Goal: Task Accomplishment & Management: Manage account settings

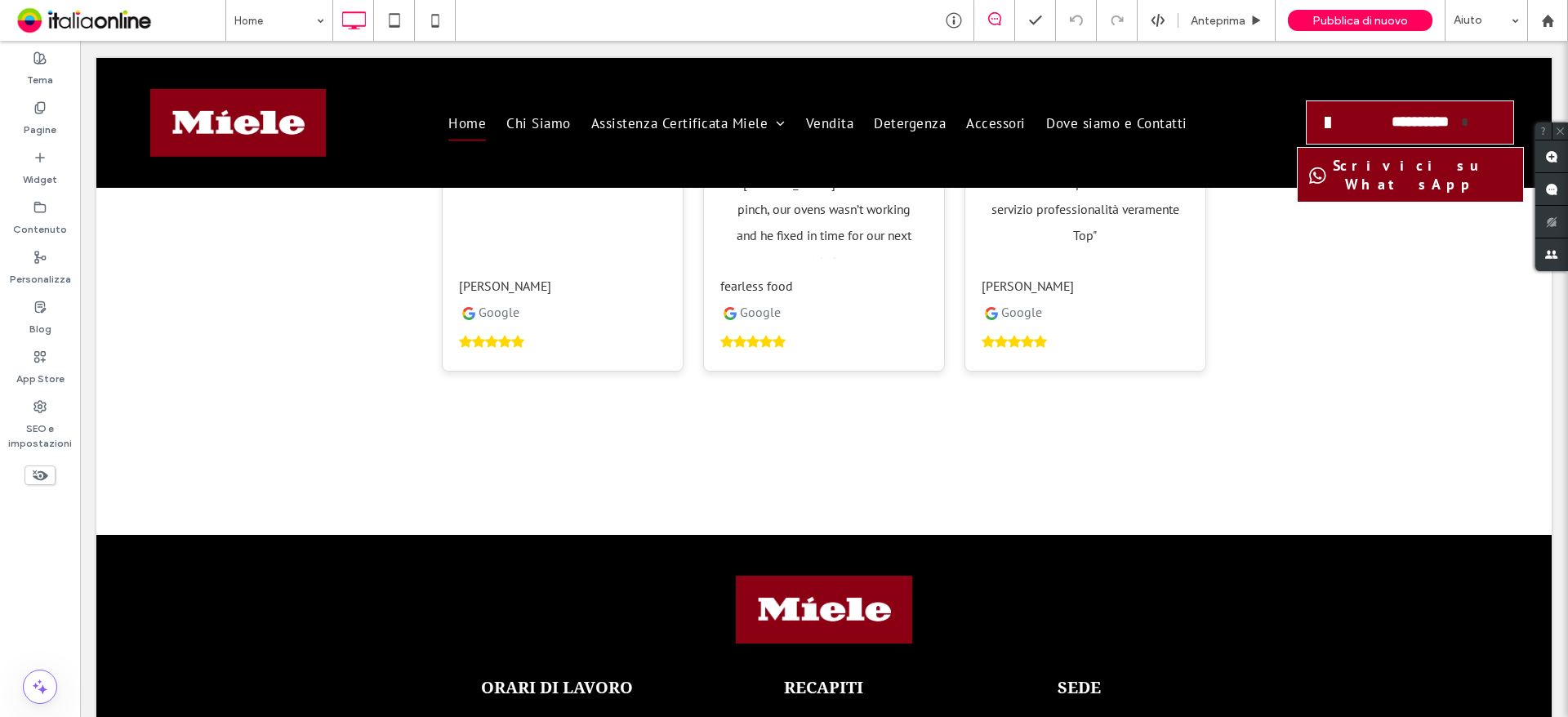
scroll to position [3746, 0]
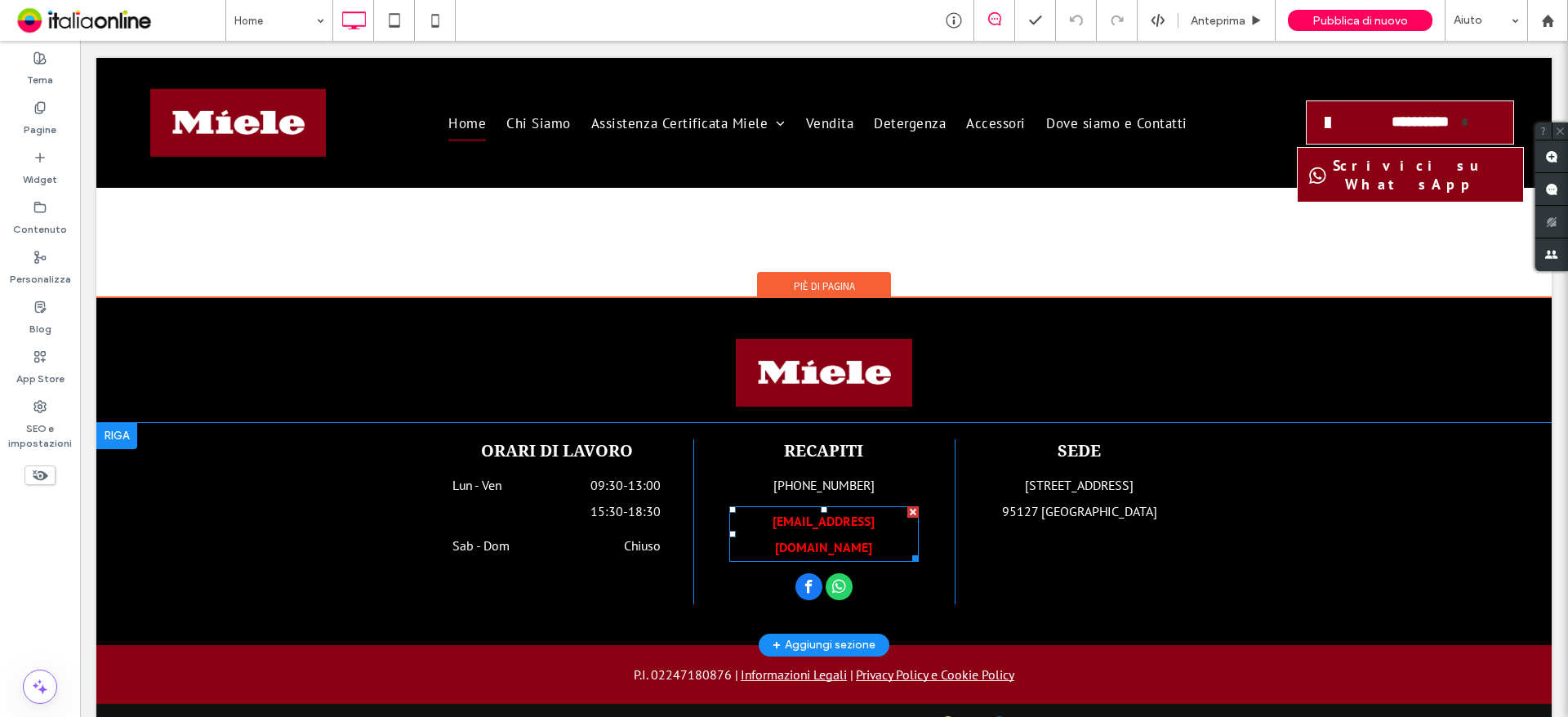
click at [790, 513] on b "[EMAIL_ADDRESS][DOMAIN_NAME]" at bounding box center [823, 534] width 102 height 42
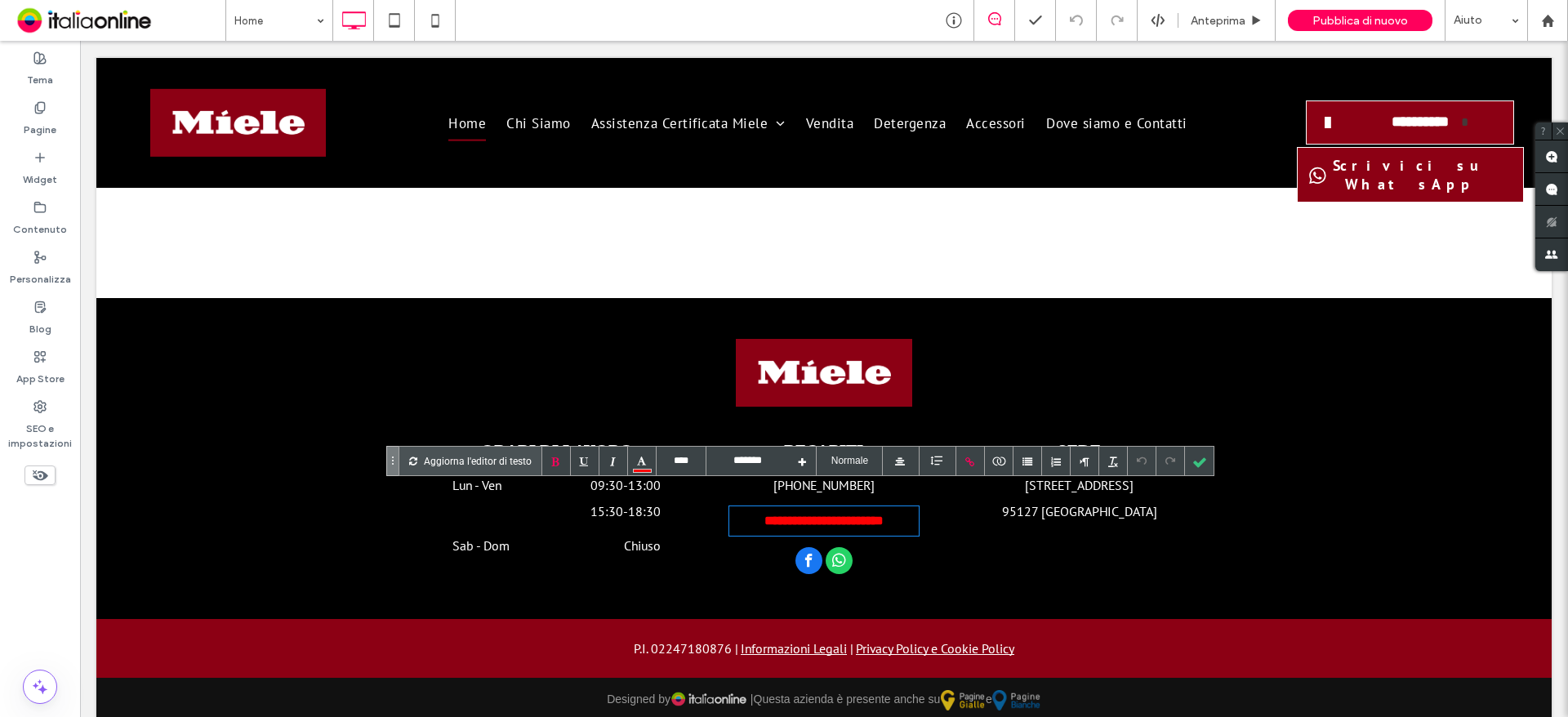
click at [790, 514] on b "**********" at bounding box center [824, 520] width 119 height 12
click at [975, 464] on div at bounding box center [970, 461] width 29 height 29
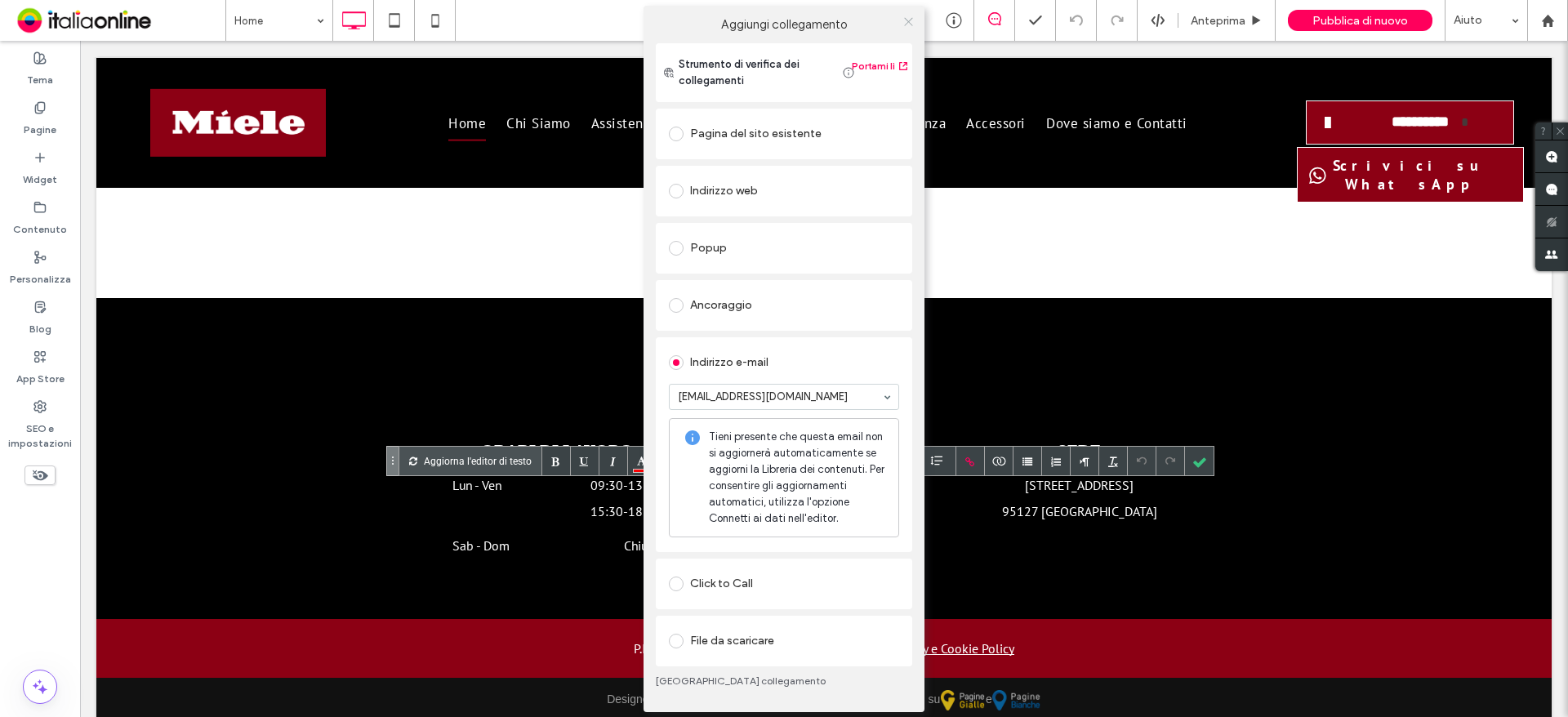
click at [902, 26] on icon at bounding box center [908, 22] width 12 height 12
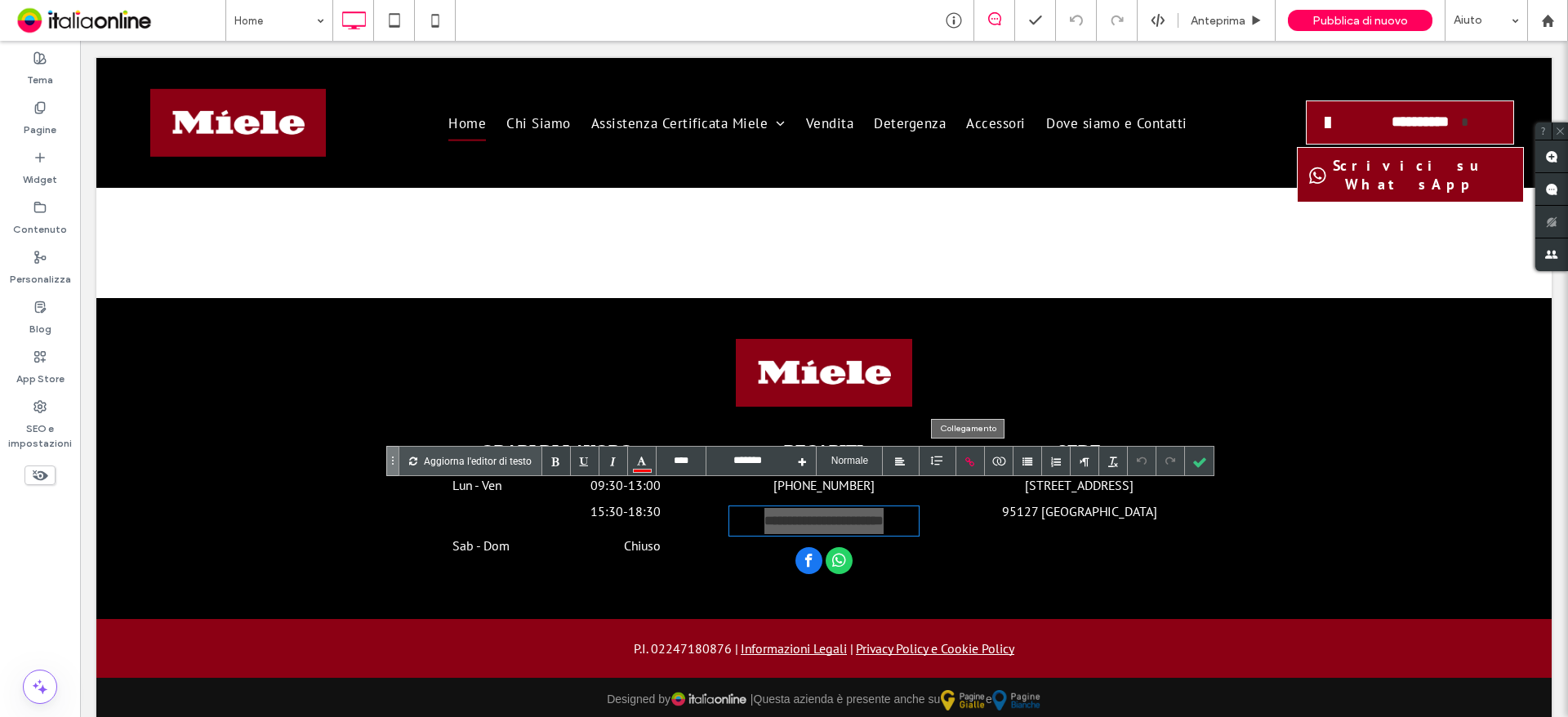
click at [970, 461] on div at bounding box center [970, 461] width 29 height 29
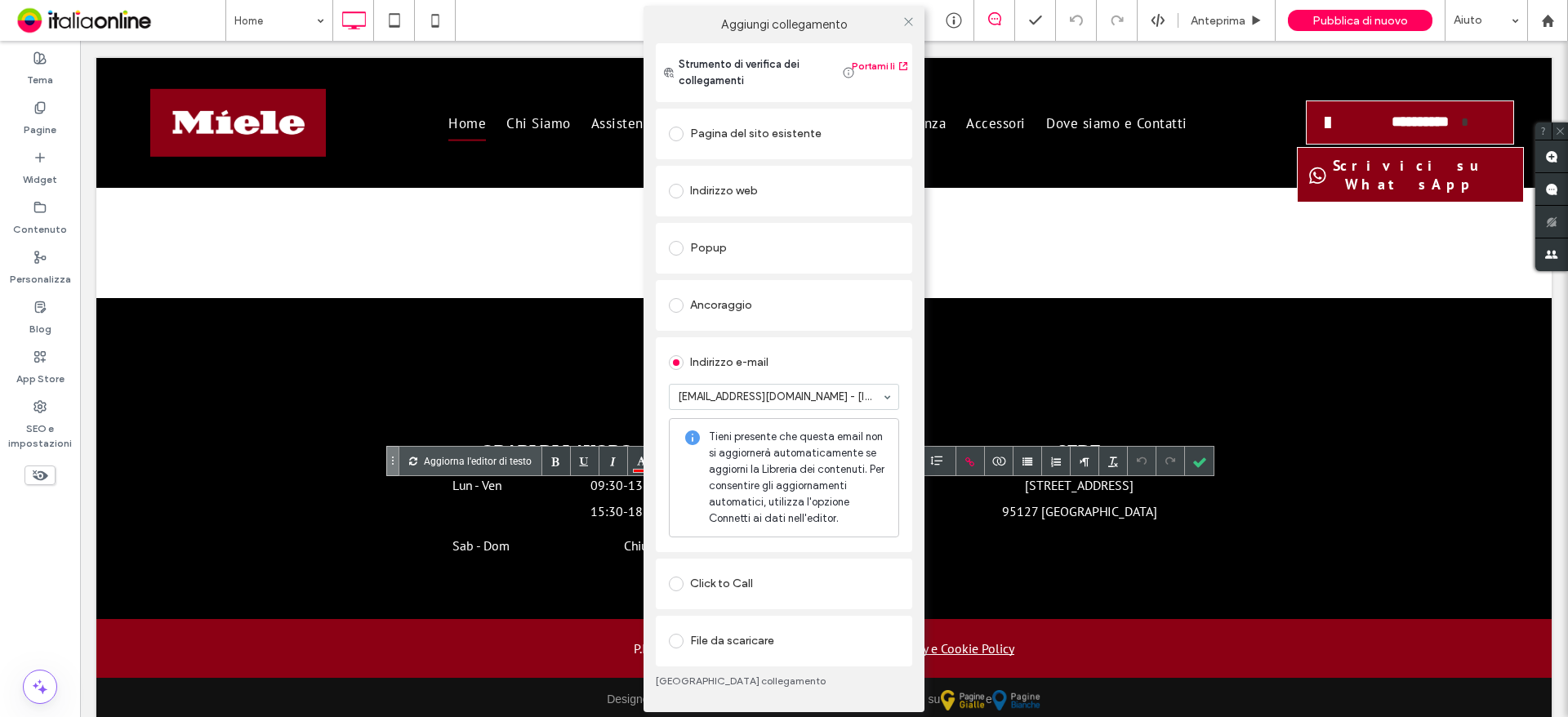
click at [777, 397] on input at bounding box center [780, 396] width 204 height 12
drag, startPoint x: 801, startPoint y: 460, endPoint x: 803, endPoint y: 450, distance: 10.2
click at [893, 17] on label "Aggiungi collegamento" at bounding box center [784, 24] width 259 height 15
click at [907, 24] on use at bounding box center [908, 22] width 8 height 8
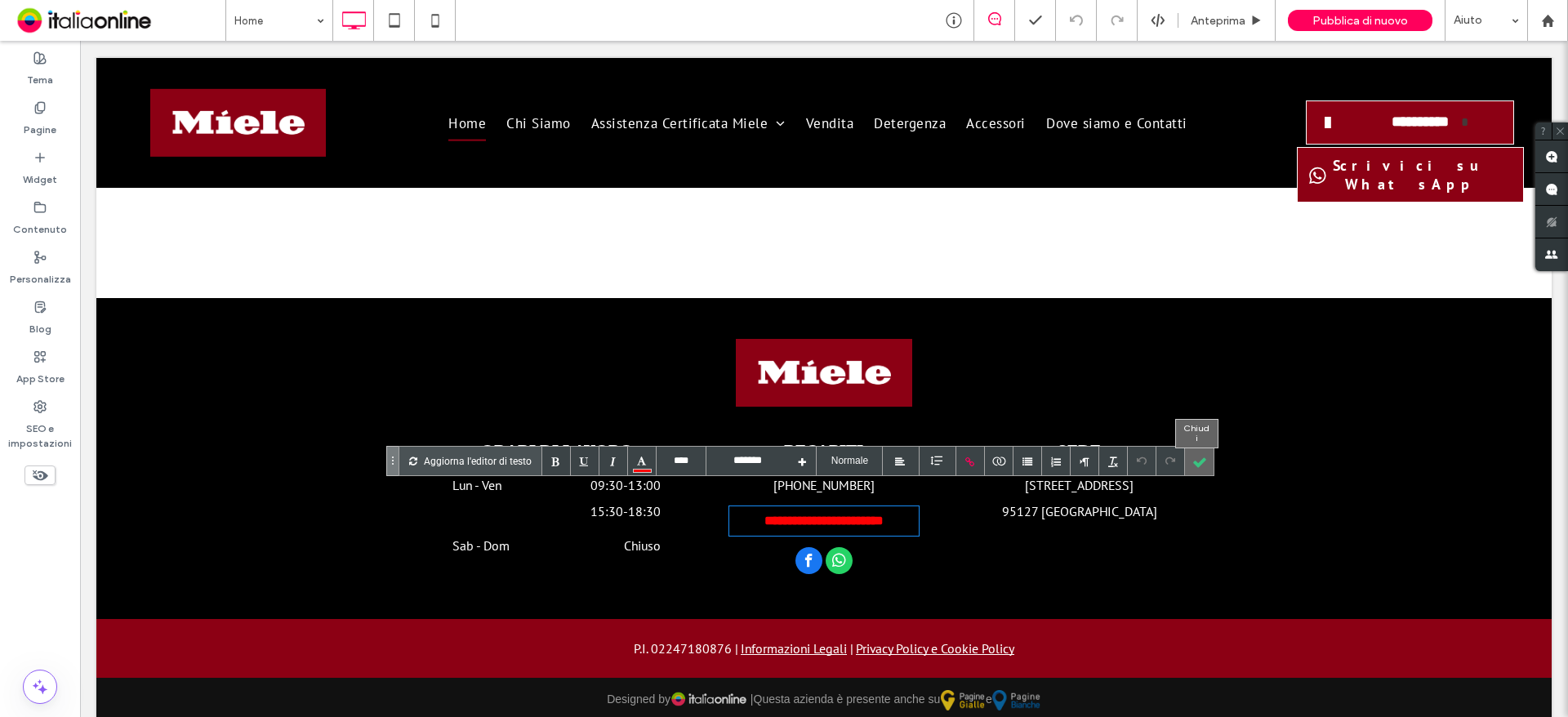
drag, startPoint x: 1203, startPoint y: 457, endPoint x: 1053, endPoint y: 508, distance: 158.4
click at [1204, 457] on div at bounding box center [1199, 461] width 29 height 29
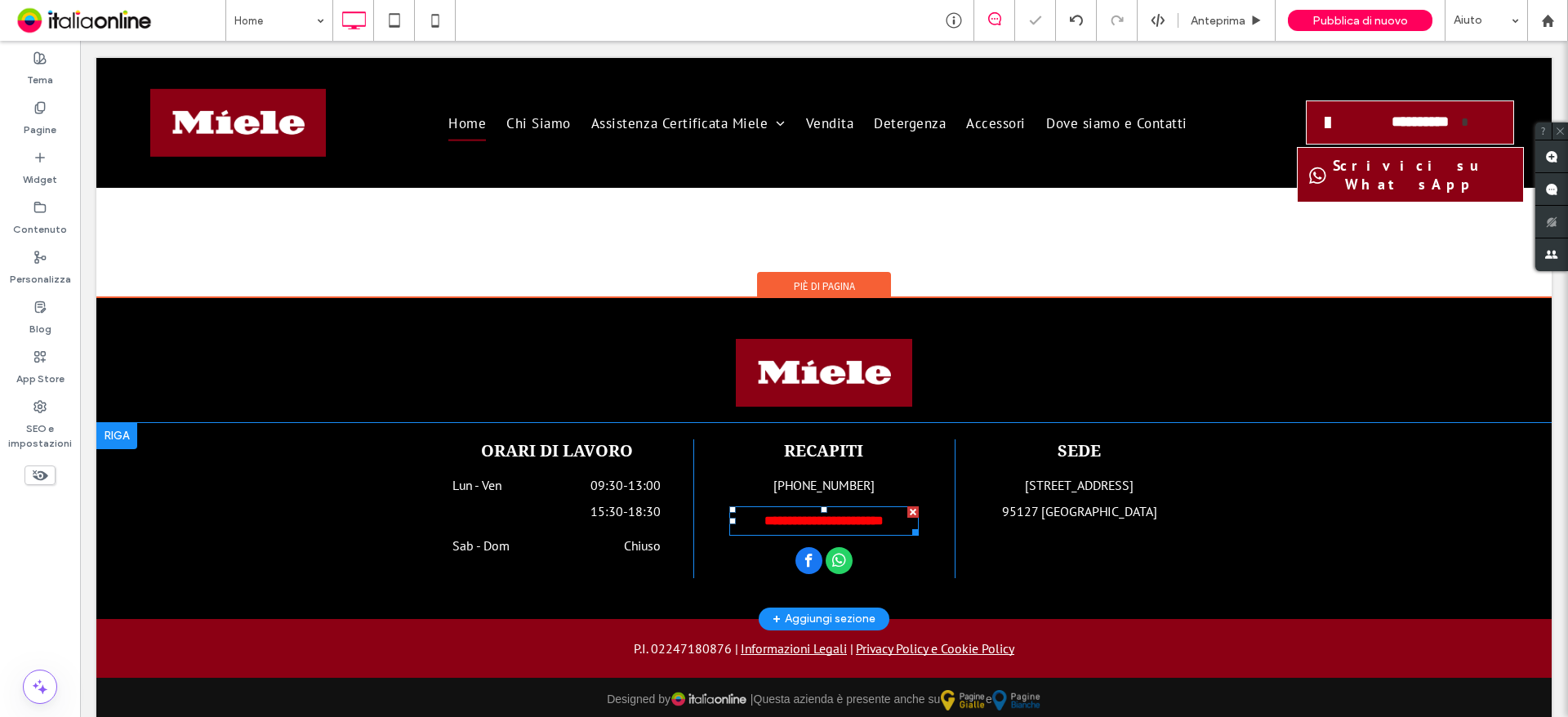
click at [826, 514] on link "**********" at bounding box center [824, 520] width 119 height 12
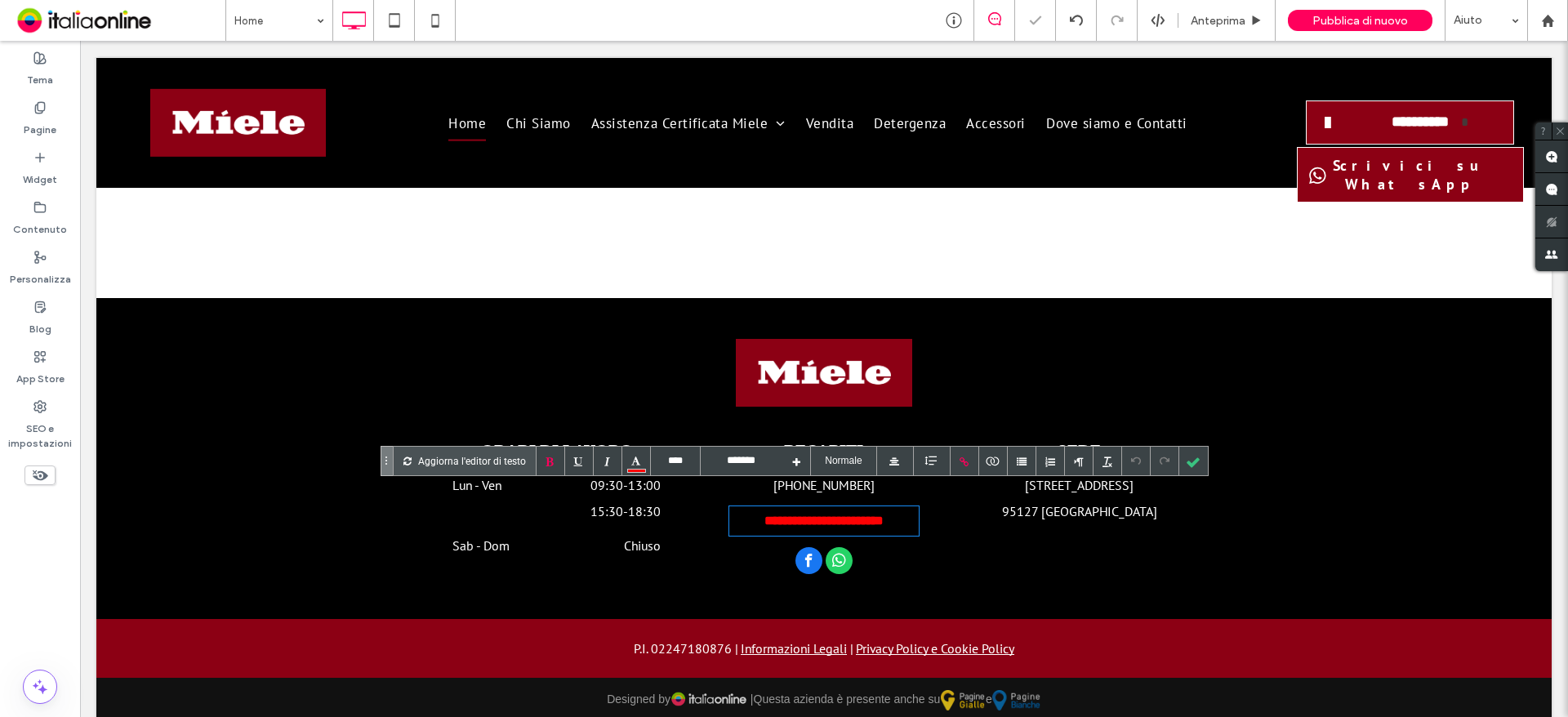
click at [826, 514] on link "**********" at bounding box center [824, 520] width 119 height 12
click at [1182, 458] on div at bounding box center [1193, 461] width 29 height 29
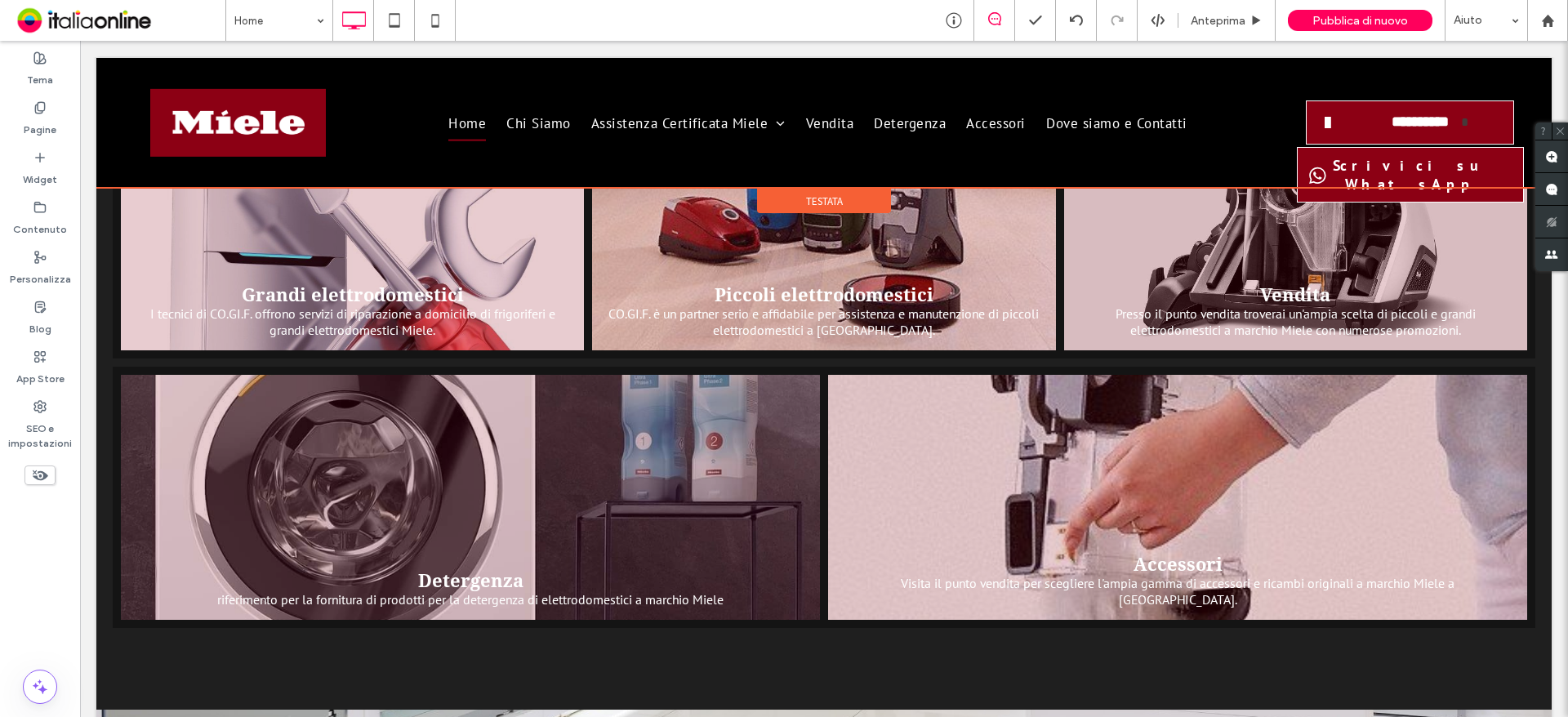
scroll to position [1461, 0]
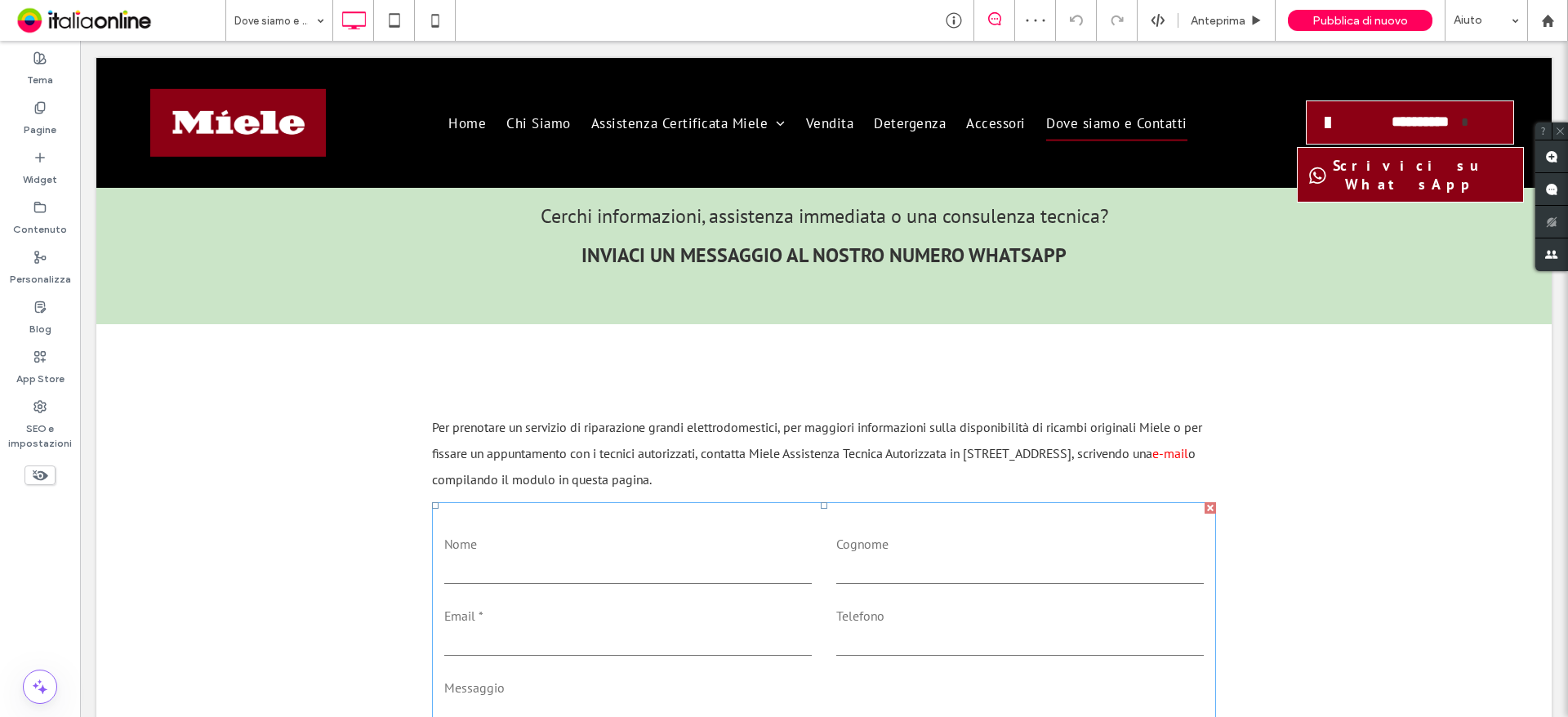
scroll to position [1796, 0]
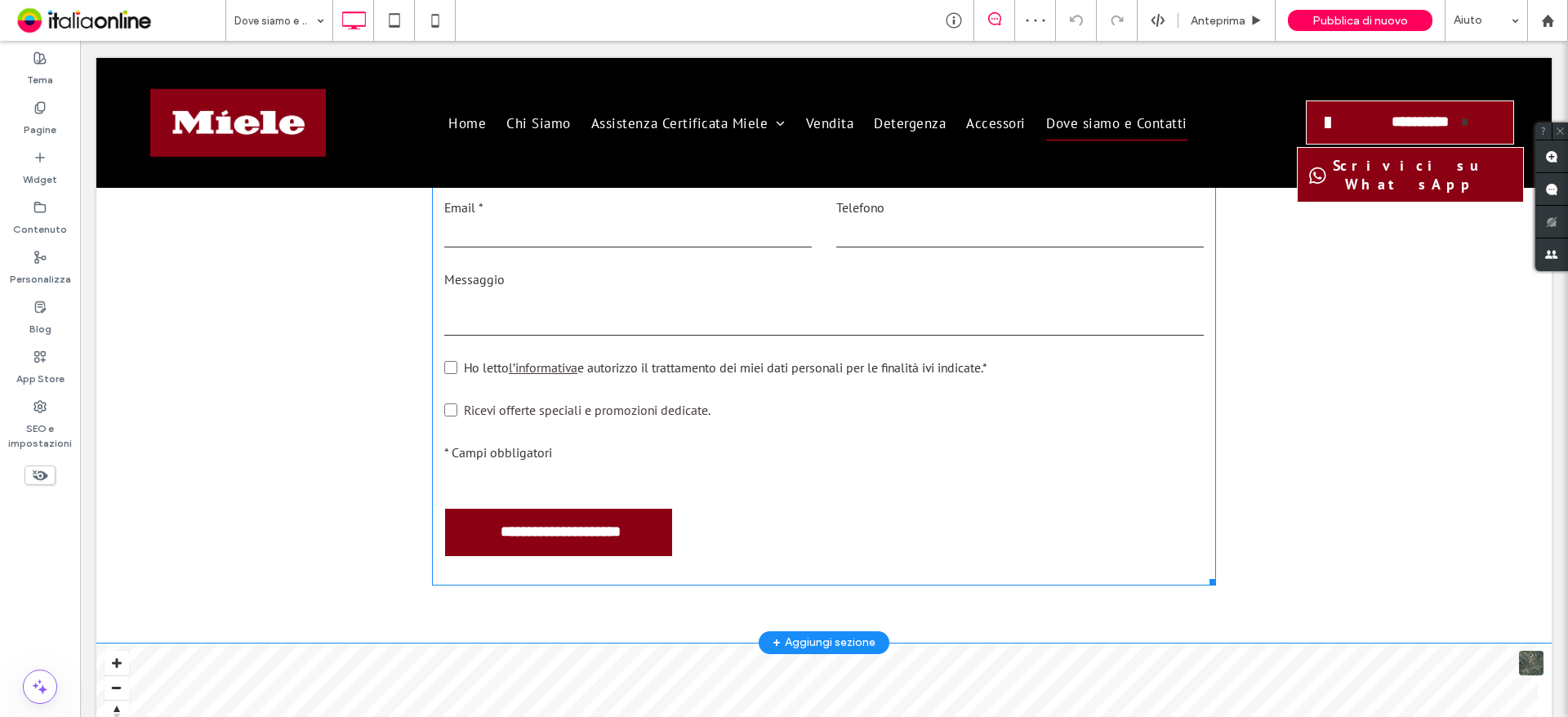
click at [711, 396] on label "Ricevi offerte speciali e promozioni dedicate." at bounding box center [590, 409] width 293 height 26
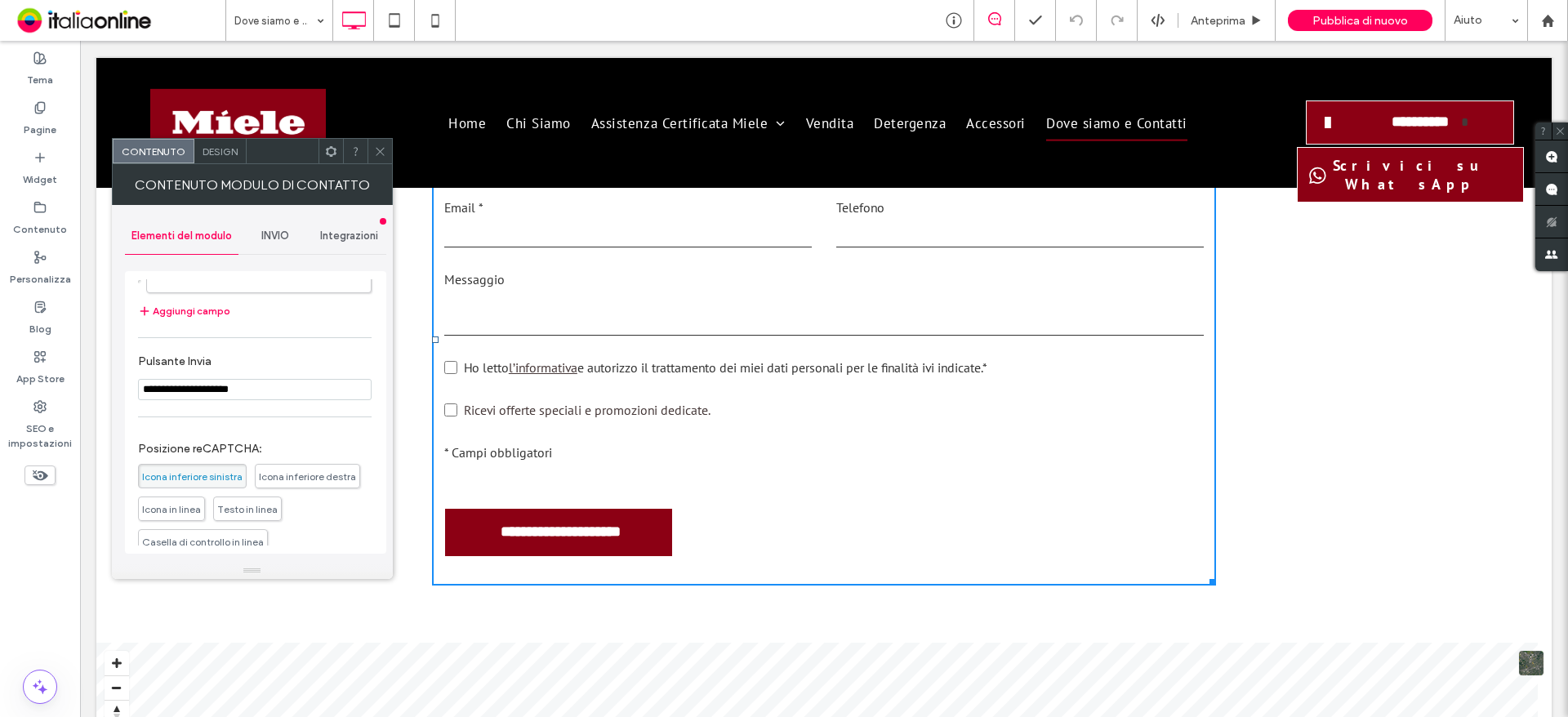
scroll to position [546, 0]
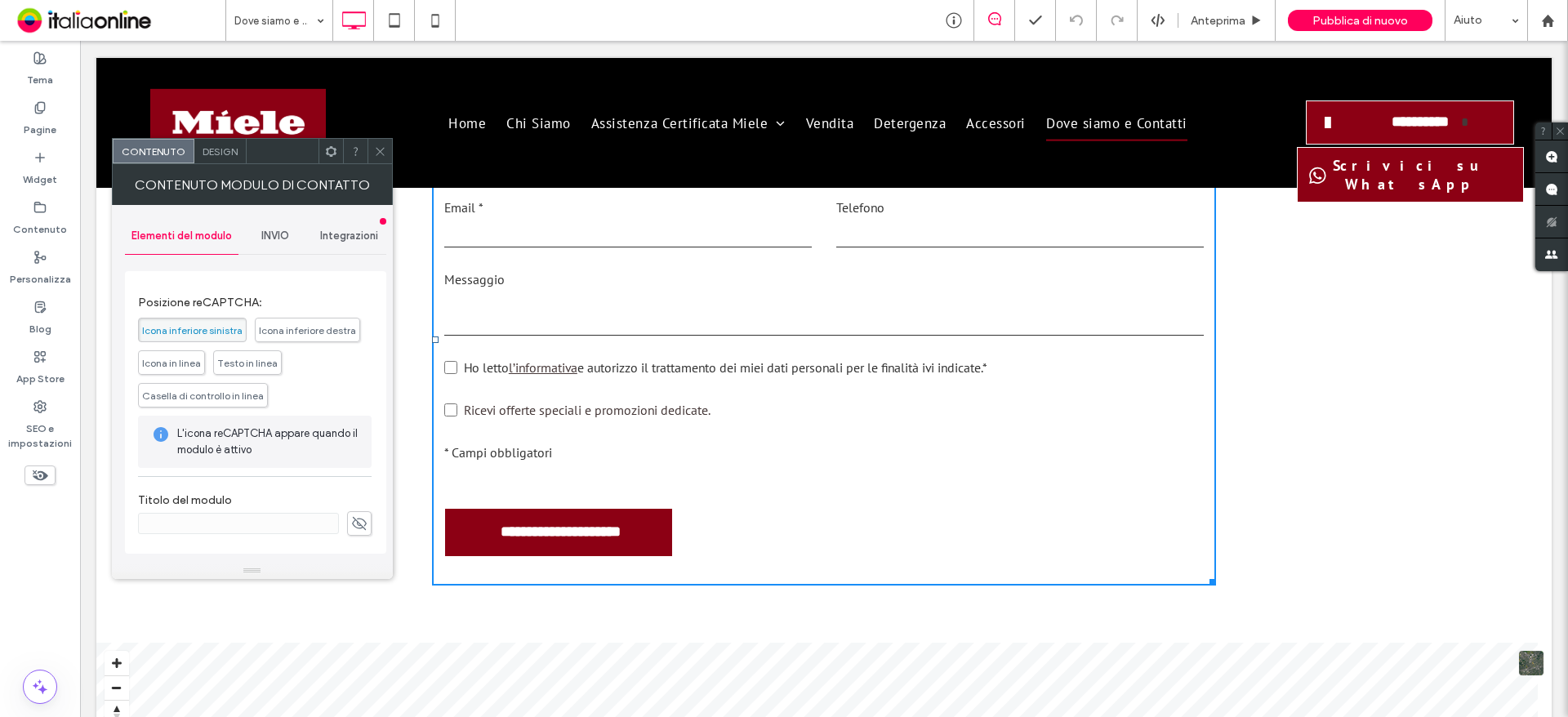
click at [264, 245] on div "INVIO" at bounding box center [275, 236] width 74 height 36
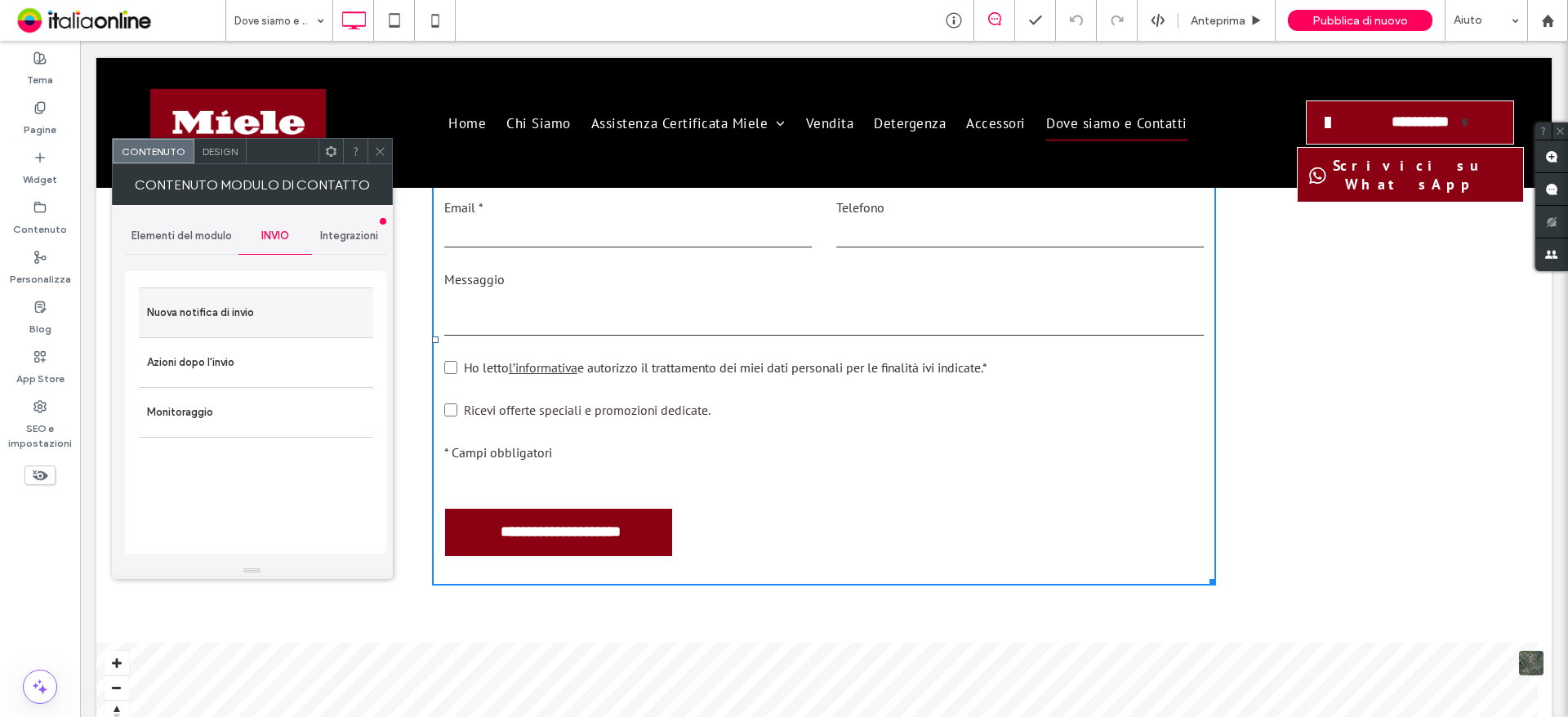
click at [282, 318] on label "Nuova notifica di invio" at bounding box center [256, 312] width 218 height 33
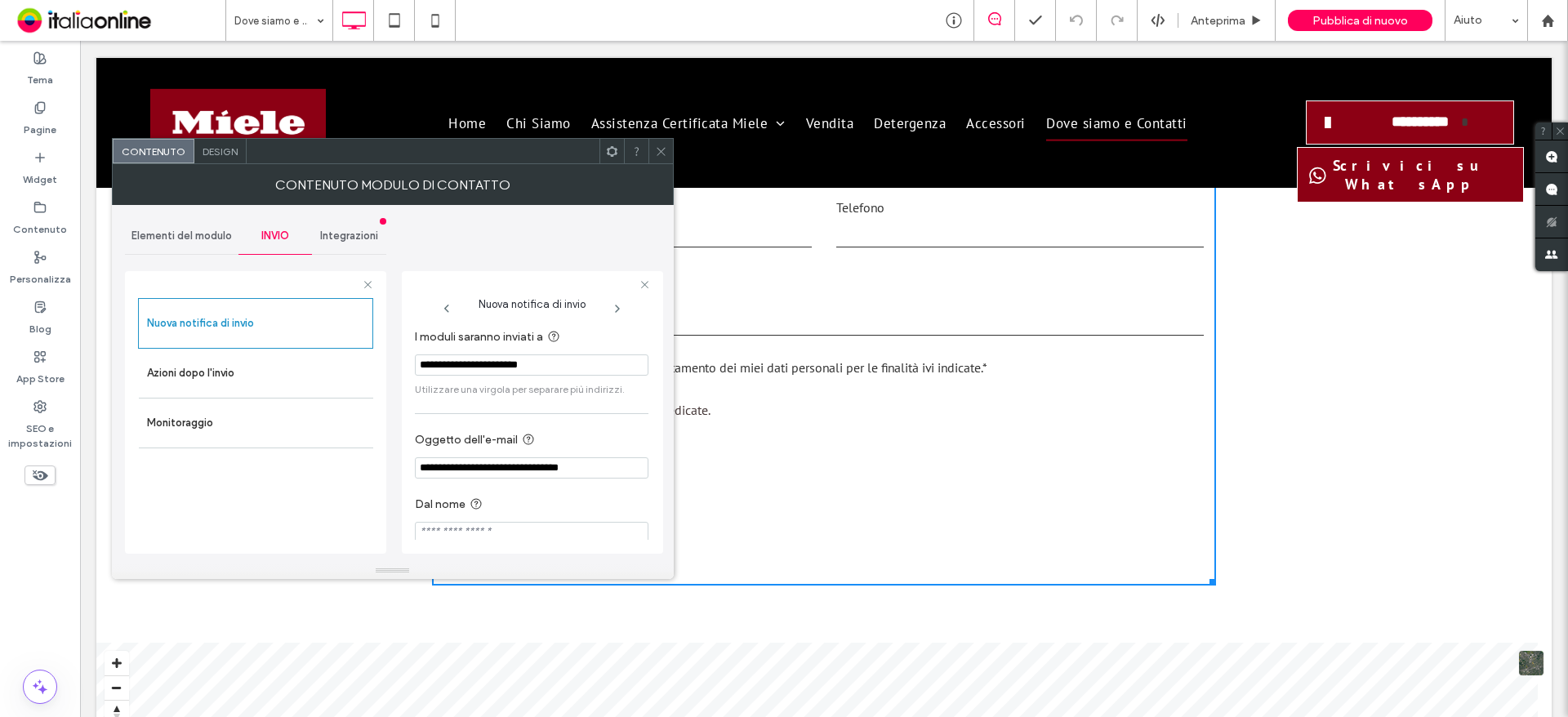
click at [506, 367] on input "**********" at bounding box center [531, 365] width 234 height 22
click at [665, 155] on icon at bounding box center [661, 151] width 12 height 12
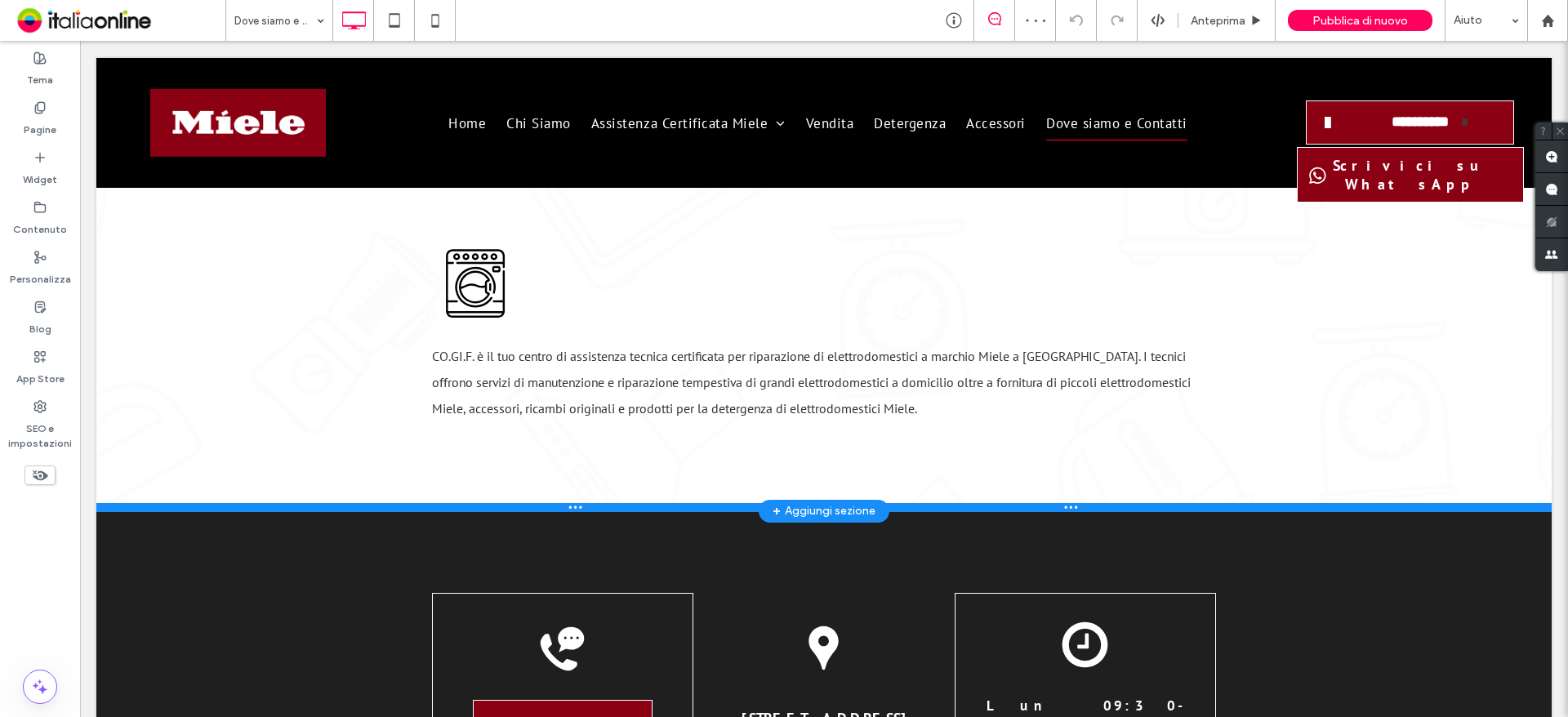
scroll to position [0, 0]
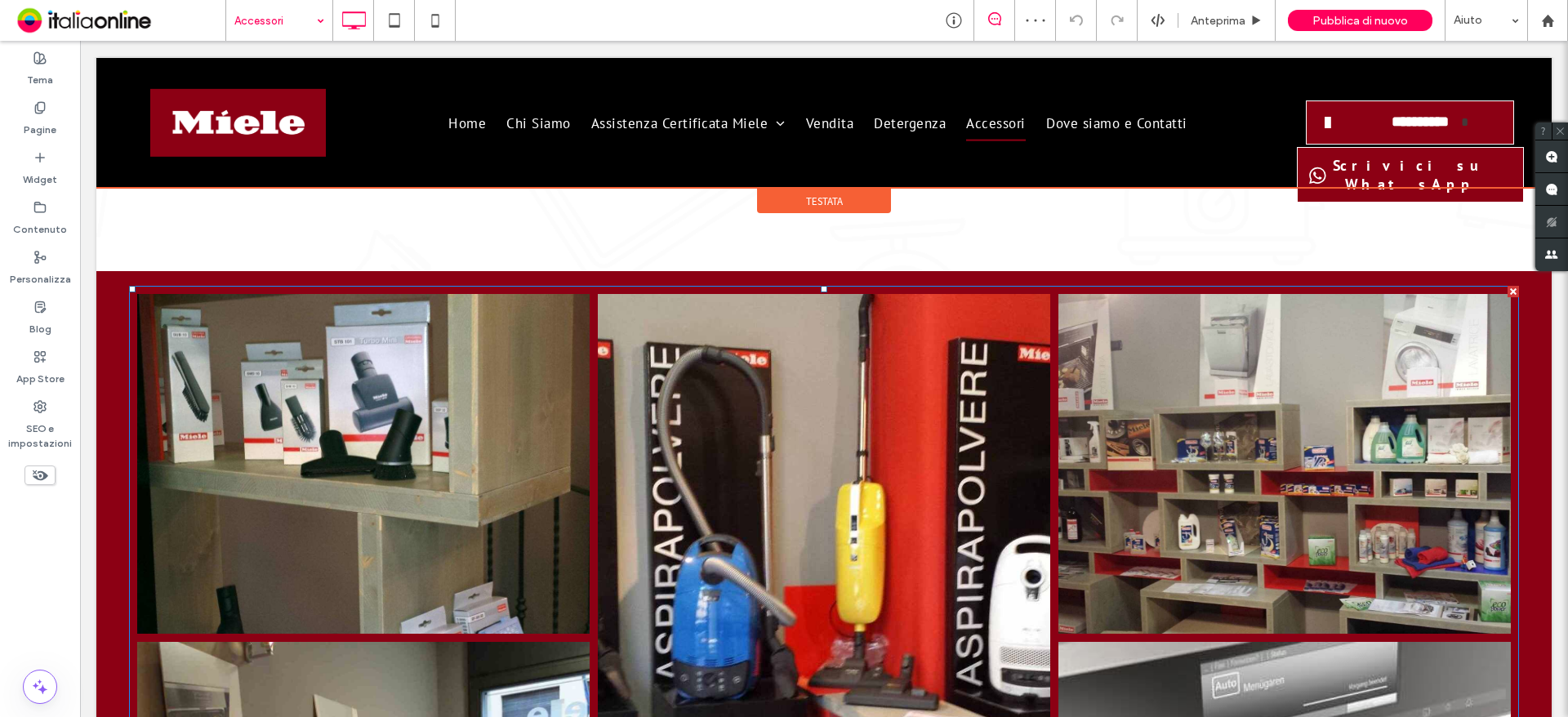
scroll to position [541, 0]
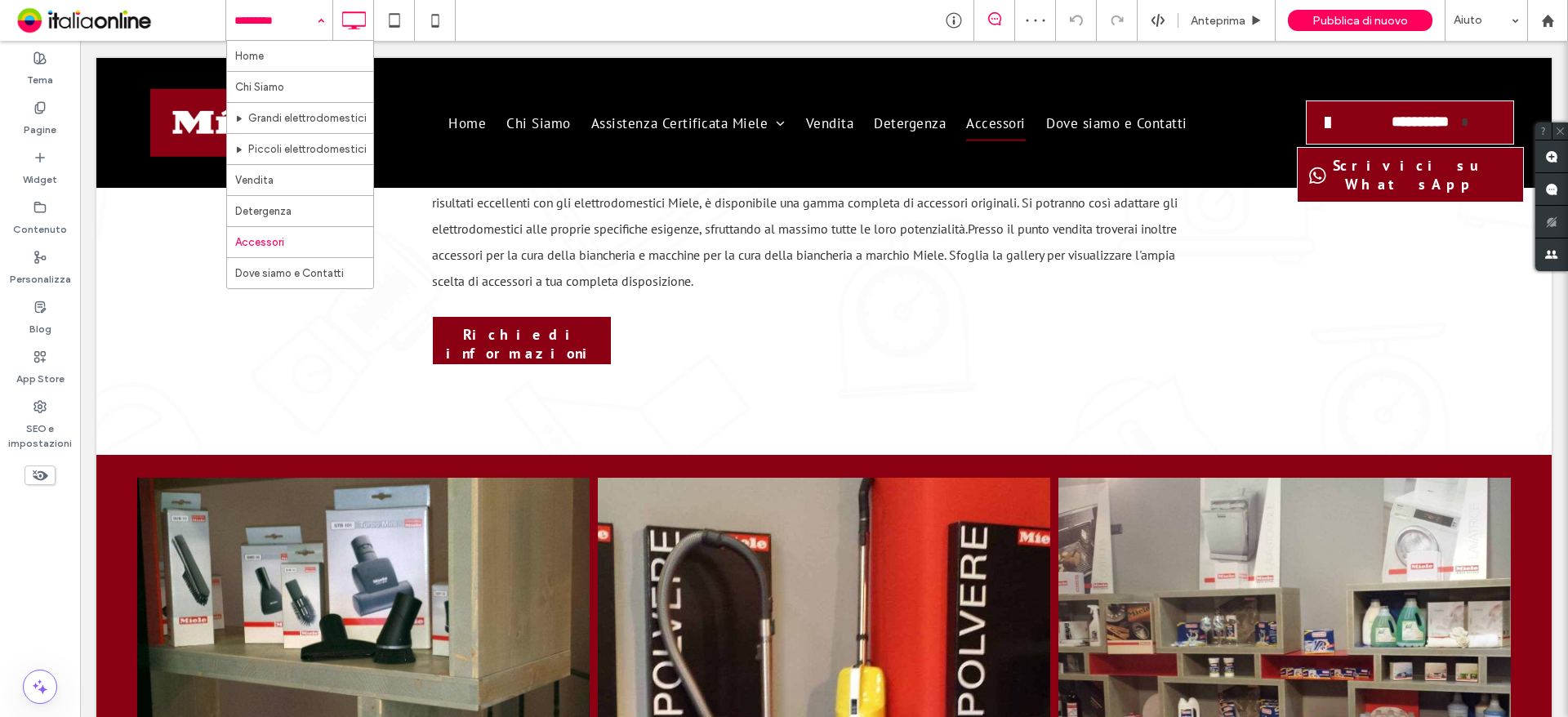
click at [247, 17] on input at bounding box center [275, 20] width 82 height 40
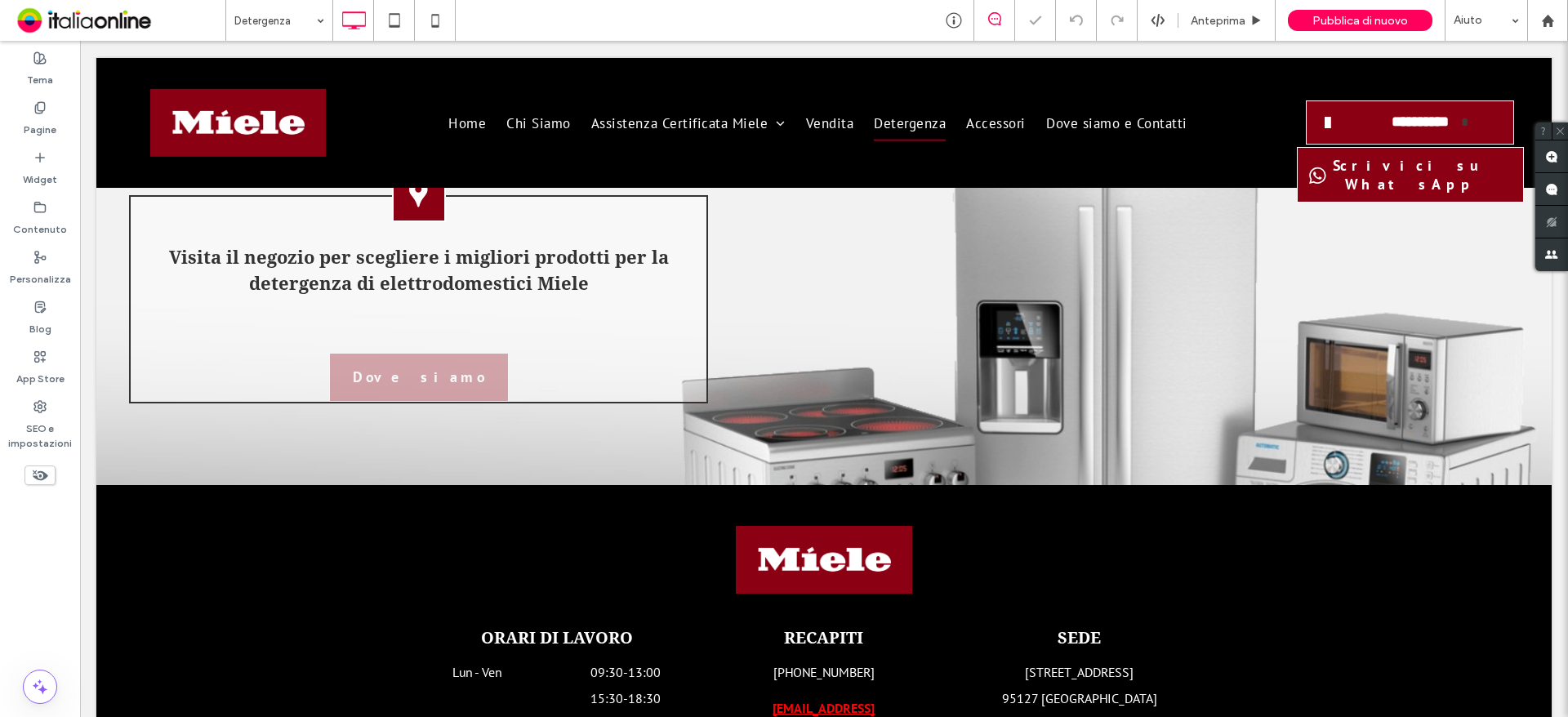
scroll to position [1959, 0]
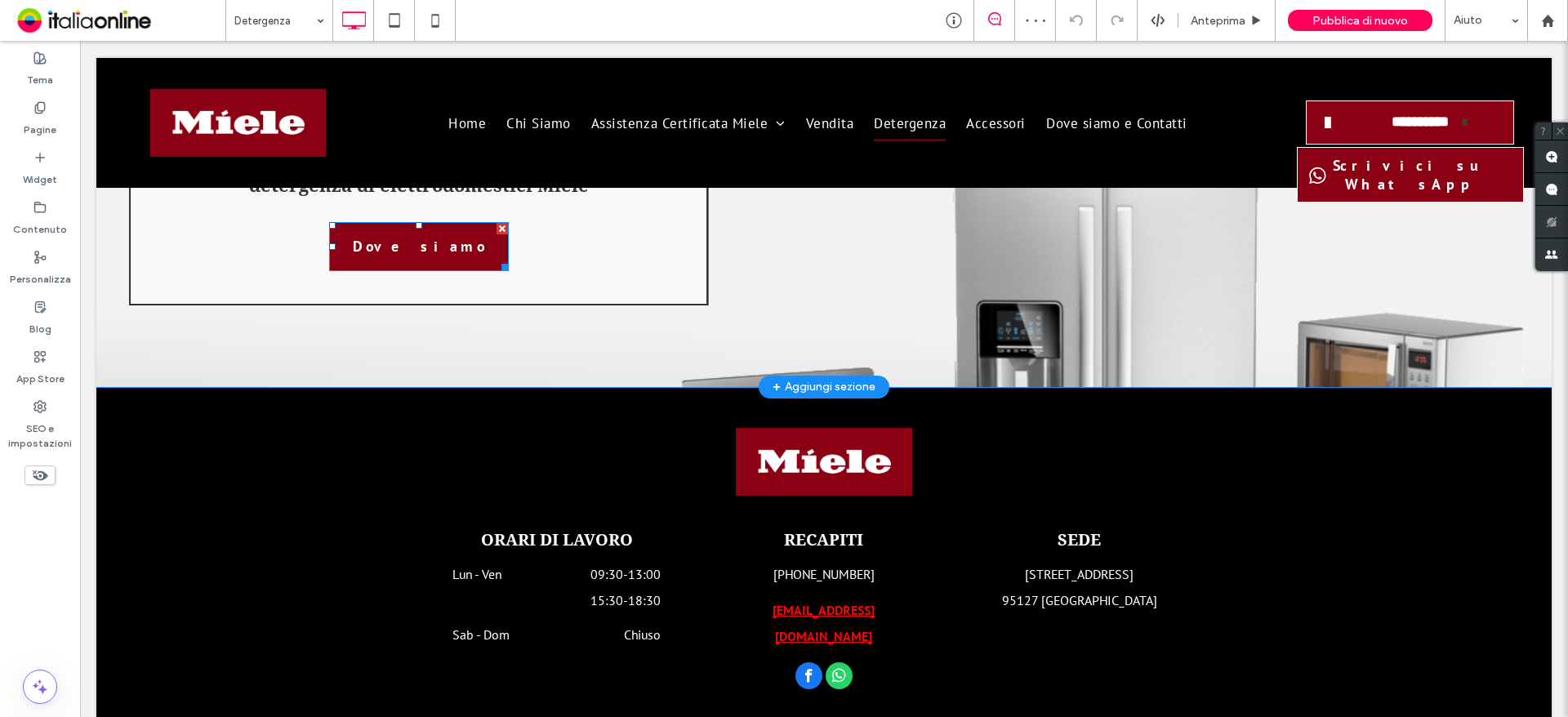
click at [444, 244] on span "Dove siamo" at bounding box center [419, 247] width 144 height 36
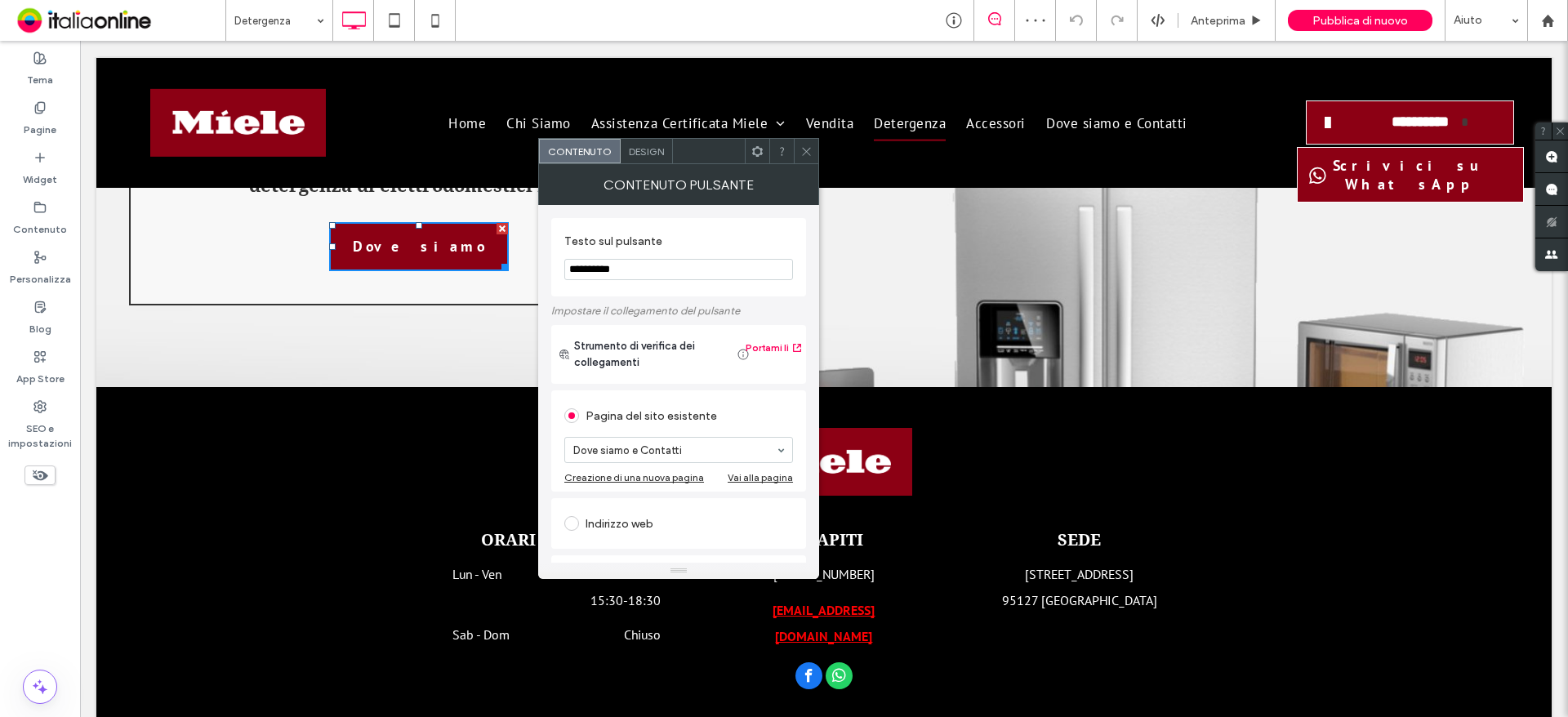
scroll to position [245, 0]
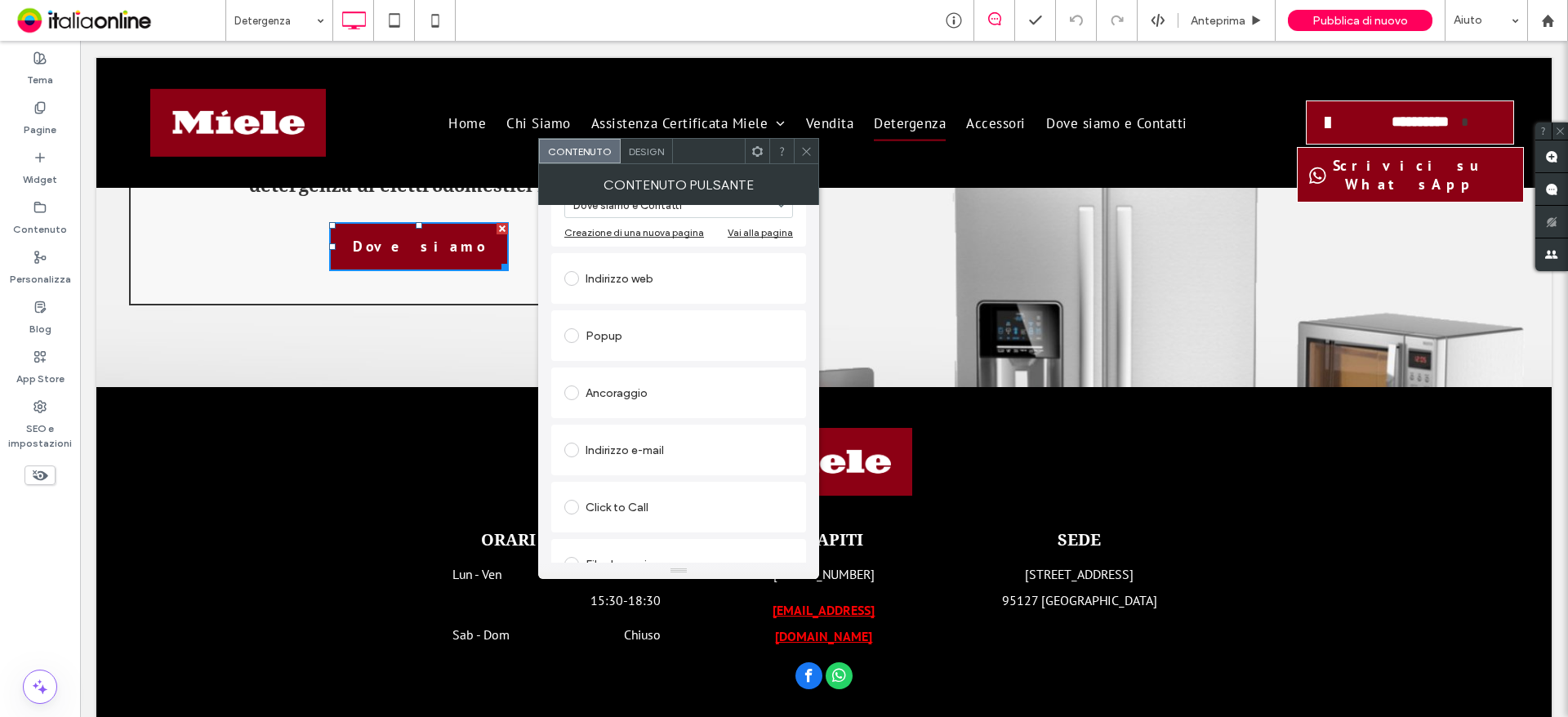
drag, startPoint x: 802, startPoint y: 147, endPoint x: 732, endPoint y: 147, distance: 70.0
click at [802, 147] on icon at bounding box center [806, 151] width 12 height 12
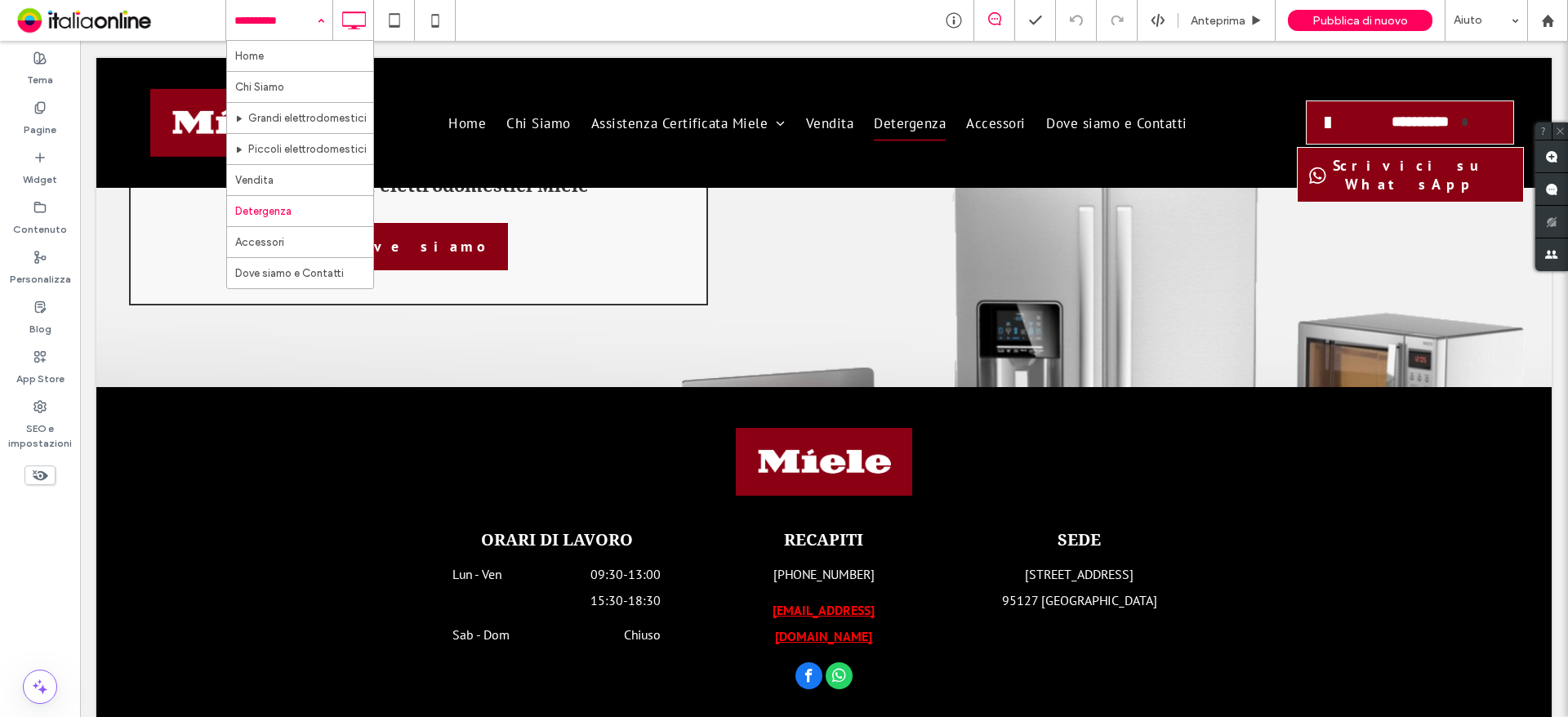
drag, startPoint x: 290, startPoint y: 167, endPoint x: 331, endPoint y: 194, distance: 49.1
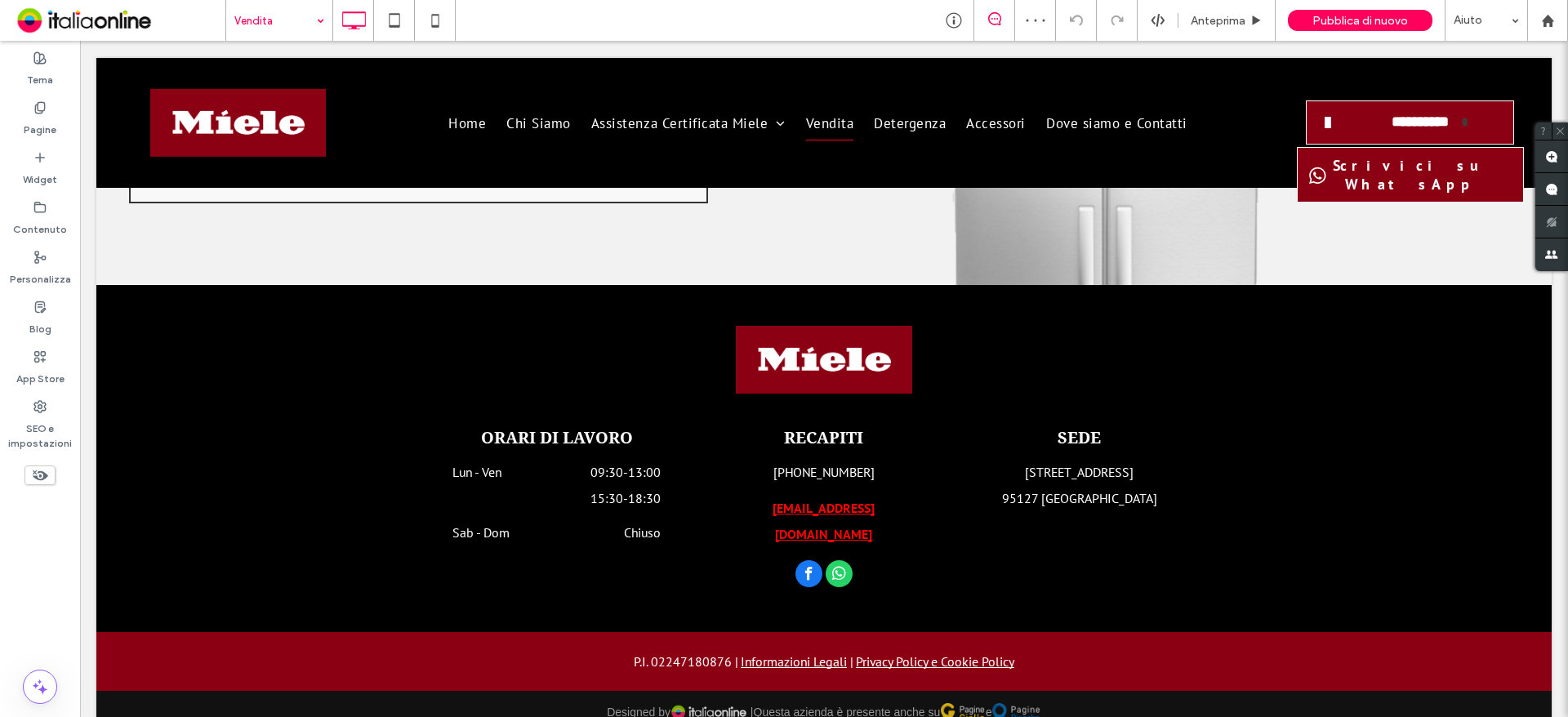
scroll to position [1423, 0]
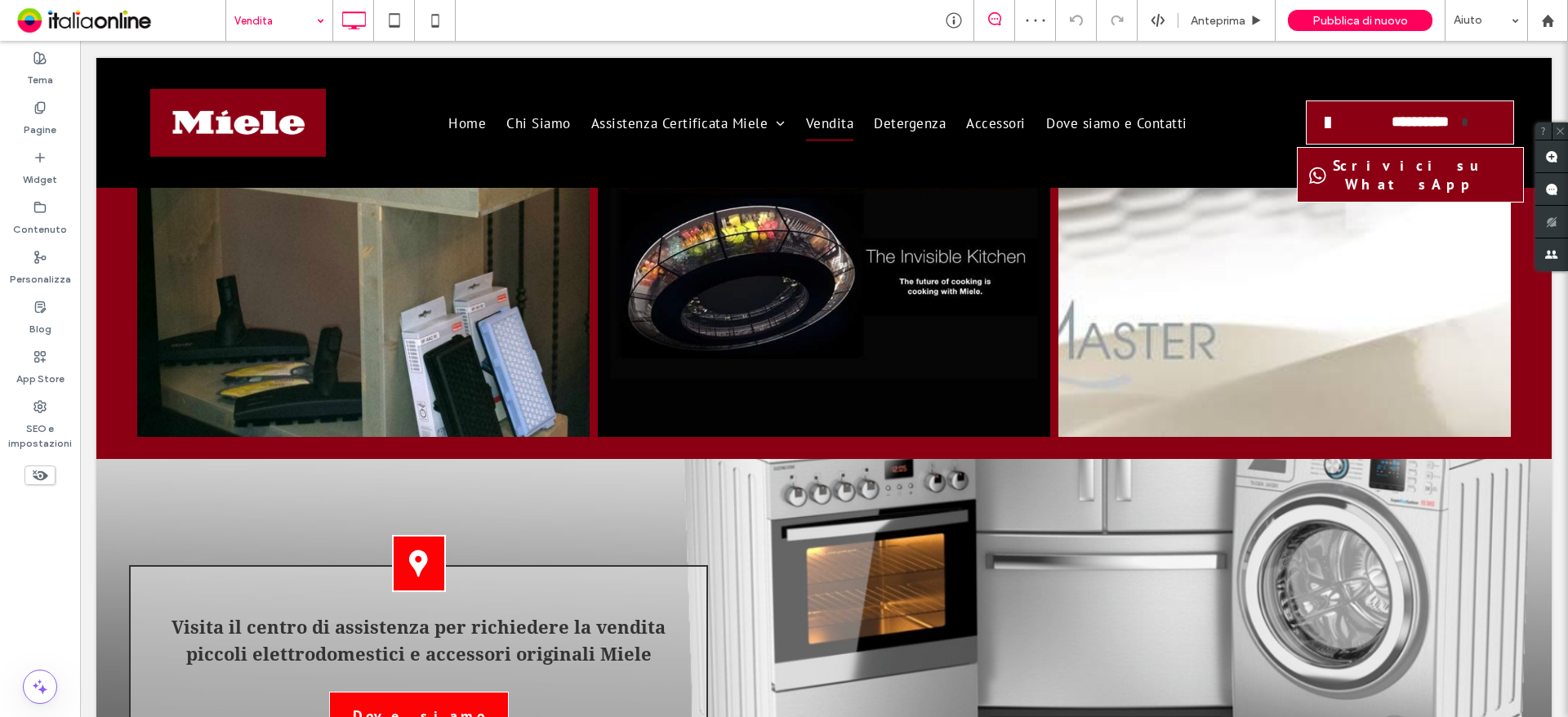
click at [277, 26] on input at bounding box center [275, 20] width 82 height 40
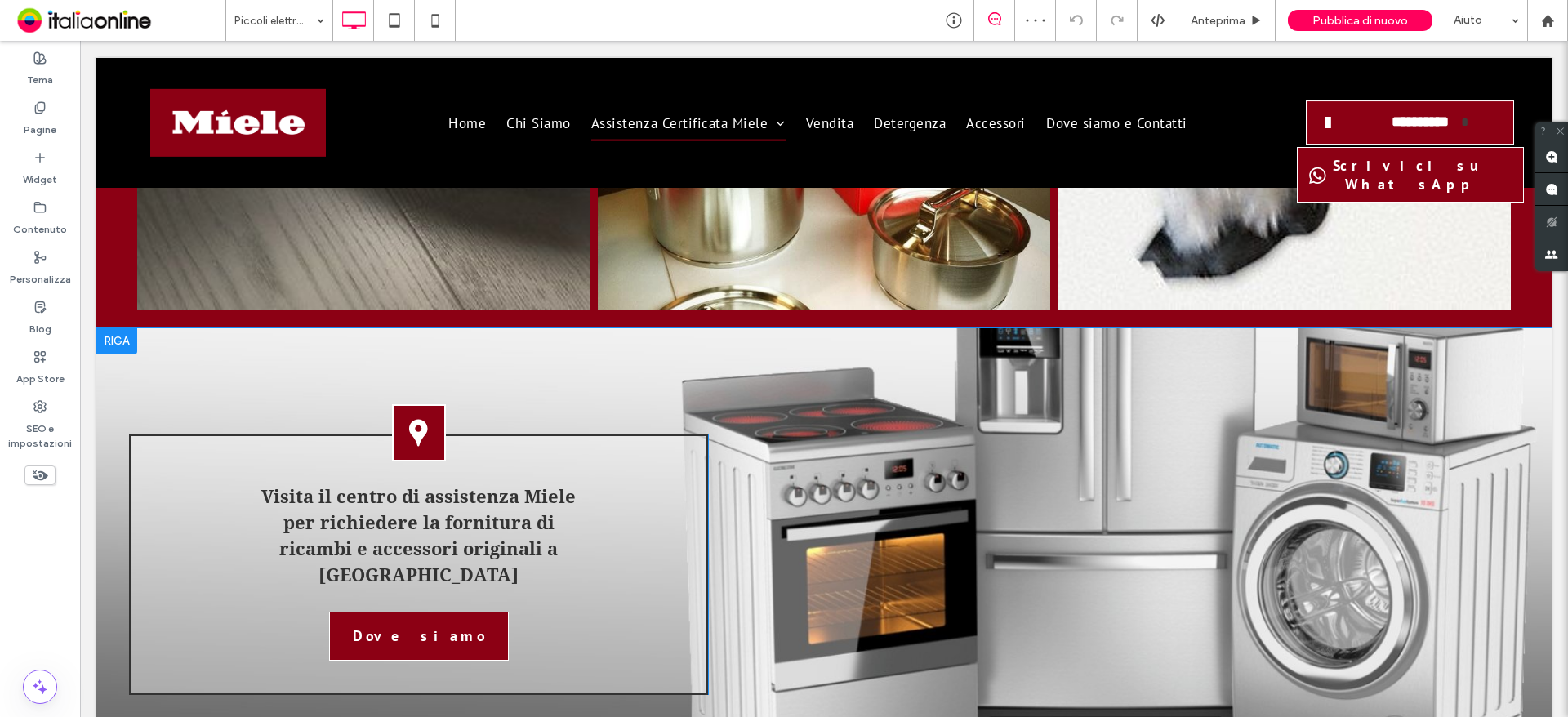
scroll to position [2098, 0]
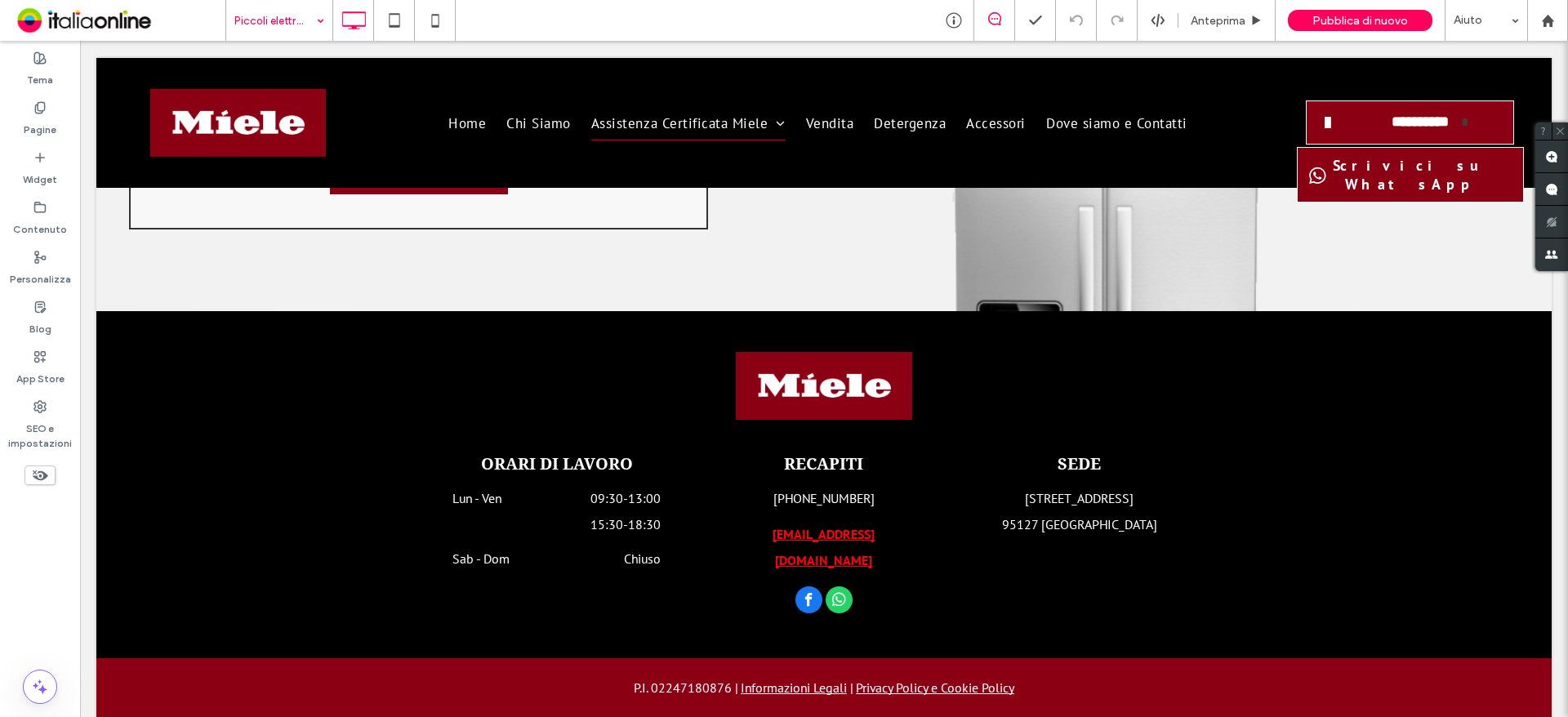
click at [308, 29] on input at bounding box center [275, 20] width 82 height 40
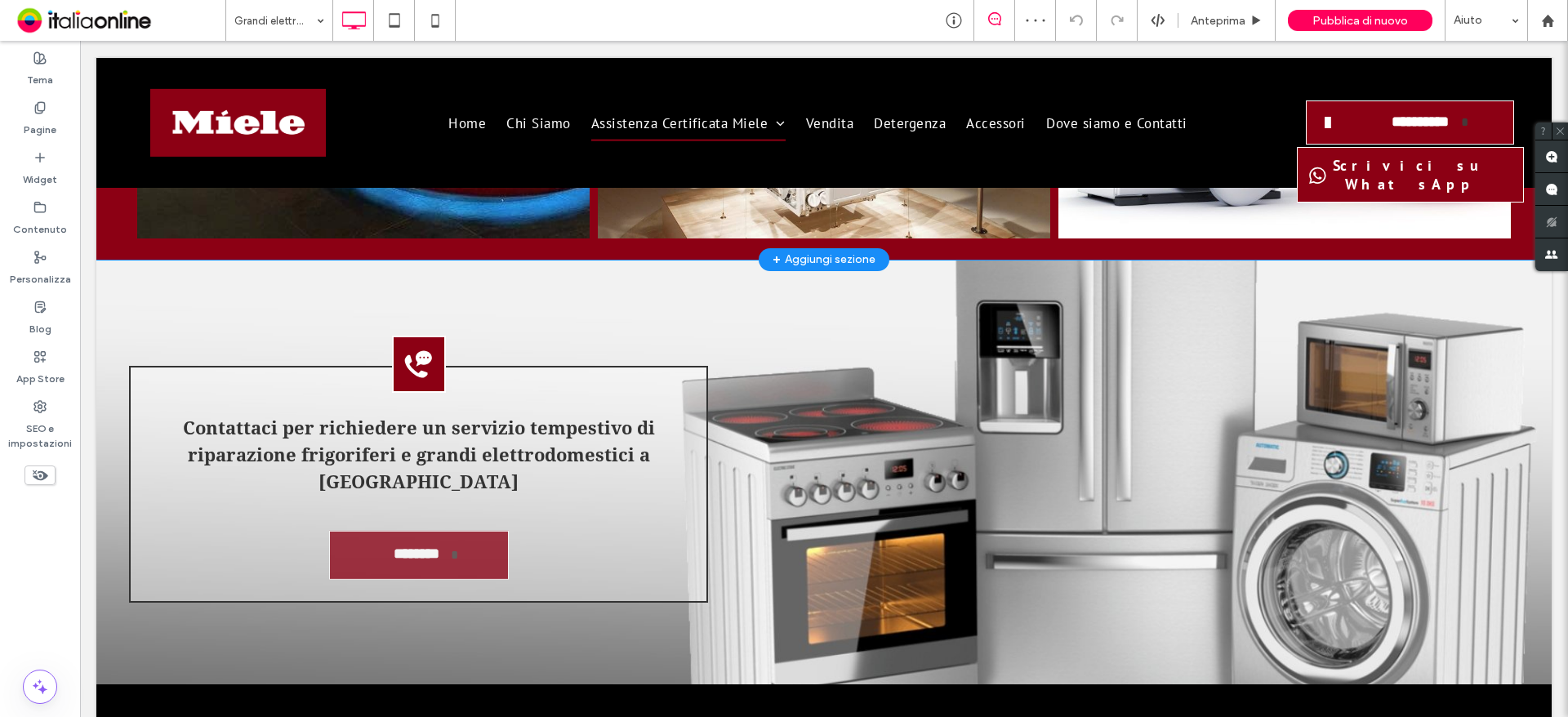
scroll to position [1574, 0]
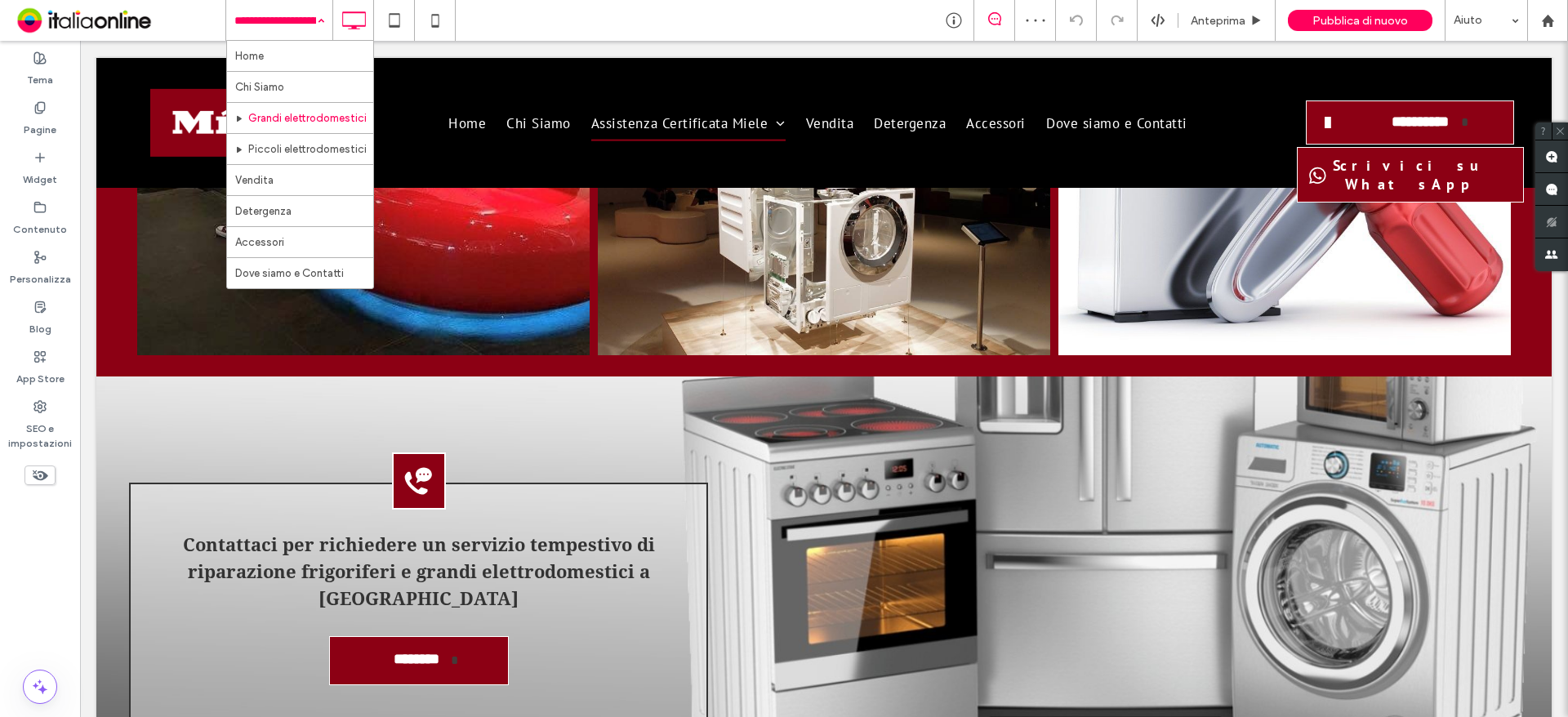
click at [263, 32] on input at bounding box center [275, 20] width 82 height 40
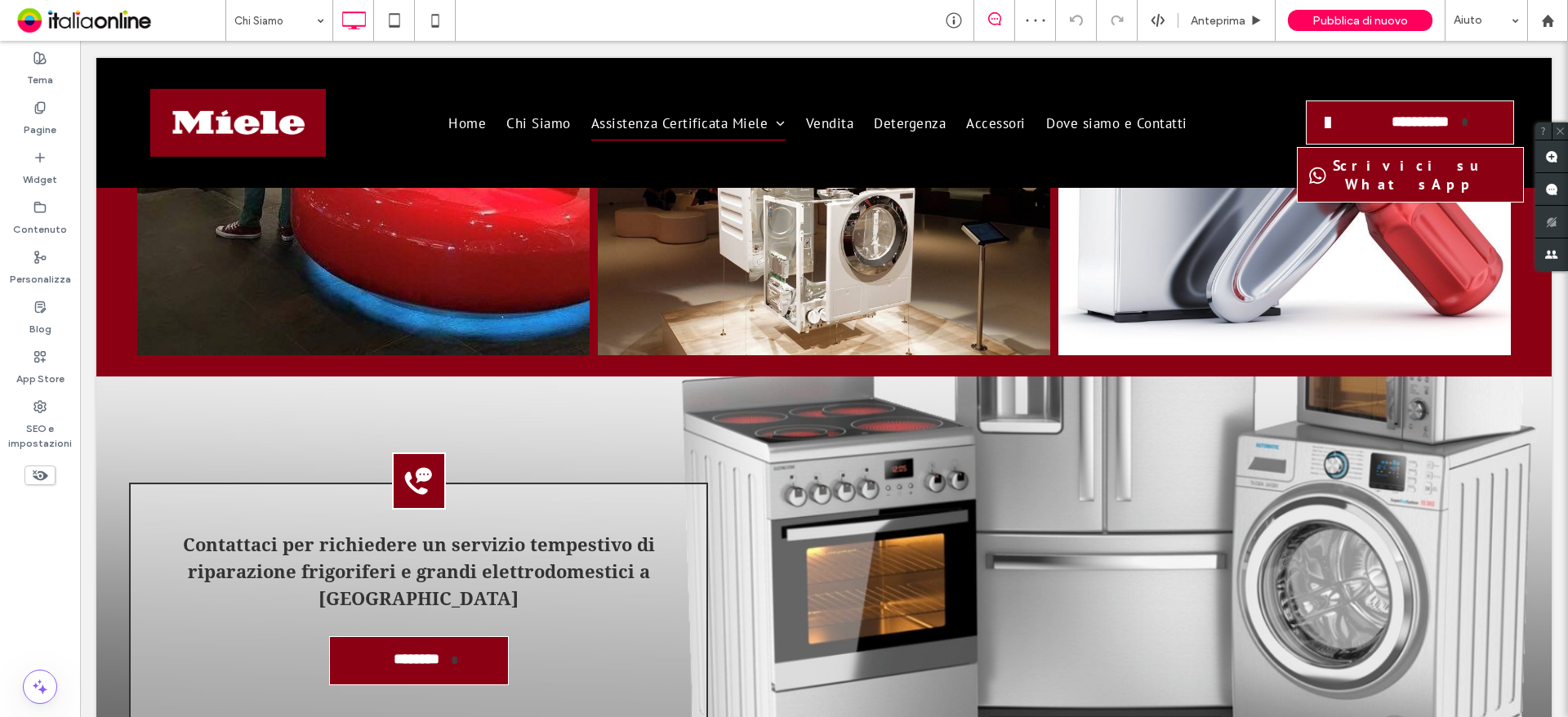
drag, startPoint x: 286, startPoint y: 83, endPoint x: 472, endPoint y: 198, distance: 218.7
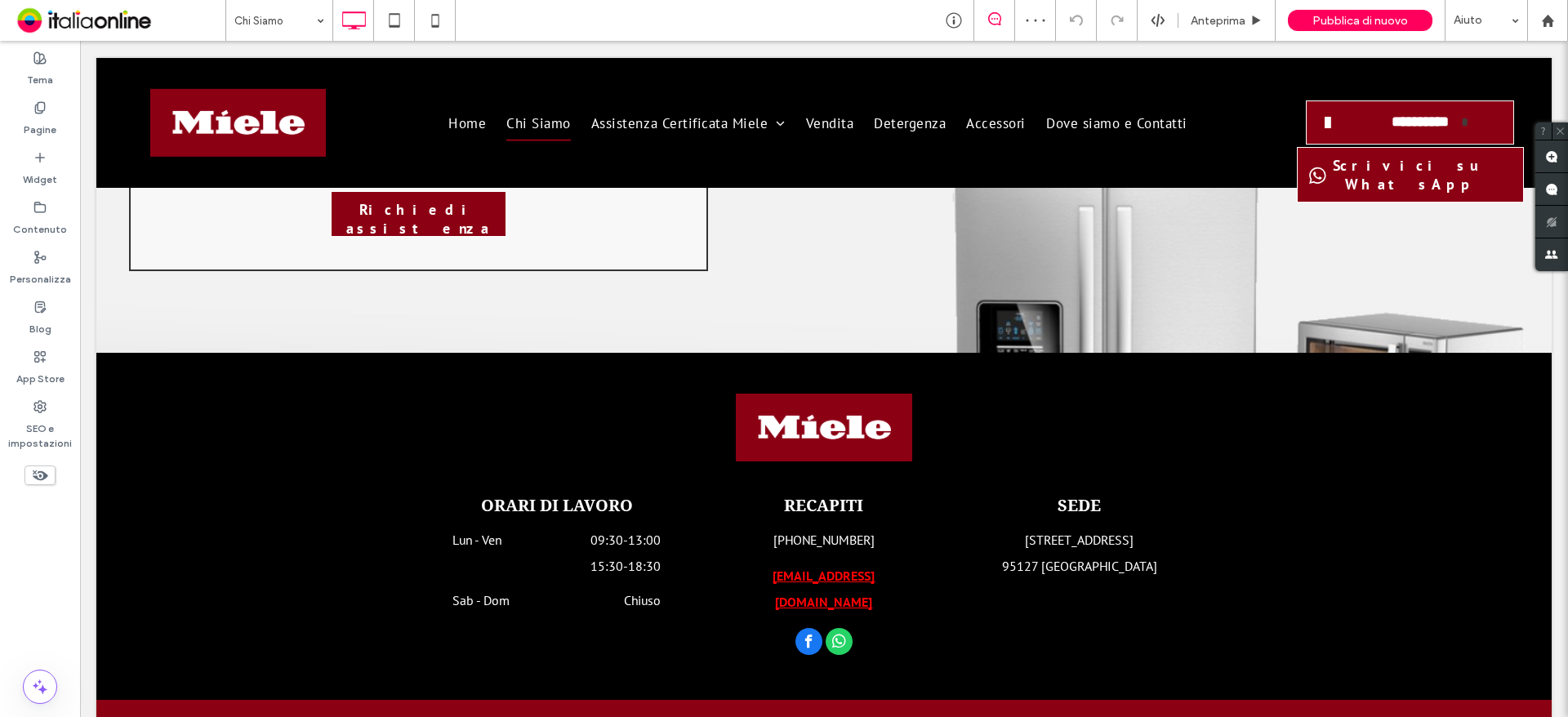
scroll to position [1803, 0]
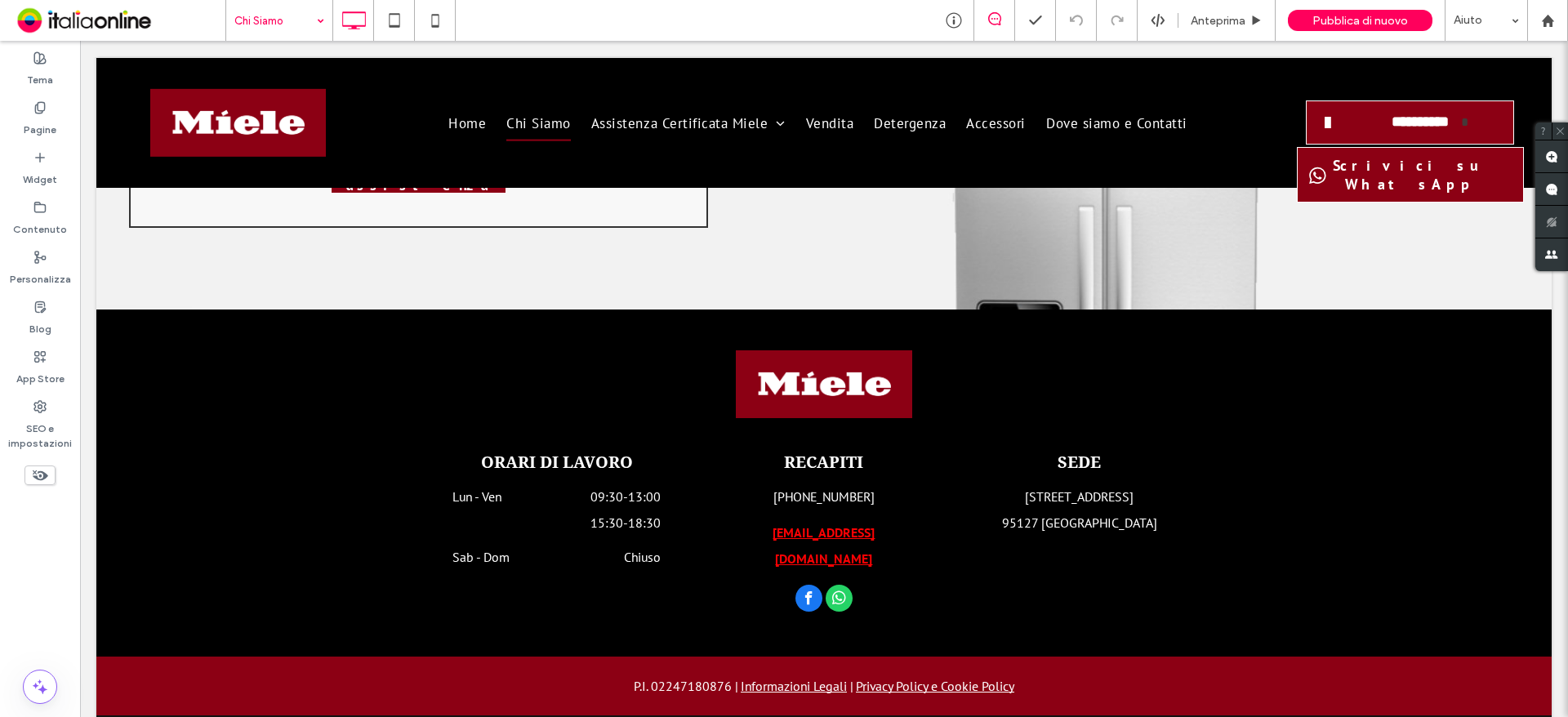
click at [268, 12] on input at bounding box center [275, 20] width 82 height 40
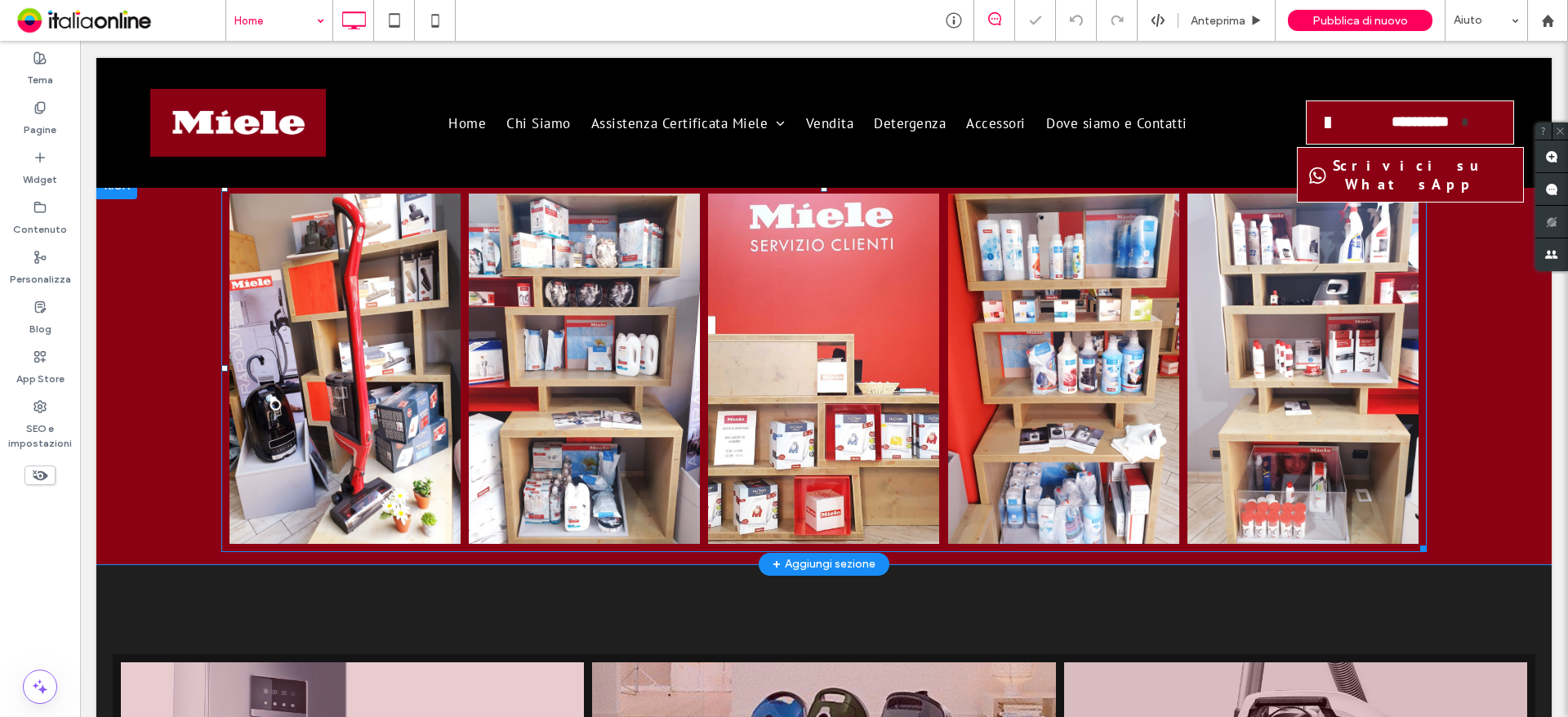
scroll to position [897, 0]
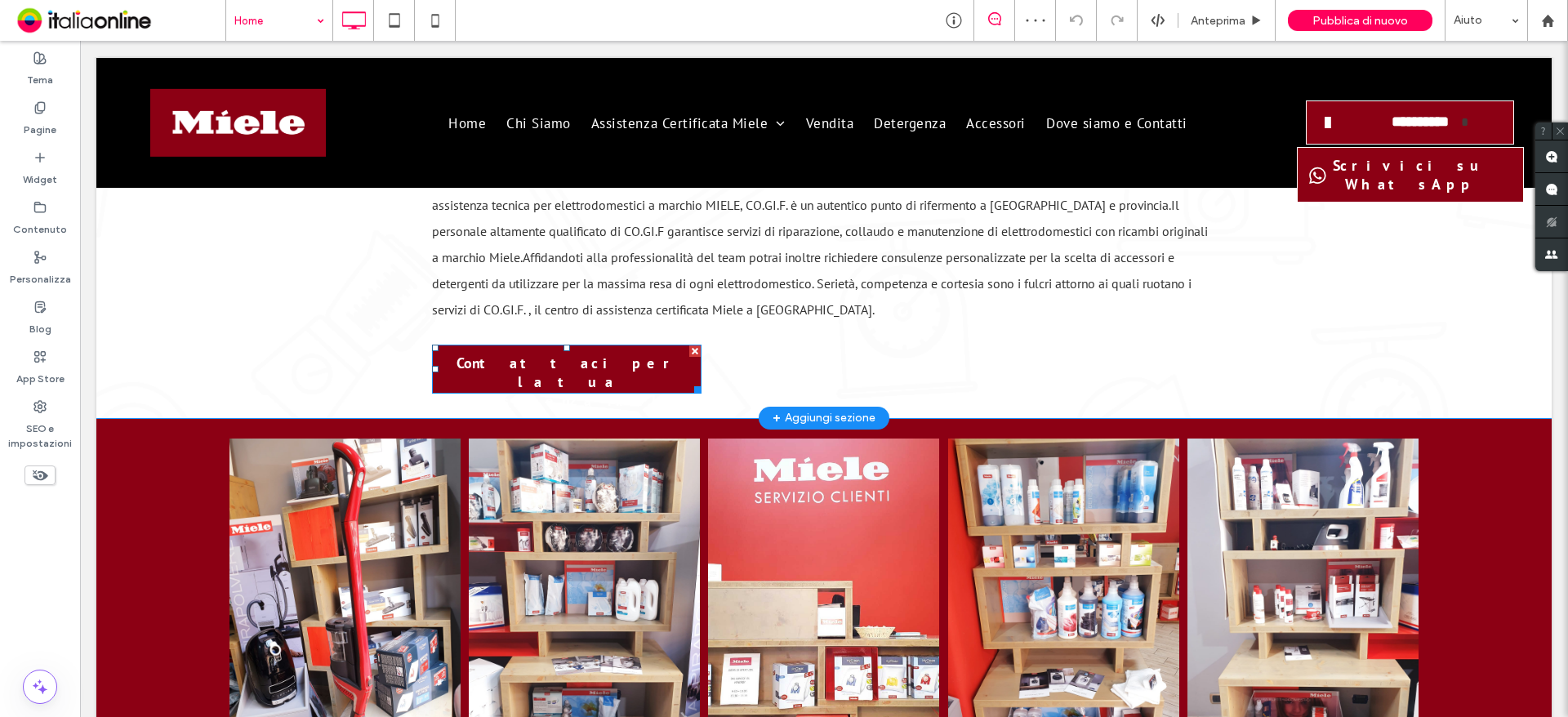
drag, startPoint x: 614, startPoint y: 338, endPoint x: 607, endPoint y: 347, distance: 11.4
click at [607, 347] on span "Contattaci per la tua assistenza Miele" at bounding box center [566, 382] width 262 height 73
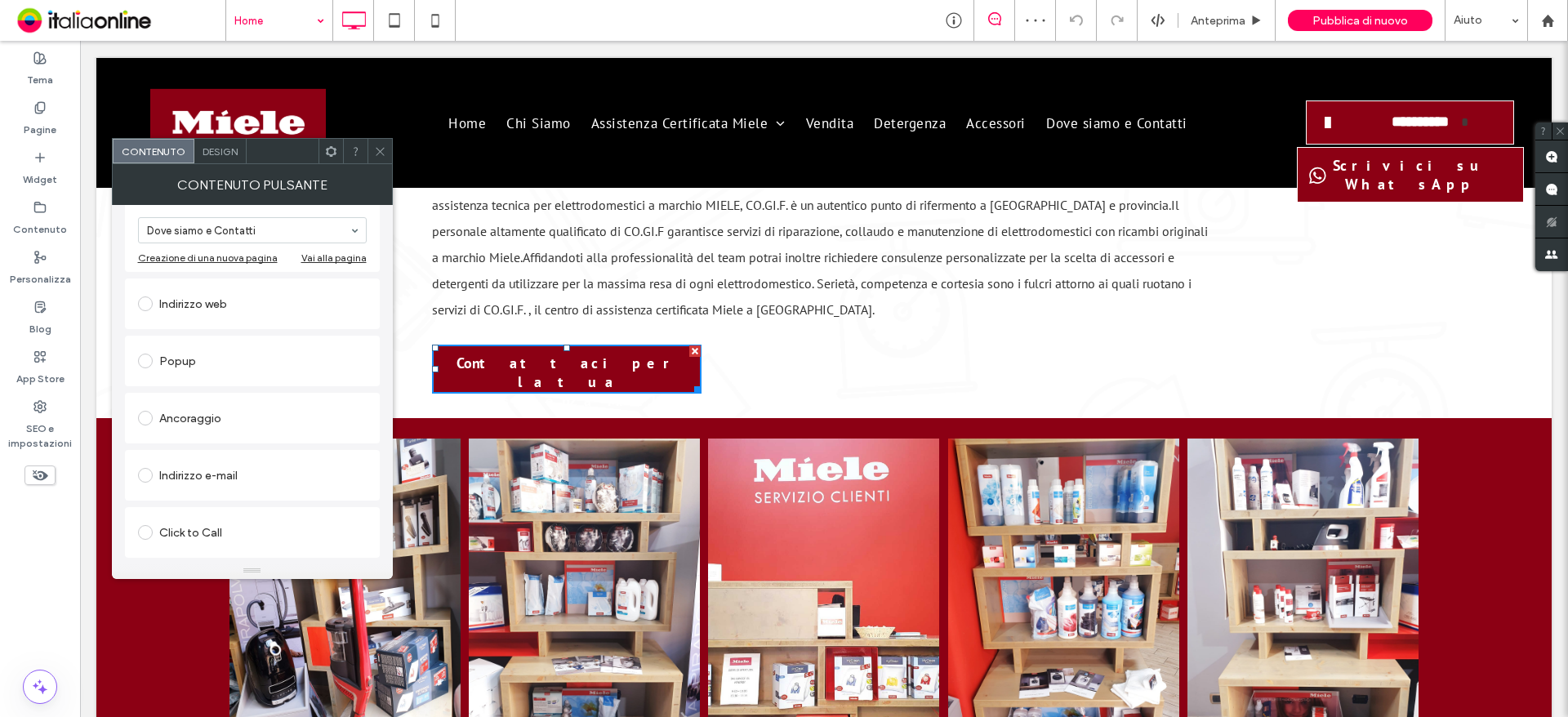
scroll to position [272, 0]
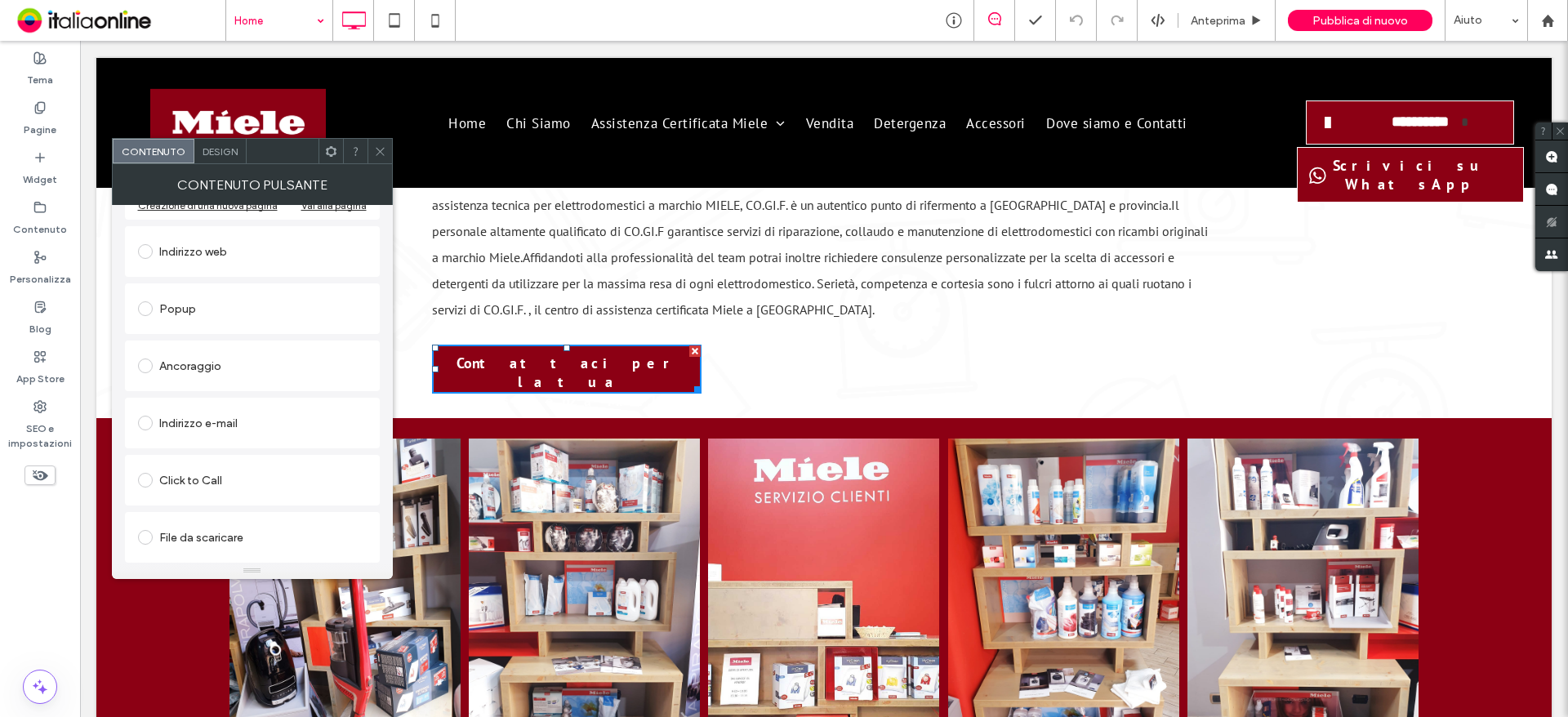
click at [379, 149] on icon at bounding box center [380, 151] width 12 height 12
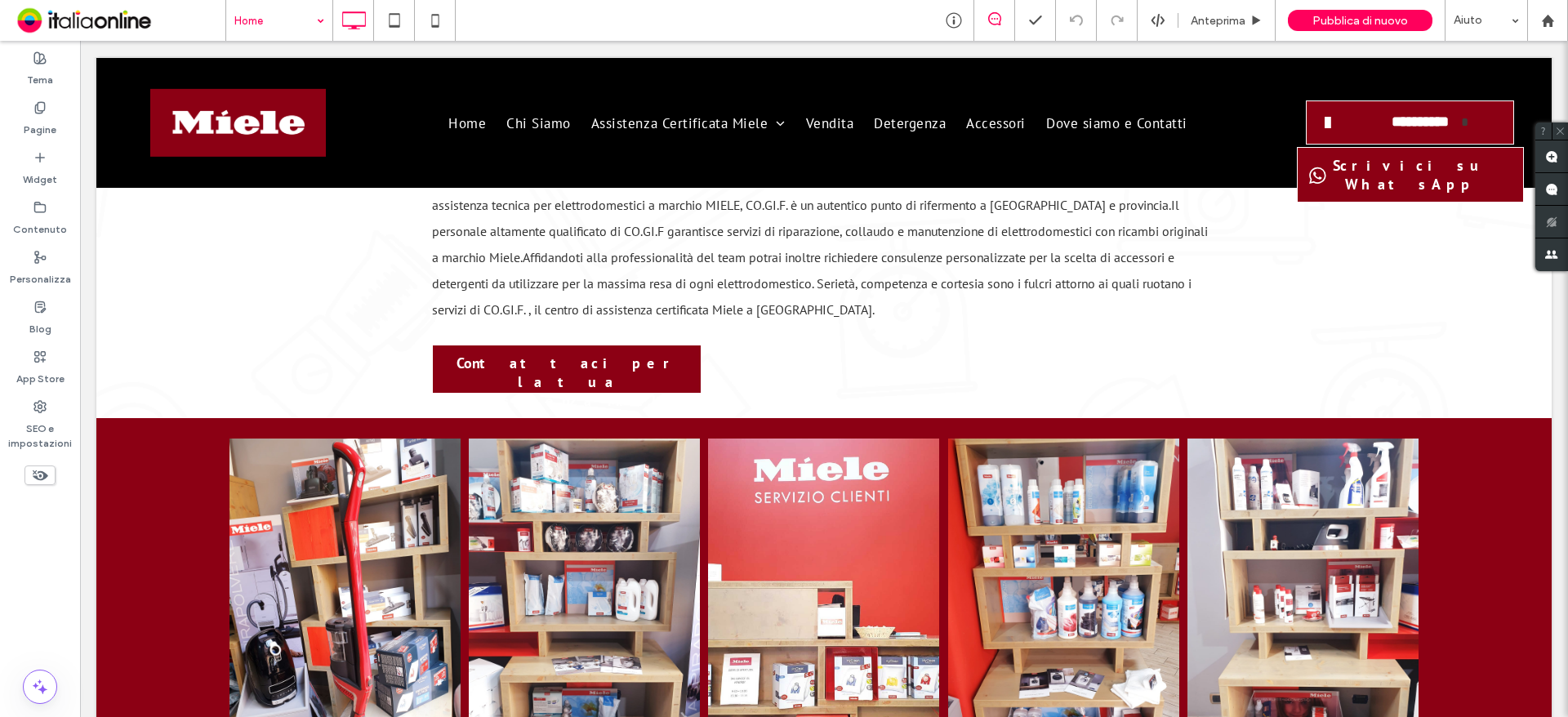
drag, startPoint x: 251, startPoint y: 15, endPoint x: 264, endPoint y: 37, distance: 25.6
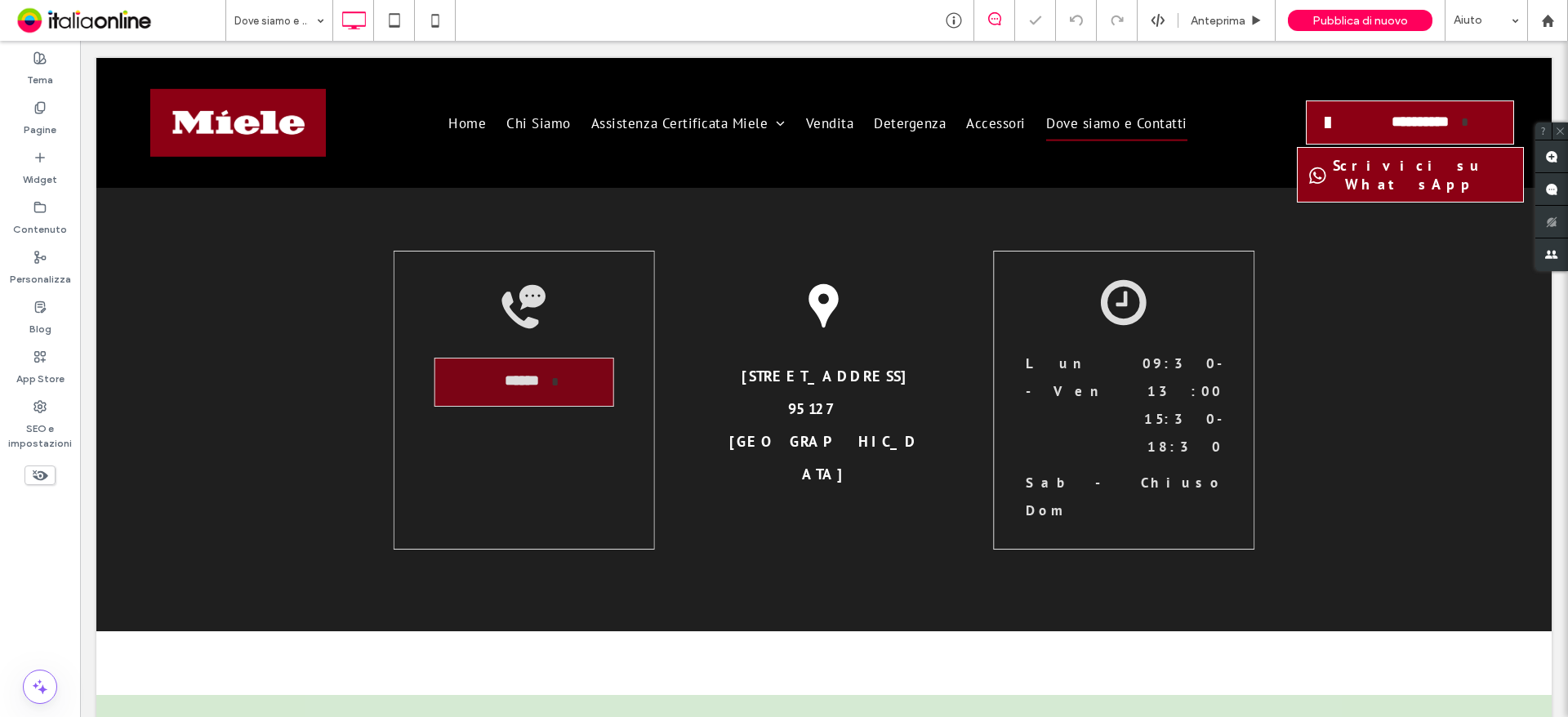
scroll to position [653, 0]
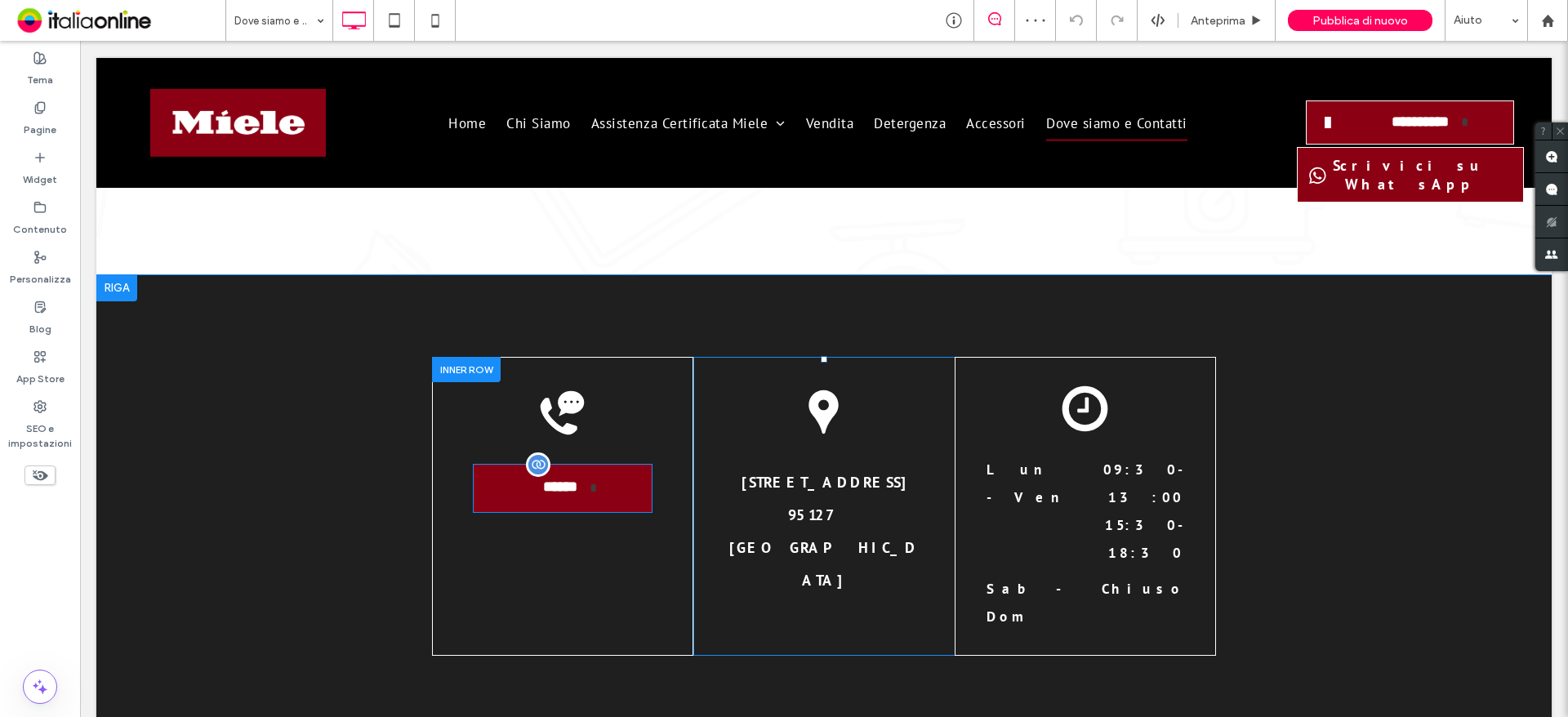
click at [545, 470] on span "******" at bounding box center [560, 488] width 58 height 36
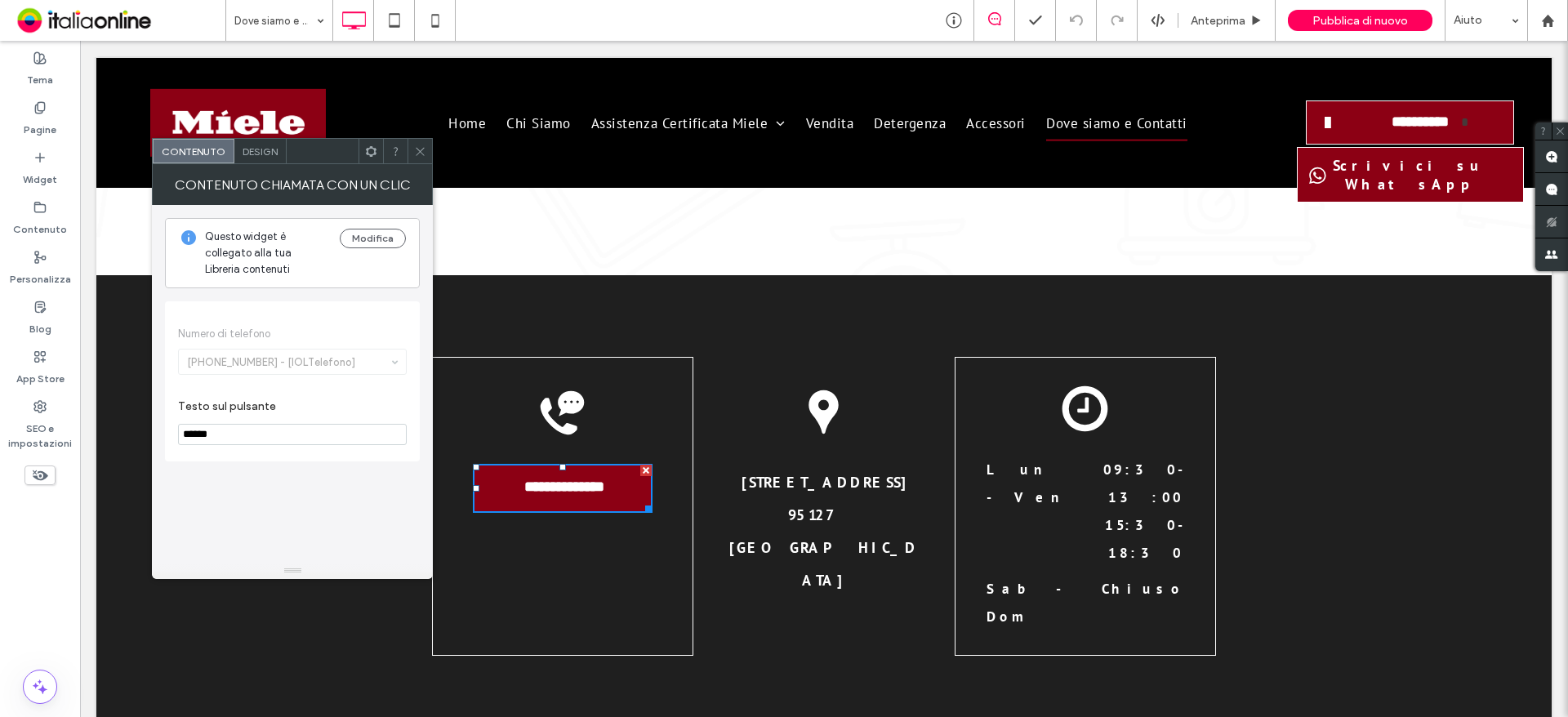
click at [419, 147] on icon at bounding box center [420, 151] width 12 height 12
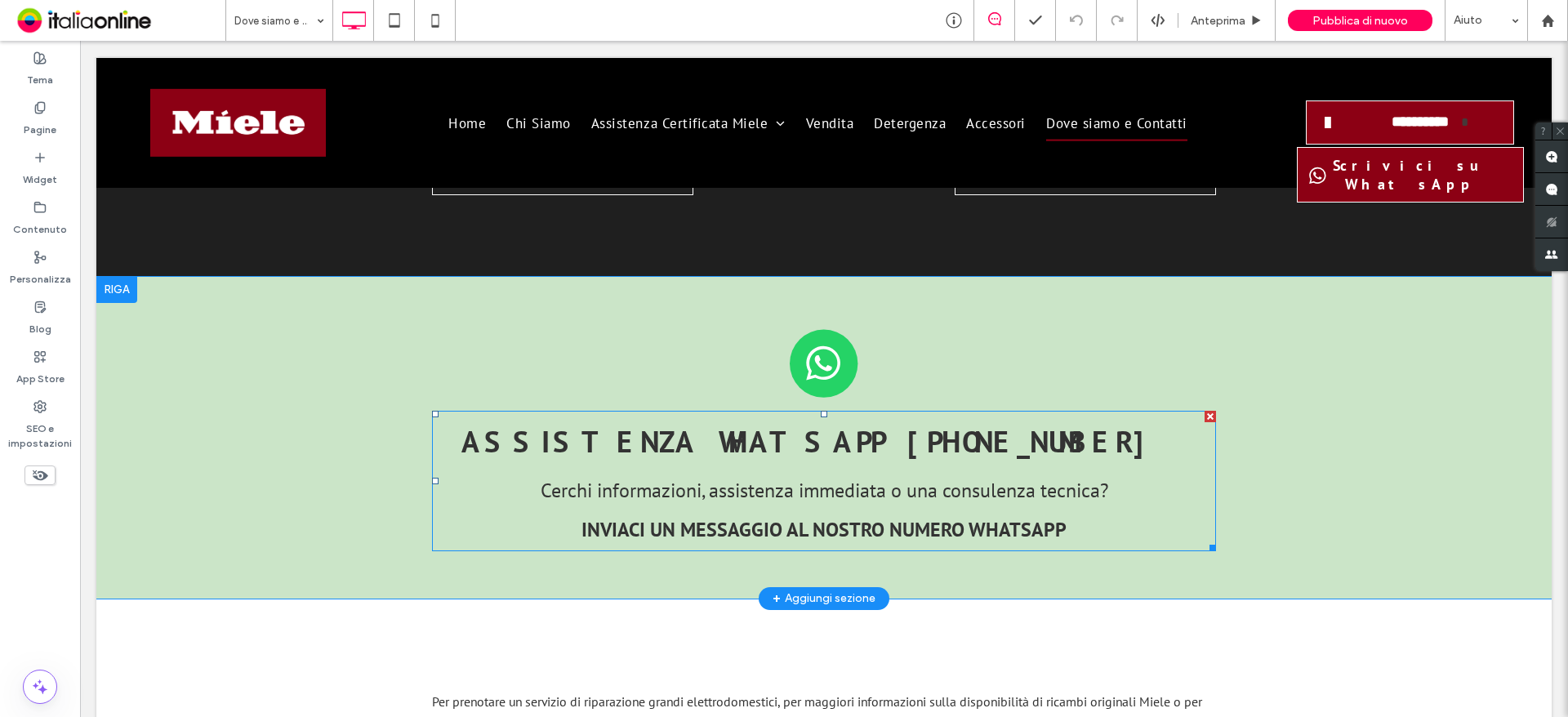
scroll to position [1143, 0]
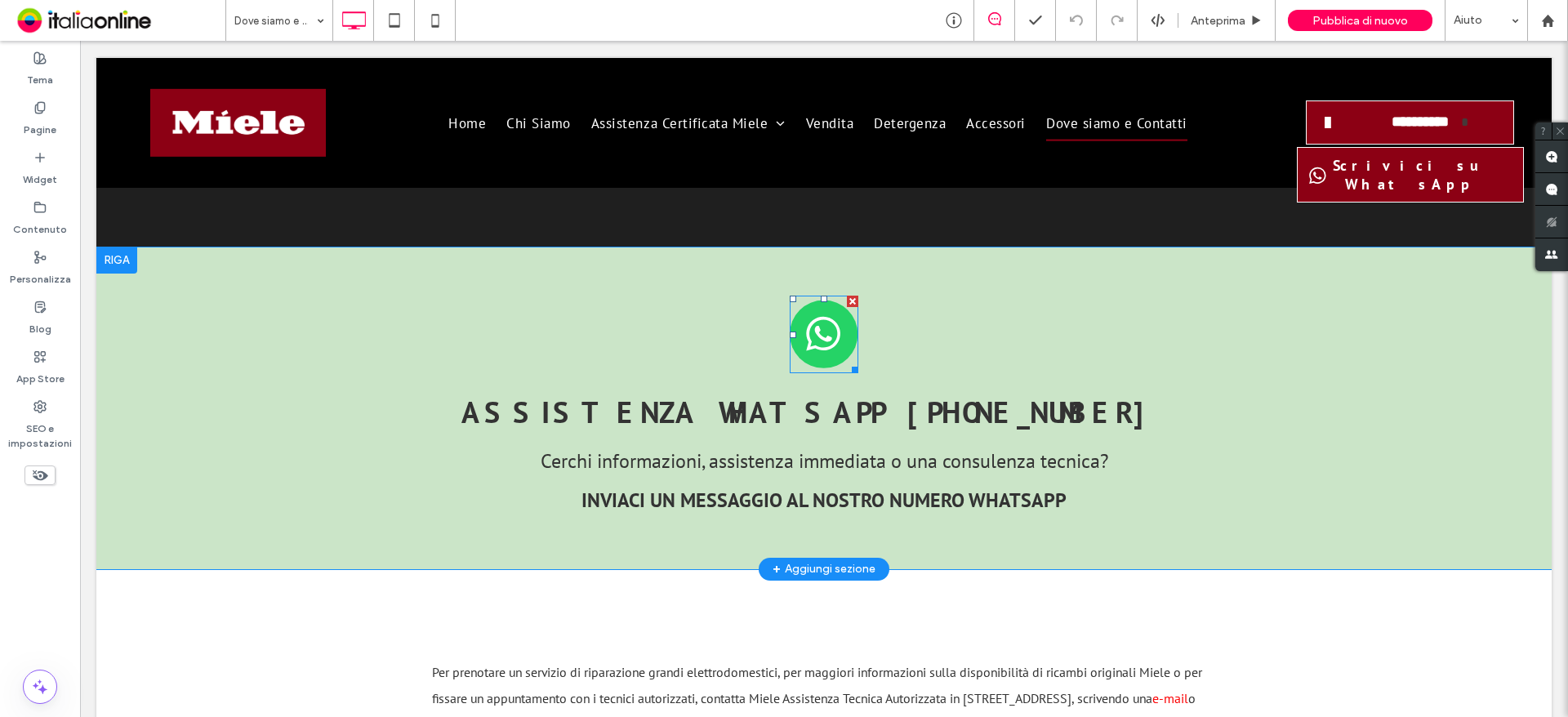
click at [816, 296] on img at bounding box center [824, 334] width 69 height 78
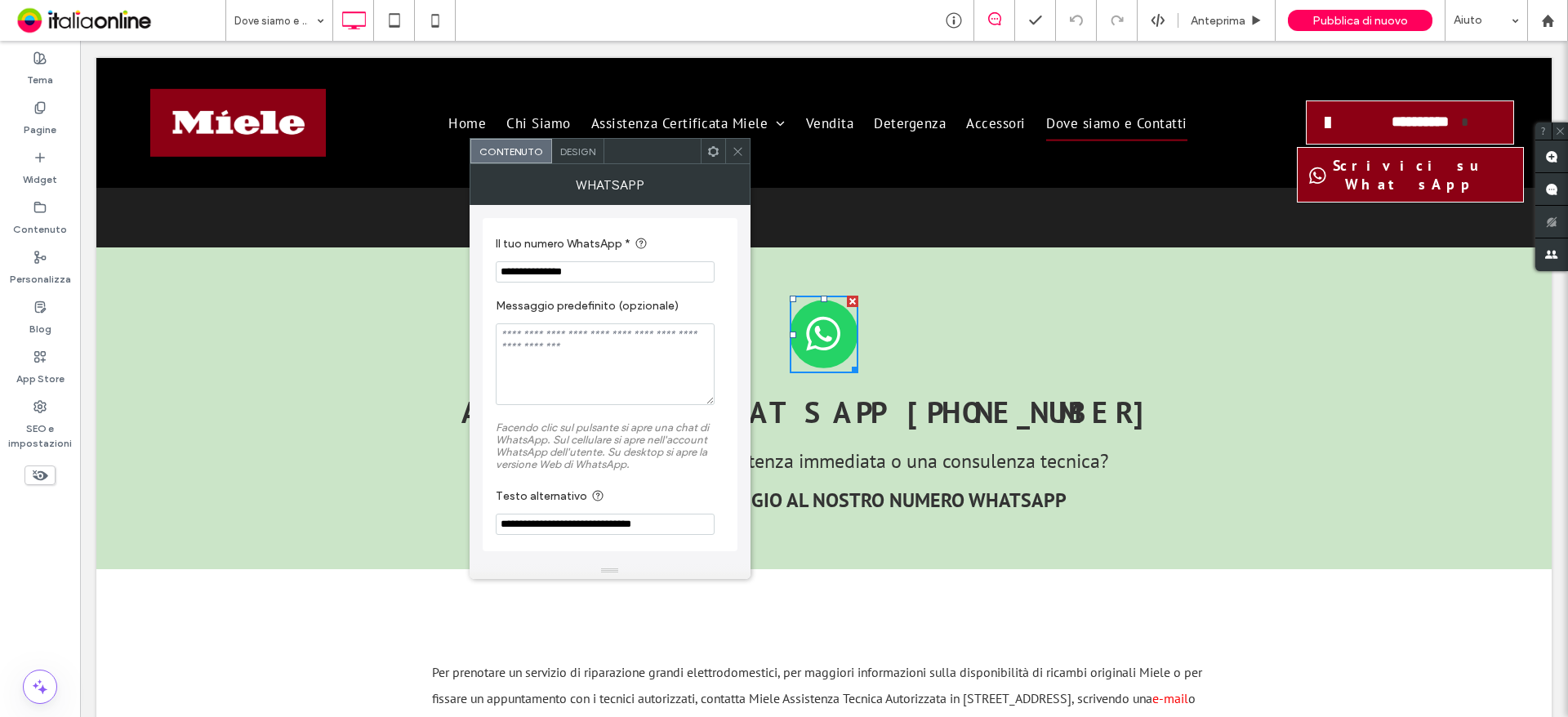
click at [731, 151] on icon at bounding box center [737, 151] width 12 height 12
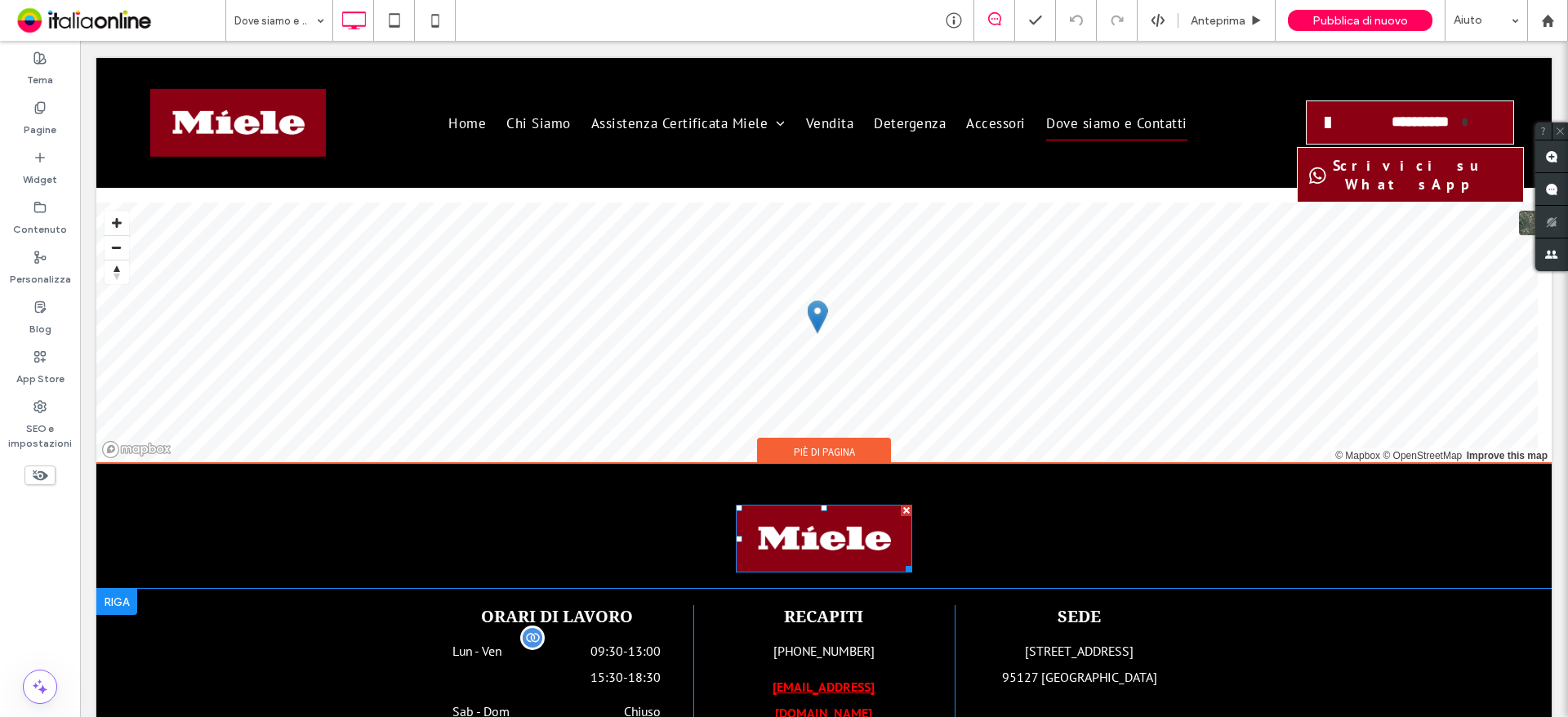
scroll to position [2299, 0]
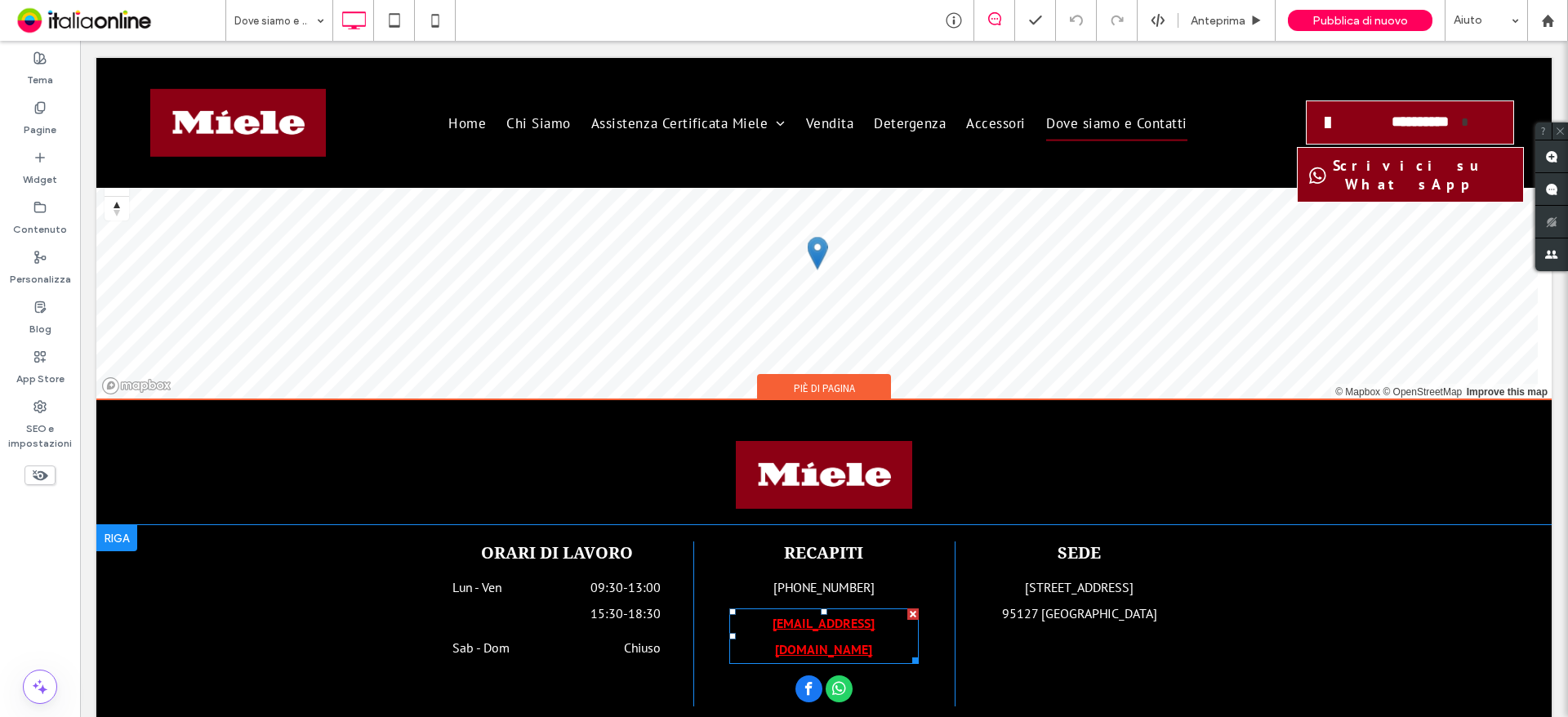
click at [859, 614] on link "filettiservice@gmail.com" at bounding box center [823, 635] width 102 height 42
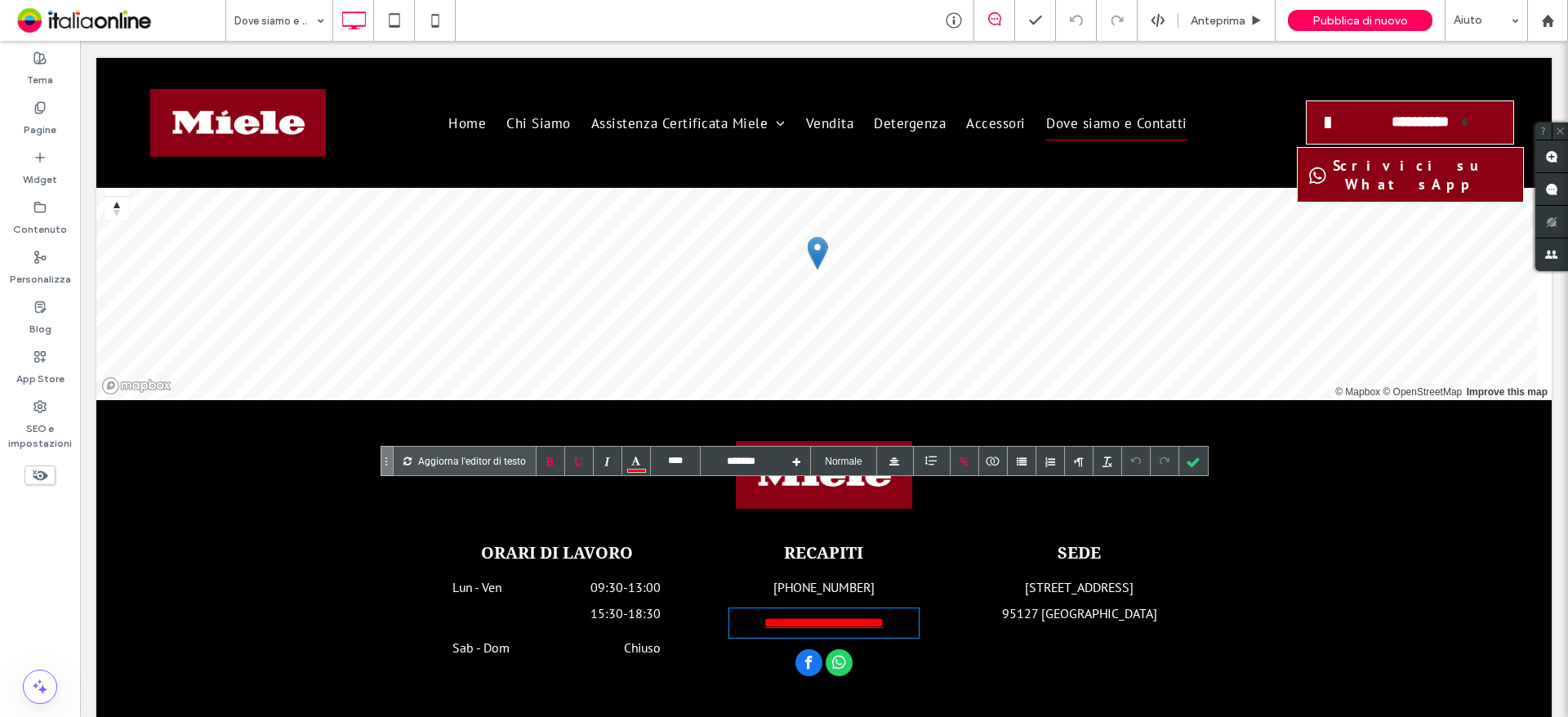
click at [859, 616] on link "**********" at bounding box center [824, 622] width 119 height 12
click at [971, 459] on div at bounding box center [964, 461] width 29 height 29
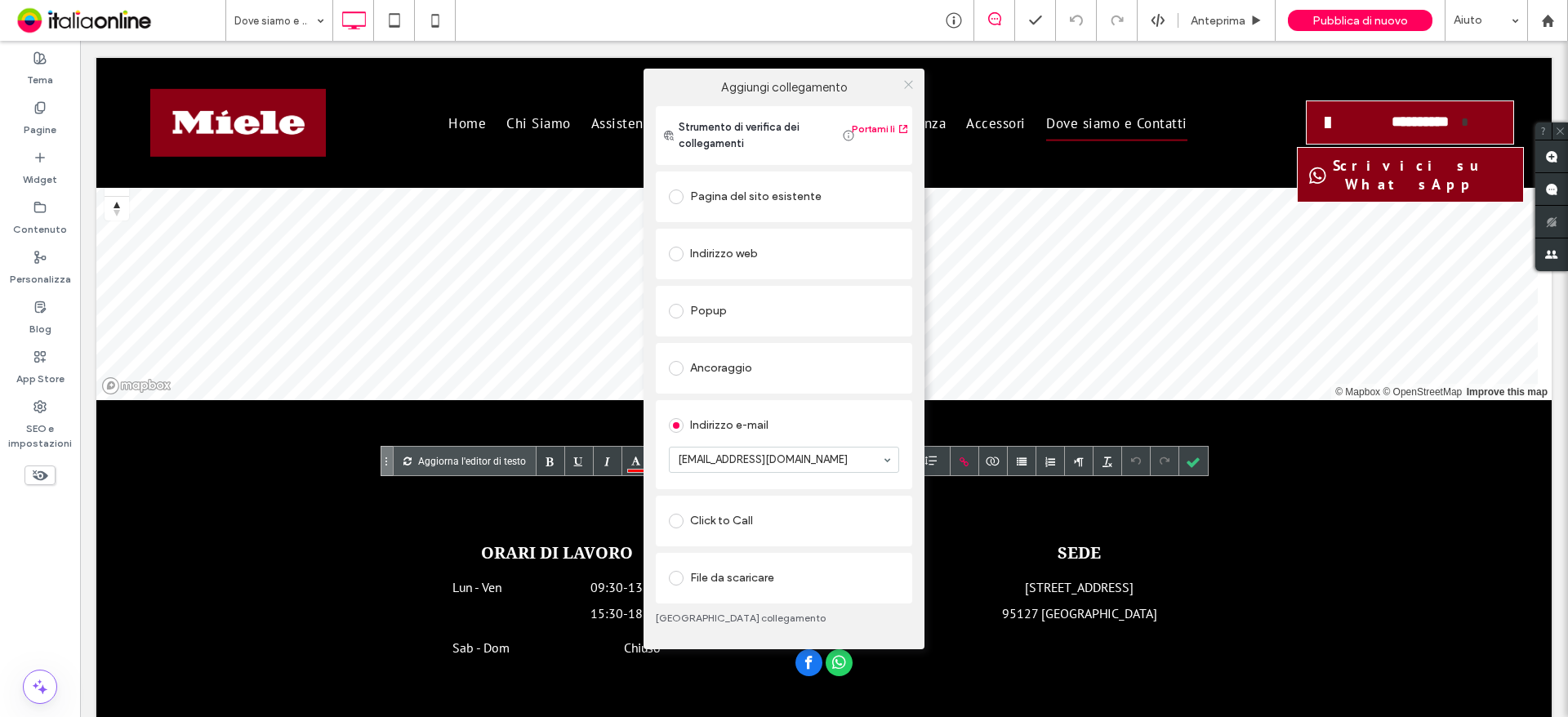
click at [914, 87] on icon at bounding box center [908, 84] width 12 height 12
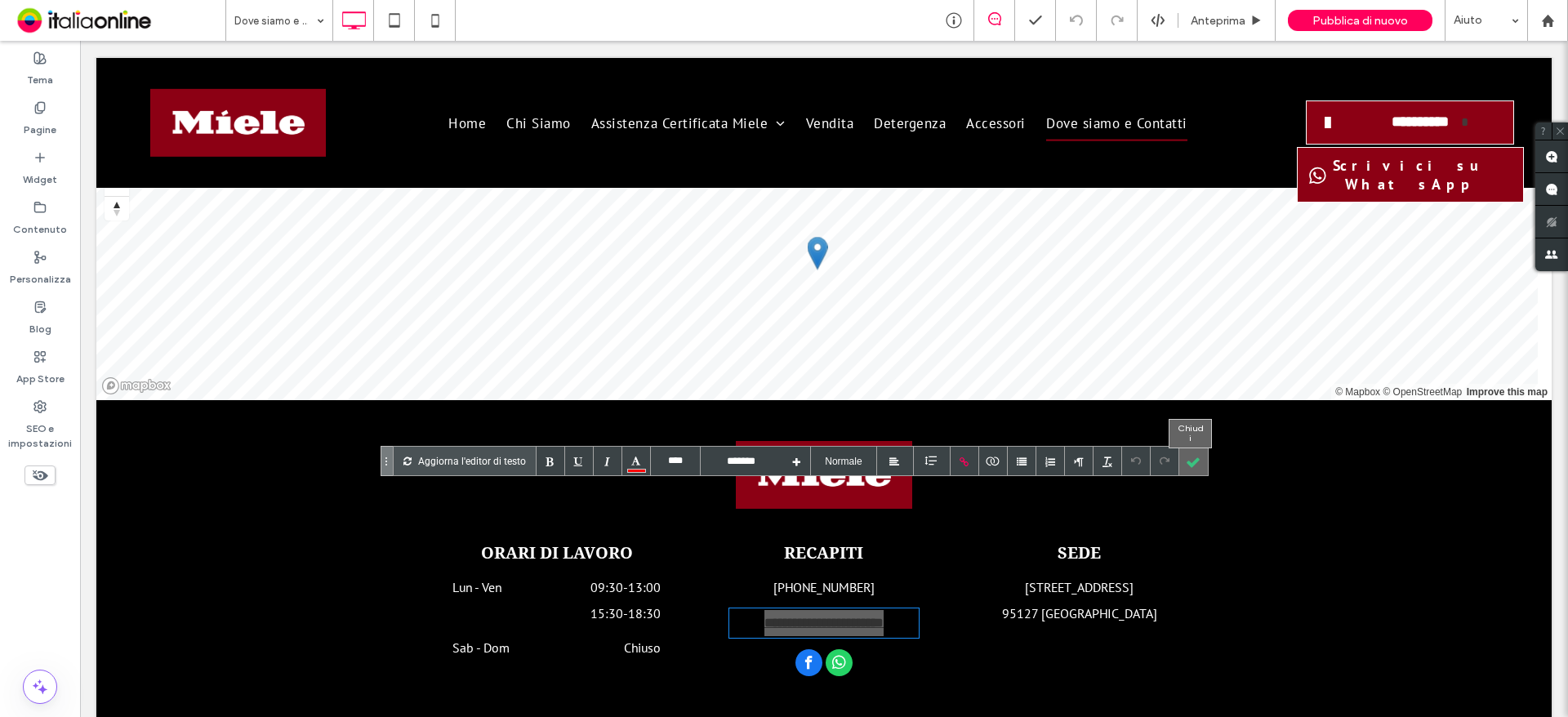
click at [1197, 460] on div at bounding box center [1193, 461] width 29 height 29
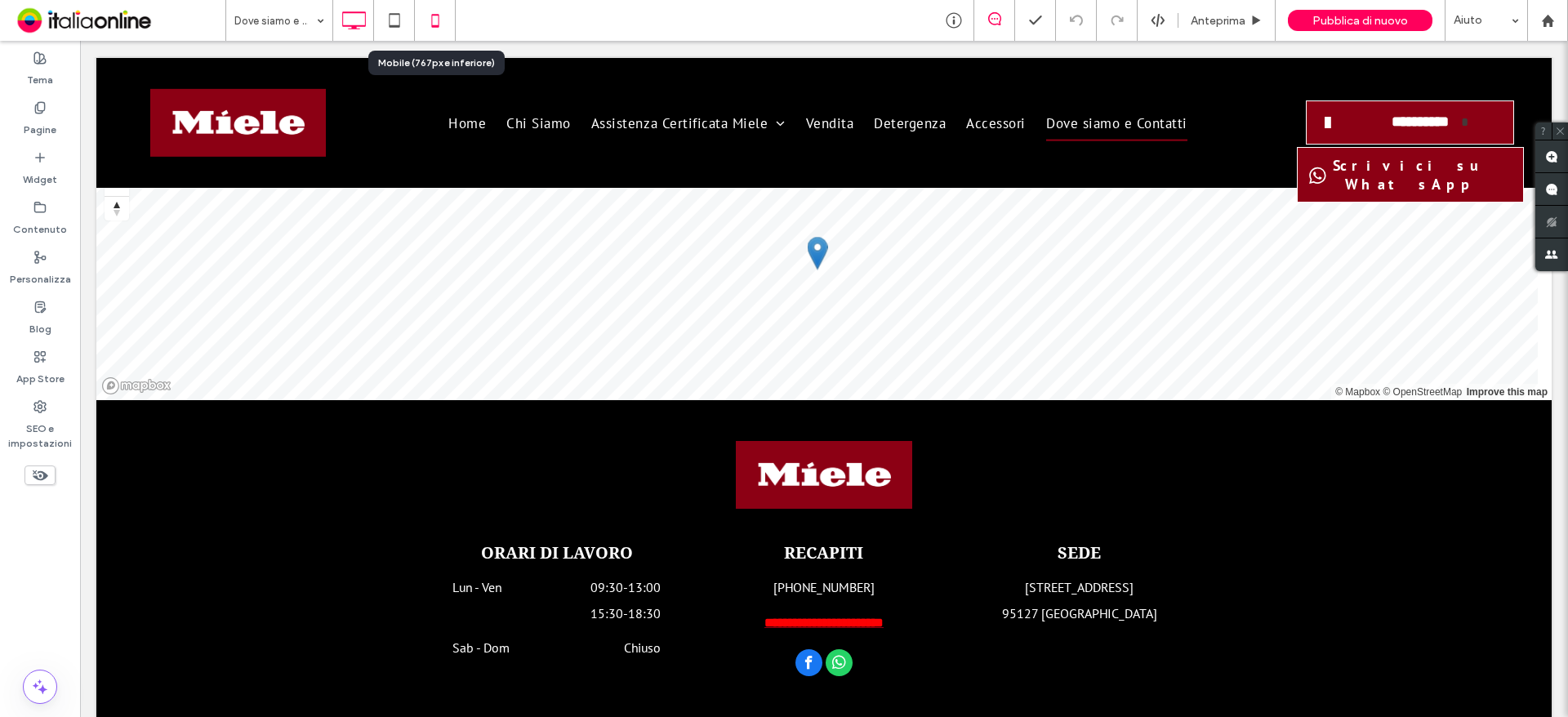
click at [443, 22] on icon at bounding box center [435, 20] width 33 height 33
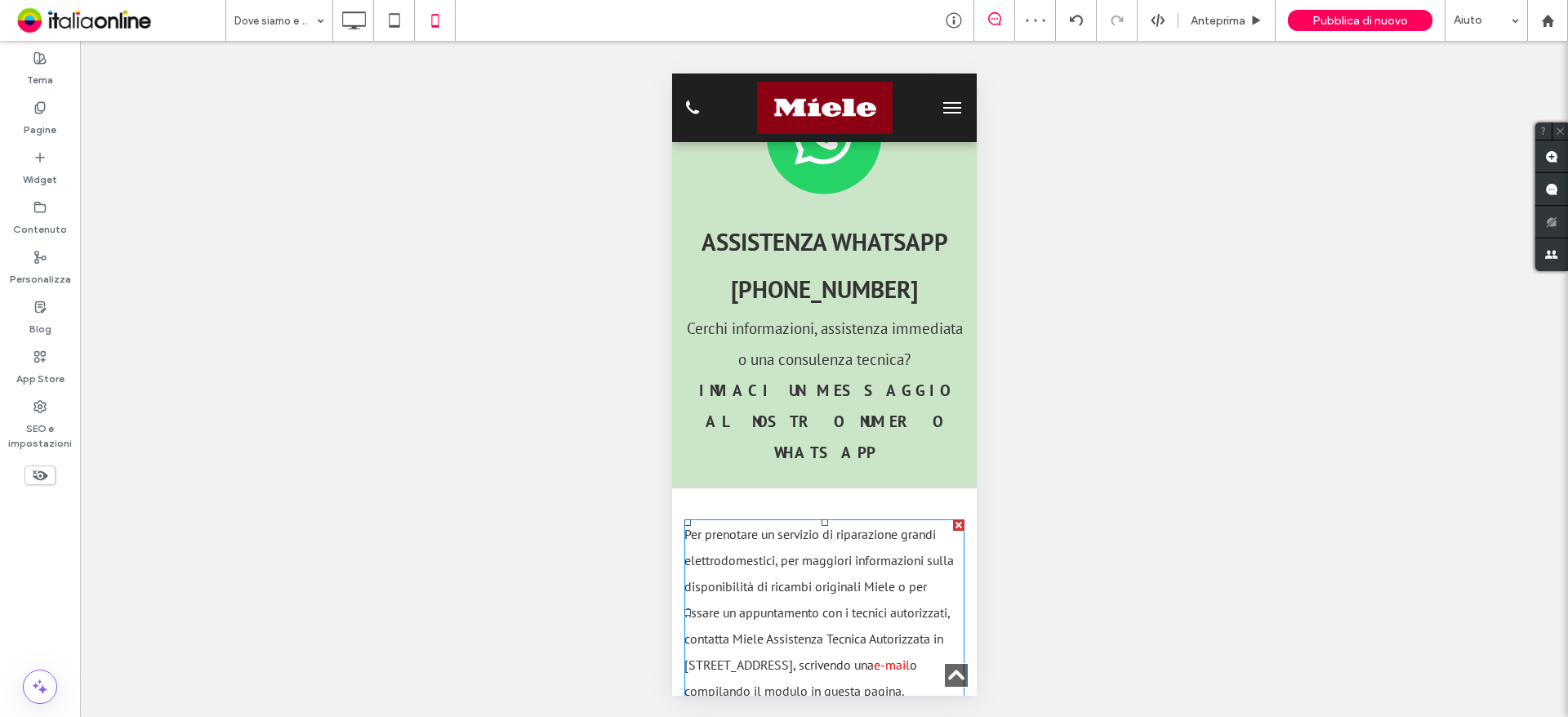
scroll to position [1877, 0]
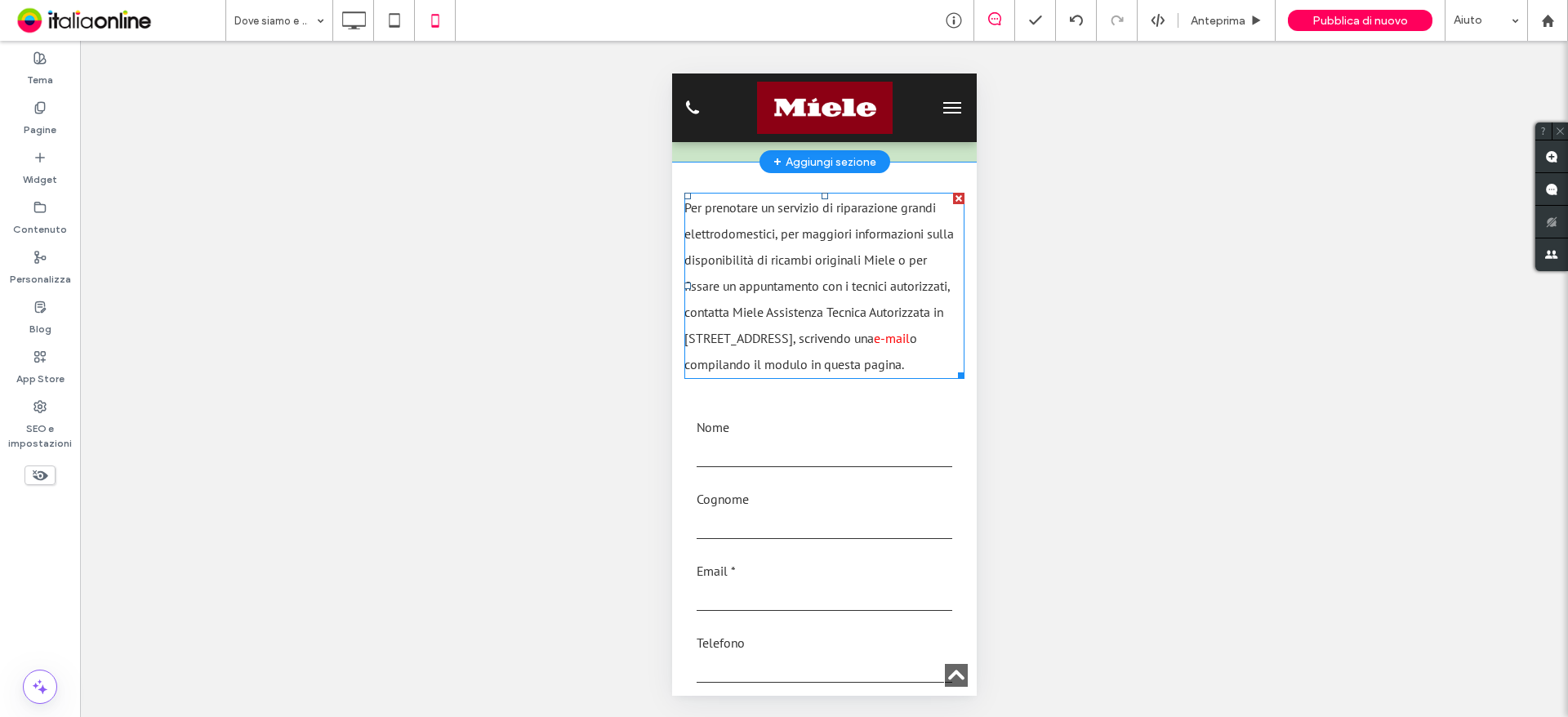
click at [873, 329] on link "e-mail" at bounding box center [891, 337] width 36 height 17
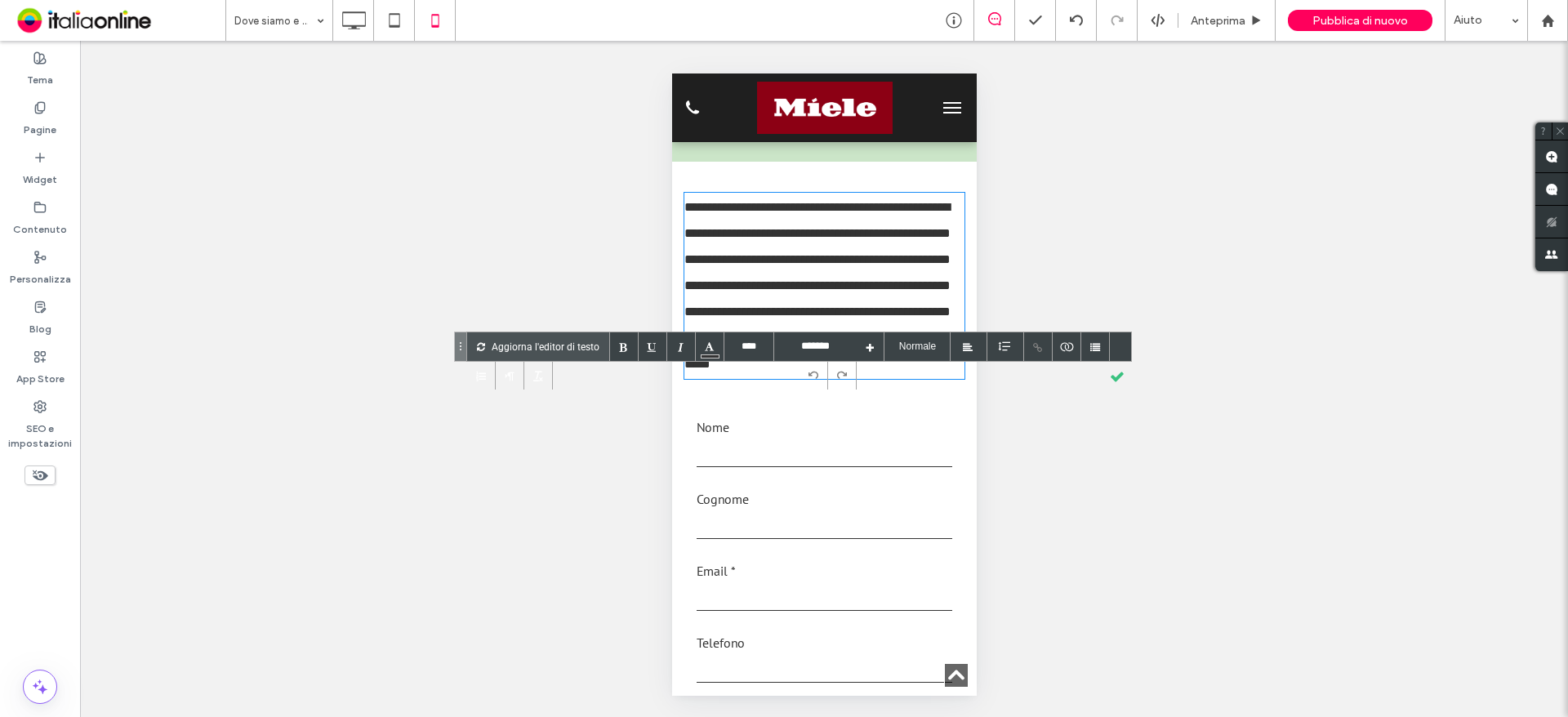
scroll to position [1540, 0]
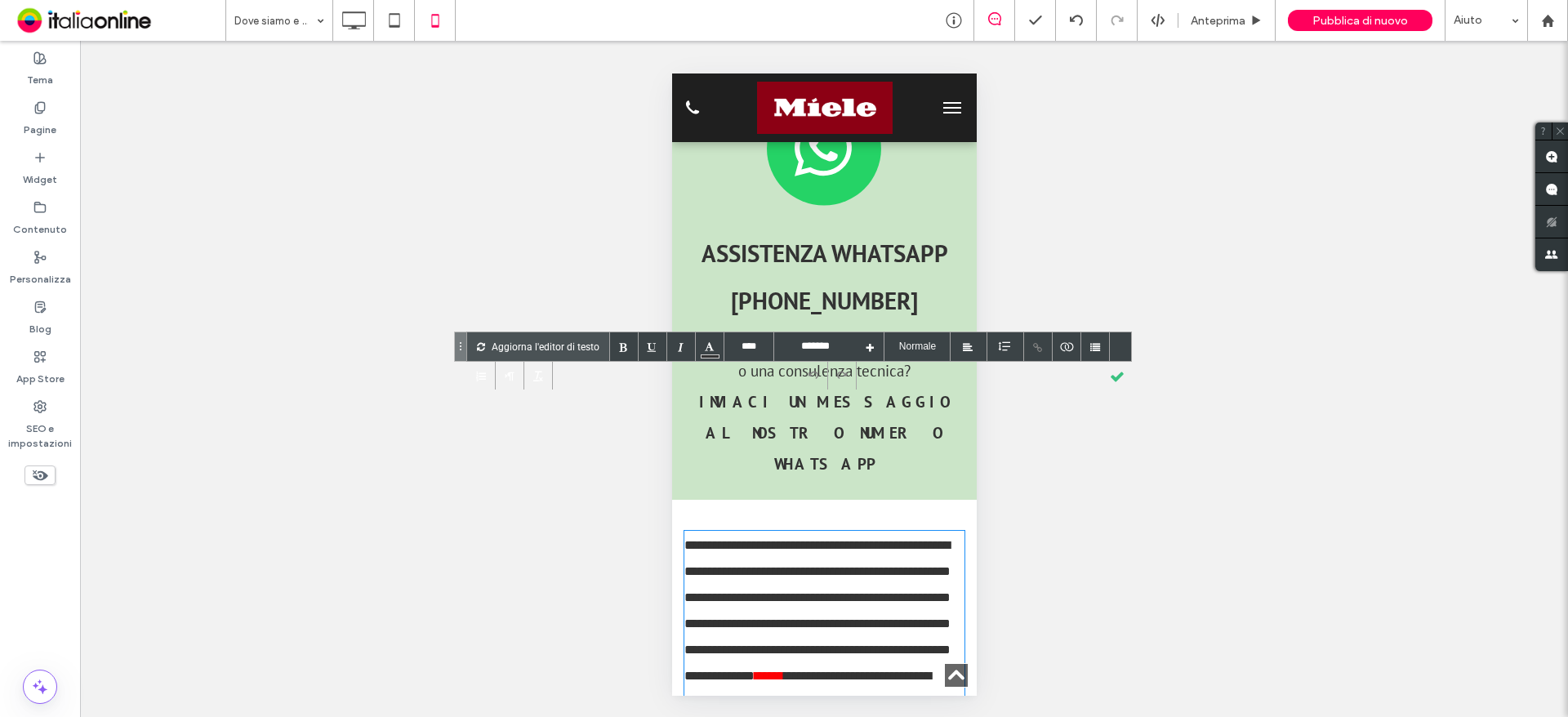
click at [784, 670] on link "******" at bounding box center [769, 676] width 30 height 12
click at [1036, 343] on div at bounding box center [1038, 346] width 29 height 29
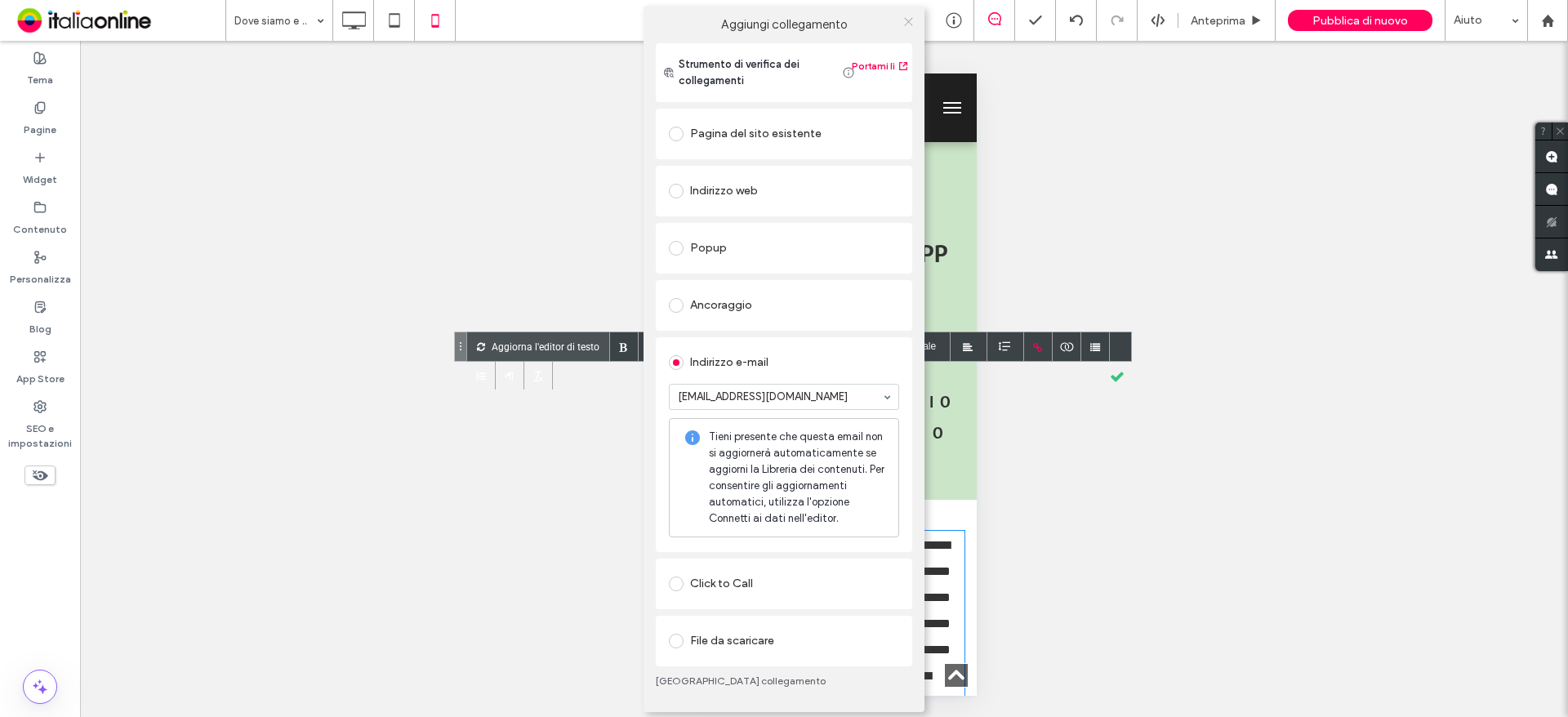
click at [911, 22] on icon at bounding box center [908, 22] width 12 height 12
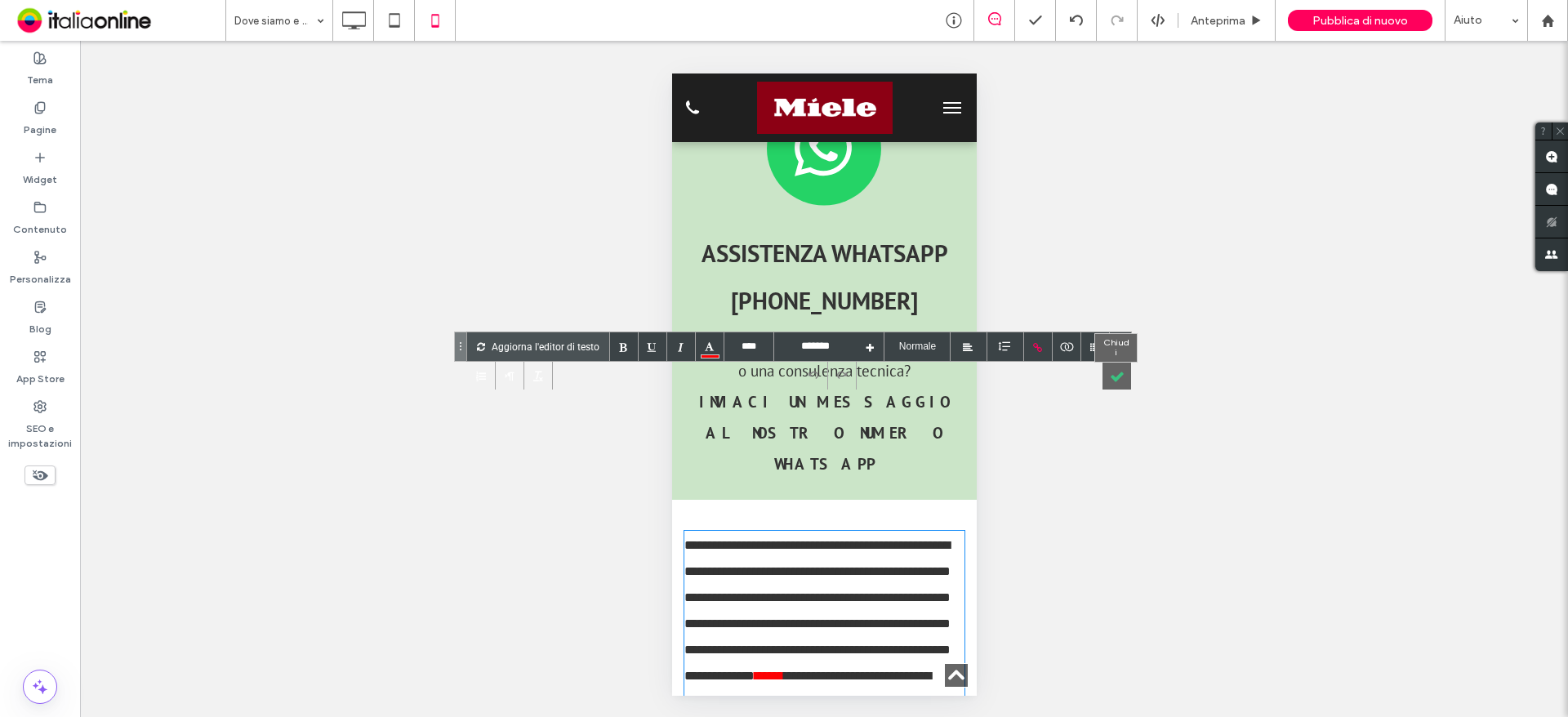
click at [1116, 371] on div at bounding box center [1116, 375] width 29 height 29
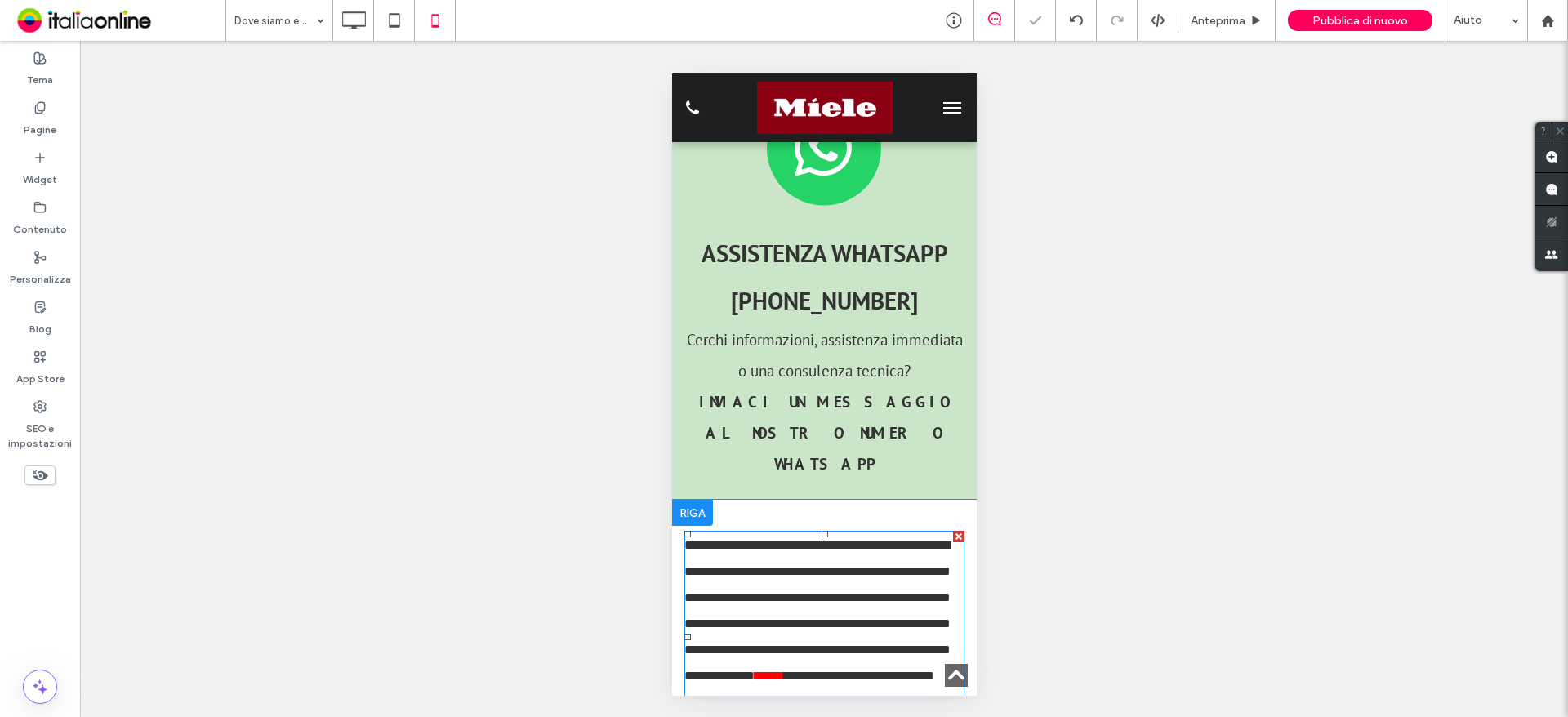
click at [802, 541] on div "**********" at bounding box center [817, 637] width 266 height 209
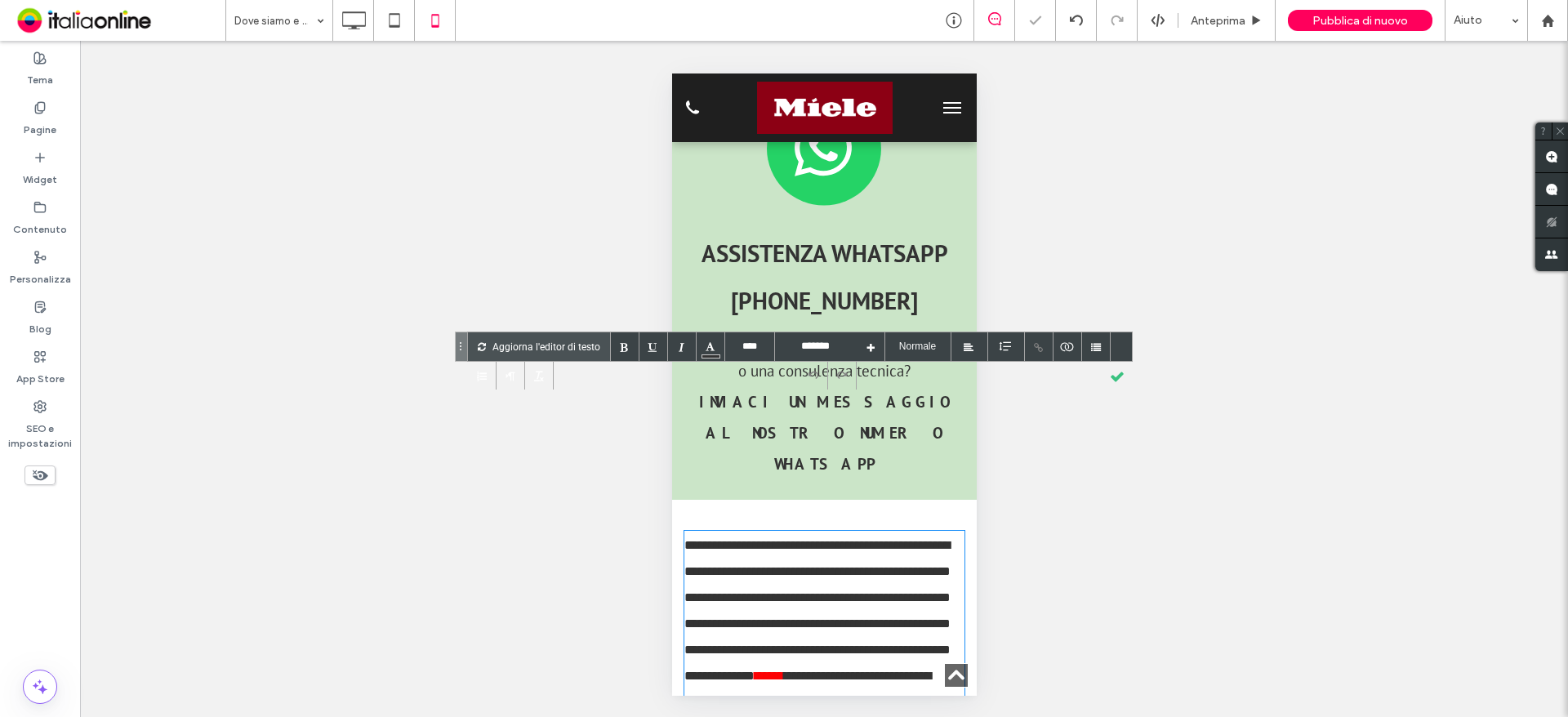
click at [784, 670] on link "******" at bounding box center [769, 676] width 30 height 12
click at [1025, 343] on div at bounding box center [1039, 346] width 29 height 29
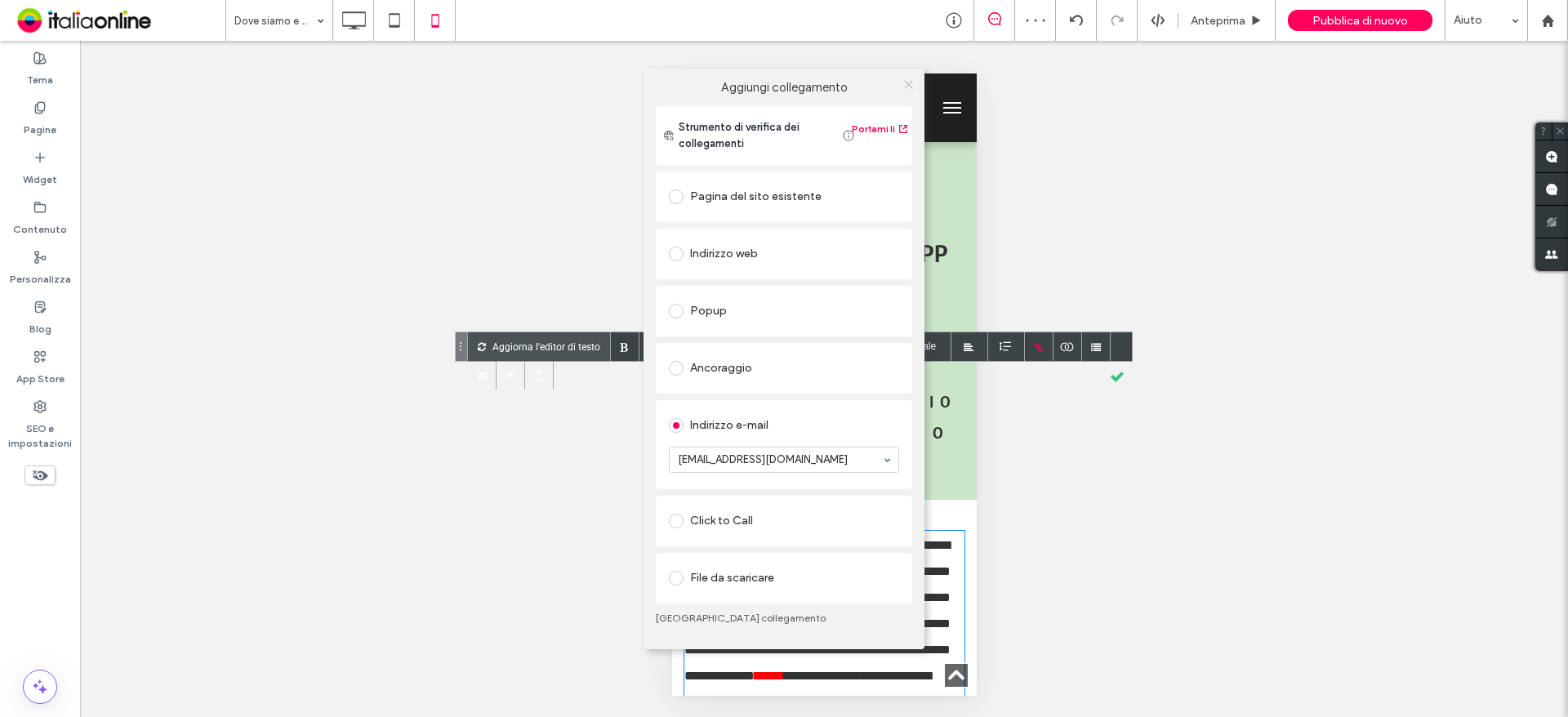
click at [905, 95] on span at bounding box center [908, 85] width 12 height 25
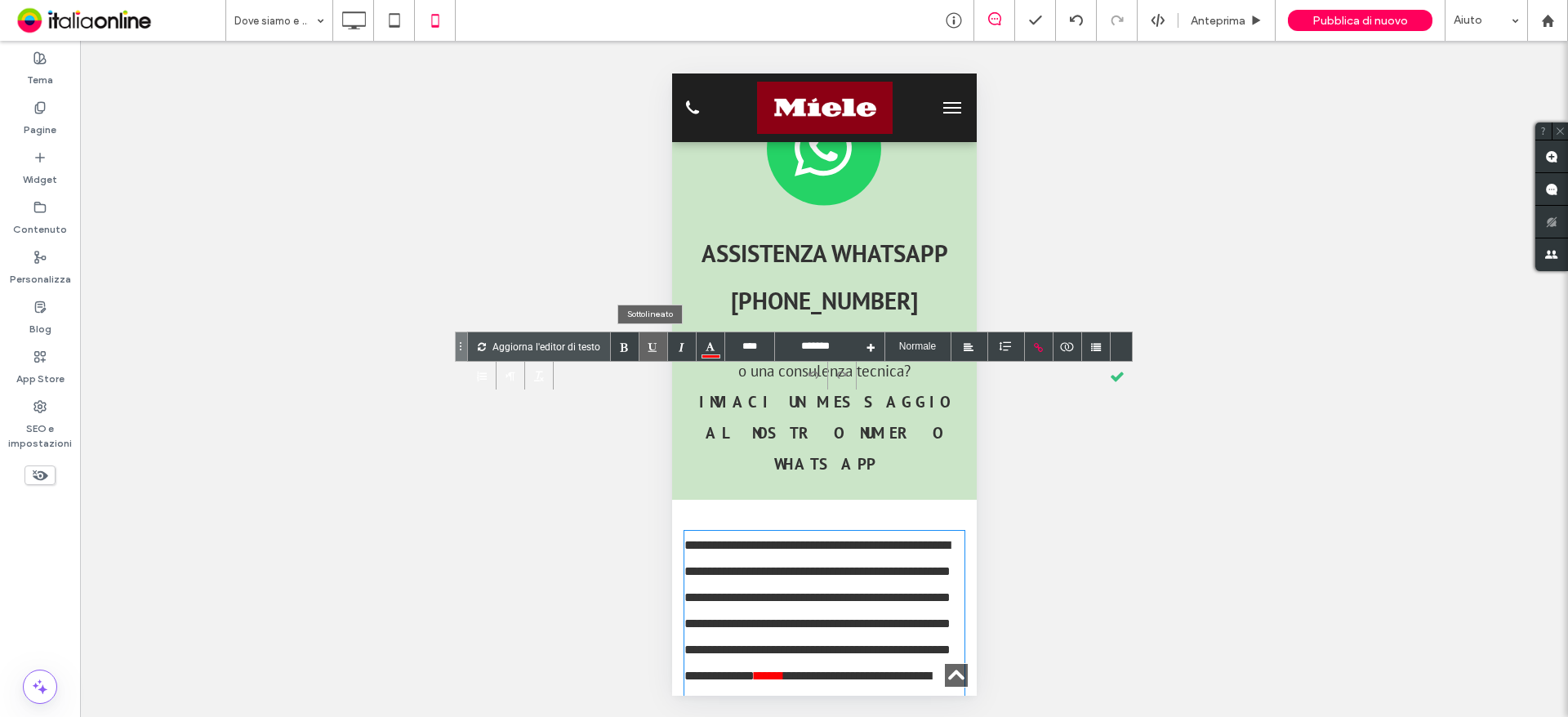
click at [653, 347] on div at bounding box center [653, 346] width 29 height 29
drag, startPoint x: 1124, startPoint y: 374, endPoint x: 1072, endPoint y: 386, distance: 53.4
click at [1124, 373] on div at bounding box center [1117, 375] width 29 height 29
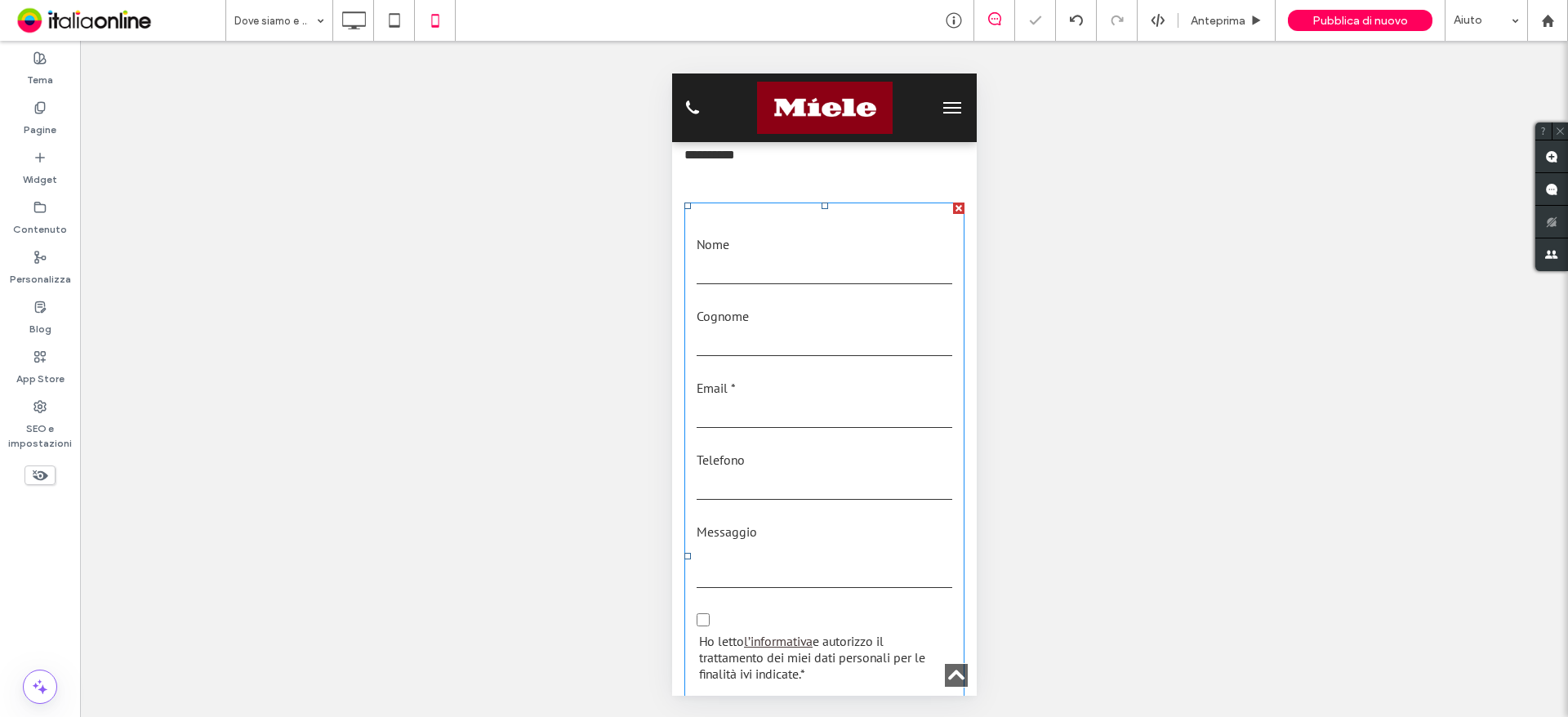
scroll to position [2111, 0]
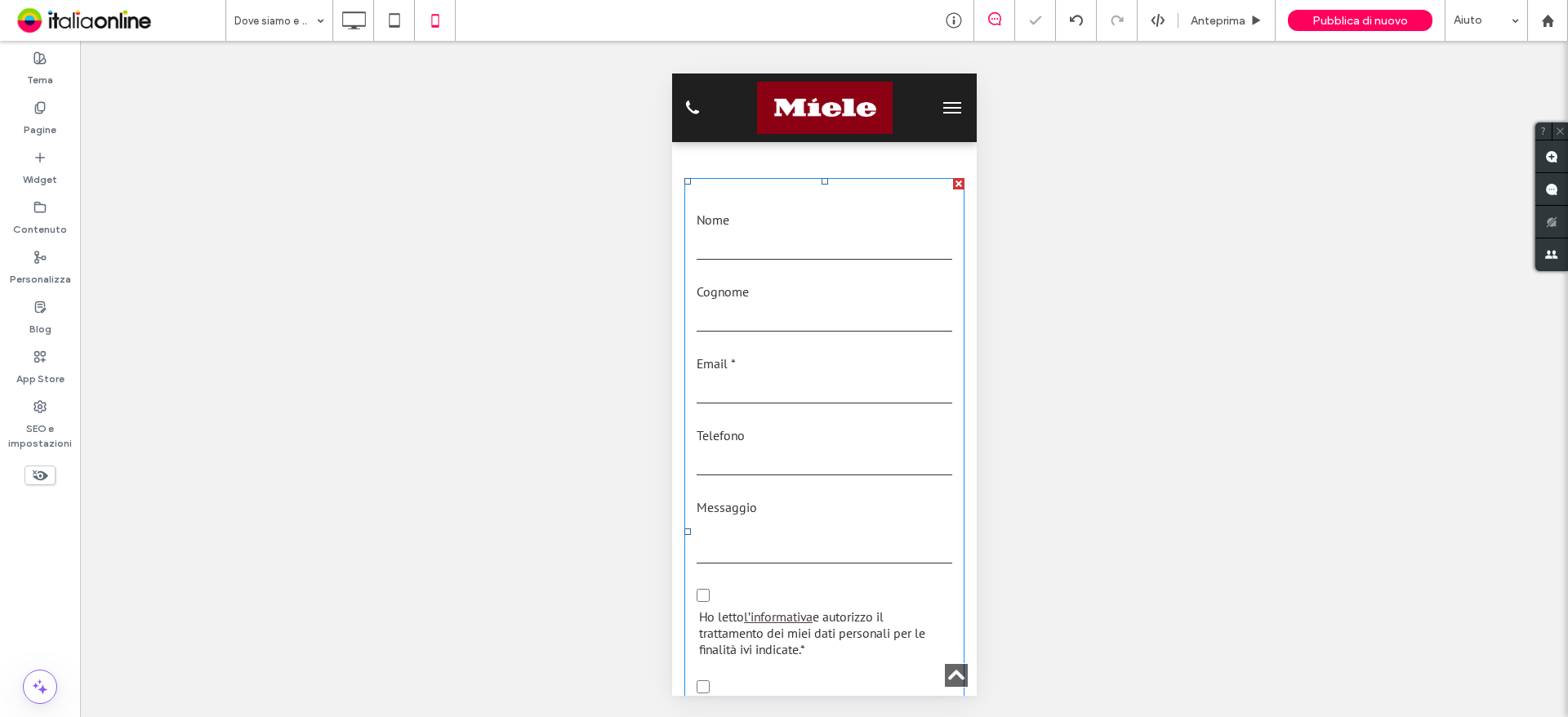
click at [798, 422] on label "Telefono" at bounding box center [823, 435] width 256 height 26
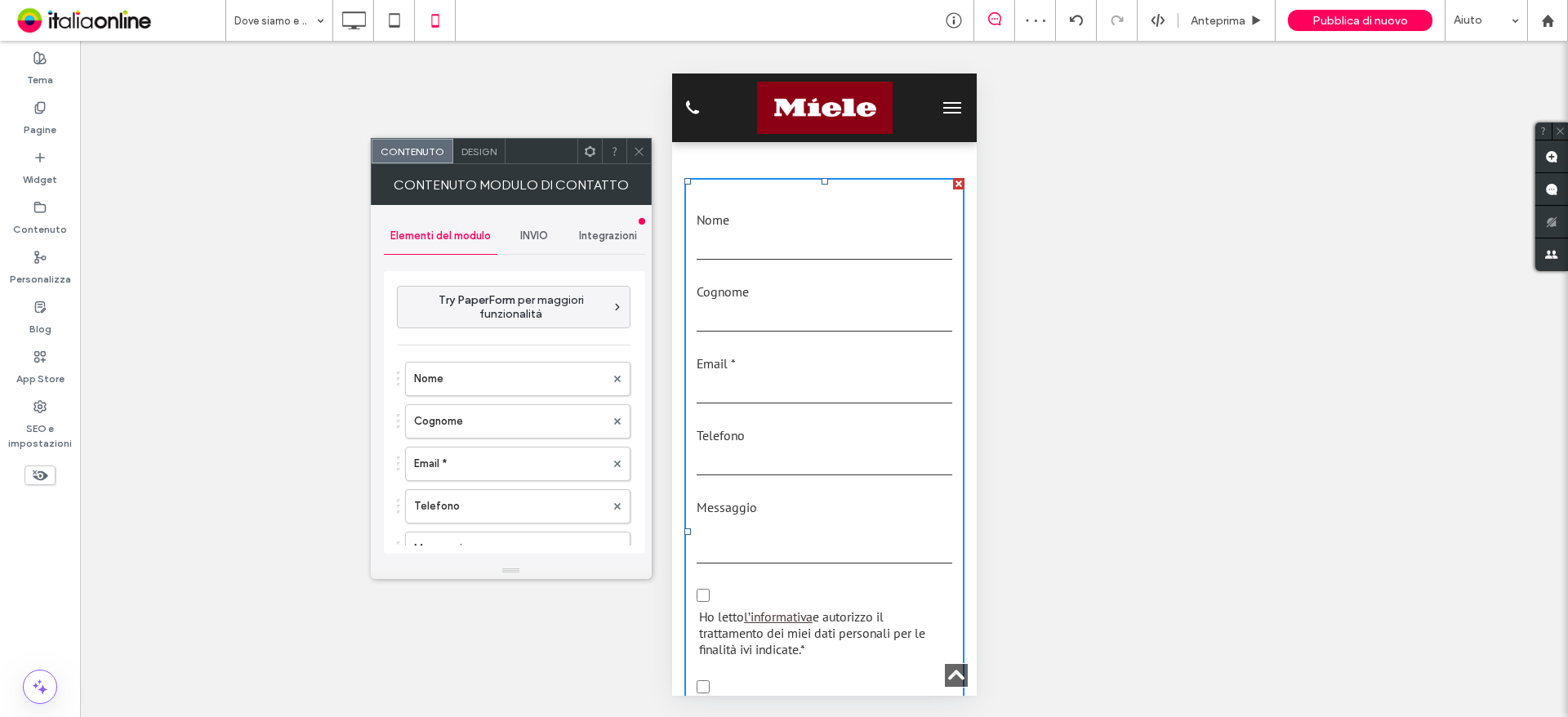
scroll to position [245, 0]
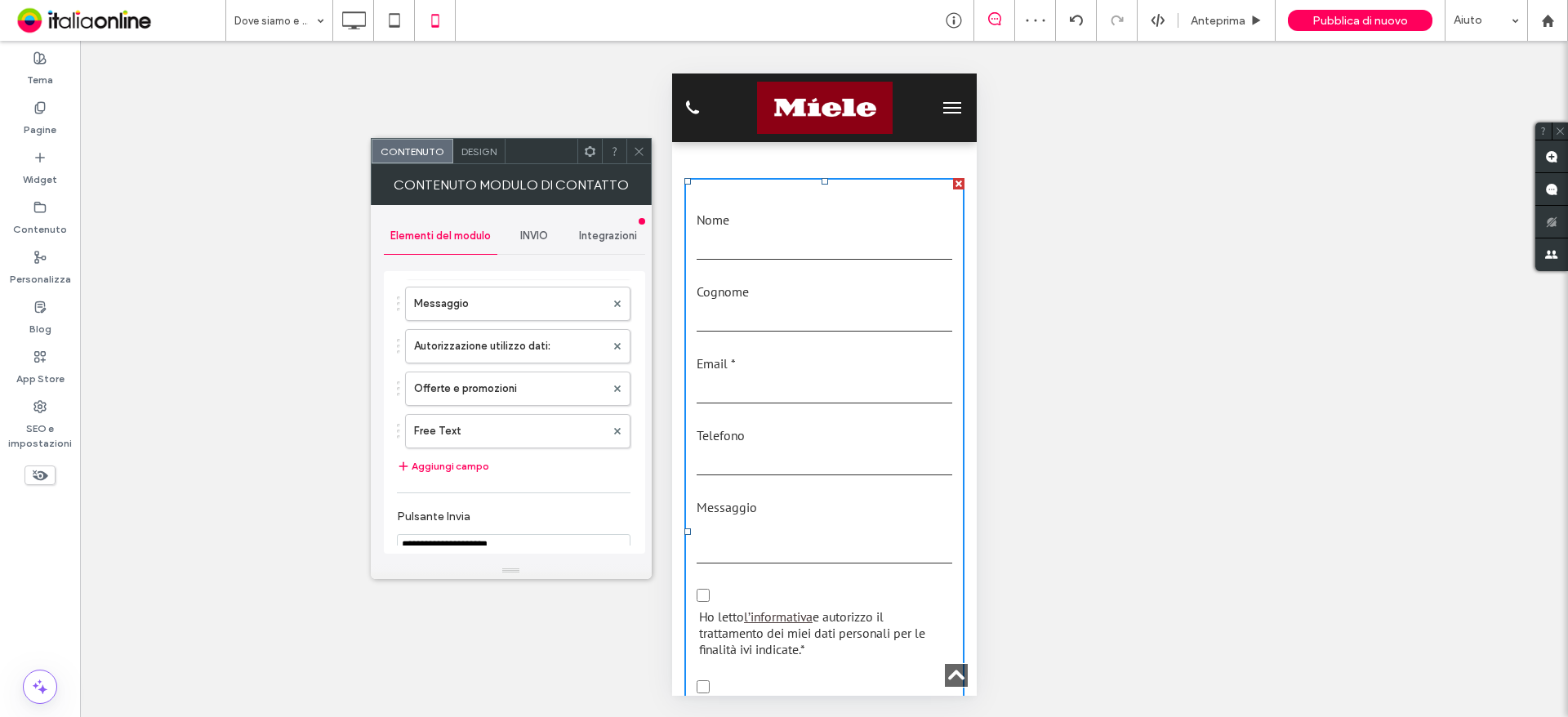
click at [523, 226] on div "INVIO" at bounding box center [534, 236] width 74 height 36
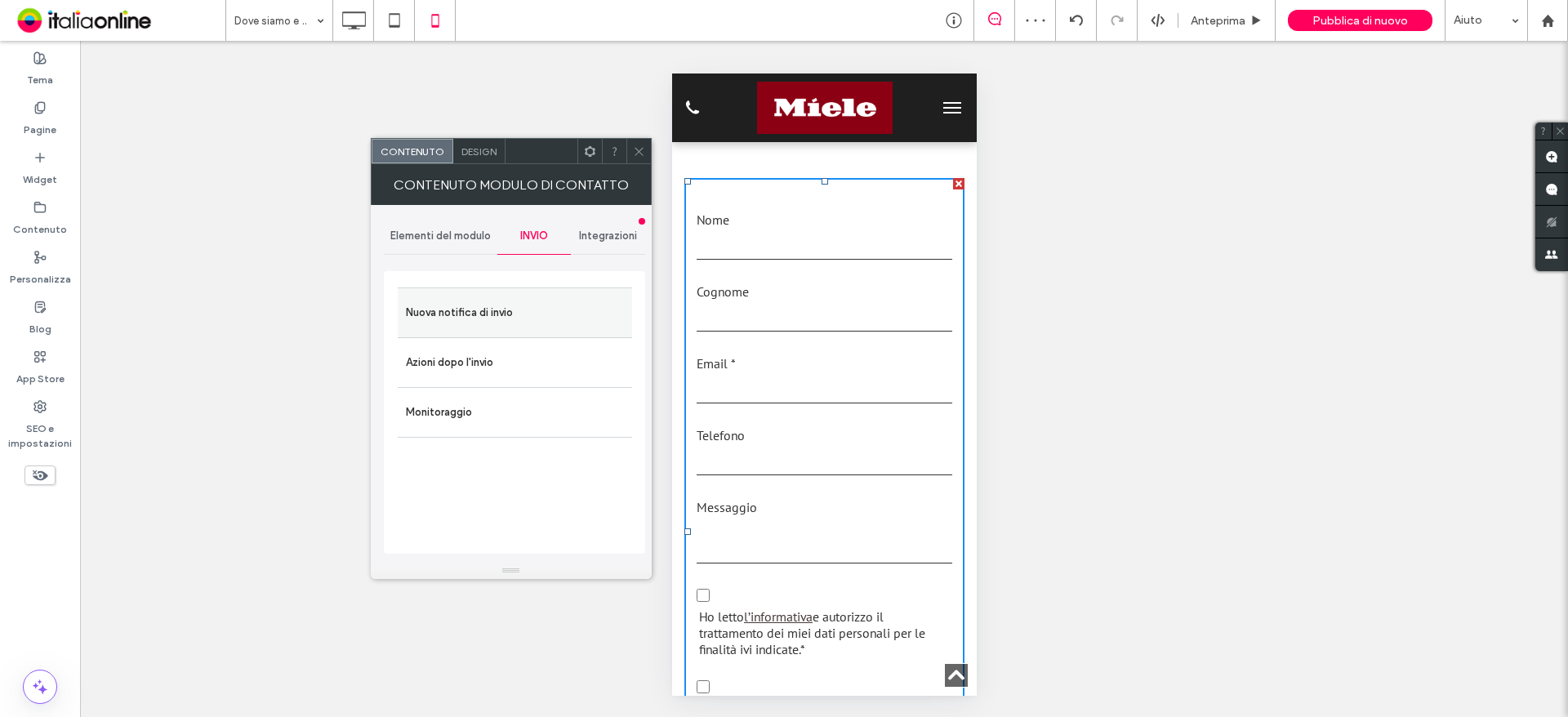
click at [462, 309] on label "Nuova notifica di invio" at bounding box center [514, 312] width 218 height 33
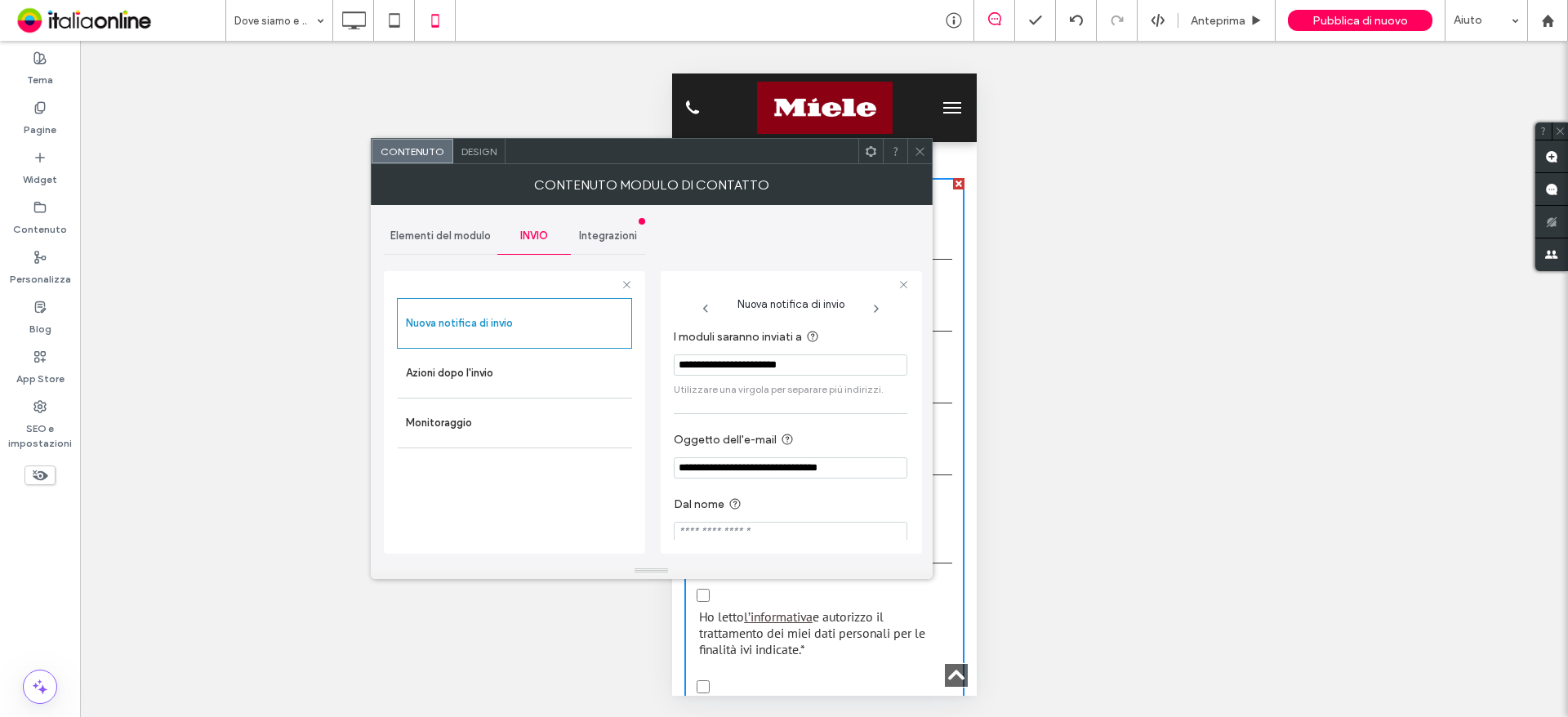
click at [914, 149] on icon at bounding box center [920, 151] width 12 height 12
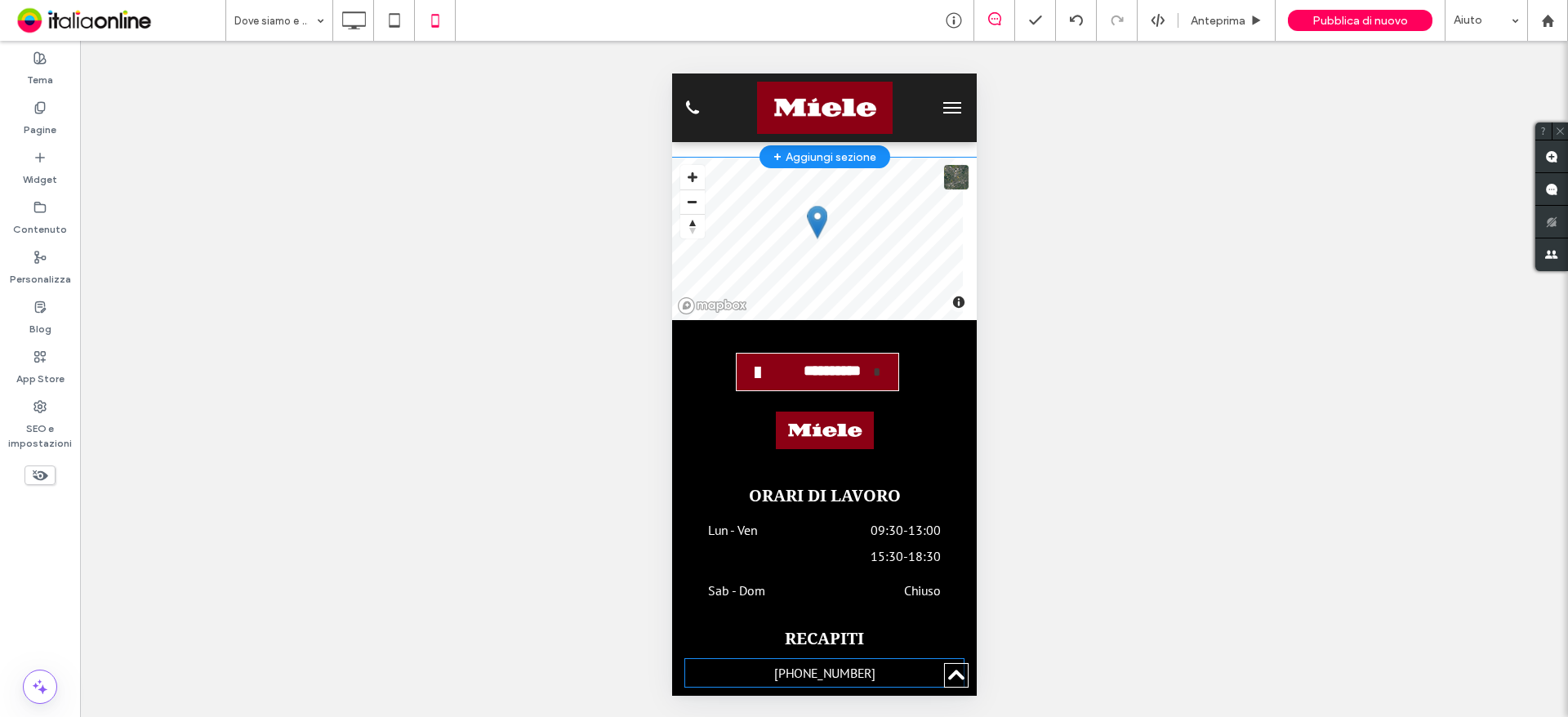
scroll to position [3015, 0]
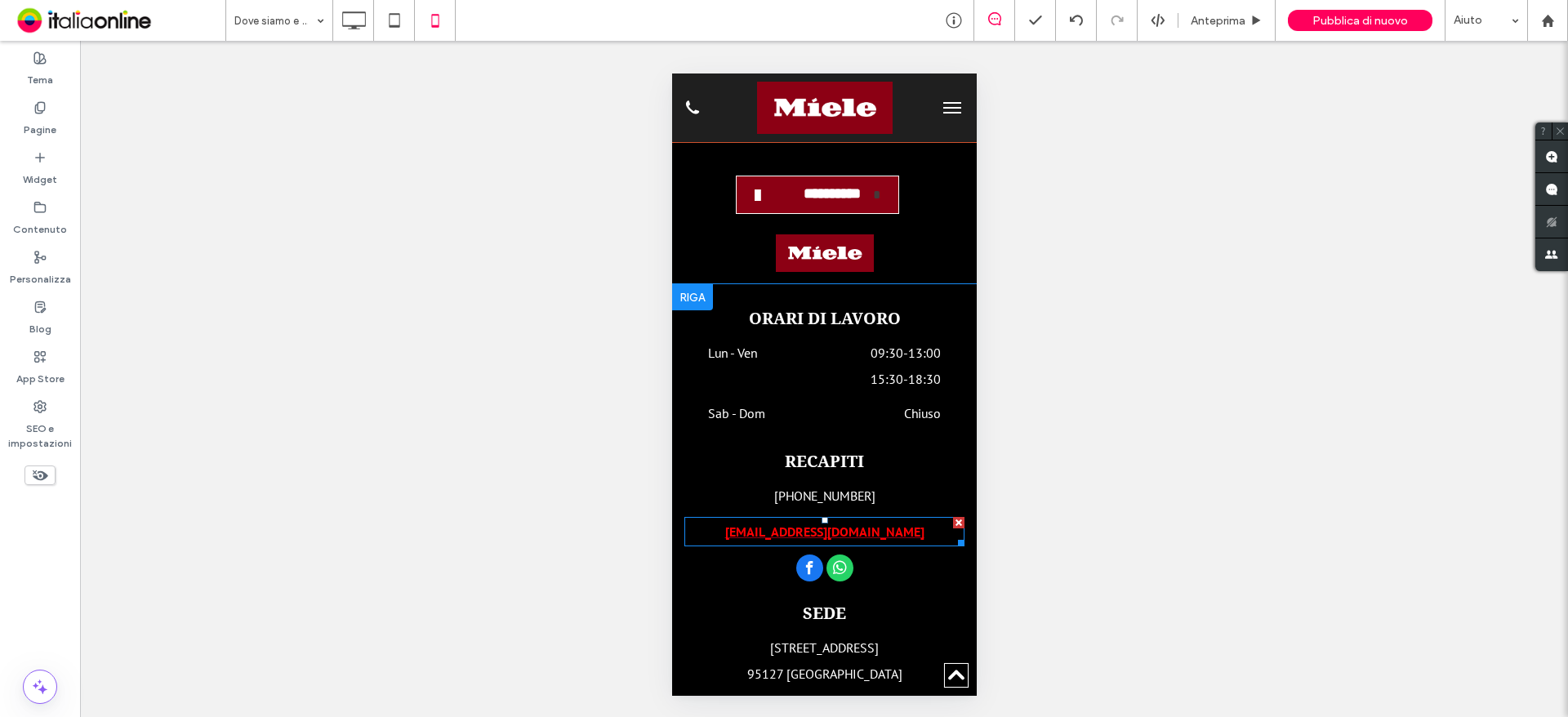
click at [826, 523] on link "filettiservice@gmail.com" at bounding box center [824, 531] width 199 height 17
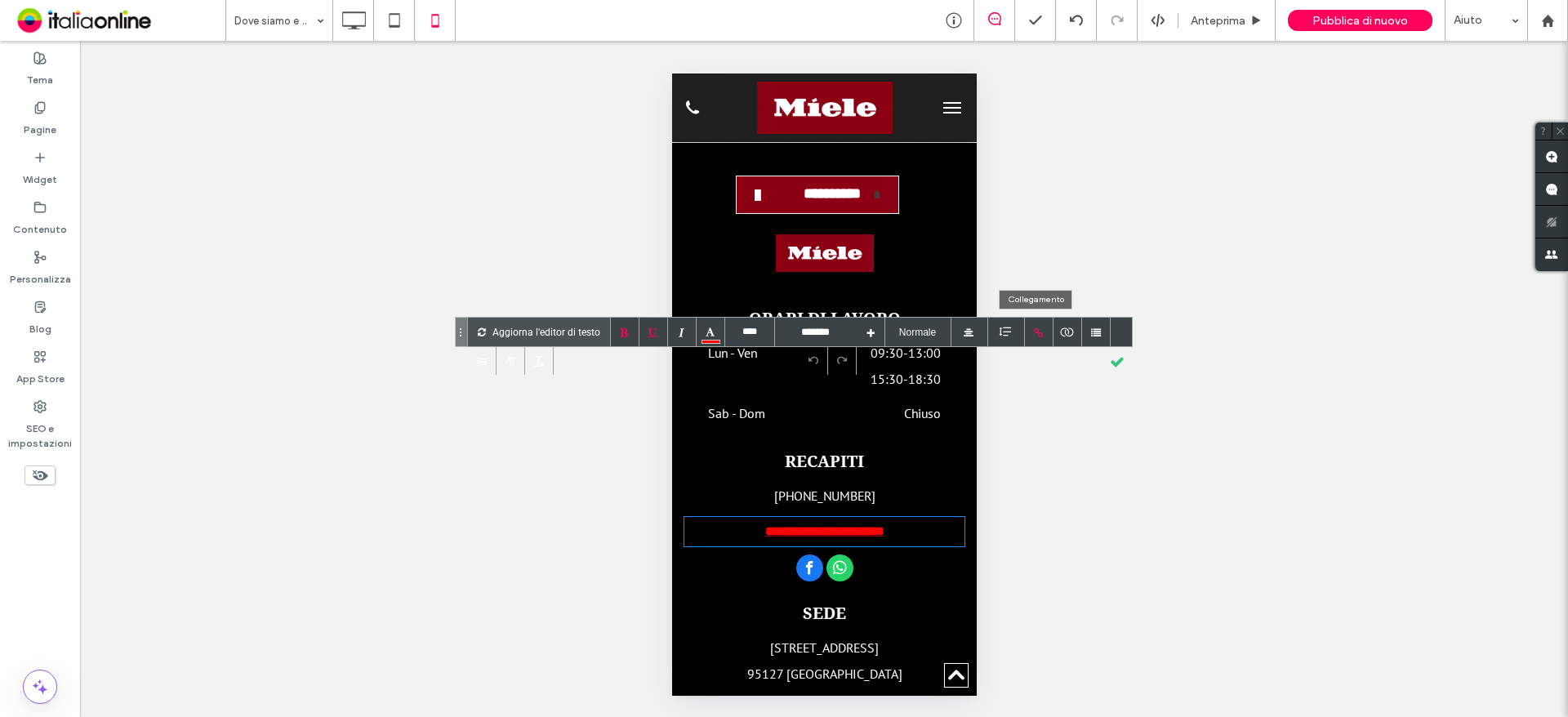
click at [1044, 325] on div at bounding box center [1039, 331] width 29 height 29
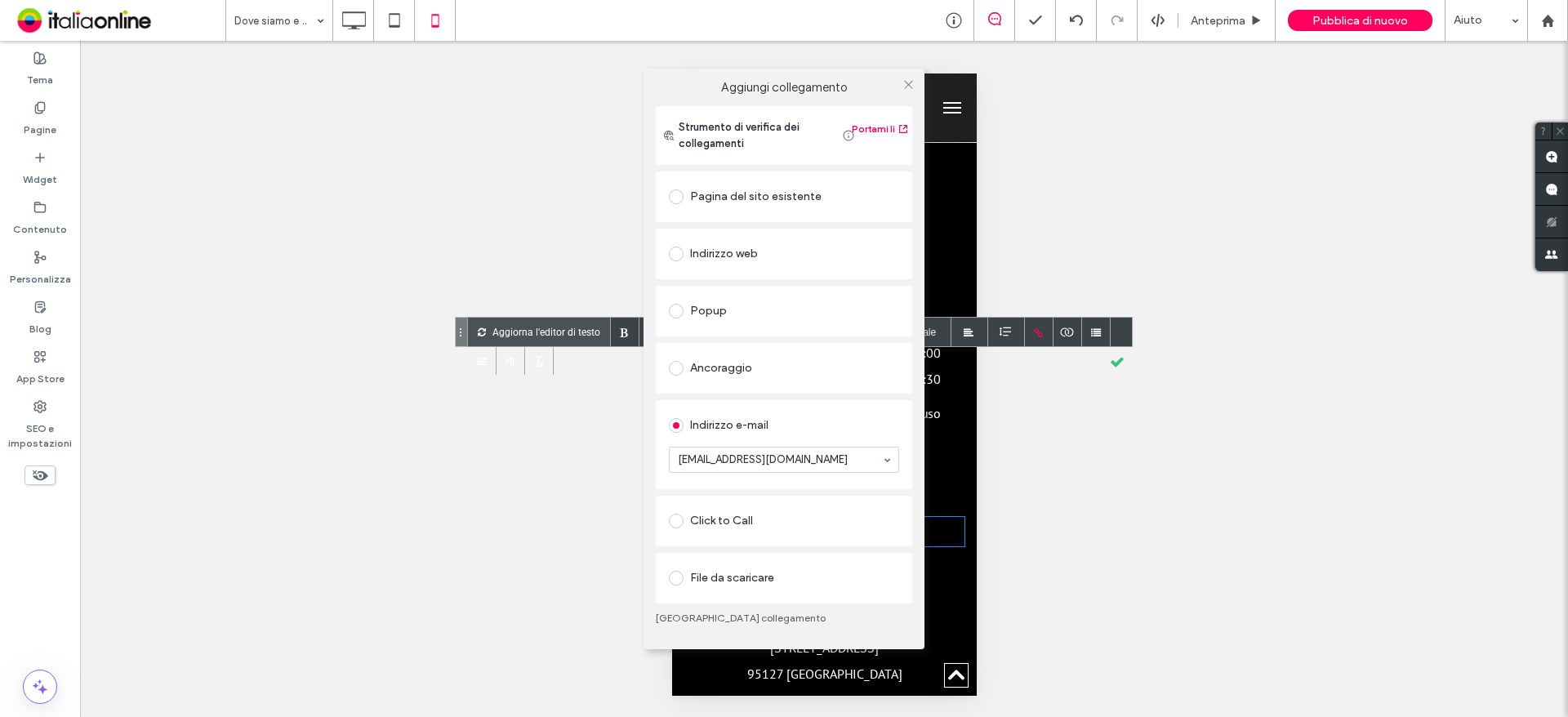
click at [920, 81] on div at bounding box center [908, 85] width 25 height 25
drag, startPoint x: 910, startPoint y: 85, endPoint x: 1060, endPoint y: 57, distance: 152.6
click at [912, 86] on icon at bounding box center [908, 84] width 12 height 12
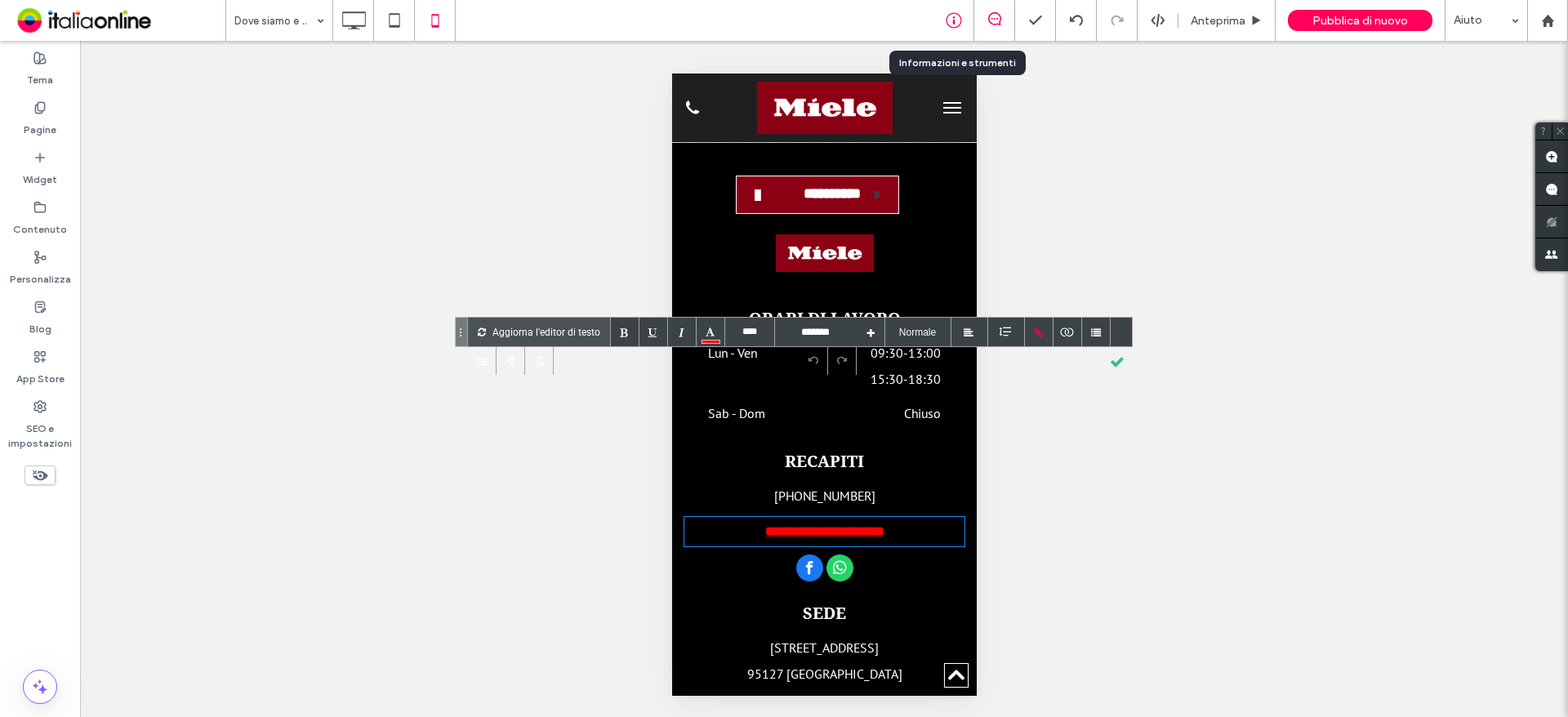
click at [955, 20] on icon at bounding box center [953, 20] width 17 height 17
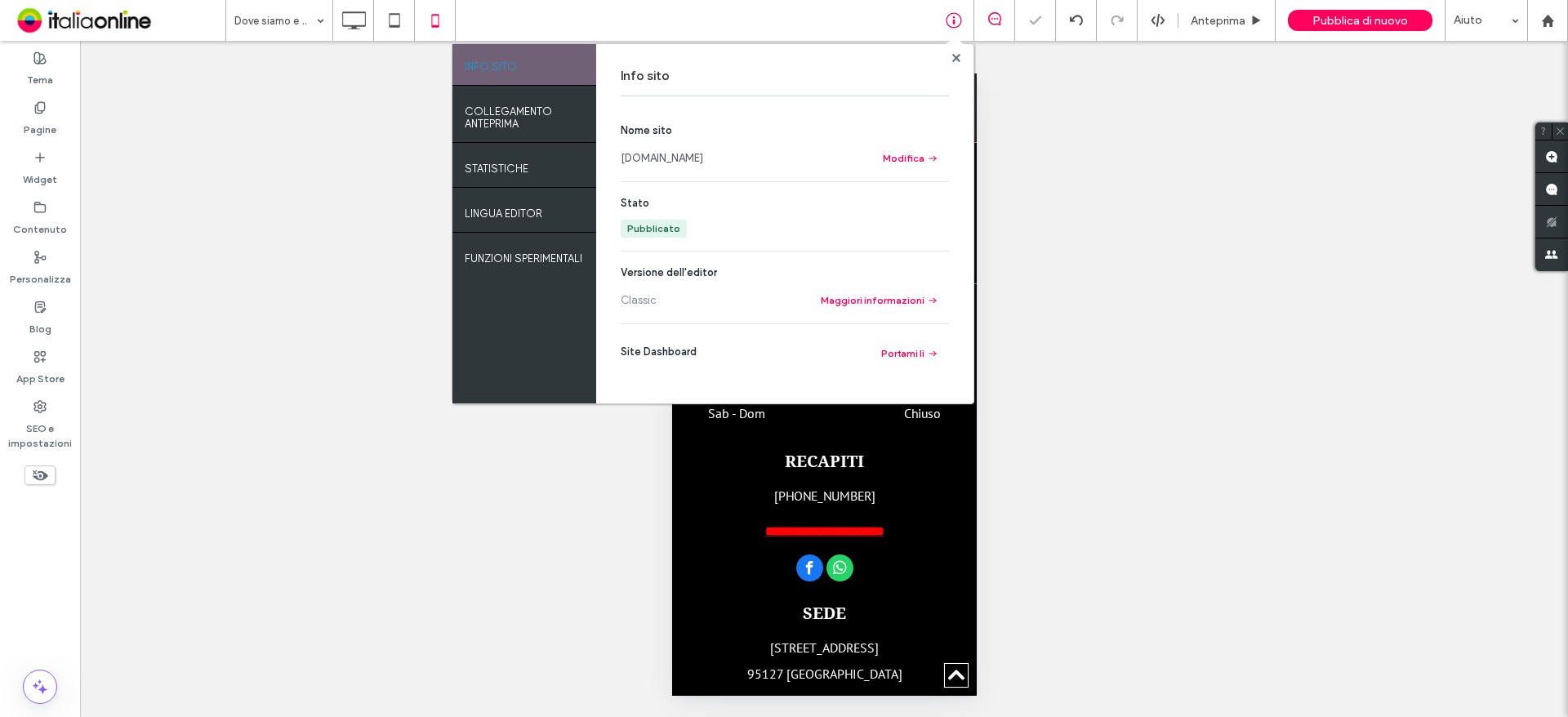
click at [660, 162] on link "www.assistenzacogifcatania.it" at bounding box center [662, 158] width 83 height 17
click at [1334, 26] on span "Pubblica di nuovo" at bounding box center [1360, 21] width 96 height 14
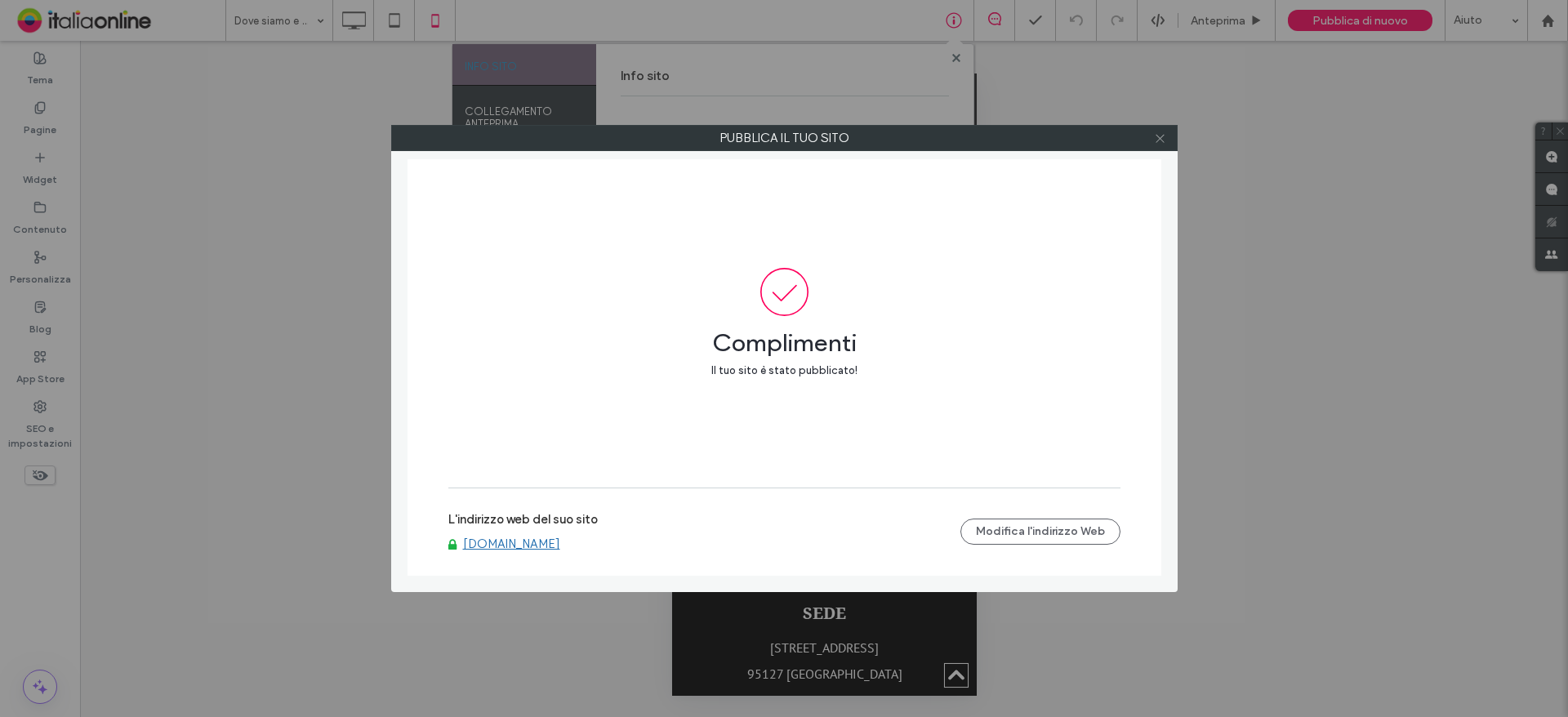
click at [1160, 138] on use at bounding box center [1159, 138] width 8 height 8
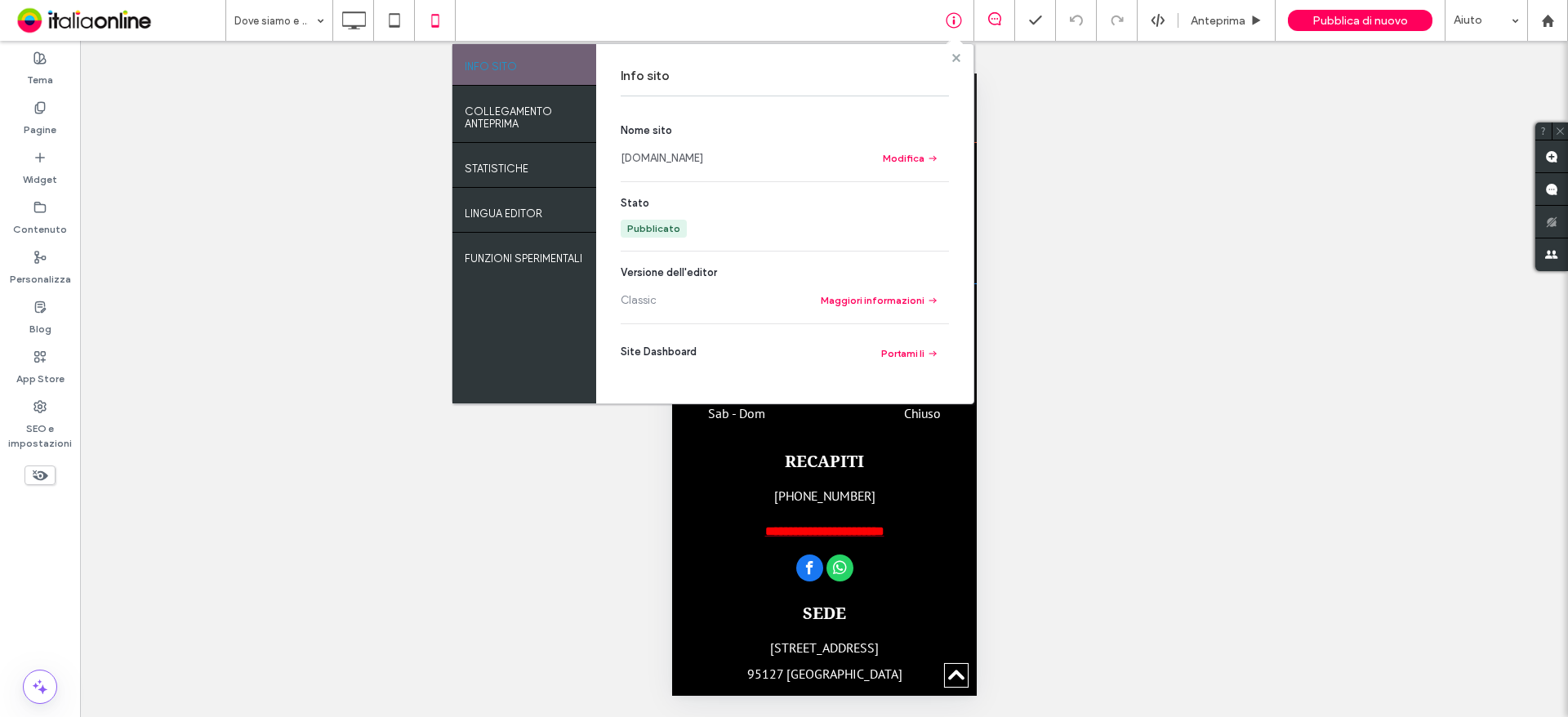
drag, startPoint x: 957, startPoint y: 54, endPoint x: 40, endPoint y: 6, distance: 918.3
click at [957, 54] on icon at bounding box center [956, 58] width 8 height 8
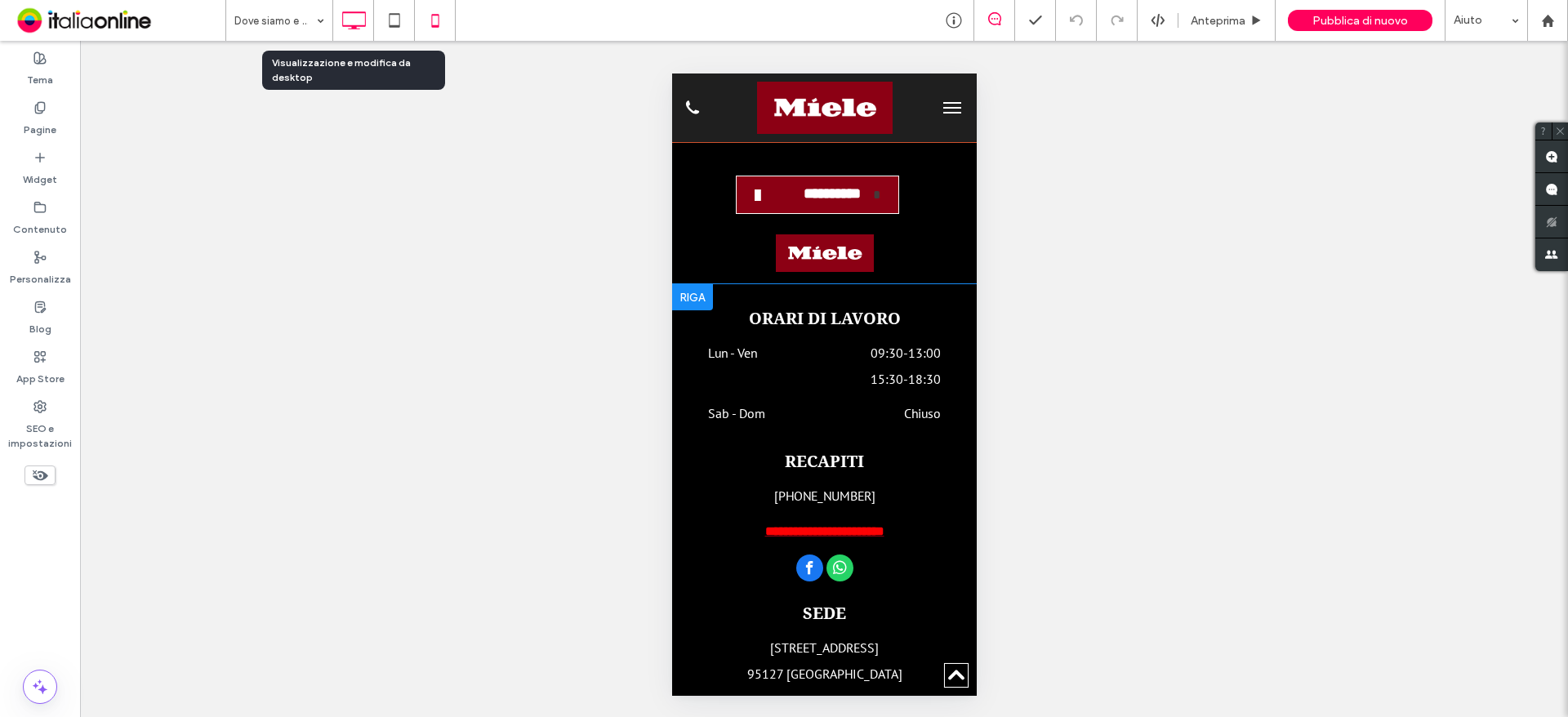
click at [335, 16] on div at bounding box center [353, 20] width 40 height 33
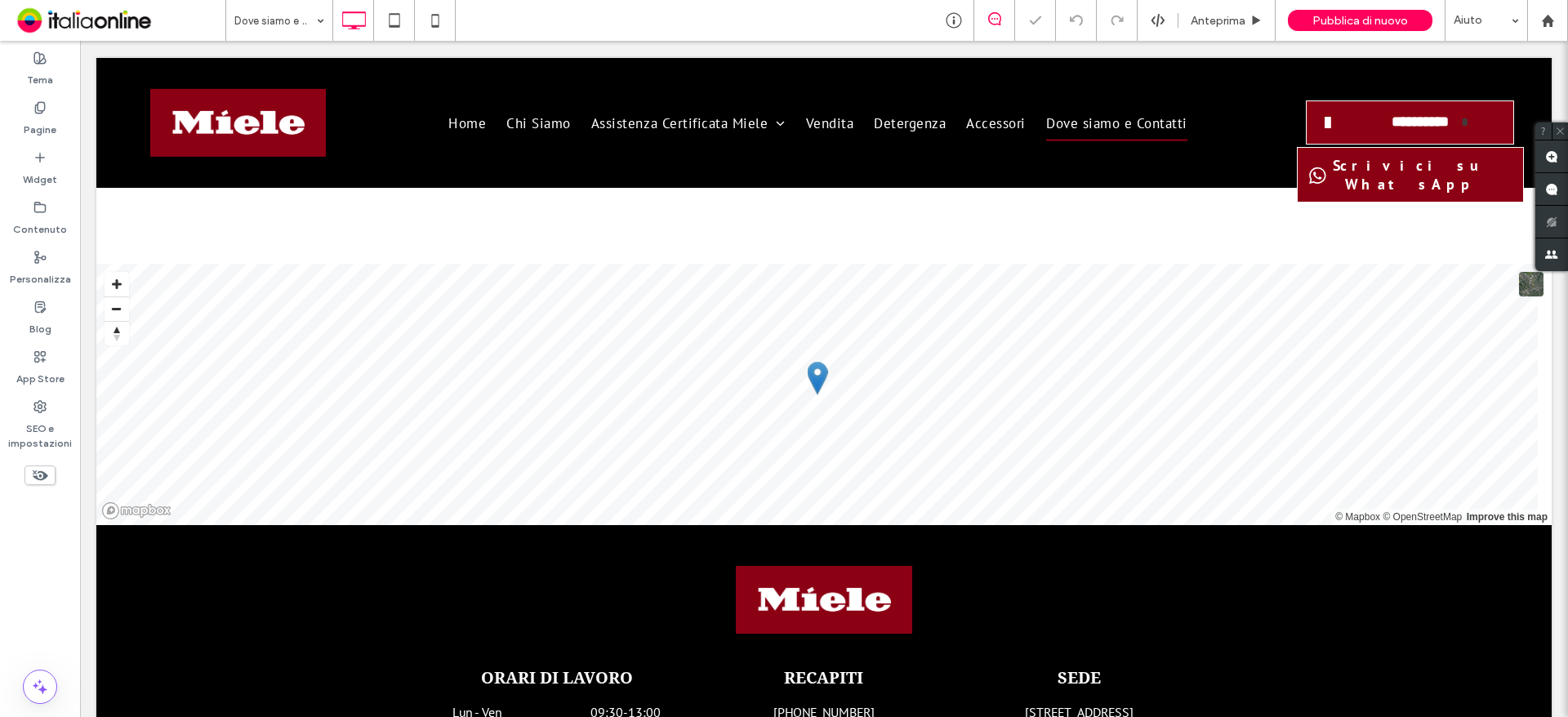
scroll to position [2299, 0]
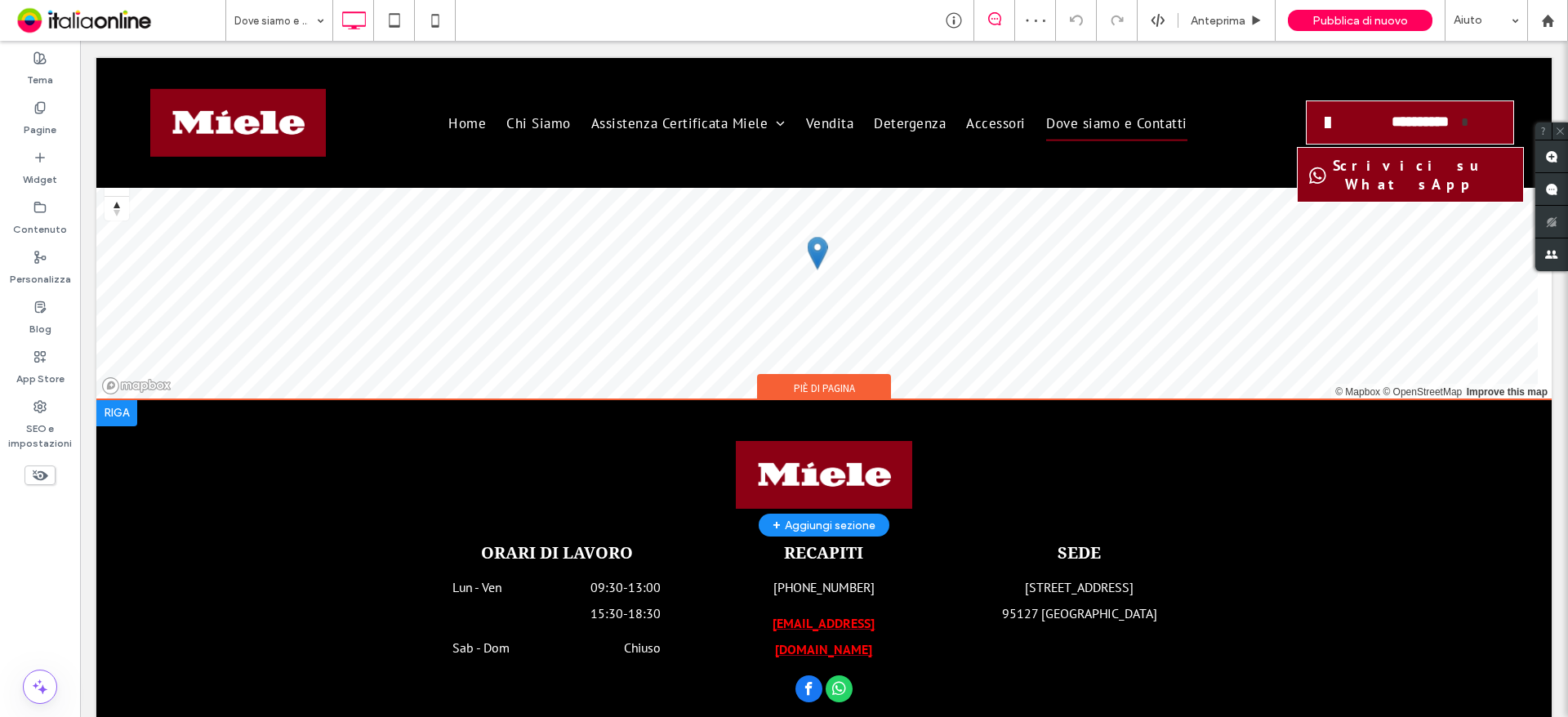
click at [125, 400] on div at bounding box center [116, 413] width 40 height 26
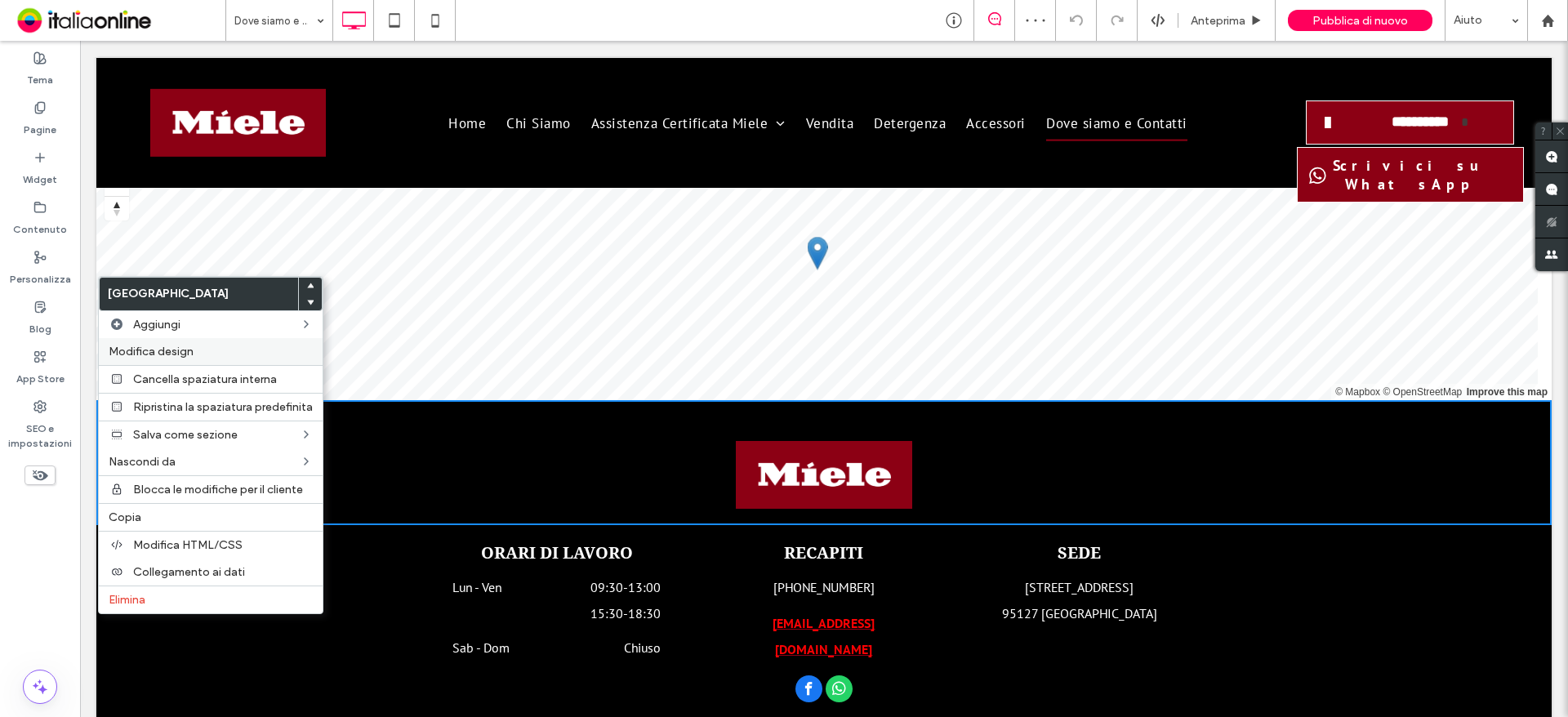
click at [187, 353] on span "Modifica design" at bounding box center [151, 351] width 85 height 14
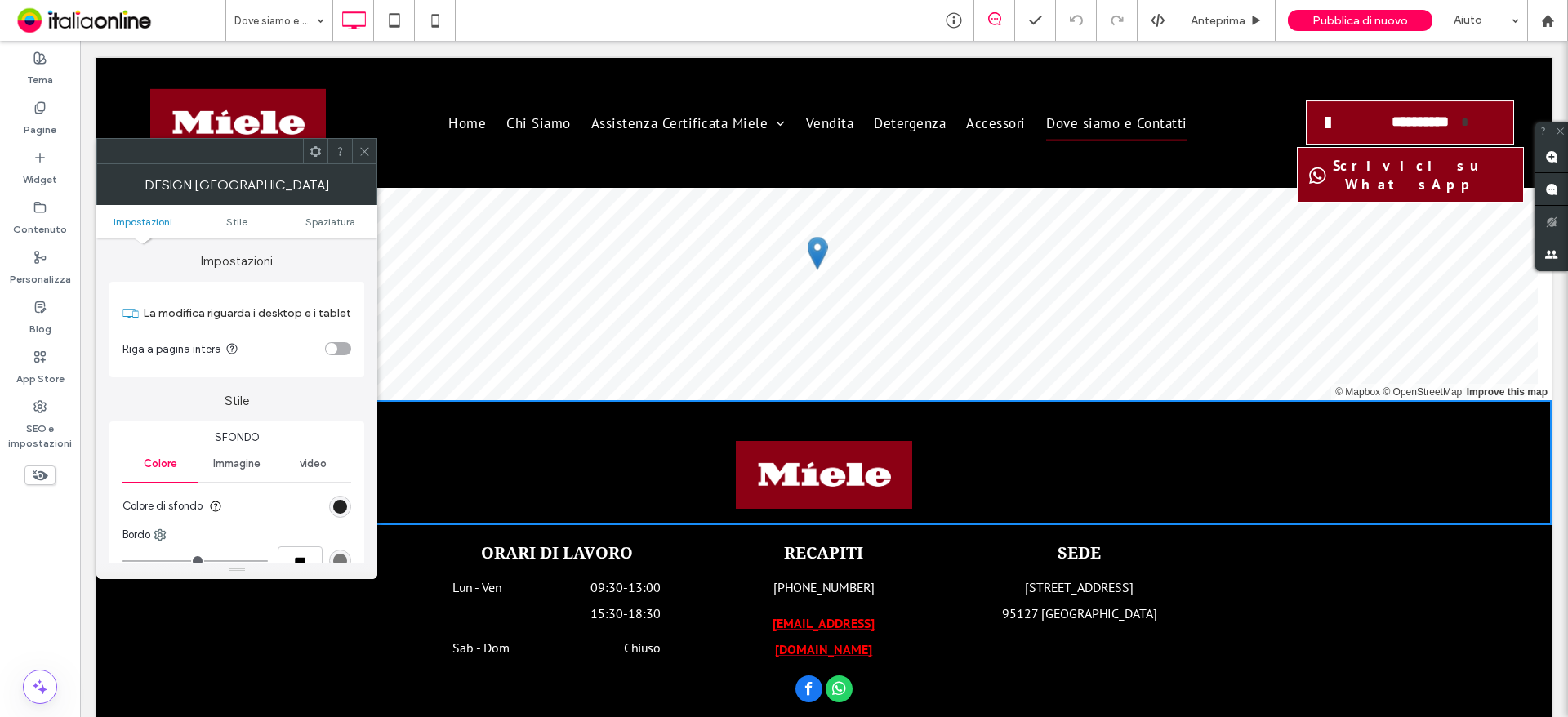
click at [342, 504] on div "rgb(0, 0, 0)" at bounding box center [340, 506] width 14 height 14
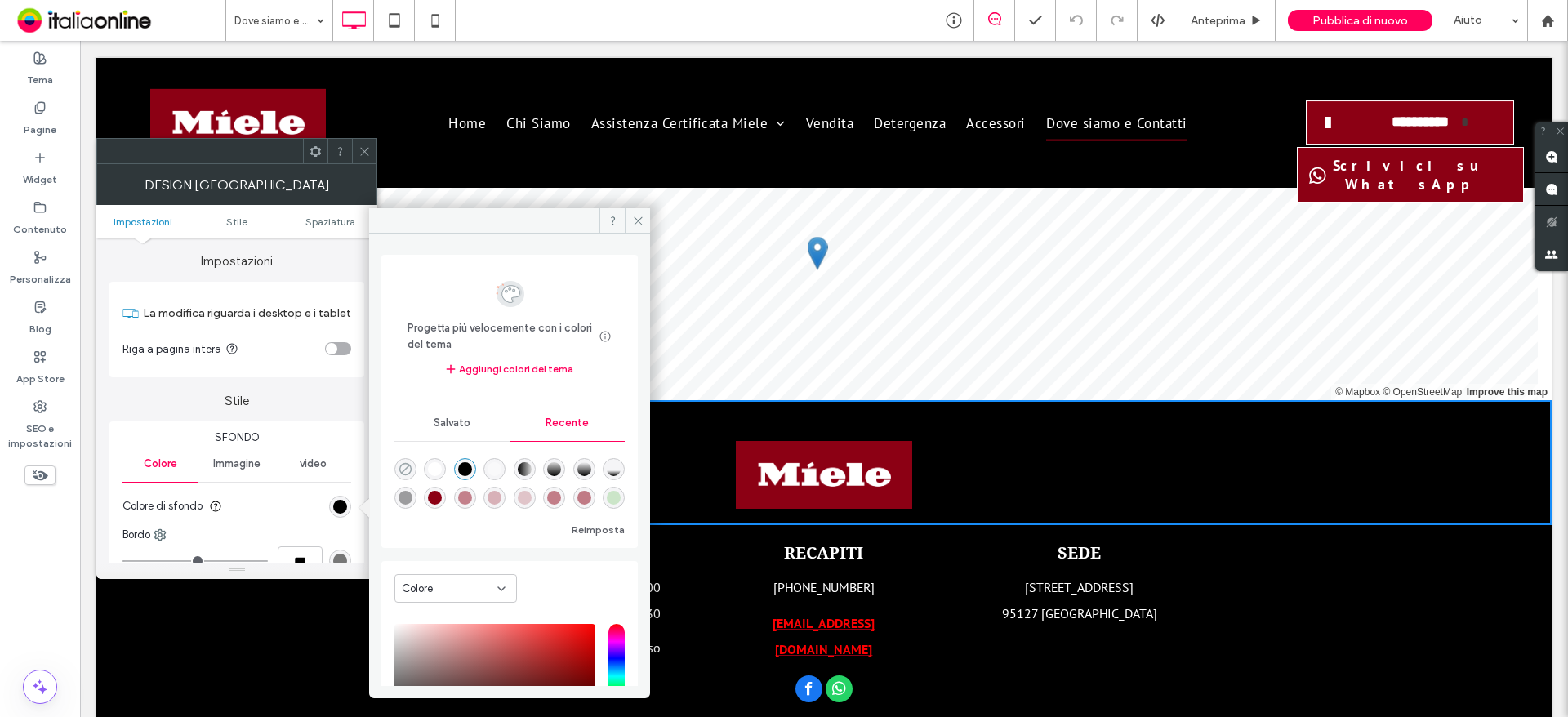
click at [406, 469] on use "rgba(0, 0, 0, 0)" at bounding box center [406, 468] width 12 height 12
type input "*"
type input "**"
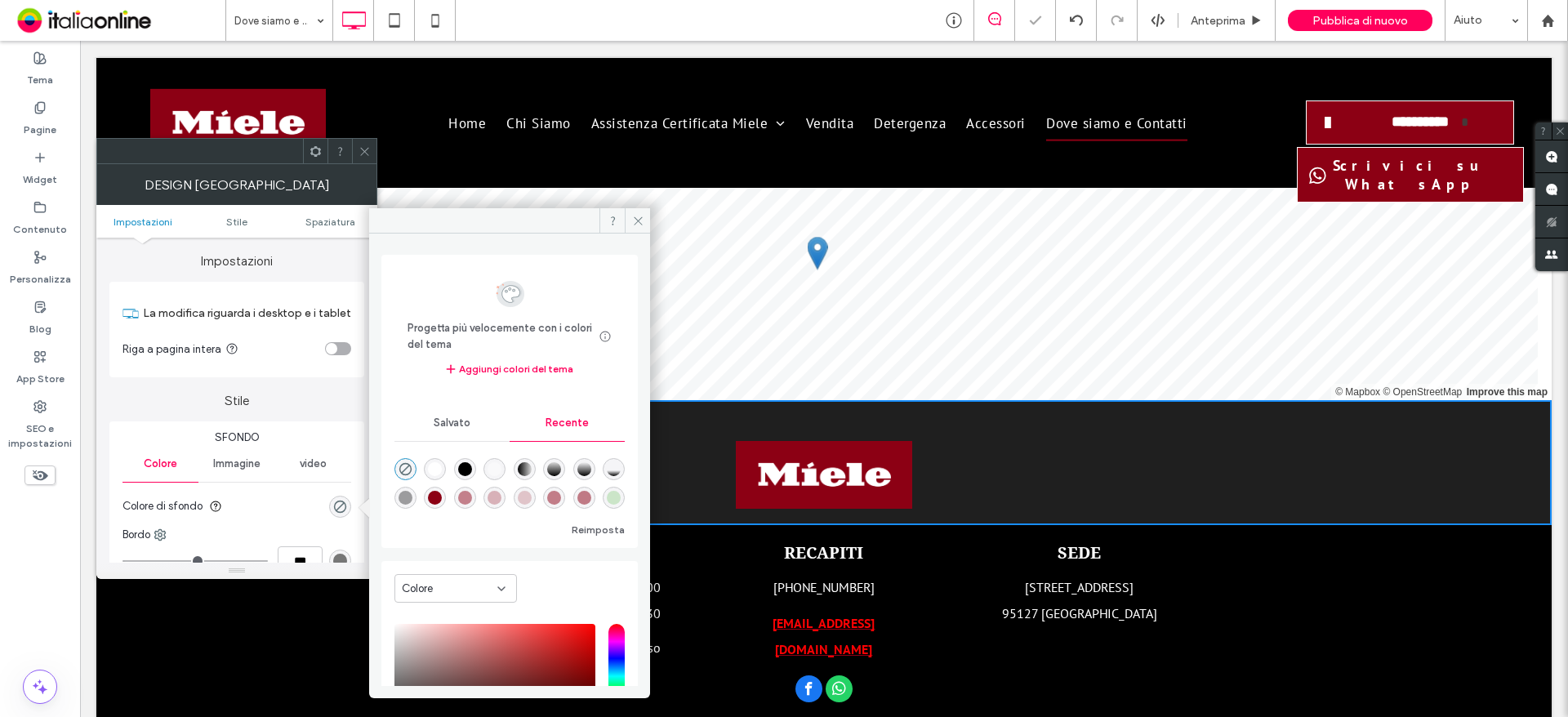
click at [467, 466] on div "rgba(0, 0, 0, 1)" at bounding box center [465, 468] width 14 height 14
type input "***"
type input "****"
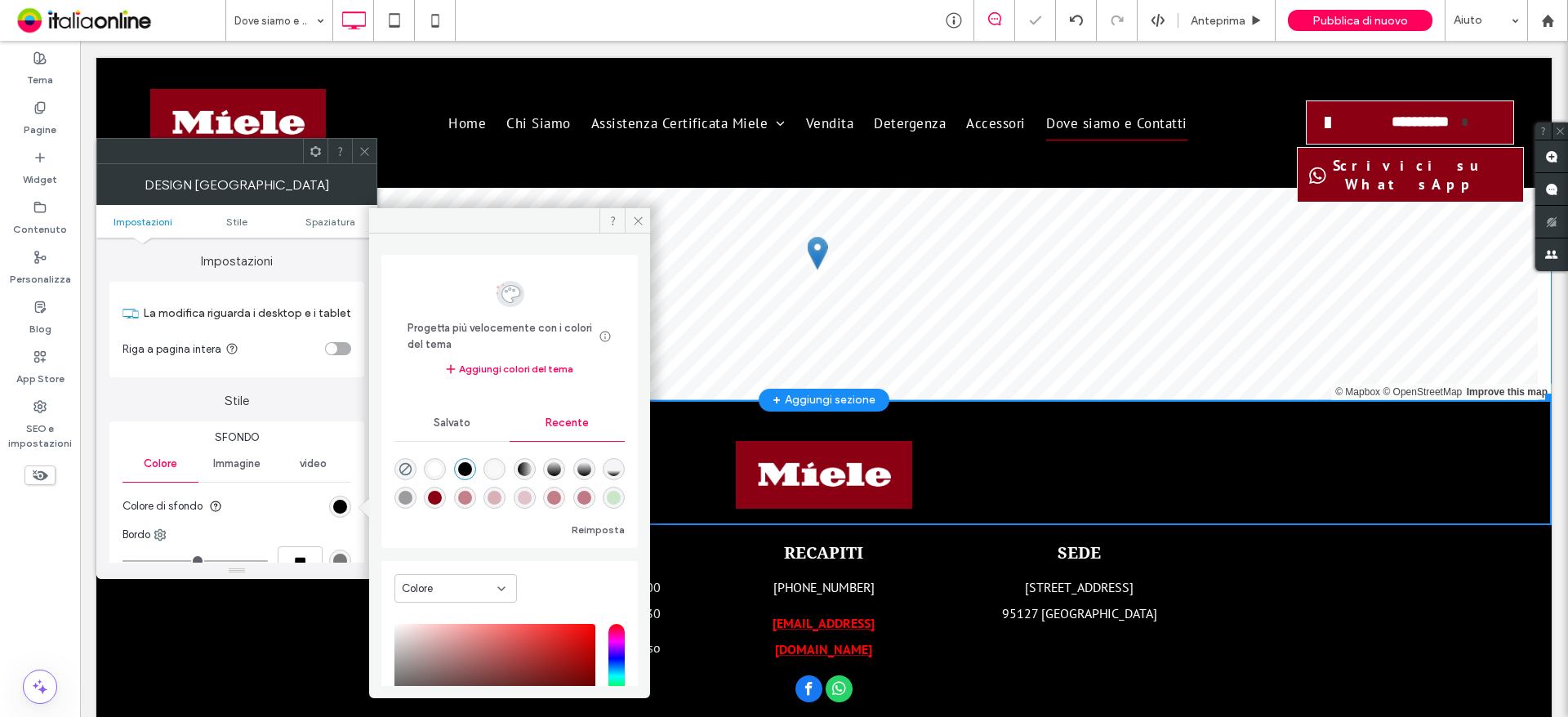
click at [633, 205] on span at bounding box center [824, 269] width 1456 height 261
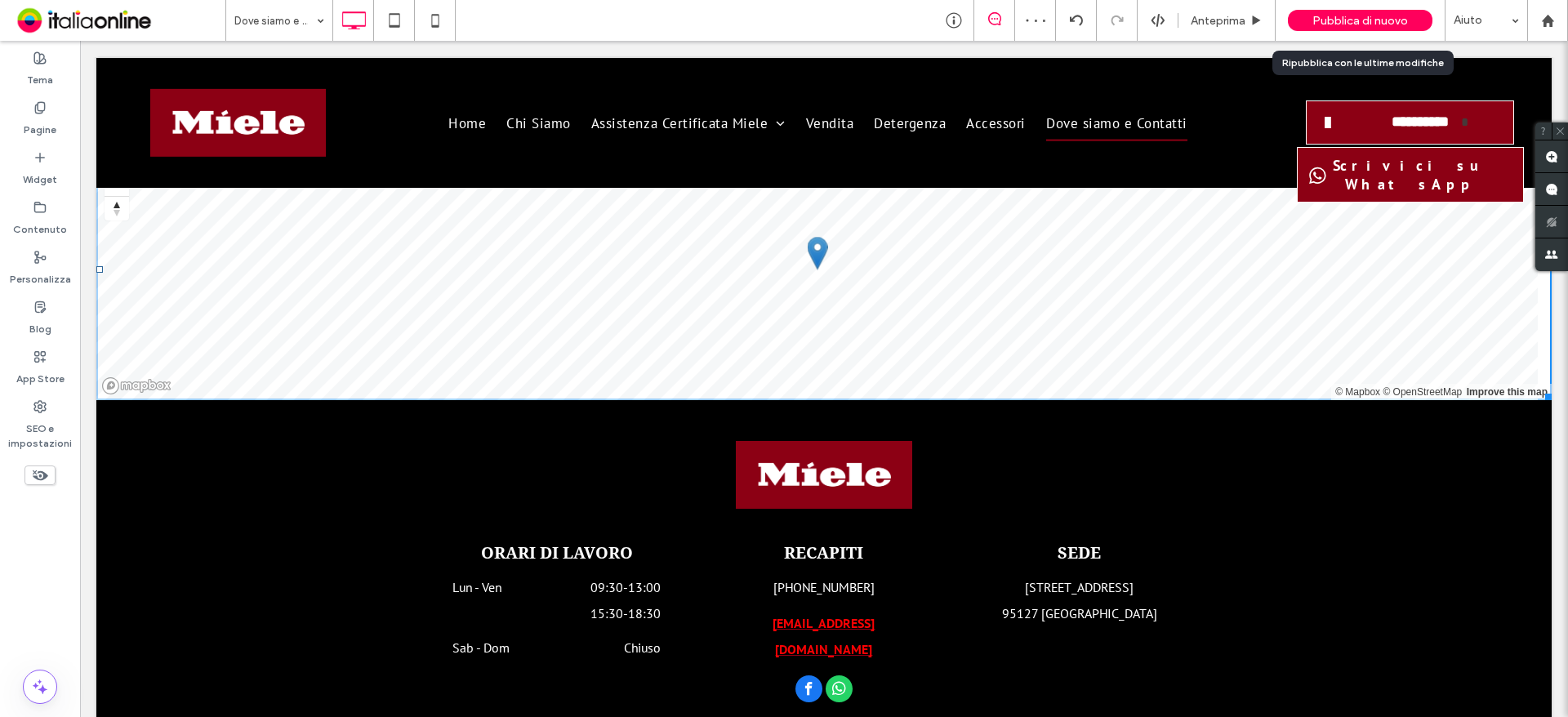
click at [1368, 20] on span "Pubblica di nuovo" at bounding box center [1360, 21] width 96 height 14
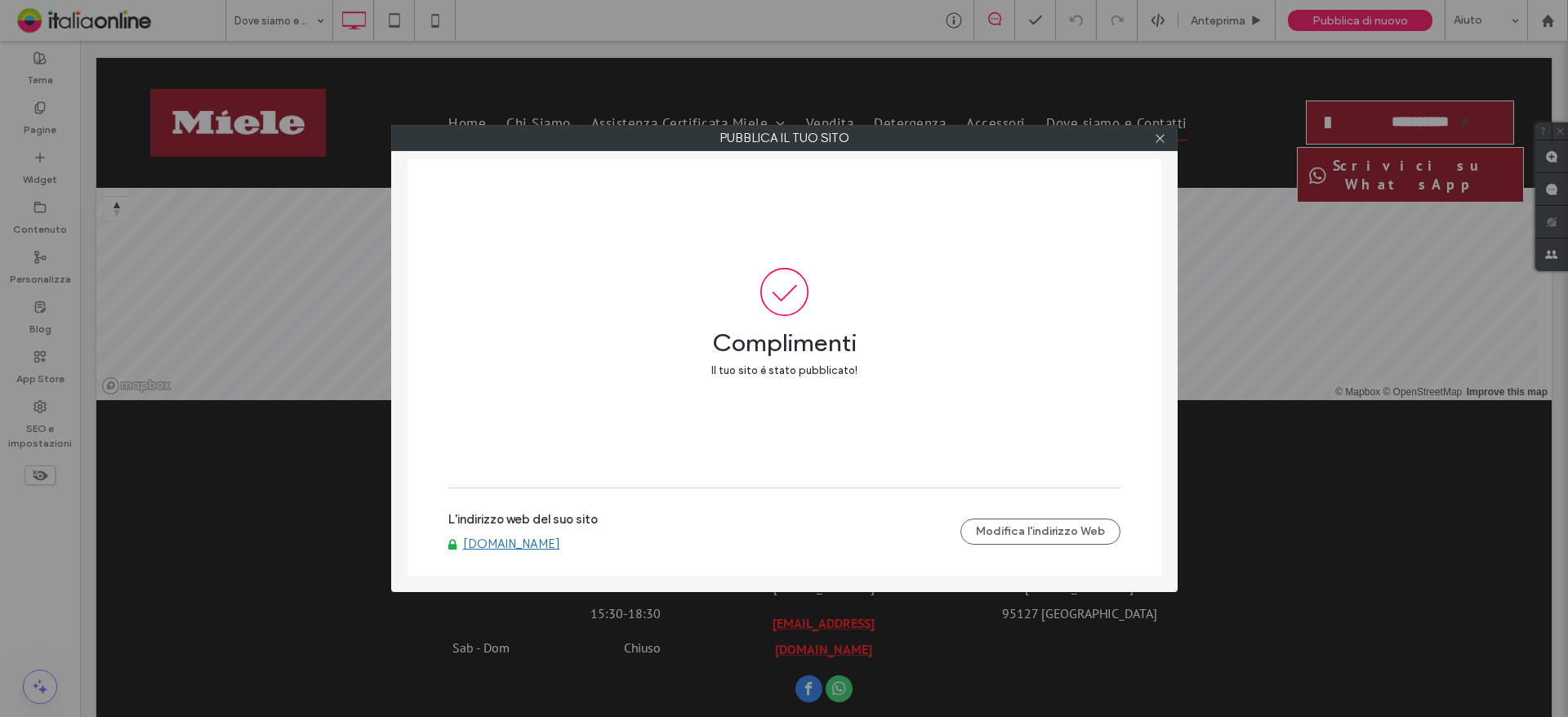
click at [560, 541] on link "www.assistenzacogifcatania.it" at bounding box center [511, 543] width 97 height 15
click at [1164, 140] on icon at bounding box center [1159, 138] width 12 height 12
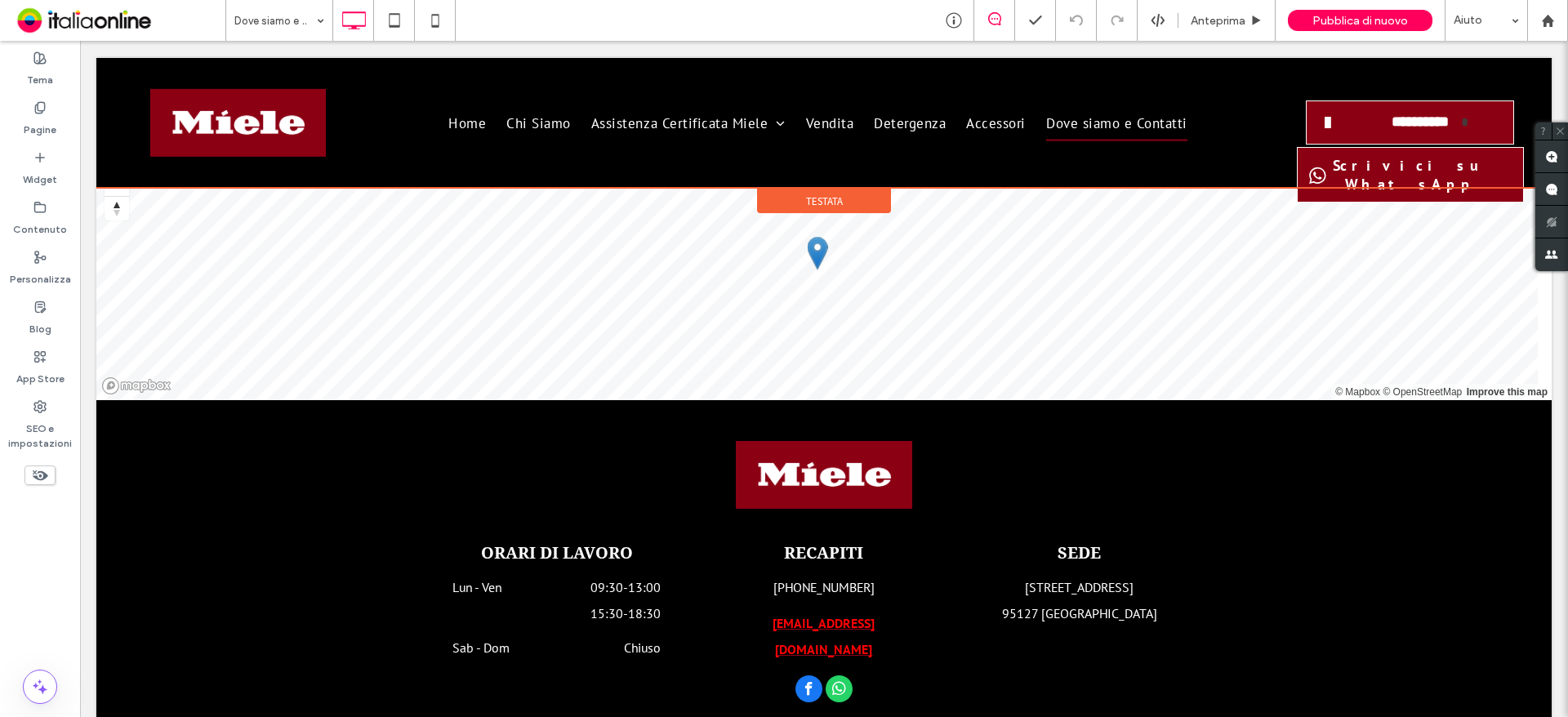
click at [832, 194] on span "Testata" at bounding box center [824, 201] width 37 height 14
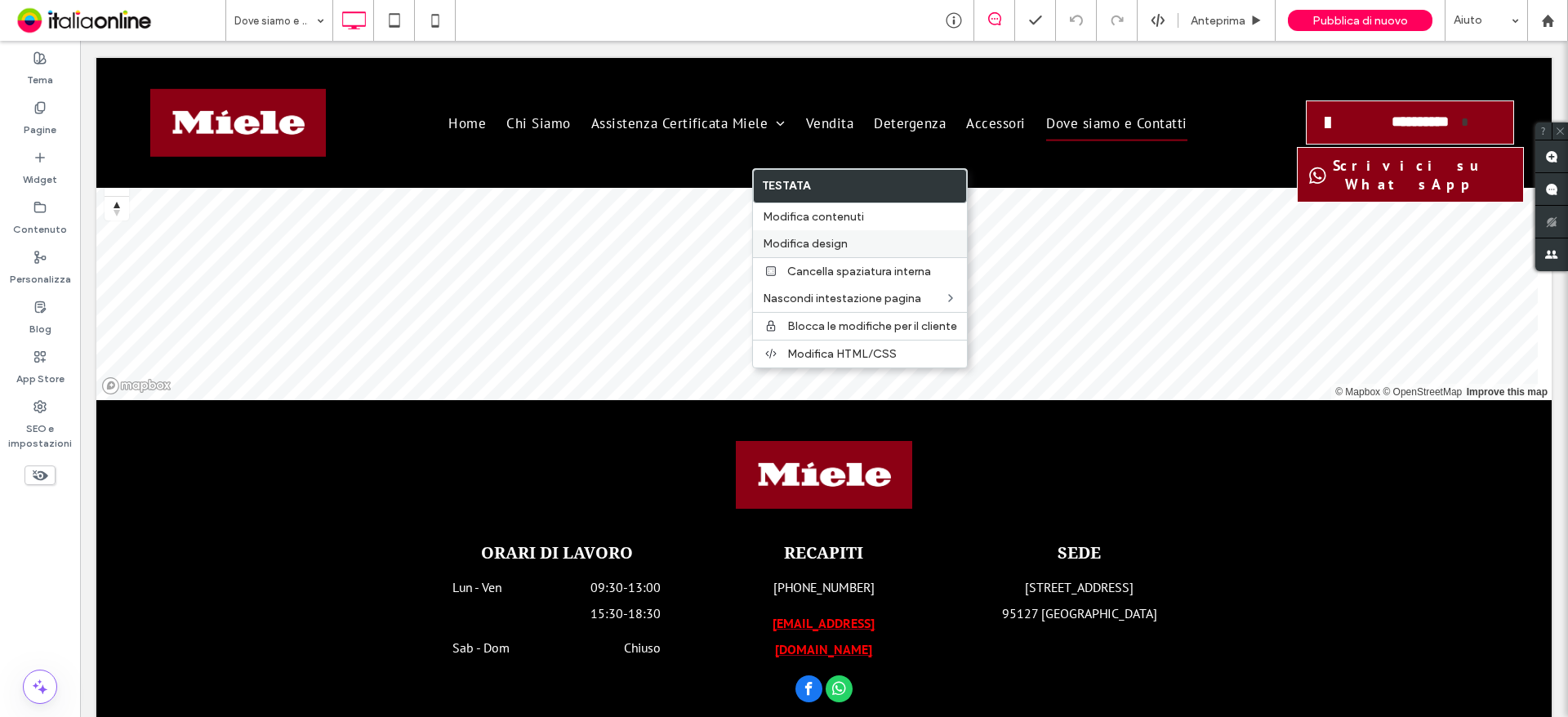
click at [846, 248] on span "Modifica design" at bounding box center [805, 244] width 85 height 14
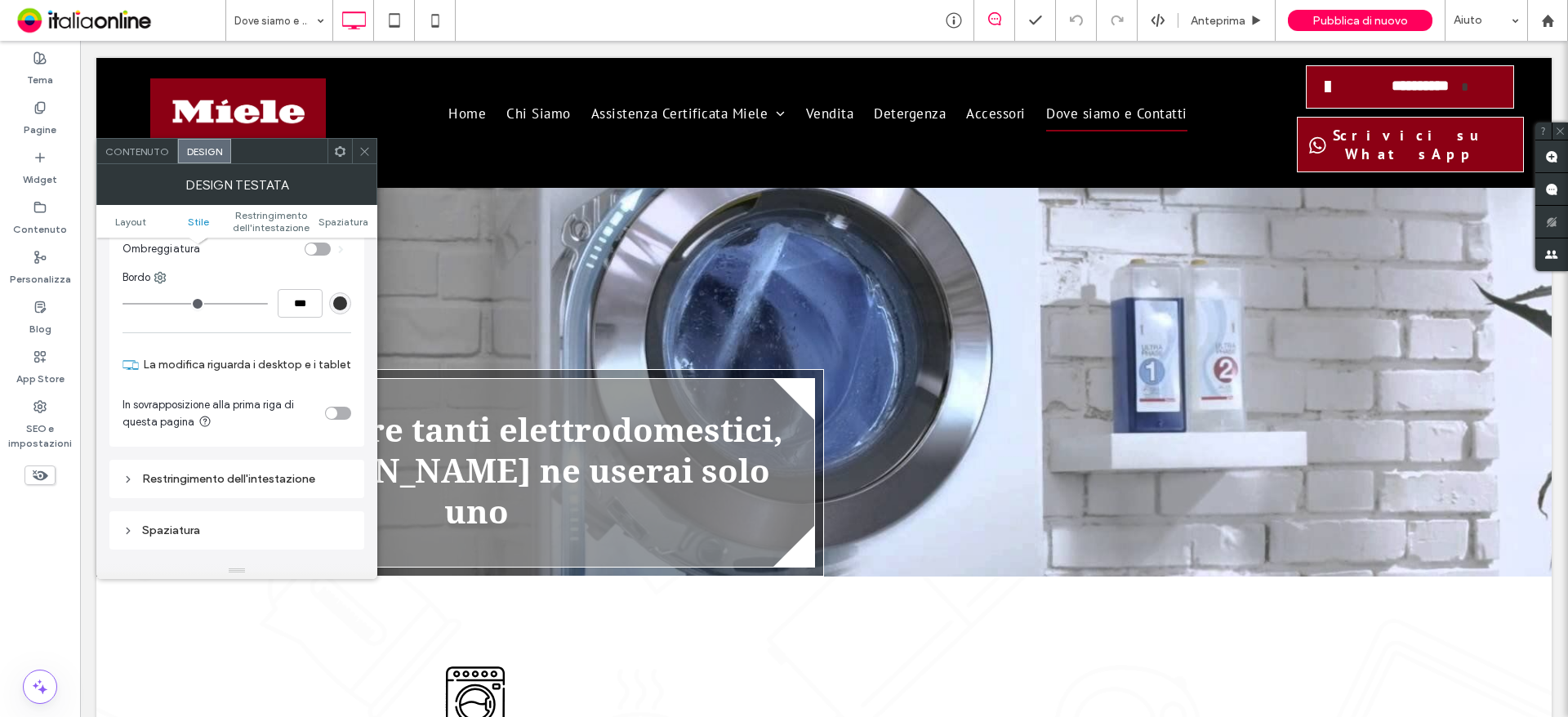
scroll to position [323, 0]
drag, startPoint x: 285, startPoint y: 96, endPoint x: 364, endPoint y: 145, distance: 93.0
click at [364, 145] on icon at bounding box center [364, 151] width 12 height 12
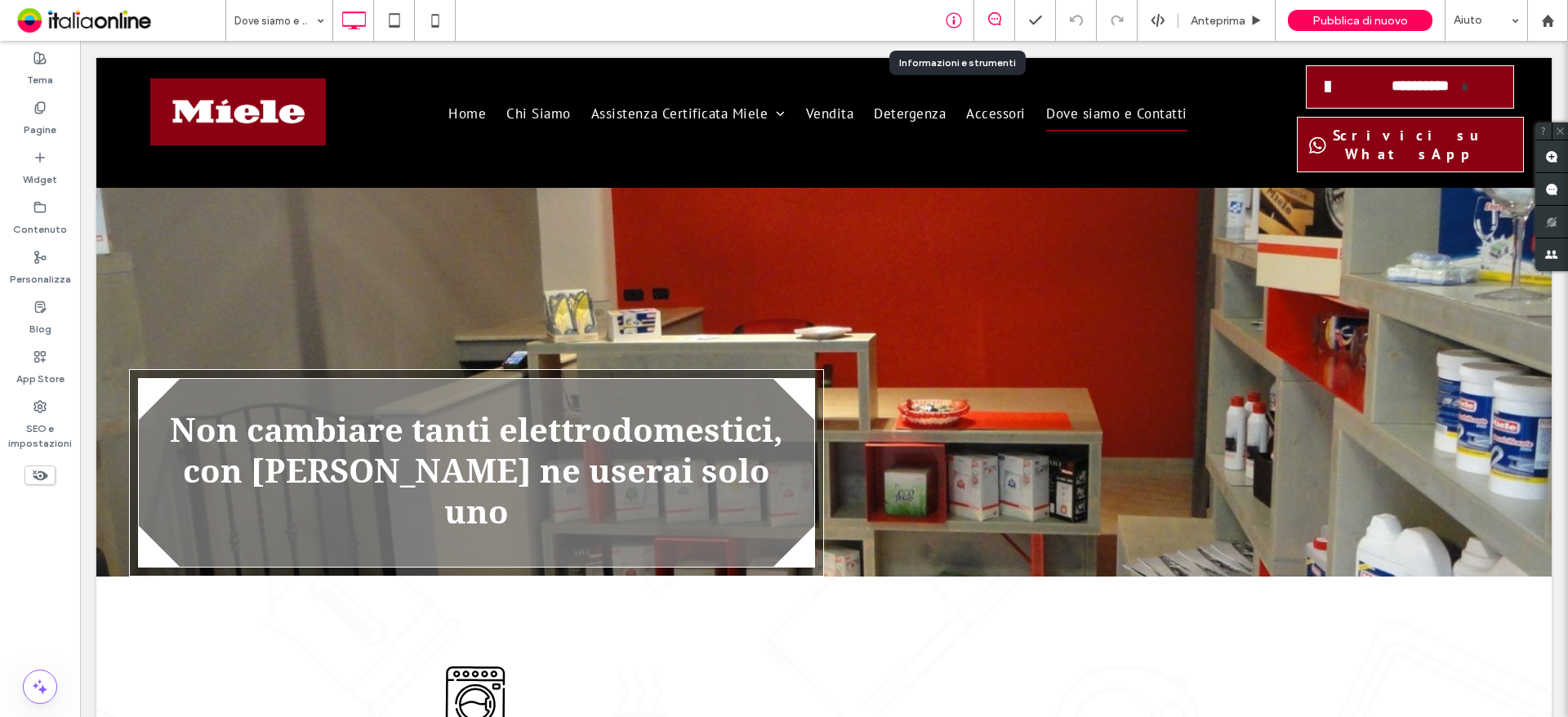
click at [954, 15] on icon at bounding box center [953, 20] width 17 height 17
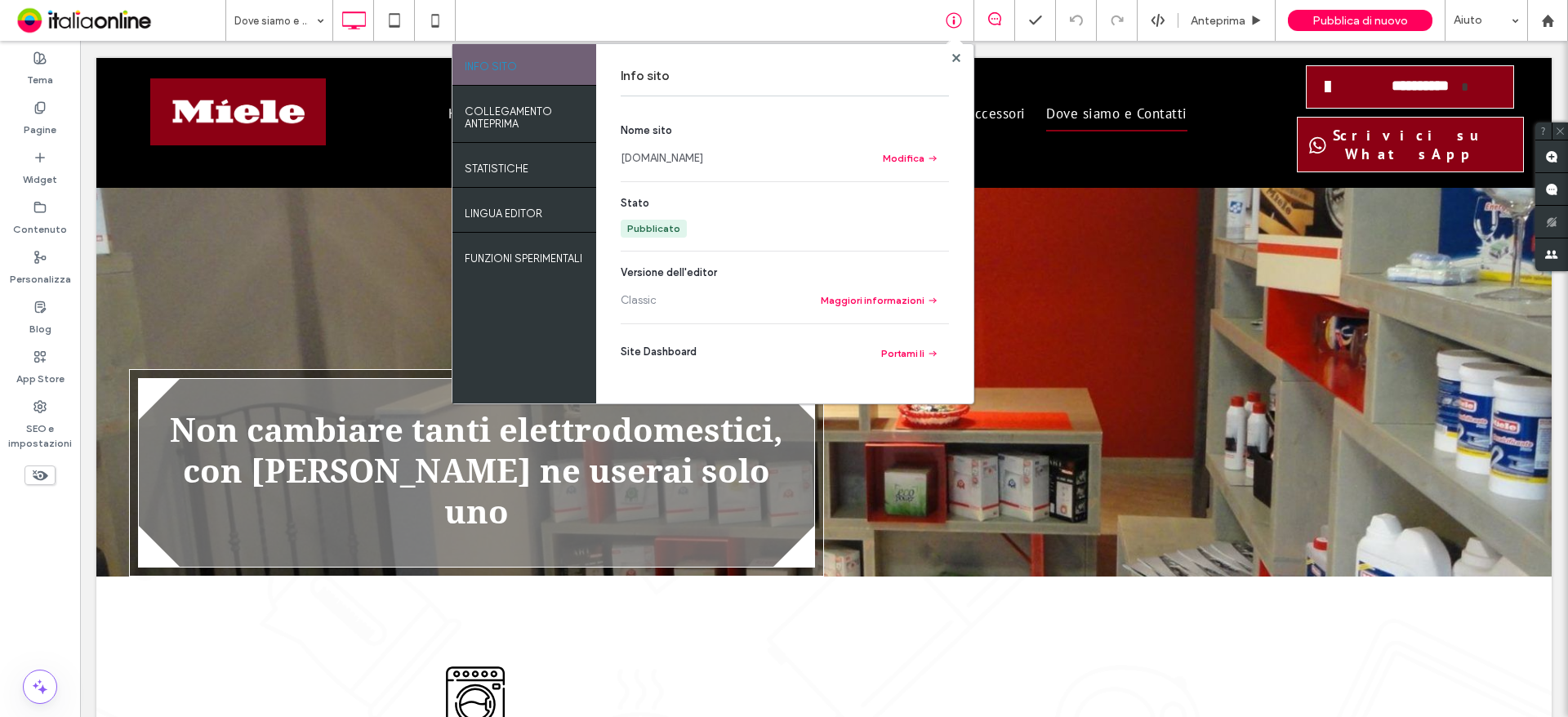
click at [696, 161] on link "www.assistenzacogifcatania.it" at bounding box center [662, 158] width 83 height 17
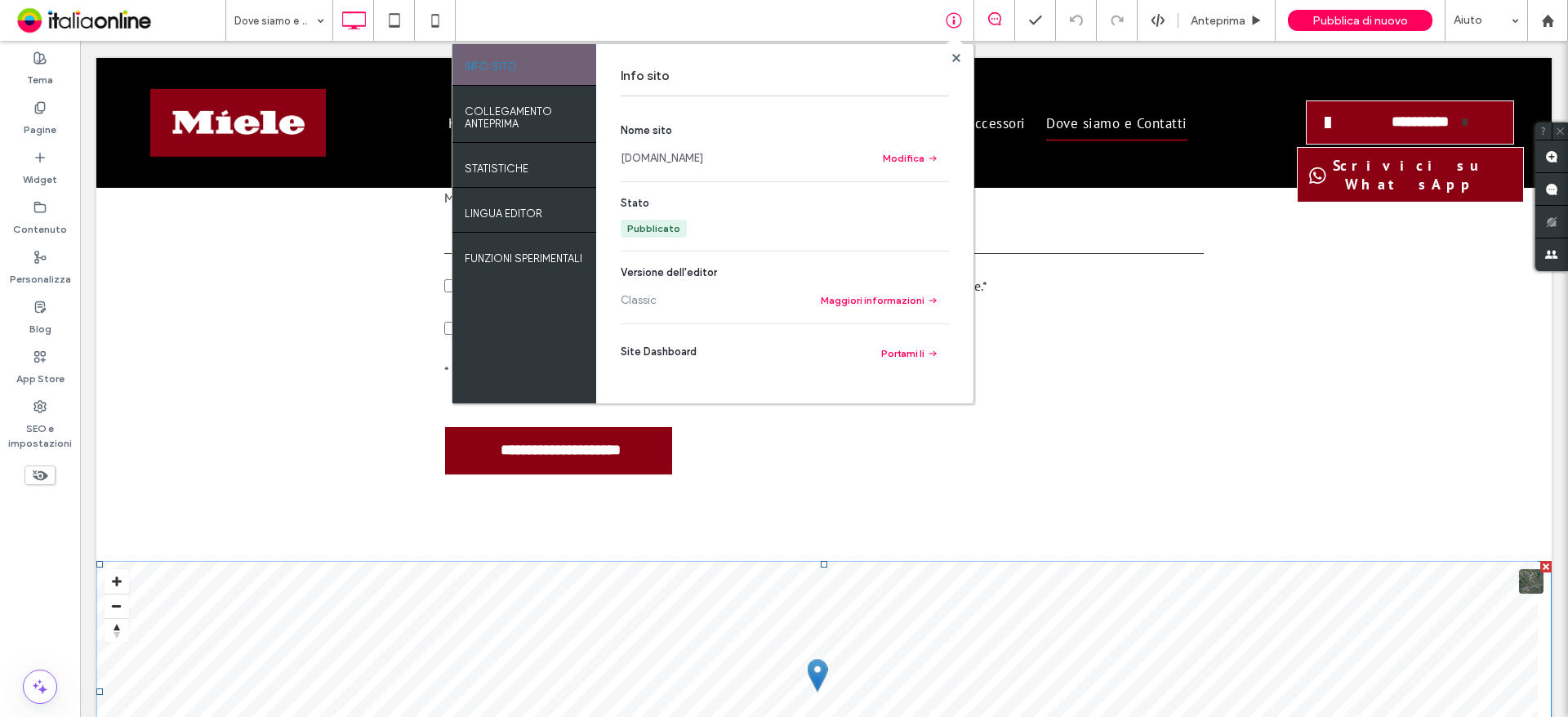
scroll to position [2299, 0]
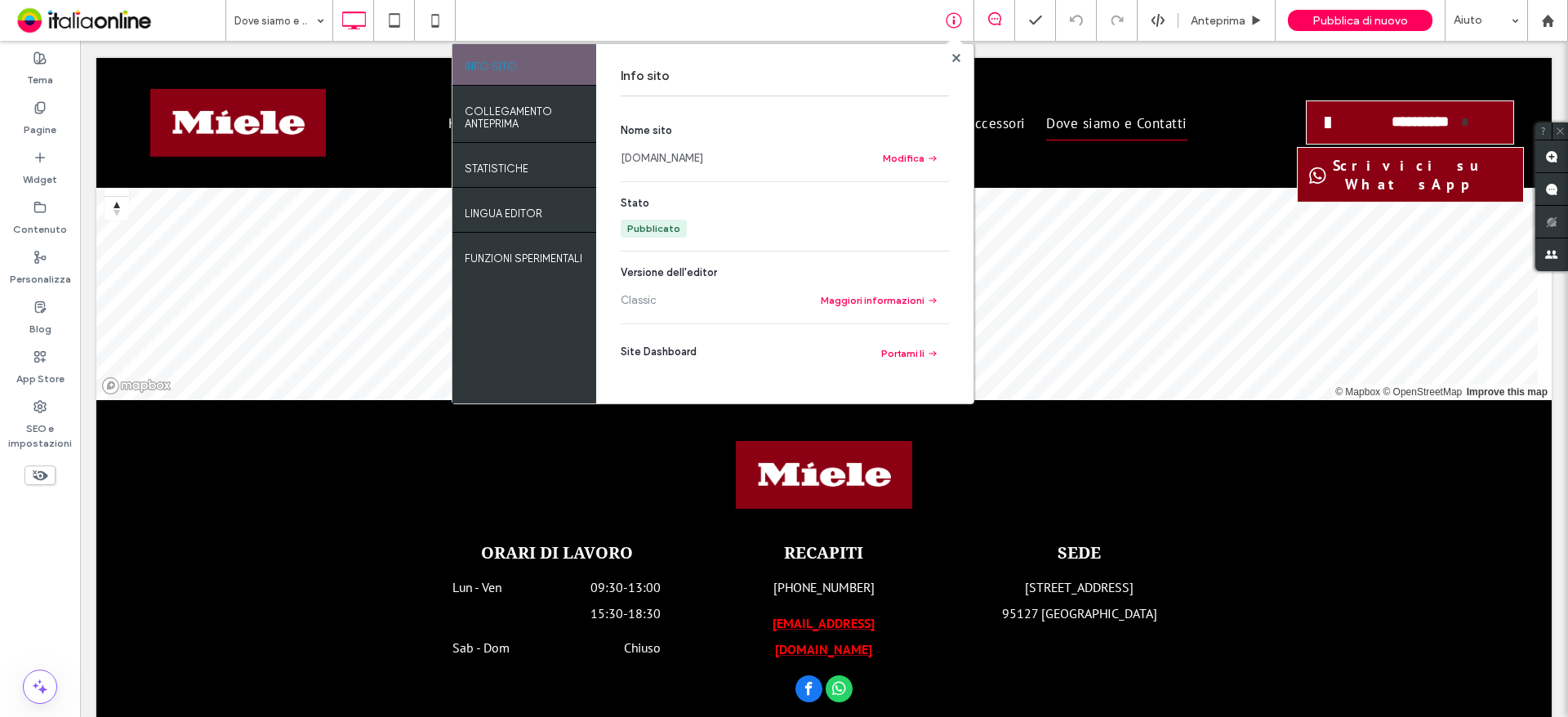
click at [963, 57] on div "Info sito Nome sito www.assistenzacogifcatania.it Modifica Stato Pubblicato Ver…" at bounding box center [784, 224] width 377 height 359
click at [952, 55] on icon at bounding box center [956, 58] width 8 height 8
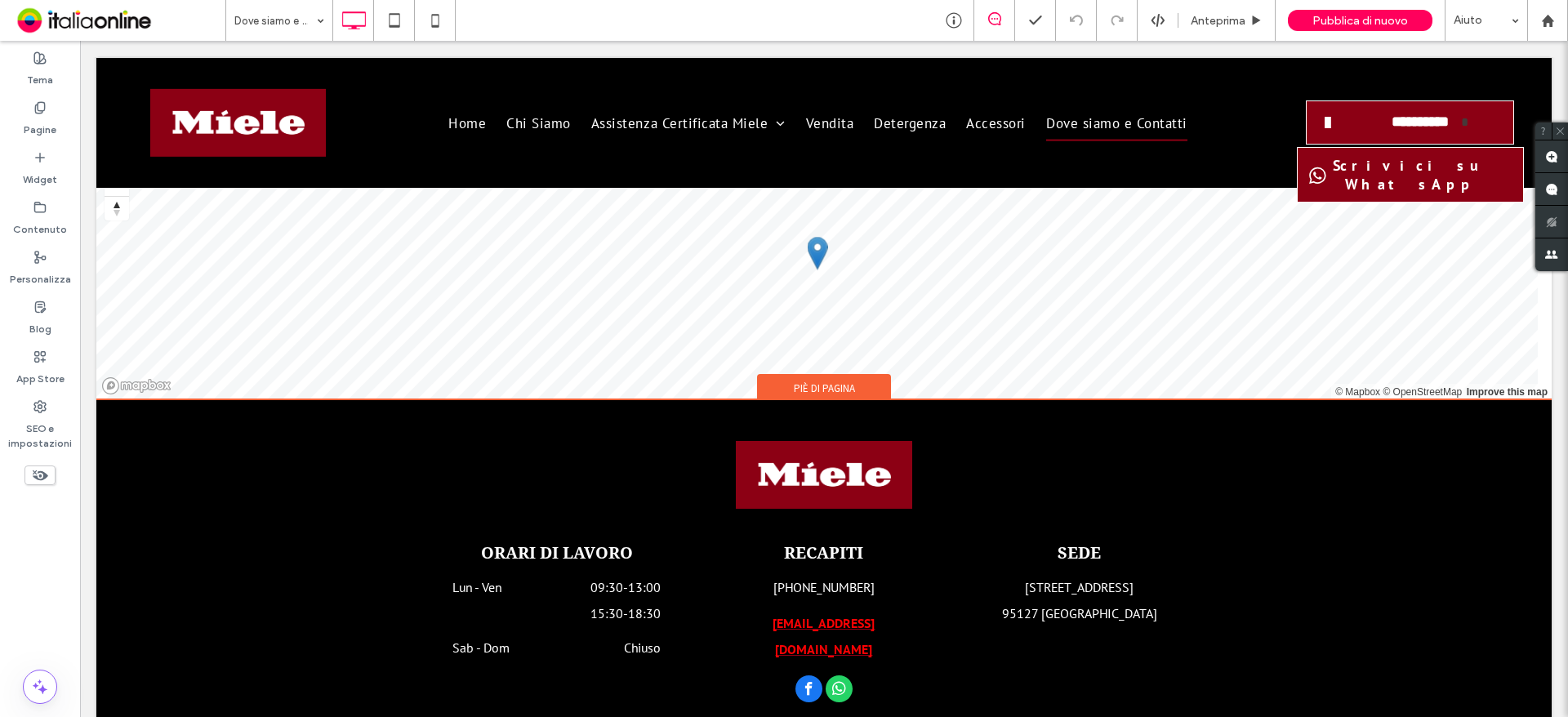
click at [817, 381] on span "Piè di pagina" at bounding box center [824, 388] width 61 height 14
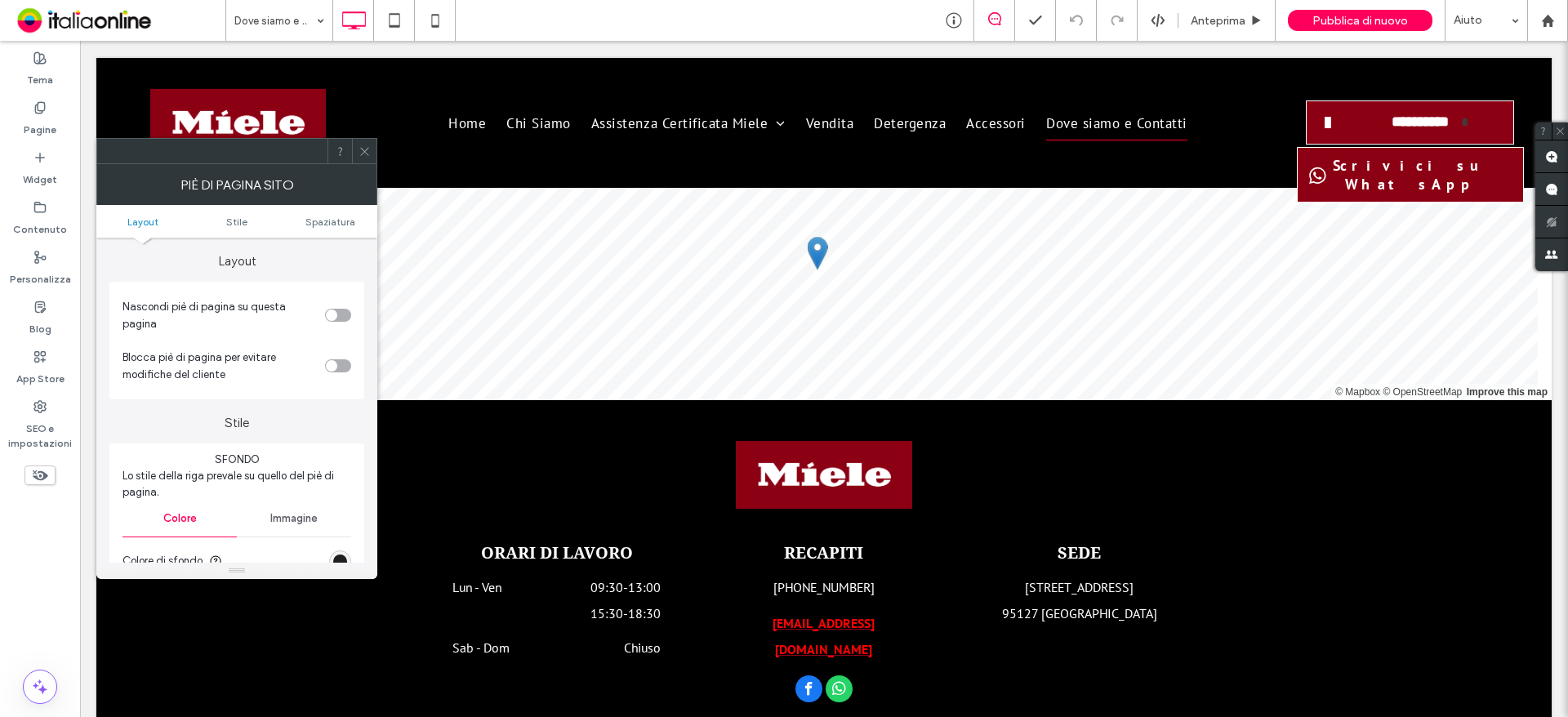
click at [338, 309] on div "toggle" at bounding box center [337, 315] width 26 height 13
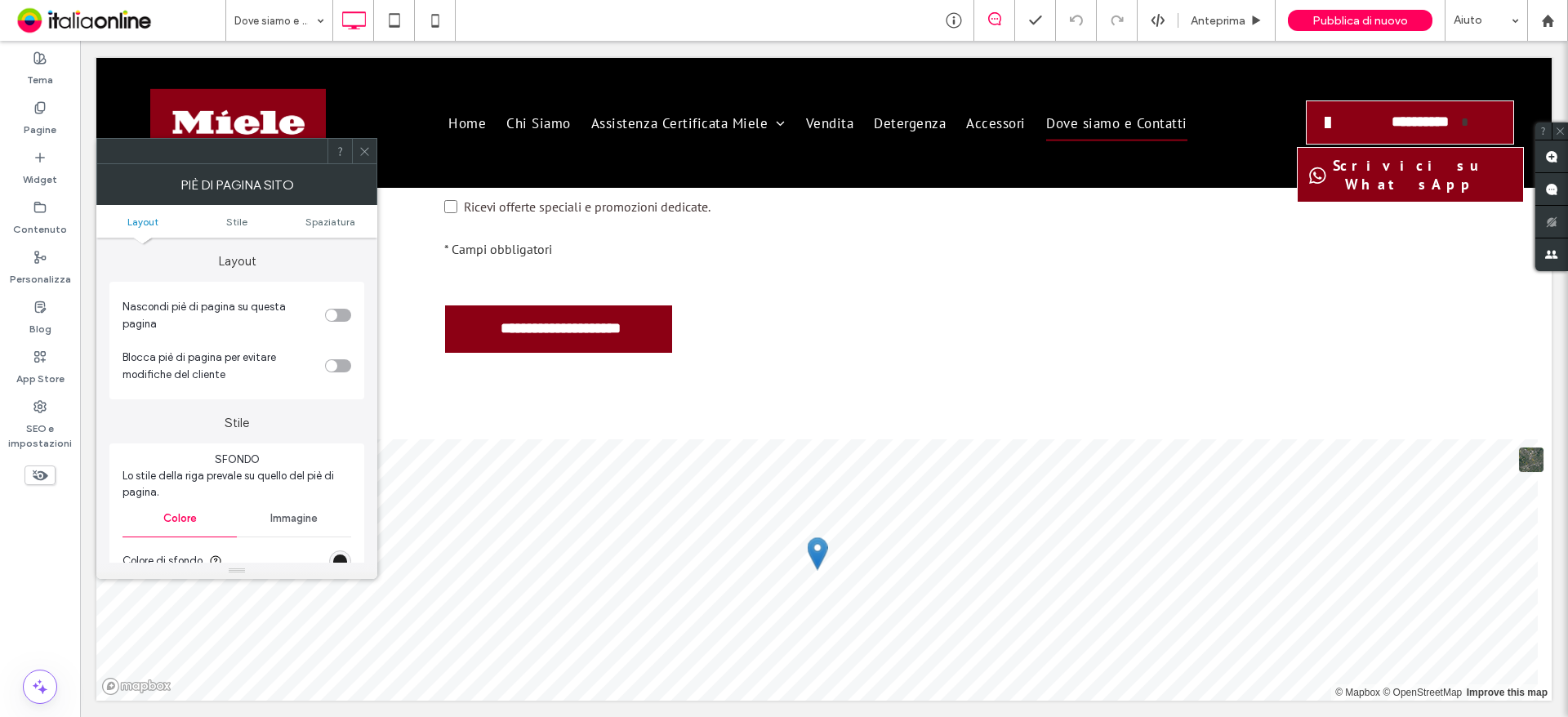
scroll to position [1875, 0]
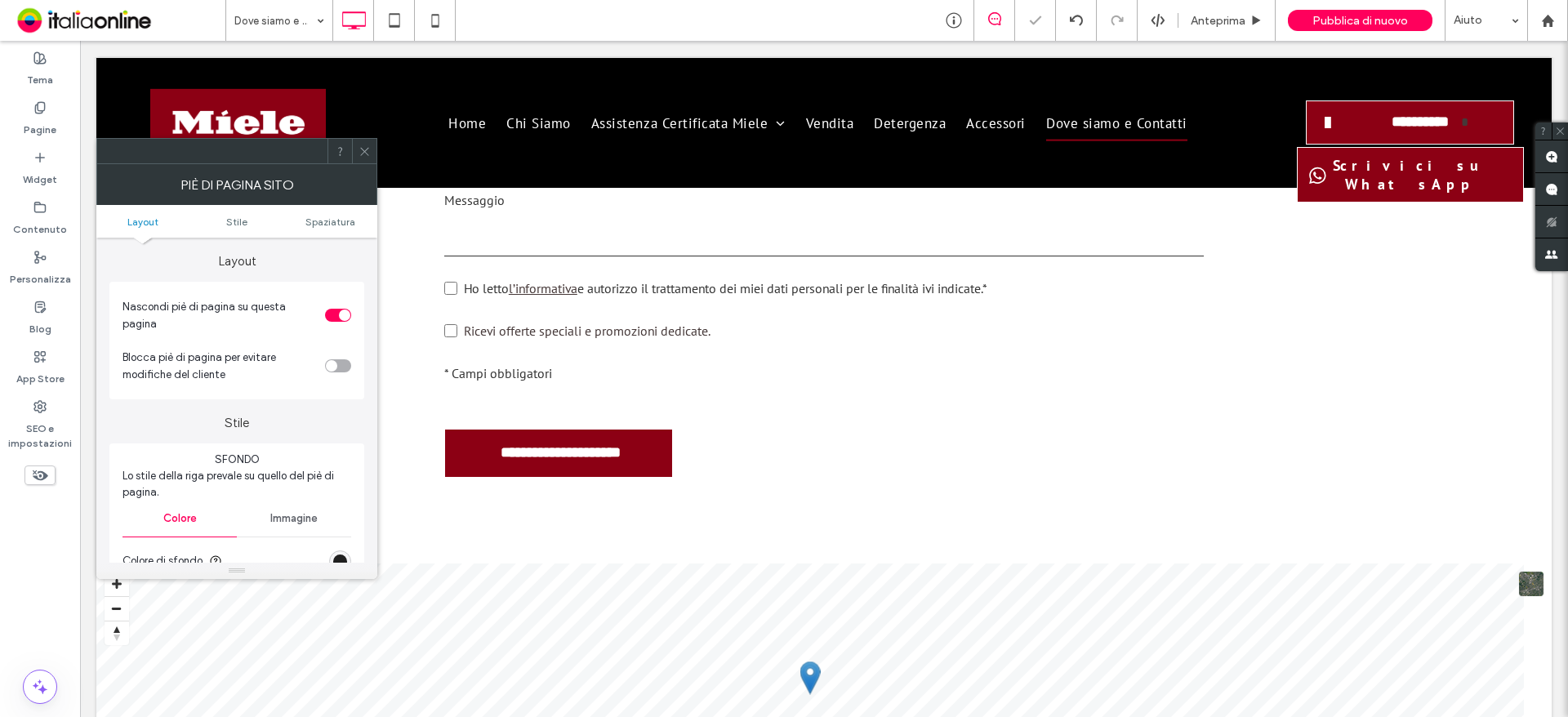
click at [338, 309] on div "toggle" at bounding box center [337, 315] width 26 height 13
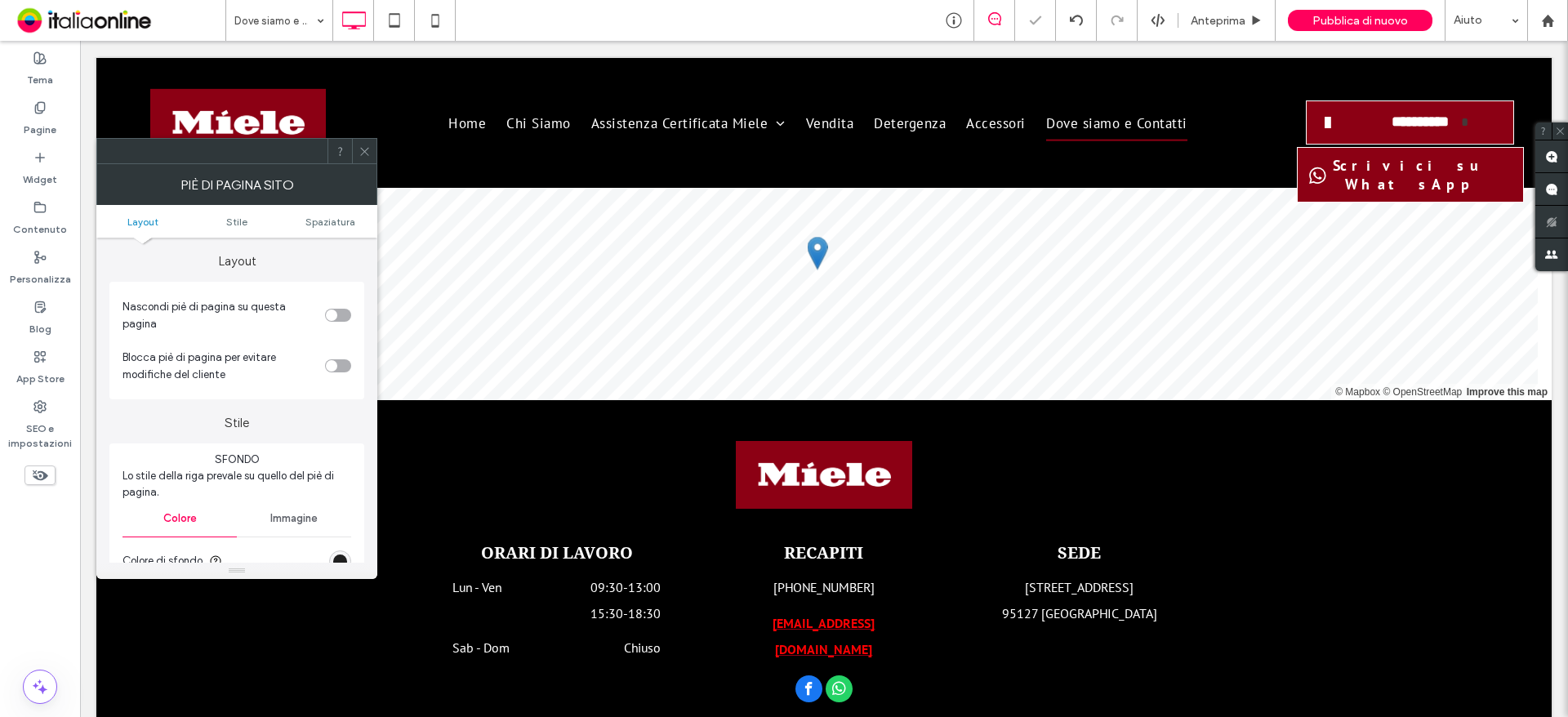
click at [336, 360] on div "toggle" at bounding box center [332, 366] width 12 height 12
click at [336, 359] on div "toggle" at bounding box center [337, 365] width 26 height 13
click at [336, 360] on div "toggle" at bounding box center [332, 366] width 12 height 12
click at [362, 158] on span at bounding box center [364, 151] width 12 height 25
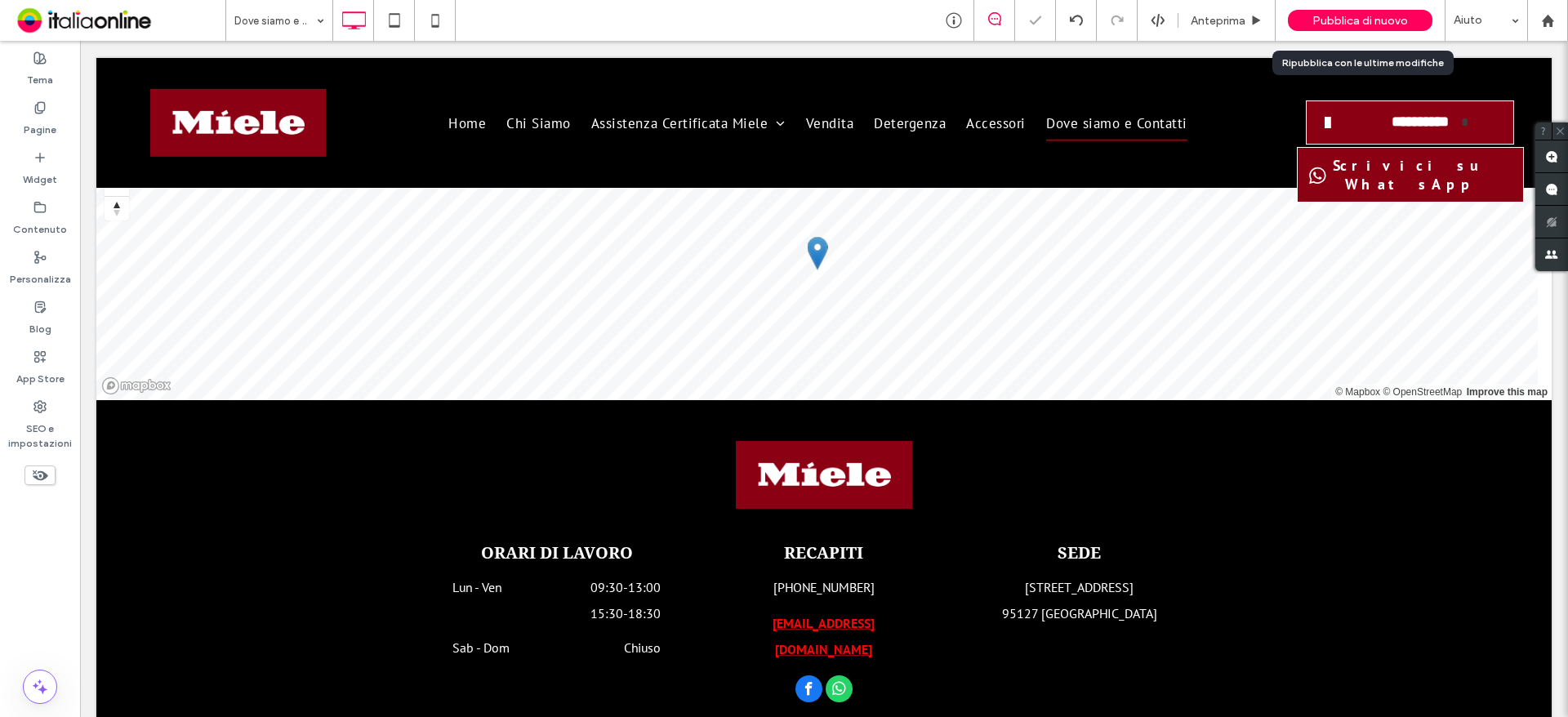
click at [1352, 7] on div "Pubblica di nuovo" at bounding box center [1360, 20] width 144 height 40
click at [1347, 14] on span "Pubblica di nuovo" at bounding box center [1360, 21] width 96 height 14
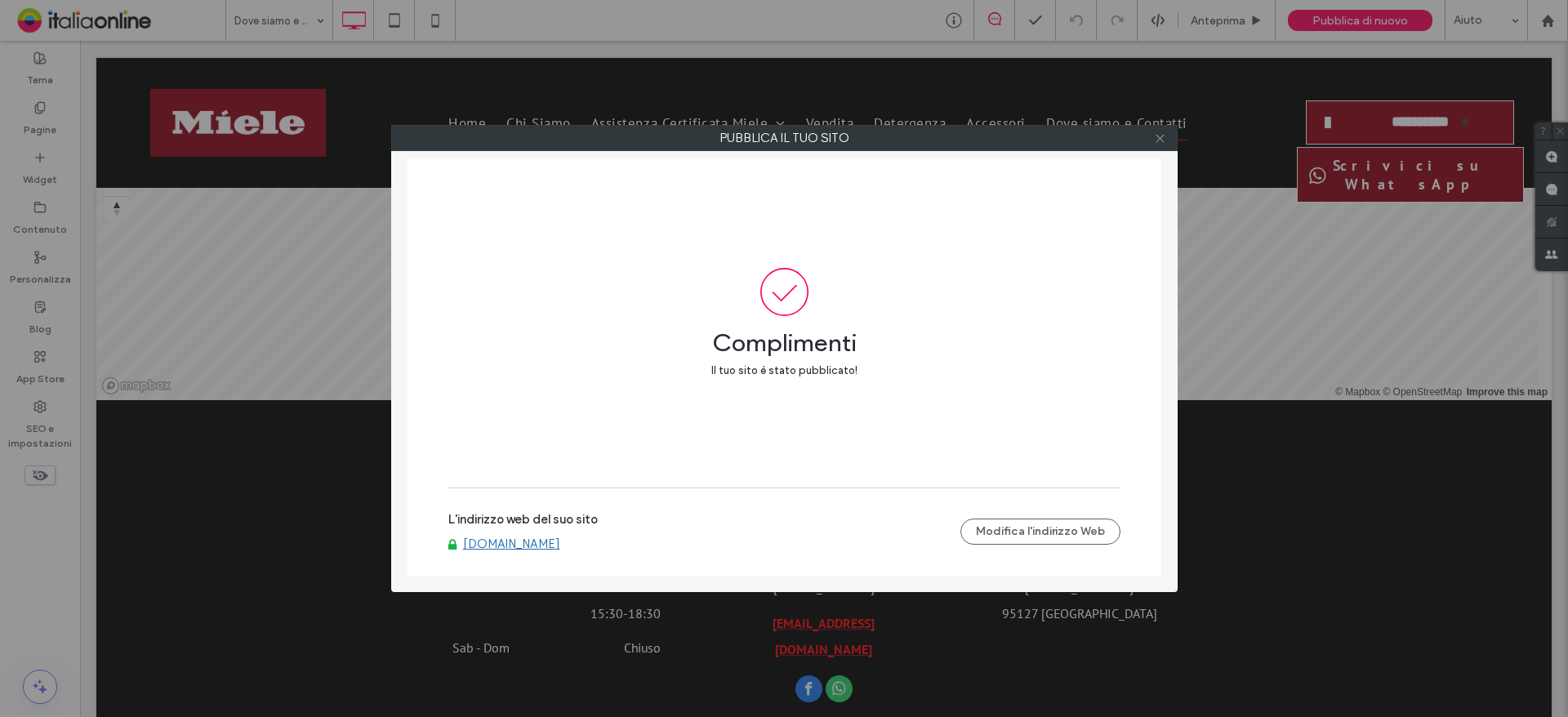
click at [1165, 134] on icon at bounding box center [1159, 138] width 12 height 12
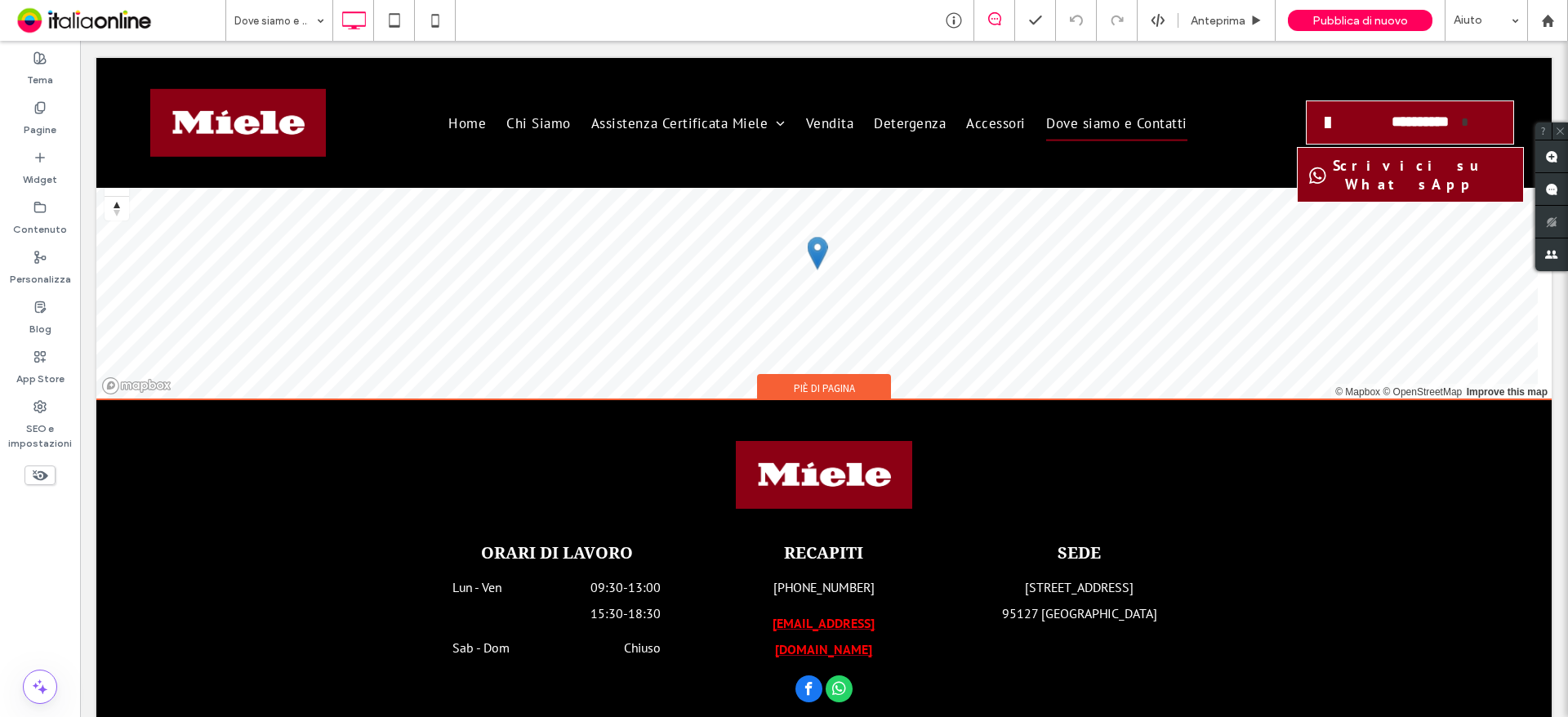
click at [816, 374] on div "Piè di pagina" at bounding box center [824, 386] width 134 height 25
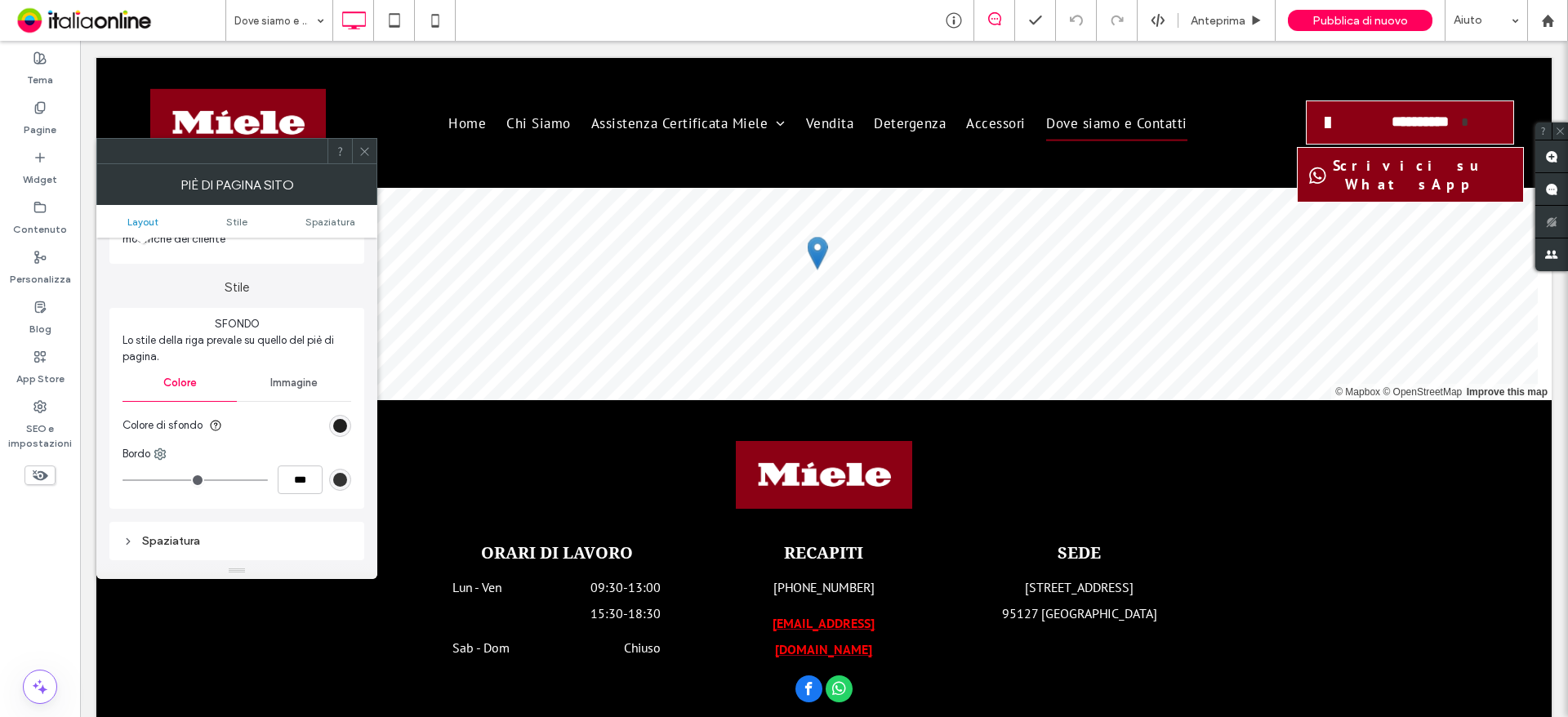
scroll to position [0, 0]
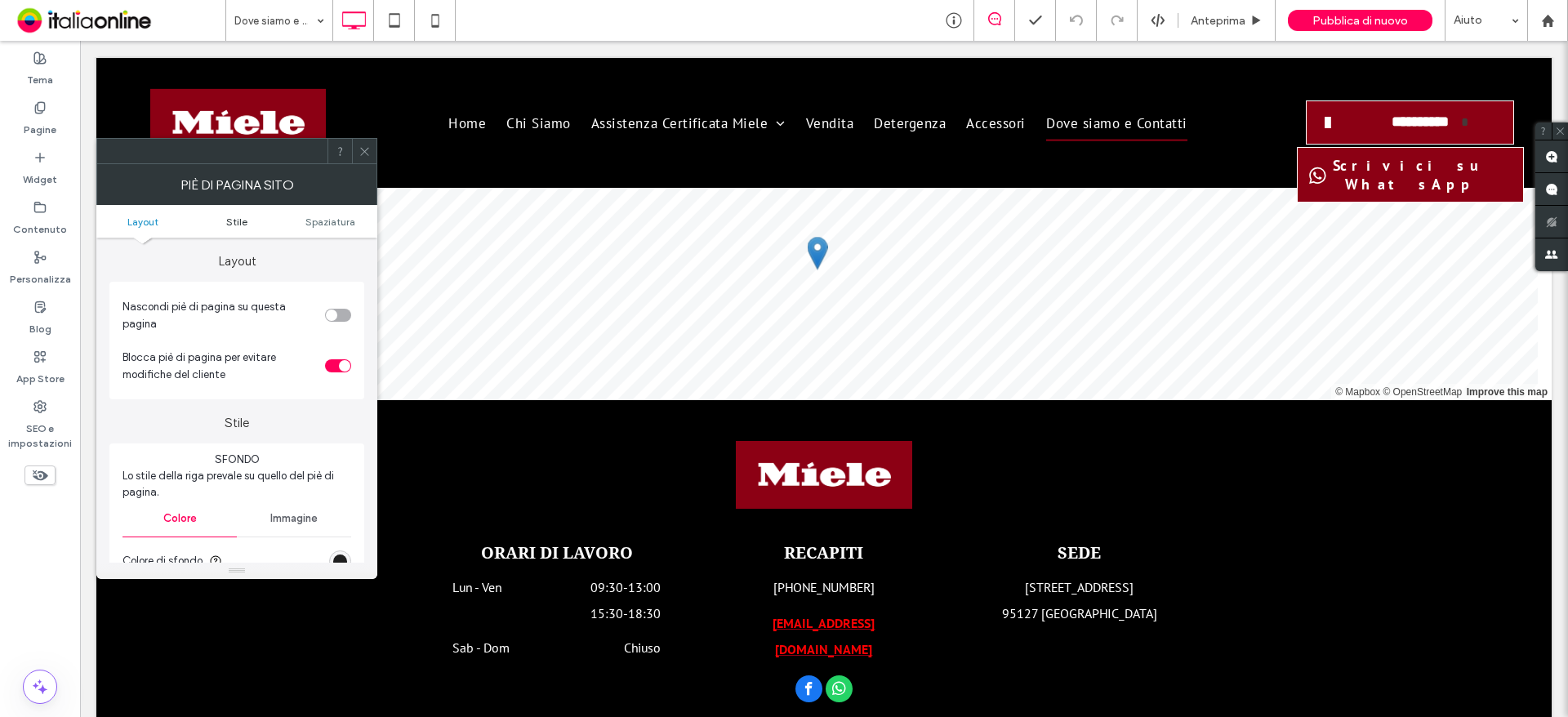
click at [238, 218] on span "Stile" at bounding box center [237, 221] width 22 height 12
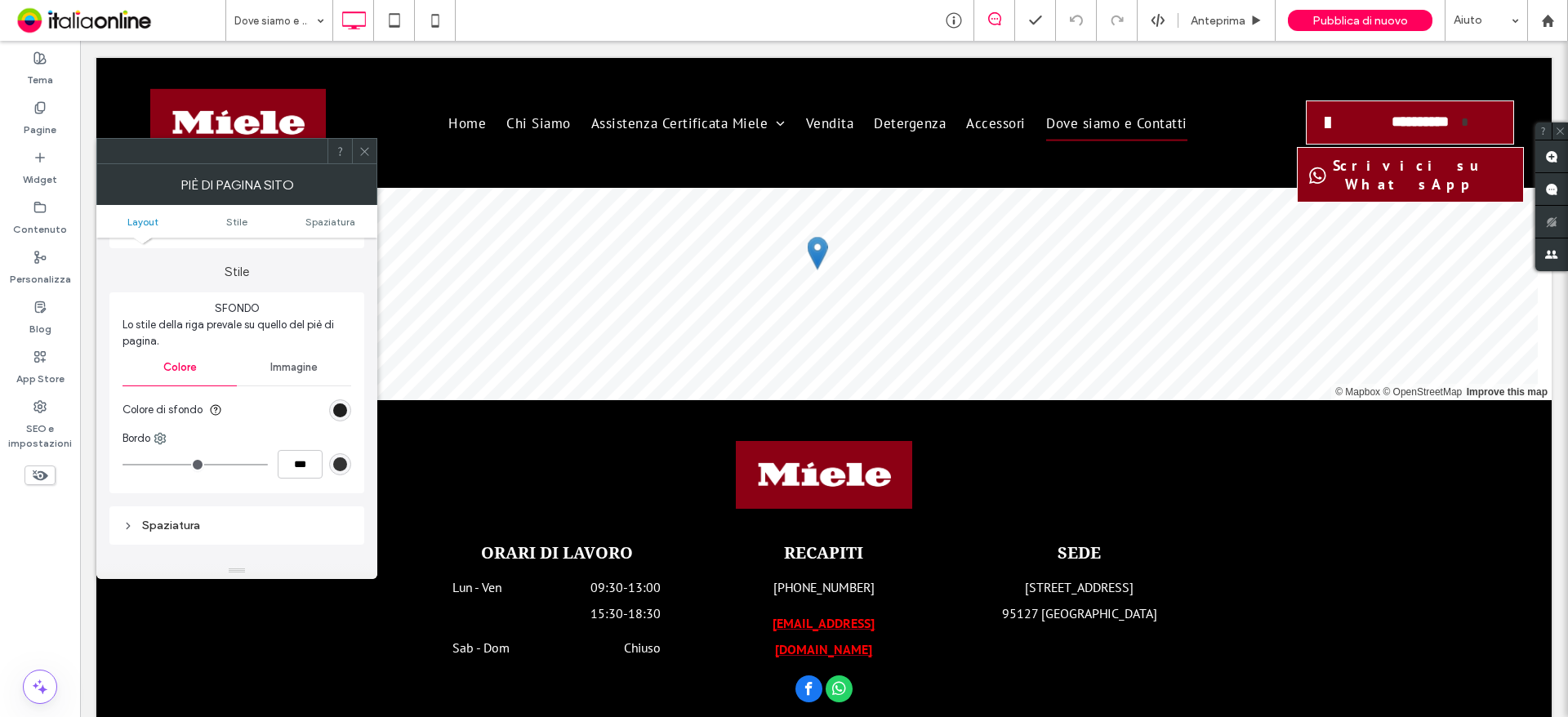
scroll to position [152, 0]
click at [291, 361] on span "Immagine" at bounding box center [294, 366] width 47 height 13
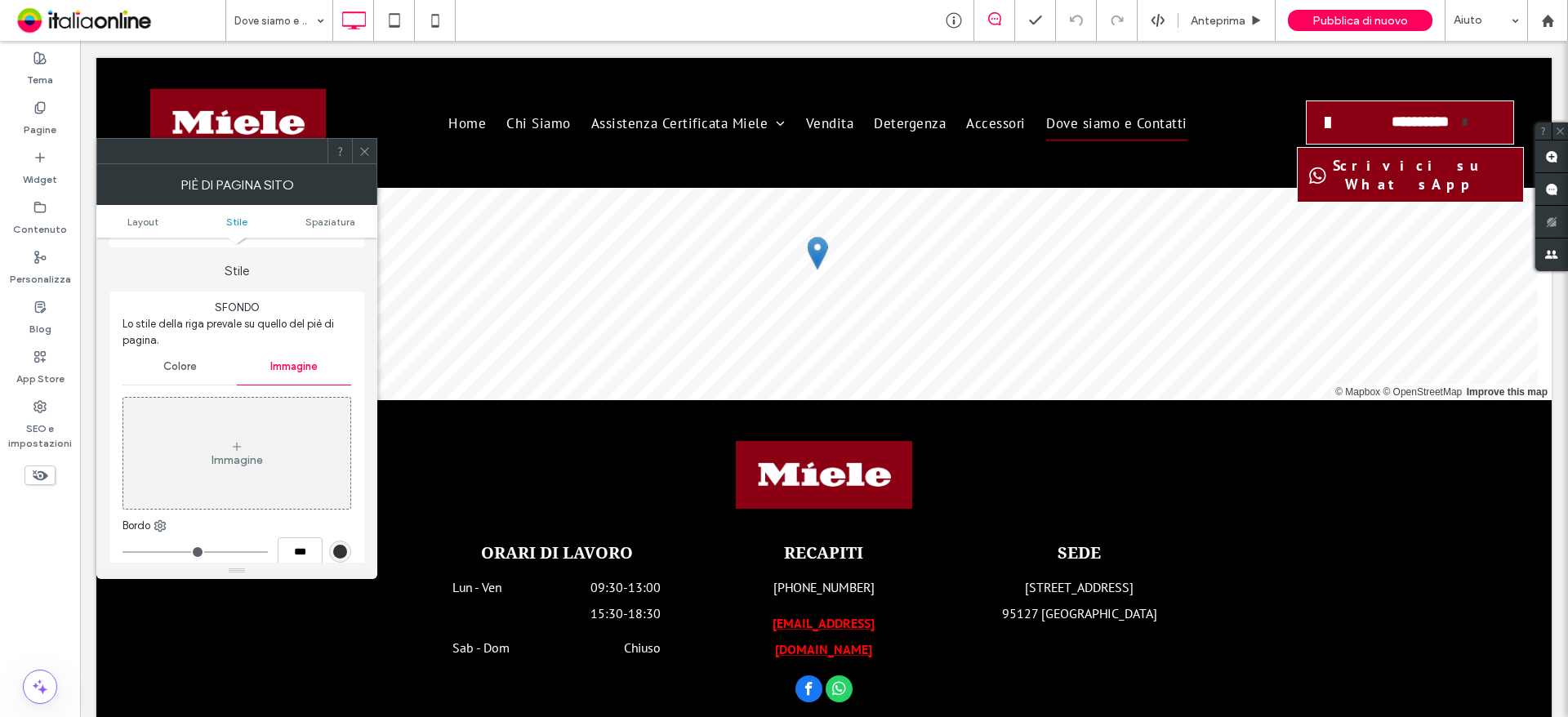
click at [359, 166] on div "Piè di pagina sito" at bounding box center [237, 183] width 281 height 40
click at [368, 171] on div "Piè di pagina sito" at bounding box center [237, 183] width 281 height 40
drag, startPoint x: 367, startPoint y: 159, endPoint x: 296, endPoint y: 88, distance: 100.4
click at [367, 159] on span at bounding box center [364, 151] width 12 height 25
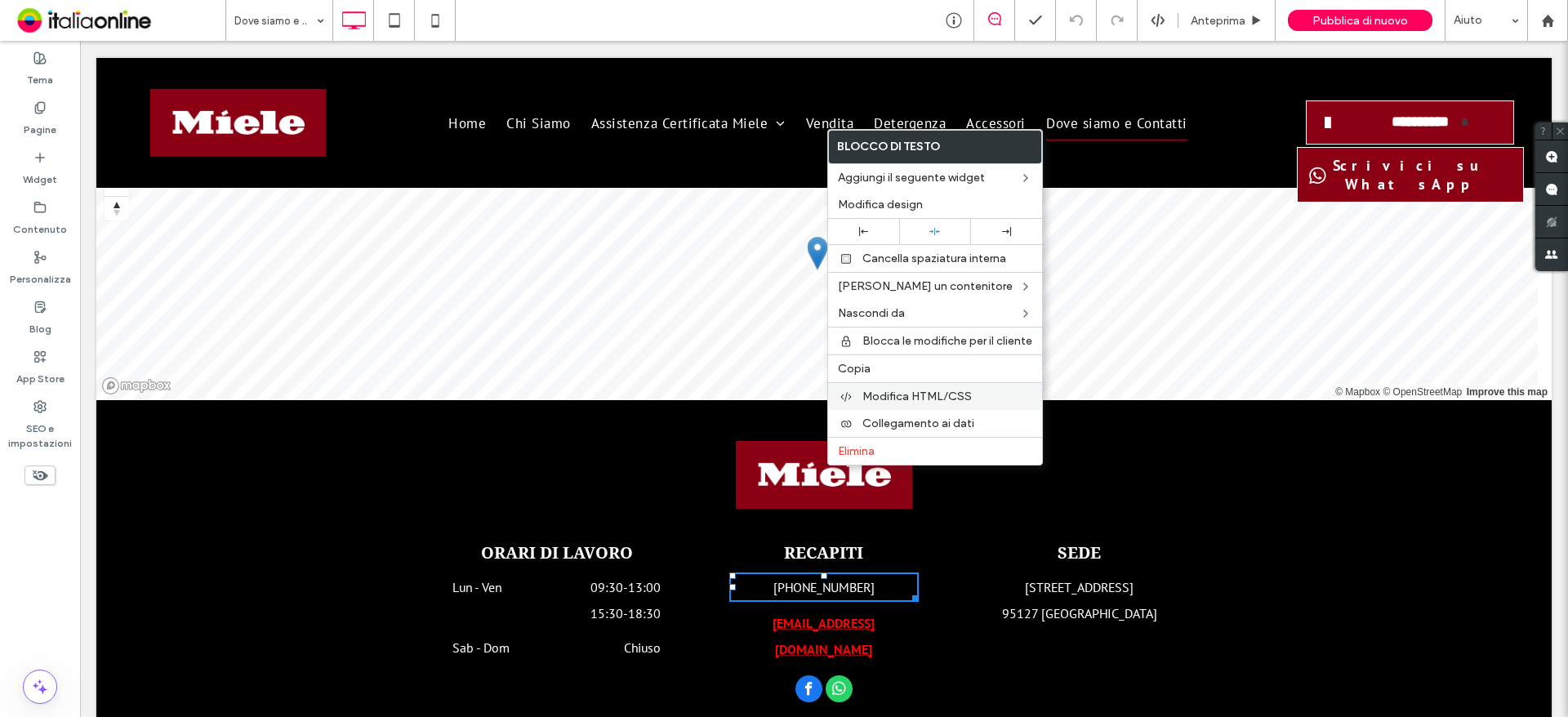
drag, startPoint x: 882, startPoint y: 362, endPoint x: 873, endPoint y: 382, distance: 21.9
click at [882, 362] on label "Copia" at bounding box center [934, 369] width 194 height 14
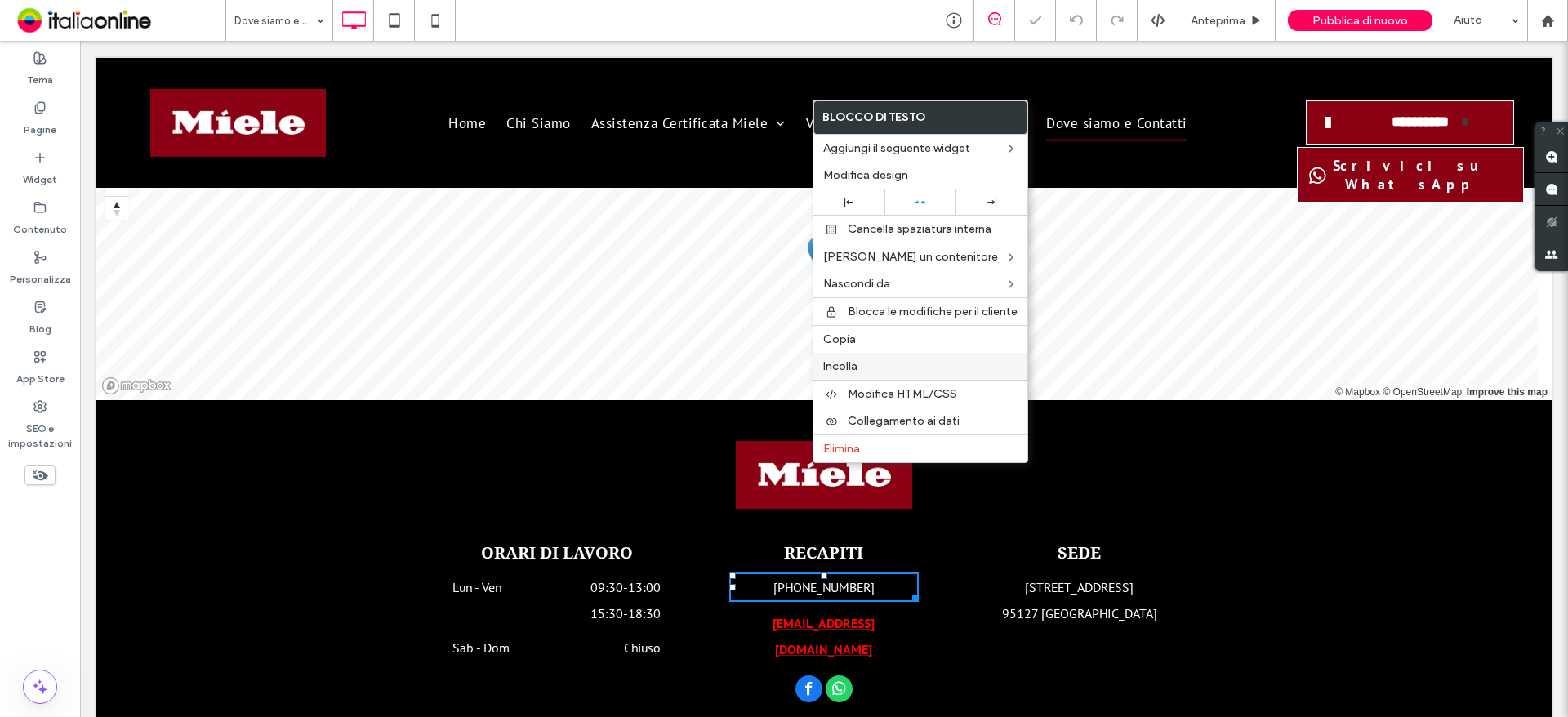
drag, startPoint x: 896, startPoint y: 359, endPoint x: 875, endPoint y: 399, distance: 45.2
click at [896, 359] on label "Incolla" at bounding box center [920, 366] width 194 height 14
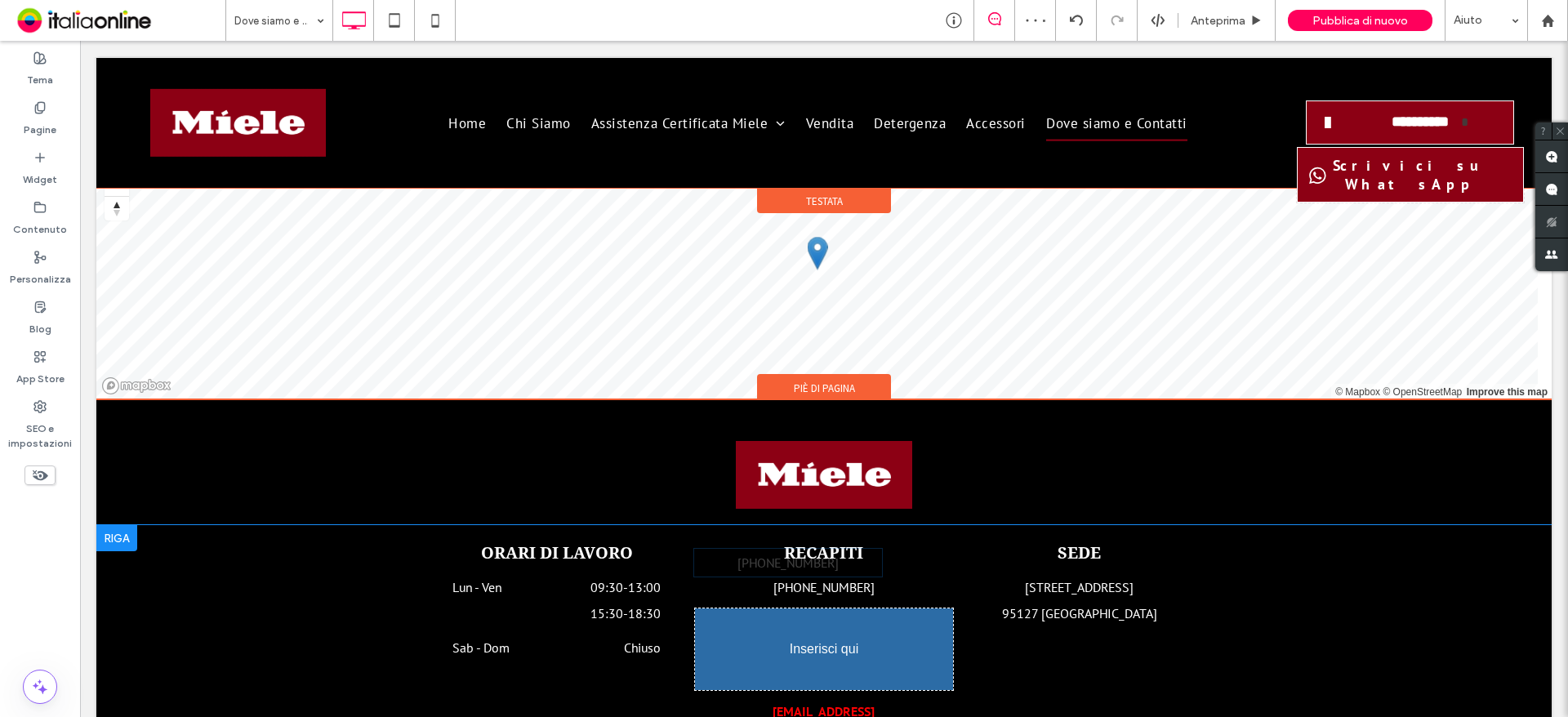
drag, startPoint x: 810, startPoint y: 457, endPoint x: 841, endPoint y: 499, distance: 52.2
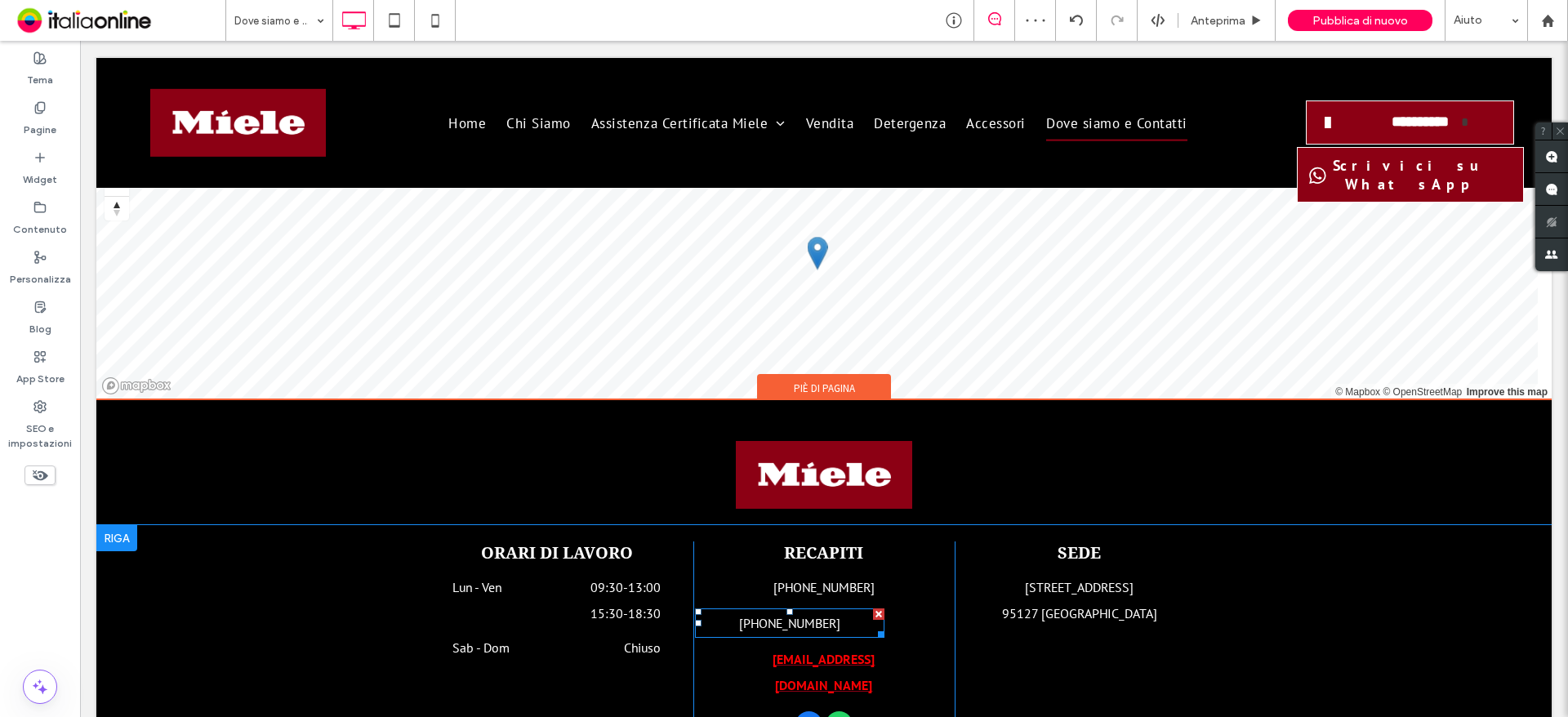
click at [800, 614] on font "+39 095 441588" at bounding box center [789, 622] width 102 height 17
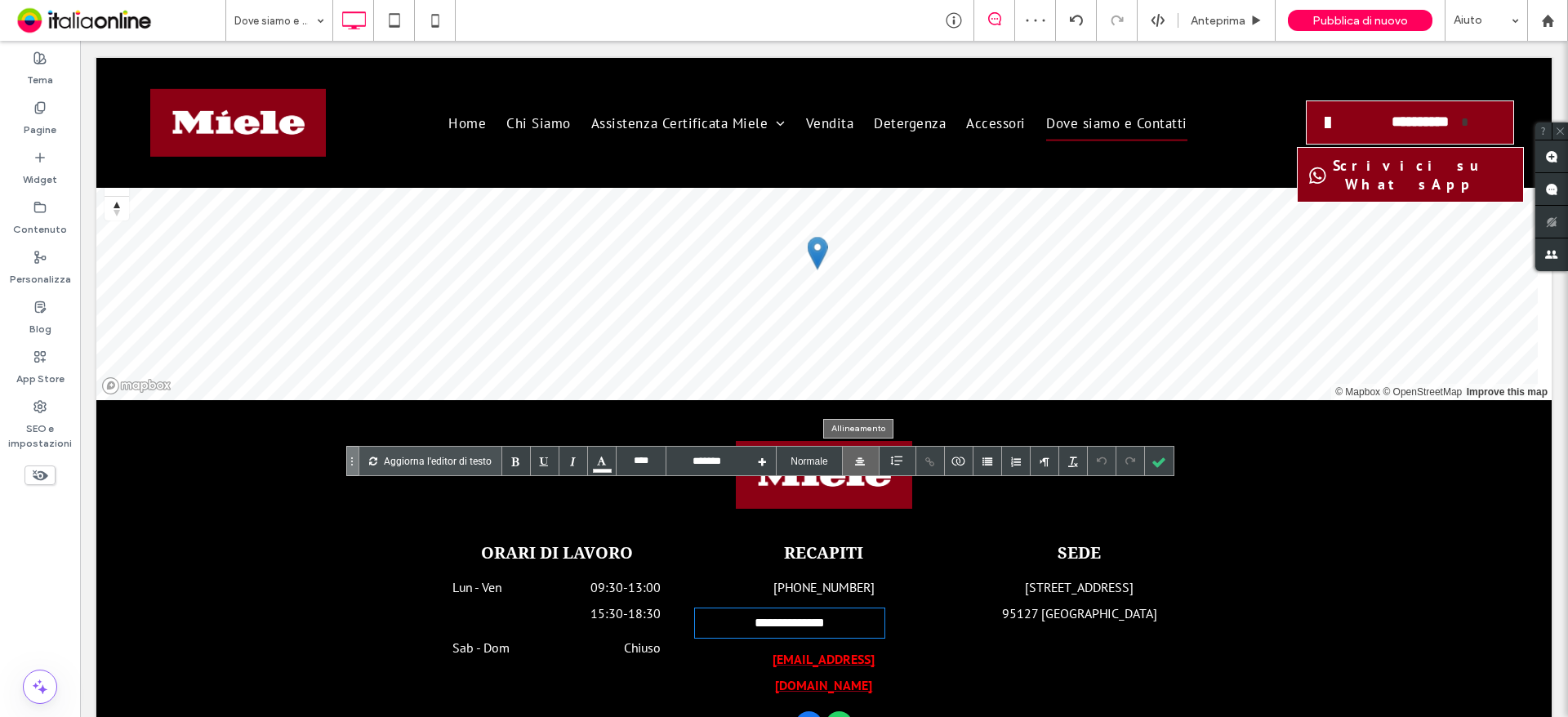
click at [861, 461] on div at bounding box center [859, 462] width 10 height 10
click at [1030, 541] on div "SEDE Via Cagliari 56/D 95127 Catania Click To Paste" at bounding box center [1084, 642] width 261 height 201
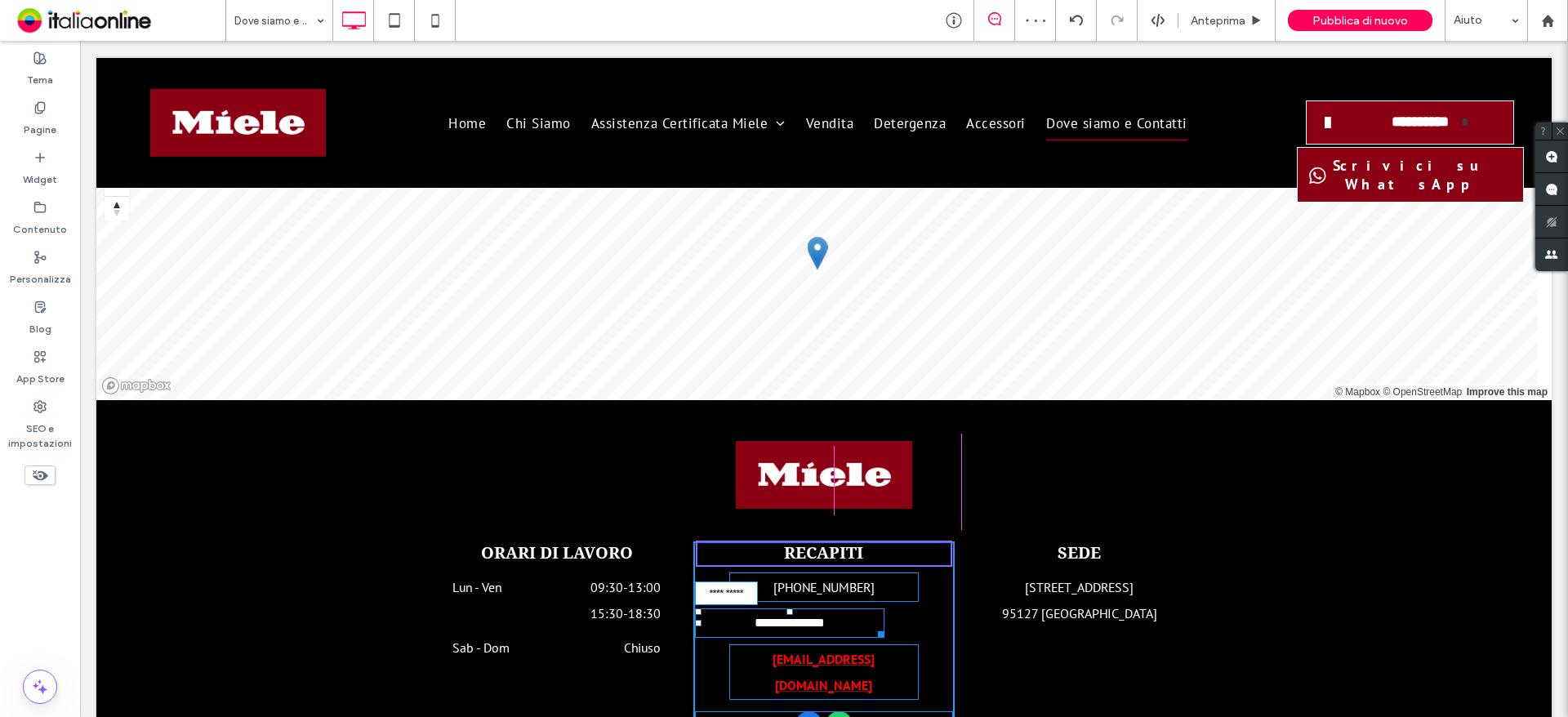
drag, startPoint x: 869, startPoint y: 509, endPoint x: 947, endPoint y: 512, distance: 78.1
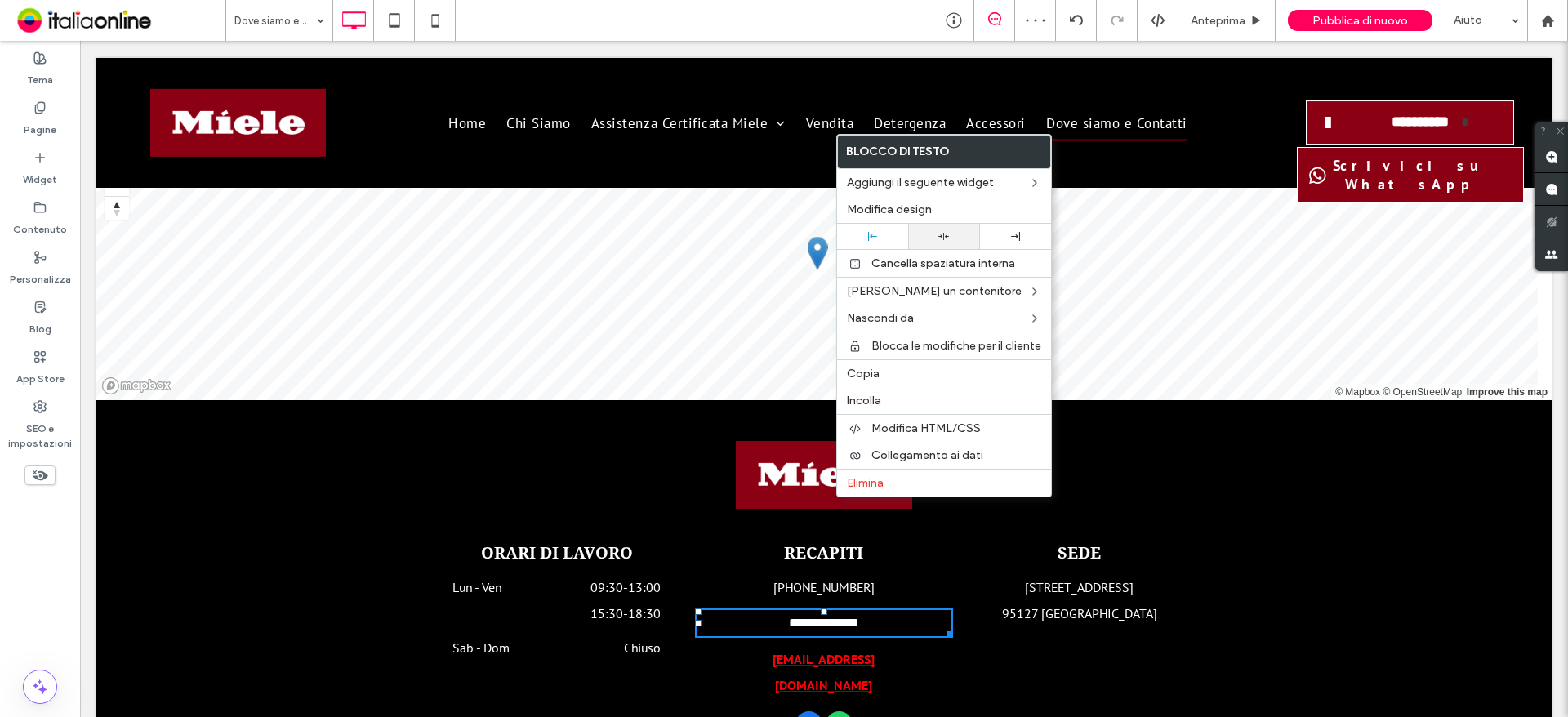
click at [941, 238] on icon at bounding box center [943, 236] width 11 height 11
drag, startPoint x: 795, startPoint y: 508, endPoint x: 836, endPoint y: 509, distance: 41.0
click at [795, 609] on div "**********" at bounding box center [824, 623] width 259 height 30
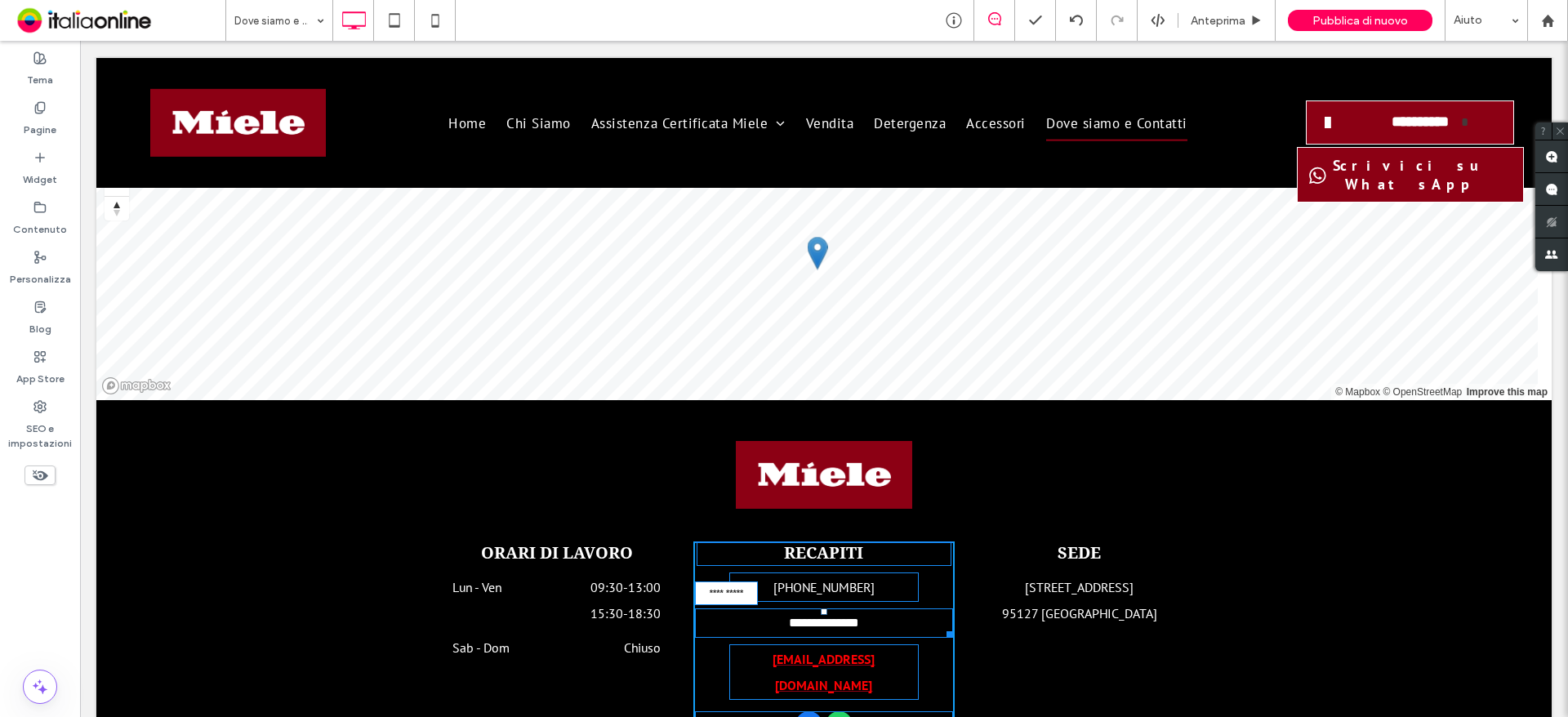
drag, startPoint x: 935, startPoint y: 512, endPoint x: 884, endPoint y: 512, distance: 51.0
click at [940, 625] on div at bounding box center [946, 631] width 12 height 12
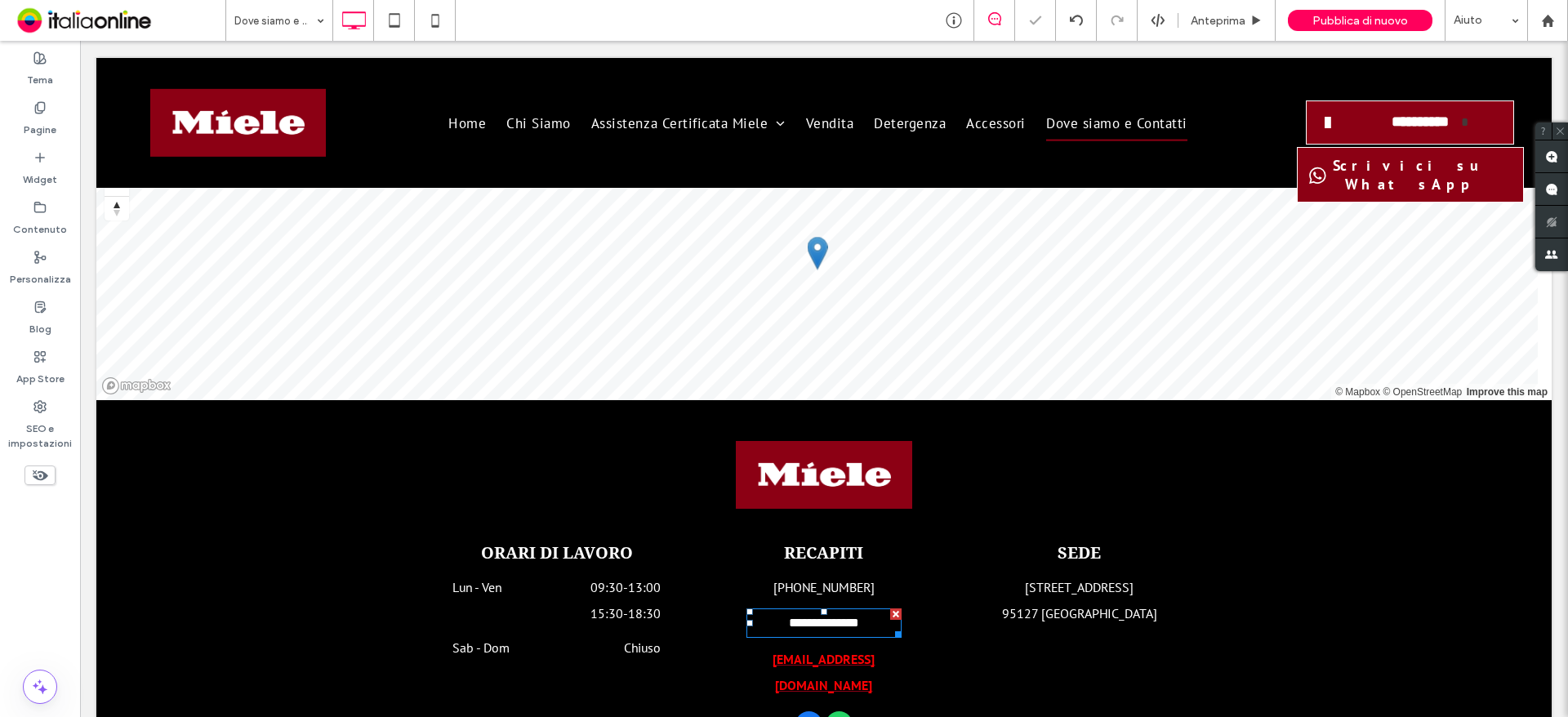
click at [826, 616] on font "**********" at bounding box center [823, 622] width 70 height 12
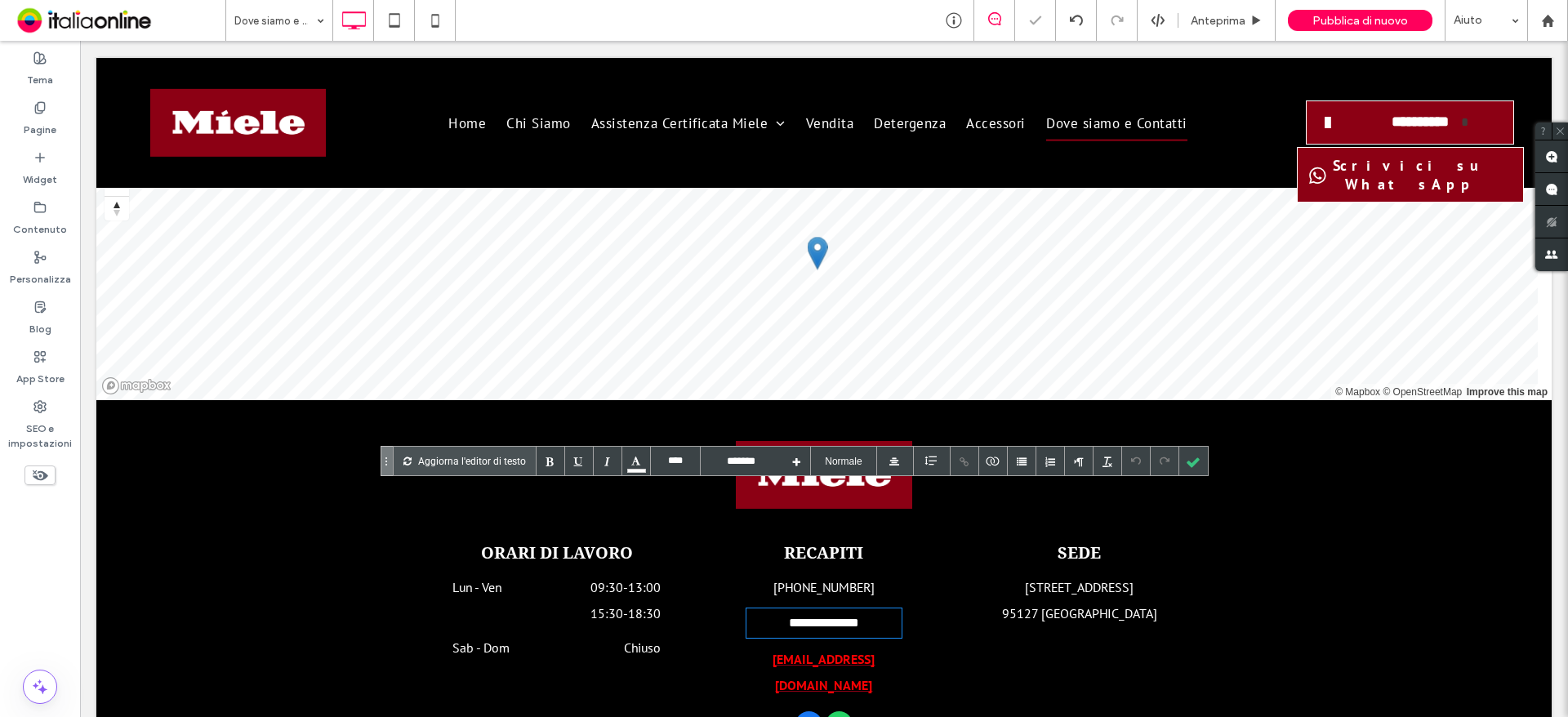
click at [826, 616] on font "**********" at bounding box center [823, 622] width 70 height 12
click at [806, 616] on font "**********" at bounding box center [823, 622] width 70 height 12
drag, startPoint x: 792, startPoint y: 499, endPoint x: 921, endPoint y: 502, distance: 129.0
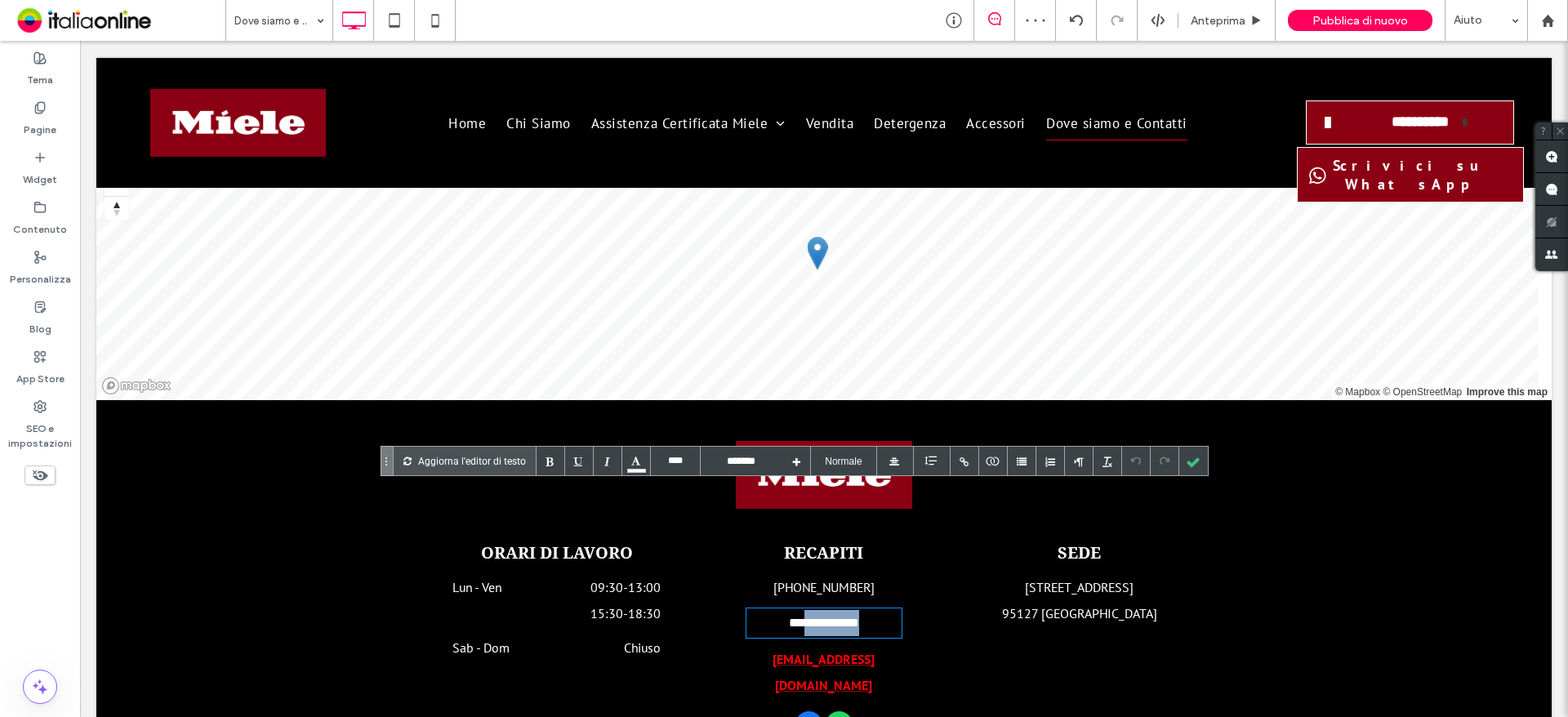
click at [921, 541] on div "**********" at bounding box center [824, 642] width 261 height 201
click at [814, 616] on font "**********" at bounding box center [823, 622] width 70 height 12
drag, startPoint x: 840, startPoint y: 497, endPoint x: 871, endPoint y: 505, distance: 32.0
click at [840, 616] on font "**********" at bounding box center [824, 622] width 75 height 12
click at [789, 616] on font "**********" at bounding box center [823, 622] width 80 height 12
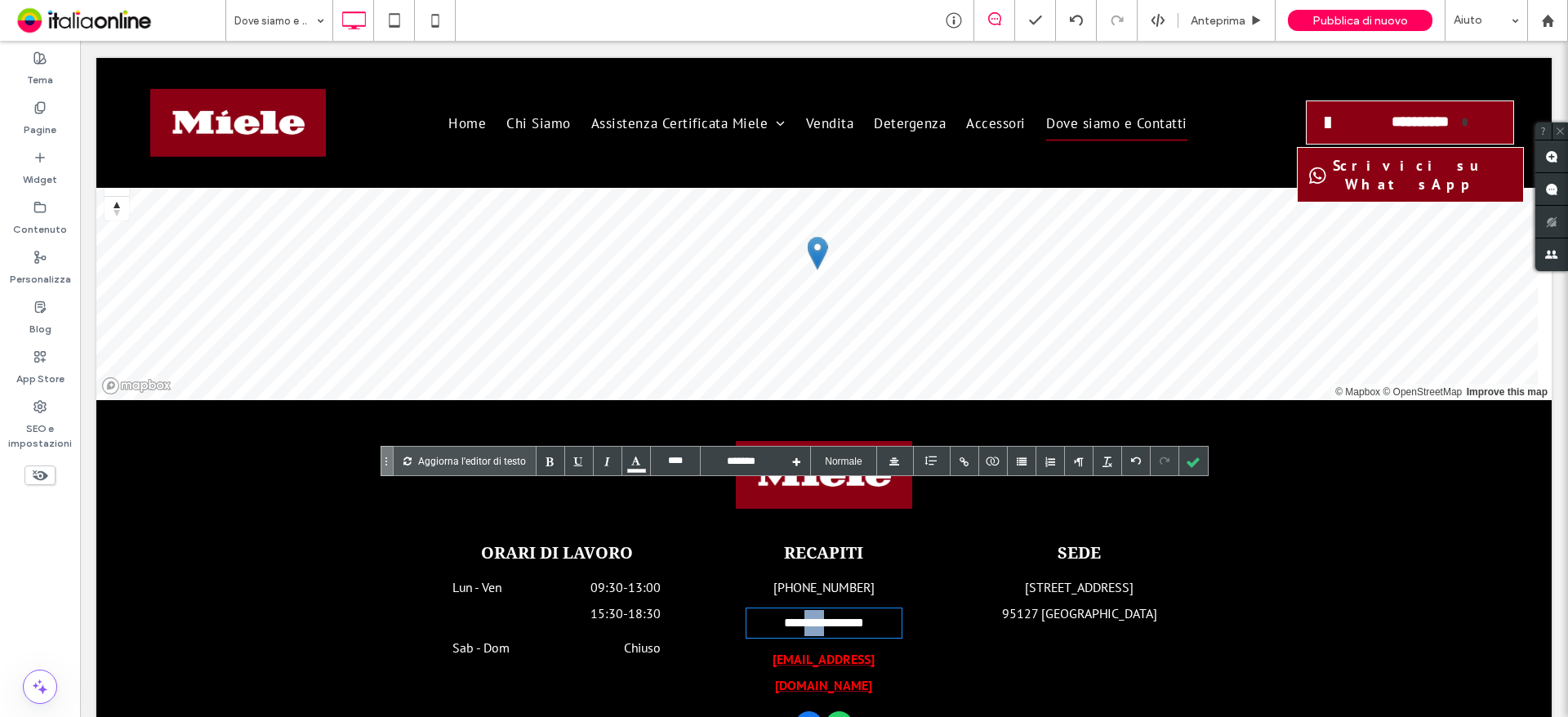
click at [789, 616] on font "**********" at bounding box center [823, 622] width 80 height 12
click at [961, 460] on div at bounding box center [964, 461] width 29 height 29
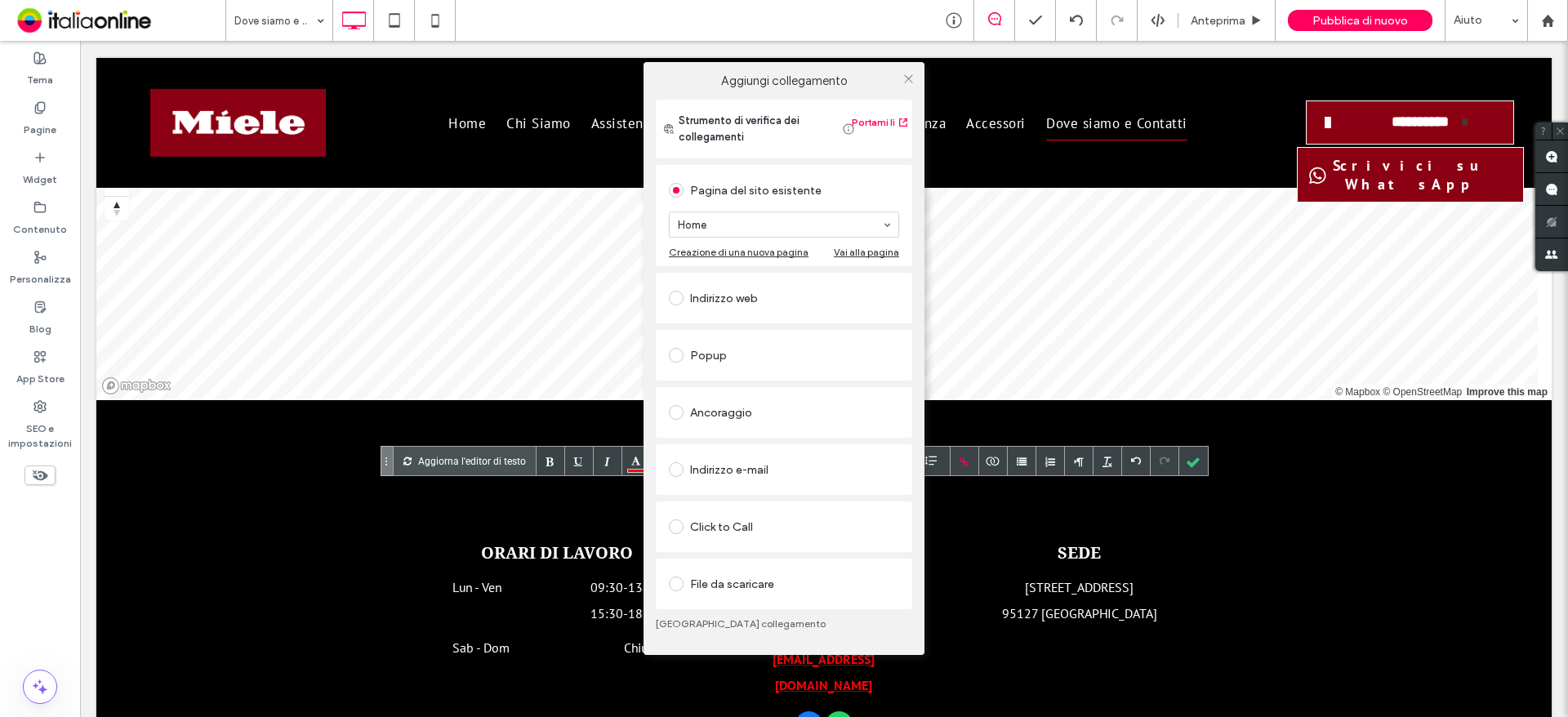
click at [751, 532] on div "Click to Call" at bounding box center [784, 527] width 230 height 26
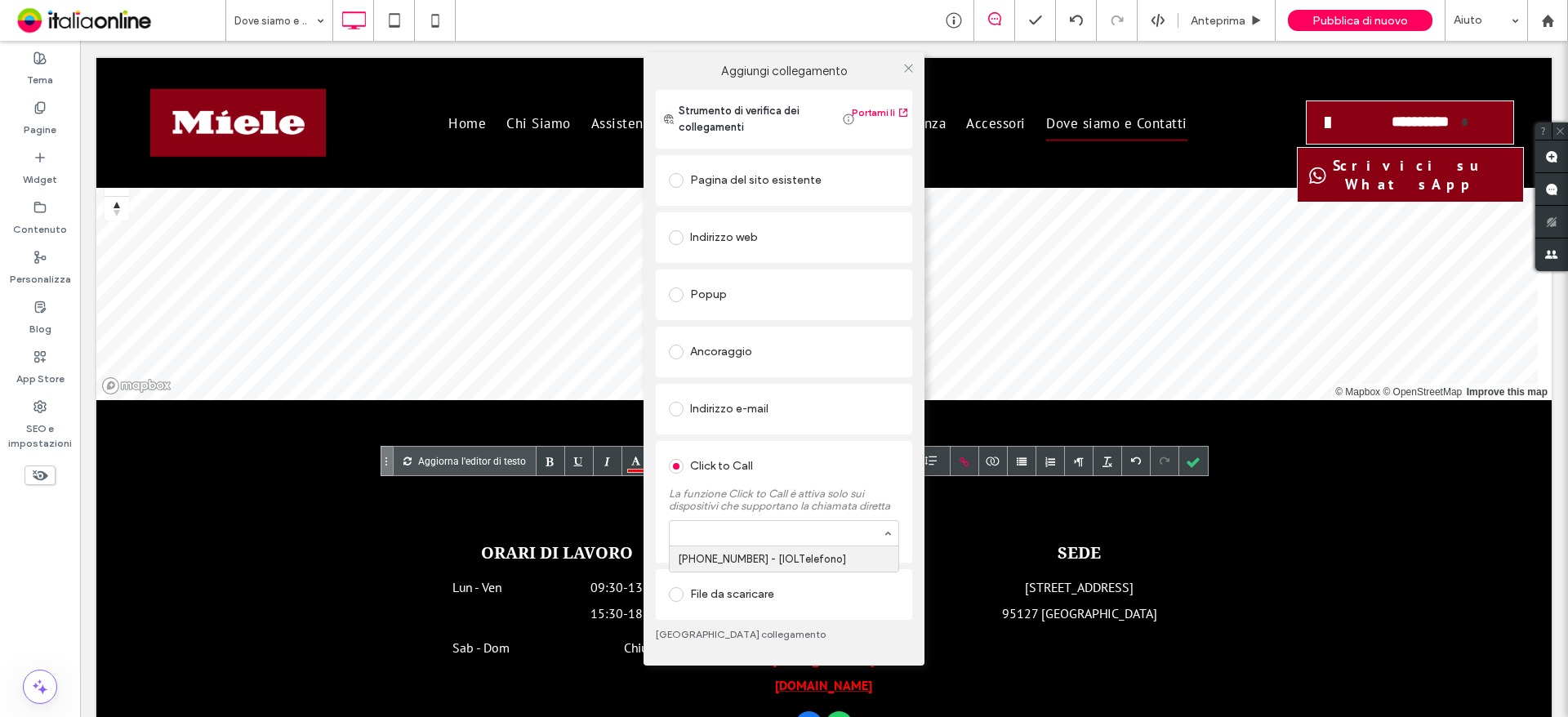
paste input "**********"
click at [674, 530] on div "**********" at bounding box center [784, 533] width 229 height 25
type input "**********"
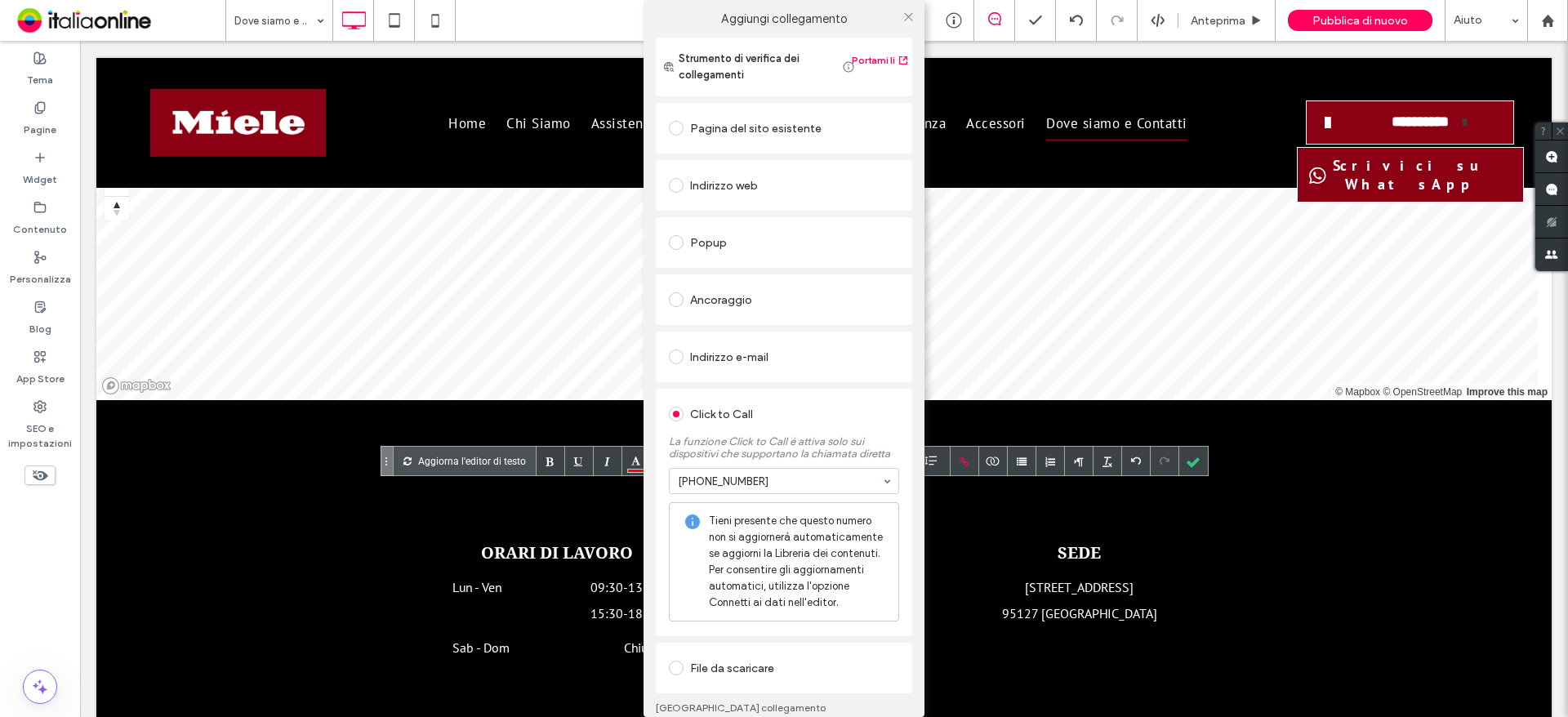
click at [915, 77] on div "Aggiungi collegamento Strumento di verifica dei collegamenti Portami lì Pagina …" at bounding box center [784, 369] width 281 height 739
click at [912, 60] on div "Strumento di verifica dei collegamenti Portami lì Pagina del sito esistente Hom…" at bounding box center [784, 388] width 281 height 701
drag, startPoint x: 907, startPoint y: 12, endPoint x: 904, endPoint y: 48, distance: 36.1
click at [907, 12] on icon at bounding box center [908, 17] width 12 height 12
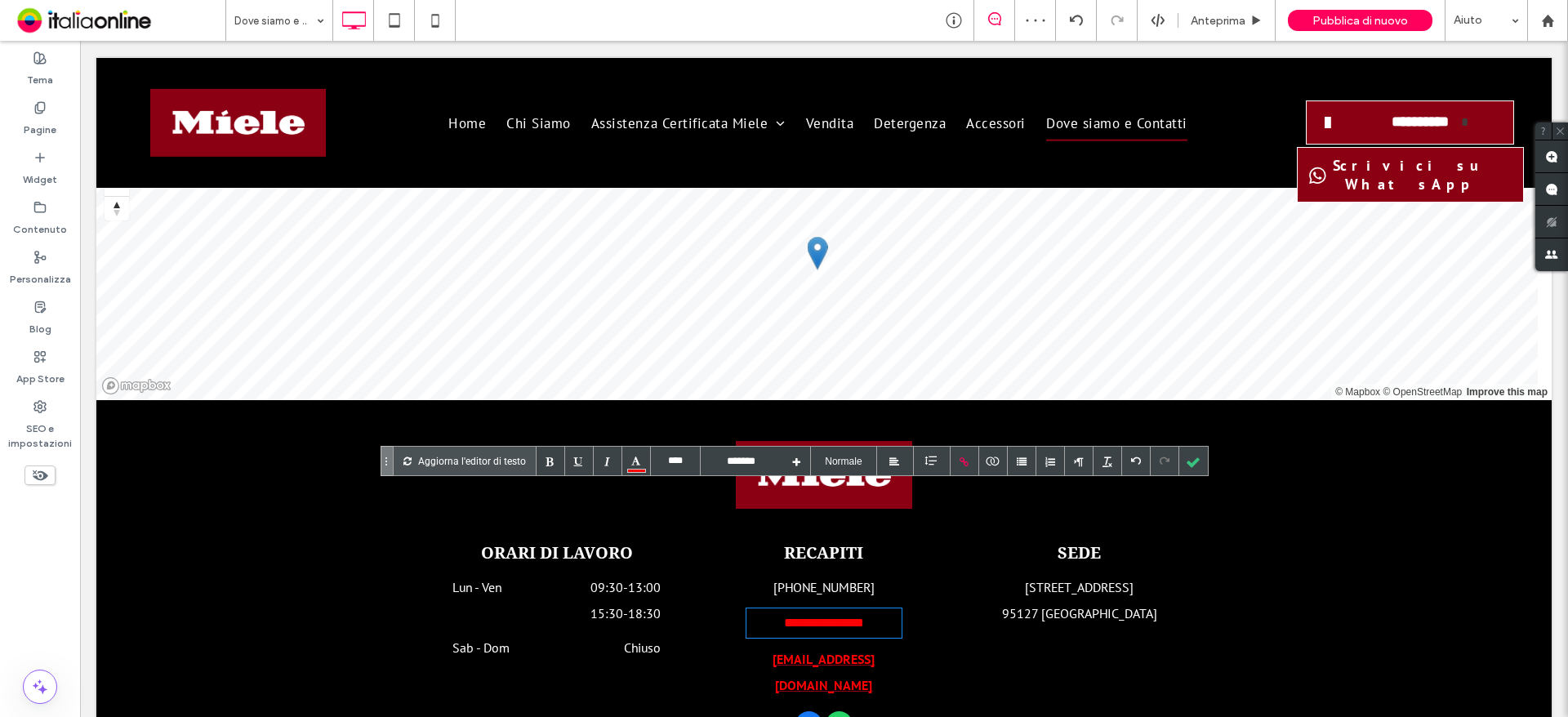
click at [1142, 541] on div "SEDE [STREET_ADDRESS] Click To Paste" at bounding box center [1084, 642] width 261 height 201
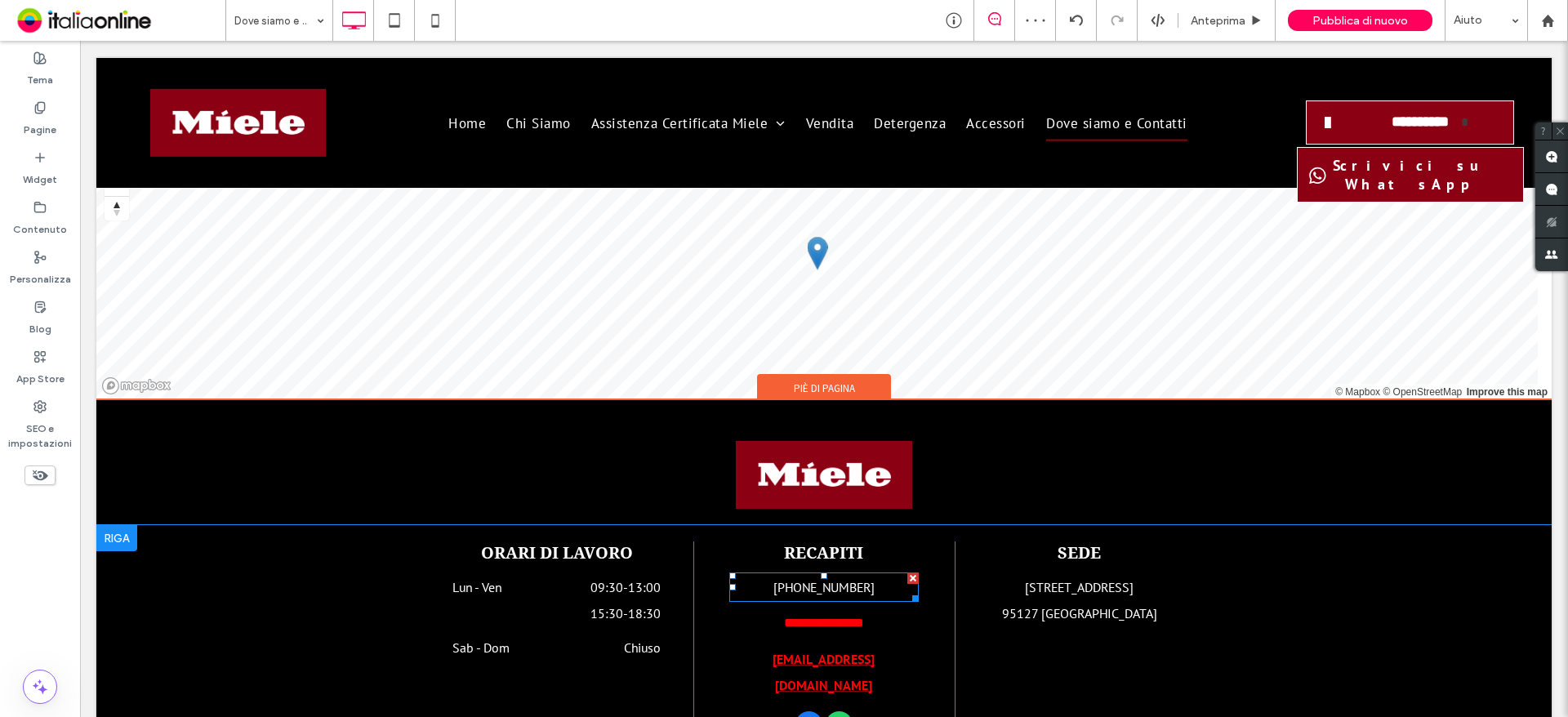
click at [808, 579] on font "+39 095 441588" at bounding box center [824, 587] width 102 height 17
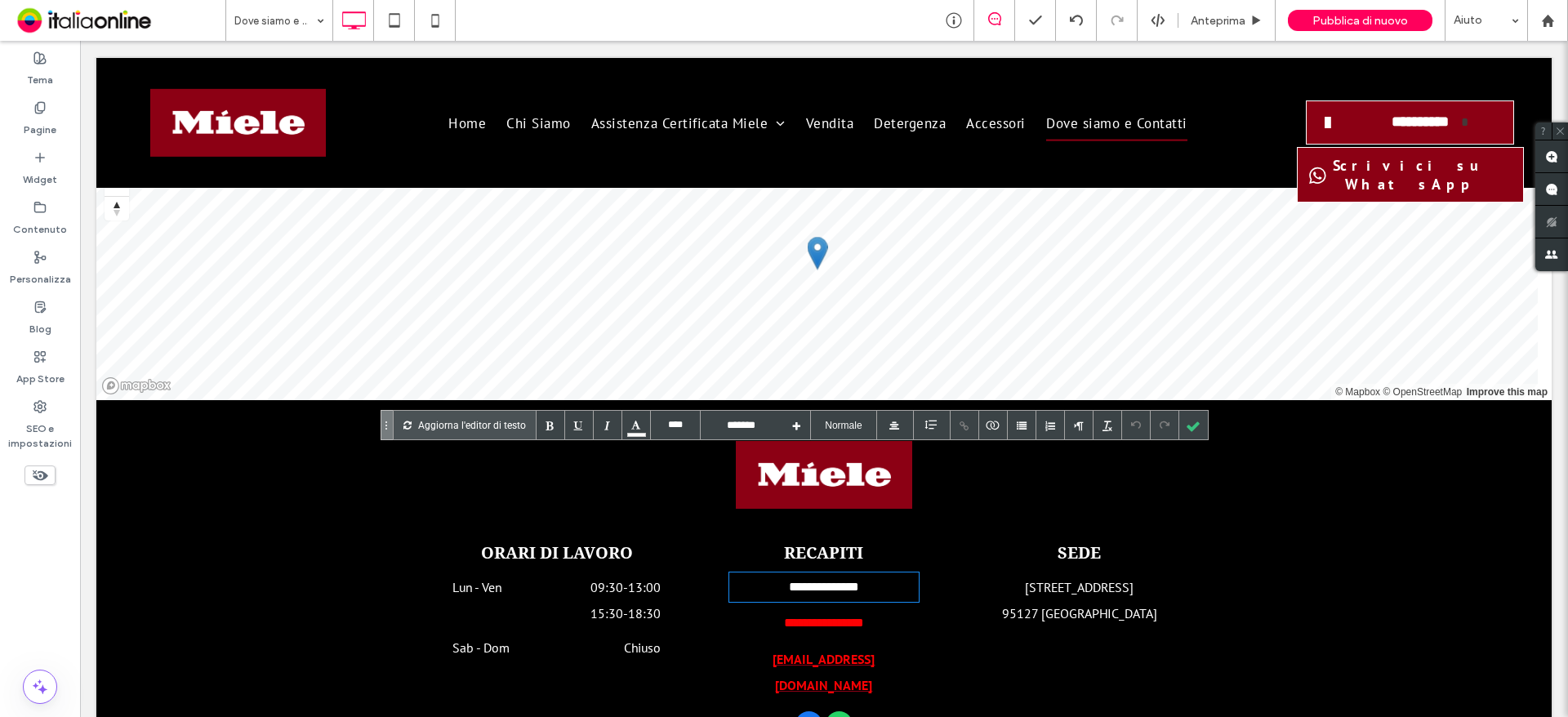
click at [808, 580] on font "**********" at bounding box center [823, 586] width 70 height 12
click at [954, 423] on div at bounding box center [964, 424] width 29 height 29
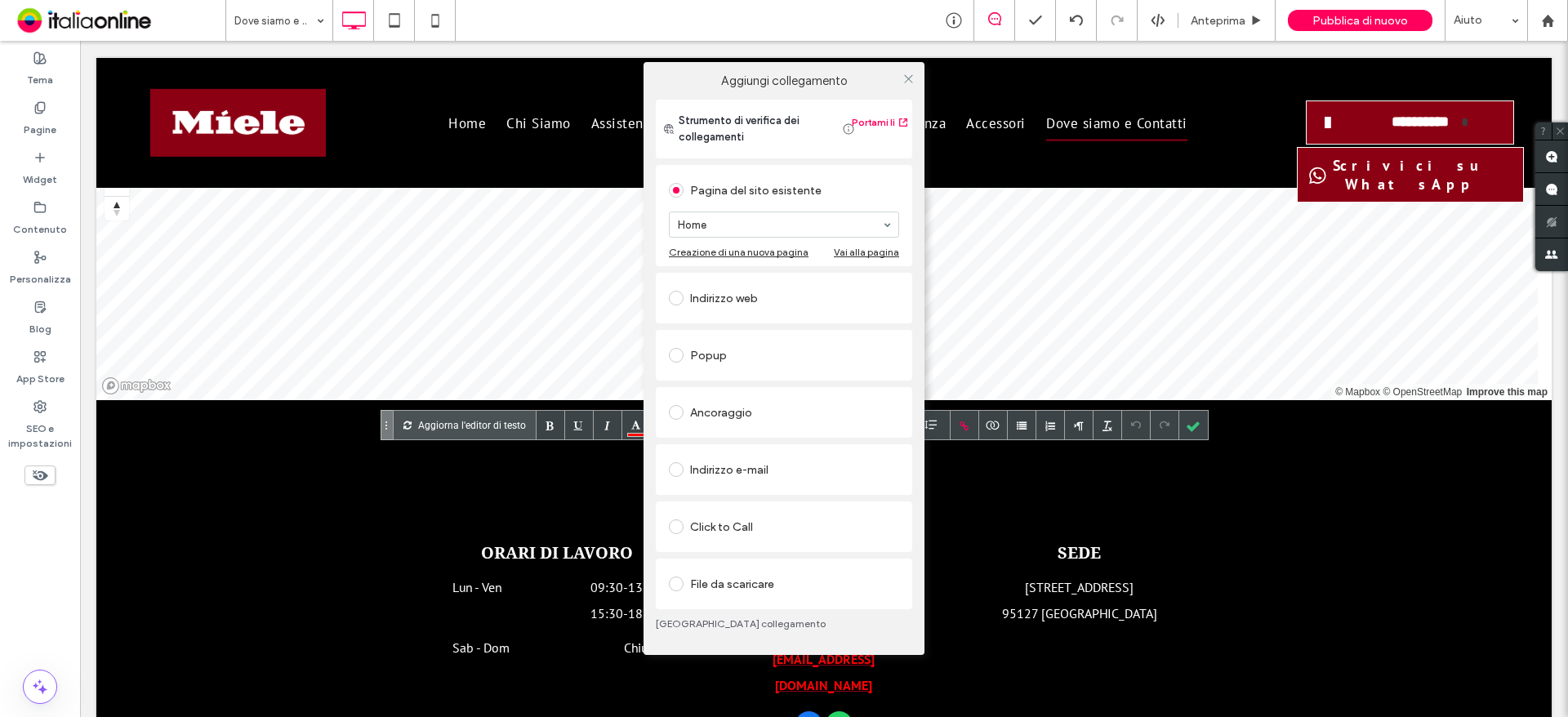
click at [729, 515] on div "Click to Call" at bounding box center [784, 527] width 230 height 26
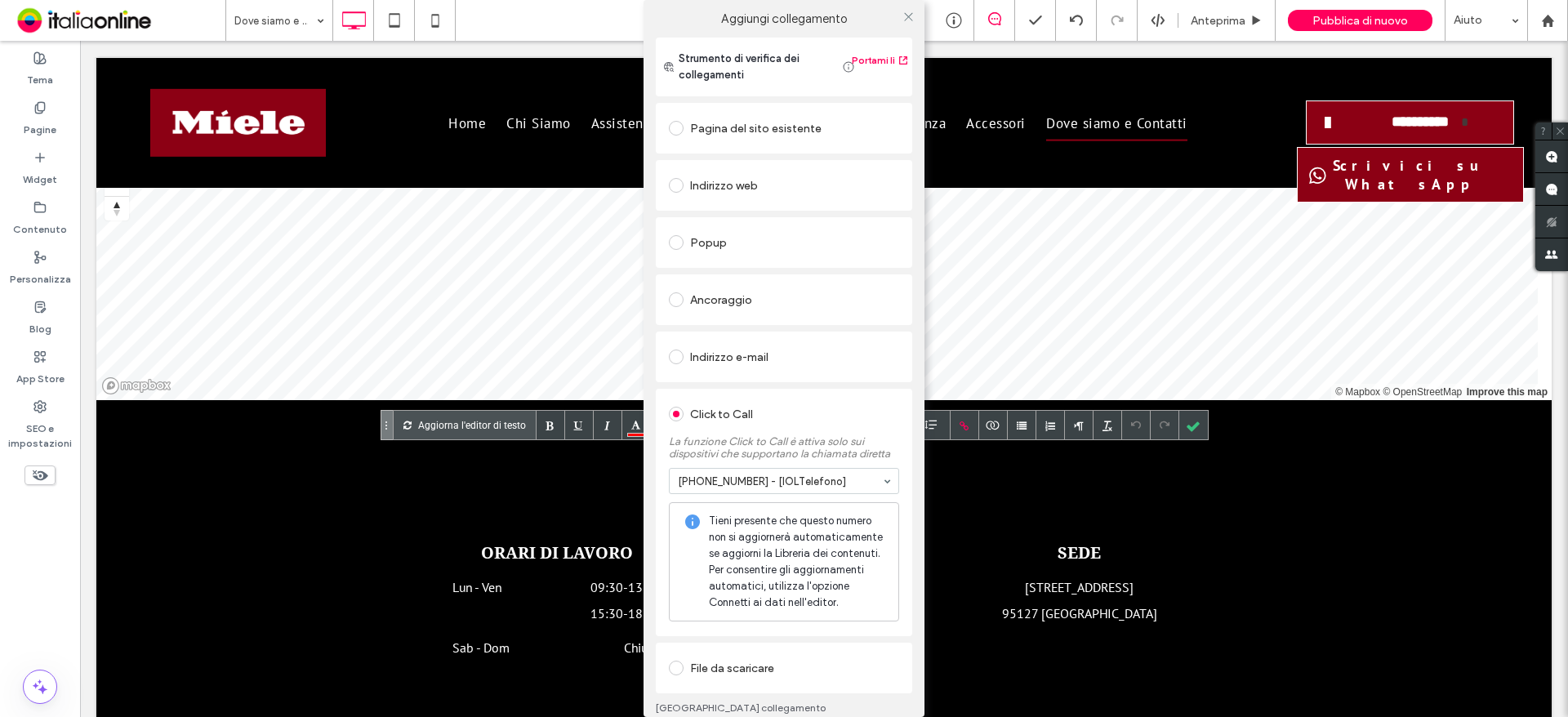
drag, startPoint x: 906, startPoint y: 12, endPoint x: 934, endPoint y: 76, distance: 69.9
click at [906, 12] on icon at bounding box center [908, 17] width 12 height 12
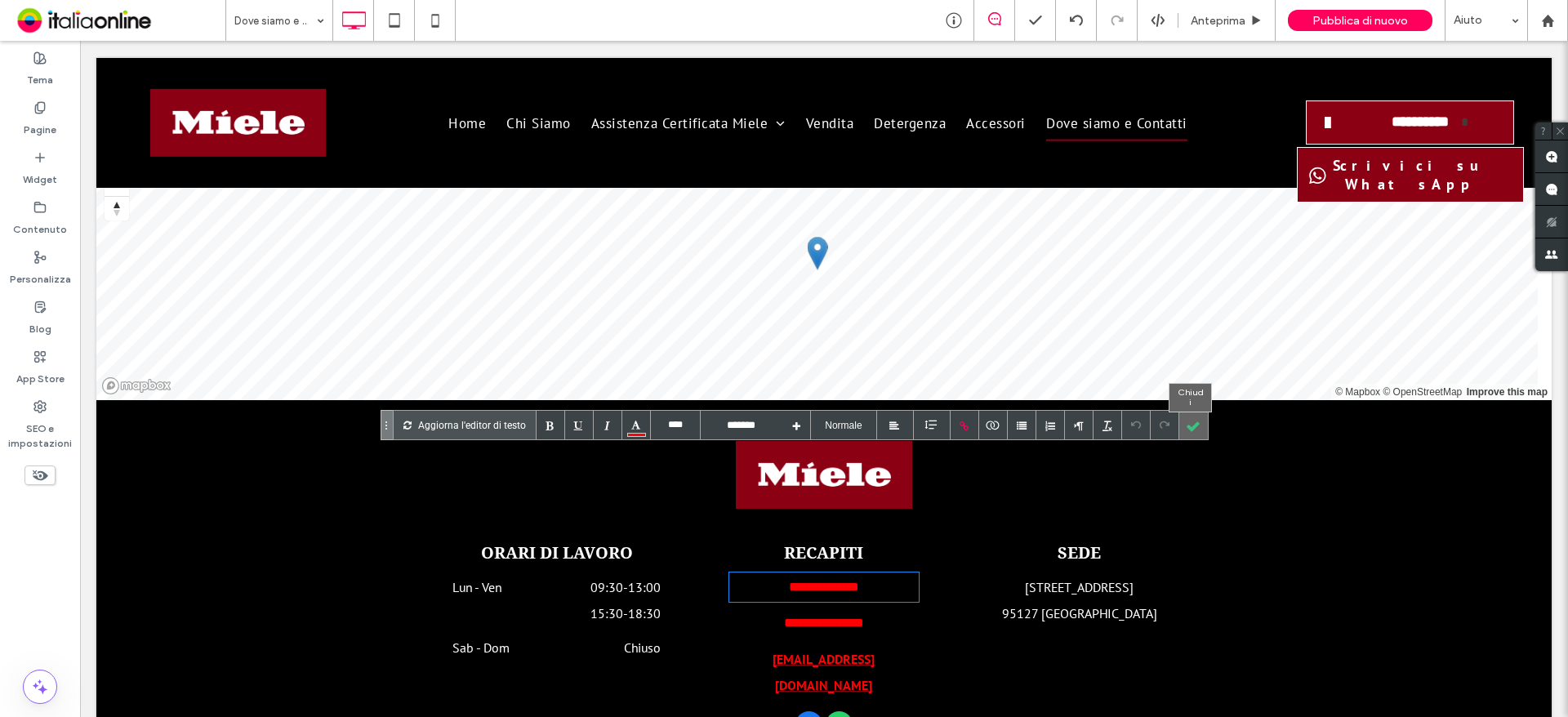
click at [1188, 425] on div at bounding box center [1193, 424] width 29 height 29
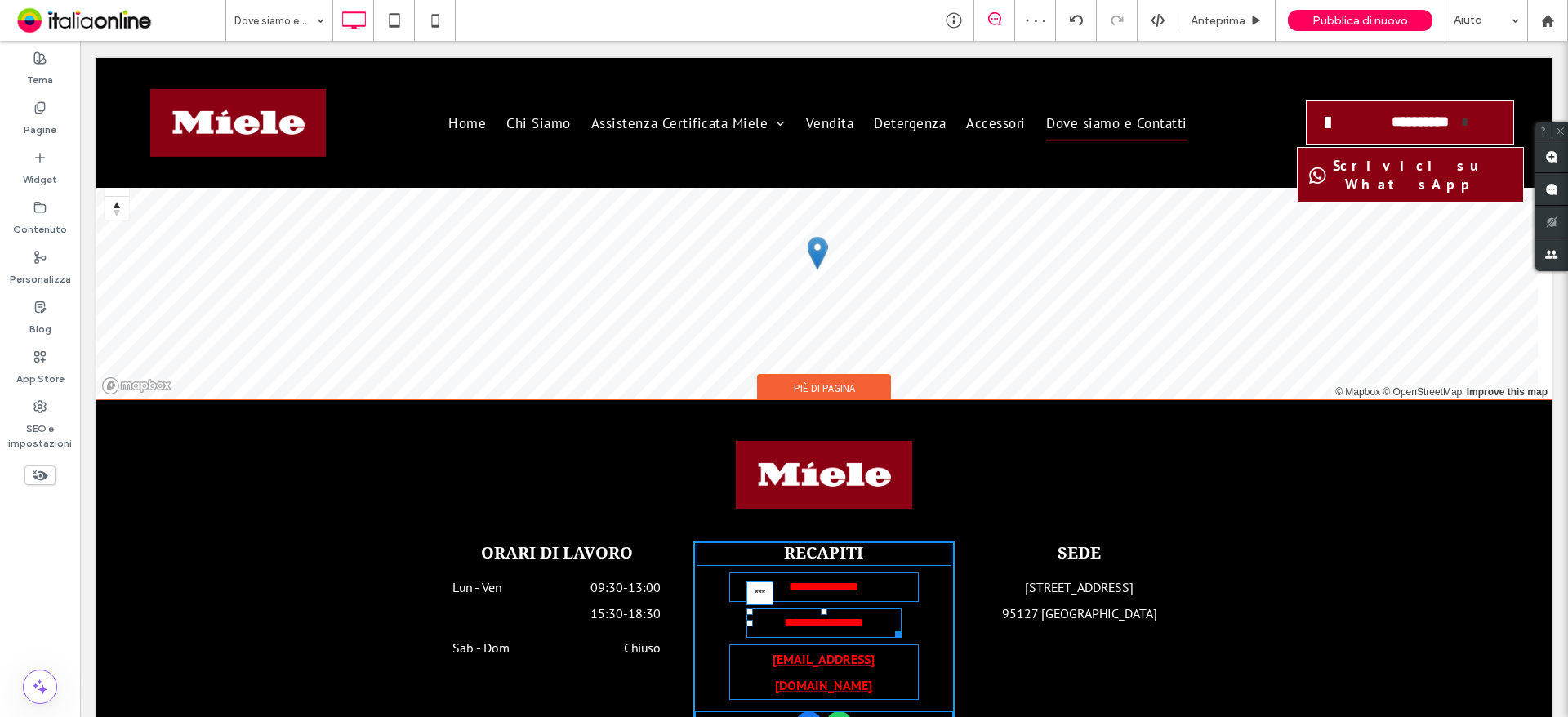
drag, startPoint x: 817, startPoint y: 485, endPoint x: 821, endPoint y: 476, distance: 9.8
click at [821, 541] on div "**********" at bounding box center [824, 642] width 261 height 201
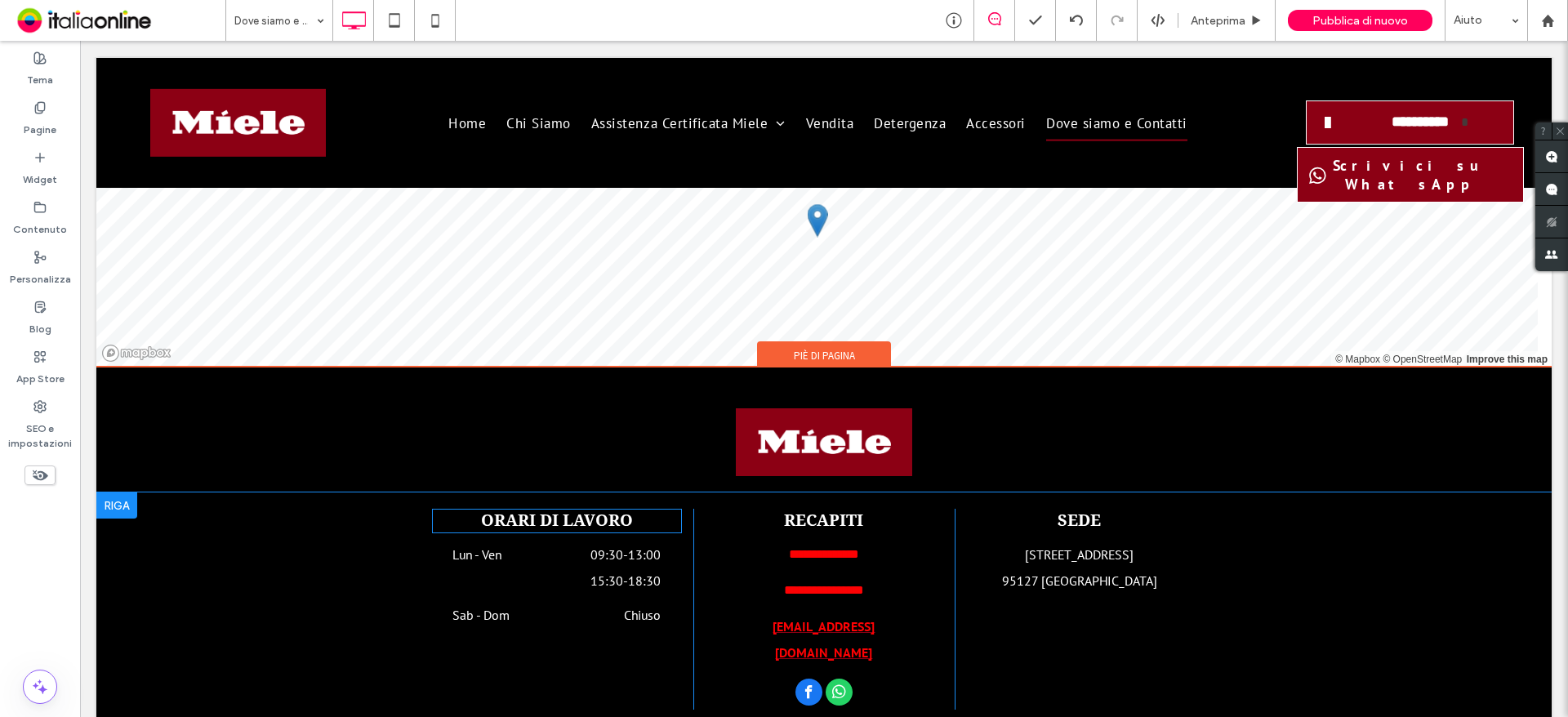
scroll to position [2335, 0]
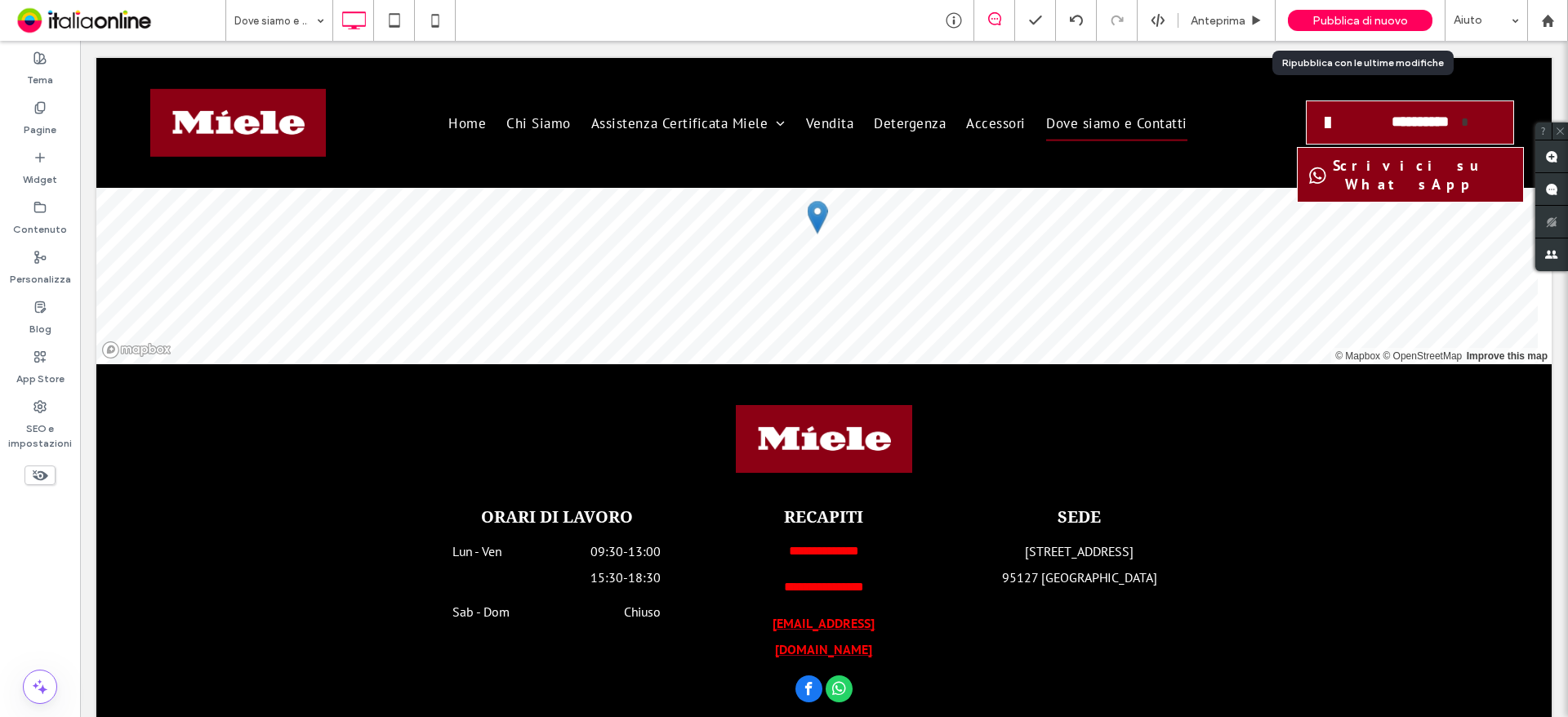
click at [1347, 17] on span "Pubblica di nuovo" at bounding box center [1360, 21] width 96 height 14
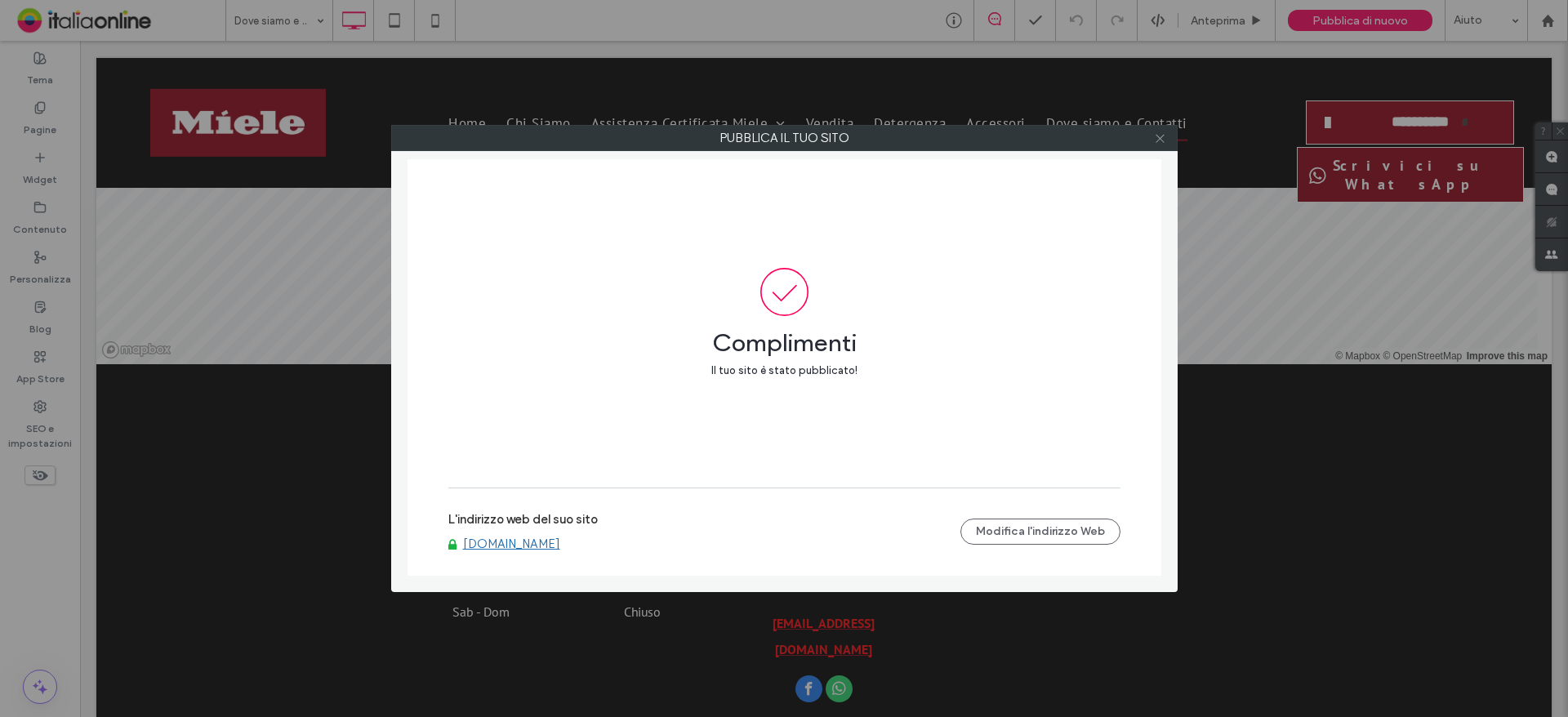
click at [1165, 134] on icon at bounding box center [1159, 138] width 12 height 12
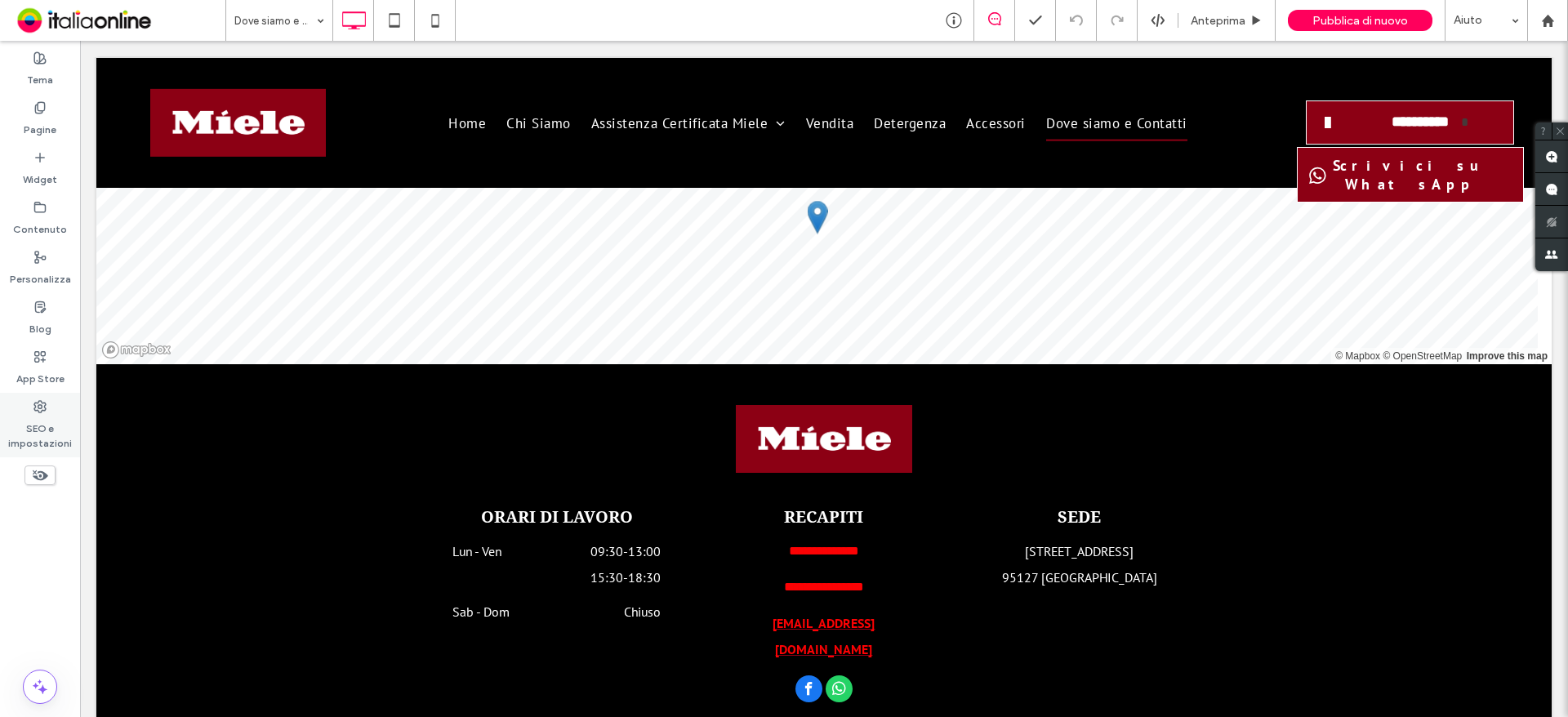
click at [31, 400] on div "SEO e impostazioni" at bounding box center [39, 424] width 80 height 64
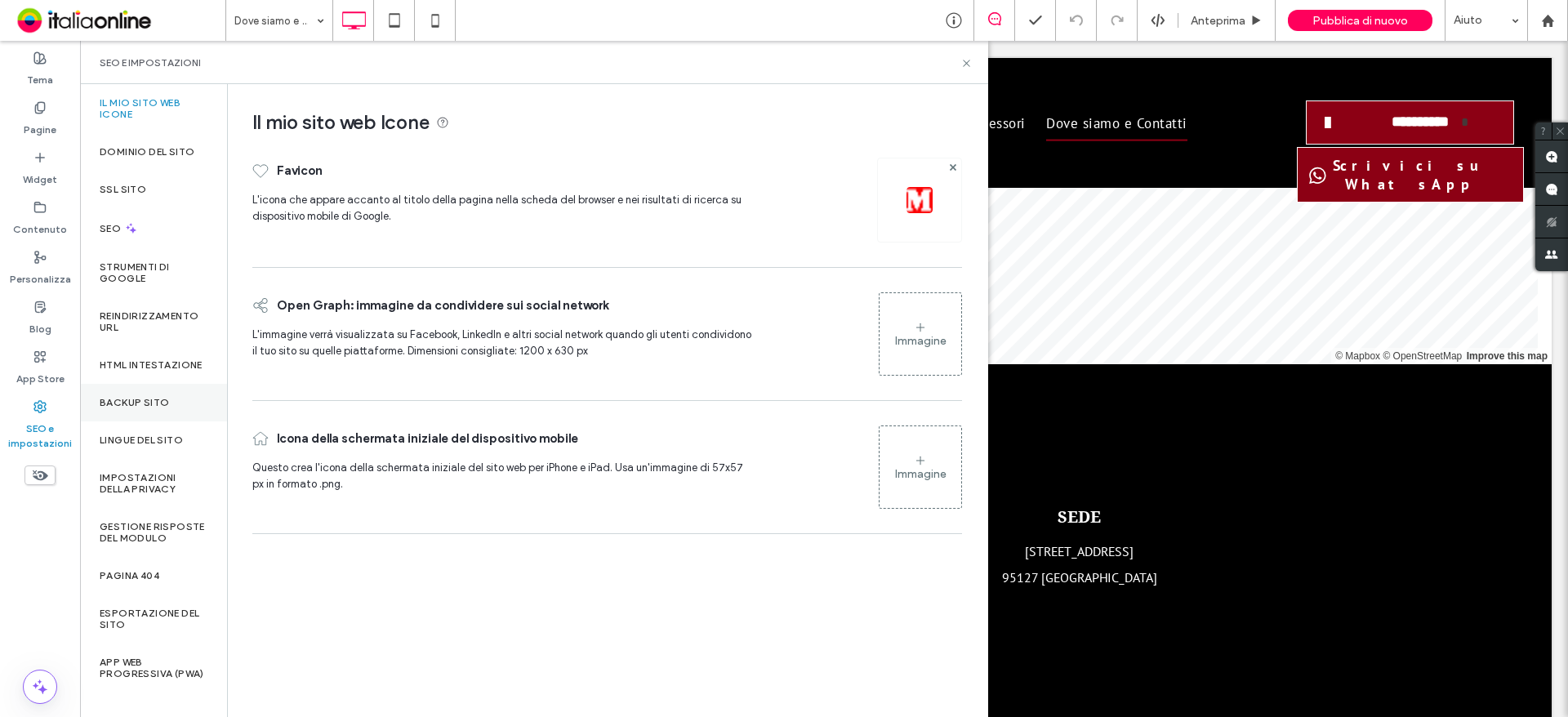
click at [166, 408] on label "Backup sito" at bounding box center [134, 402] width 69 height 12
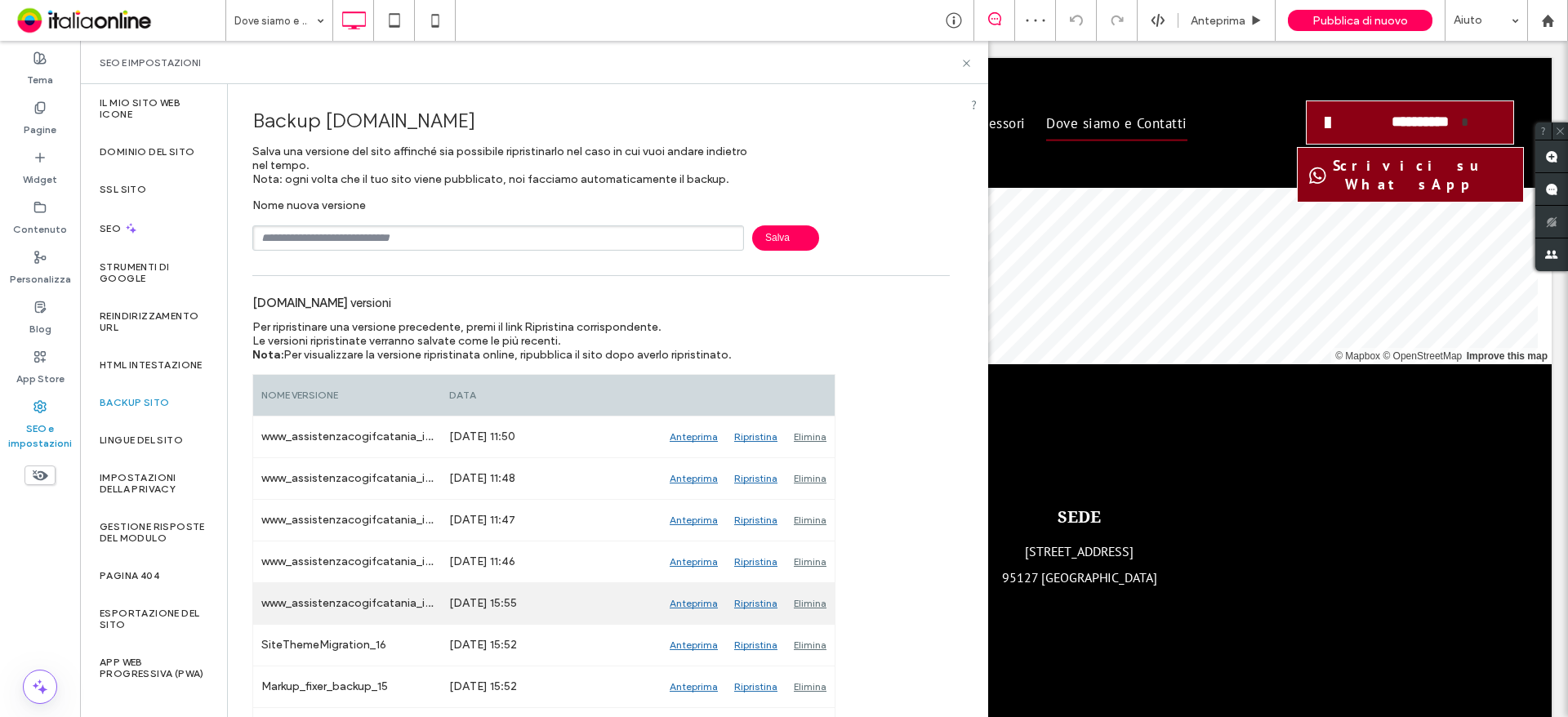
click at [680, 605] on div "Anteprima" at bounding box center [693, 603] width 64 height 40
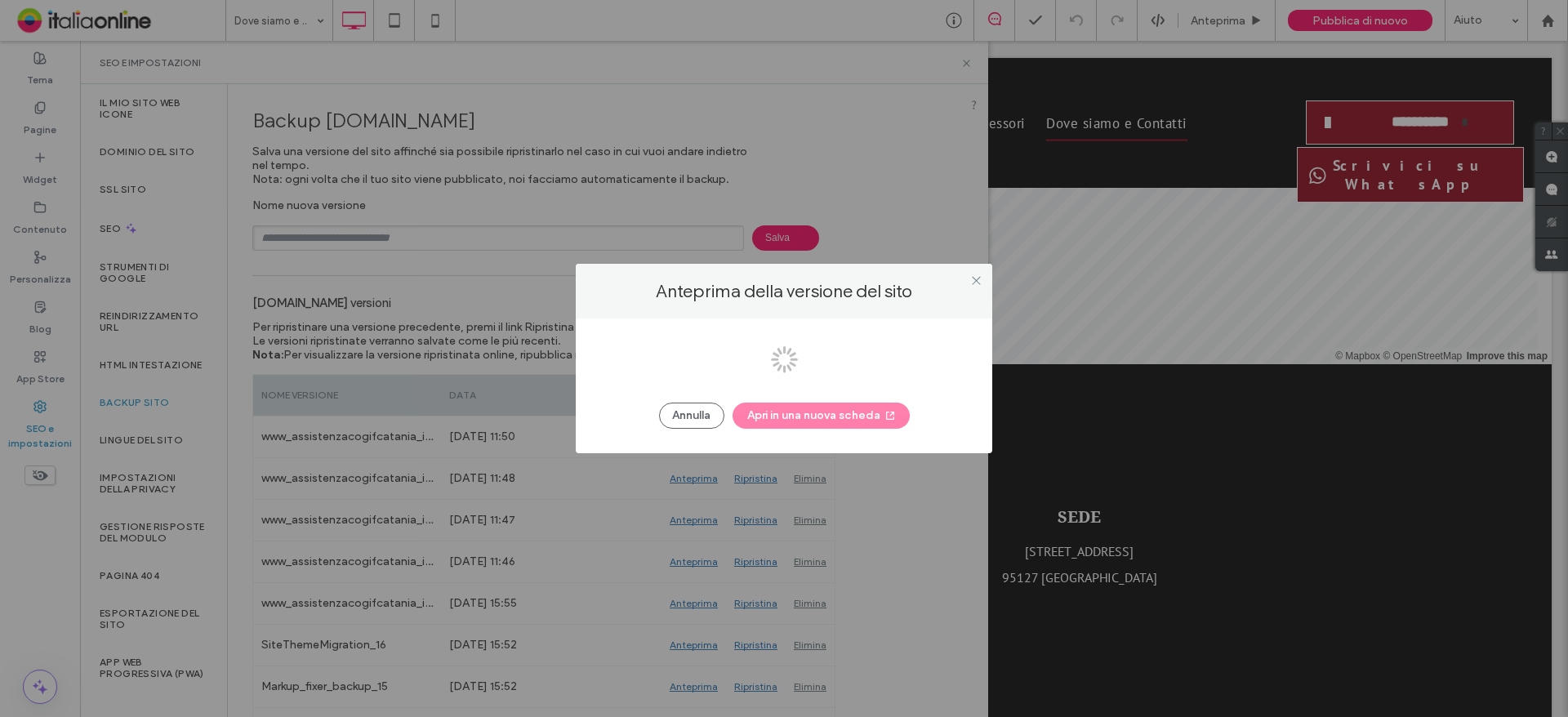
click at [980, 274] on div at bounding box center [784, 358] width 1568 height 717
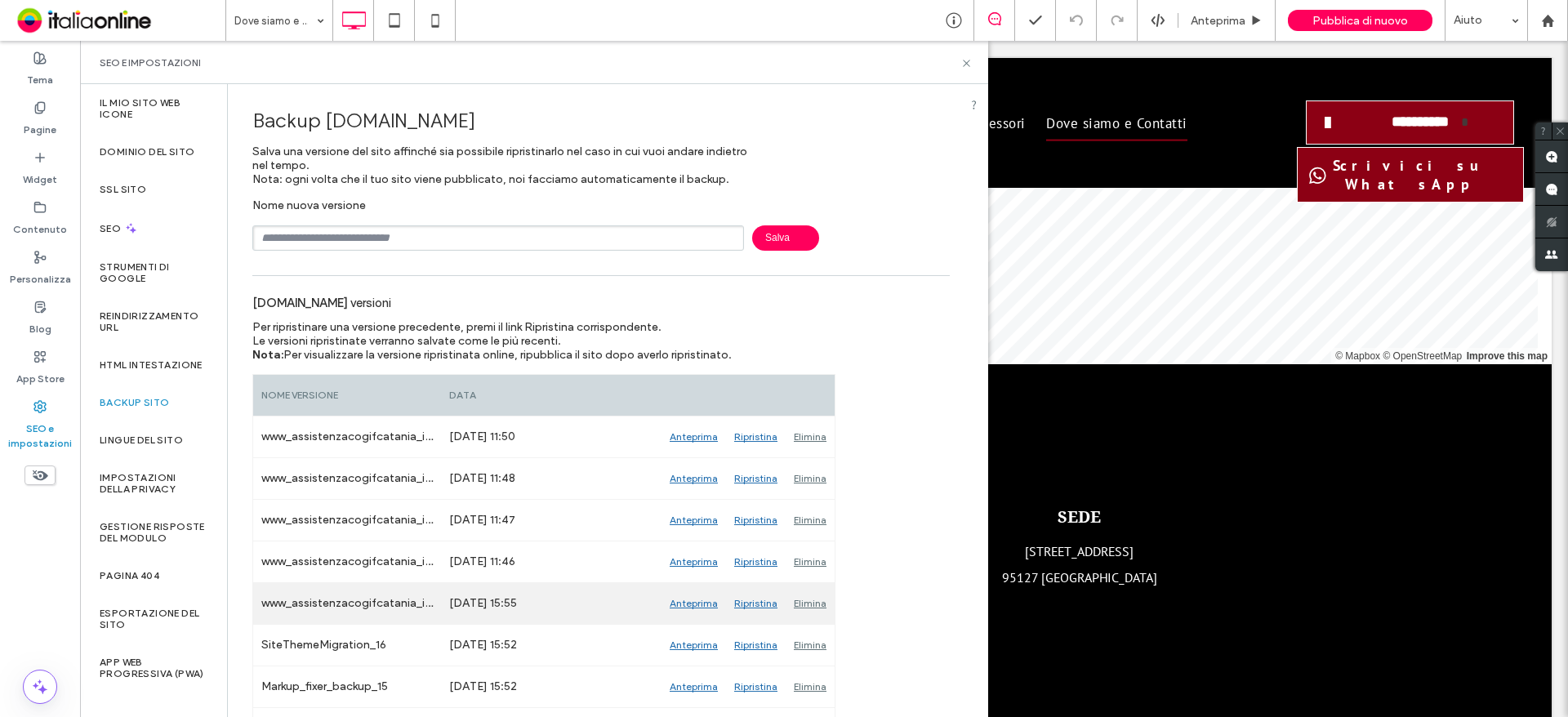
click at [741, 602] on div "Ripristina" at bounding box center [756, 603] width 59 height 40
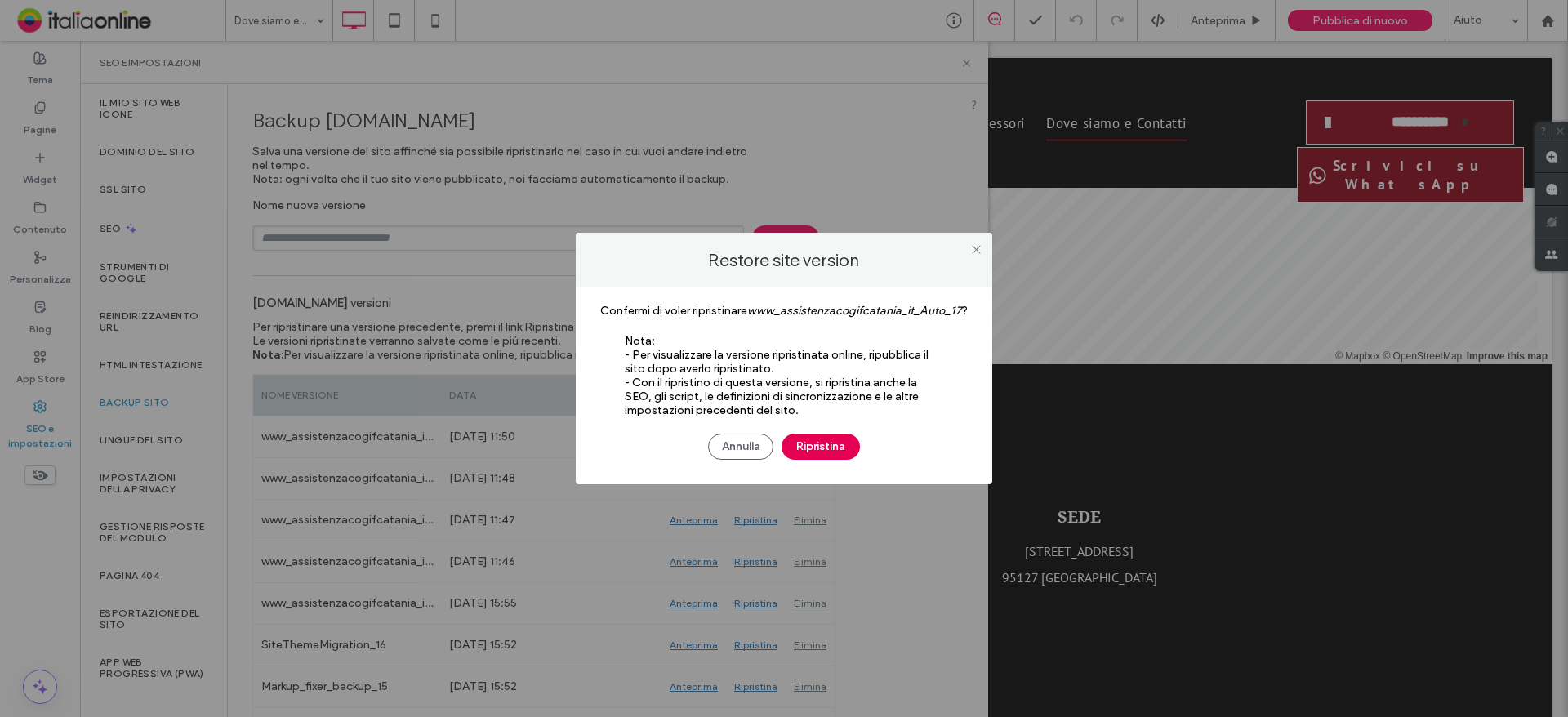
click at [835, 453] on button "Ripristina" at bounding box center [820, 446] width 78 height 26
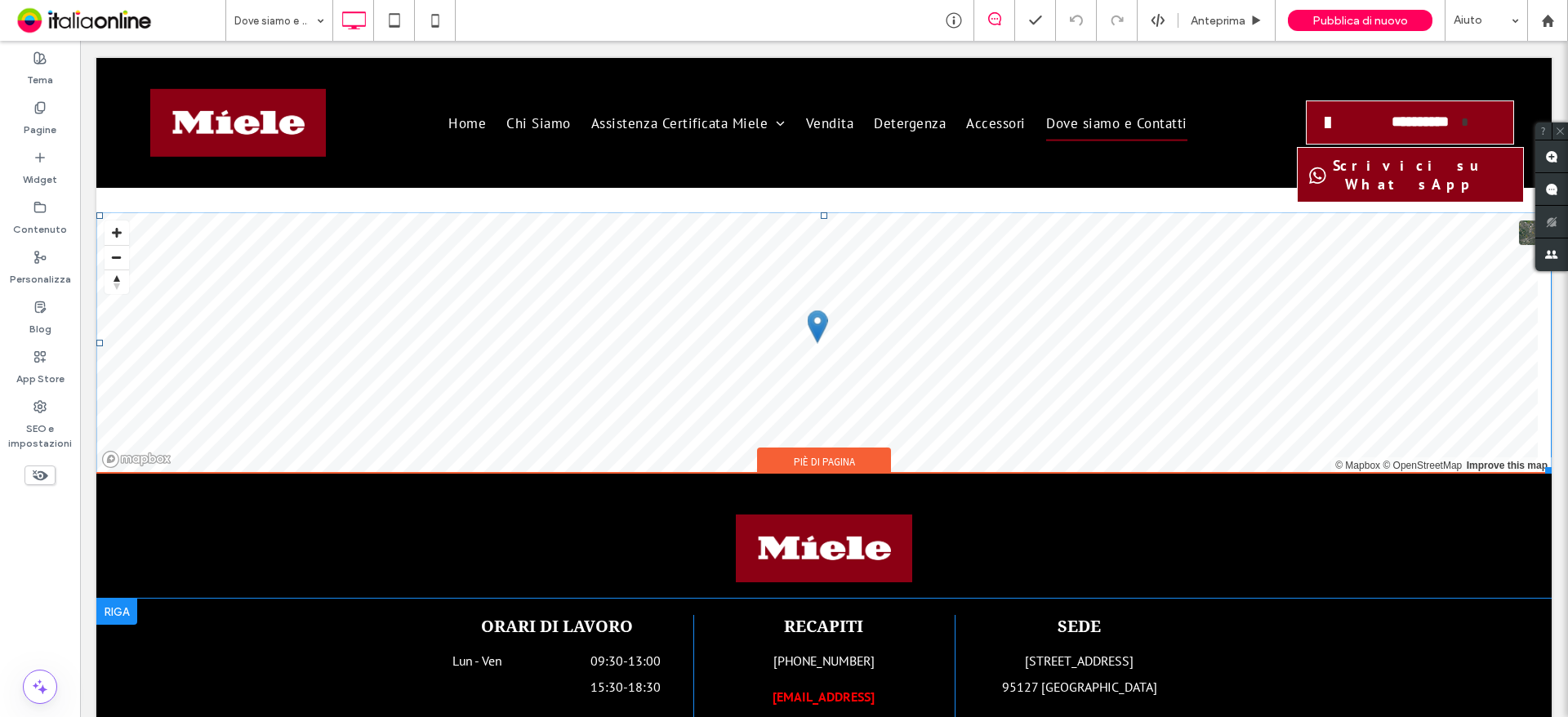
scroll to position [2299, 0]
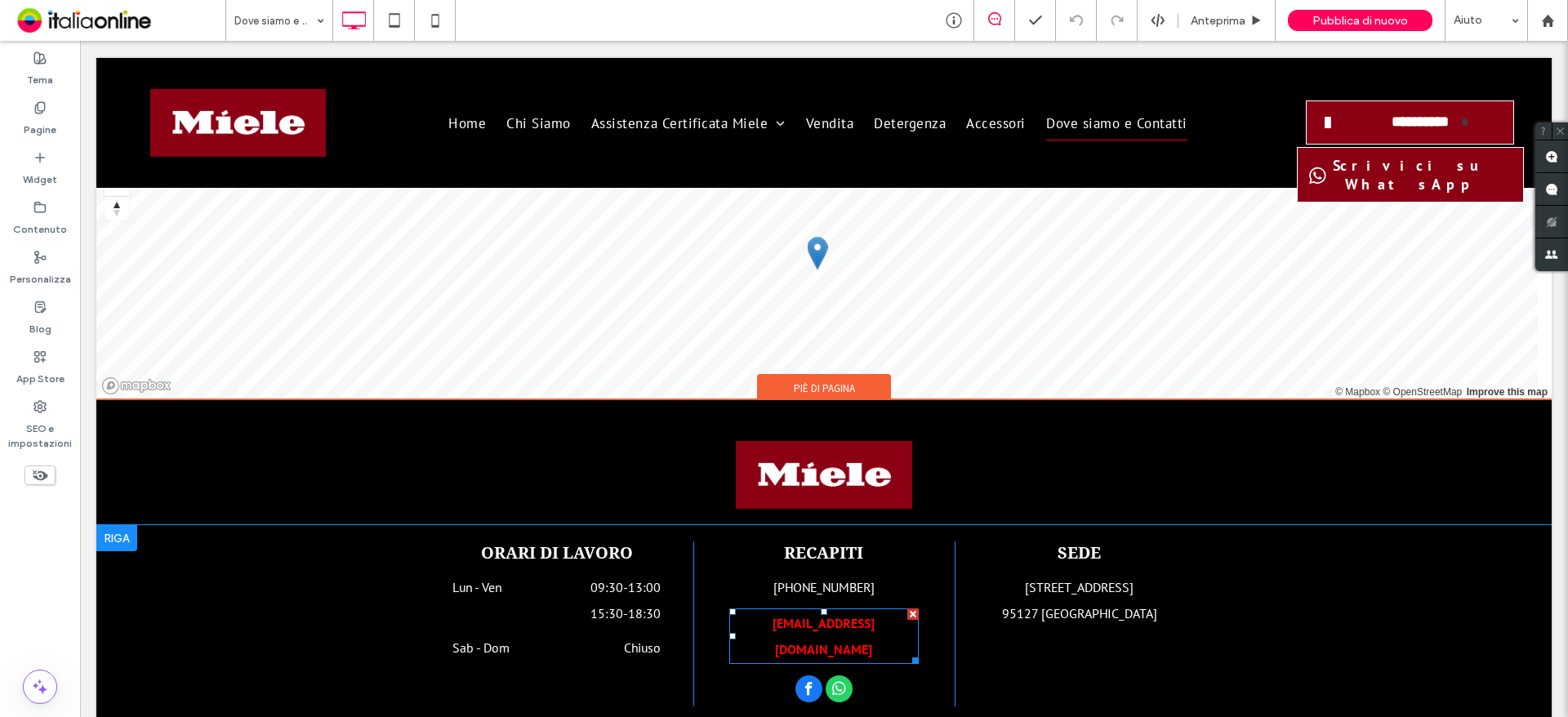
click at [822, 614] on b "[EMAIL_ADDRESS][DOMAIN_NAME]" at bounding box center [823, 635] width 102 height 42
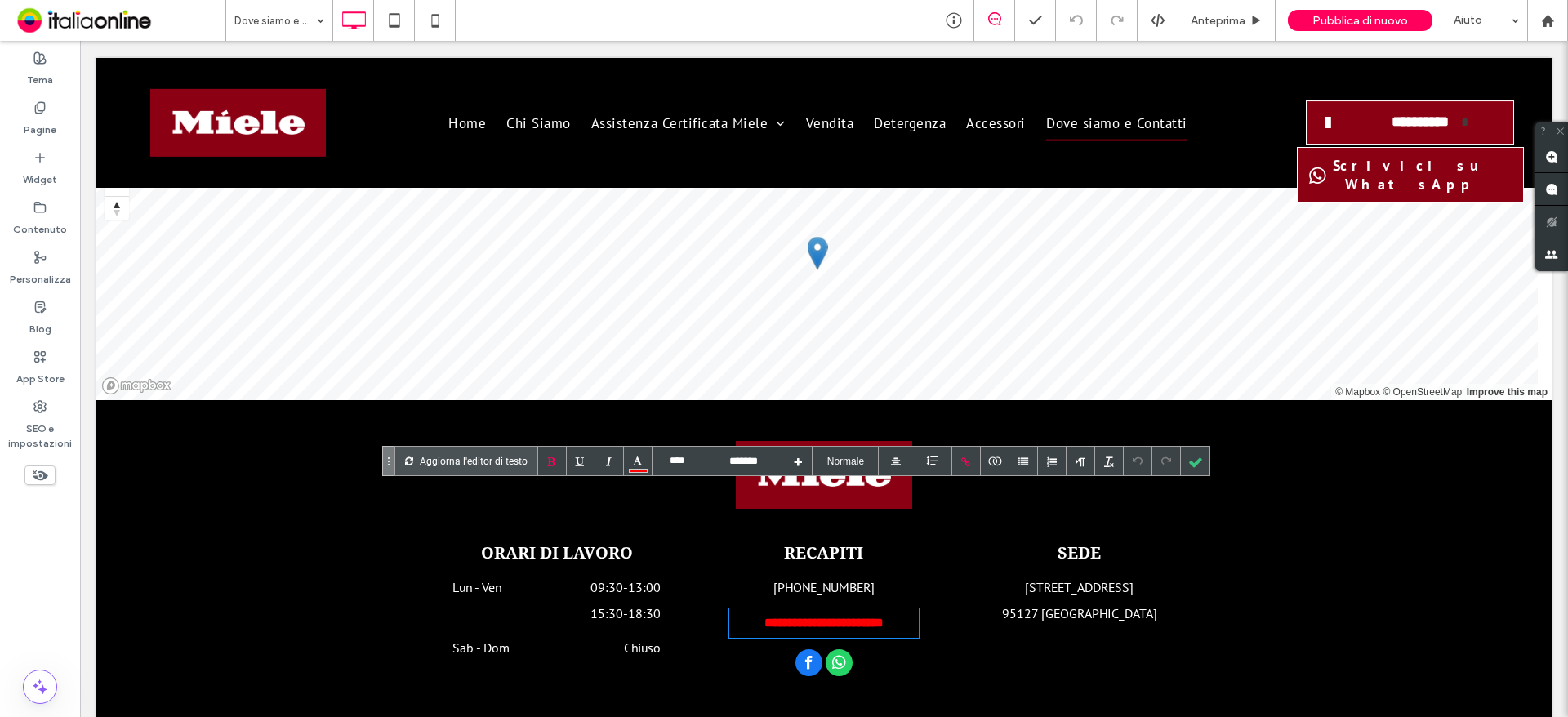
click at [822, 616] on b "**********" at bounding box center [824, 622] width 119 height 12
drag, startPoint x: 822, startPoint y: 492, endPoint x: 855, endPoint y: 484, distance: 34.0
click at [822, 616] on b "**********" at bounding box center [824, 622] width 119 height 12
click at [952, 452] on div at bounding box center [966, 461] width 29 height 29
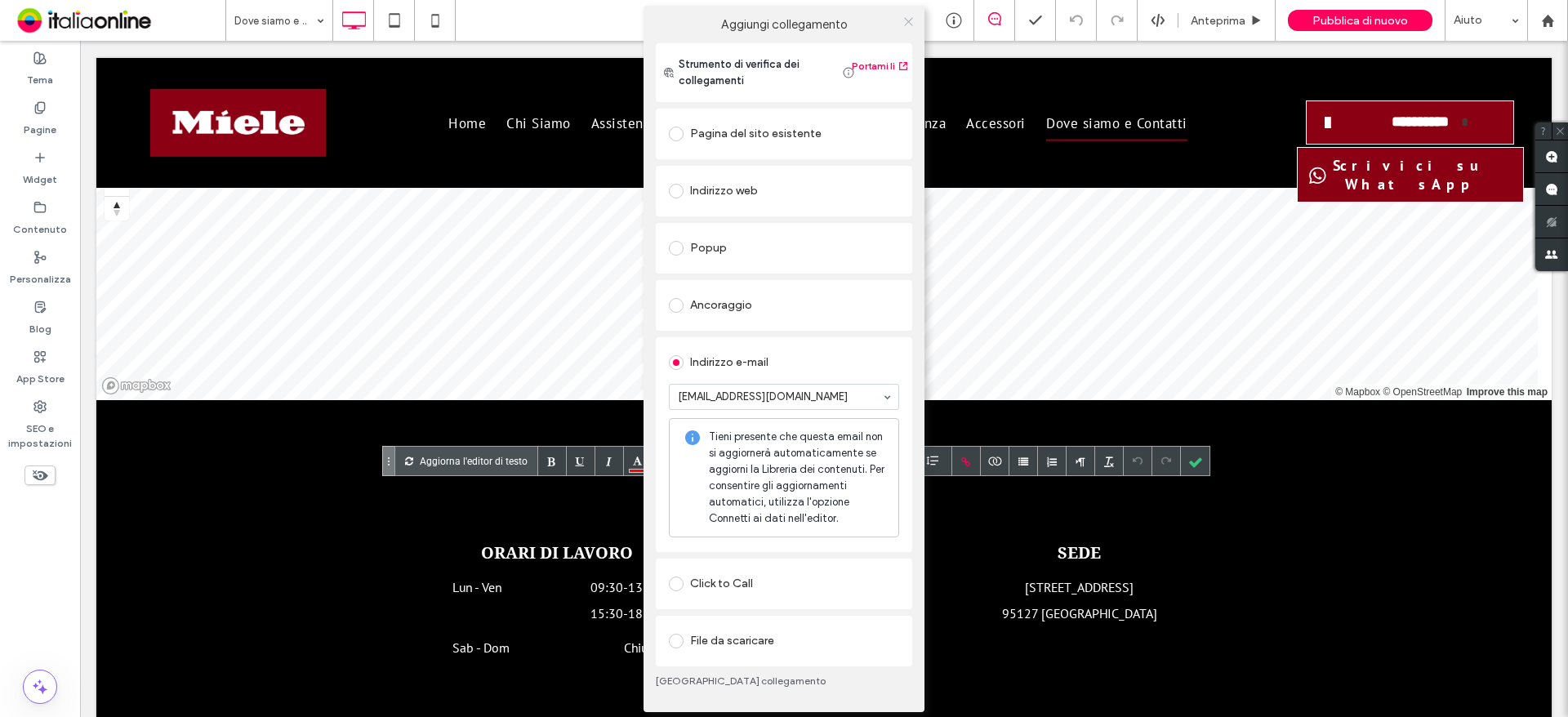
click at [906, 28] on span at bounding box center [908, 22] width 12 height 25
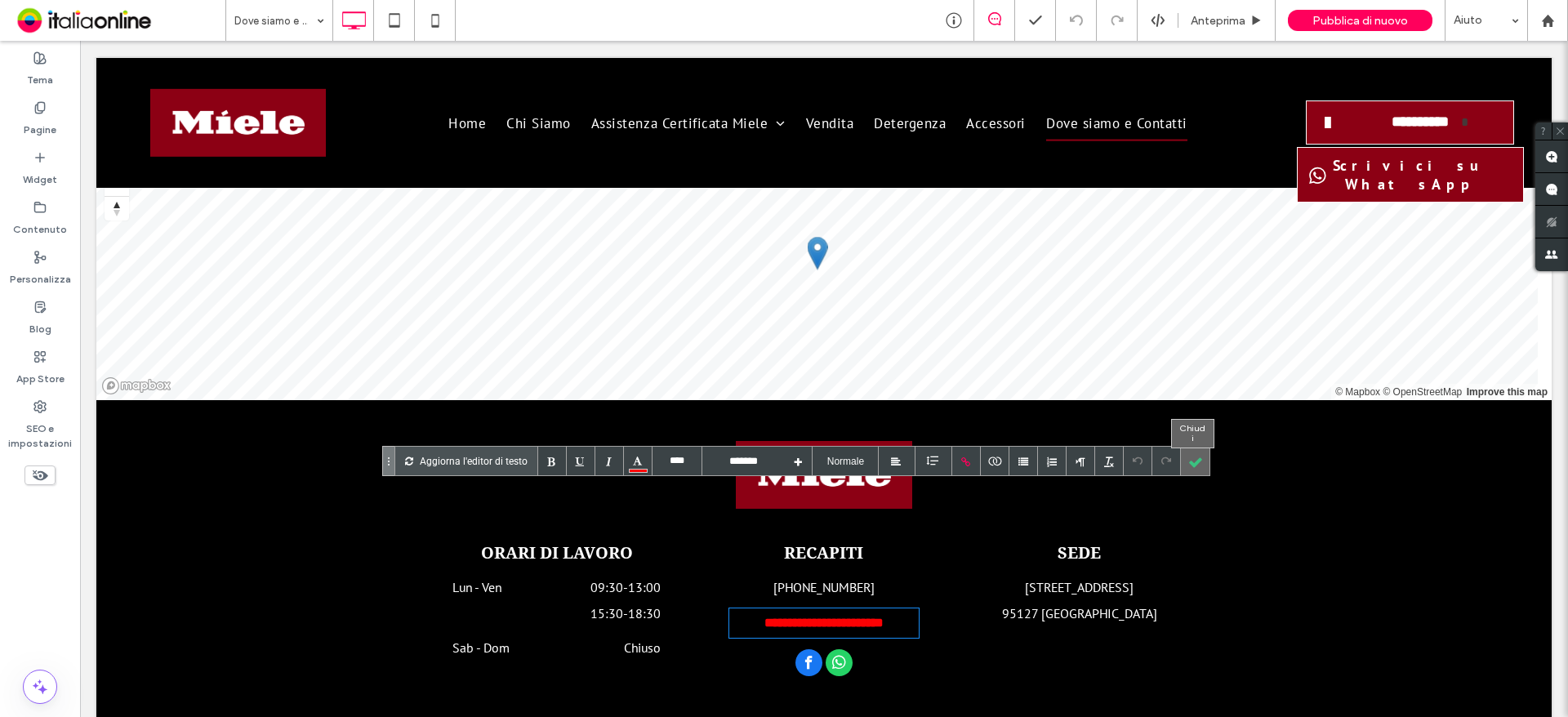
click at [1197, 460] on div at bounding box center [1195, 461] width 29 height 29
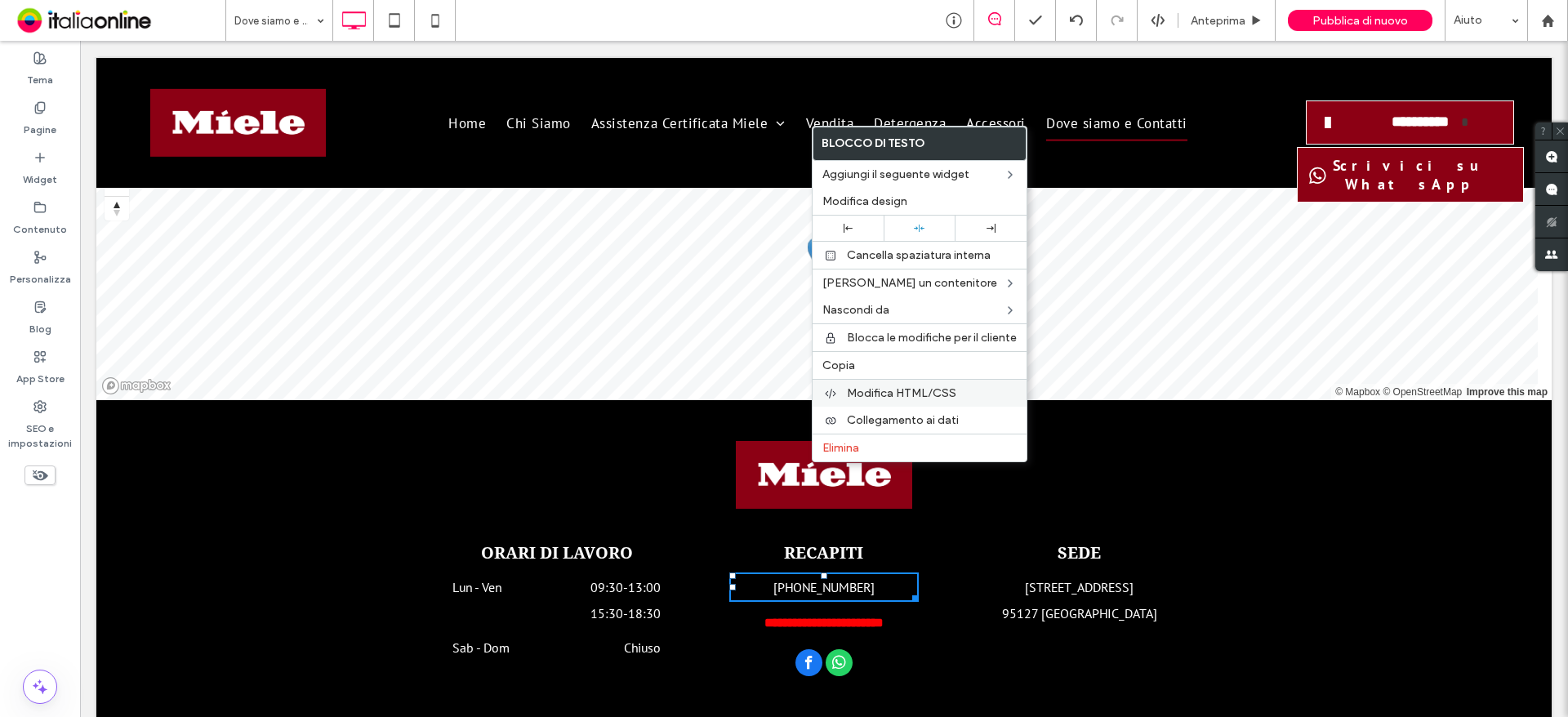
drag, startPoint x: 871, startPoint y: 354, endPoint x: 839, endPoint y: 404, distance: 59.4
click at [871, 354] on div "Copia" at bounding box center [919, 365] width 214 height 28
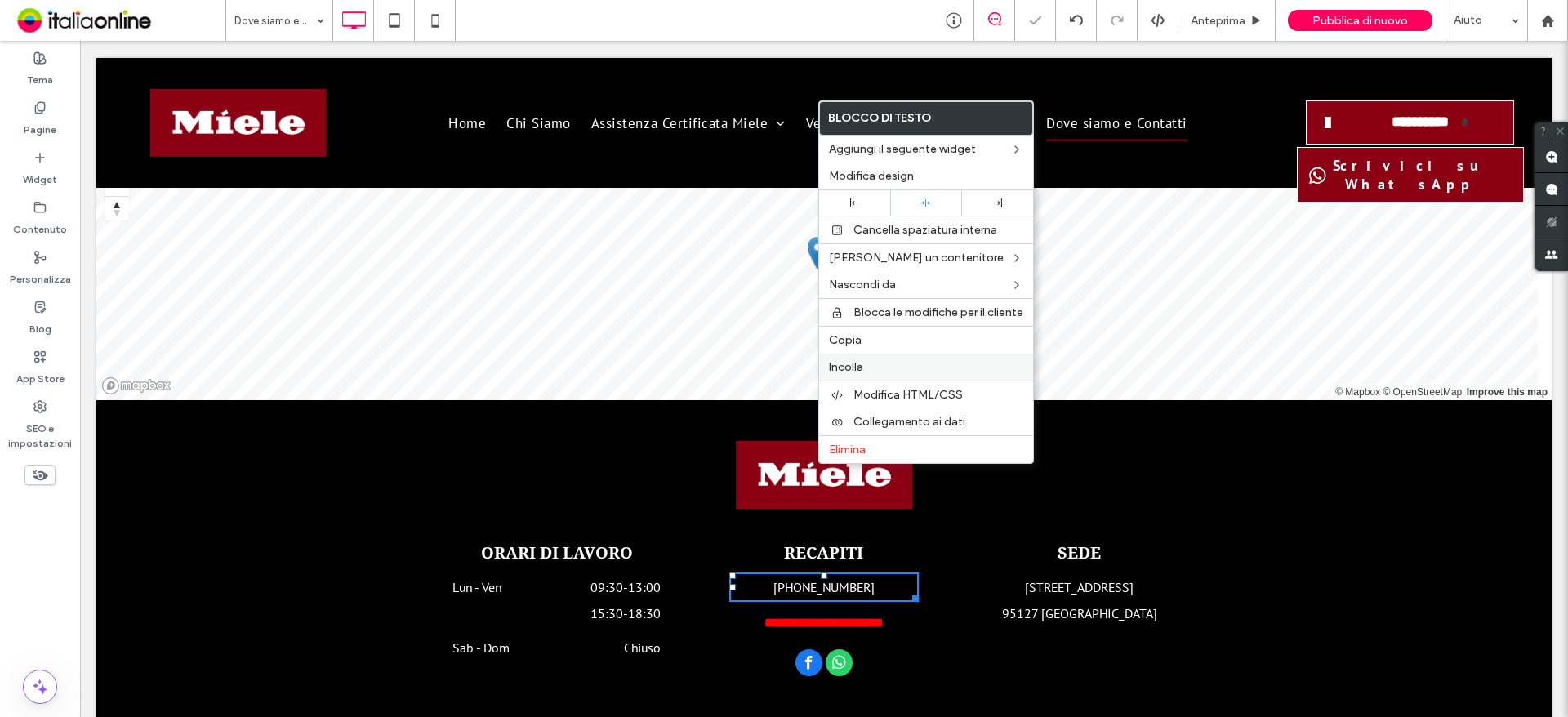
click at [859, 362] on span "Incolla" at bounding box center [846, 367] width 35 height 14
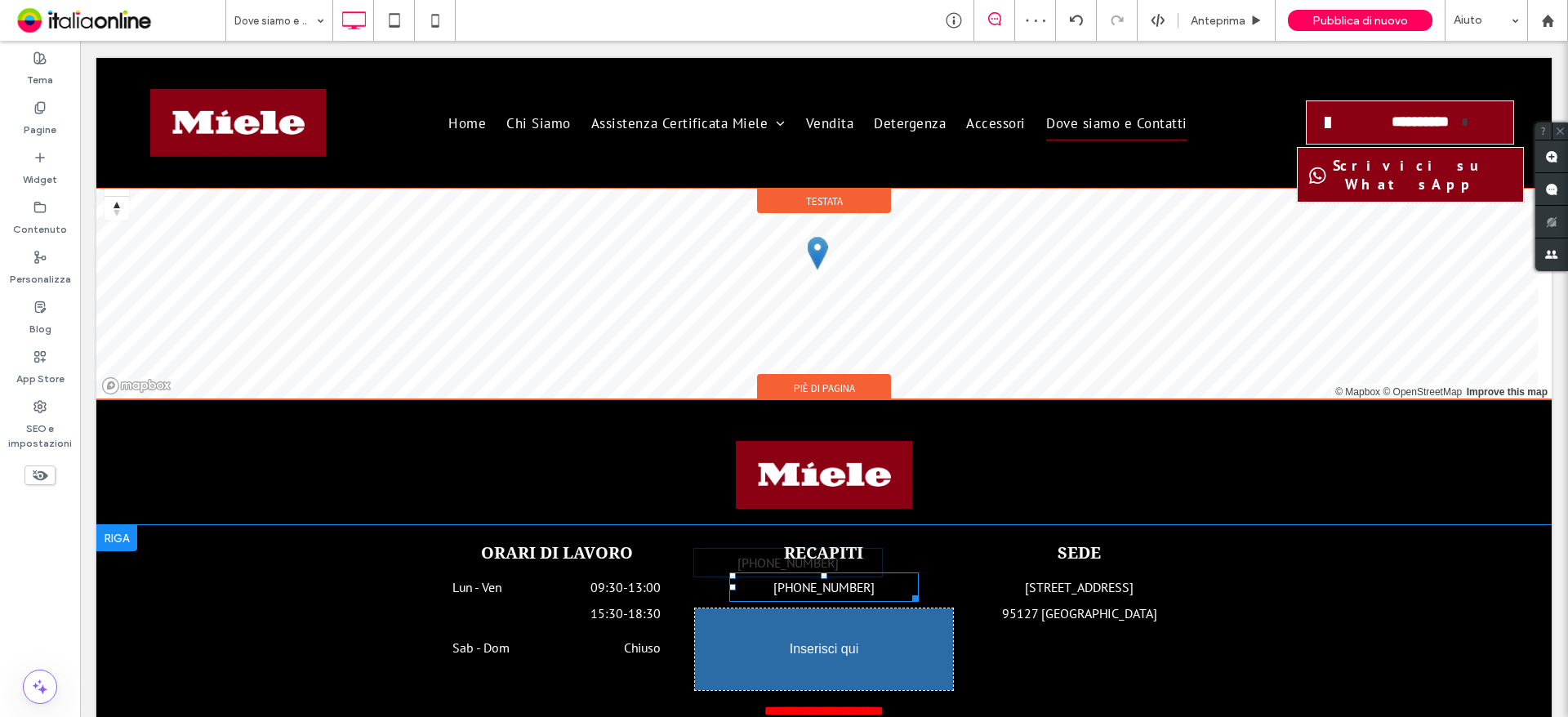
drag, startPoint x: 802, startPoint y: 466, endPoint x: 858, endPoint y: 503, distance: 67.1
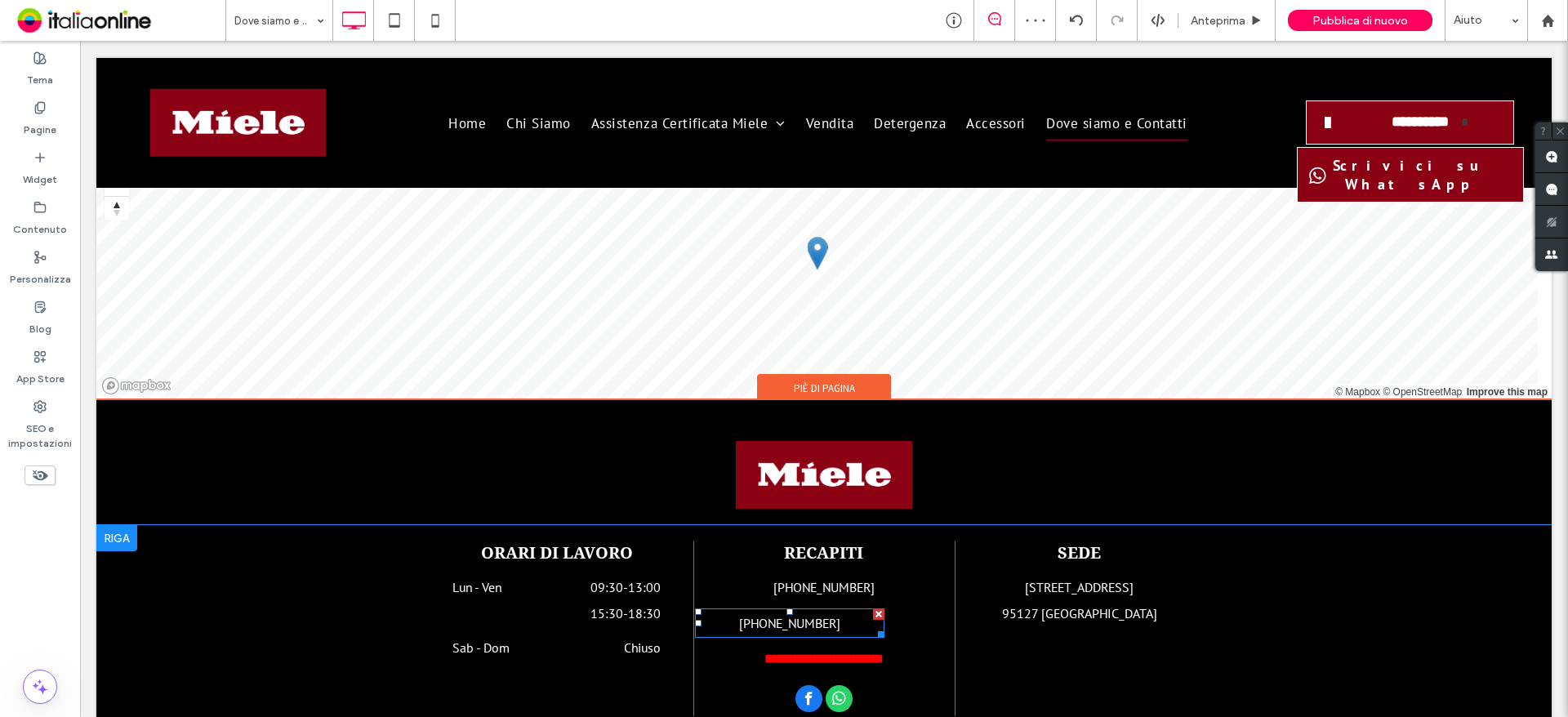
click at [782, 614] on font "[PHONE_NUMBER]" at bounding box center [789, 622] width 102 height 17
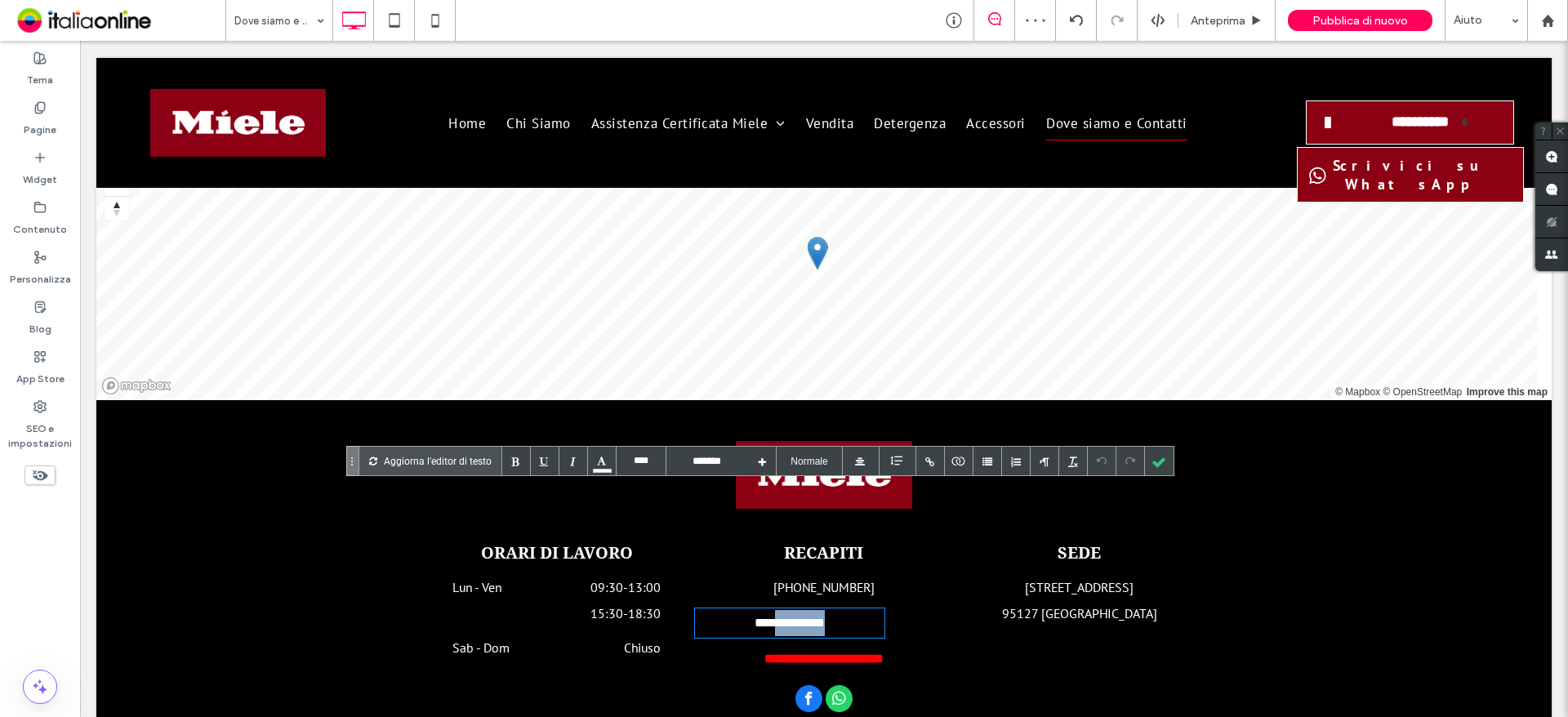
drag, startPoint x: 764, startPoint y: 500, endPoint x: 886, endPoint y: 506, distance: 122.1
click at [886, 541] on div "**********" at bounding box center [824, 628] width 261 height 175
click at [776, 616] on font "**********" at bounding box center [789, 622] width 70 height 12
click at [802, 616] on font "**********" at bounding box center [789, 622] width 75 height 12
drag, startPoint x: 834, startPoint y: 499, endPoint x: 712, endPoint y: 486, distance: 122.7
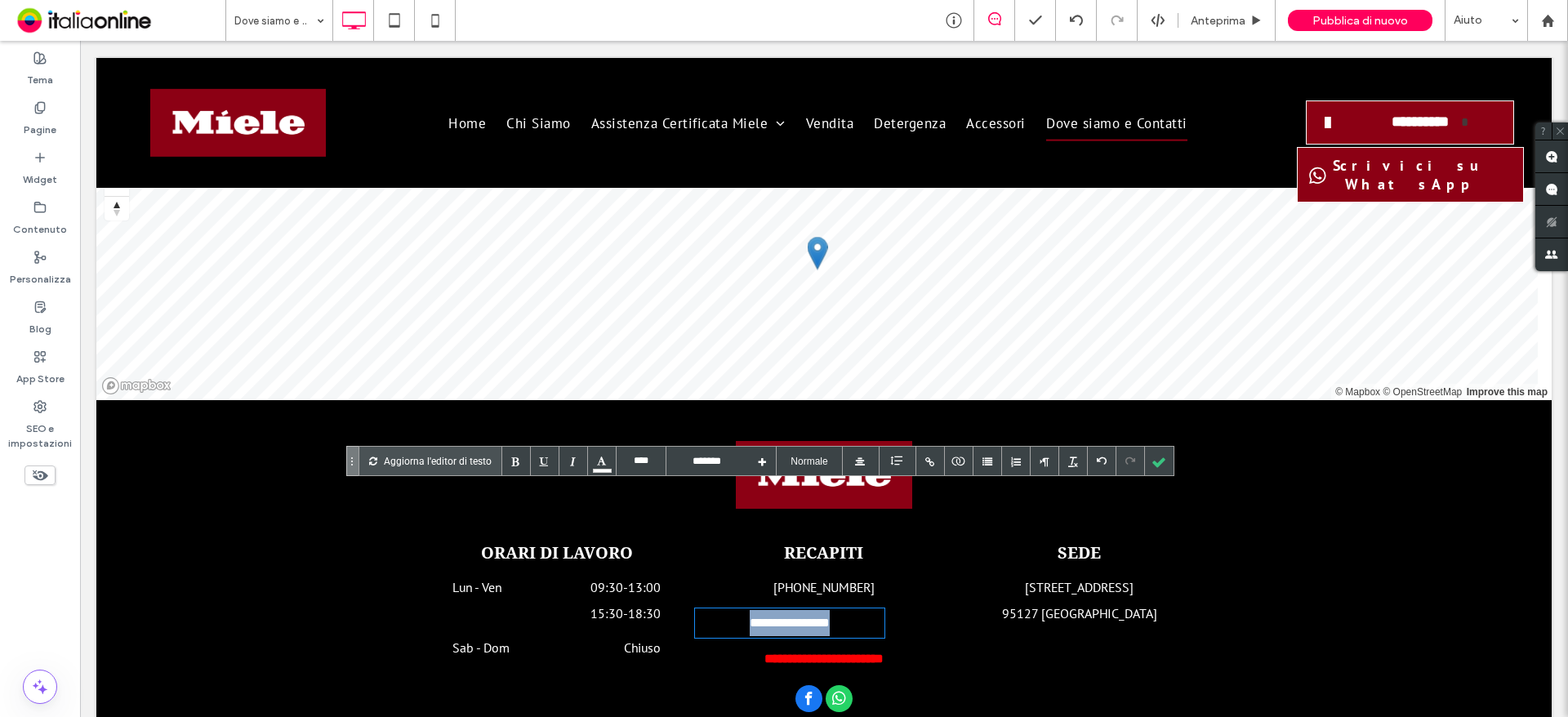
click at [712, 609] on div "**********" at bounding box center [789, 623] width 189 height 30
click at [1153, 459] on div at bounding box center [1158, 461] width 29 height 29
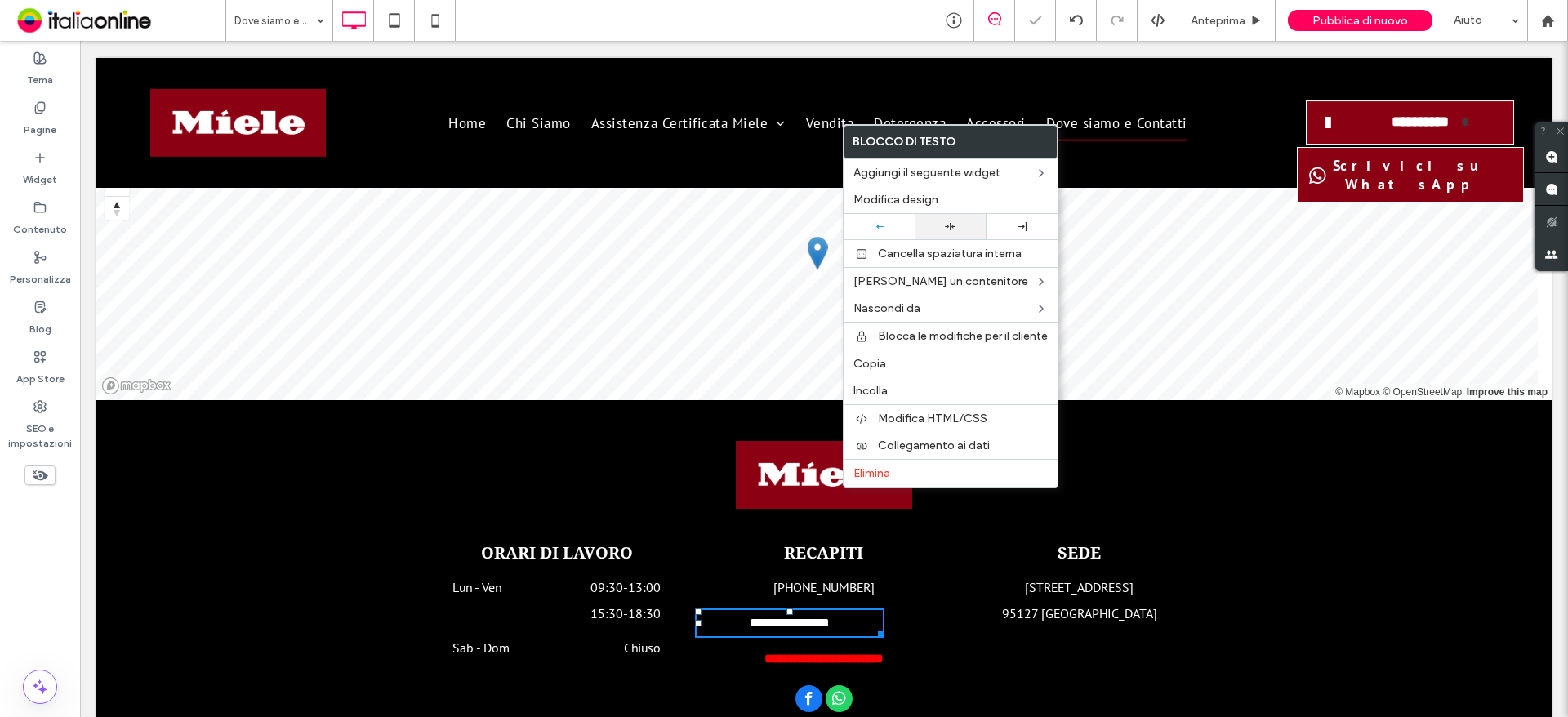
click at [953, 236] on div at bounding box center [950, 227] width 71 height 26
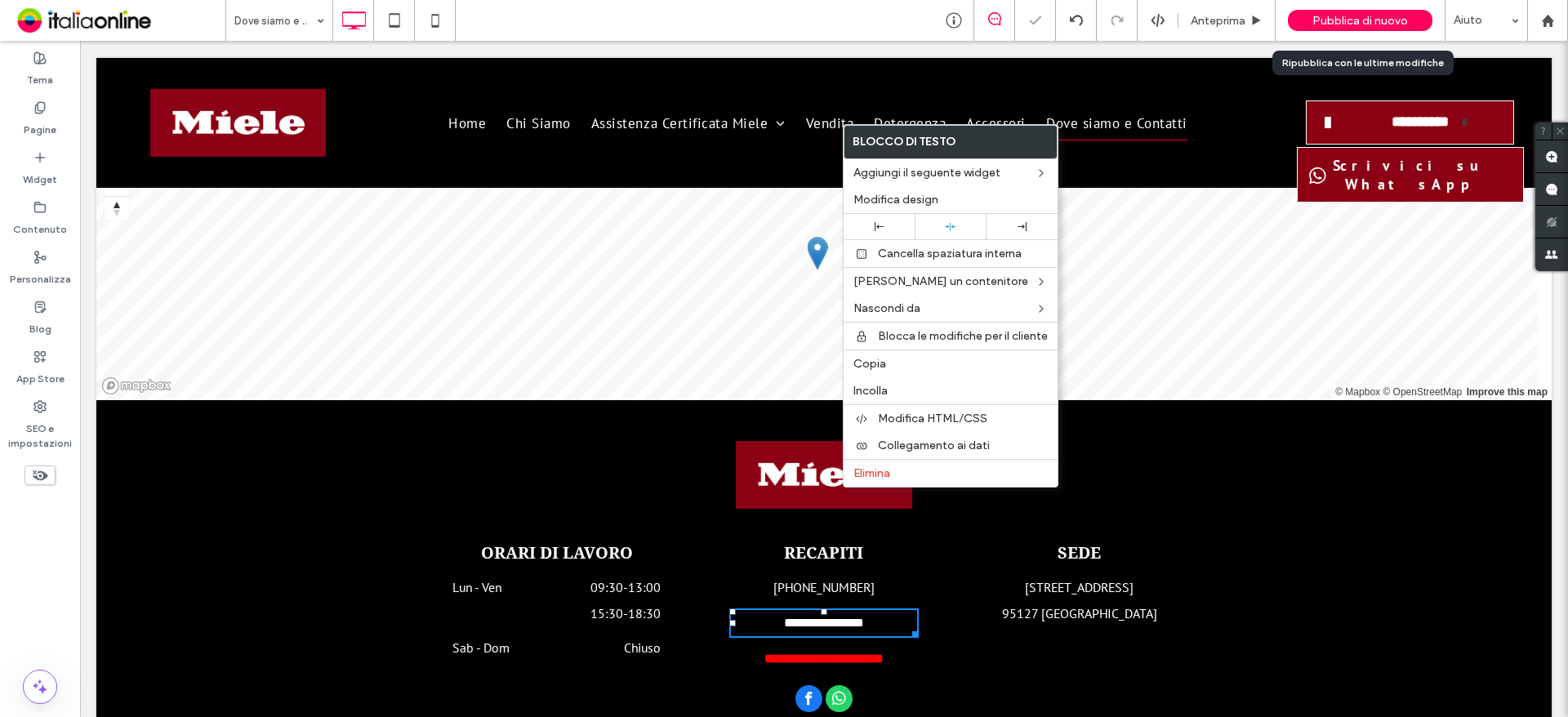
click at [1323, 17] on span "Pubblica di nuovo" at bounding box center [1360, 21] width 96 height 14
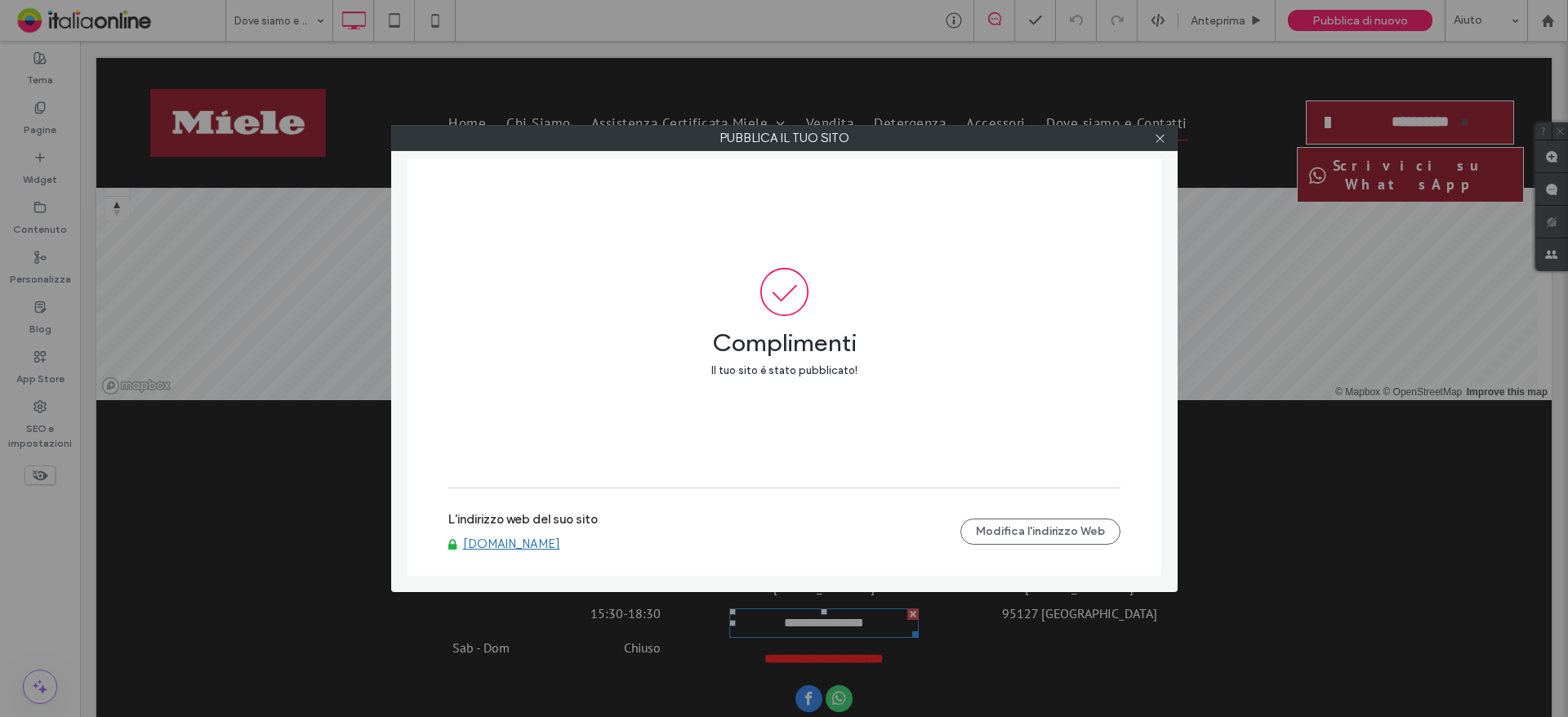
click at [560, 541] on link "[DOMAIN_NAME]" at bounding box center [511, 543] width 97 height 15
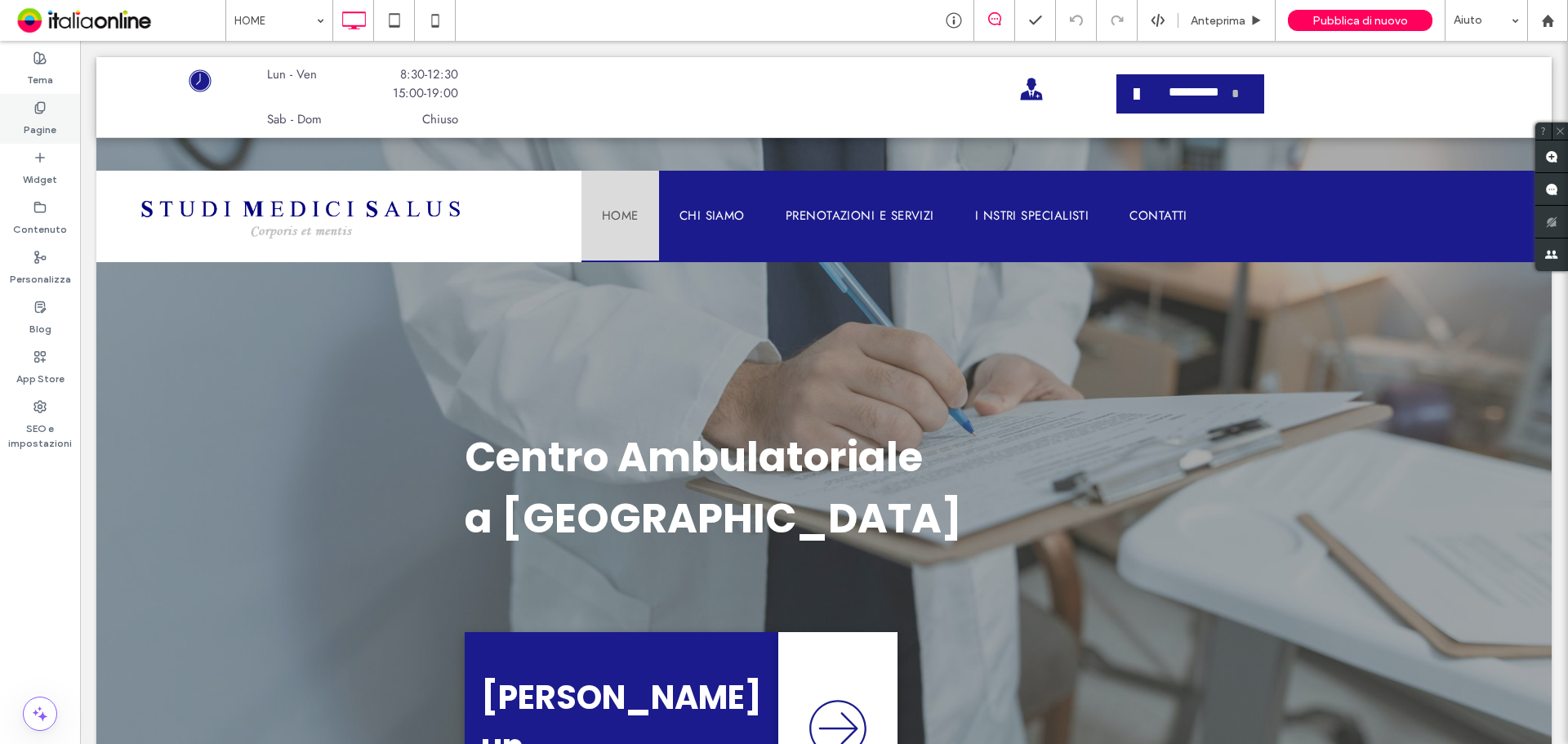
click at [60, 123] on div "Pagine" at bounding box center [39, 118] width 80 height 49
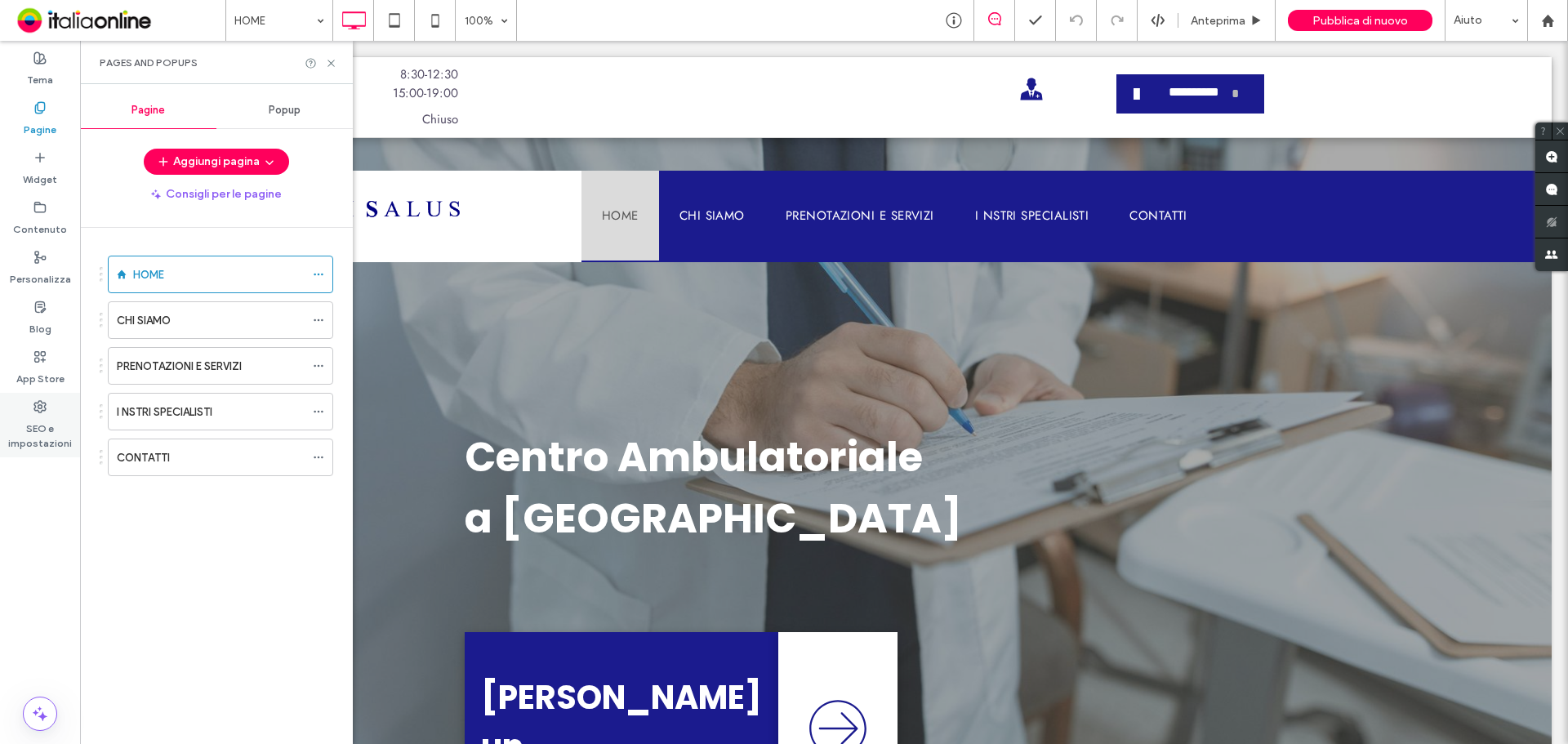
click at [45, 424] on label "SEO e impostazioni" at bounding box center [39, 432] width 80 height 37
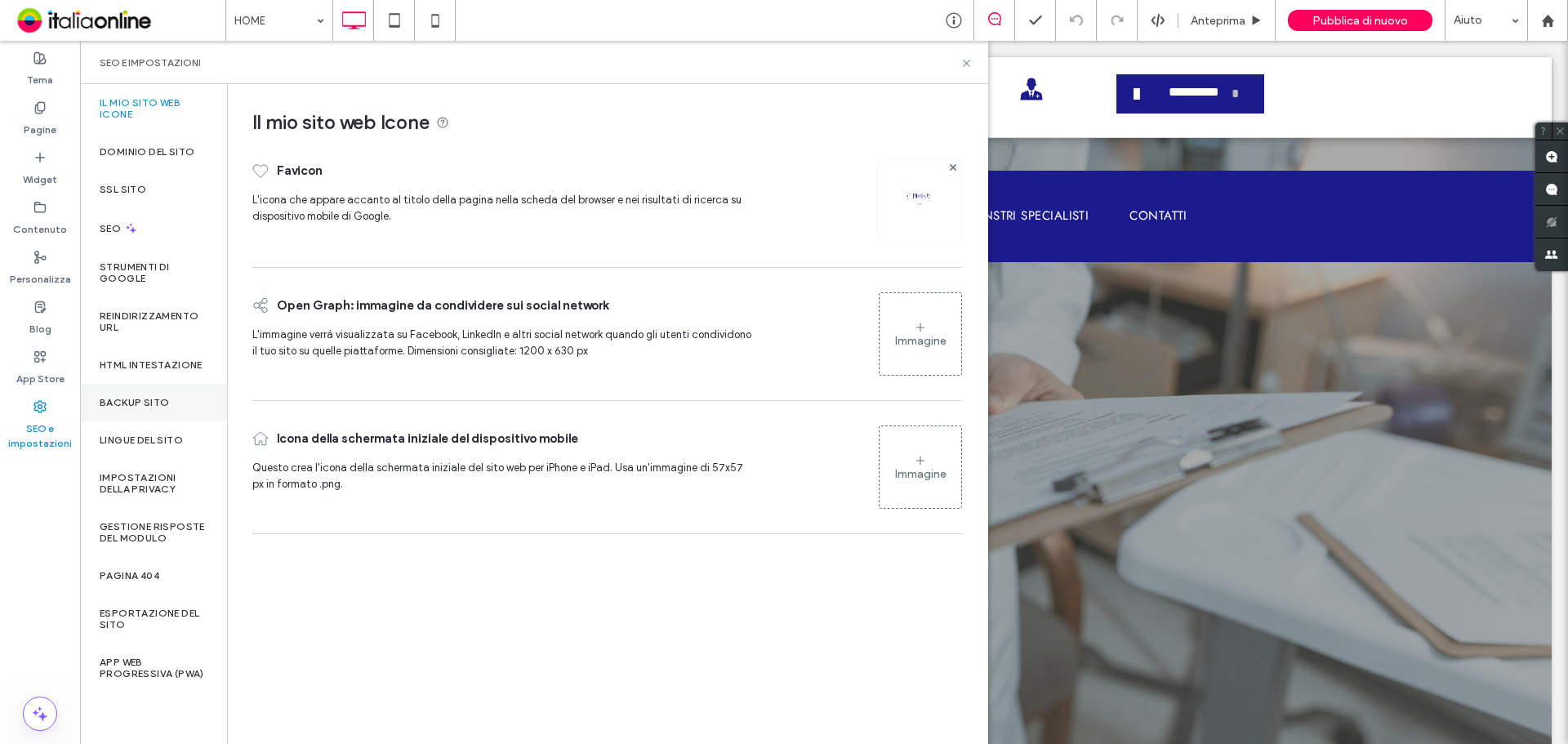
click at [152, 394] on div "Backup sito" at bounding box center [153, 403] width 147 height 37
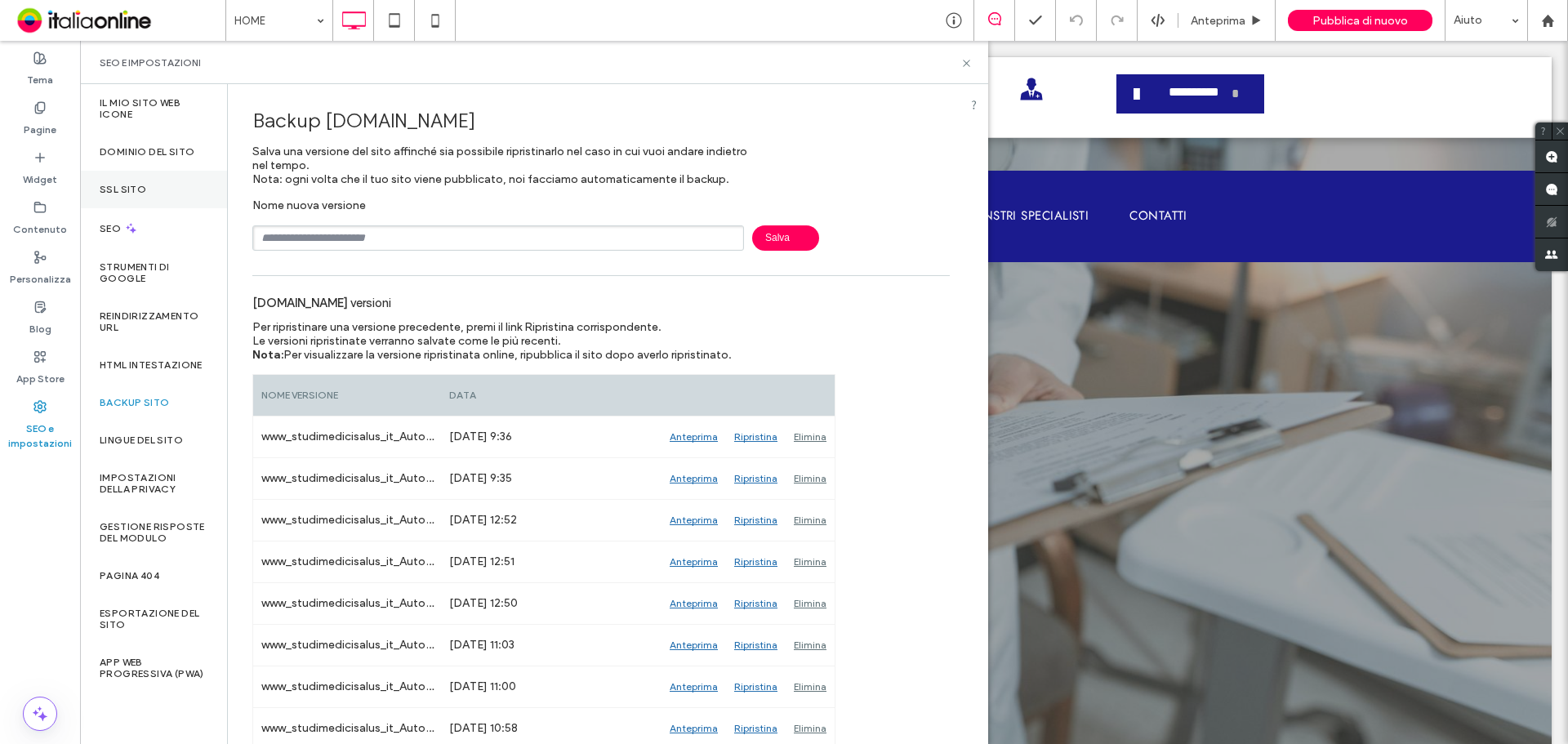
click at [135, 191] on label "SSL sito" at bounding box center [122, 189] width 46 height 12
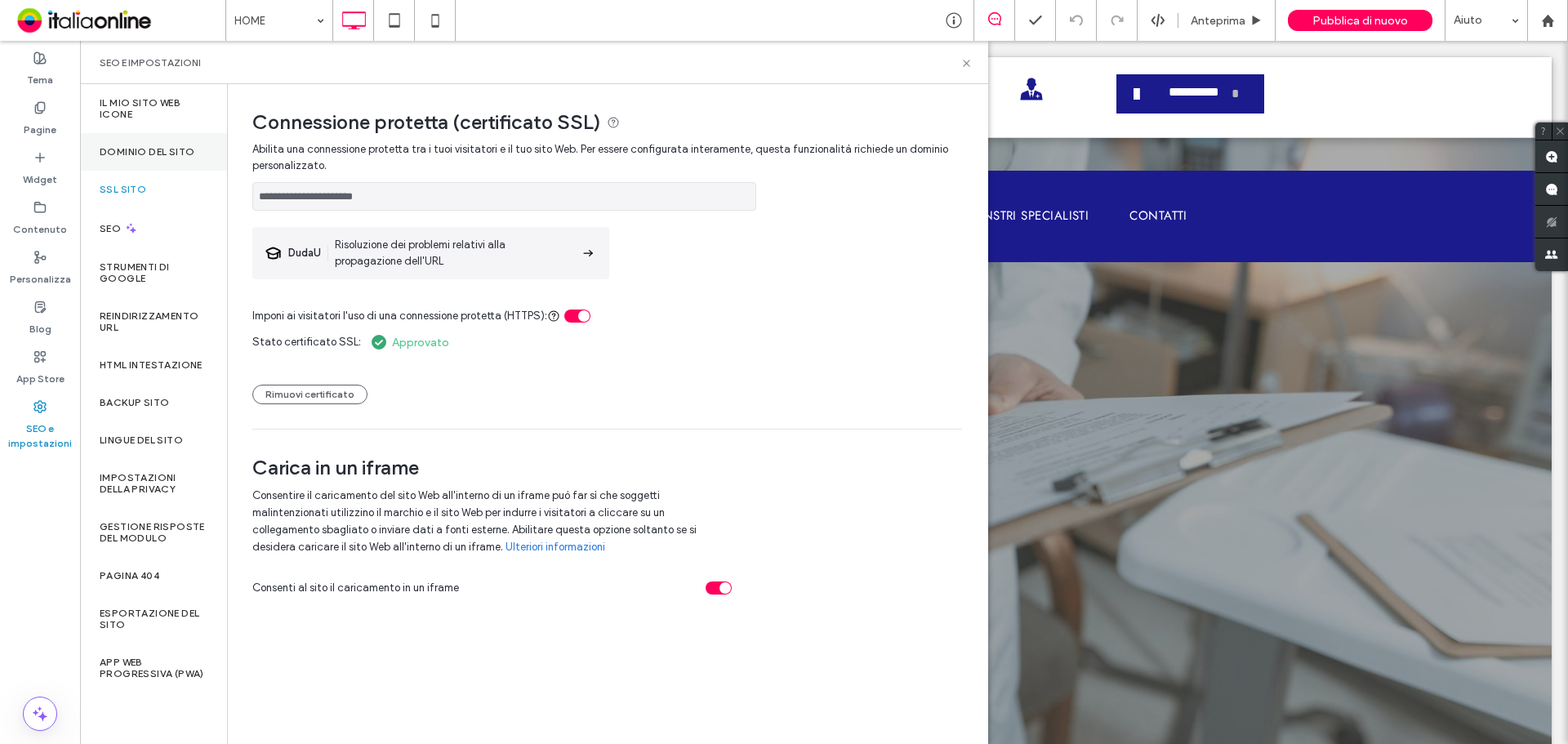
click at [166, 140] on div "Dominio del sito" at bounding box center [153, 152] width 147 height 37
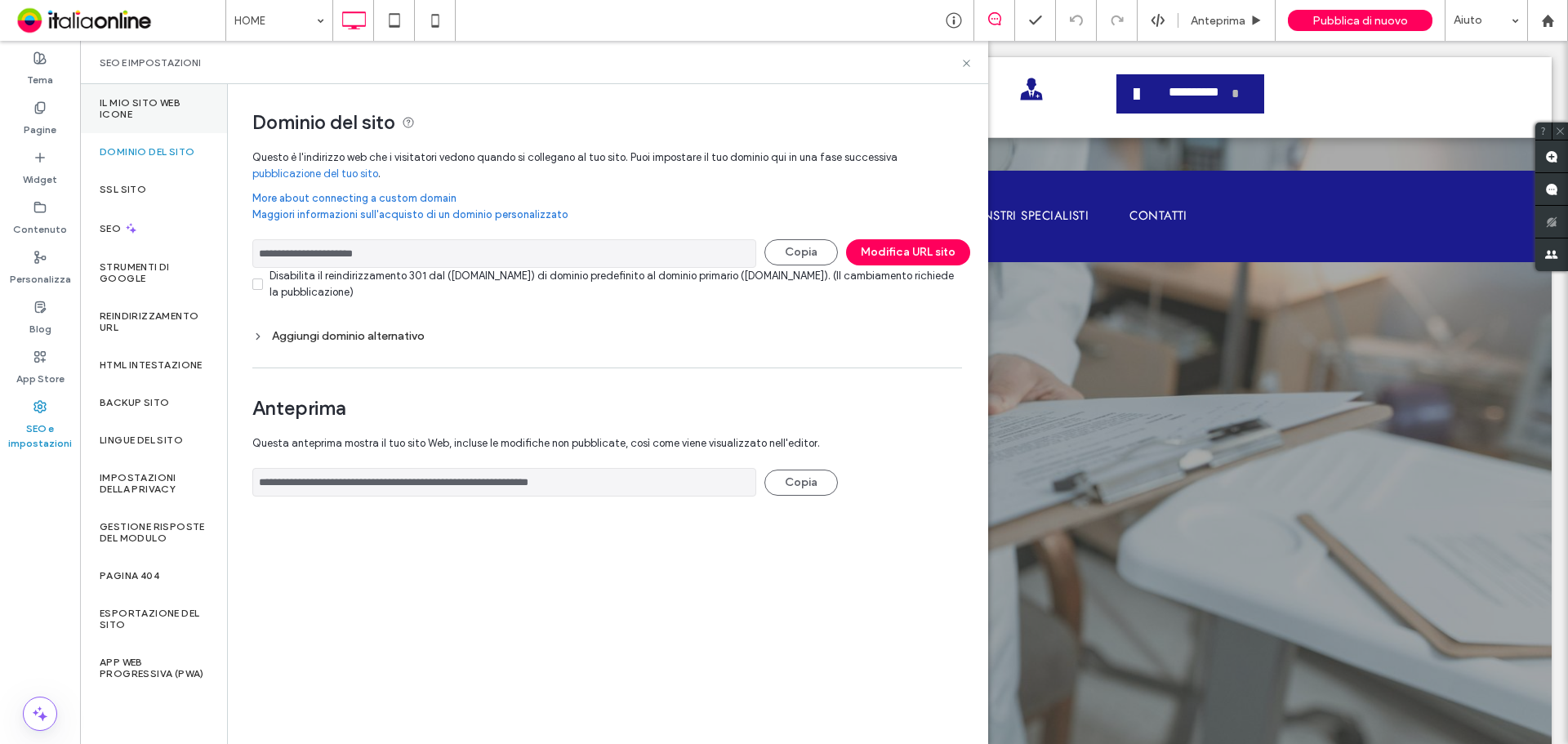
click at [176, 106] on label "Il mio sito web Icone" at bounding box center [153, 108] width 108 height 23
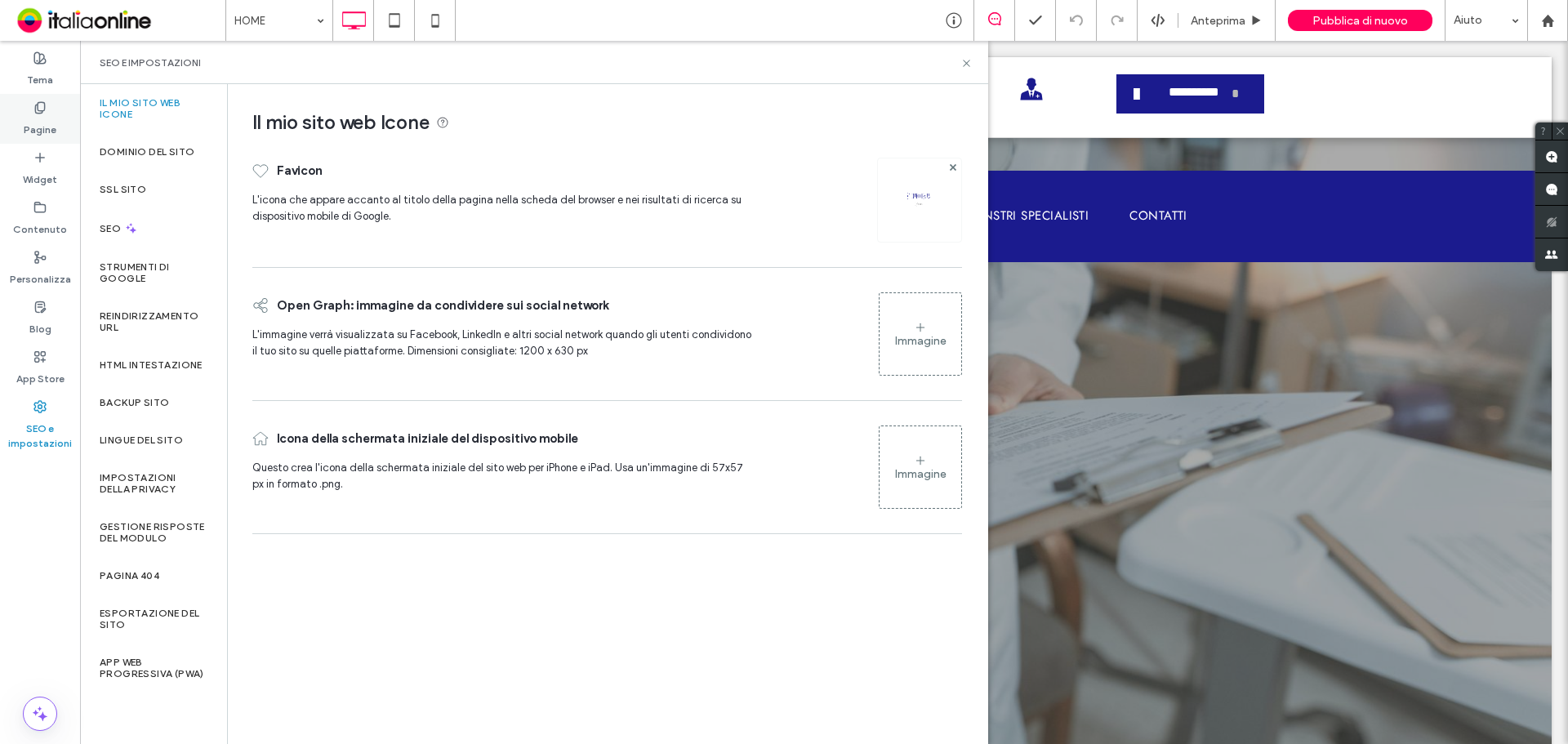
click at [33, 122] on label "Pagine" at bounding box center [39, 125] width 33 height 23
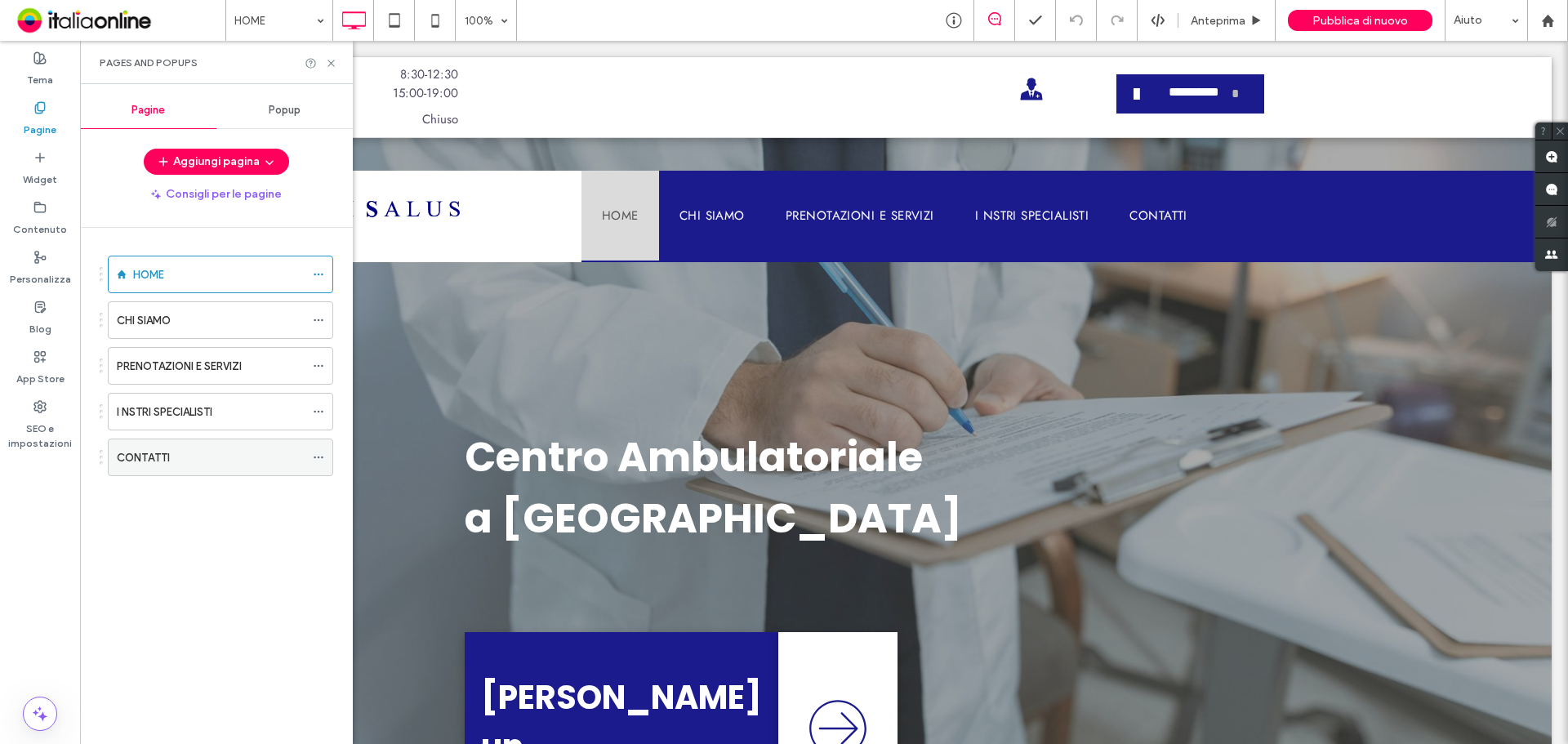
click at [267, 444] on div "CONTATTI" at bounding box center [210, 457] width 187 height 36
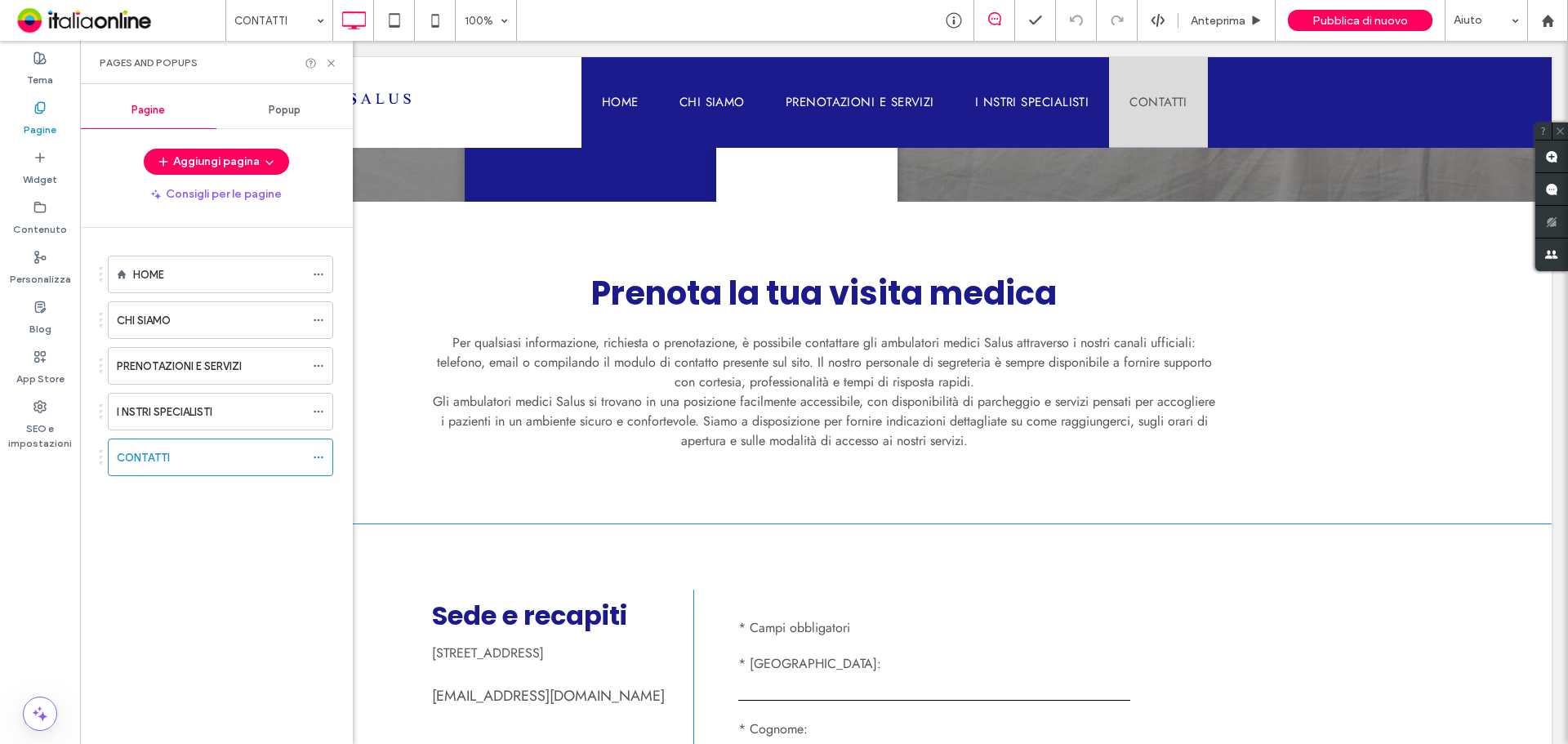
scroll to position [409, 0]
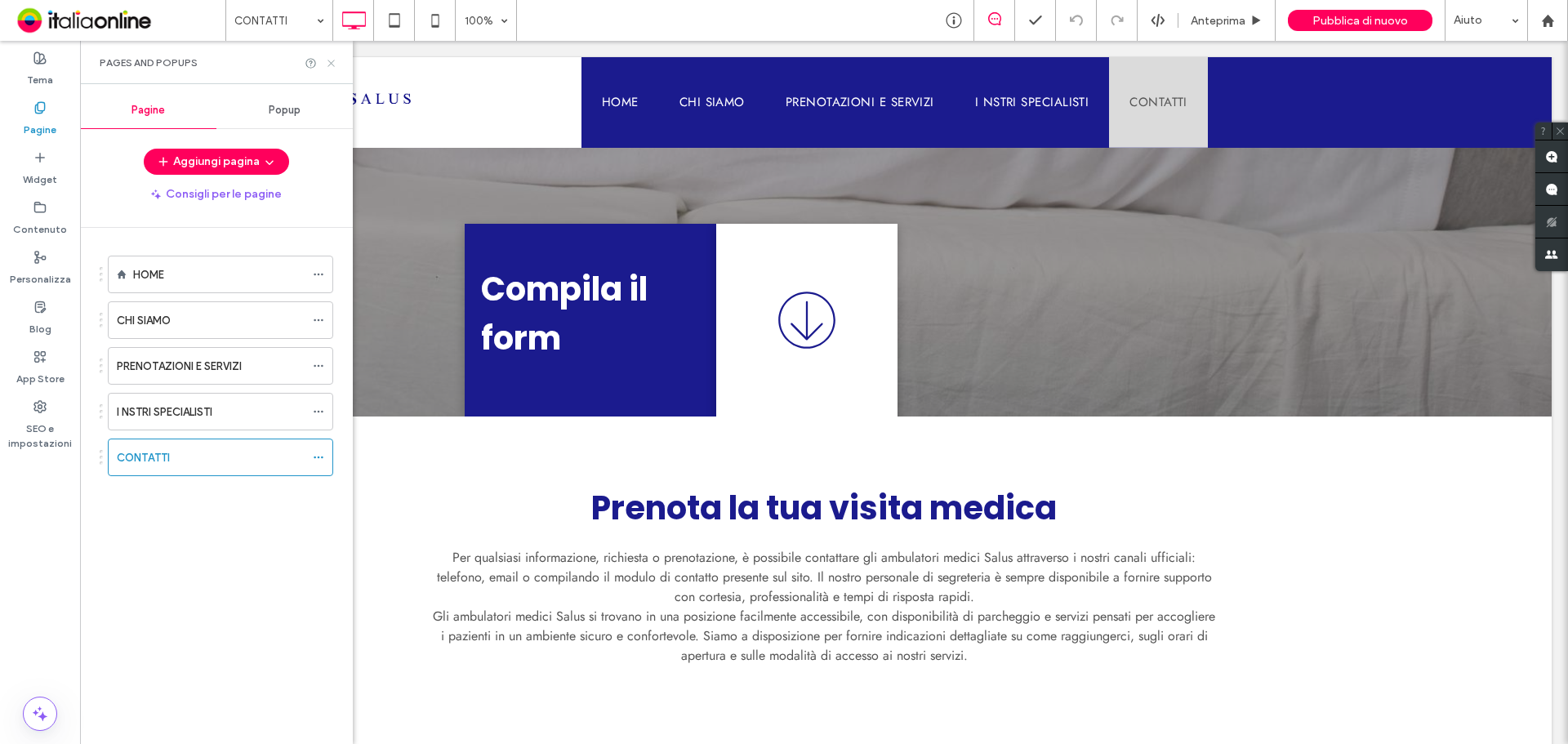
click at [335, 61] on icon at bounding box center [331, 63] width 12 height 12
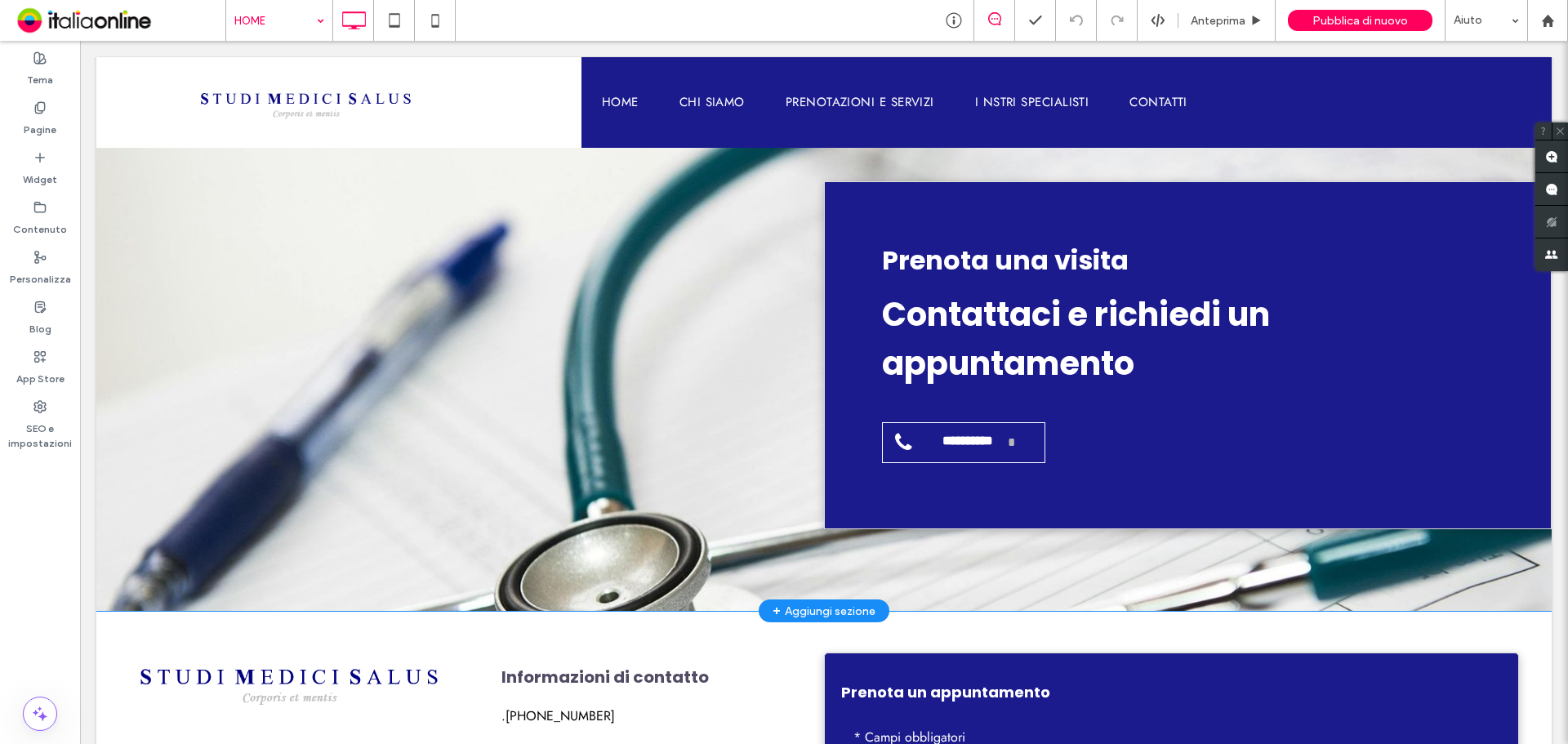
scroll to position [2695, 0]
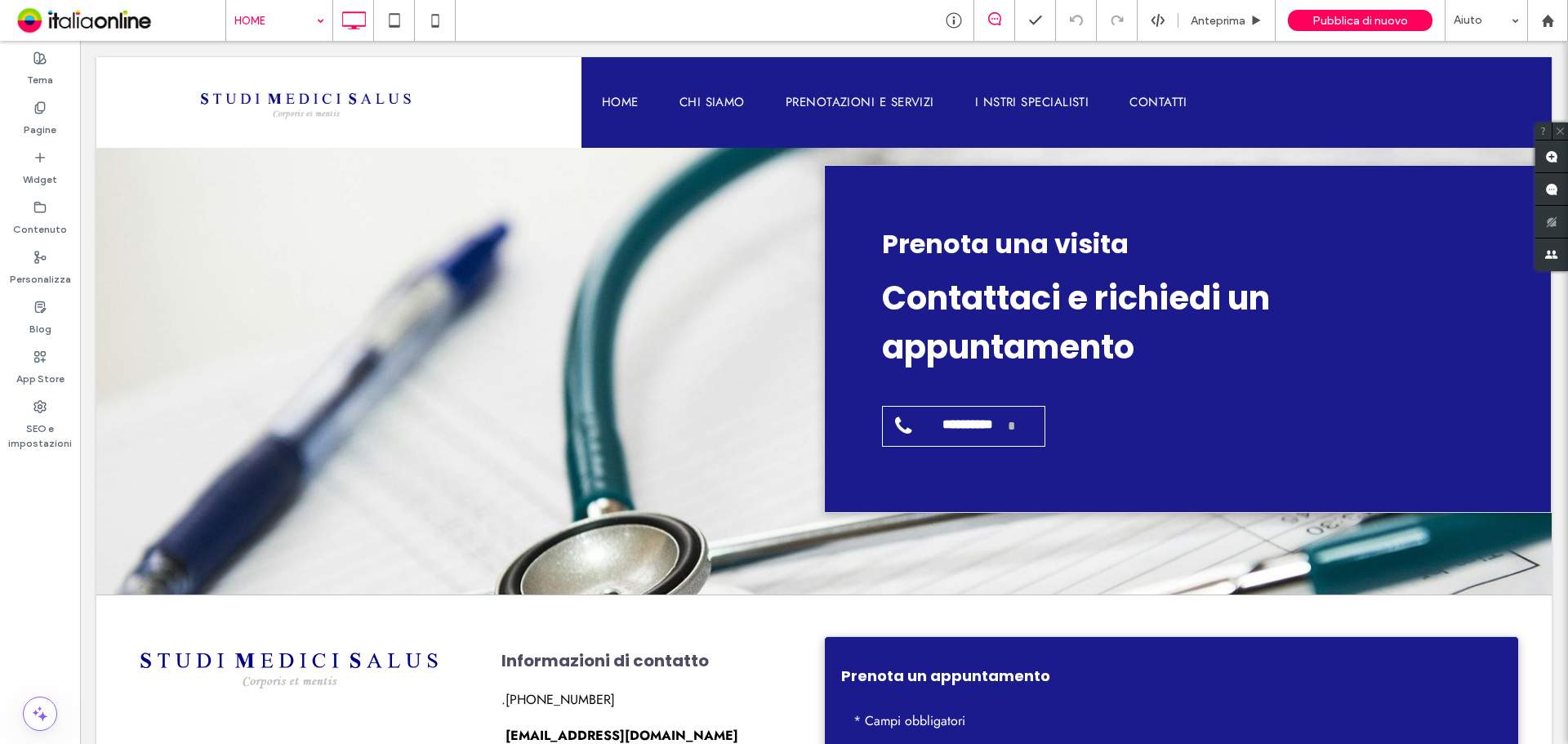
click at [248, 14] on input at bounding box center [275, 20] width 82 height 40
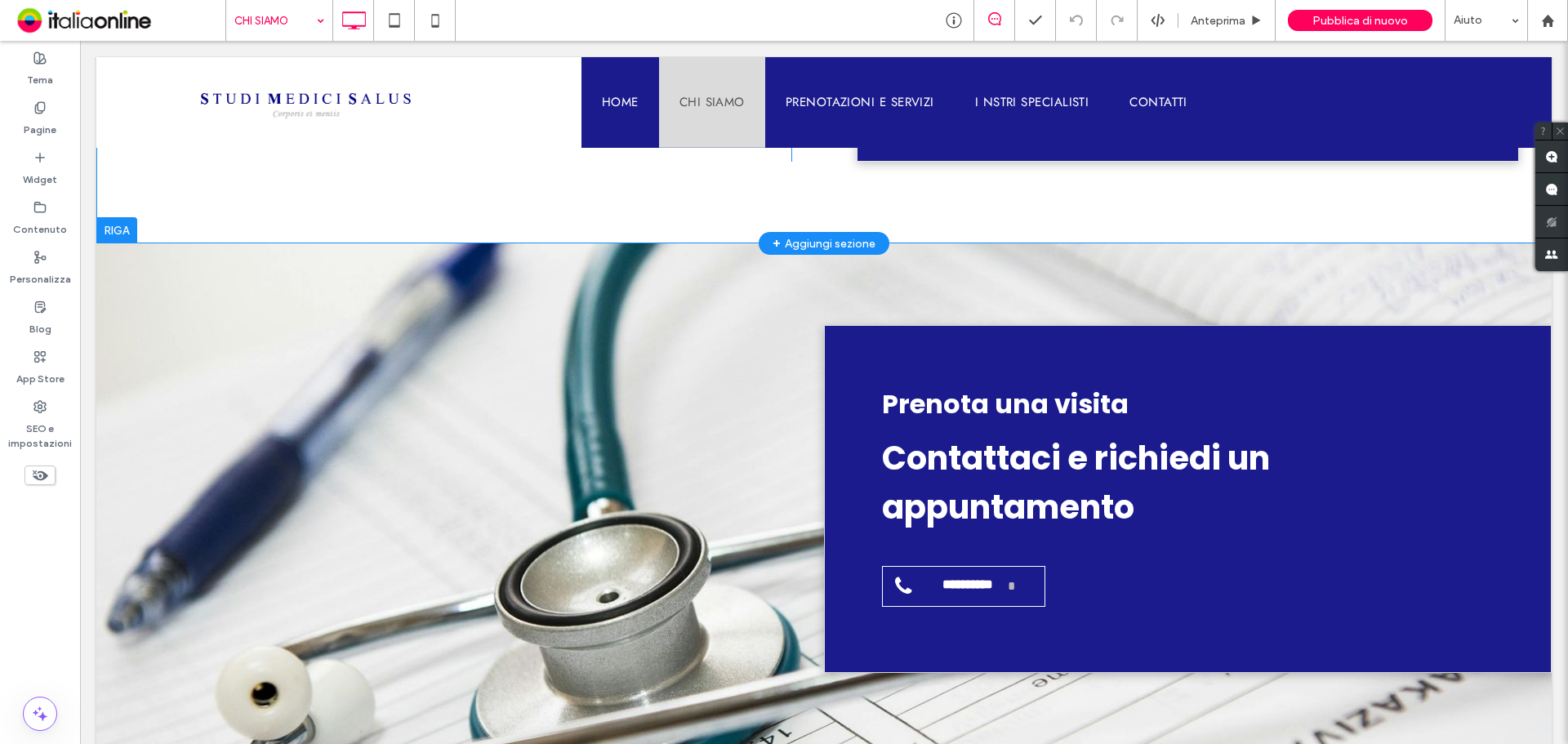
scroll to position [1633, 0]
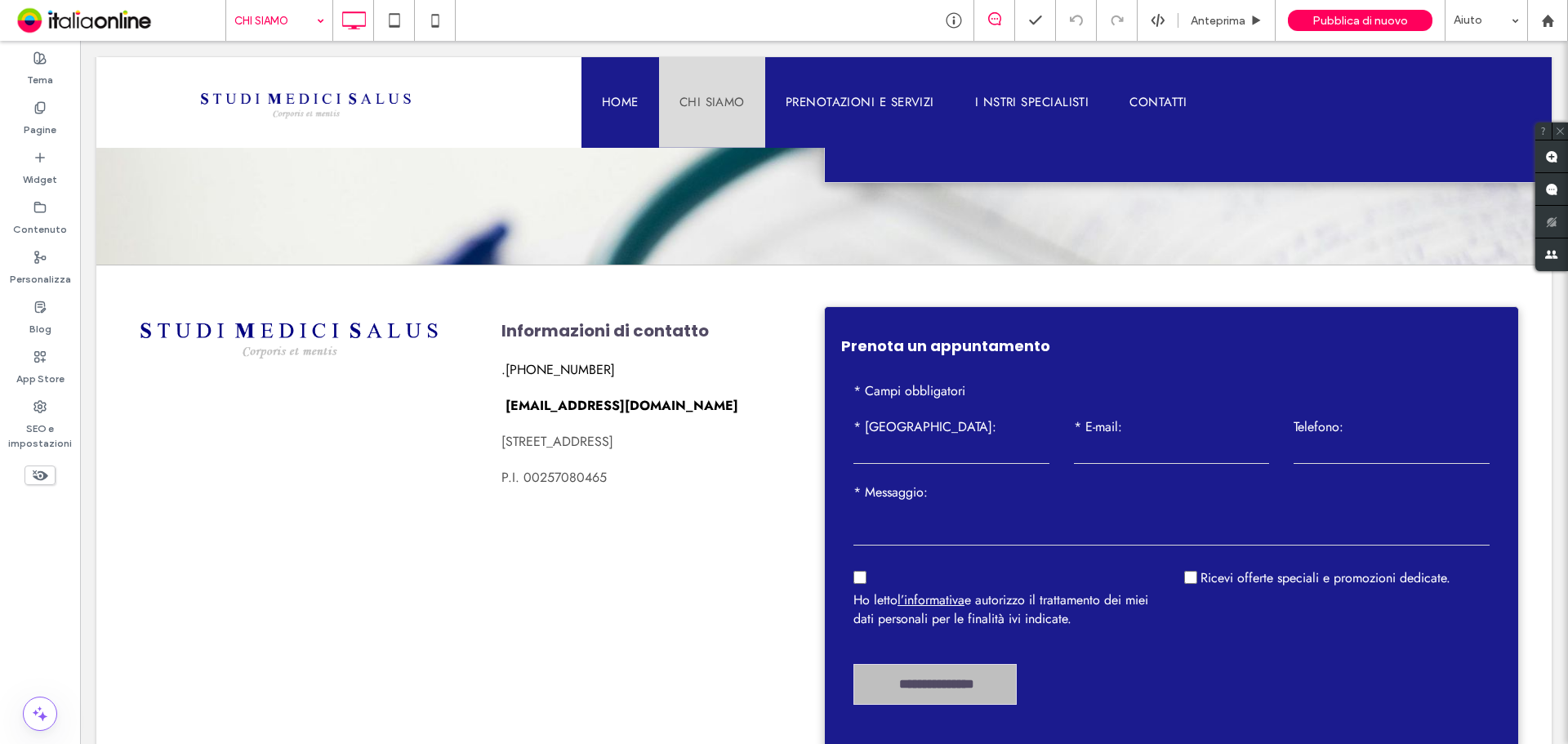
click at [297, 1] on input at bounding box center [275, 20] width 82 height 40
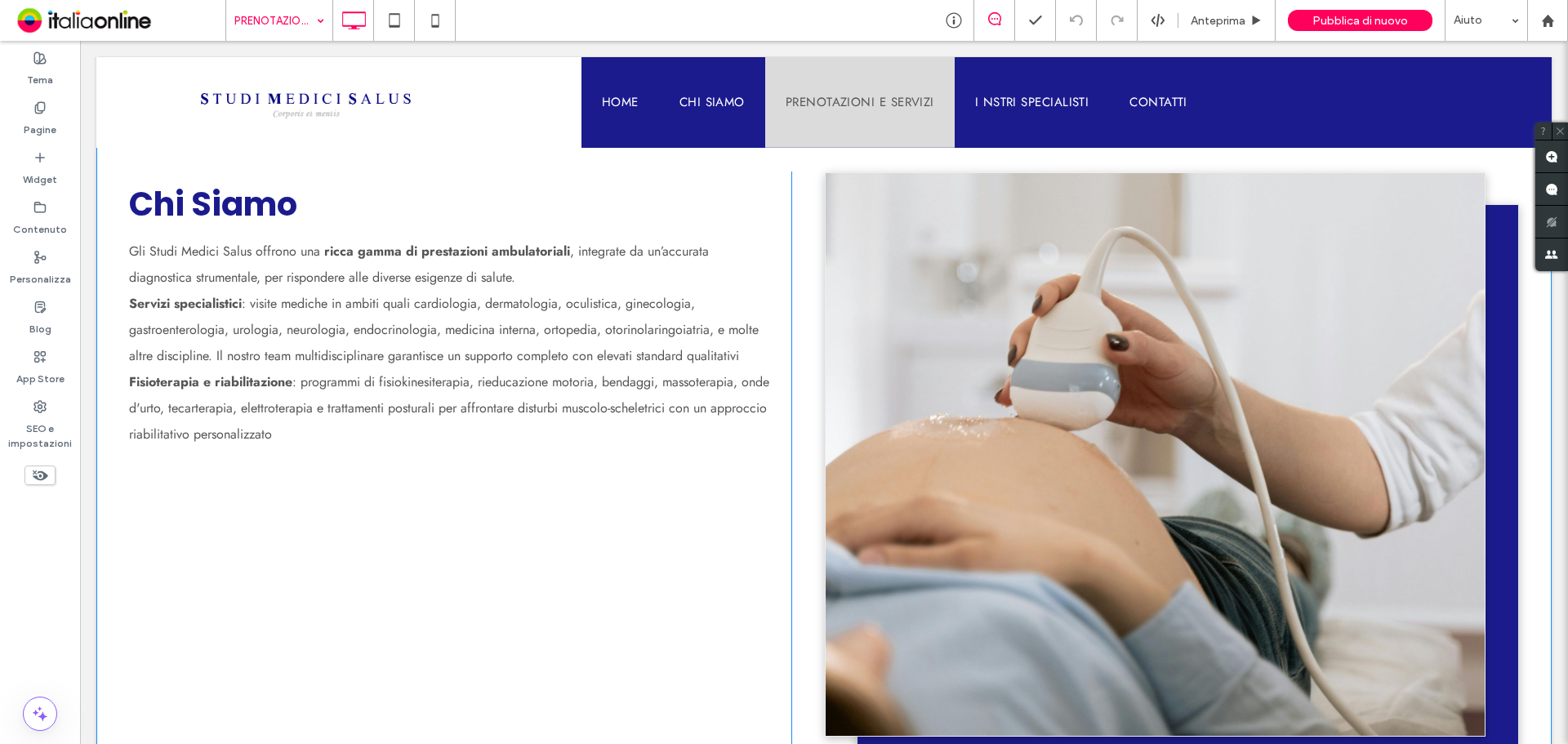
scroll to position [817, 0]
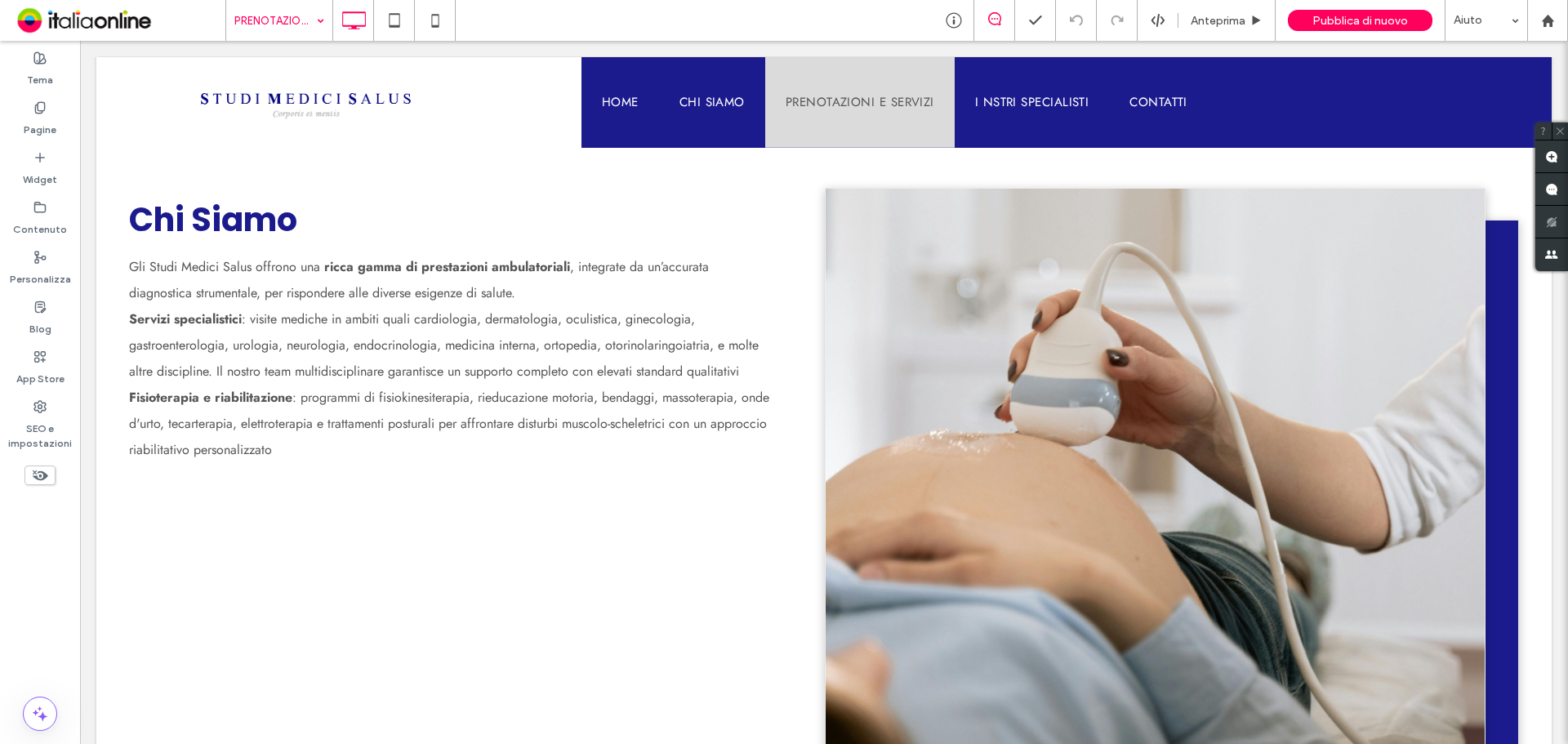
drag, startPoint x: 311, startPoint y: 36, endPoint x: 320, endPoint y: 38, distance: 9.2
drag, startPoint x: 338, startPoint y: 140, endPoint x: 373, endPoint y: 151, distance: 36.7
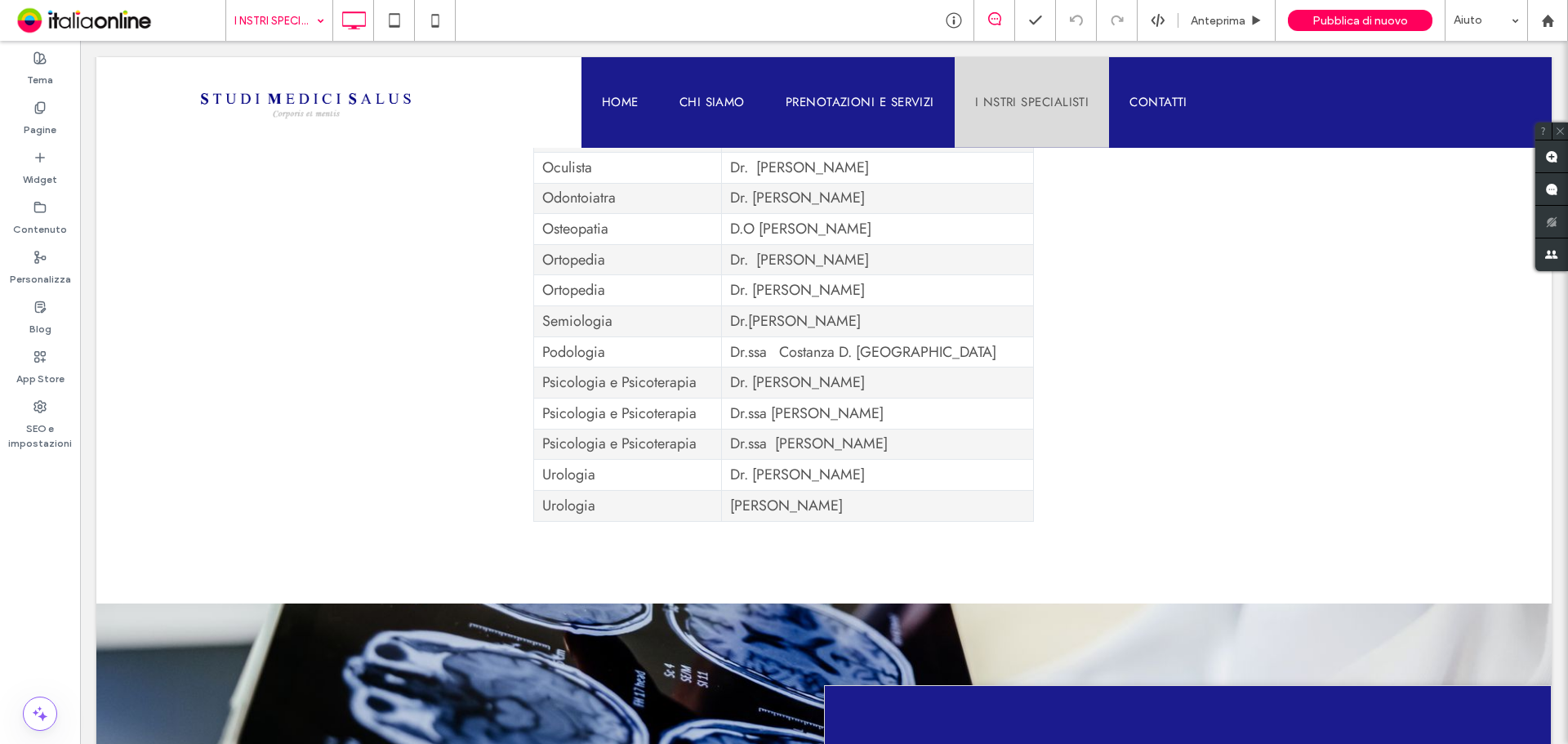
scroll to position [1715, 0]
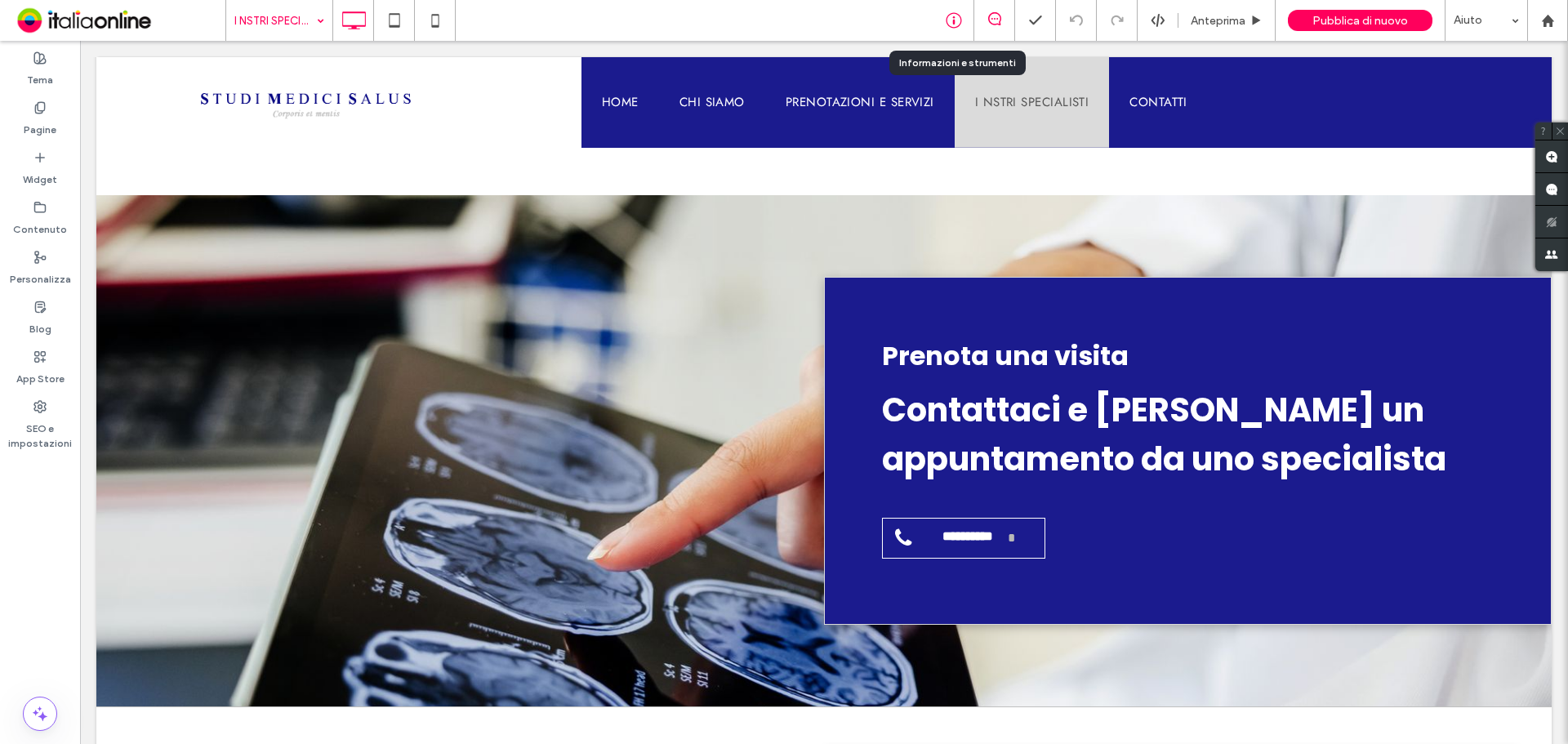
click at [949, 16] on use at bounding box center [953, 21] width 16 height 16
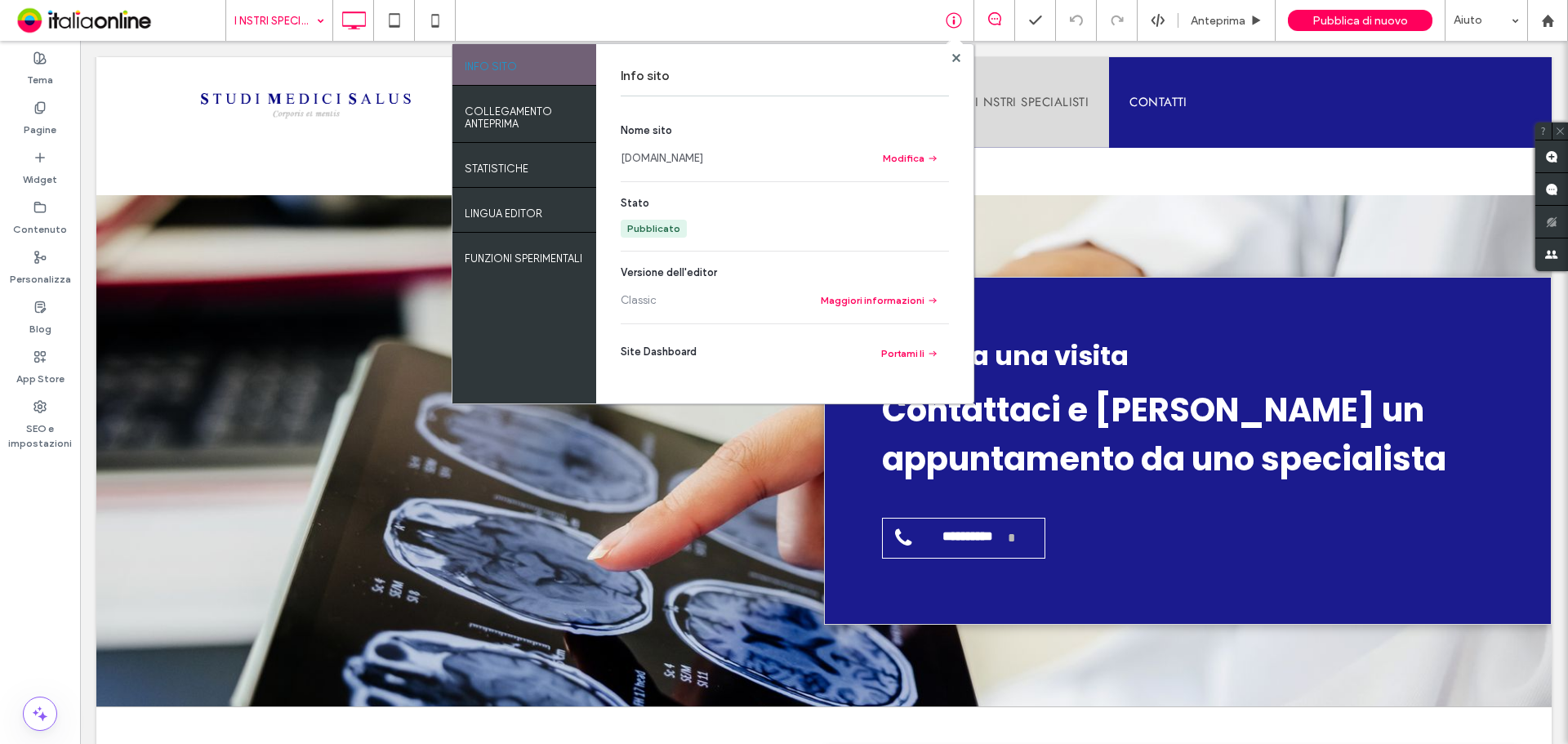
click at [703, 156] on link "www.studimedicisalus.it" at bounding box center [662, 158] width 83 height 17
drag, startPoint x: 873, startPoint y: 15, endPoint x: 959, endPoint y: 54, distance: 94.4
click at [959, 54] on use at bounding box center [955, 57] width 8 height 8
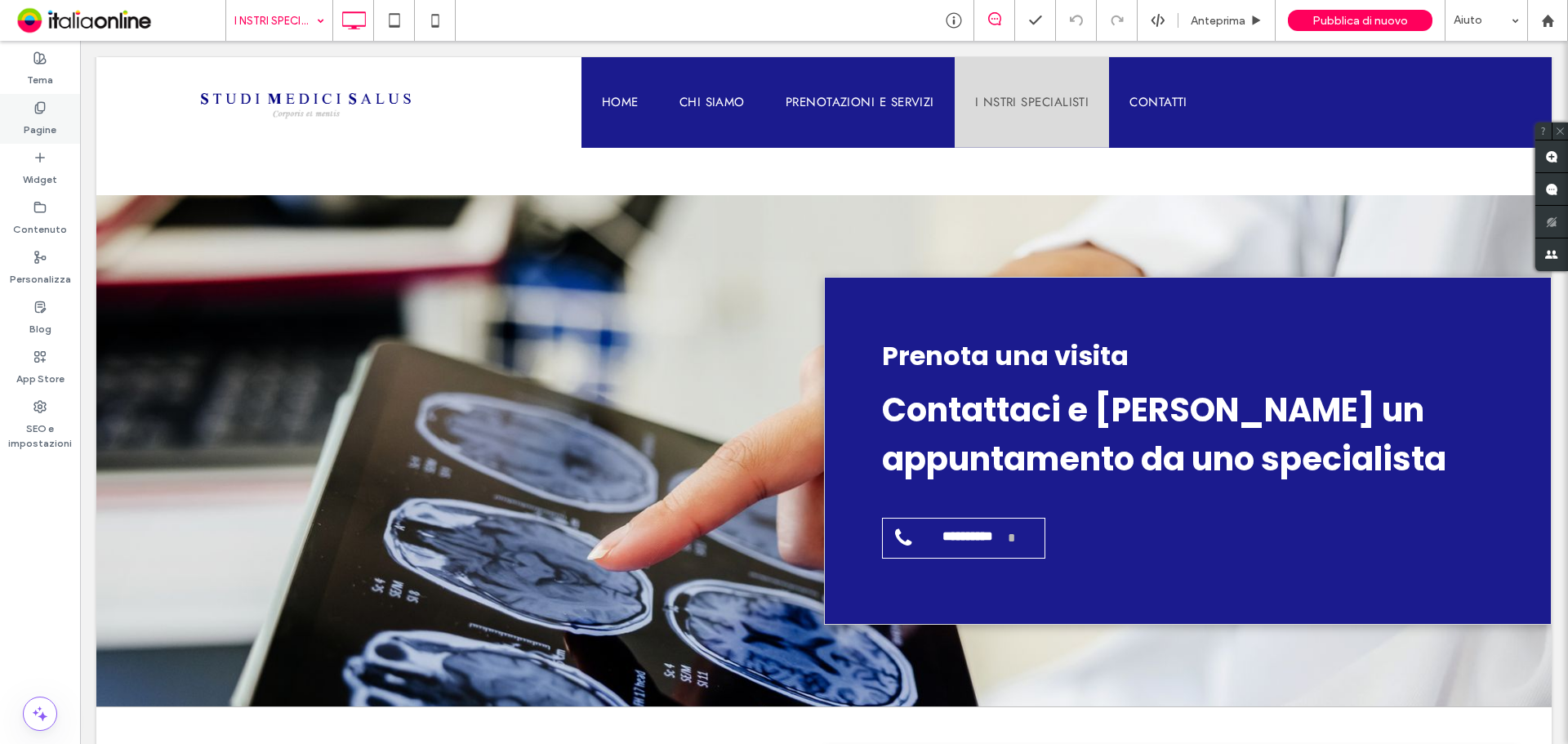
click at [49, 123] on label "Pagine" at bounding box center [39, 125] width 33 height 23
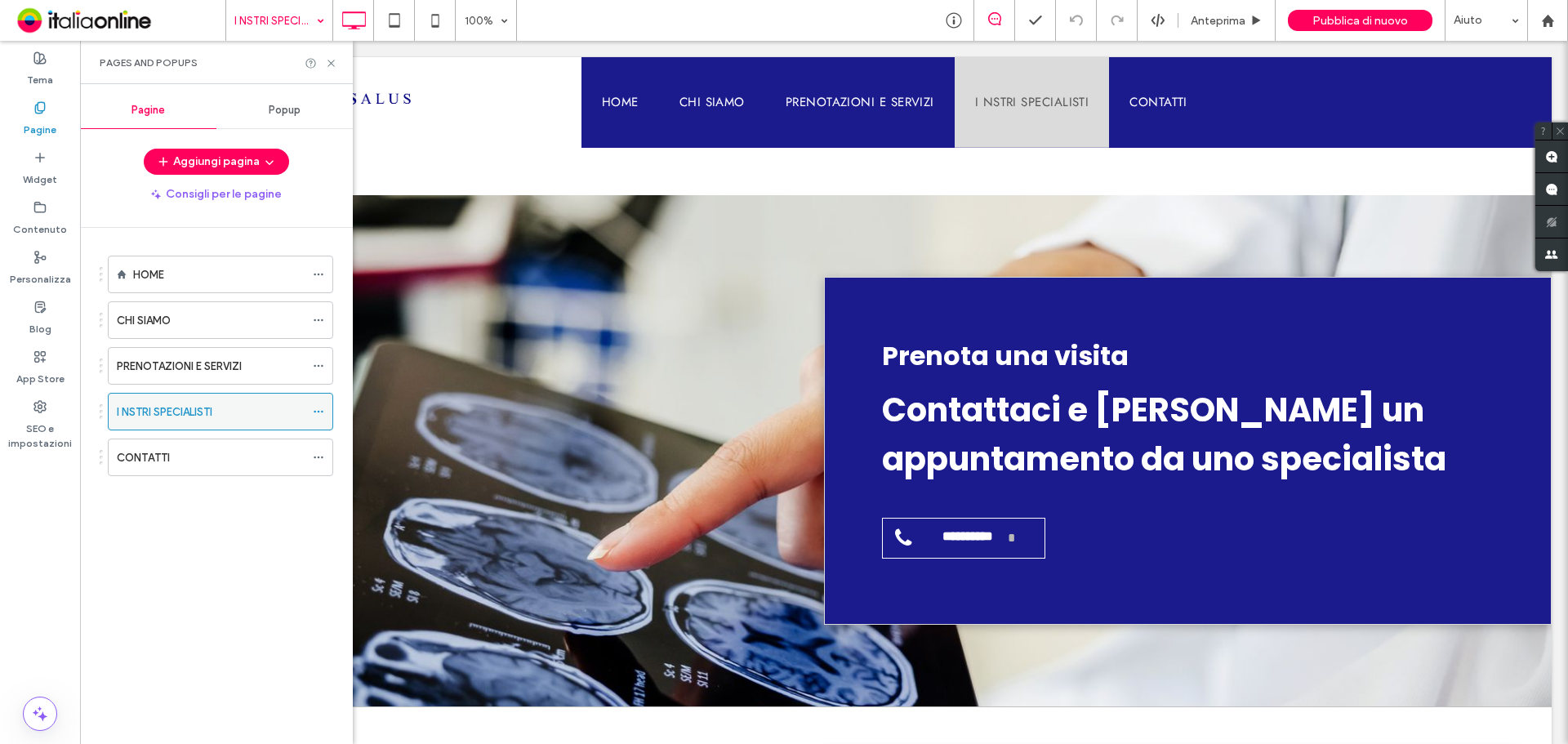
click at [319, 409] on icon at bounding box center [319, 411] width 12 height 12
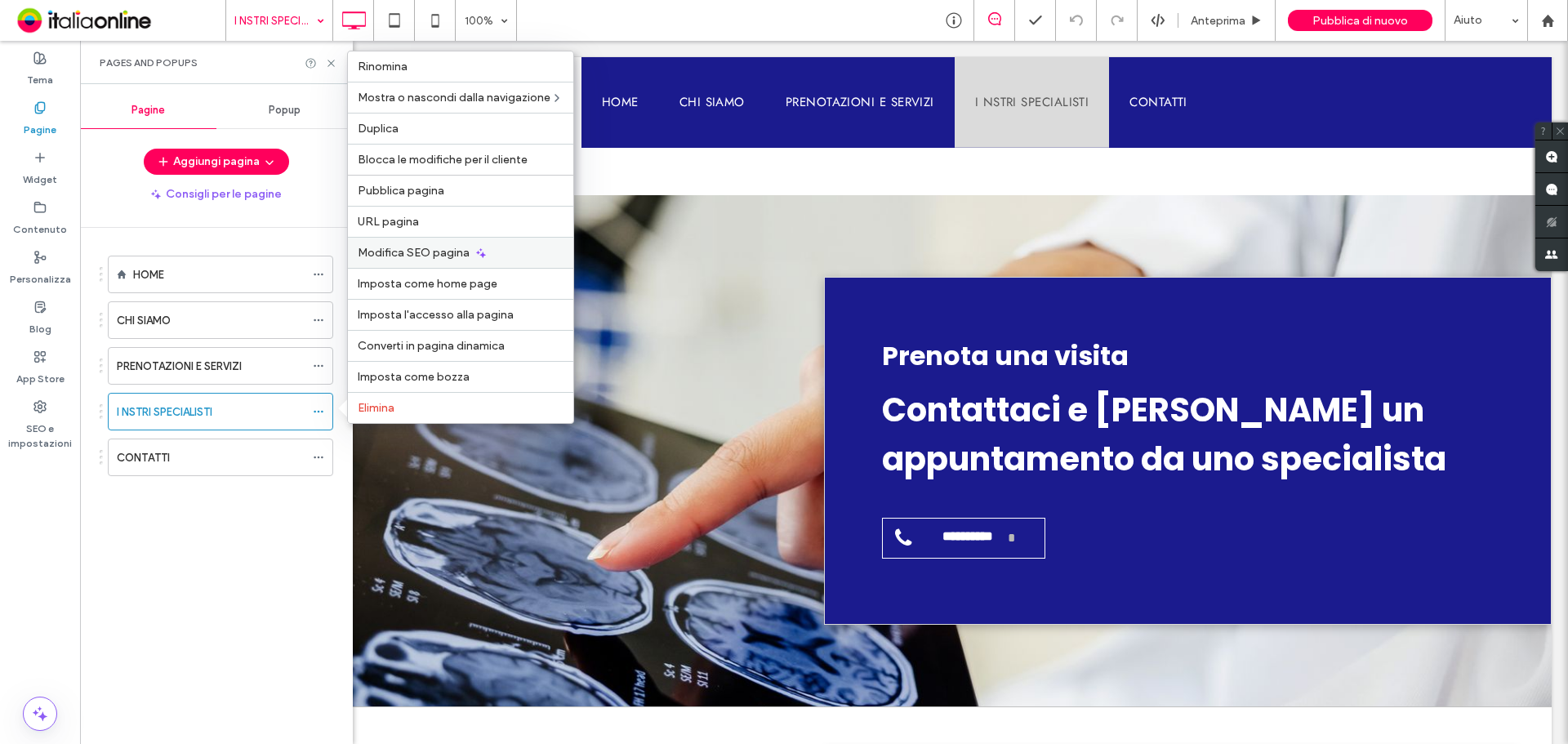
click at [411, 246] on span "Modifica SEO pagina" at bounding box center [412, 253] width 112 height 14
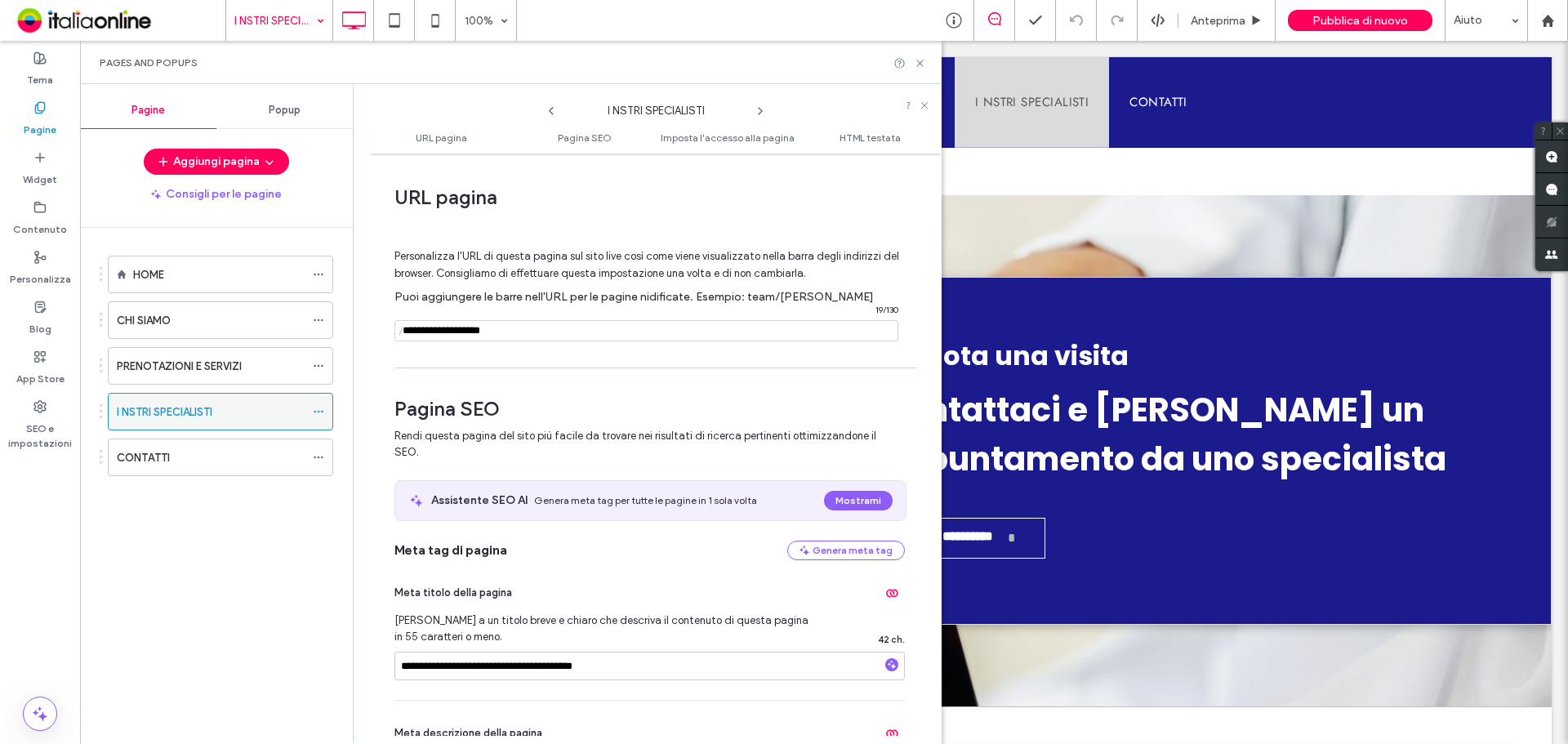
click at [314, 408] on icon at bounding box center [319, 411] width 12 height 12
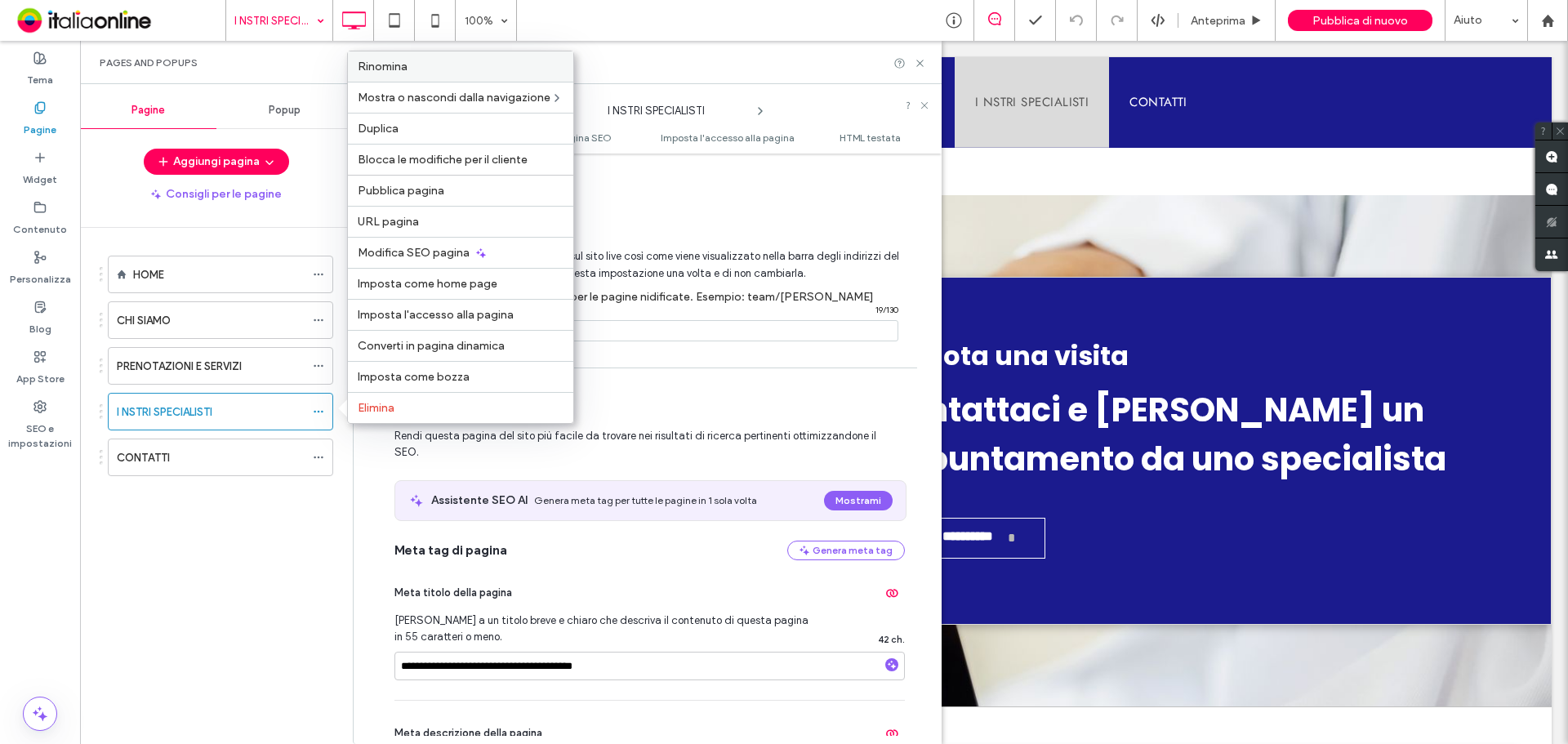
click at [407, 62] on span "Rinomina" at bounding box center [382, 66] width 49 height 14
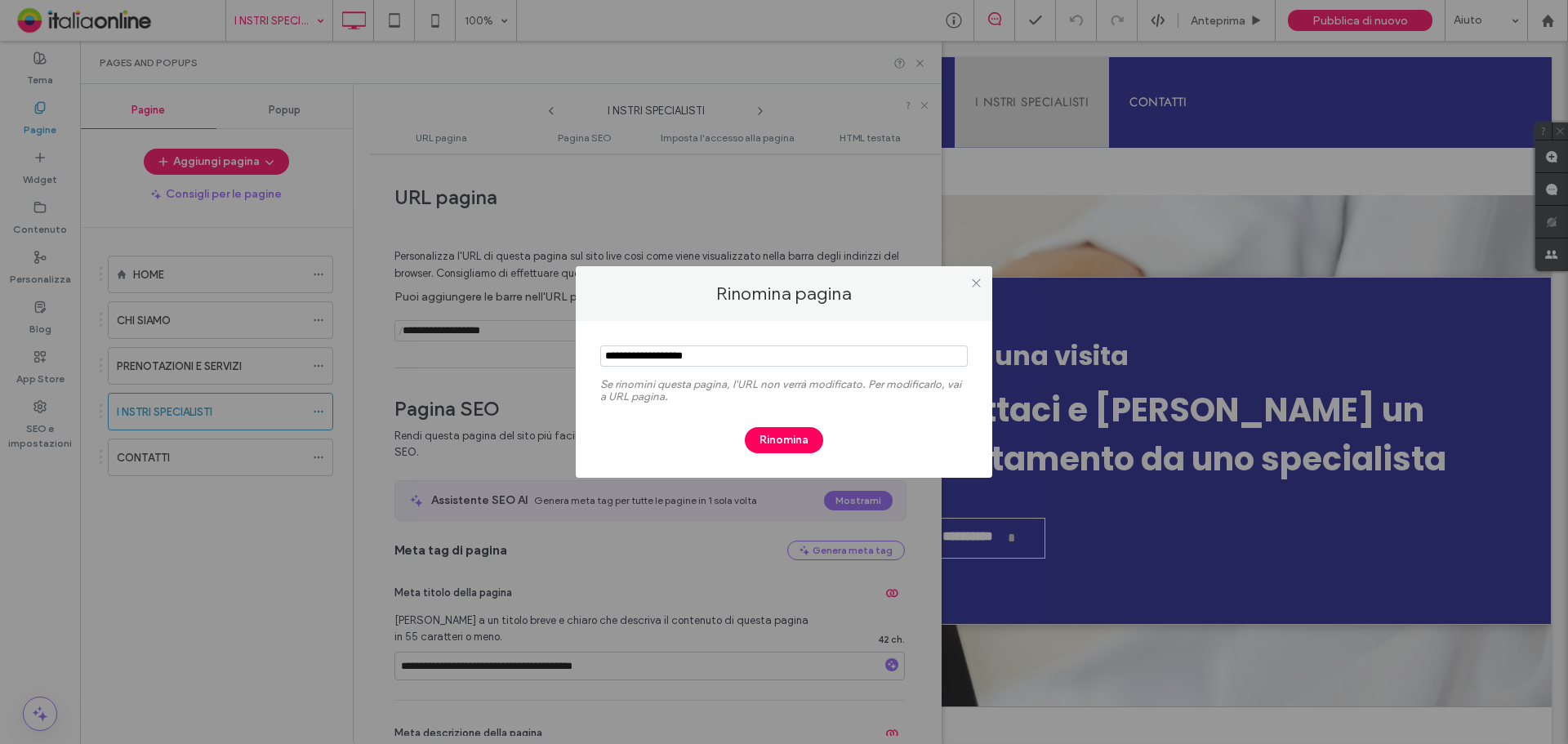
click at [622, 348] on input "notEmpty" at bounding box center [784, 356] width 367 height 22
click at [619, 348] on input "notEmpty" at bounding box center [784, 356] width 367 height 22
type input "**********"
click at [789, 433] on button "Rinomina" at bounding box center [784, 440] width 78 height 26
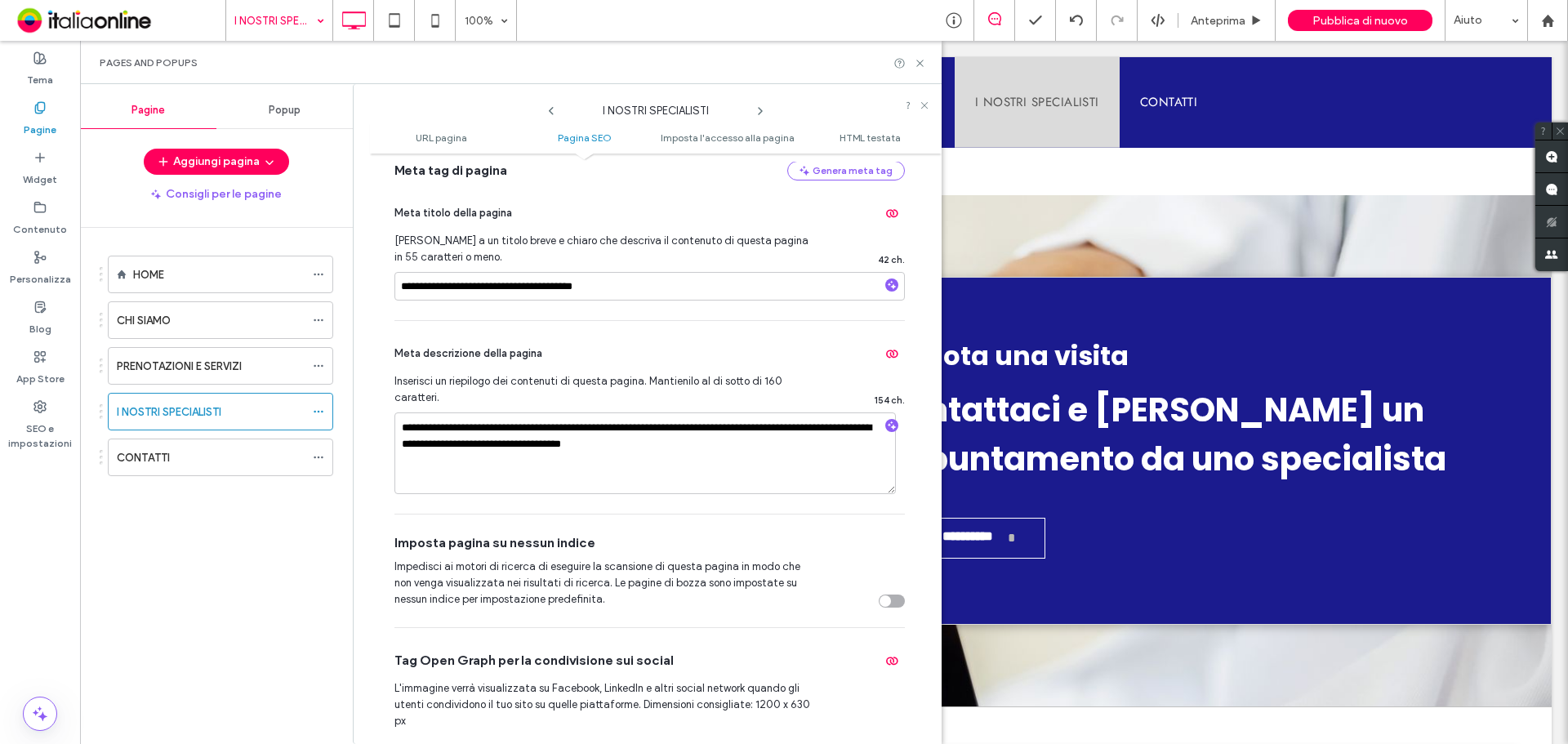
scroll to position [409, 0]
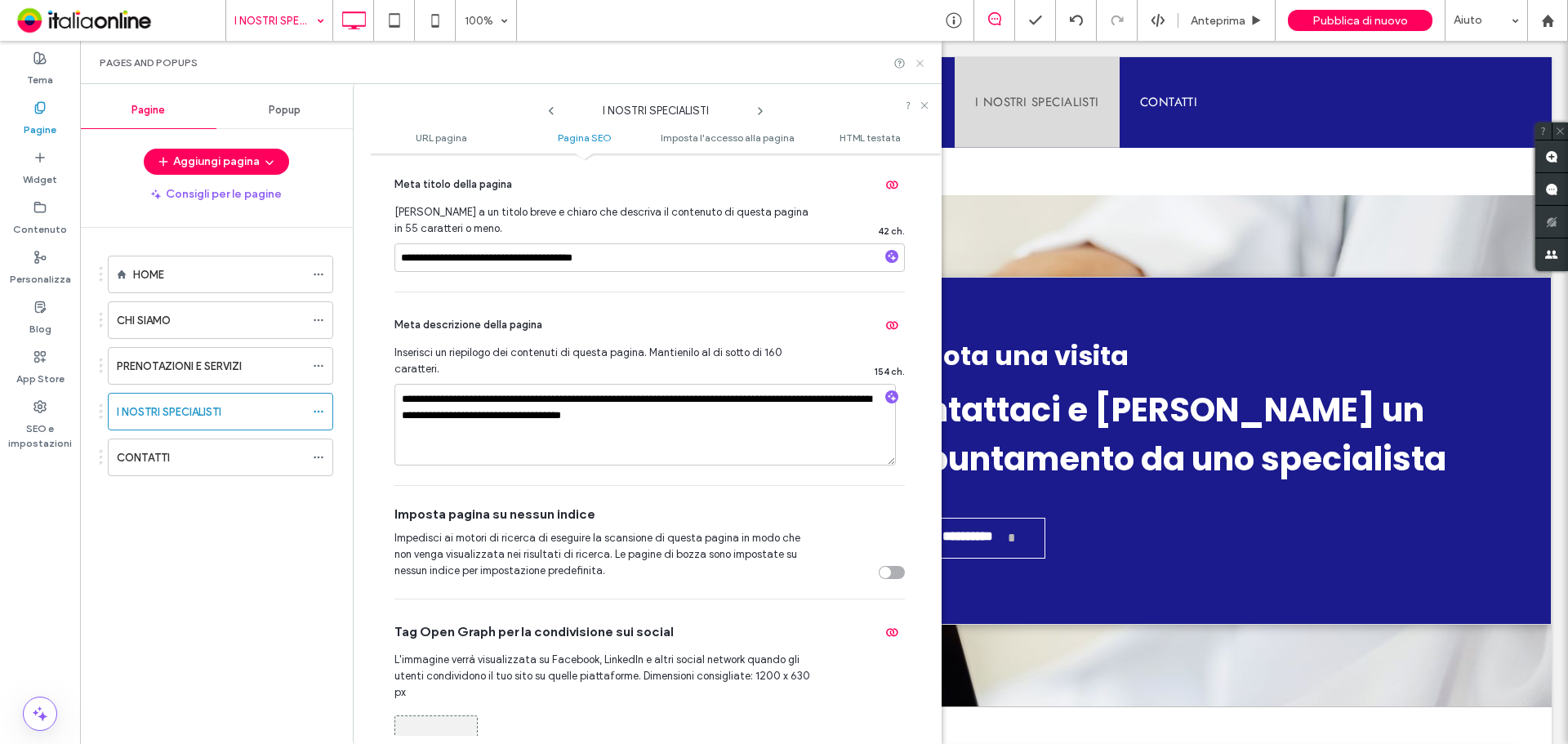
click at [918, 58] on icon at bounding box center [920, 63] width 12 height 12
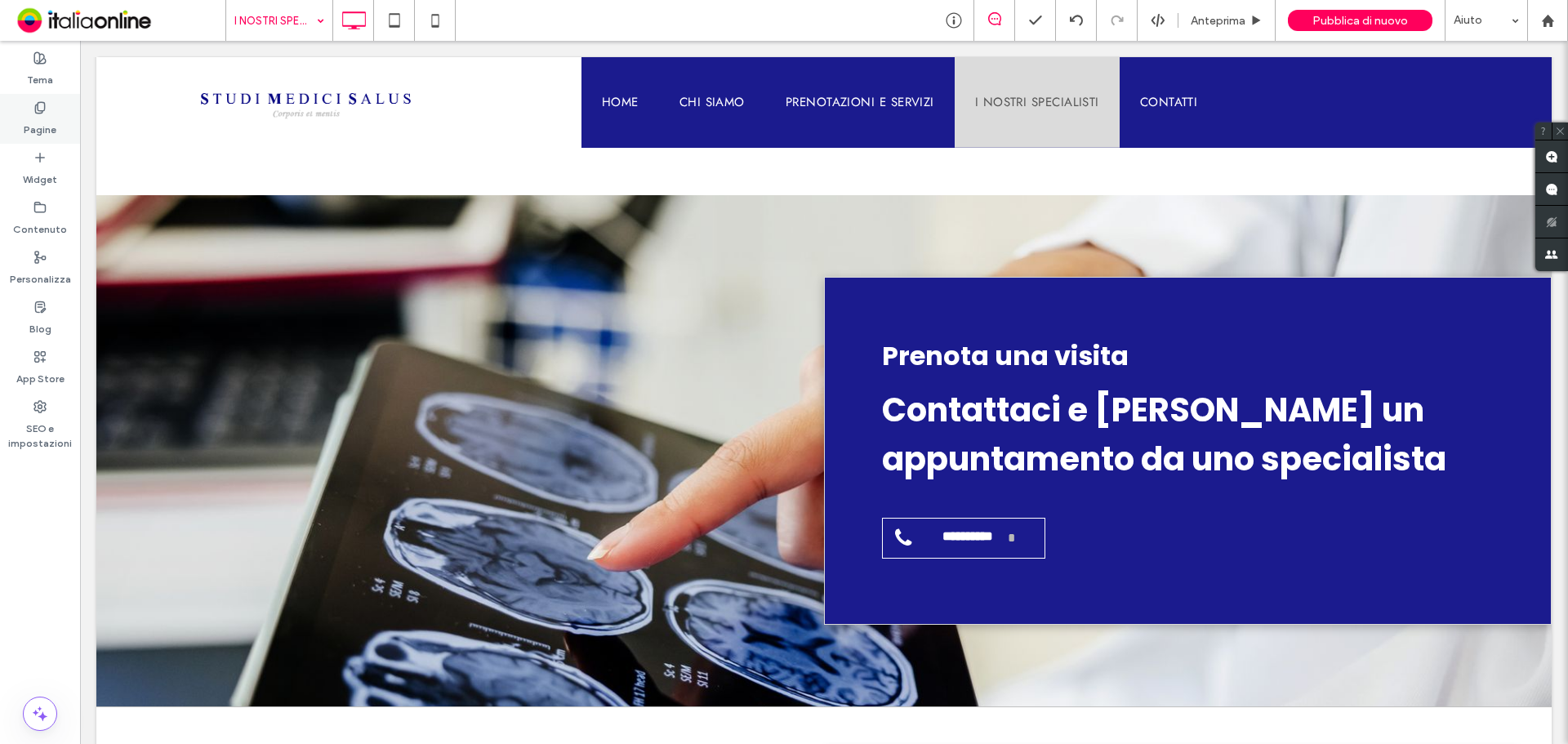
click at [31, 119] on label "Pagine" at bounding box center [39, 125] width 33 height 23
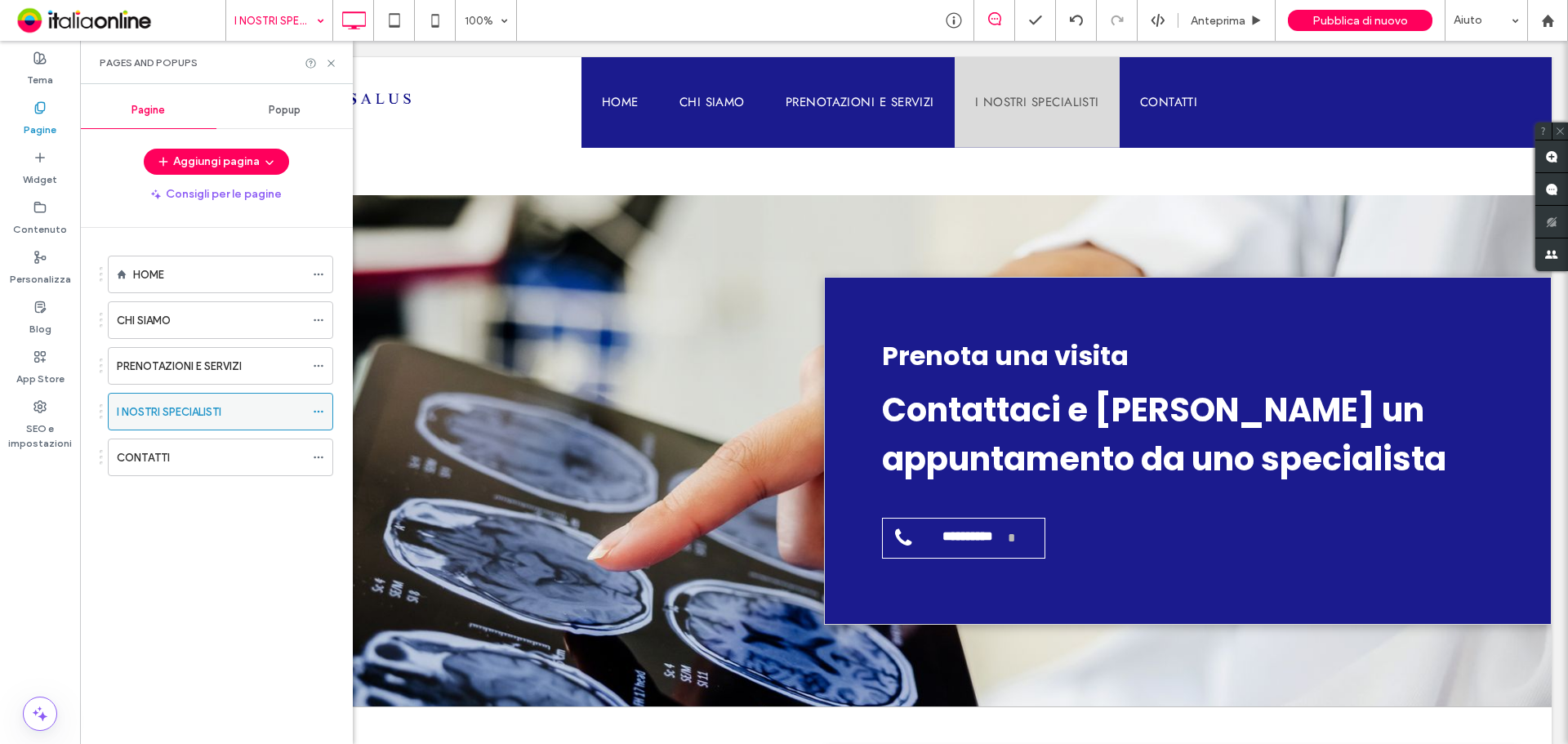
drag, startPoint x: 315, startPoint y: 407, endPoint x: 328, endPoint y: 413, distance: 14.3
click at [315, 407] on icon at bounding box center [319, 411] width 12 height 12
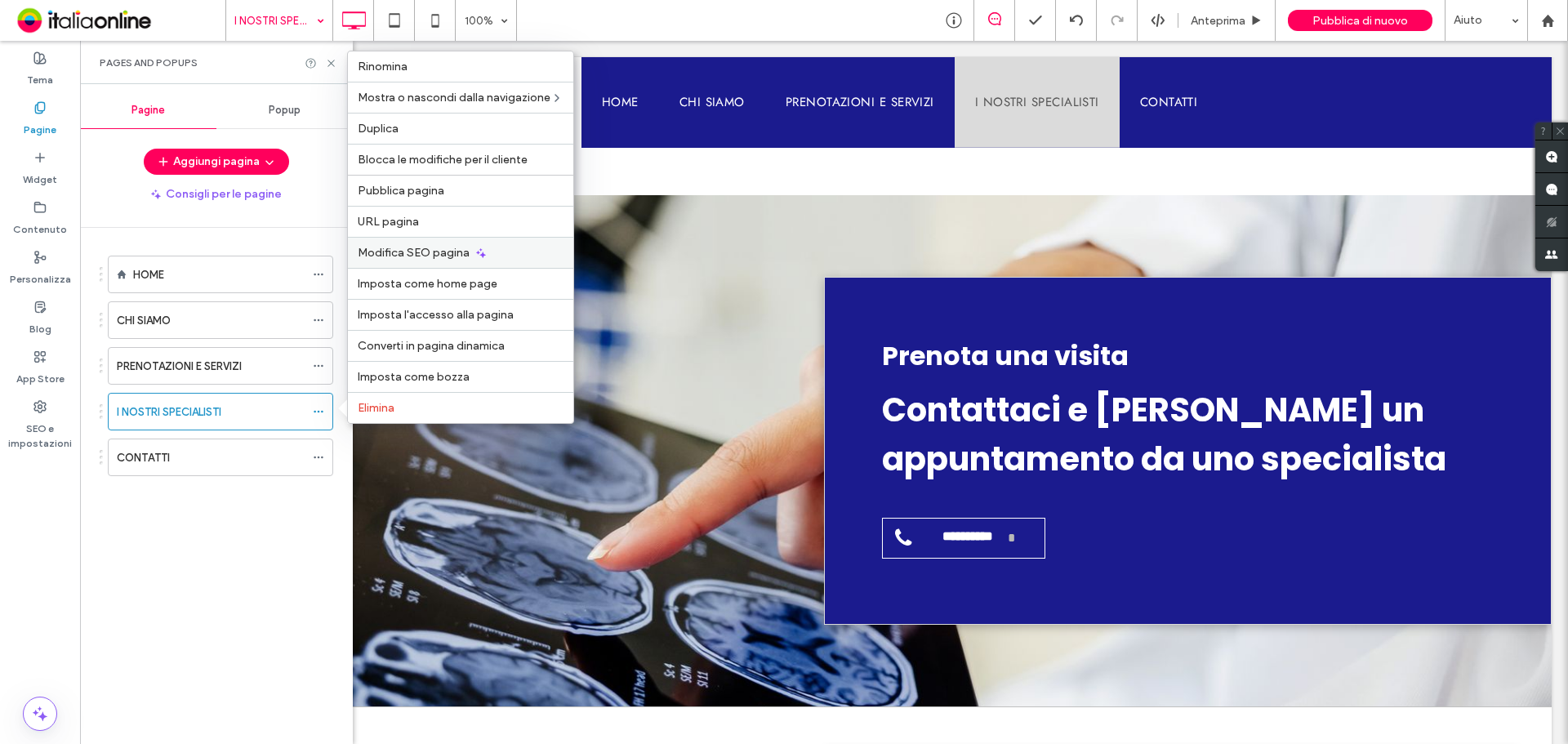
click at [447, 246] on span "Modifica SEO pagina" at bounding box center [412, 253] width 112 height 14
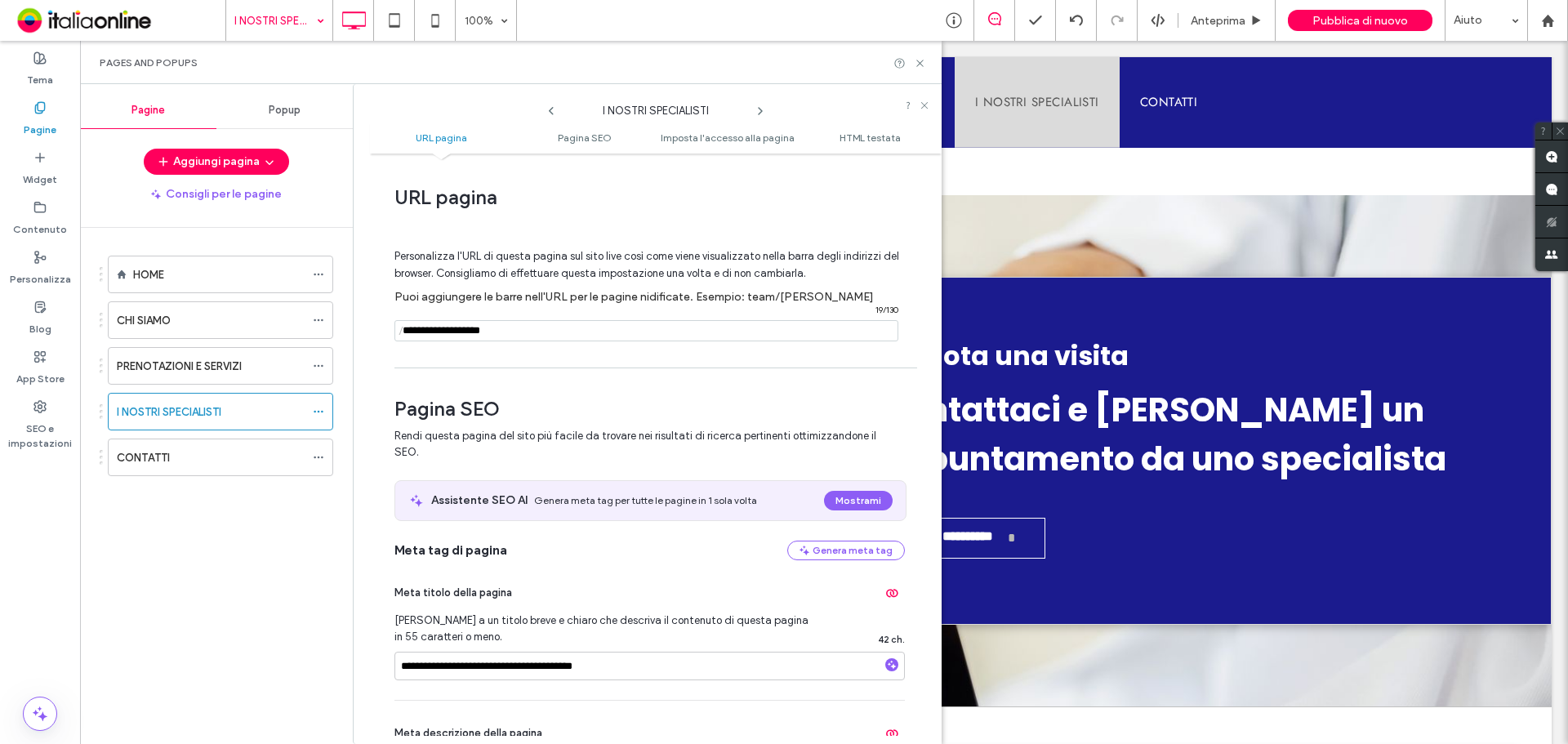
scroll to position [327, 0]
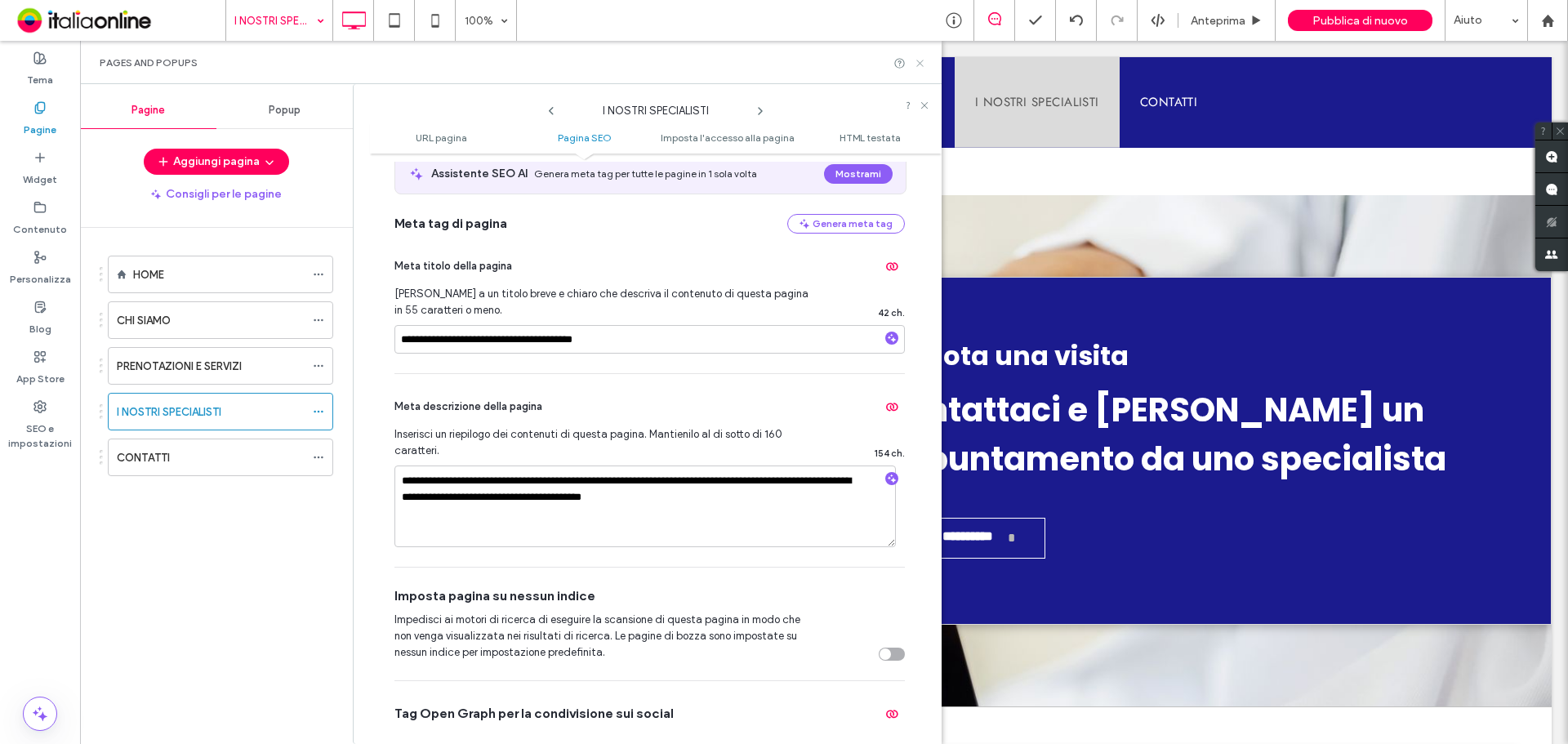
drag, startPoint x: 918, startPoint y: 64, endPoint x: 904, endPoint y: 160, distance: 97.0
click at [918, 64] on icon at bounding box center [920, 63] width 12 height 12
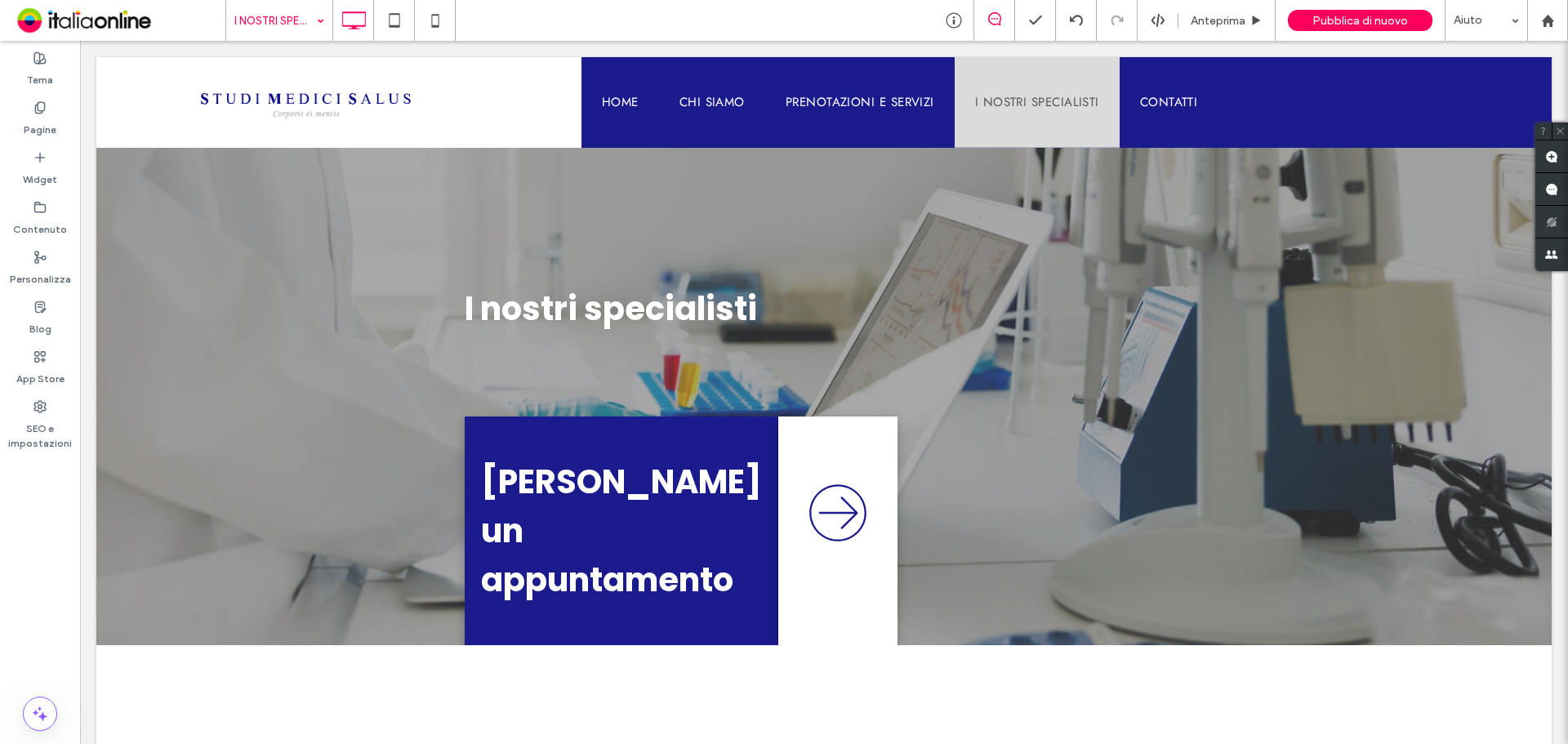
scroll to position [0, 0]
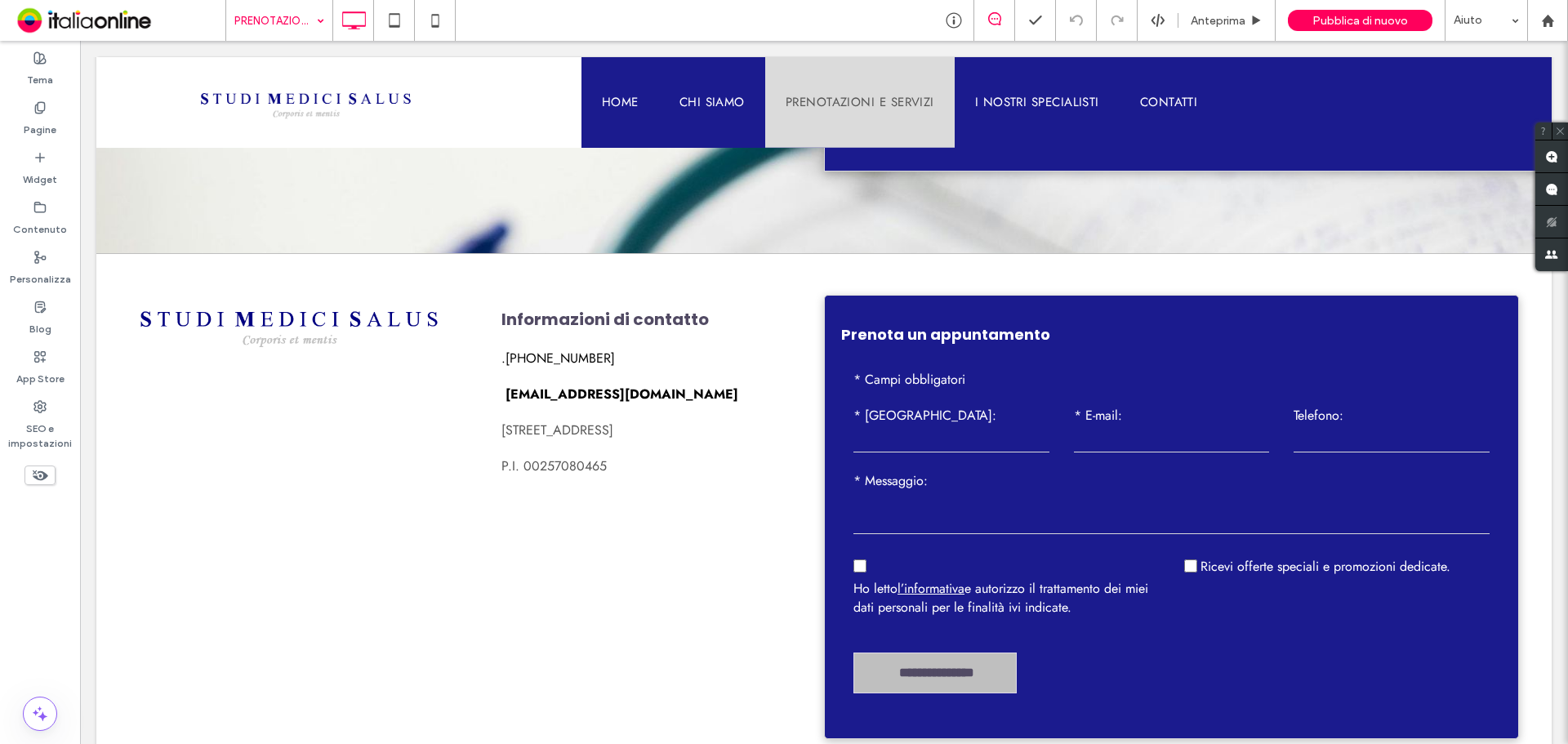
scroll to position [699, 0]
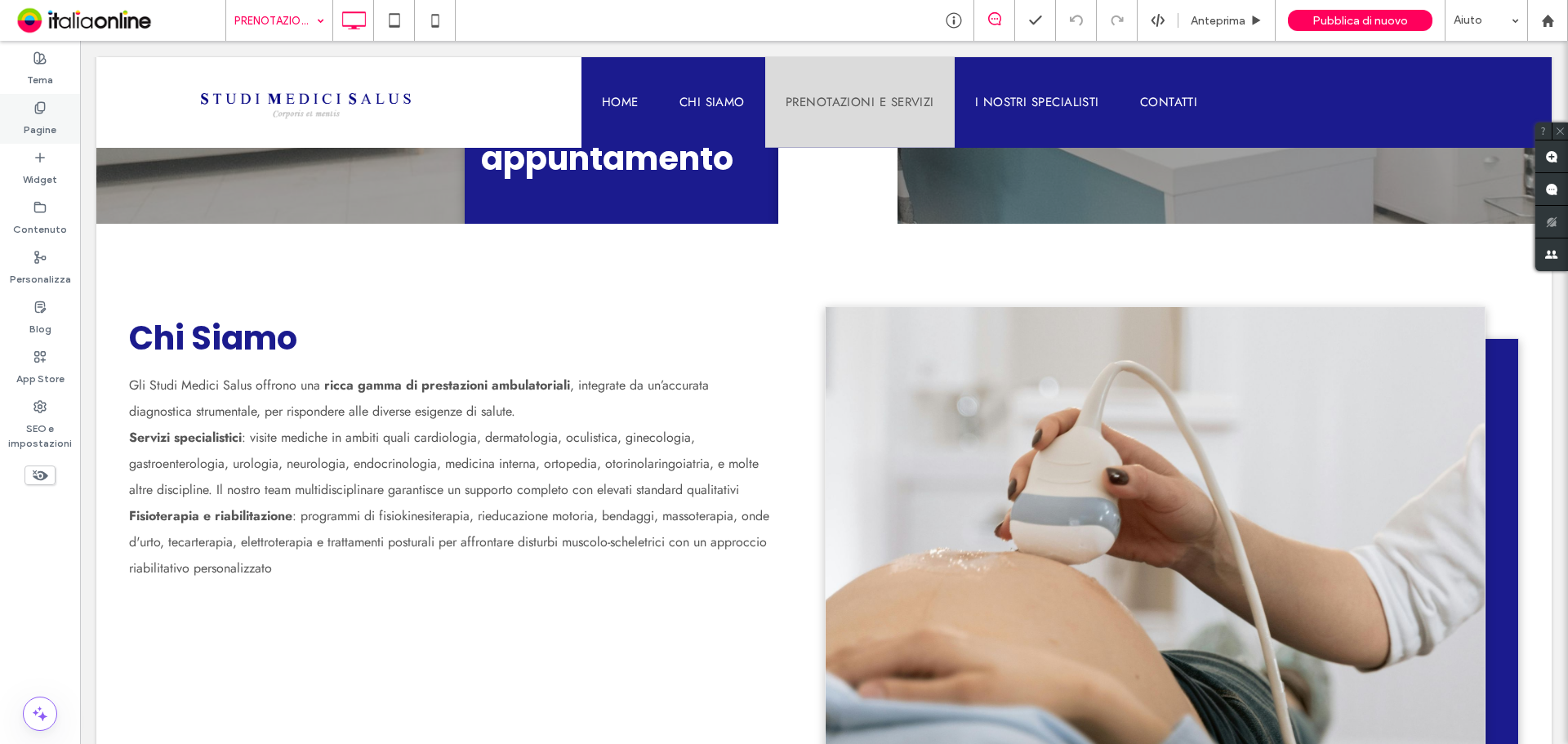
click at [31, 130] on label "Pagine" at bounding box center [39, 125] width 33 height 23
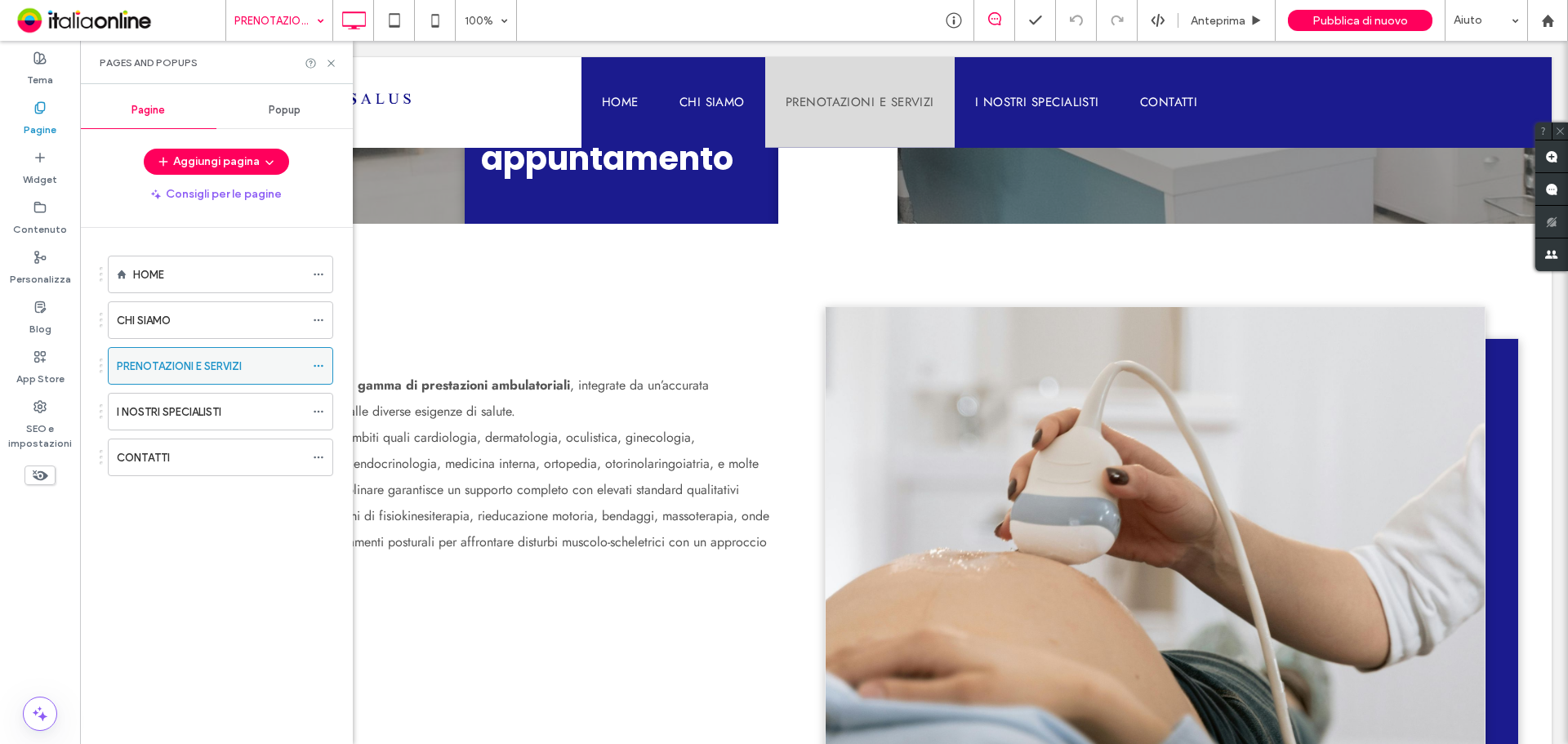
click at [318, 364] on icon at bounding box center [319, 366] width 12 height 12
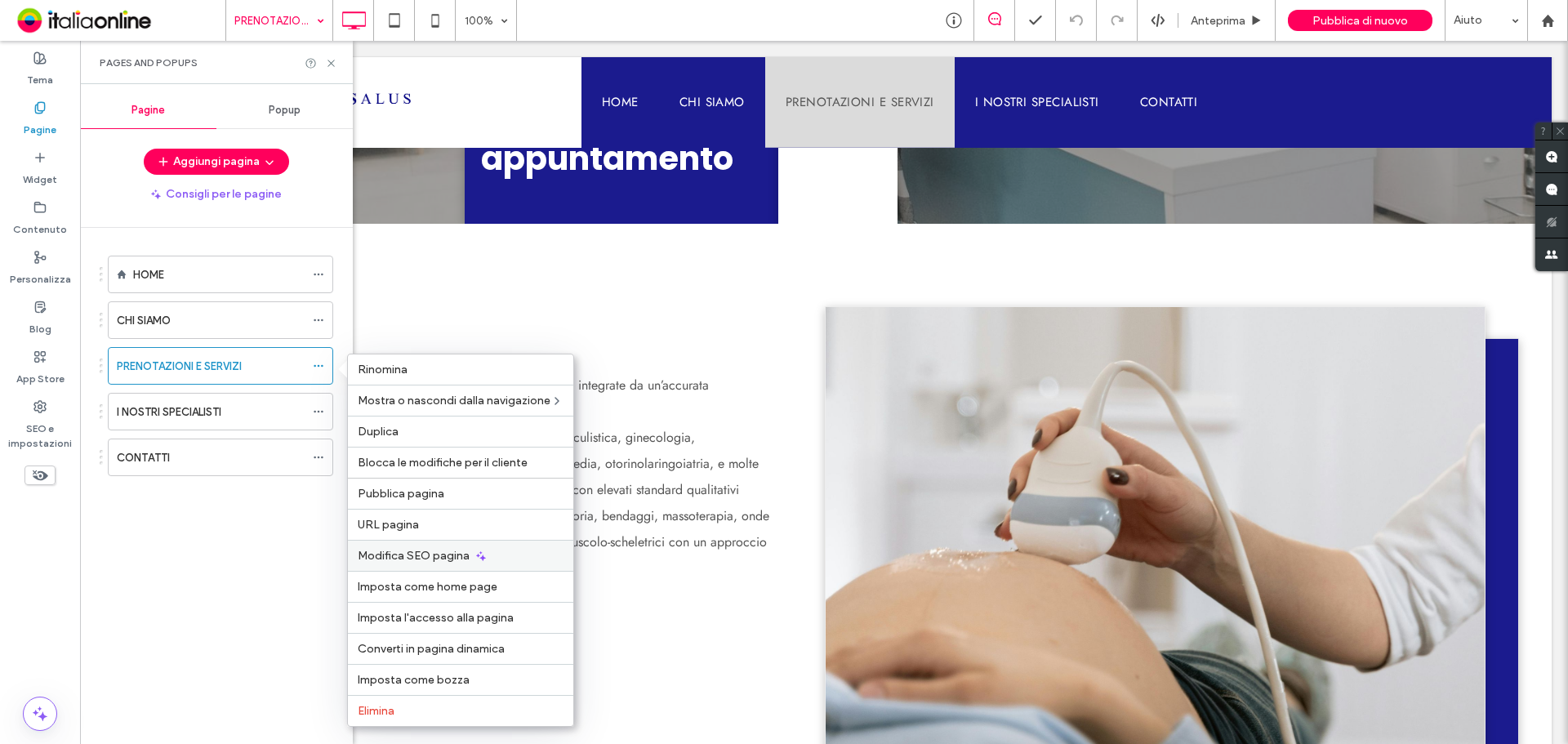
click at [414, 554] on span "Modifica SEO pagina" at bounding box center [412, 556] width 112 height 14
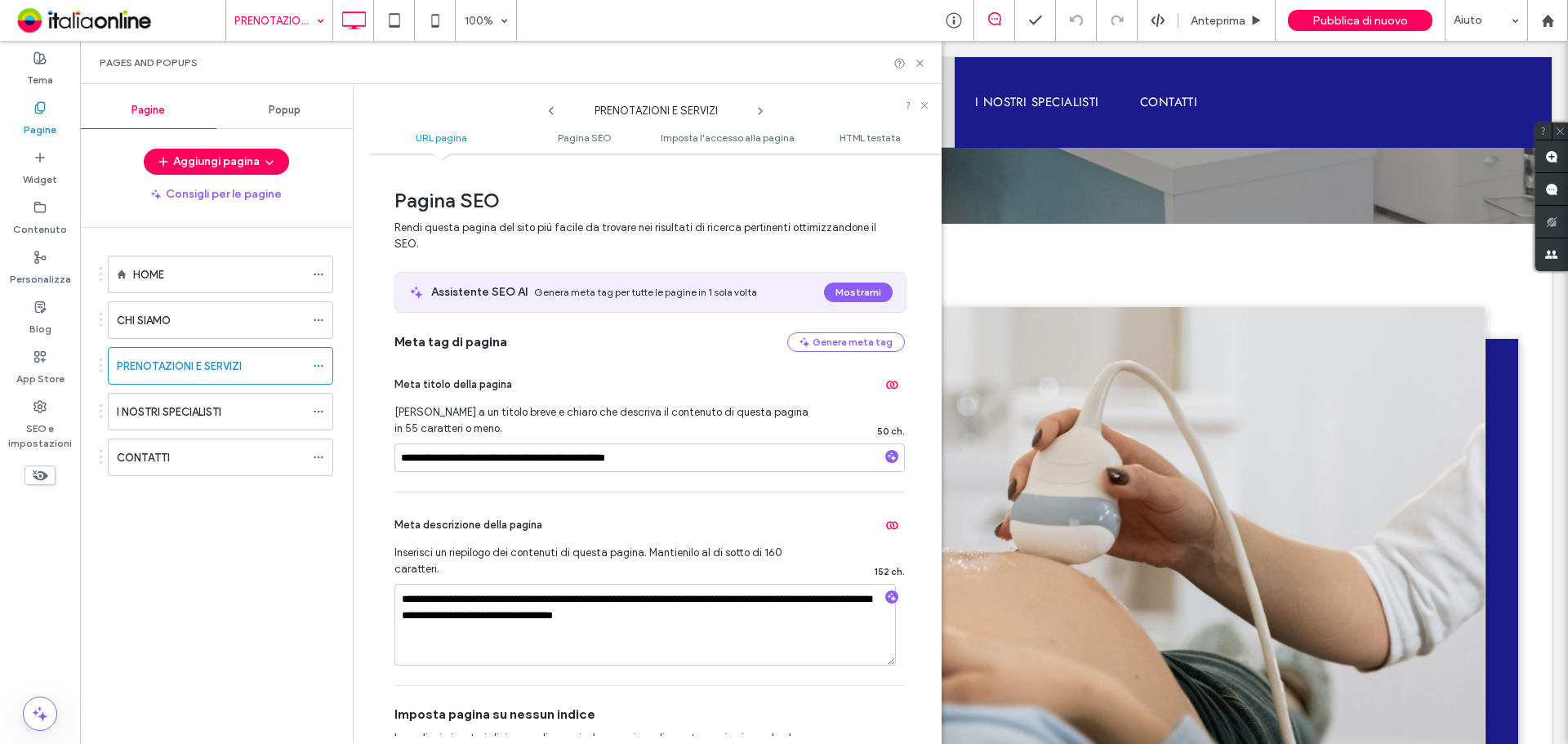
scroll to position [245, 0]
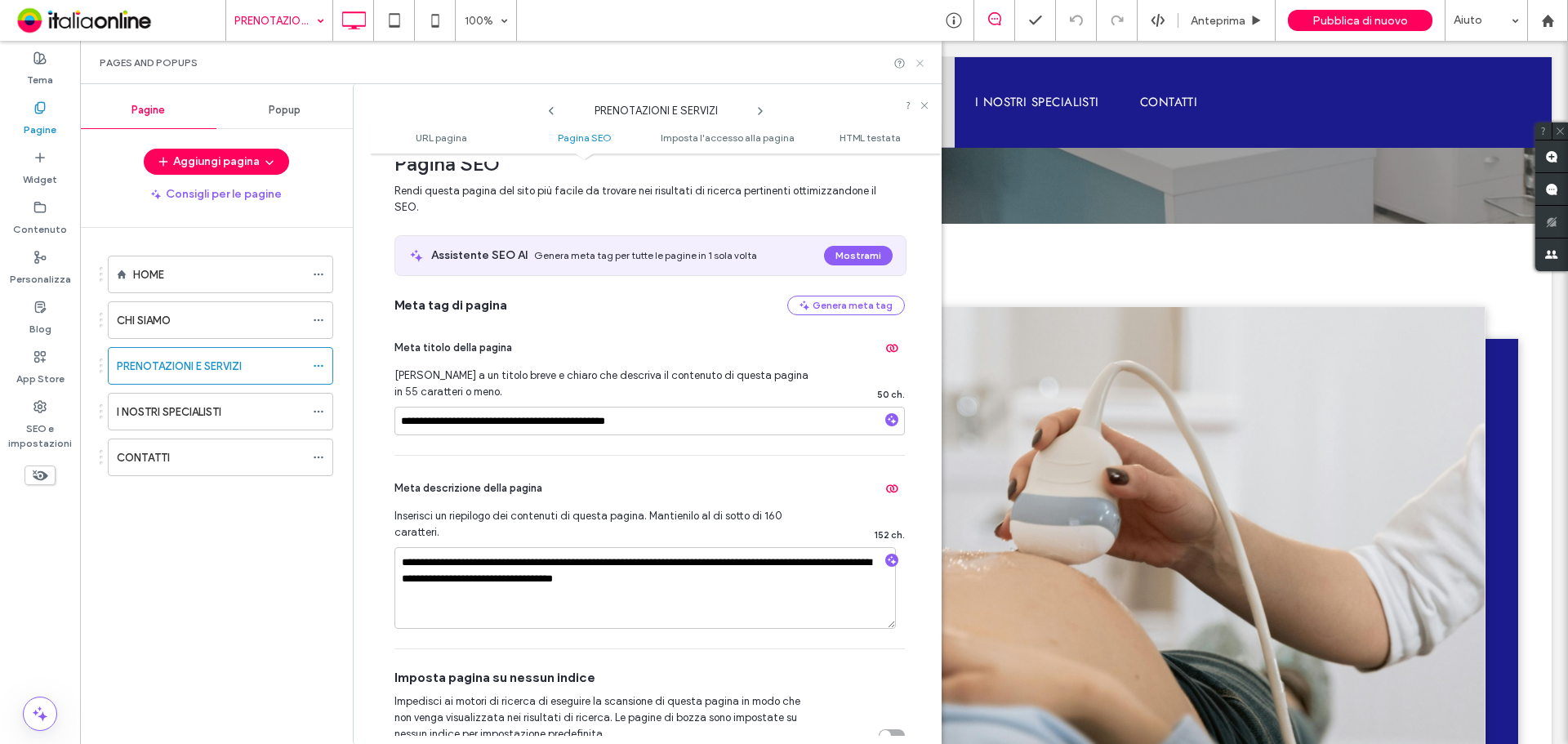
drag, startPoint x: 846, startPoint y: 26, endPoint x: 924, endPoint y: 66, distance: 87.7
click at [924, 66] on icon at bounding box center [920, 63] width 12 height 12
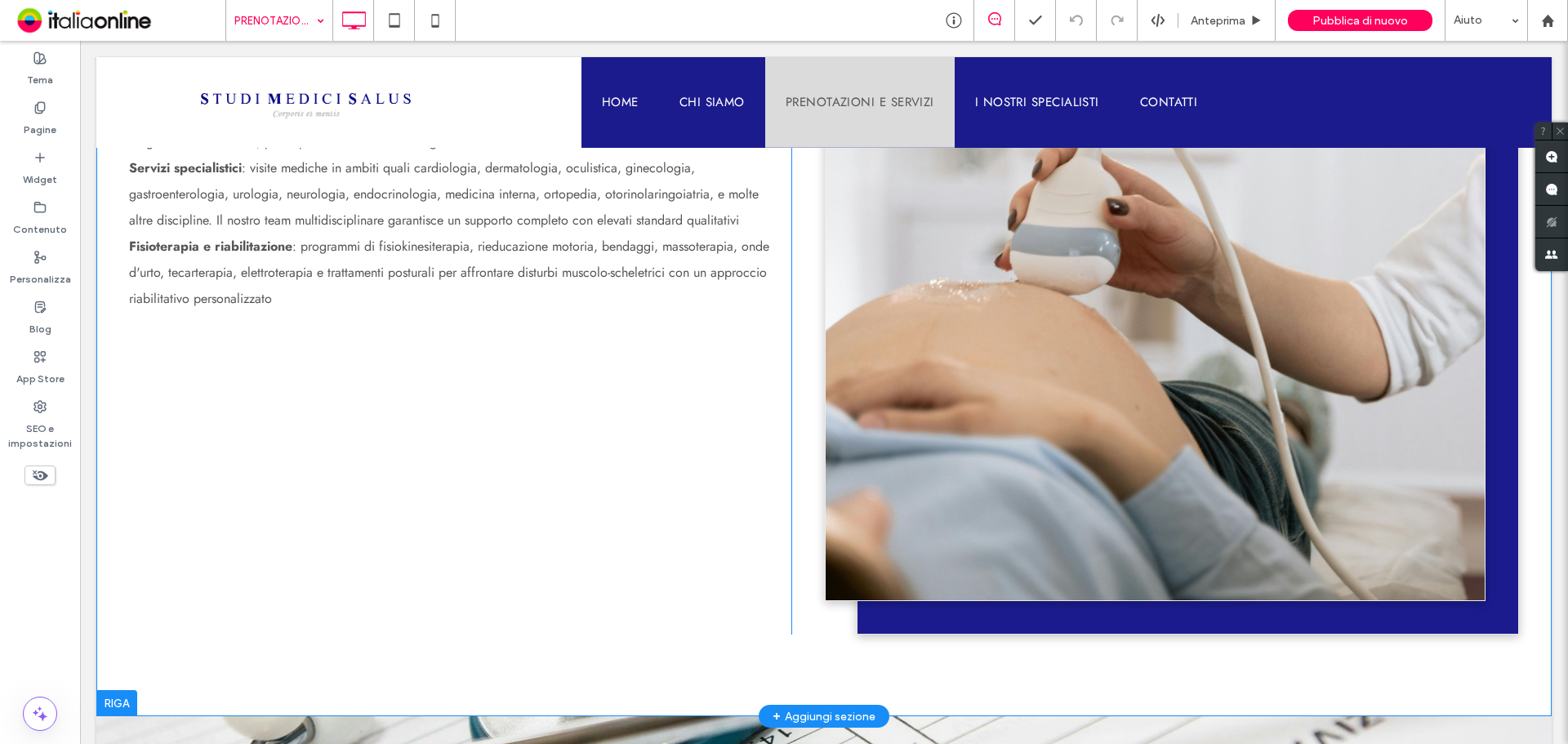
scroll to position [653, 0]
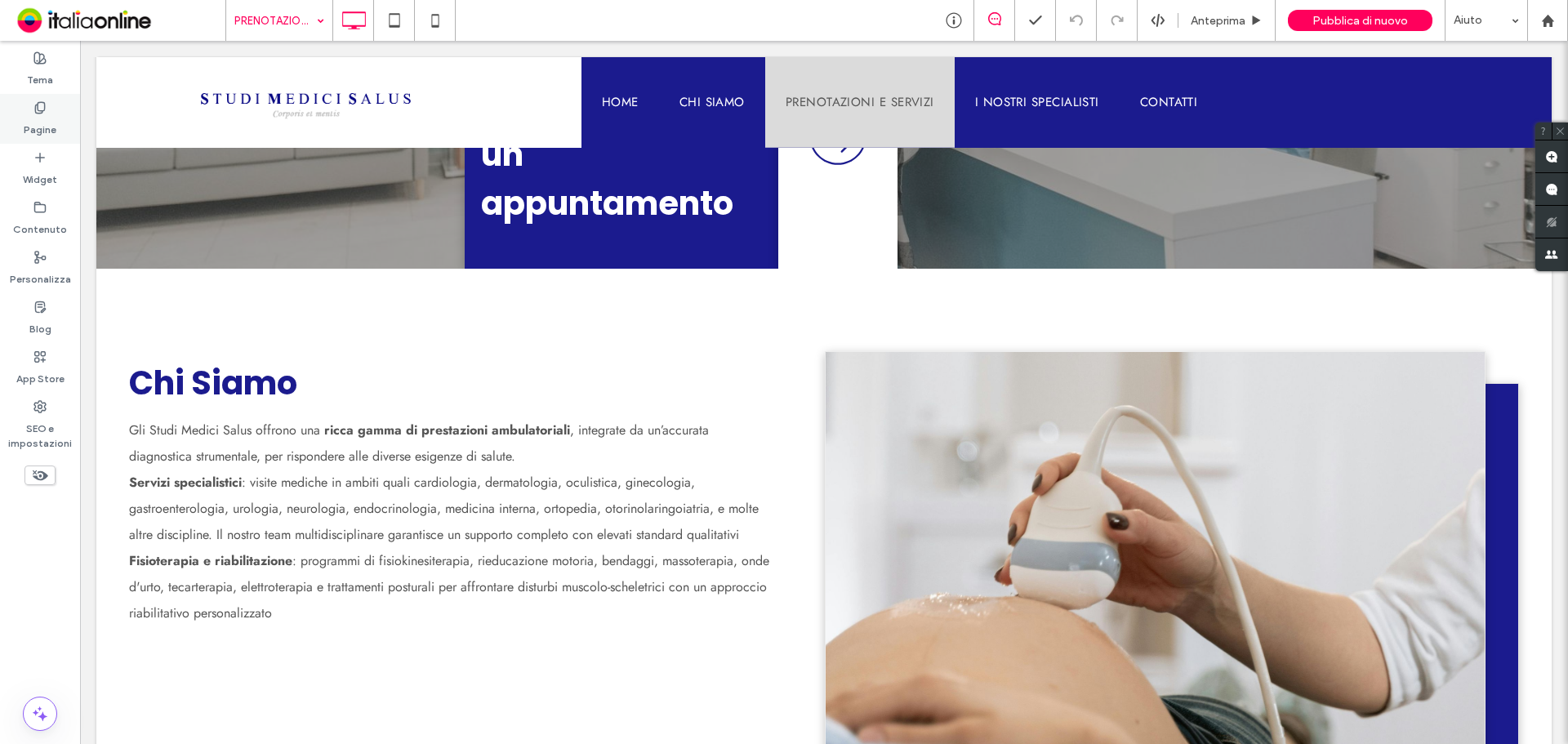
drag, startPoint x: 37, startPoint y: 120, endPoint x: 48, endPoint y: 154, distance: 35.7
click at [37, 120] on label "Pagine" at bounding box center [39, 125] width 33 height 23
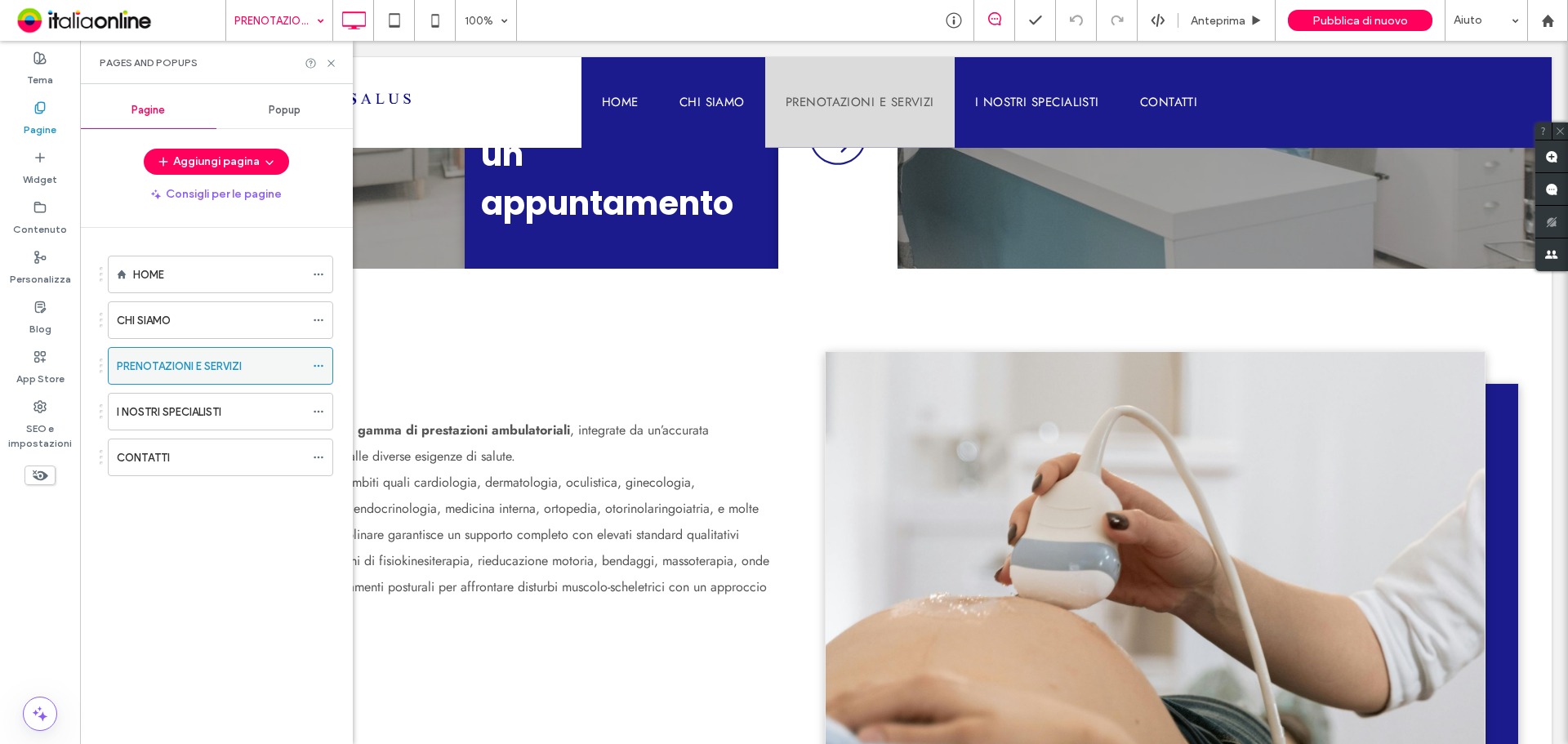
click at [318, 358] on span at bounding box center [319, 365] width 12 height 25
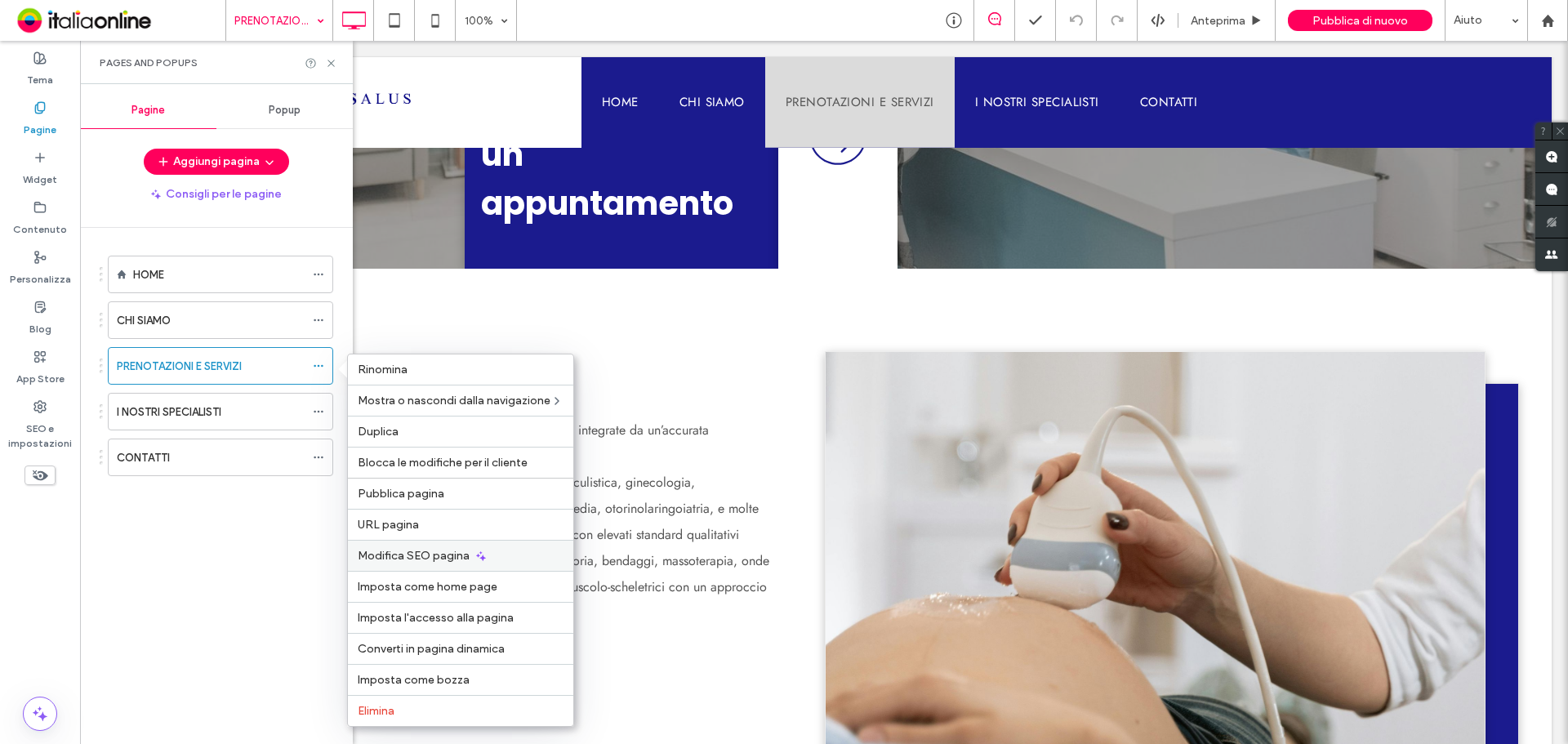
click at [446, 558] on span "Modifica SEO pagina" at bounding box center [412, 556] width 112 height 14
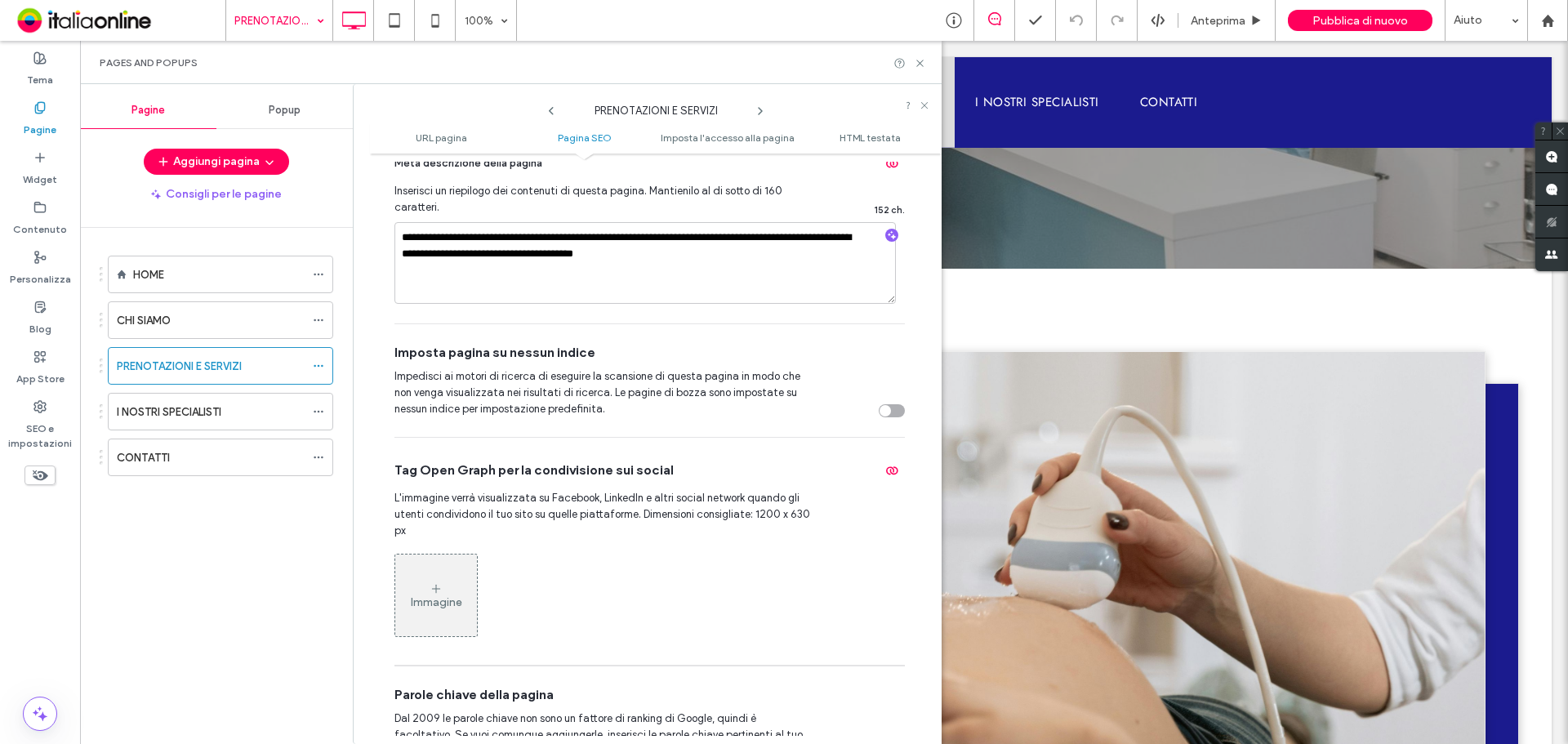
scroll to position [571, 0]
drag, startPoint x: 927, startPoint y: 65, endPoint x: 960, endPoint y: 12, distance: 62.4
click at [927, 65] on div "Pages and Popups" at bounding box center [510, 62] width 861 height 43
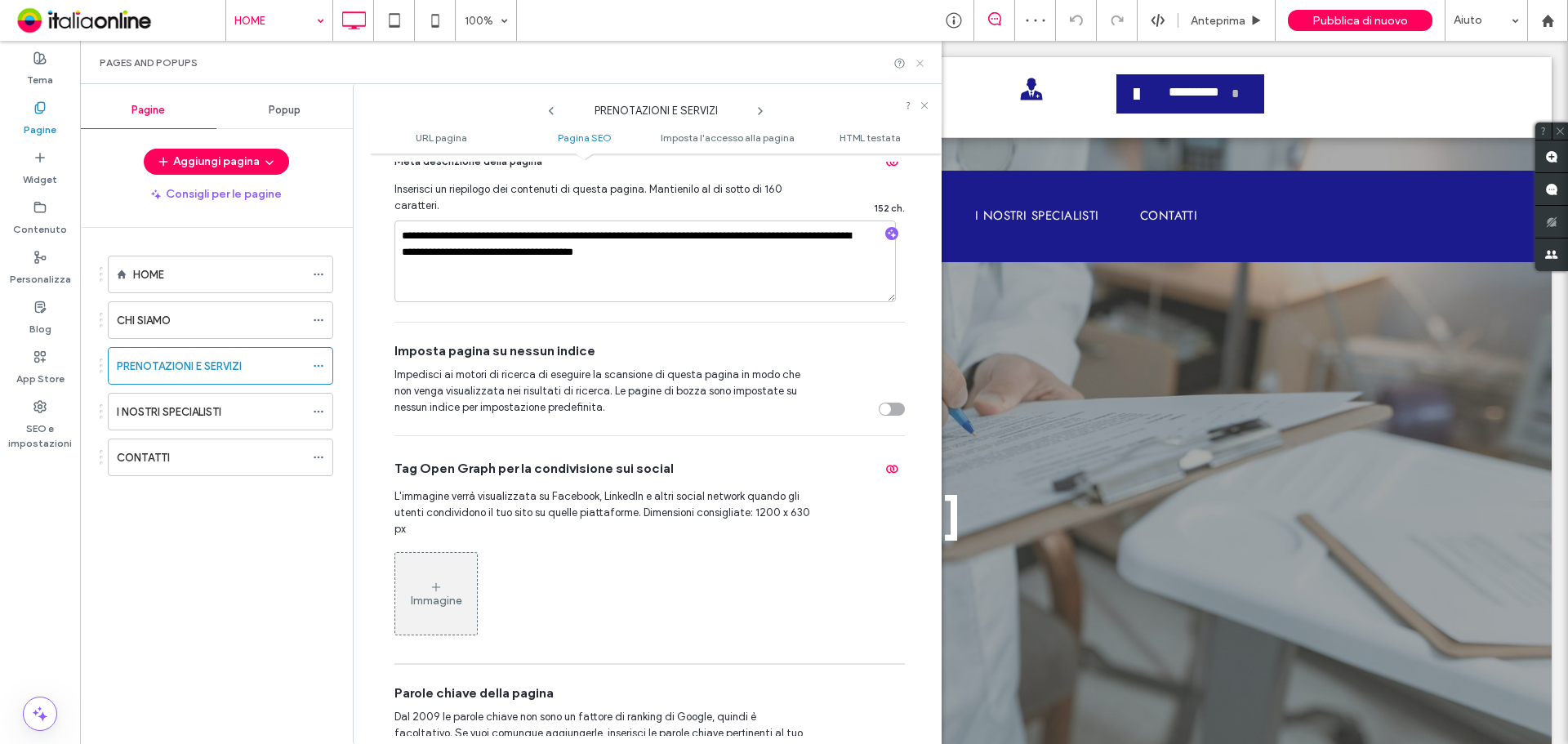
click at [922, 66] on icon at bounding box center [920, 63] width 12 height 12
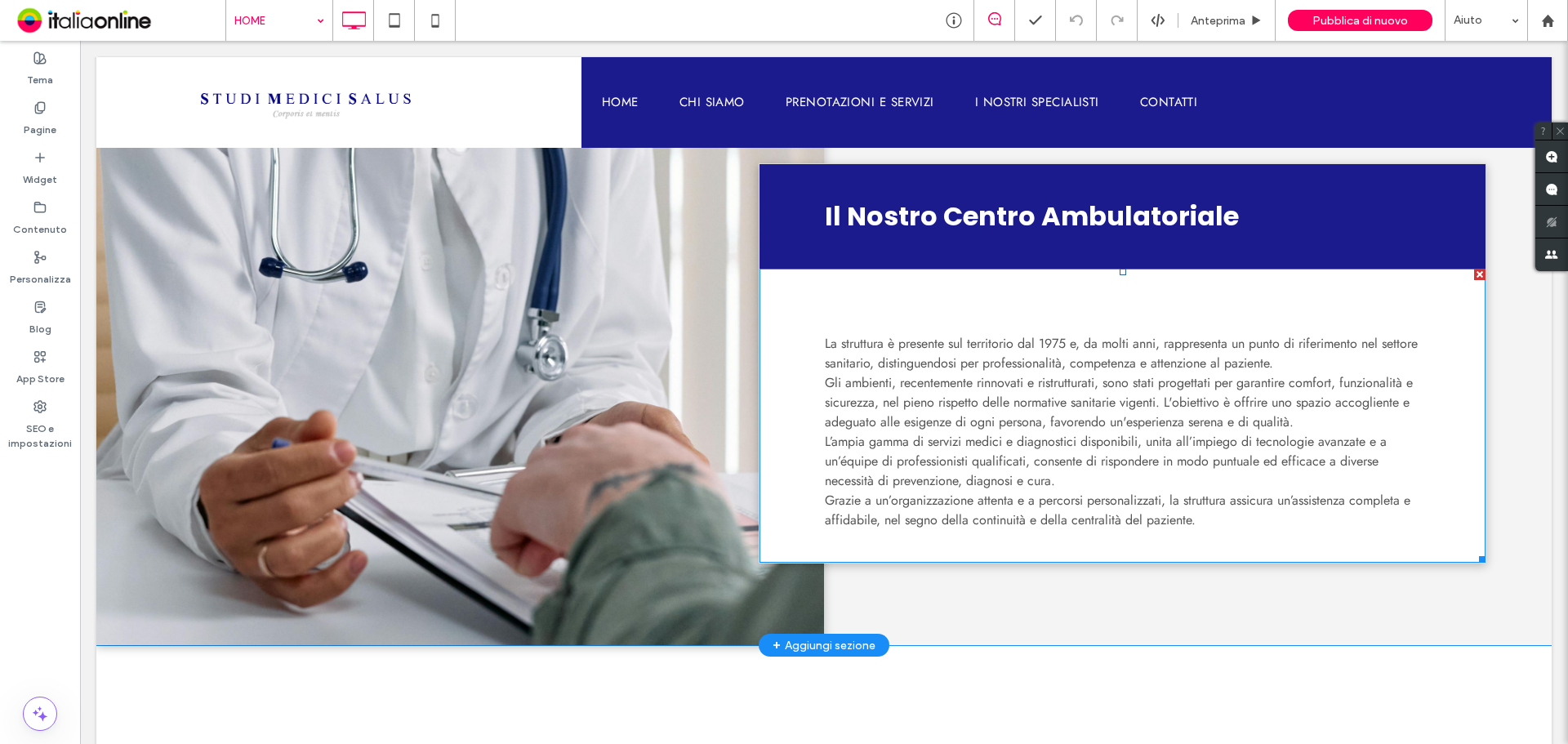
scroll to position [1144, 0]
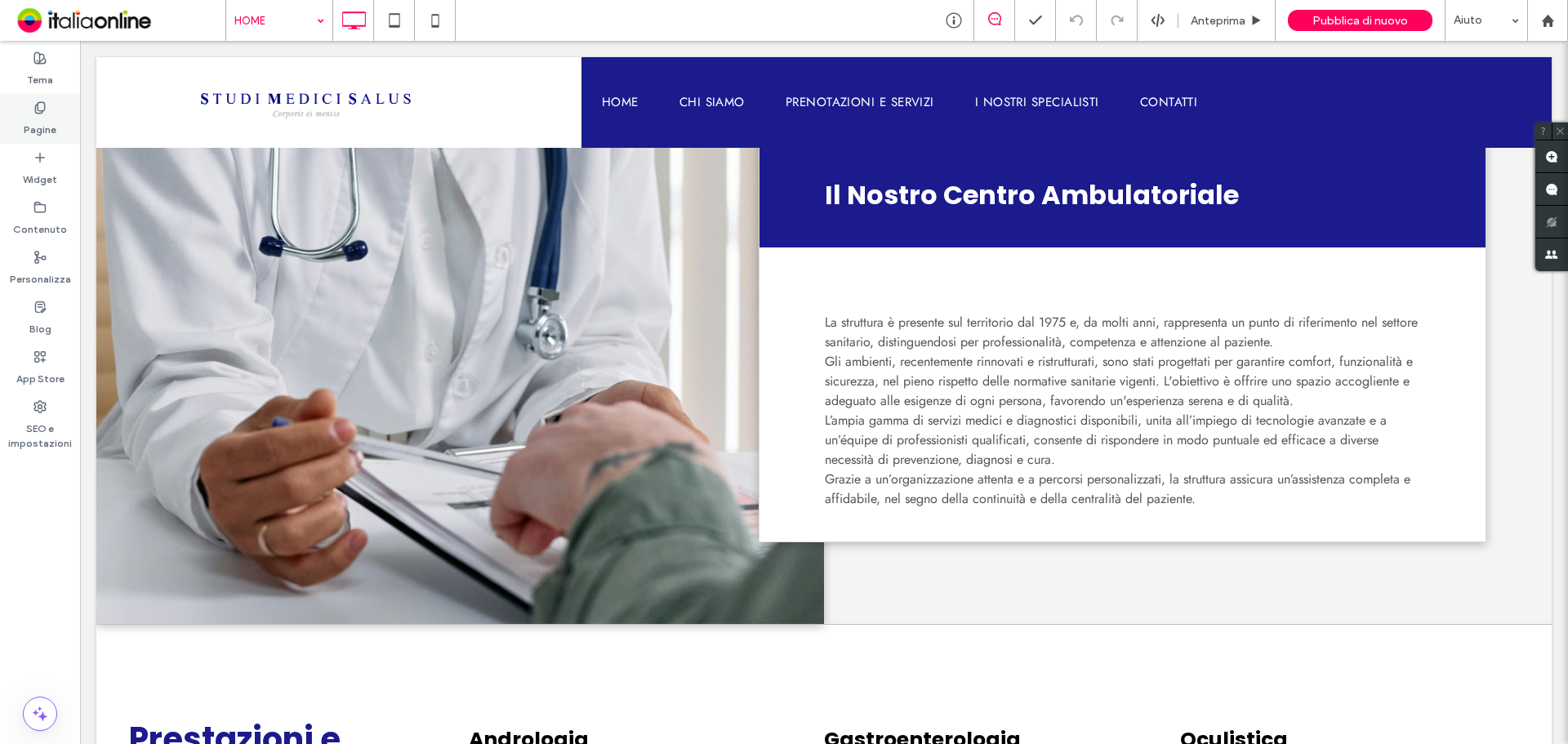
click at [41, 116] on label "Pagine" at bounding box center [39, 125] width 33 height 23
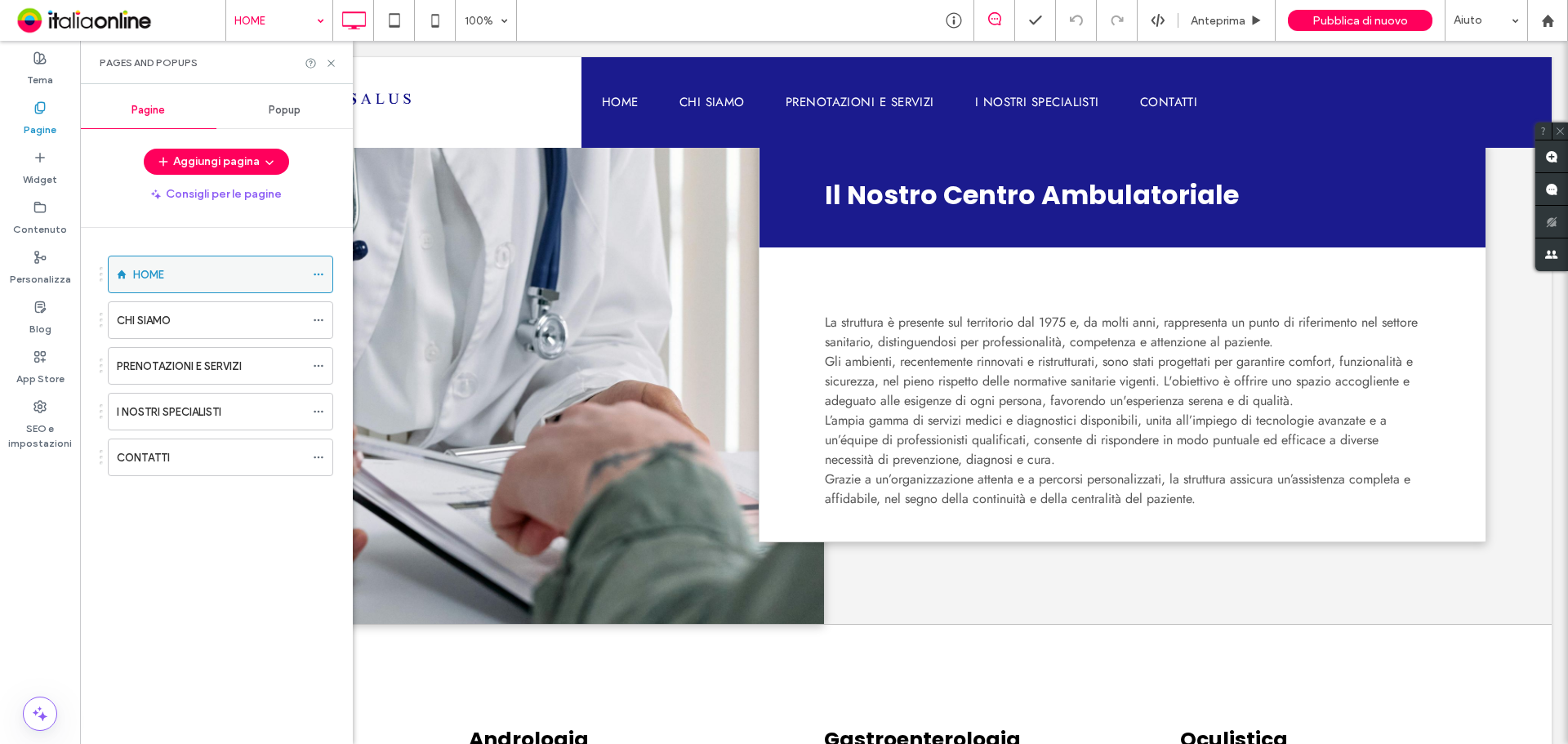
drag, startPoint x: 313, startPoint y: 267, endPoint x: 320, endPoint y: 277, distance: 12.2
click at [312, 267] on div "HOME" at bounding box center [220, 274] width 225 height 37
click at [318, 276] on icon at bounding box center [319, 274] width 12 height 12
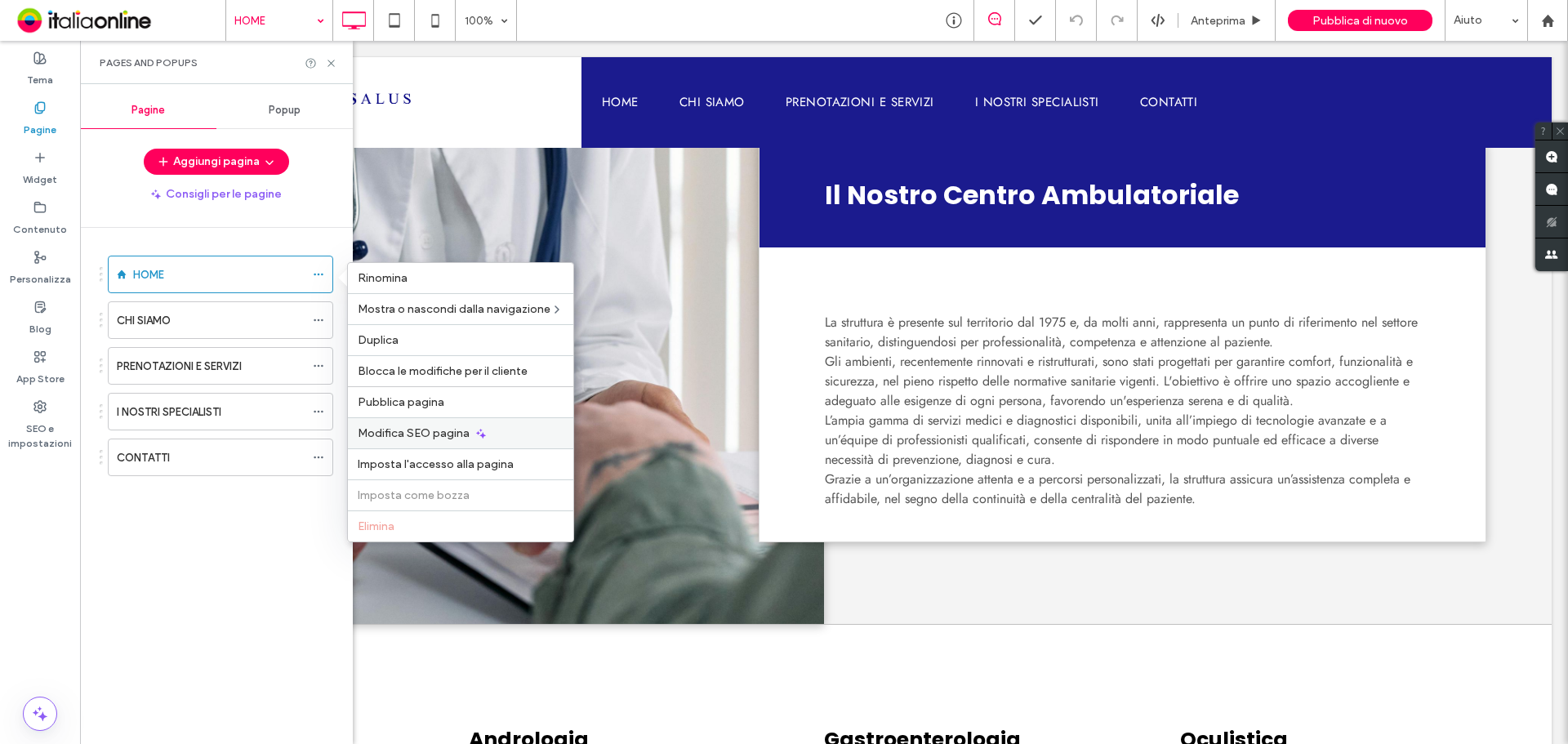
click at [432, 420] on div "Modifica SEO pagina" at bounding box center [461, 432] width 225 height 31
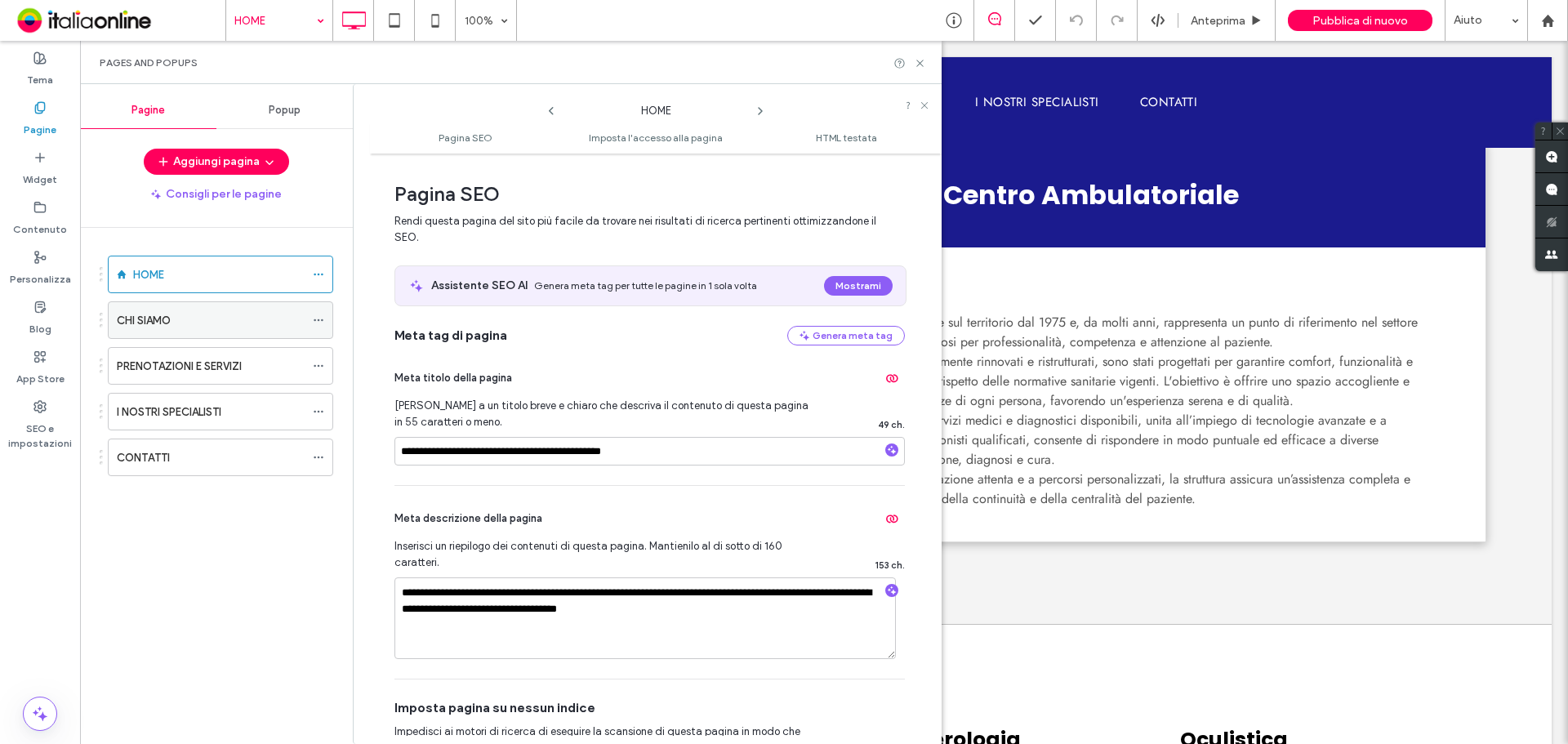
click at [323, 321] on use at bounding box center [318, 321] width 9 height 2
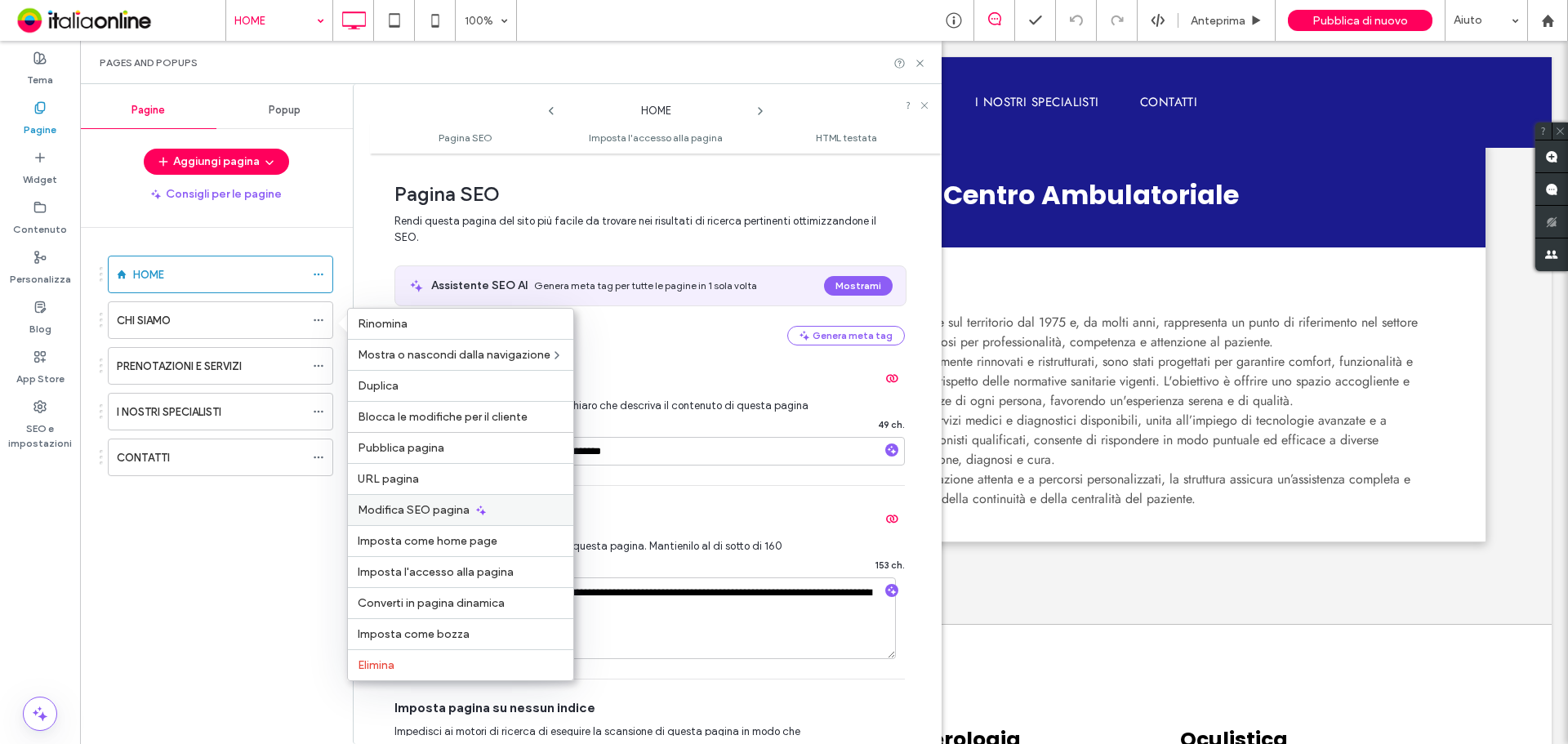
click at [450, 502] on div "Modifica SEO pagina" at bounding box center [461, 509] width 225 height 31
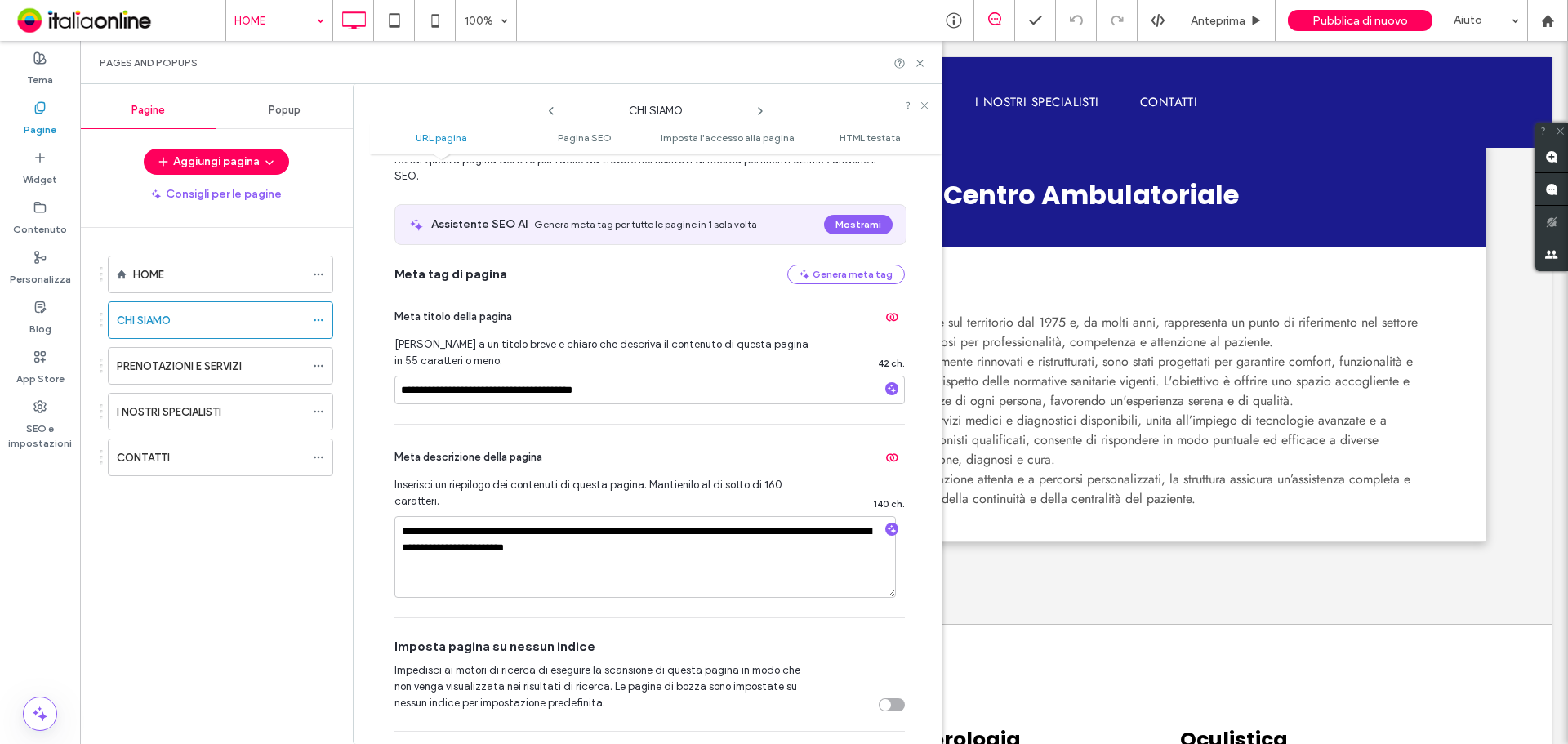
scroll to position [327, 0]
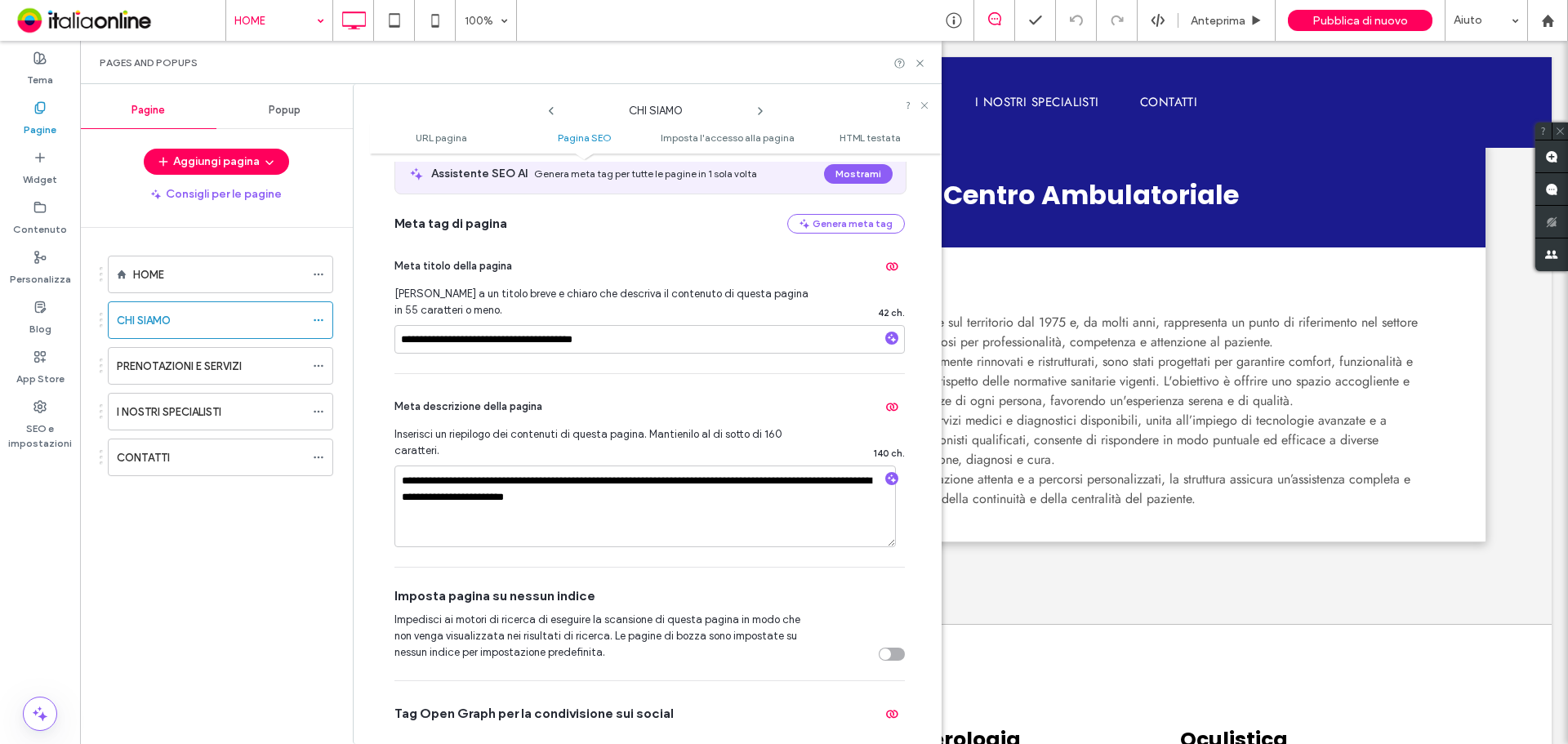
drag, startPoint x: 321, startPoint y: 364, endPoint x: 334, endPoint y: 381, distance: 21.4
click at [321, 364] on icon at bounding box center [319, 366] width 12 height 12
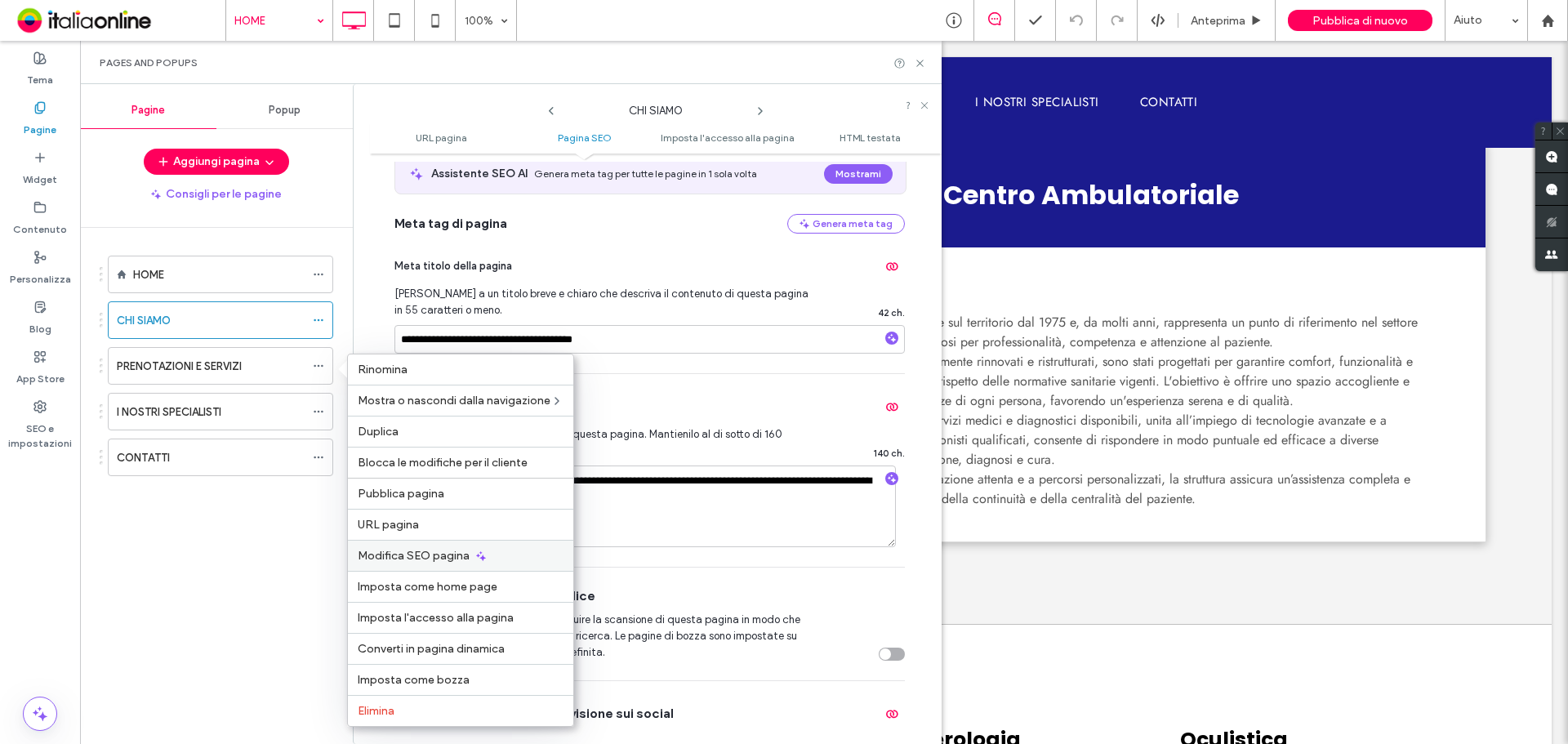
click at [435, 547] on div "Modifica SEO pagina" at bounding box center [461, 555] width 225 height 31
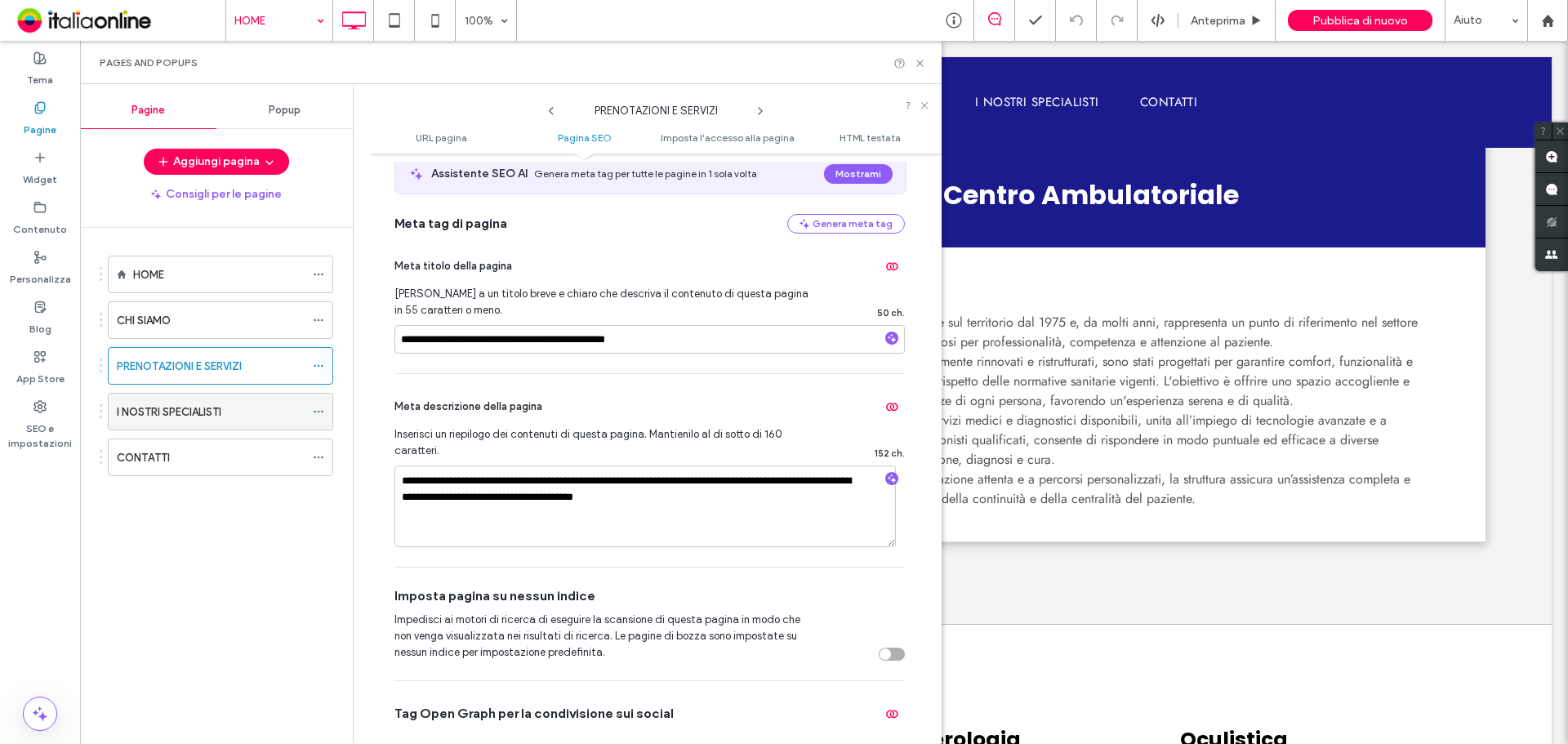
click at [318, 409] on icon at bounding box center [319, 411] width 12 height 12
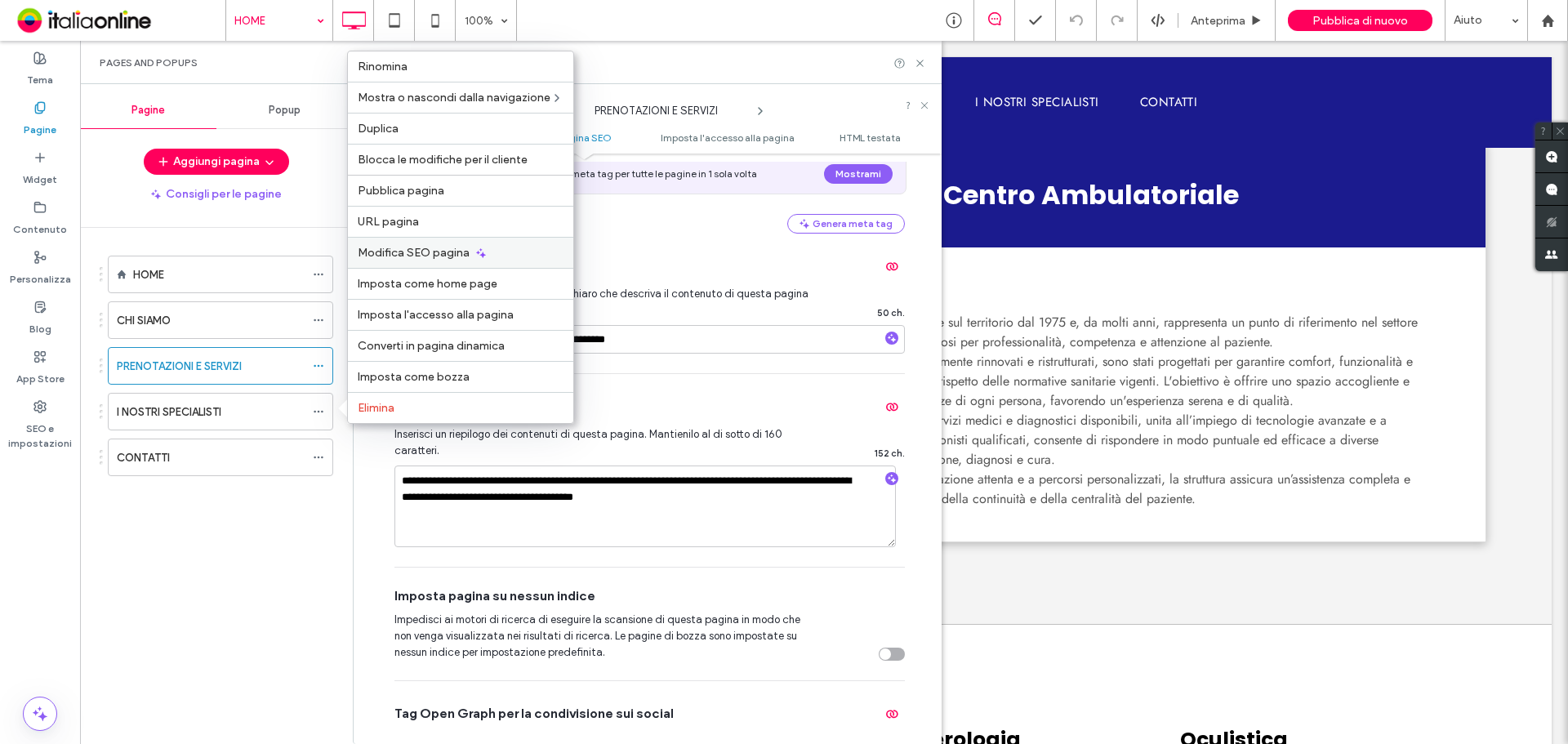
click at [447, 259] on span "Modifica SEO pagina" at bounding box center [412, 253] width 112 height 14
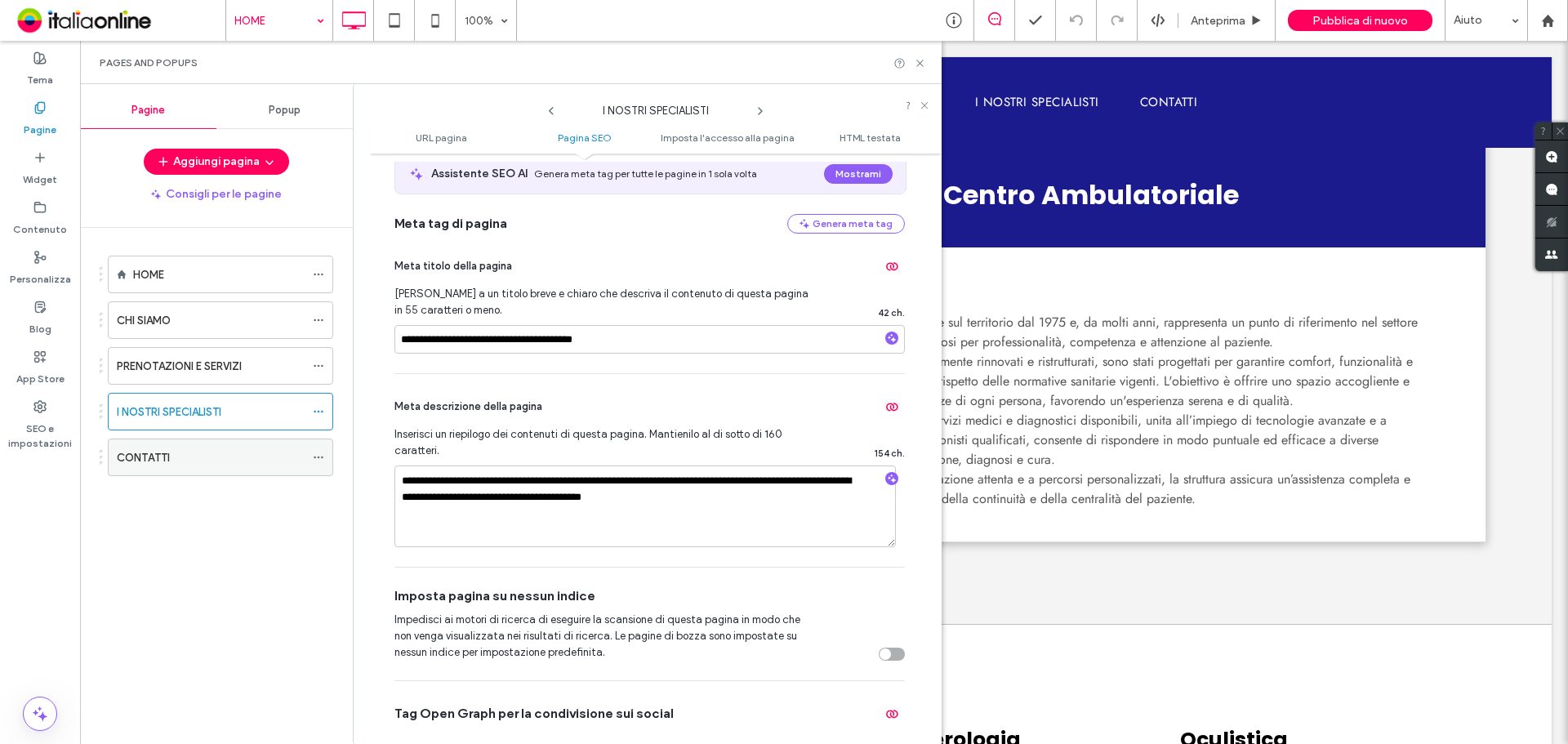
click at [315, 452] on icon at bounding box center [319, 458] width 12 height 12
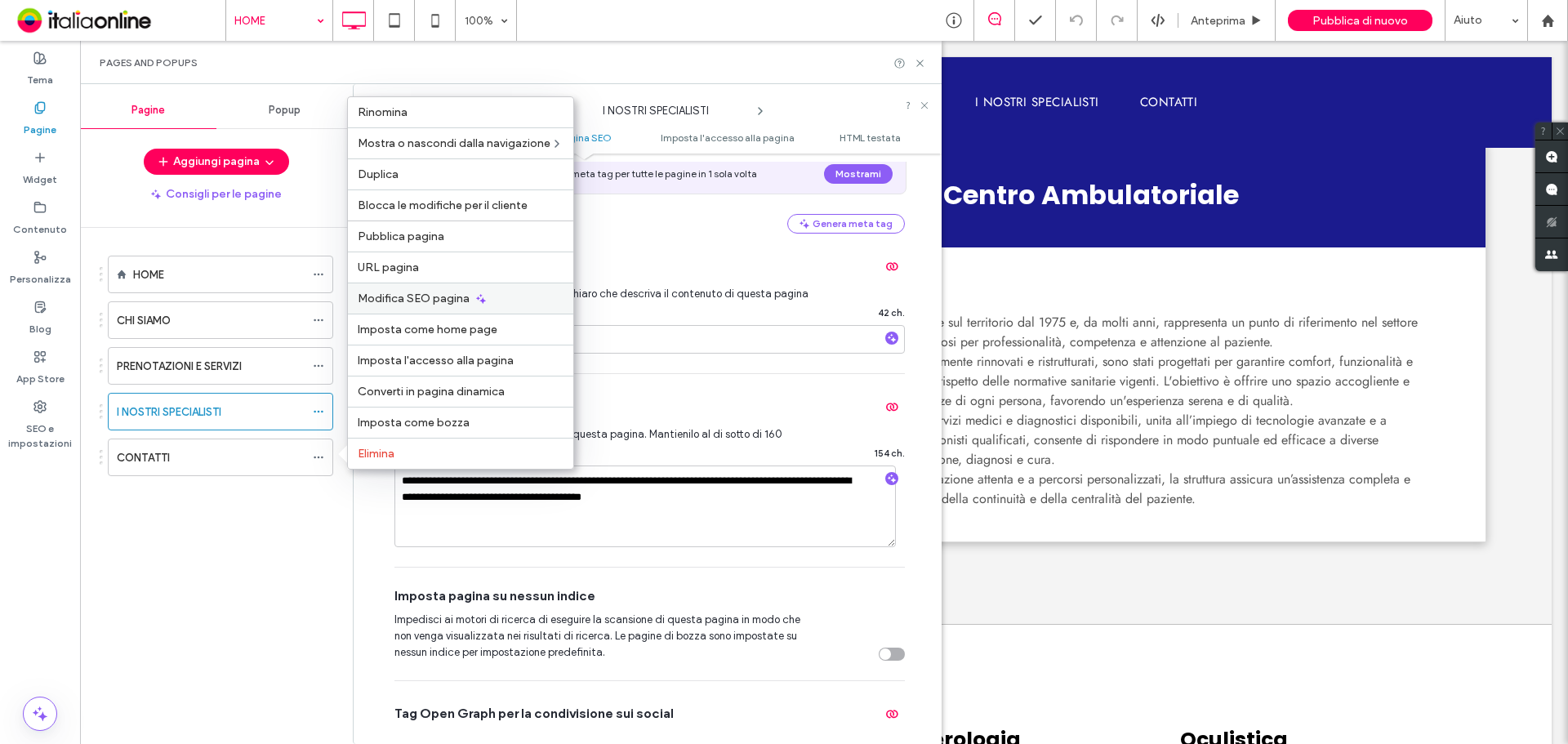
click at [423, 301] on span "Modifica SEO pagina" at bounding box center [412, 298] width 112 height 14
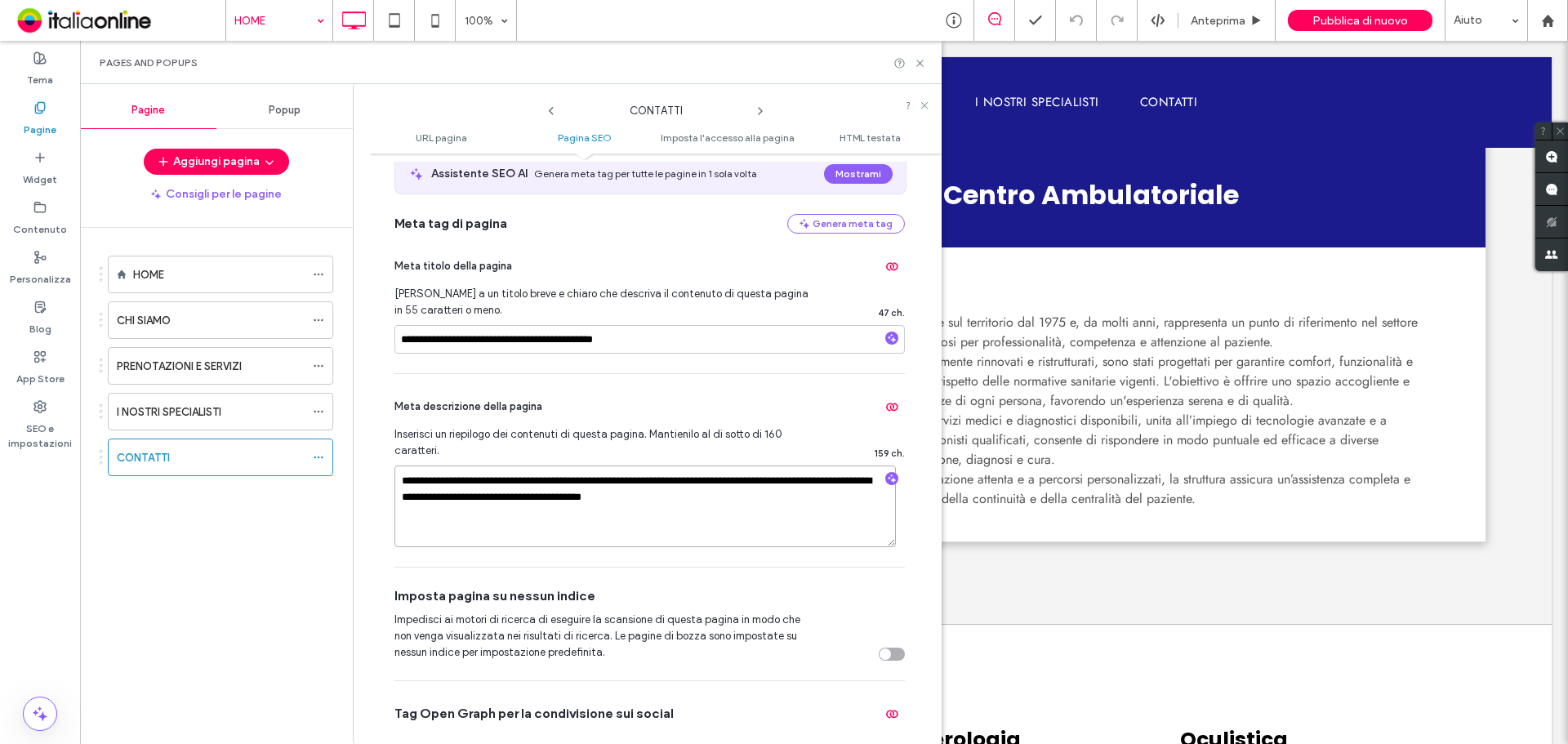
drag, startPoint x: 402, startPoint y: 484, endPoint x: 869, endPoint y: 499, distance: 467.2
click at [869, 499] on textarea "**********" at bounding box center [645, 506] width 501 height 82
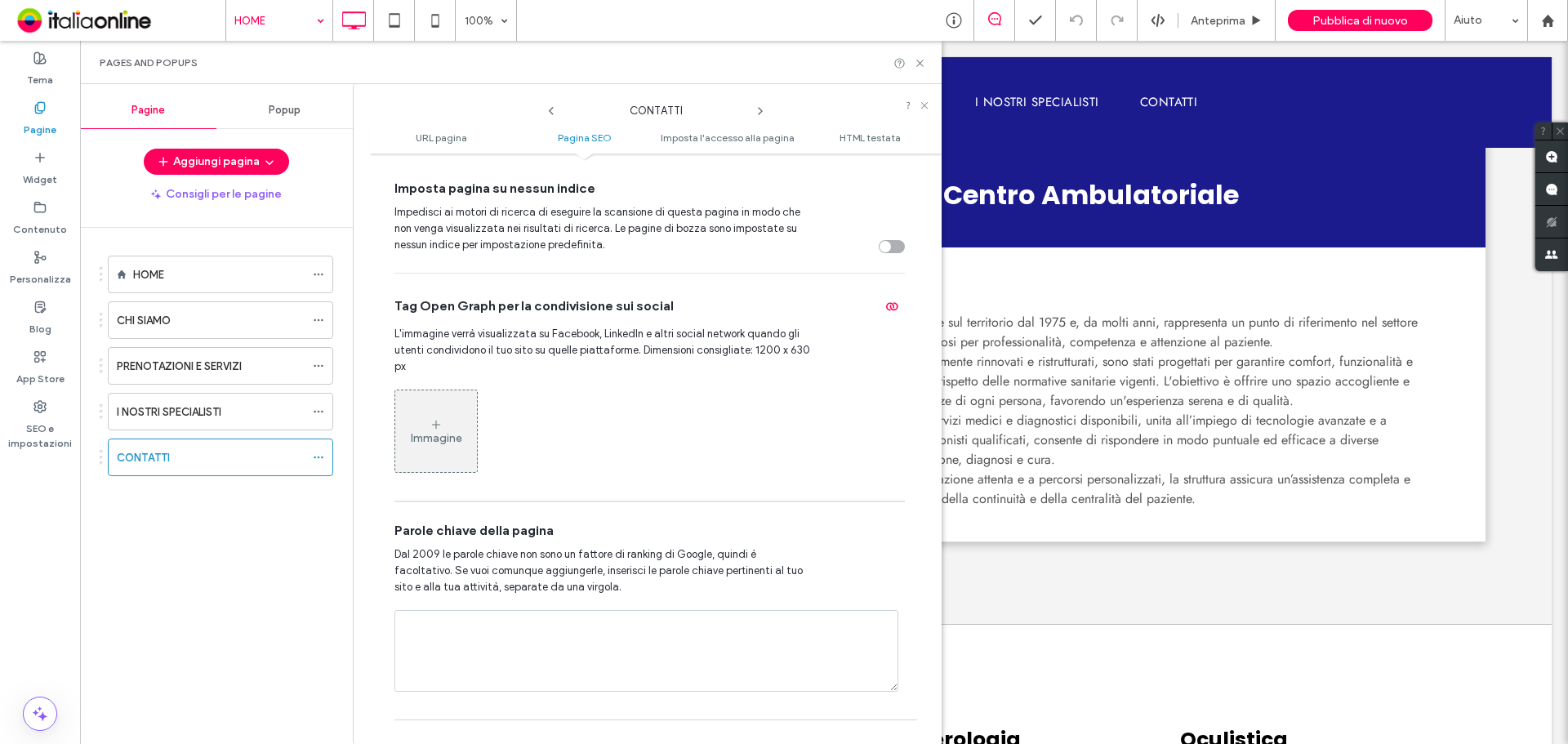
scroll to position [898, 0]
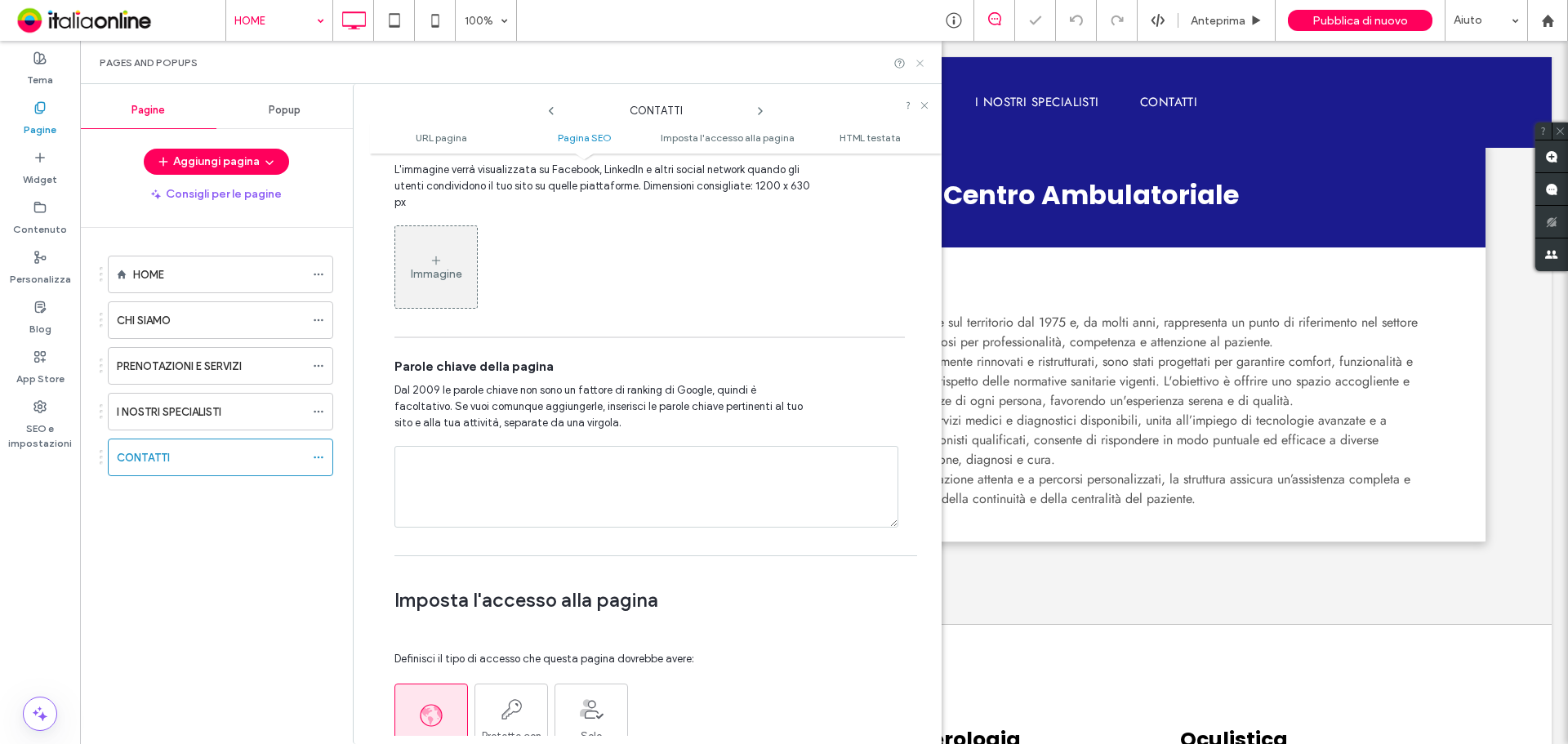
click at [915, 64] on icon at bounding box center [920, 63] width 12 height 12
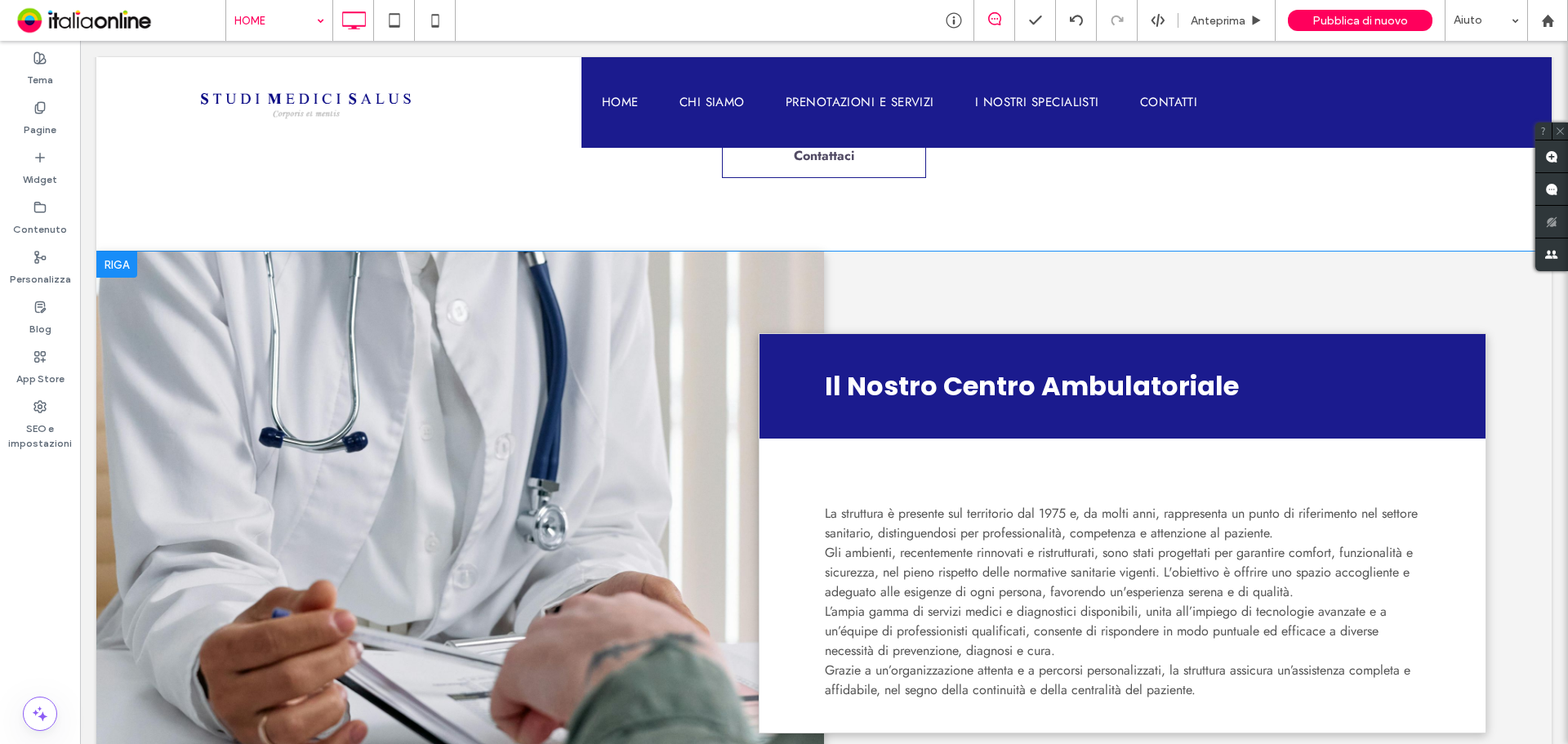
scroll to position [653, 0]
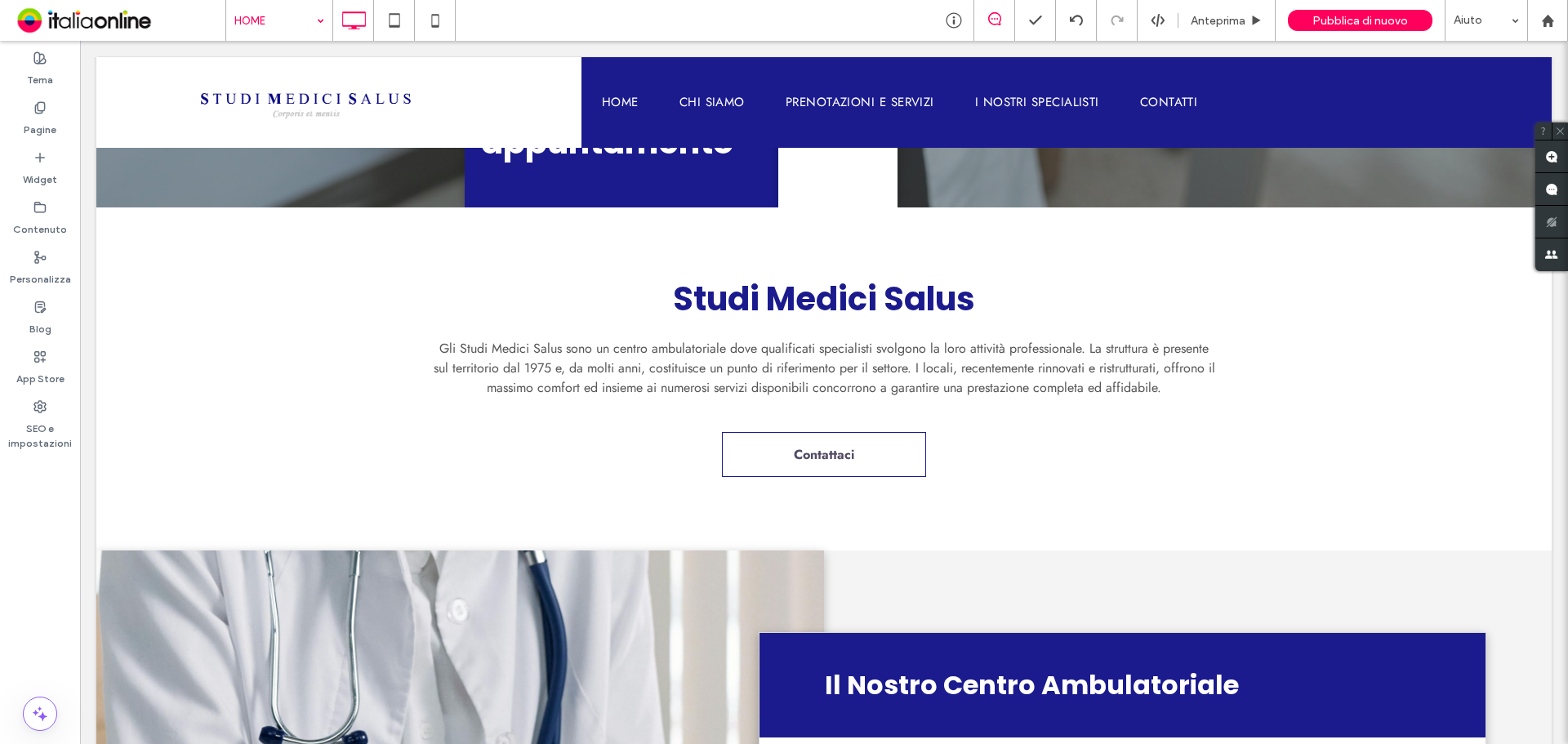
drag, startPoint x: 263, startPoint y: 28, endPoint x: 270, endPoint y: 35, distance: 9.9
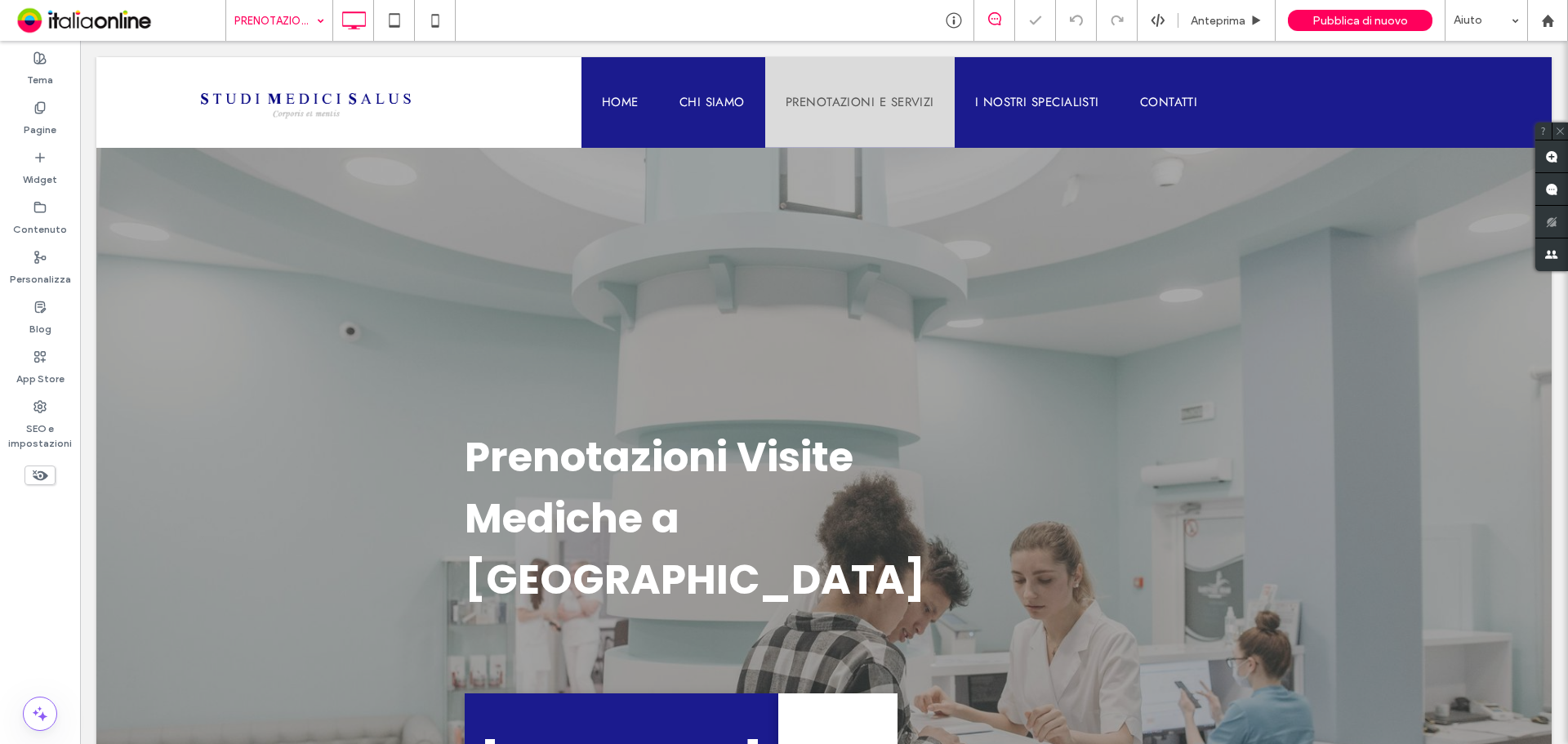
scroll to position [571, 0]
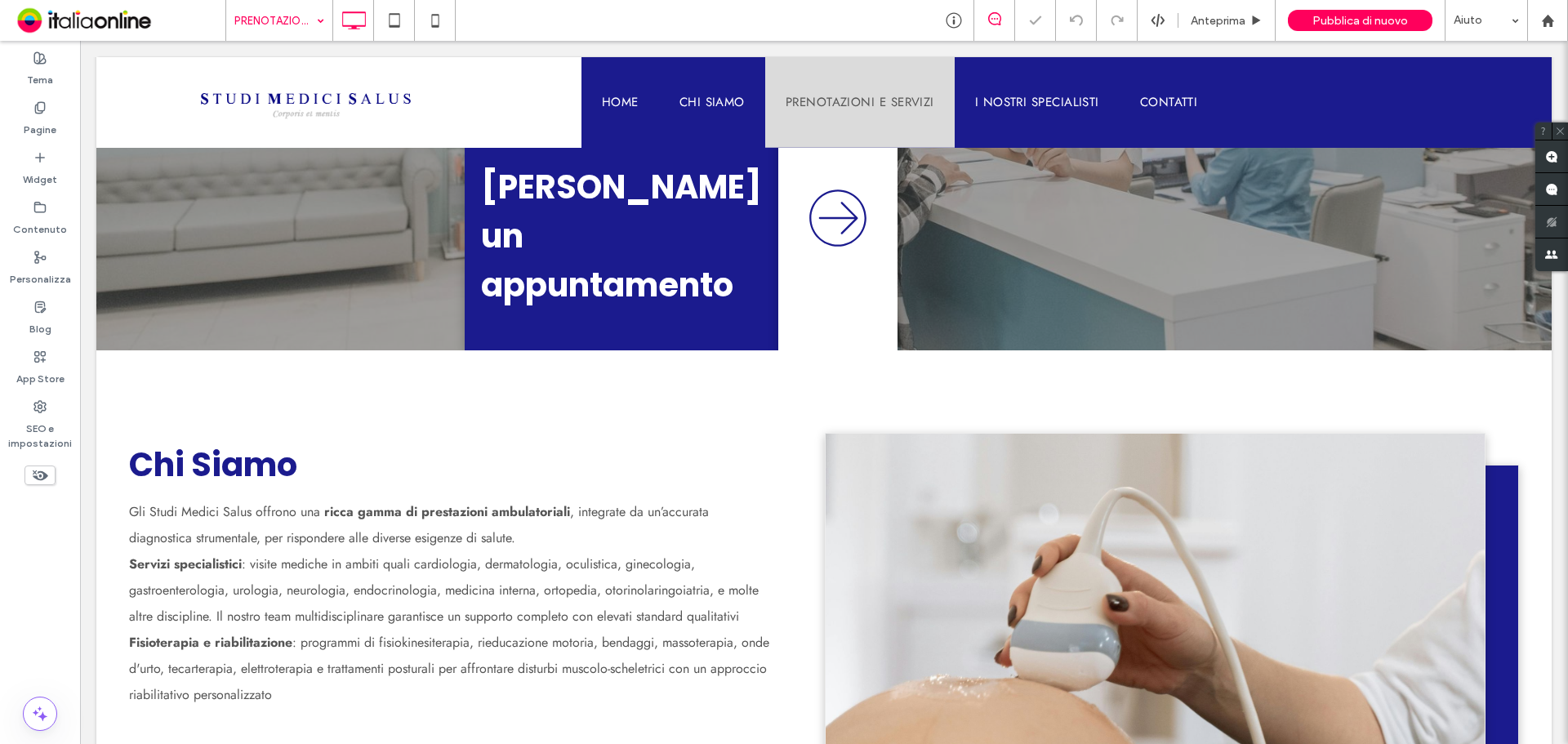
click at [53, 471] on span at bounding box center [39, 476] width 31 height 20
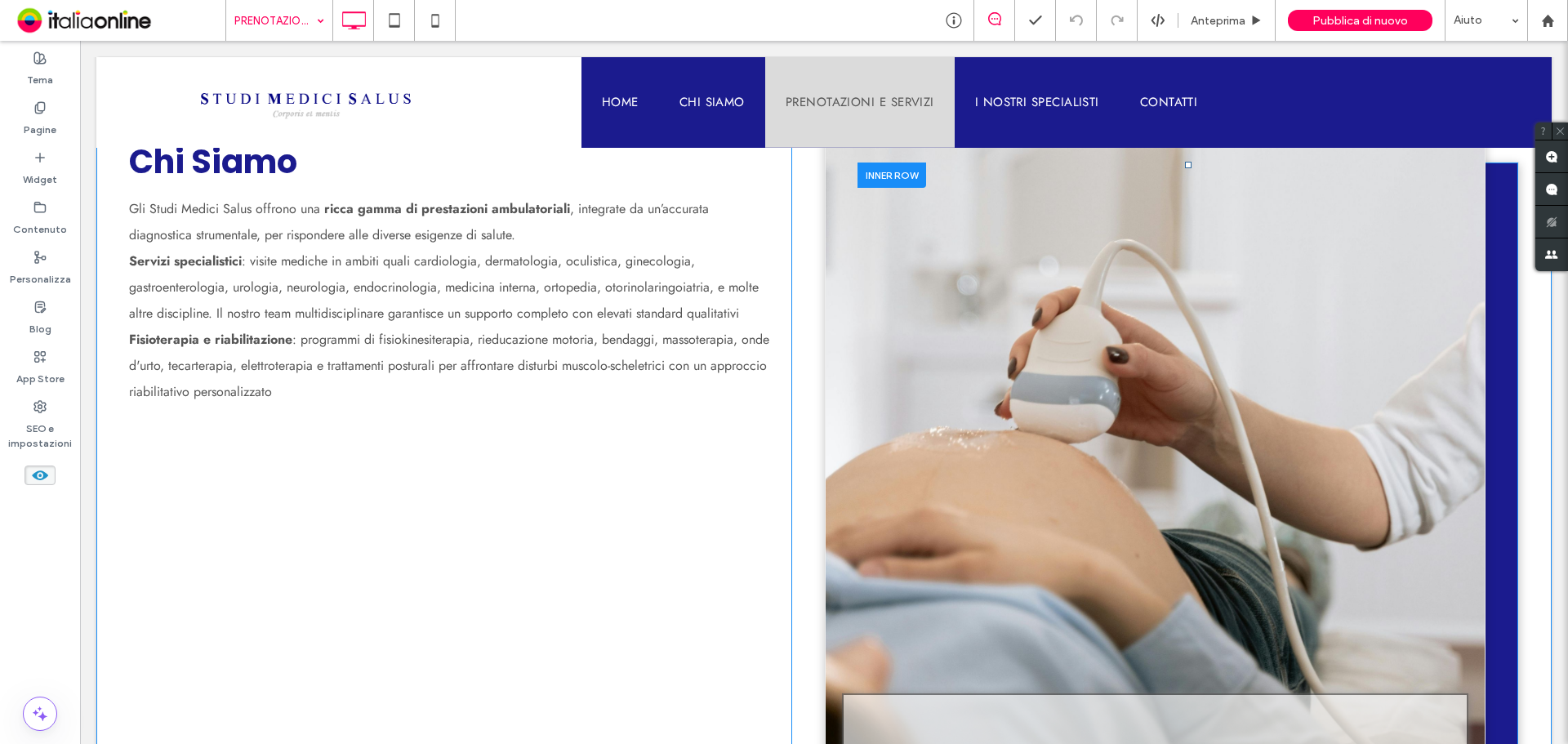
scroll to position [980, 0]
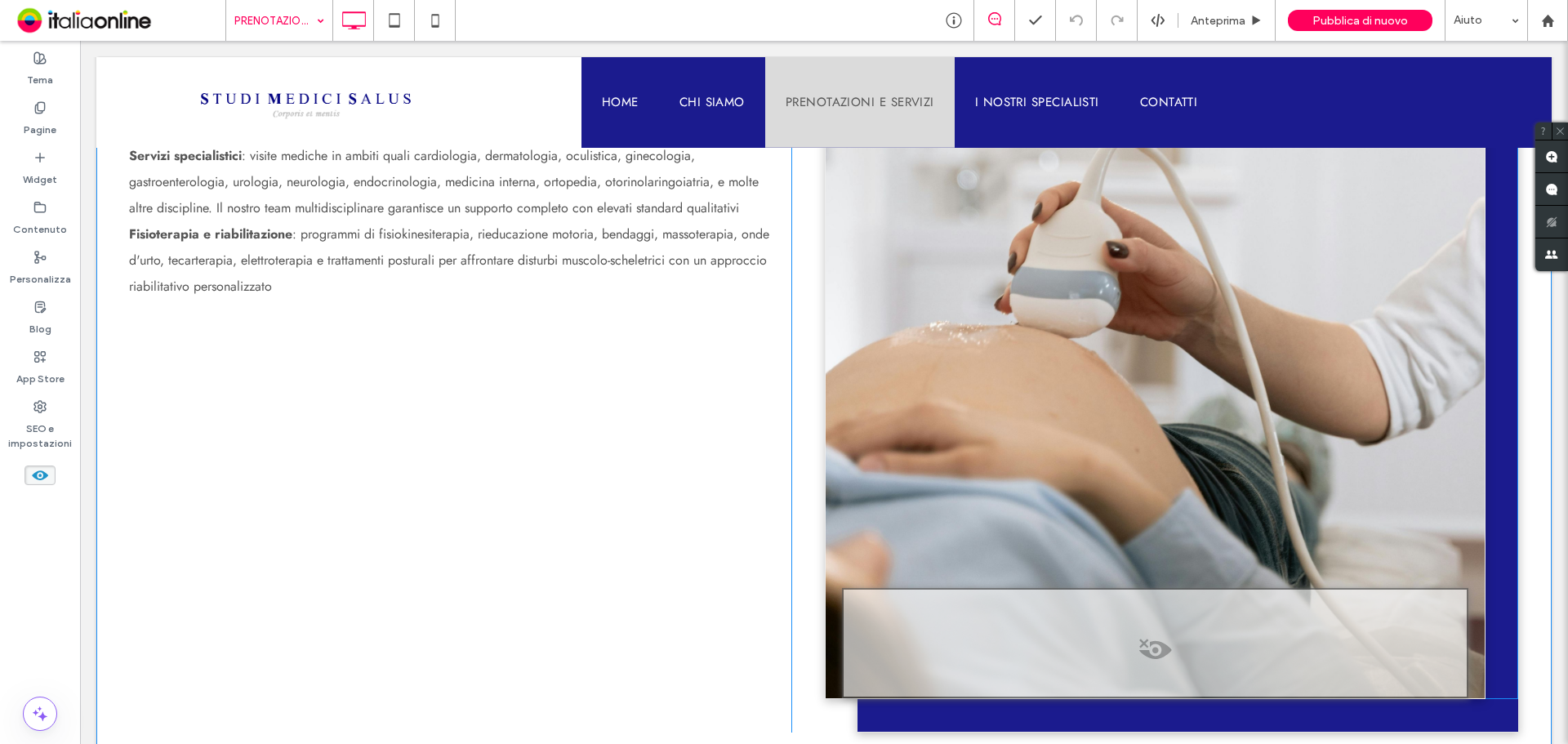
click at [1139, 588] on div at bounding box center [1155, 643] width 627 height 111
drag, startPoint x: 1199, startPoint y: 536, endPoint x: 1182, endPoint y: 538, distance: 17.1
click at [1201, 536] on span at bounding box center [1203, 535] width 4 height 4
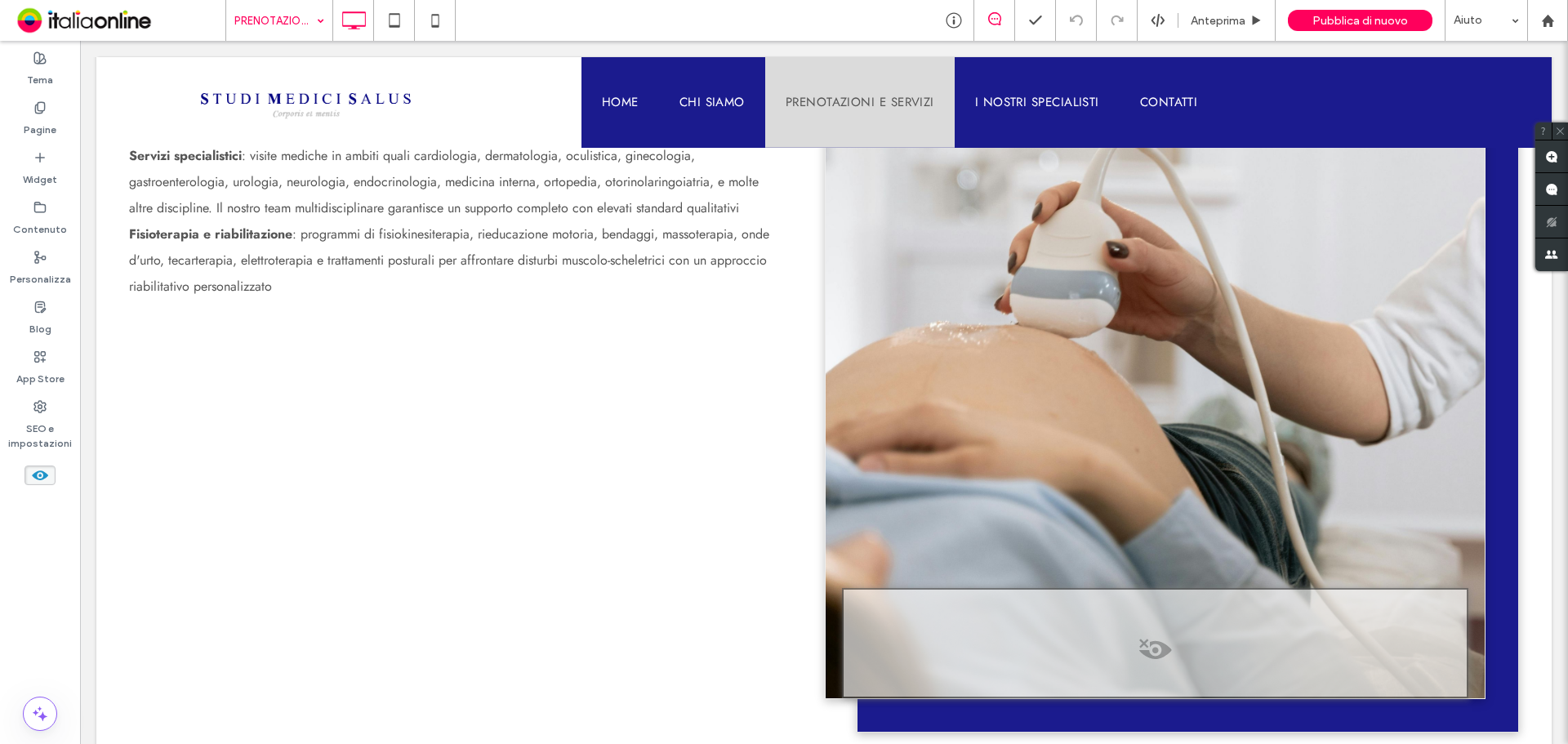
click at [48, 473] on icon at bounding box center [39, 476] width 18 height 18
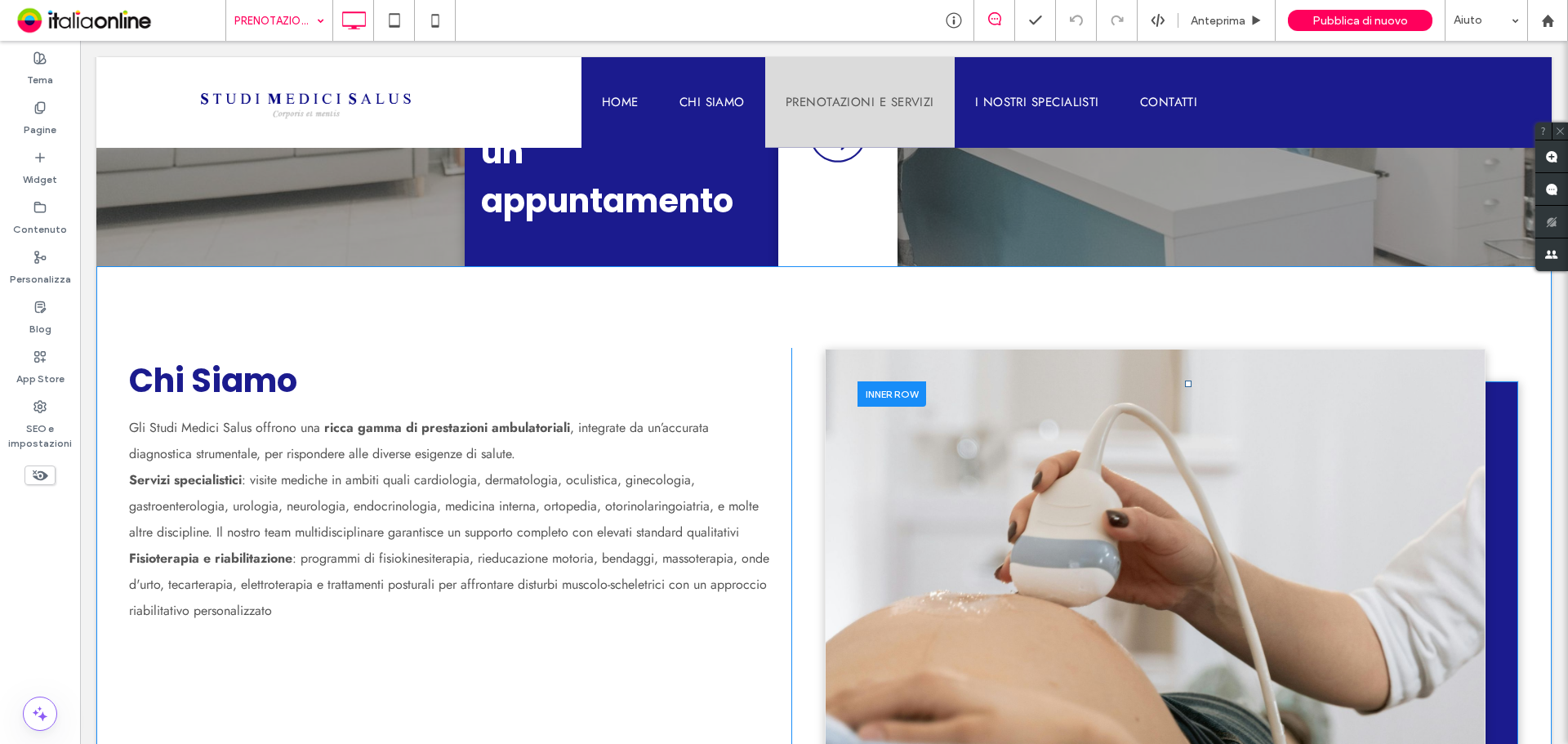
scroll to position [653, 0]
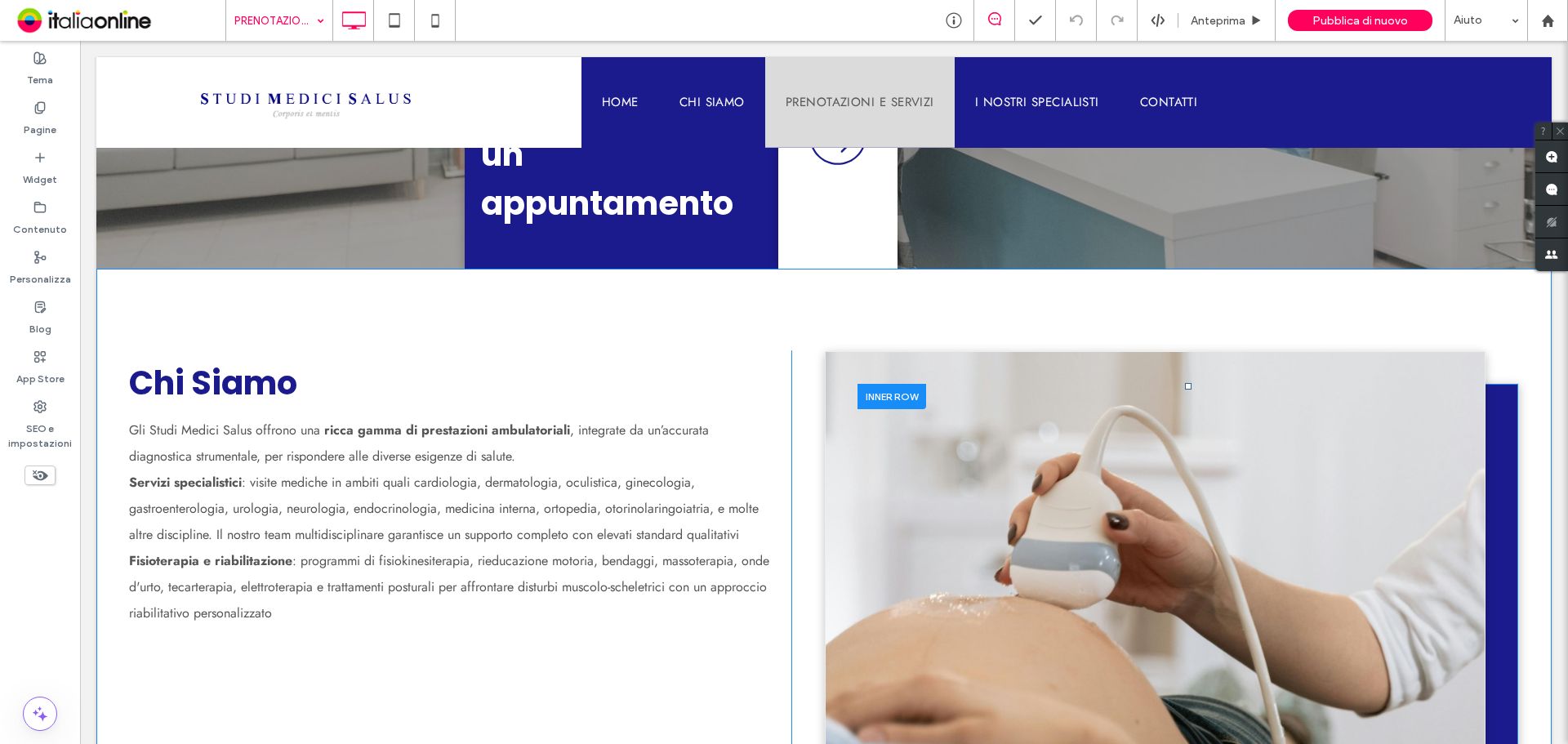
click at [927, 358] on div "Click To Paste" at bounding box center [1155, 633] width 660 height 564
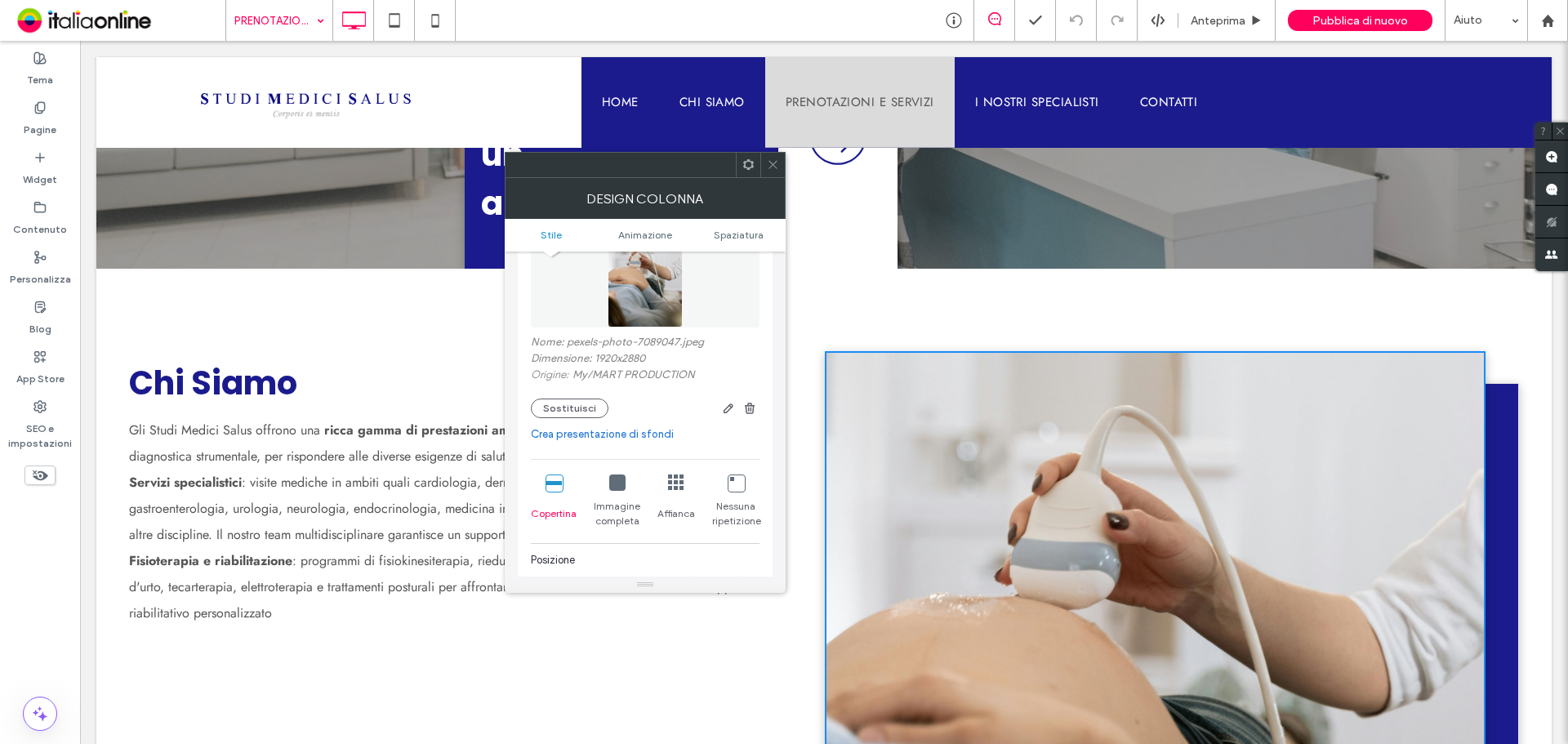
scroll to position [82, 0]
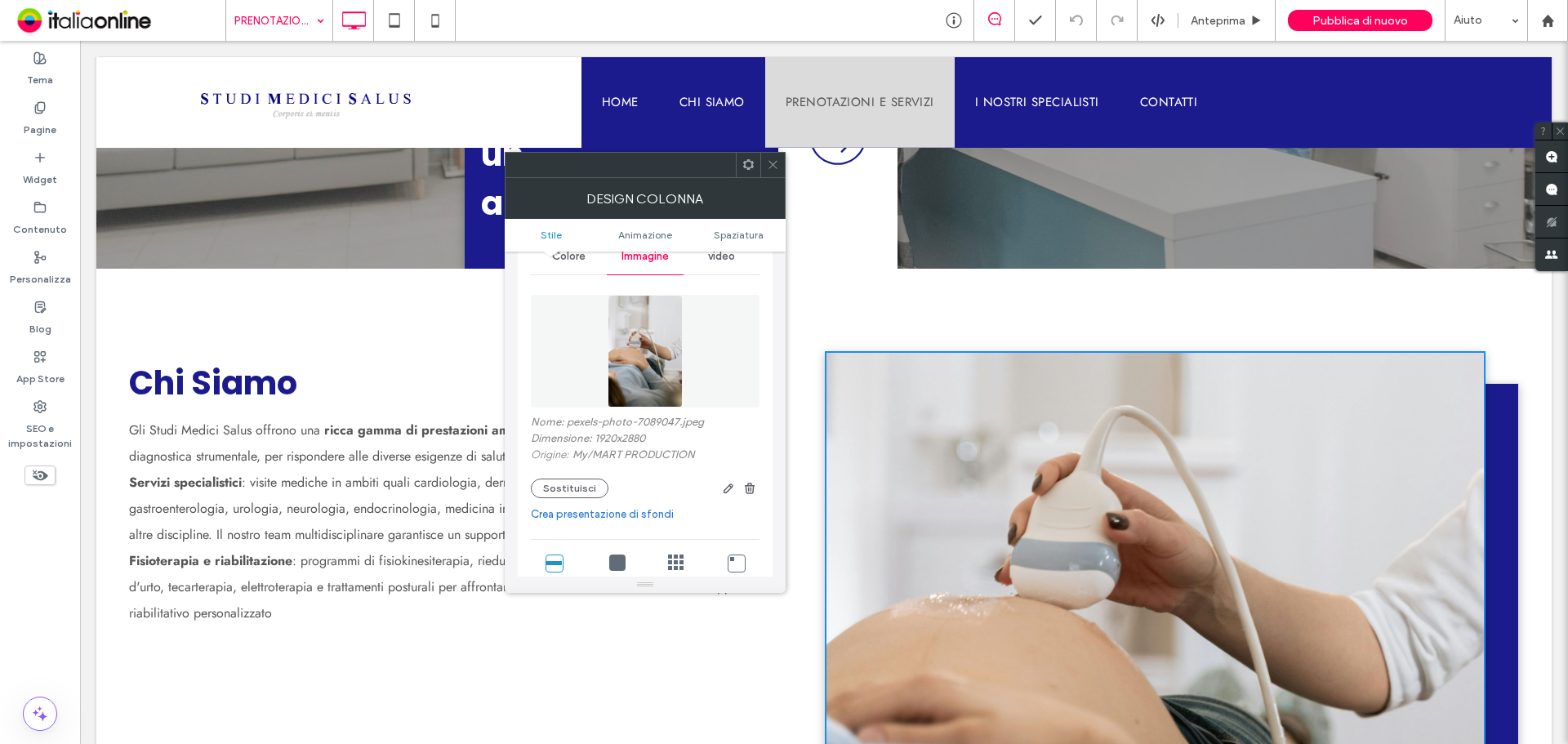
click at [779, 173] on span at bounding box center [773, 165] width 12 height 25
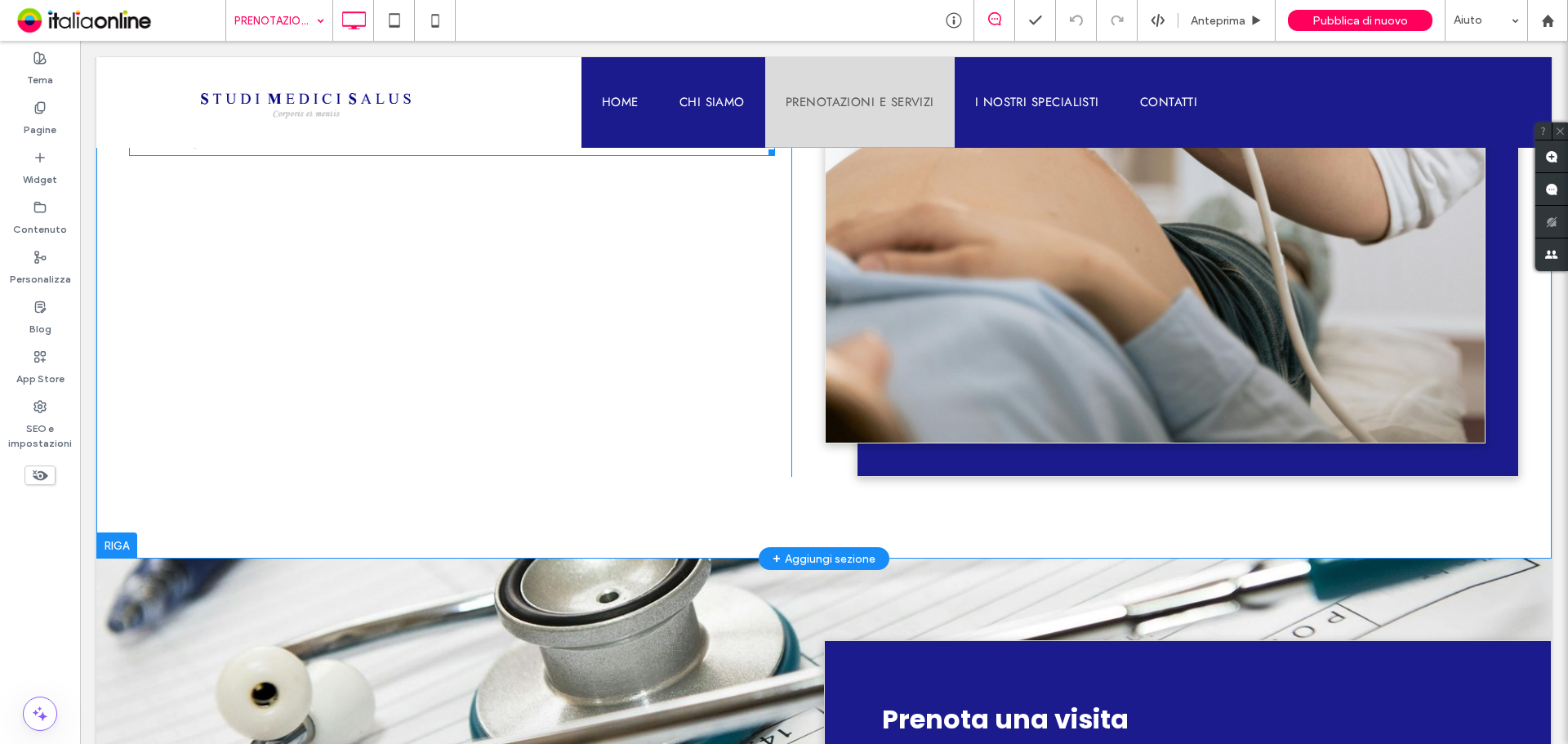
scroll to position [635, 0]
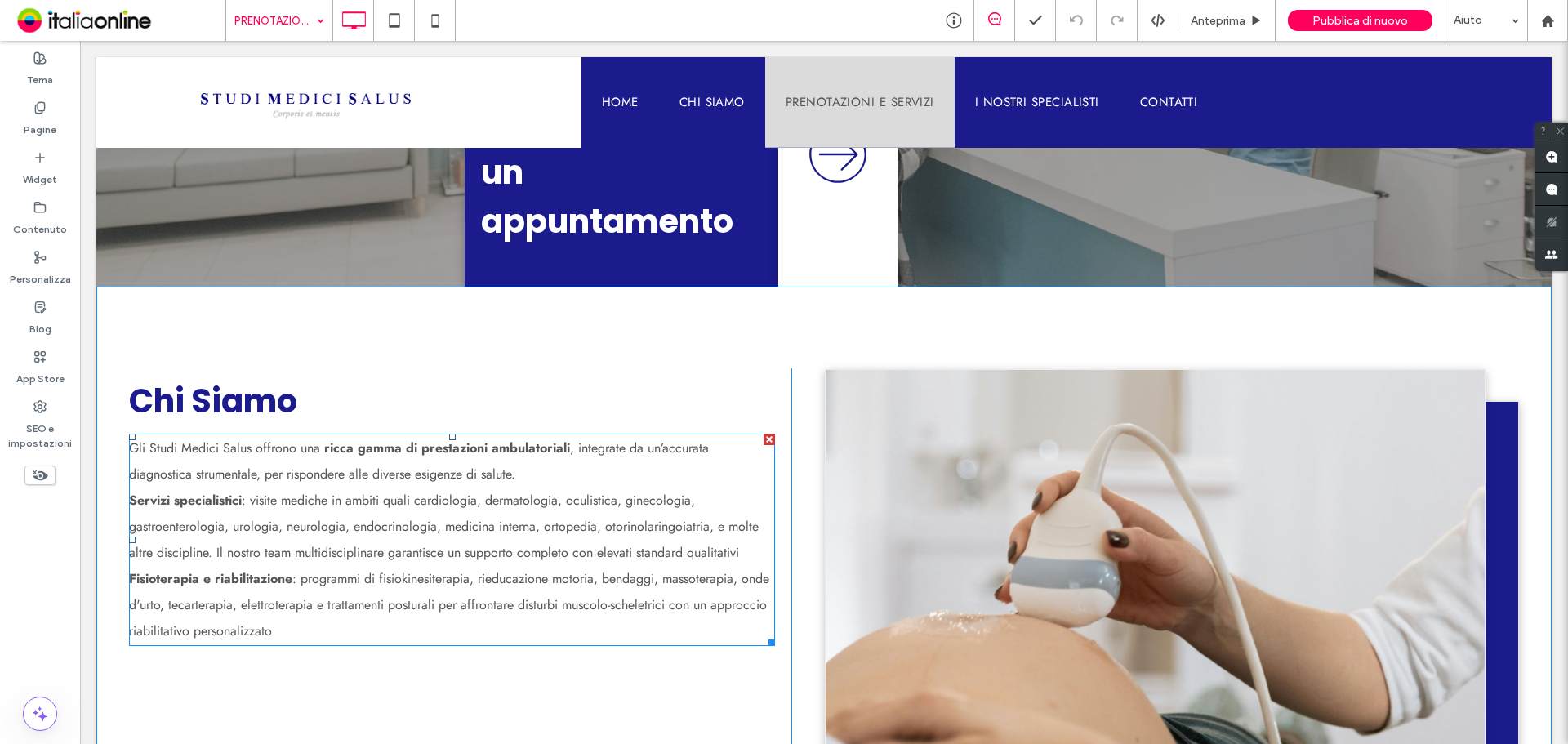
click at [741, 487] on p "Servizi specialistici : visite mediche in ambiti quali cardiologia, dermatologi…" at bounding box center [452, 526] width 646 height 78
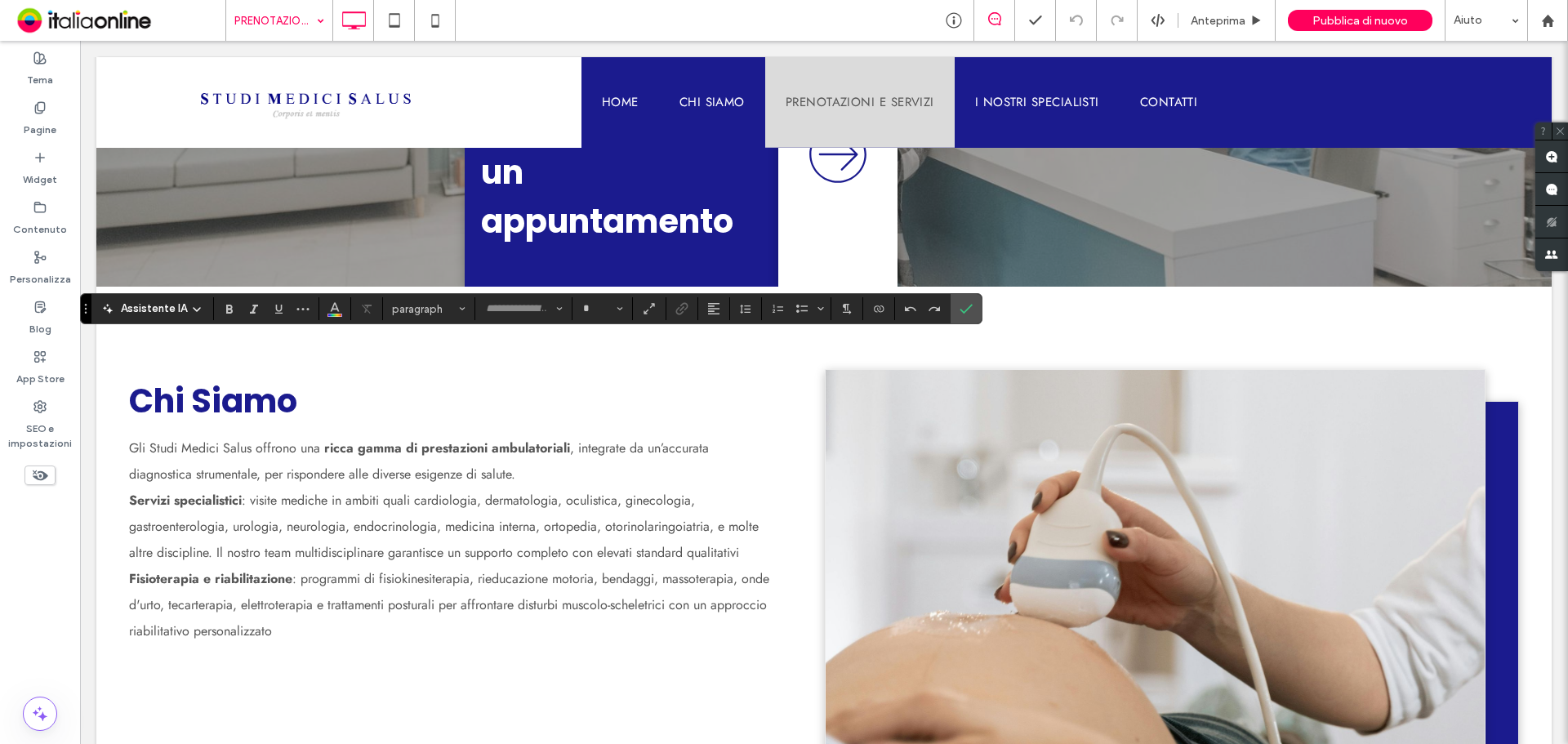
type input "****"
type input "**"
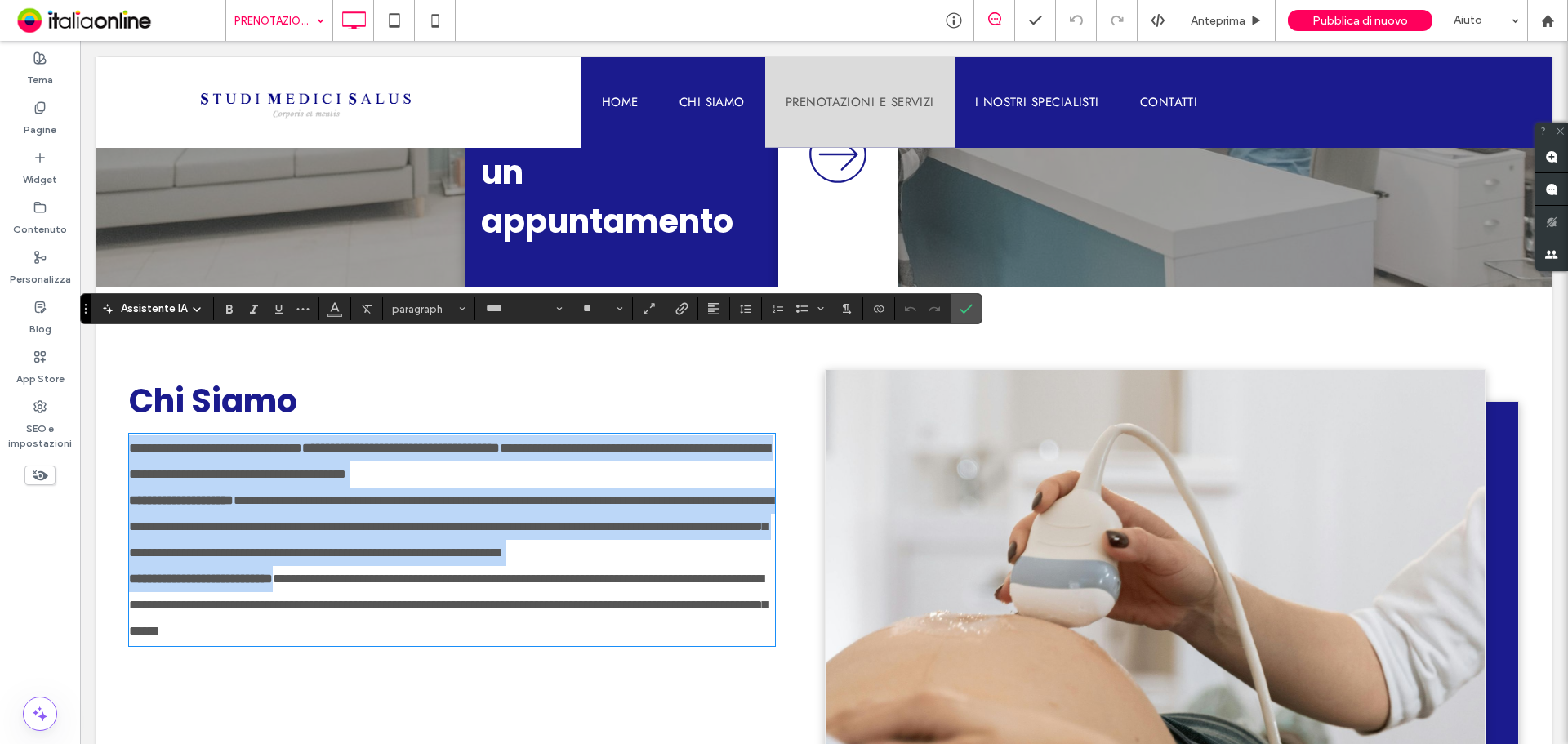
click at [751, 487] on p "**********" at bounding box center [452, 526] width 646 height 78
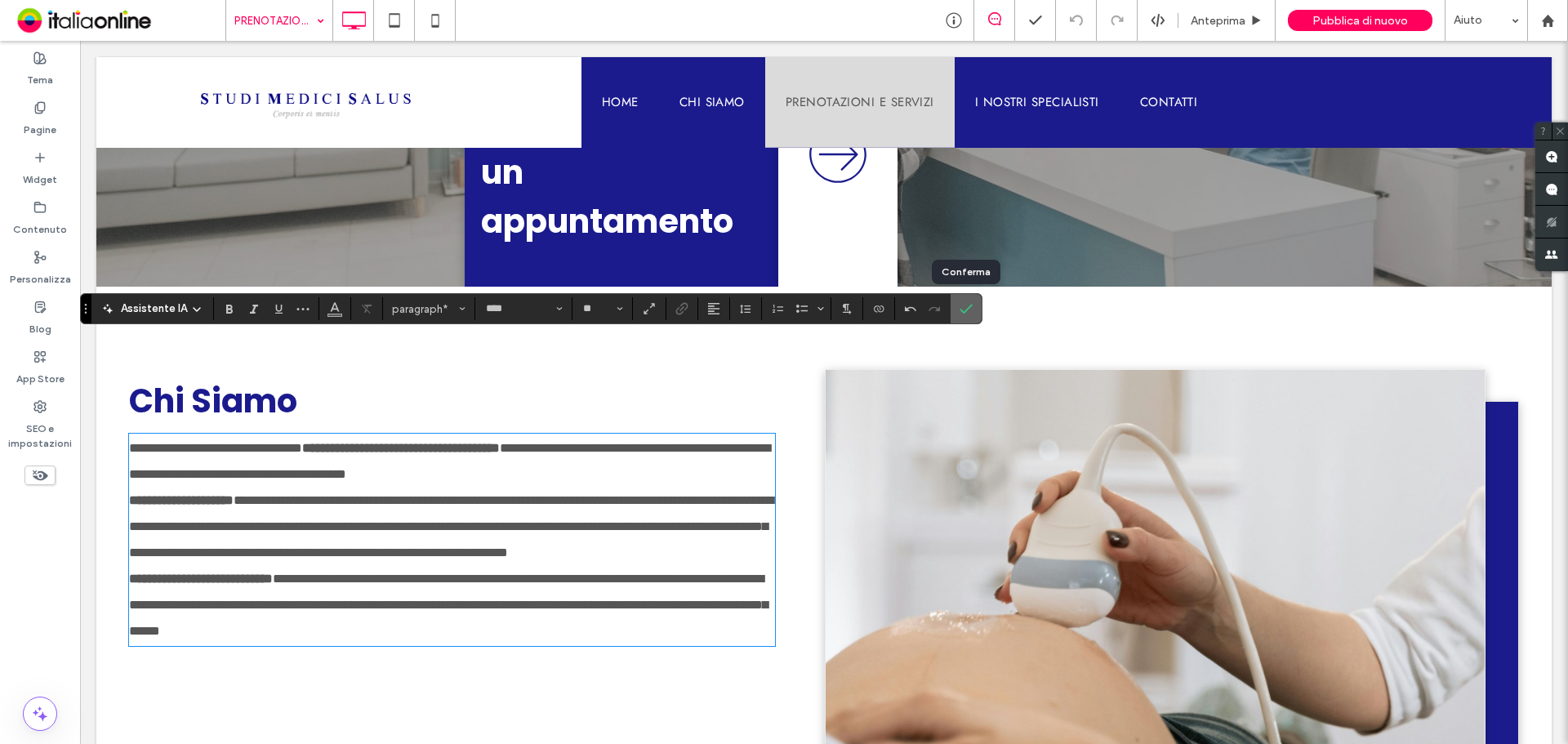
click at [970, 312] on icon "Conferma" at bounding box center [965, 308] width 13 height 13
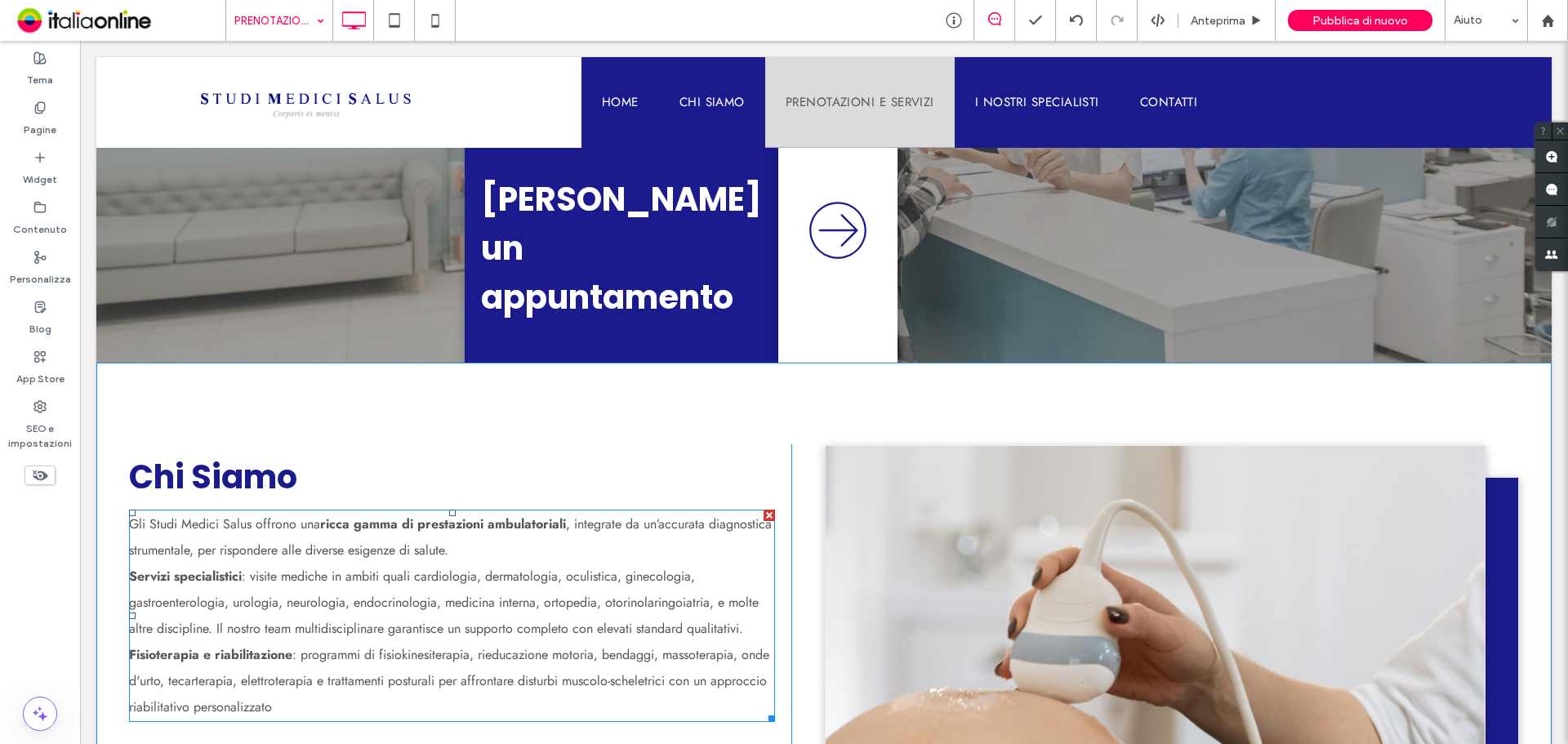
scroll to position [554, 0]
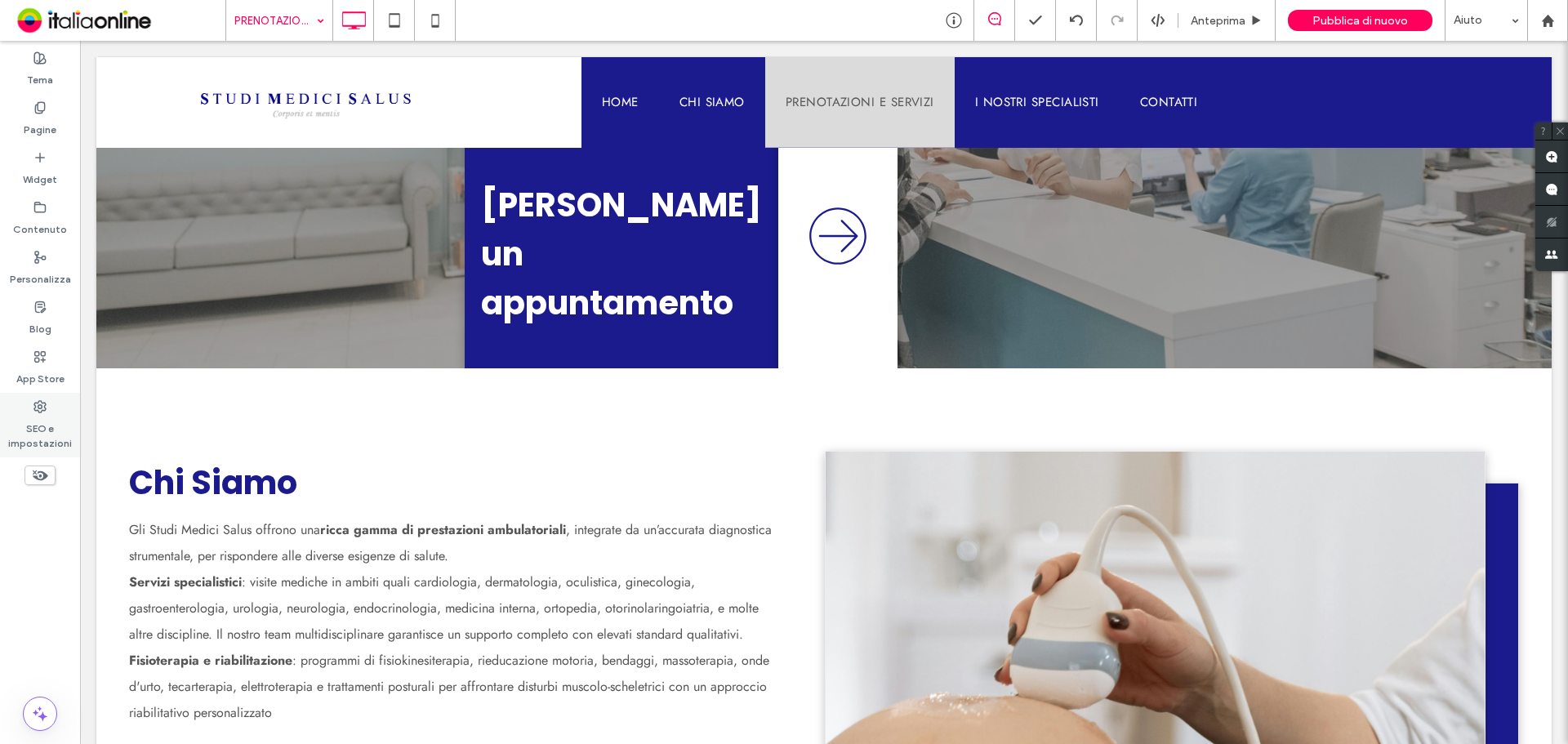
click at [37, 430] on label "SEO e impostazioni" at bounding box center [39, 432] width 80 height 37
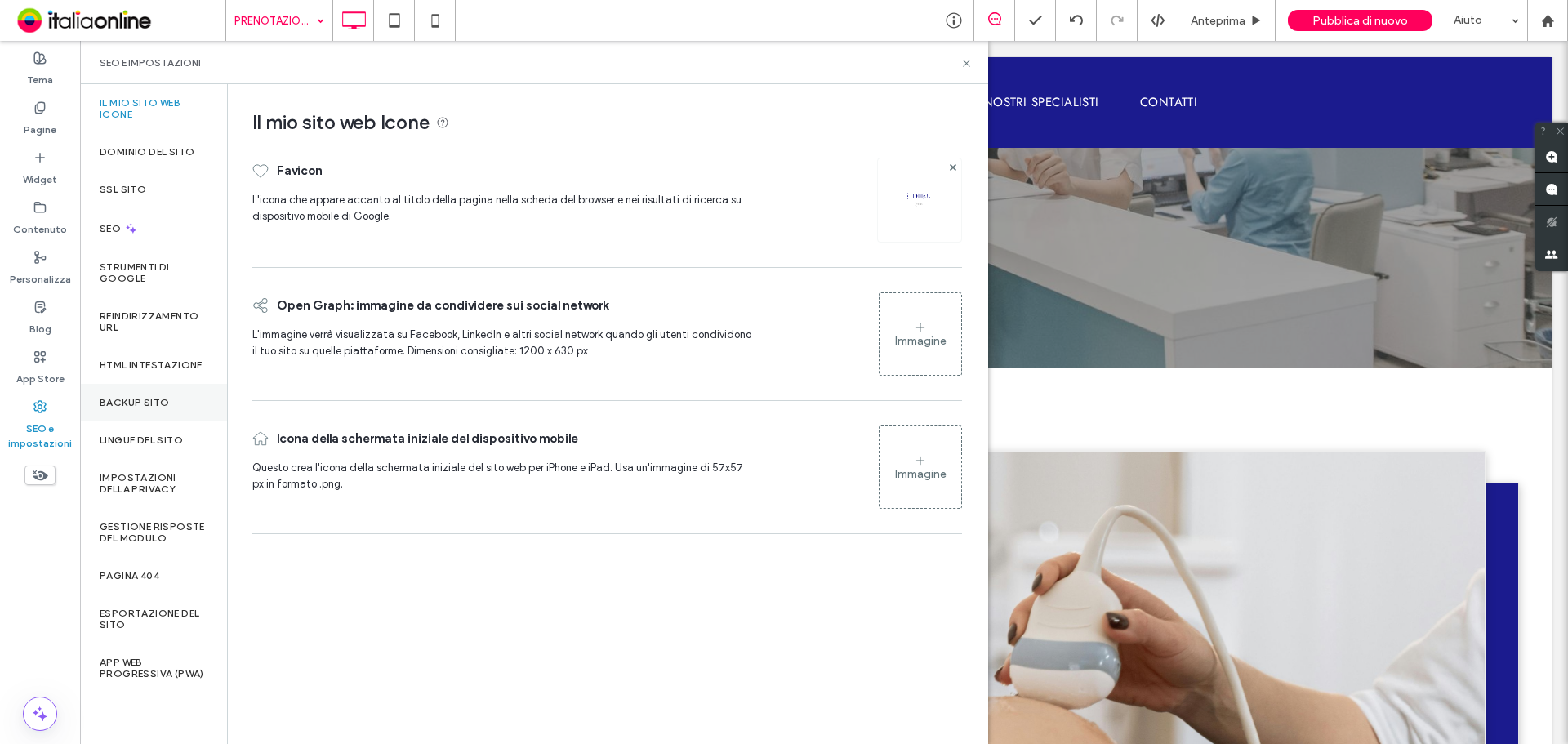
drag, startPoint x: 121, startPoint y: 401, endPoint x: 141, endPoint y: 405, distance: 20.4
click at [121, 401] on label "Backup sito" at bounding box center [134, 403] width 69 height 12
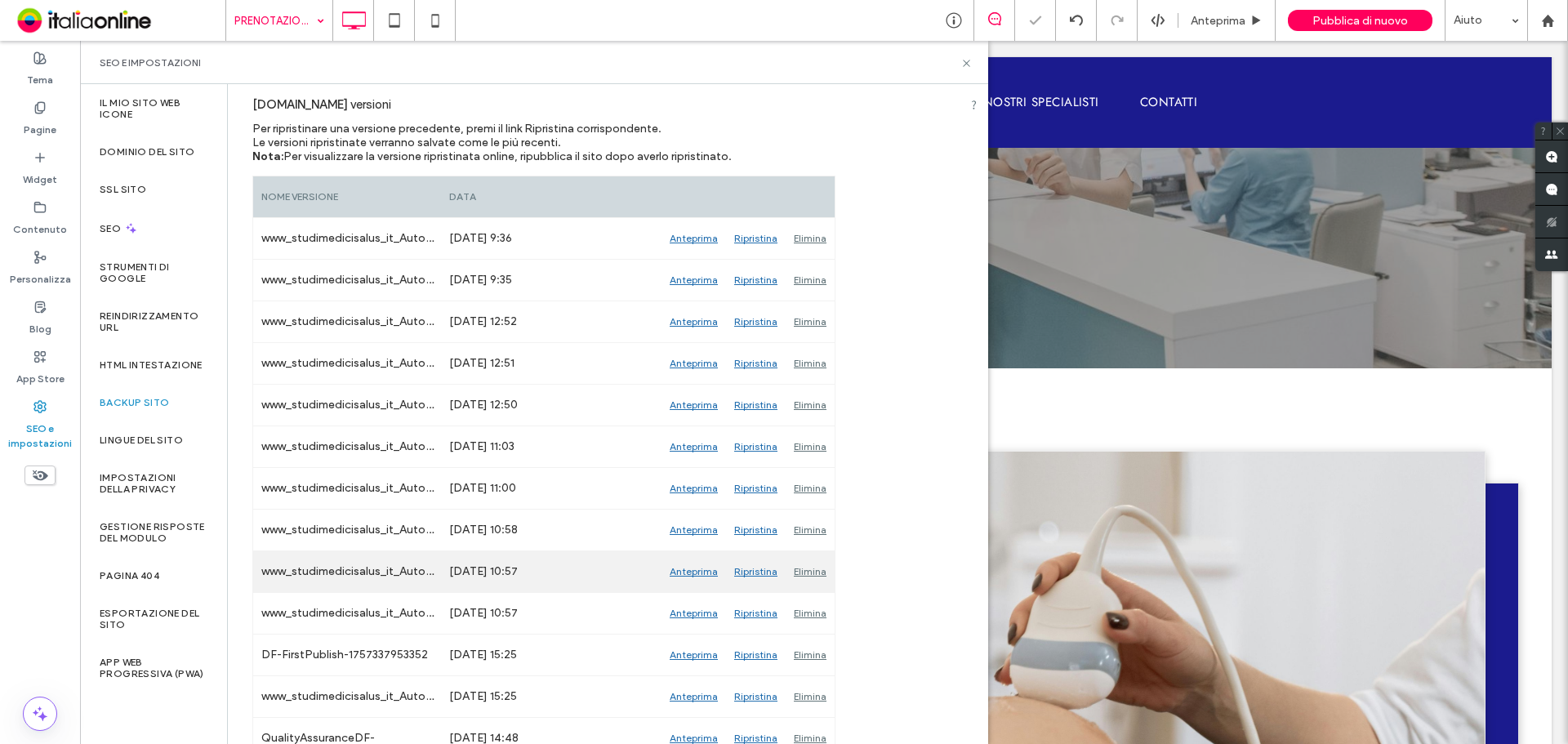
scroll to position [409, 0]
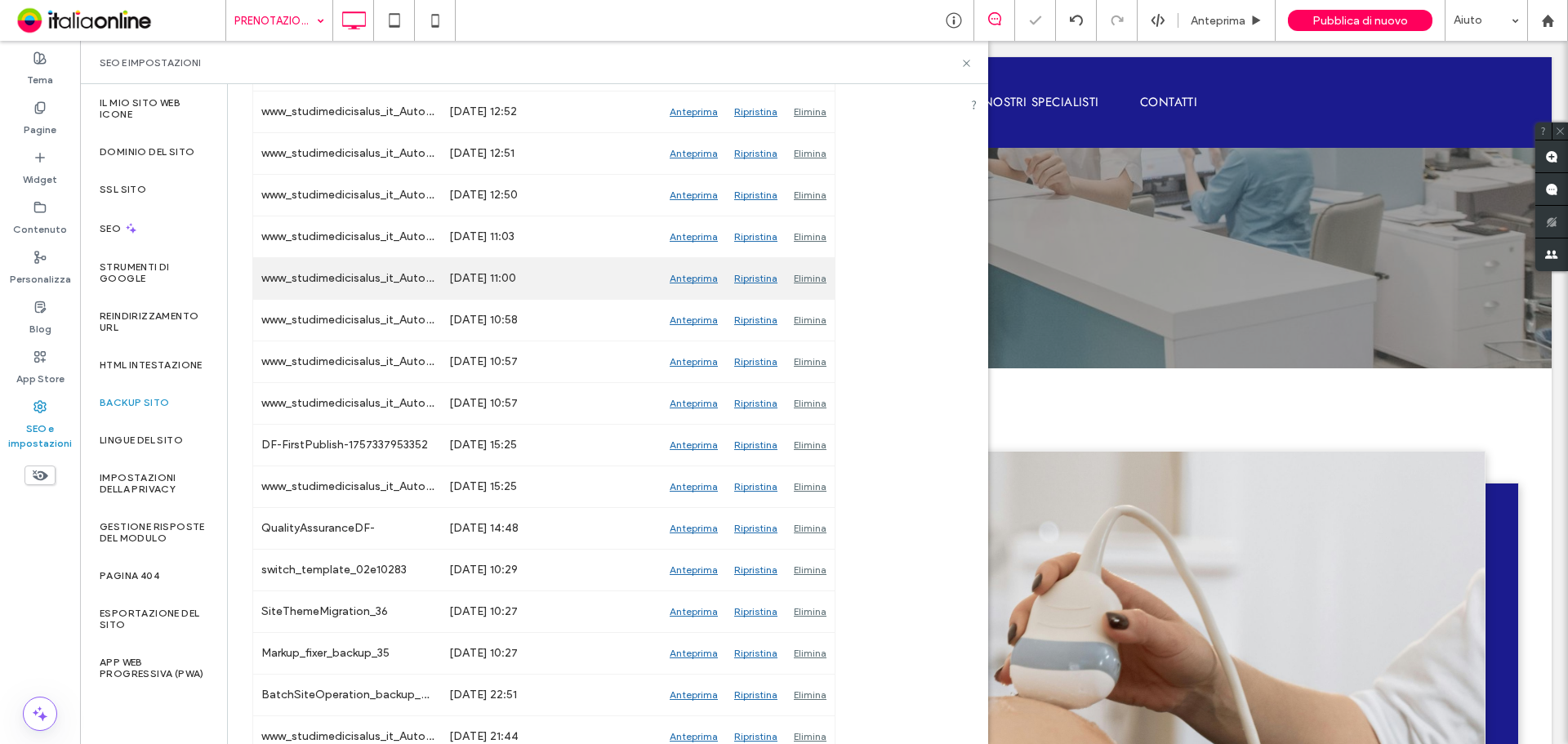
click at [689, 284] on div "Anteprima" at bounding box center [693, 278] width 64 height 40
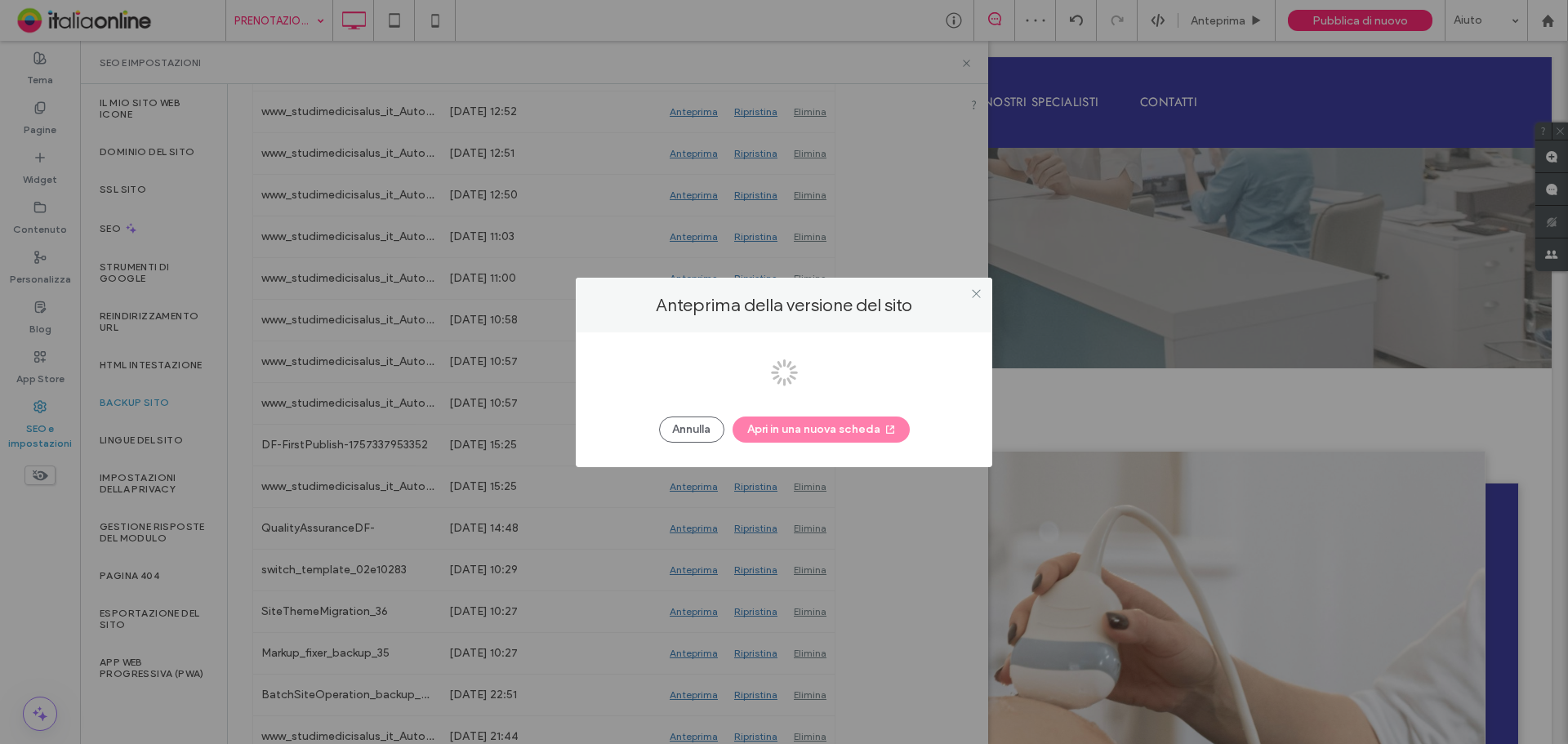
click at [825, 435] on div at bounding box center [784, 372] width 1568 height 744
click at [825, 435] on body ".wqwq-1{fill:#231f20;} .cls-1q, .cls-2q { fill-rule: evenodd; } .cls-2q { fill:…" at bounding box center [784, 372] width 1568 height 744
click at [825, 435] on button "Apri in una nuova scheda" at bounding box center [821, 429] width 178 height 26
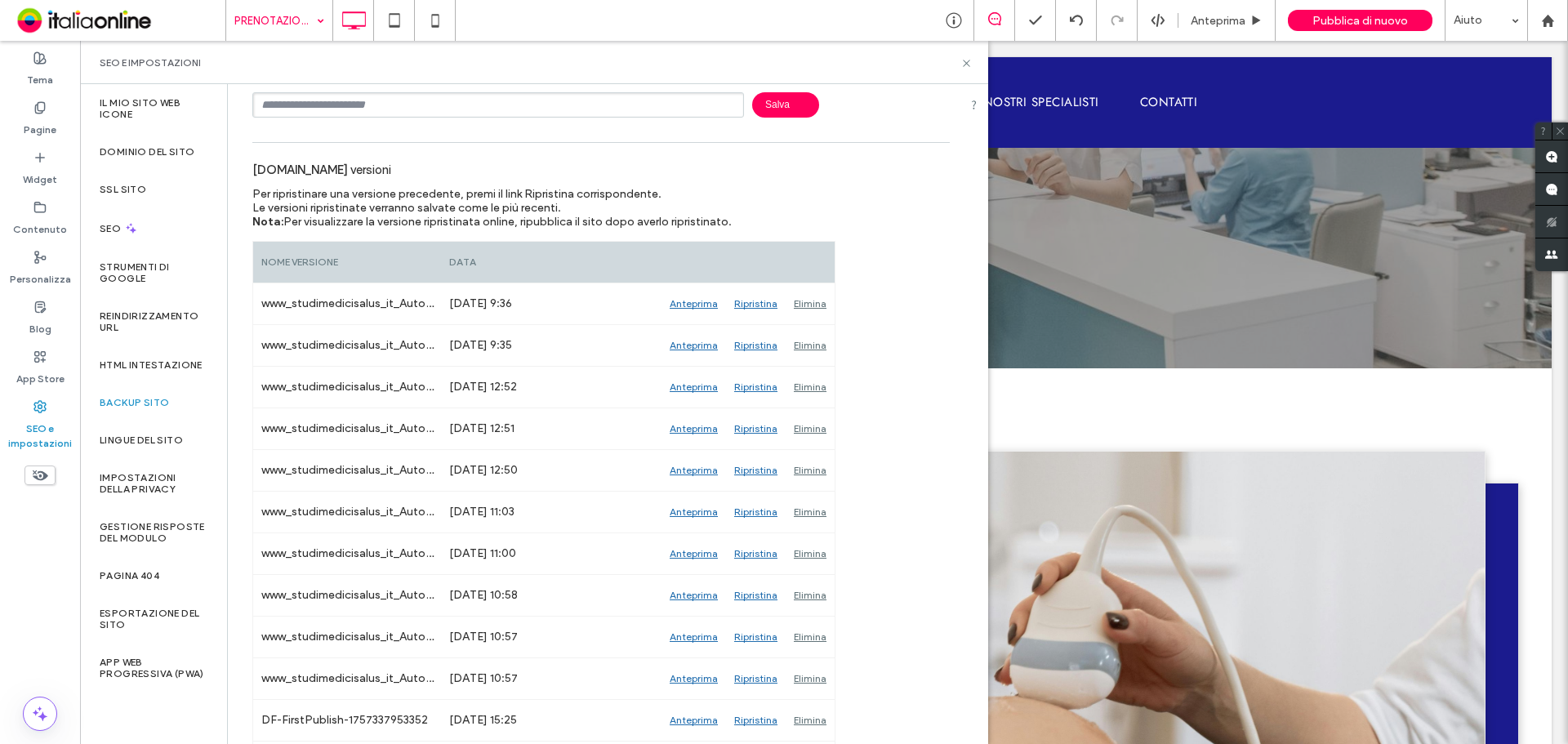
scroll to position [0, 0]
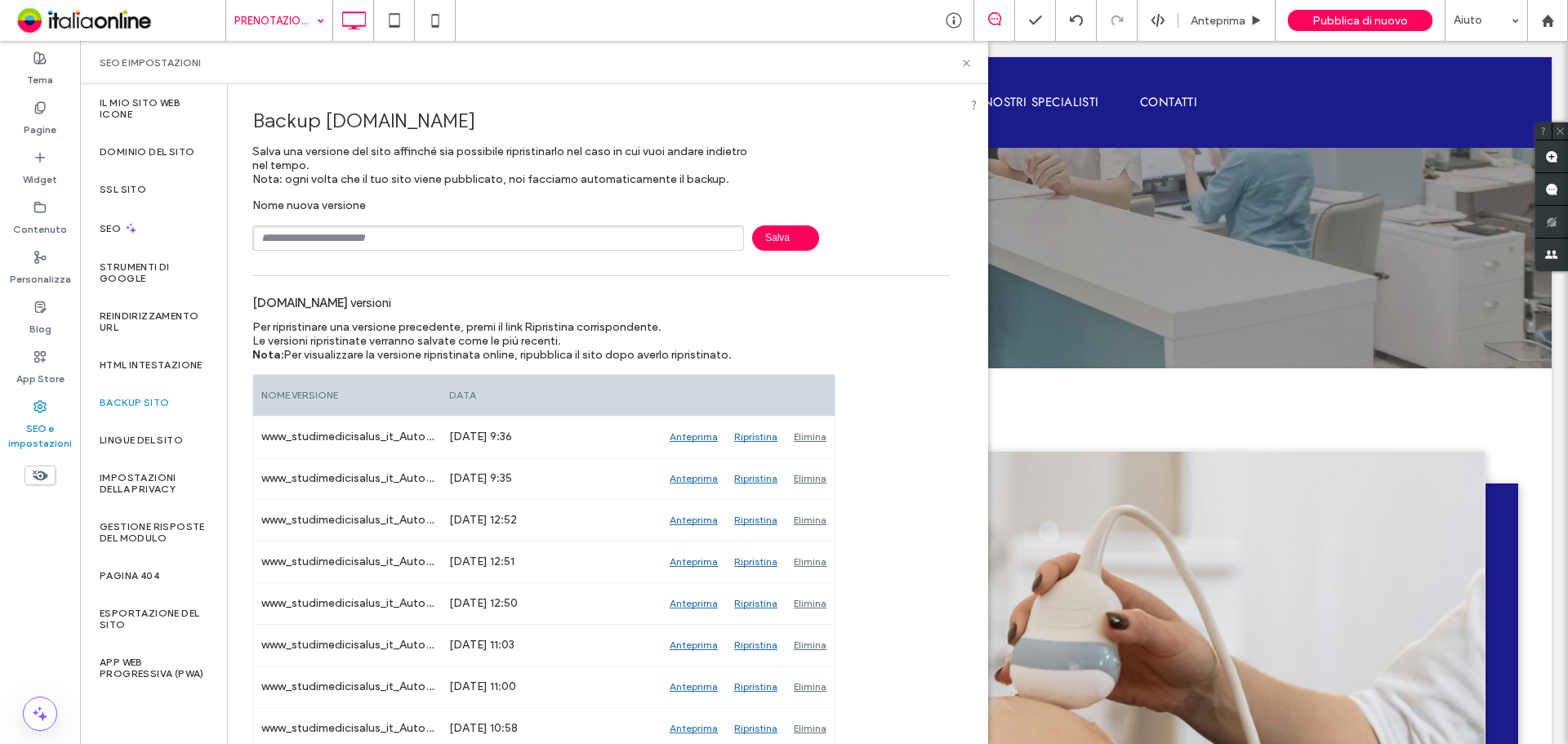
drag, startPoint x: 966, startPoint y: 62, endPoint x: 846, endPoint y: 1, distance: 134.6
click at [966, 62] on use at bounding box center [966, 62] width 7 height 7
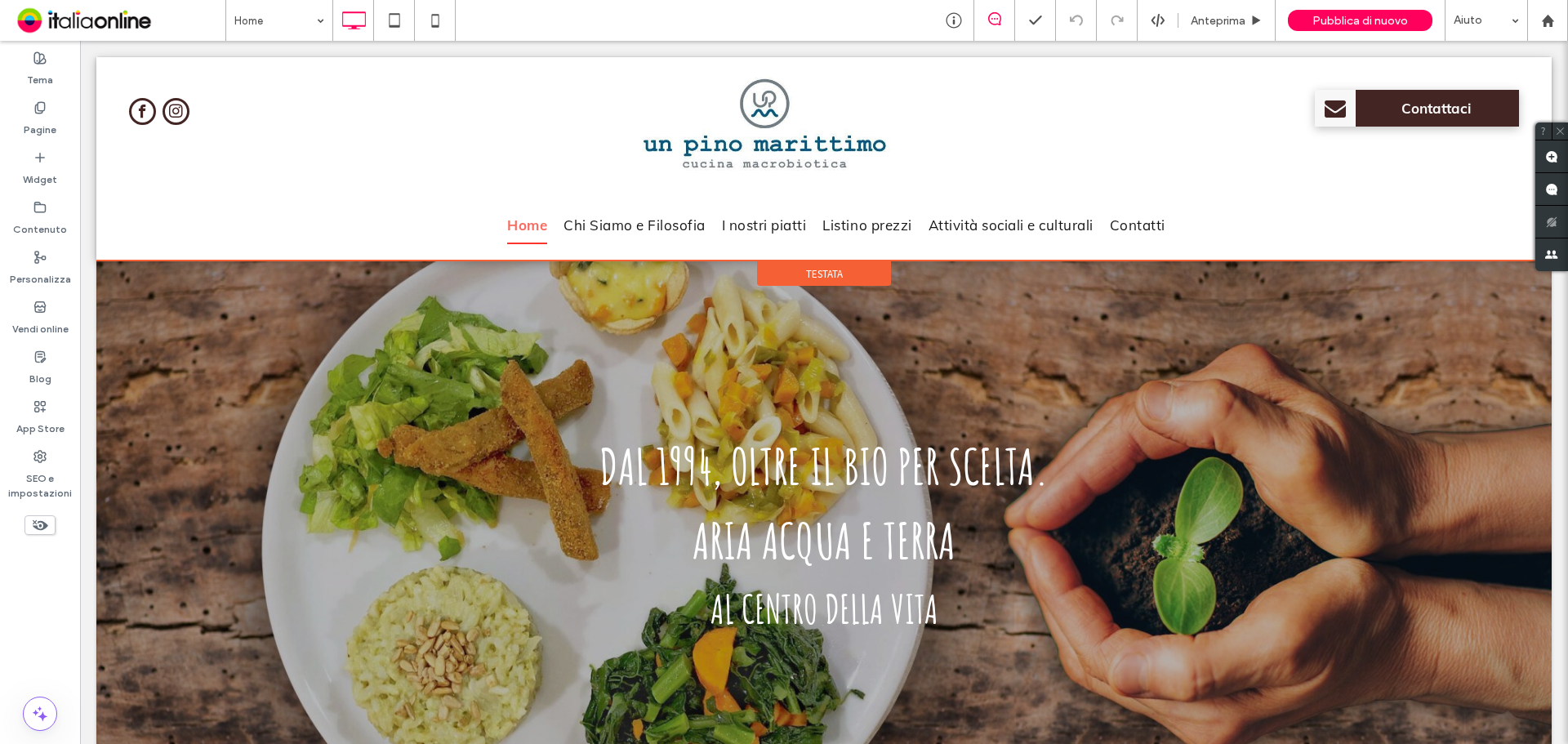
click at [808, 275] on span "Testata" at bounding box center [824, 274] width 37 height 14
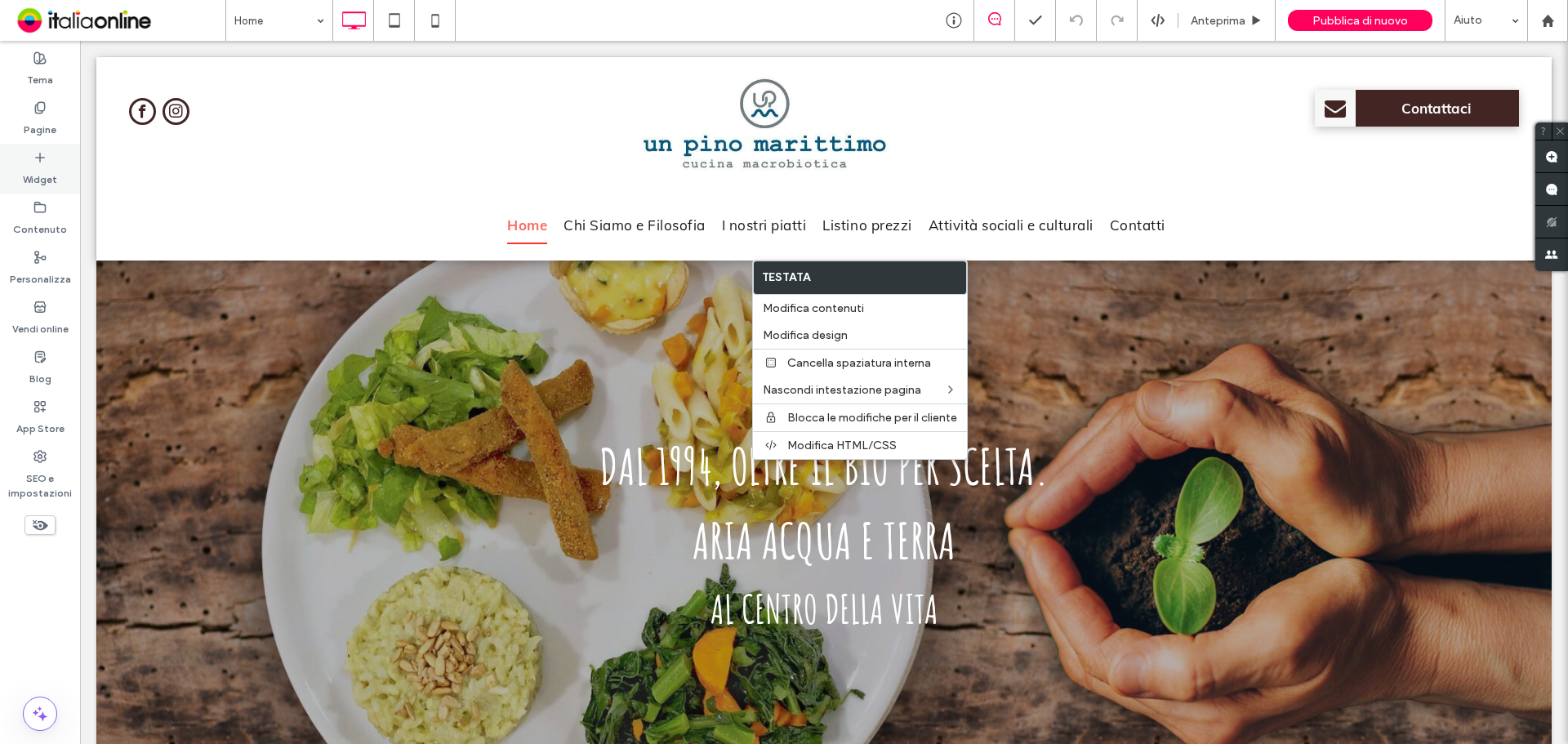
click at [32, 167] on label "Widget" at bounding box center [39, 175] width 35 height 23
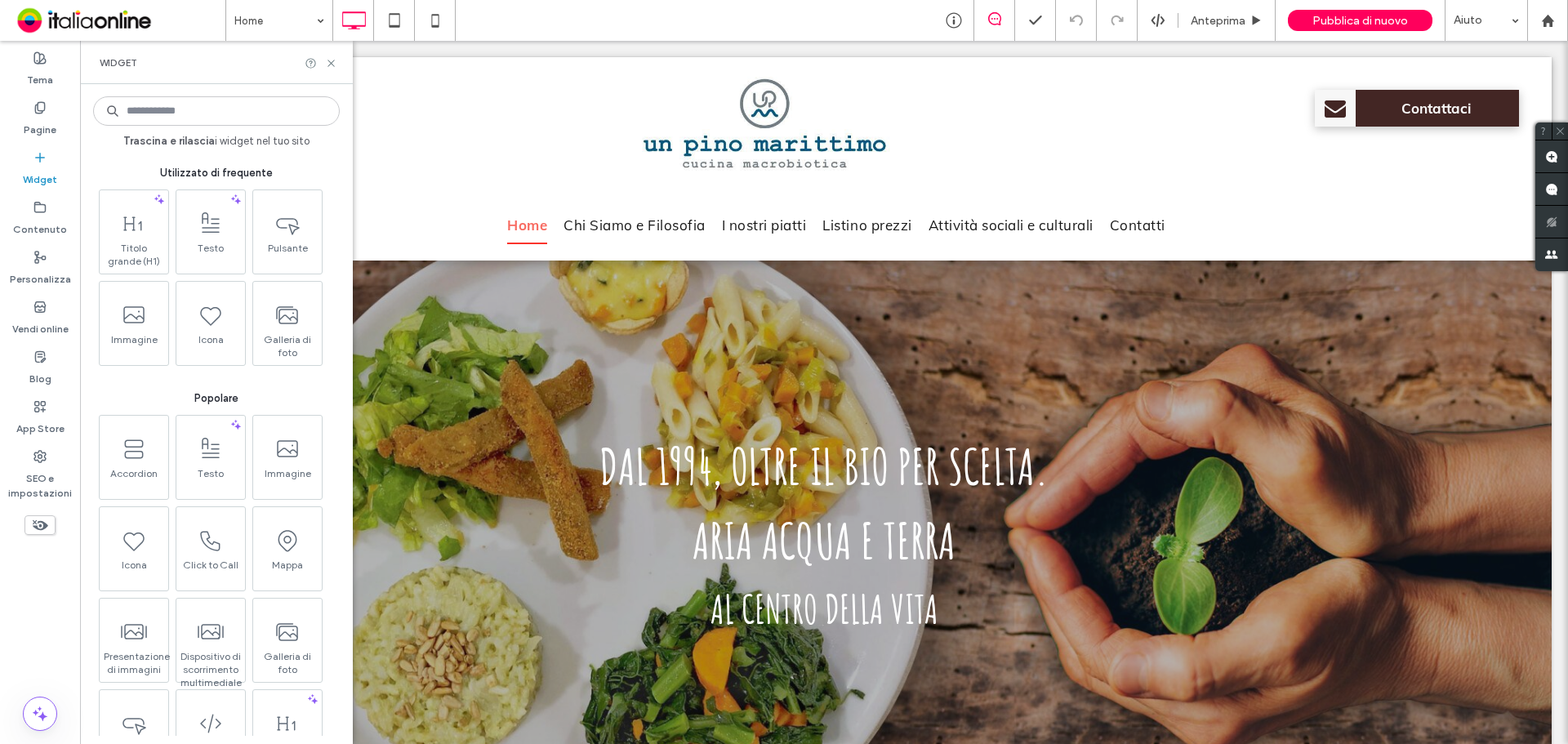
type input "**********"
click at [331, 62] on use at bounding box center [331, 62] width 7 height 7
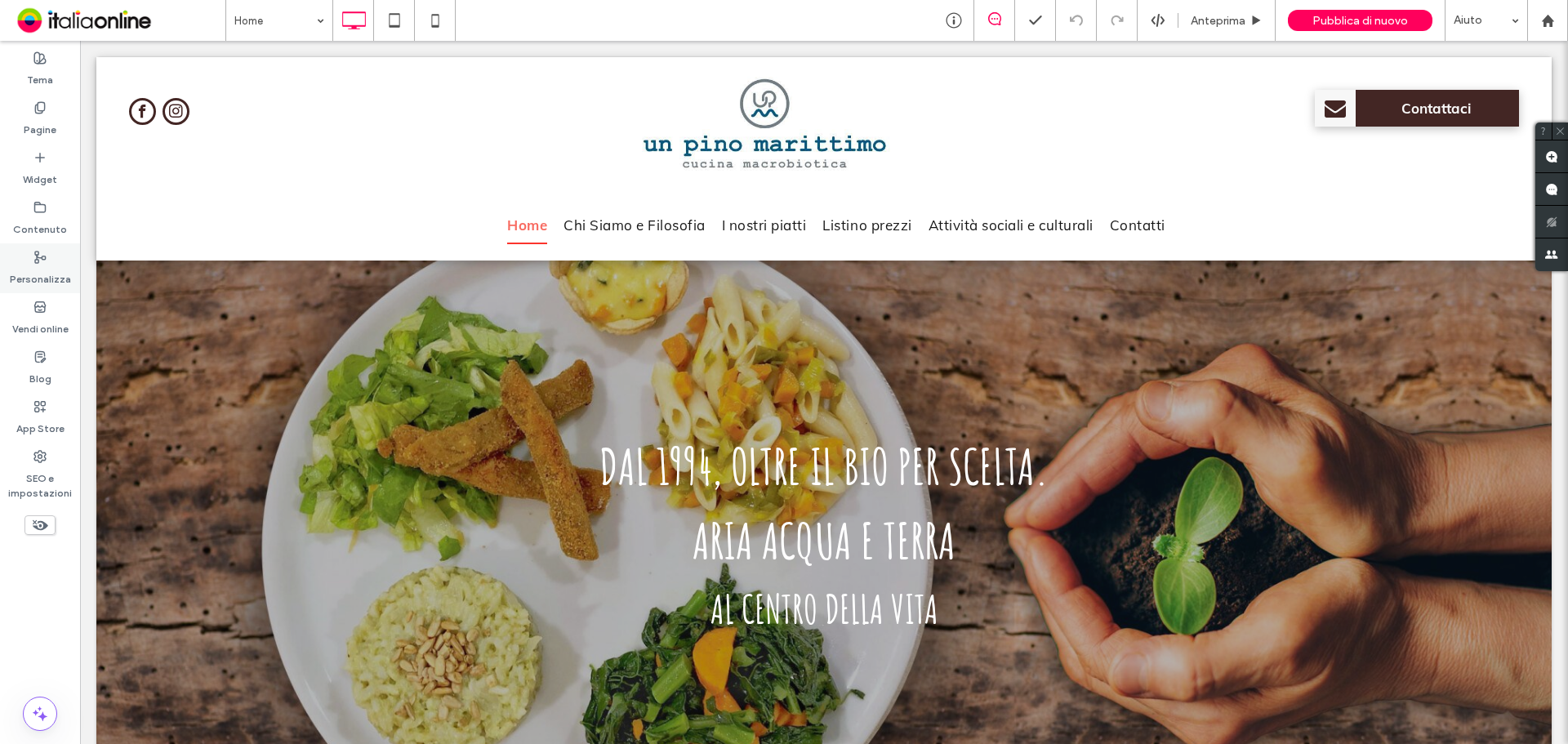
click at [43, 260] on use at bounding box center [40, 258] width 11 height 12
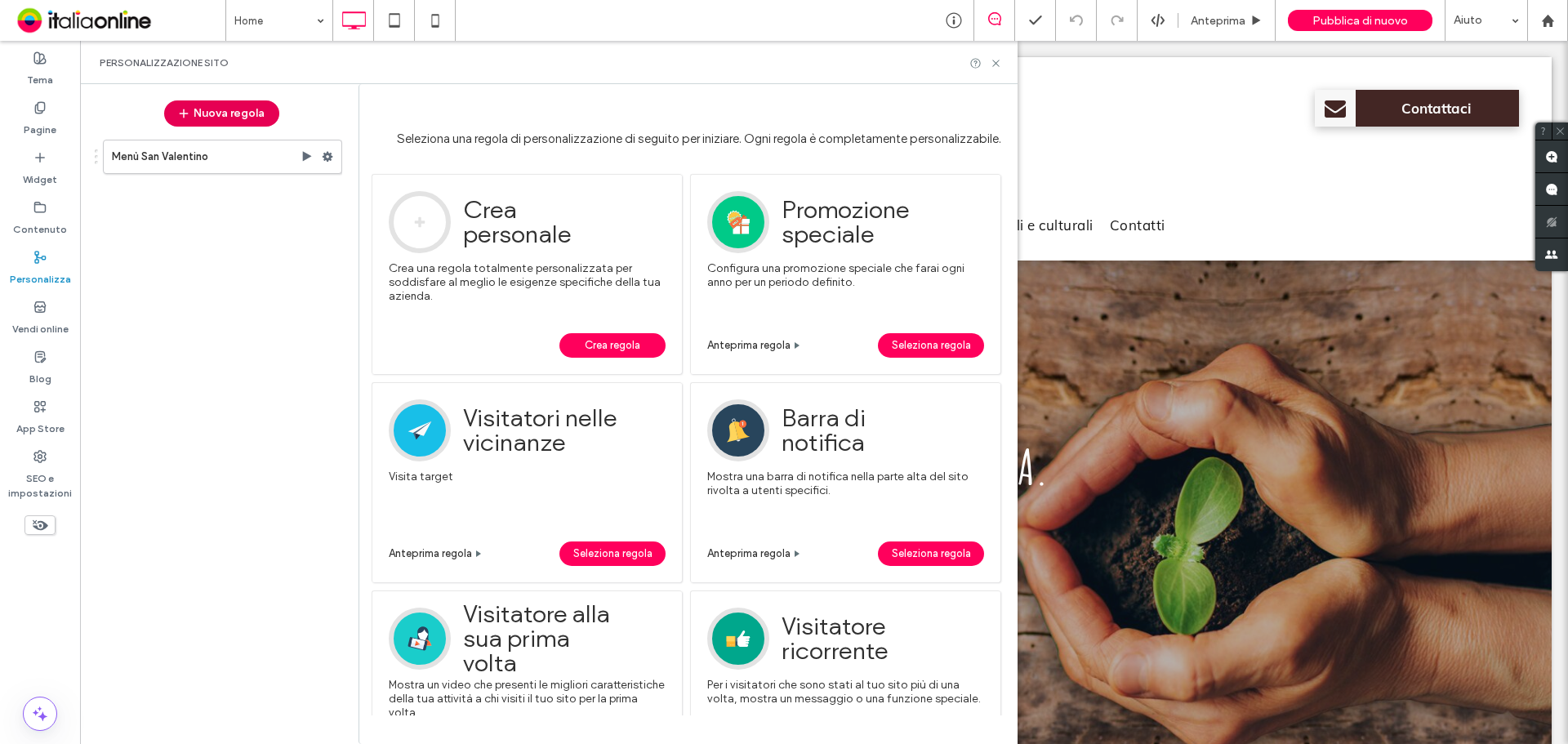
click at [226, 116] on button "Nuova regola" at bounding box center [221, 113] width 115 height 26
click at [604, 335] on span "Crea regola" at bounding box center [613, 345] width 55 height 25
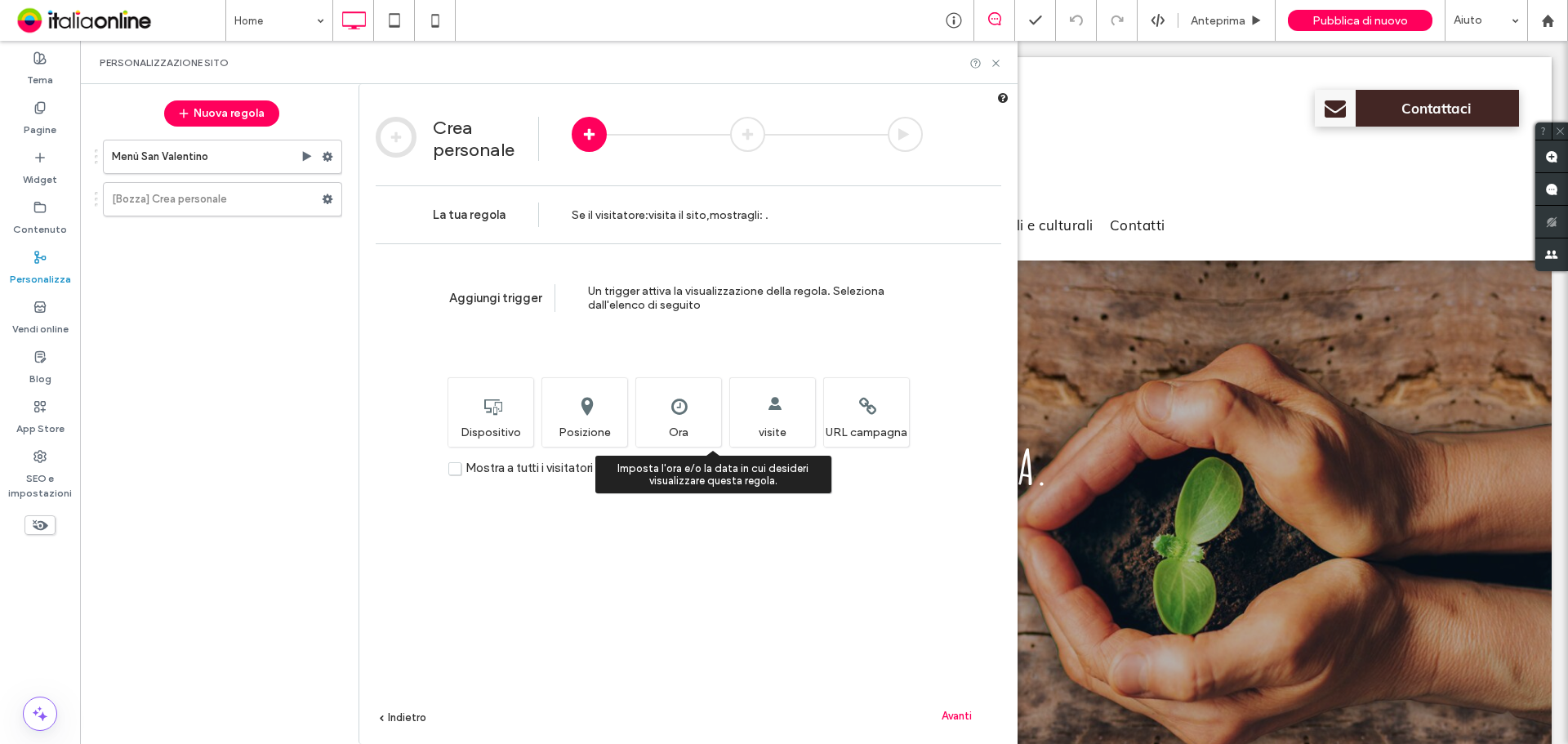
click at [670, 435] on div "Imposta l'ora e/o la data in cui desideri visualizzare questa regola. Ora" at bounding box center [678, 411] width 86 height 69
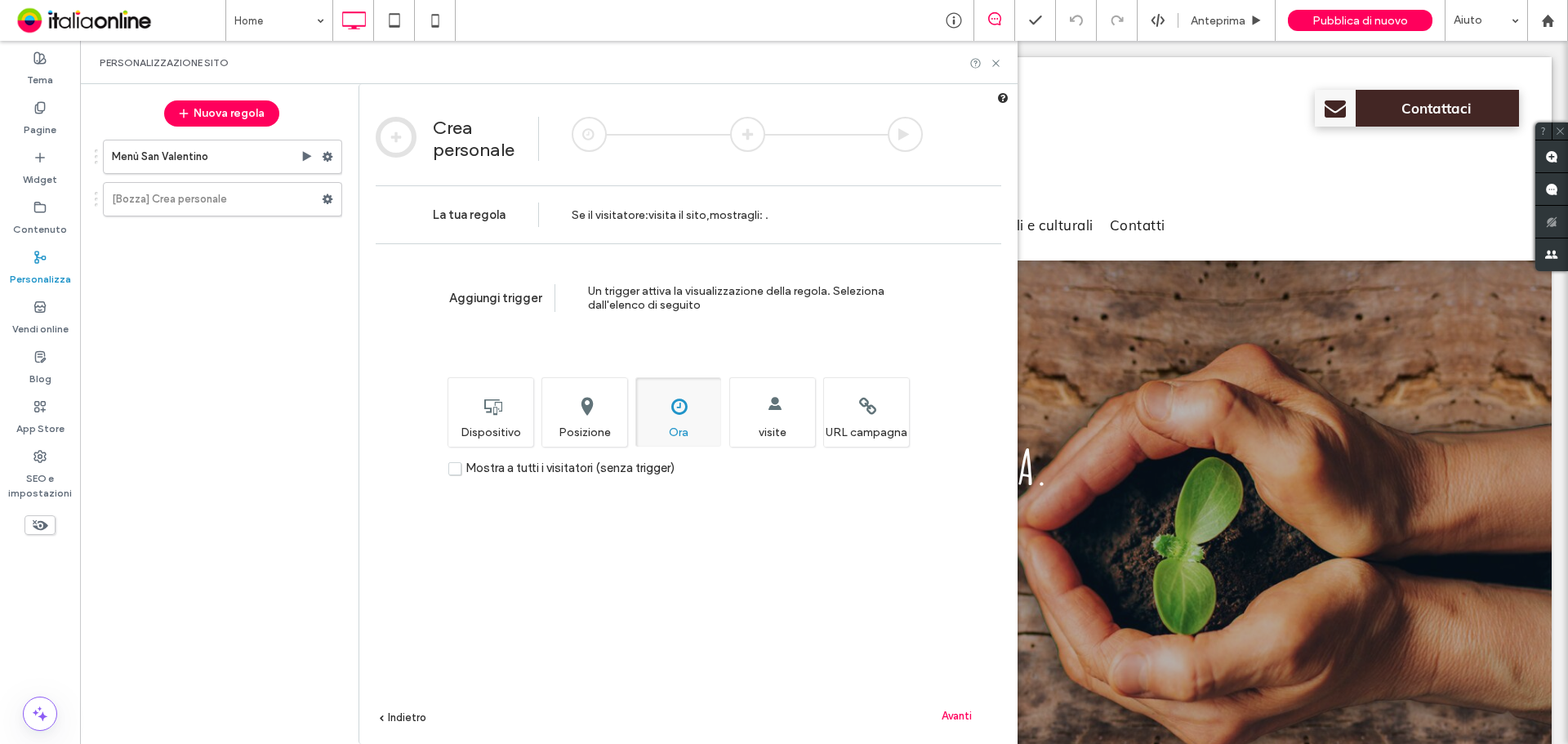
click at [957, 713] on span "Avanti" at bounding box center [956, 715] width 31 height 12
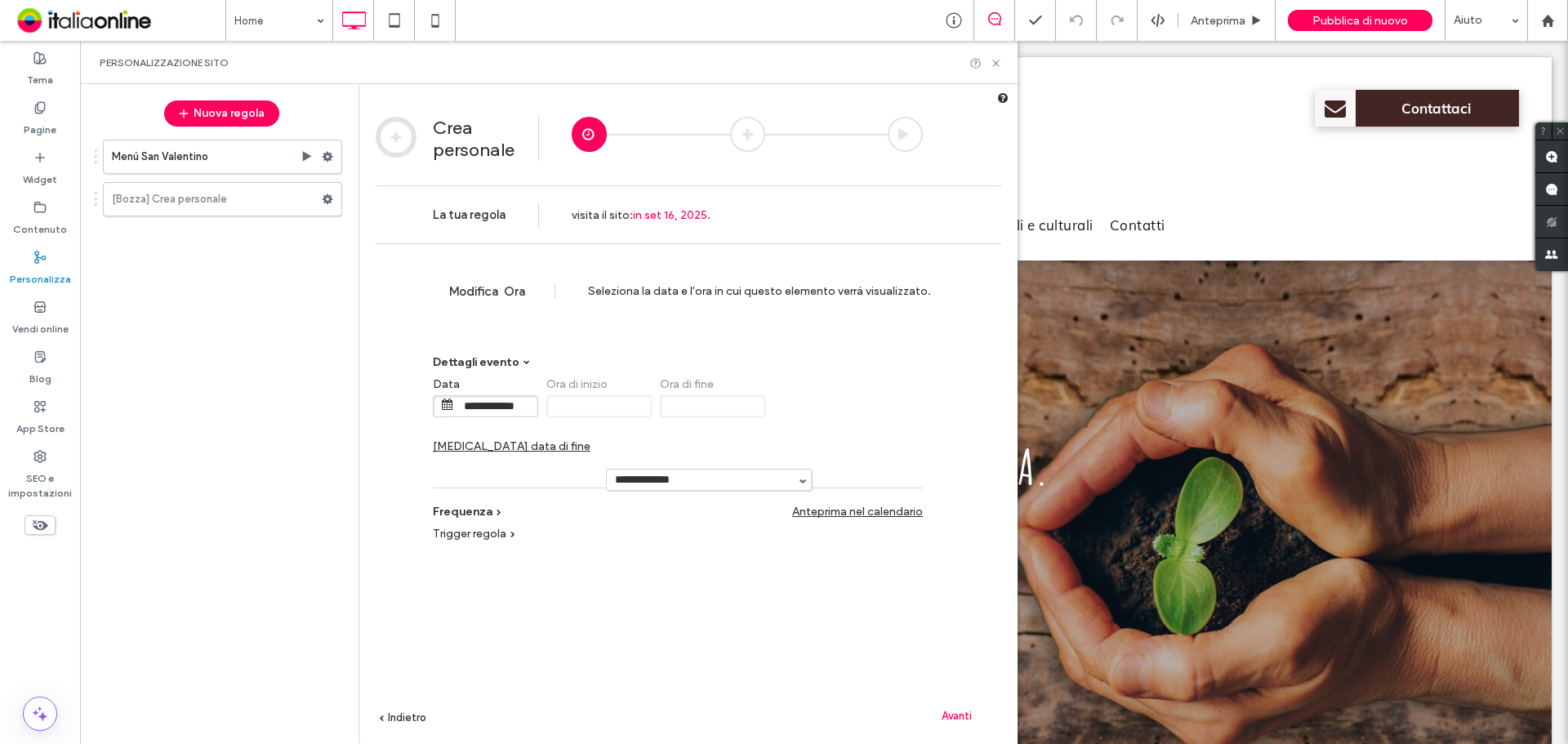
click at [590, 439] on span "[MEDICAL_DATA] data di fine" at bounding box center [512, 446] width 158 height 14
drag, startPoint x: 829, startPoint y: 429, endPoint x: 830, endPoint y: 413, distance: 16.0
click at [829, 429] on div "**********" at bounding box center [678, 419] width 490 height 102
click at [831, 411] on input "**********" at bounding box center [837, 406] width 82 height 21
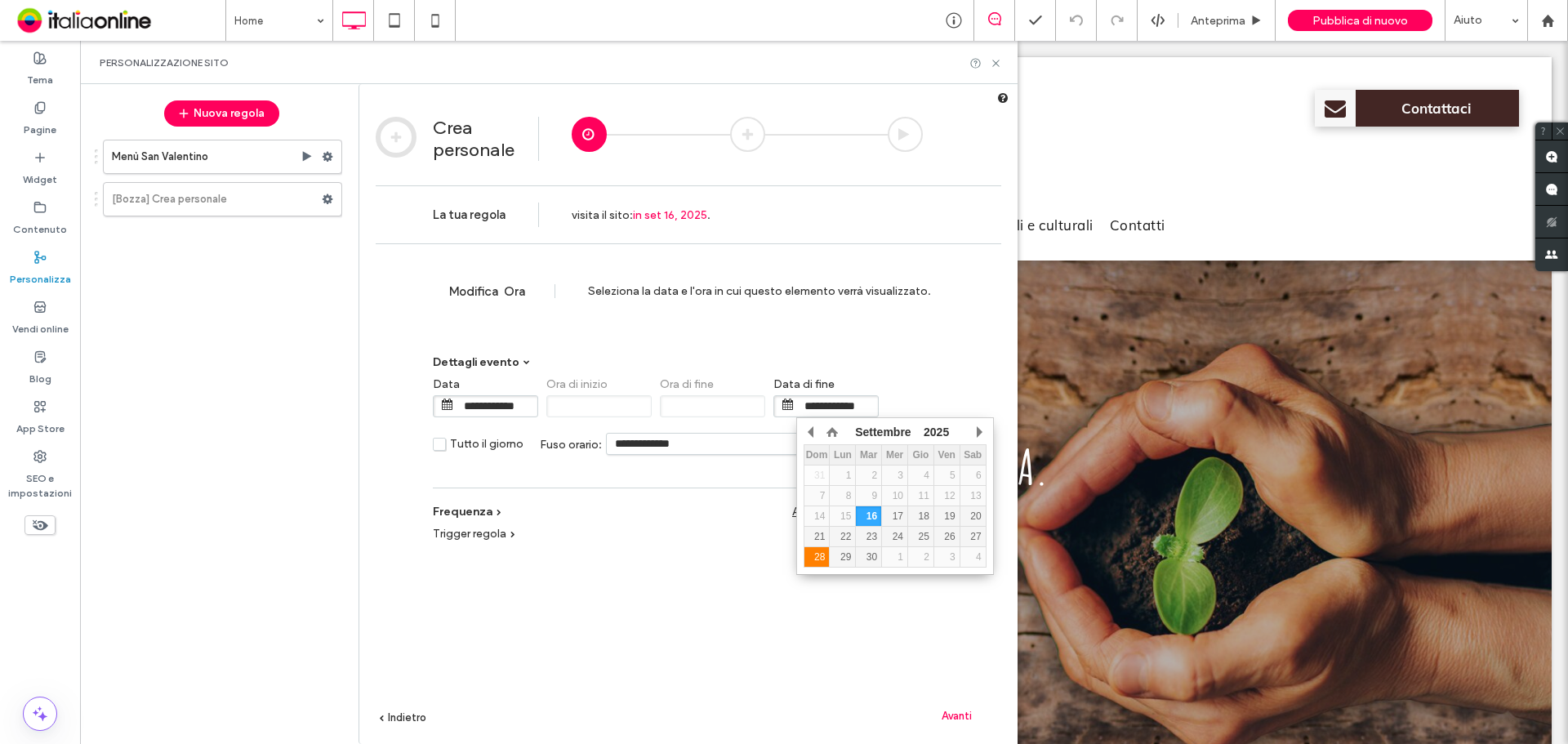
click at [827, 557] on div "28" at bounding box center [817, 558] width 26 height 12
type input "**********"
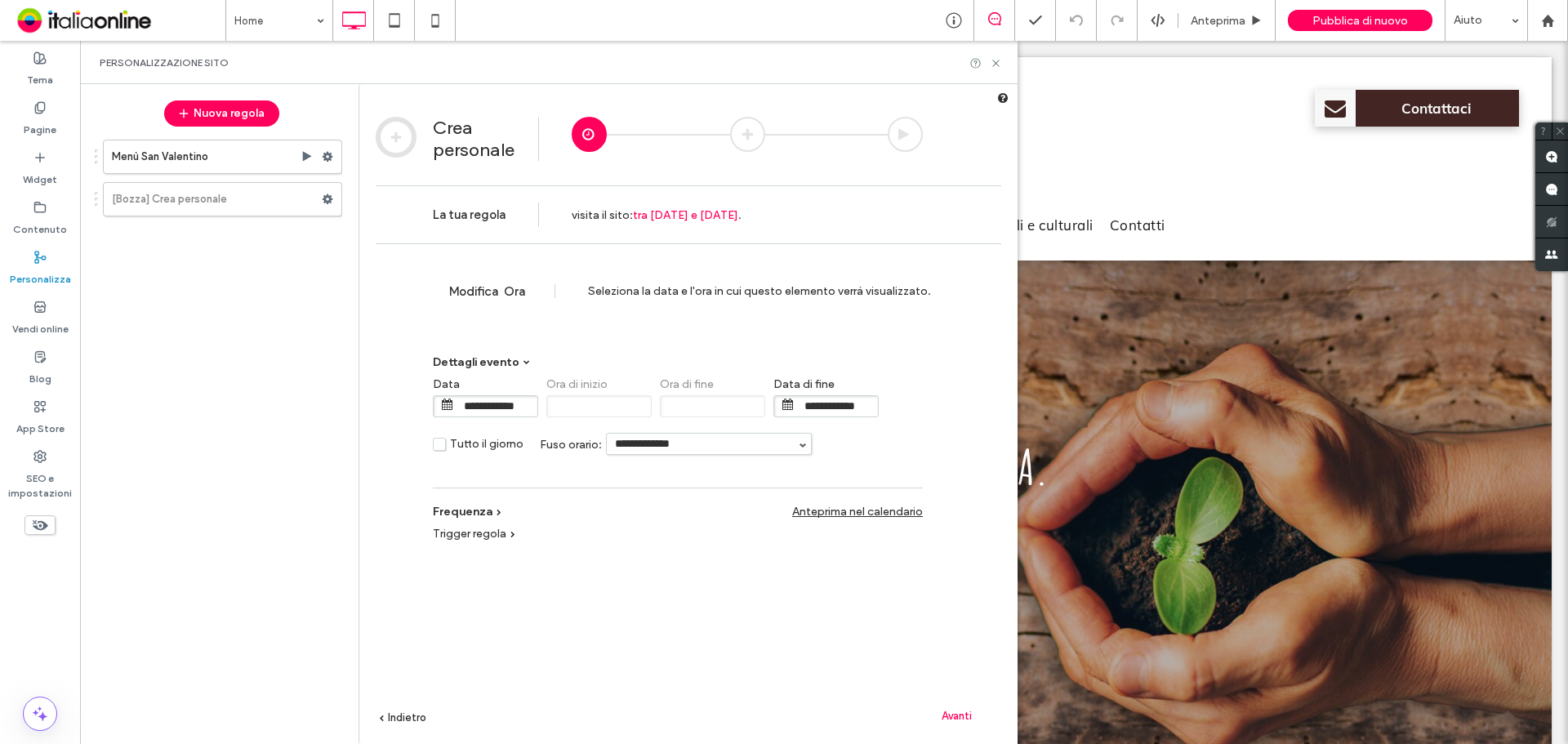
click at [953, 711] on span "Avanti" at bounding box center [956, 715] width 31 height 12
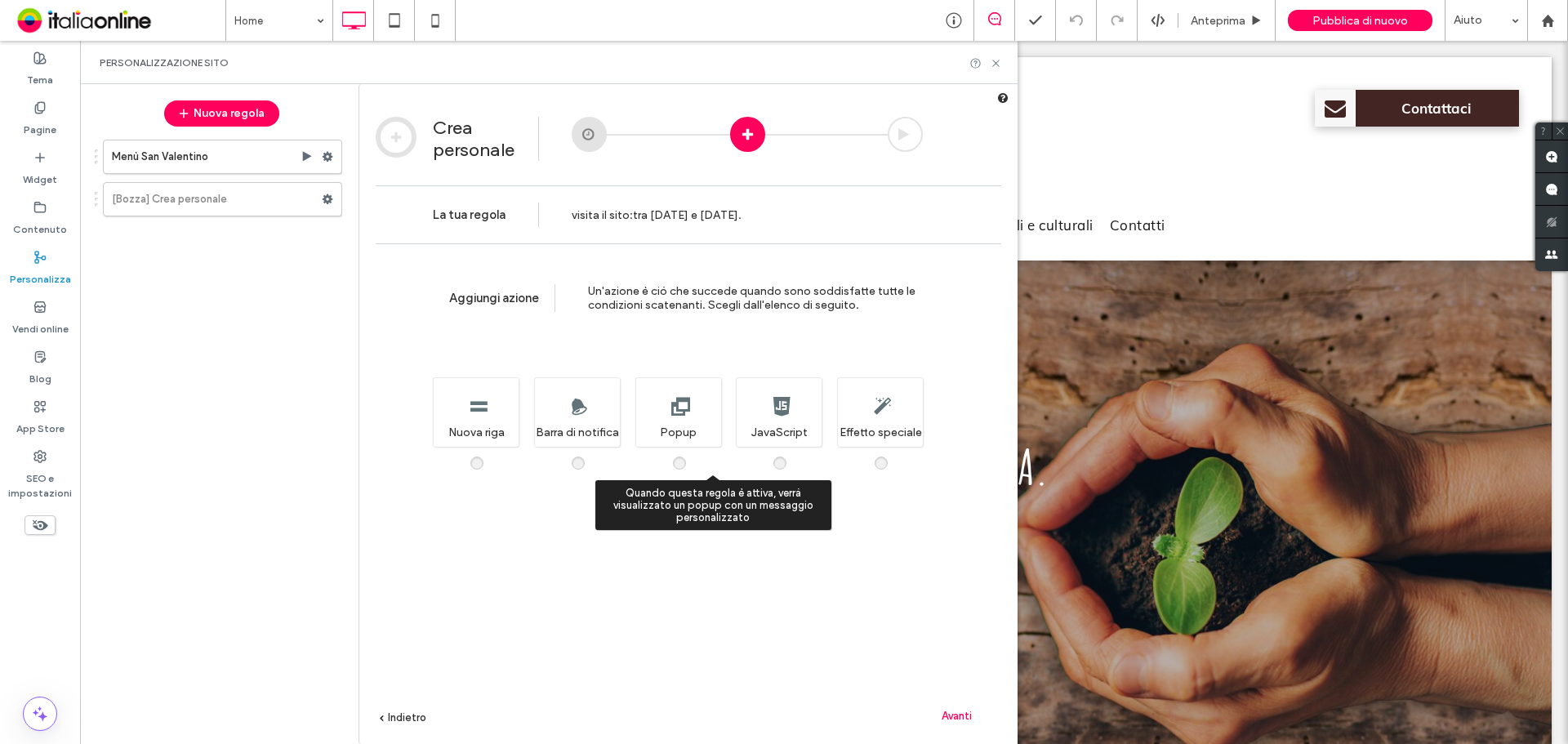
click at [686, 422] on div "Quando questa regola è attiva, verrà visualizzato un popup con un messaggio per…" at bounding box center [678, 411] width 86 height 69
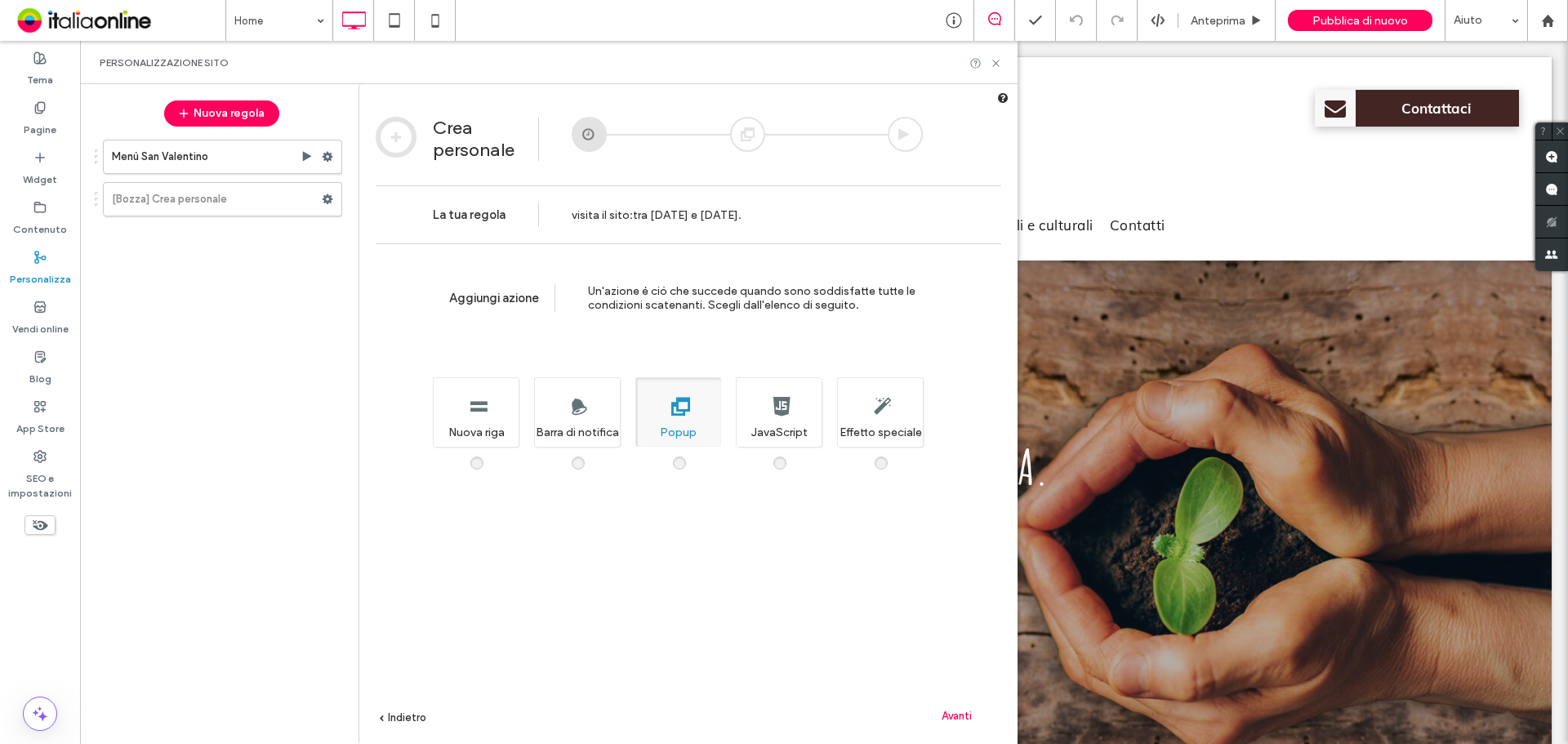
click at [489, 405] on div "Una nuova sezione del sito che viene visualizzata solo quando viene attivata qu…" at bounding box center [476, 411] width 86 height 69
drag, startPoint x: 962, startPoint y: 715, endPoint x: 954, endPoint y: 707, distance: 11.3
click at [960, 716] on span "Avanti" at bounding box center [956, 715] width 31 height 12
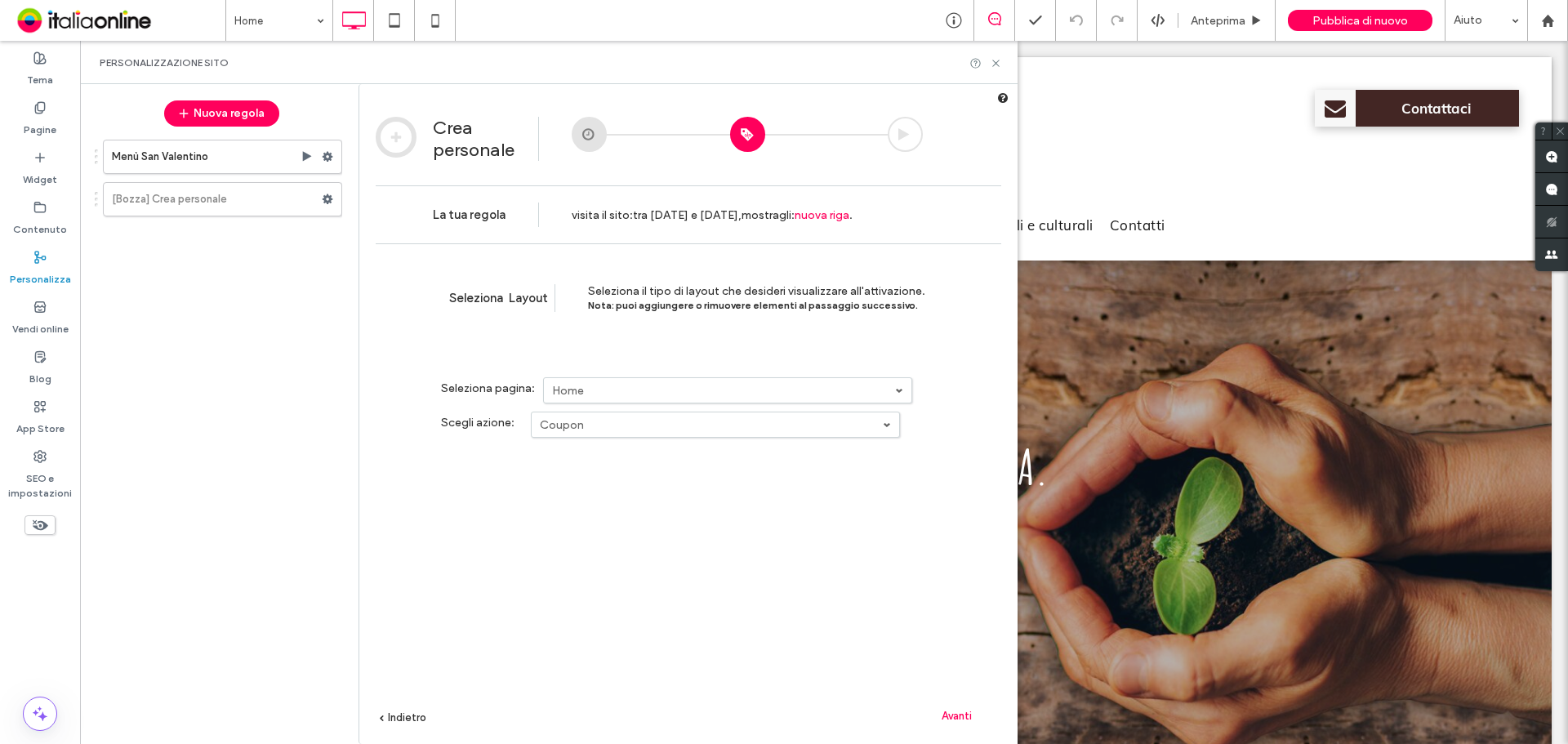
click at [614, 386] on label "Home" at bounding box center [723, 391] width 343 height 14
click at [630, 418] on label "Coupon" at bounding box center [711, 425] width 343 height 14
click at [634, 430] on label "Coupon" at bounding box center [711, 425] width 343 height 14
click at [964, 714] on span "Avanti" at bounding box center [956, 715] width 31 height 12
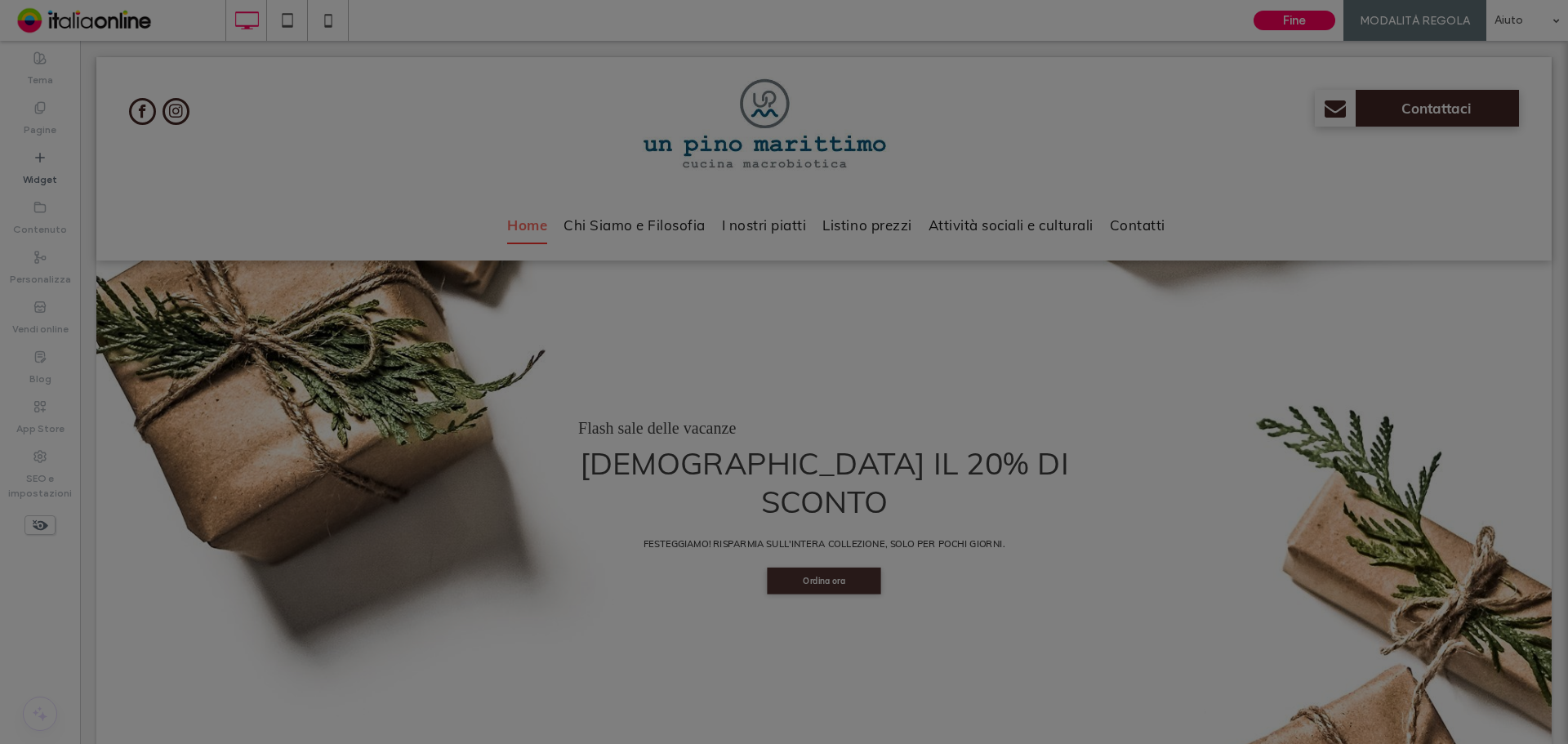
scroll to position [137, 0]
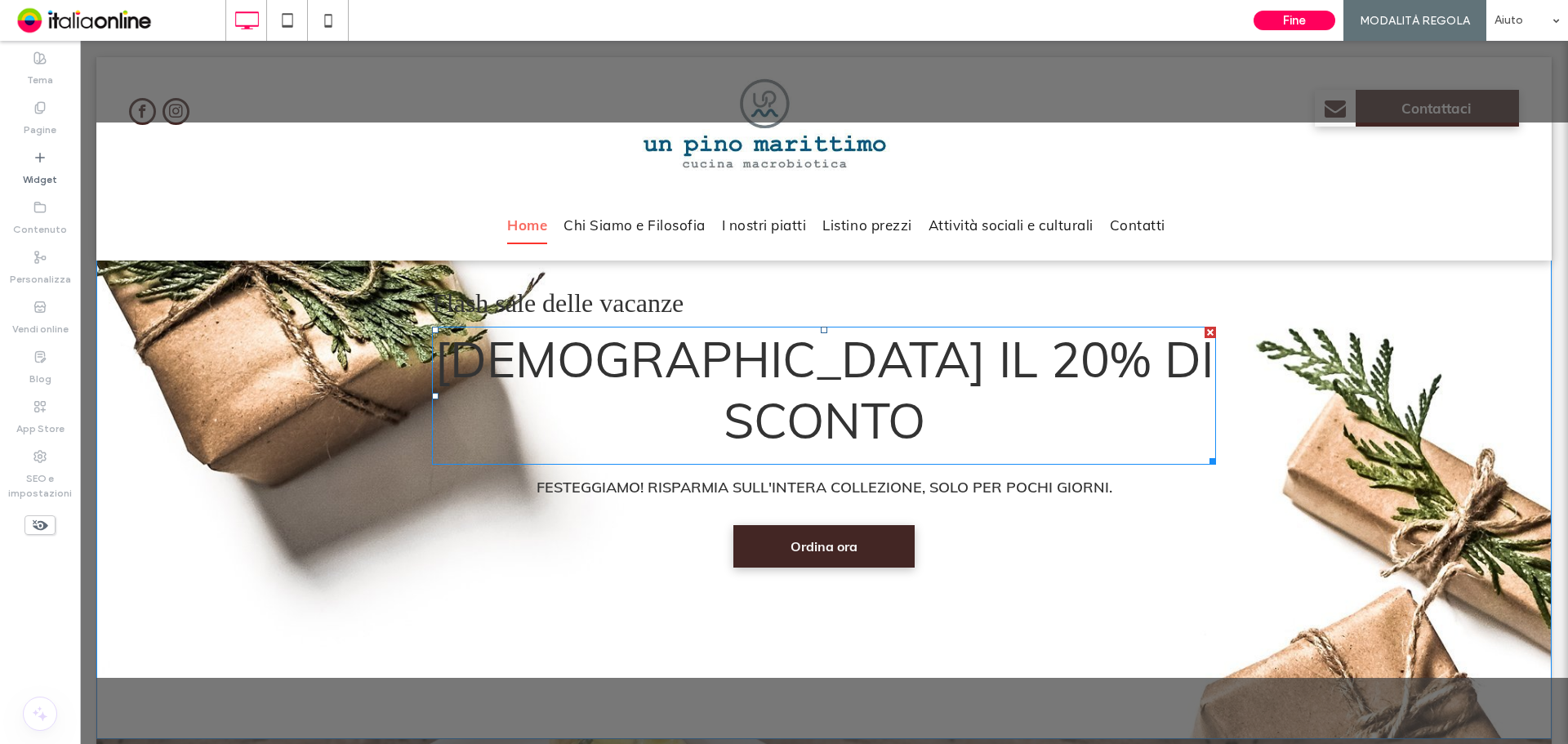
click at [1205, 333] on div at bounding box center [1211, 333] width 12 height 12
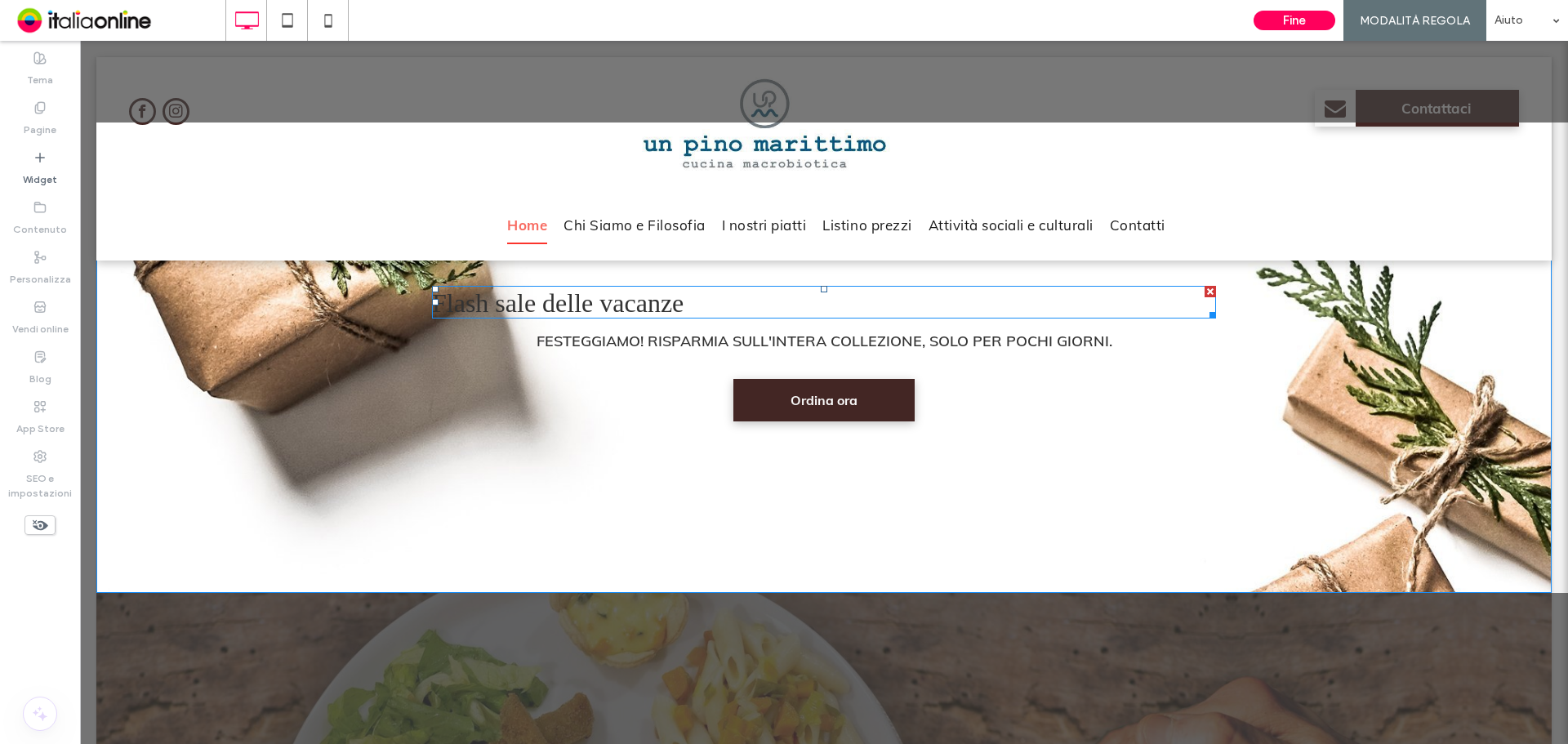
click at [1205, 289] on div at bounding box center [1211, 292] width 12 height 12
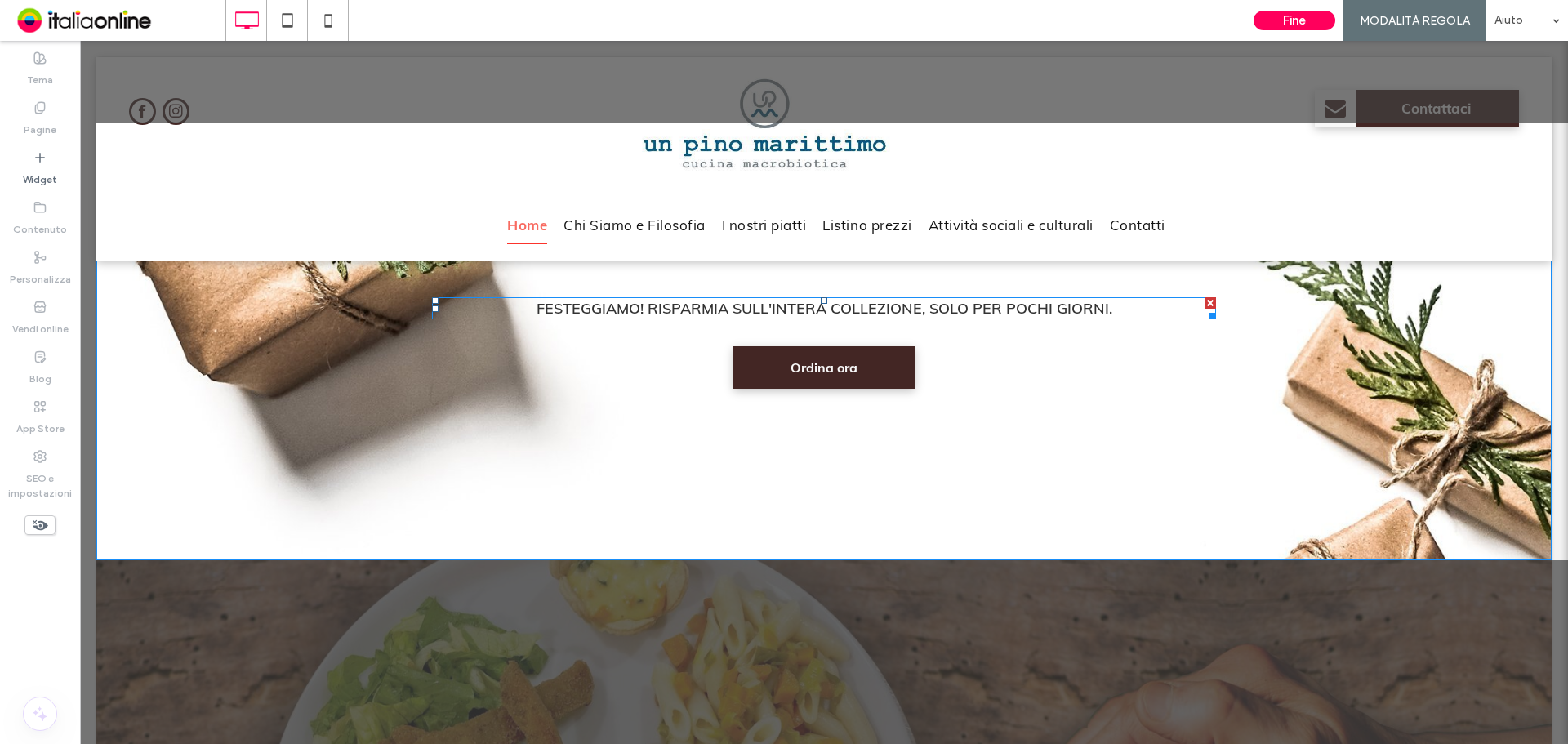
click at [1205, 298] on div at bounding box center [1211, 303] width 12 height 12
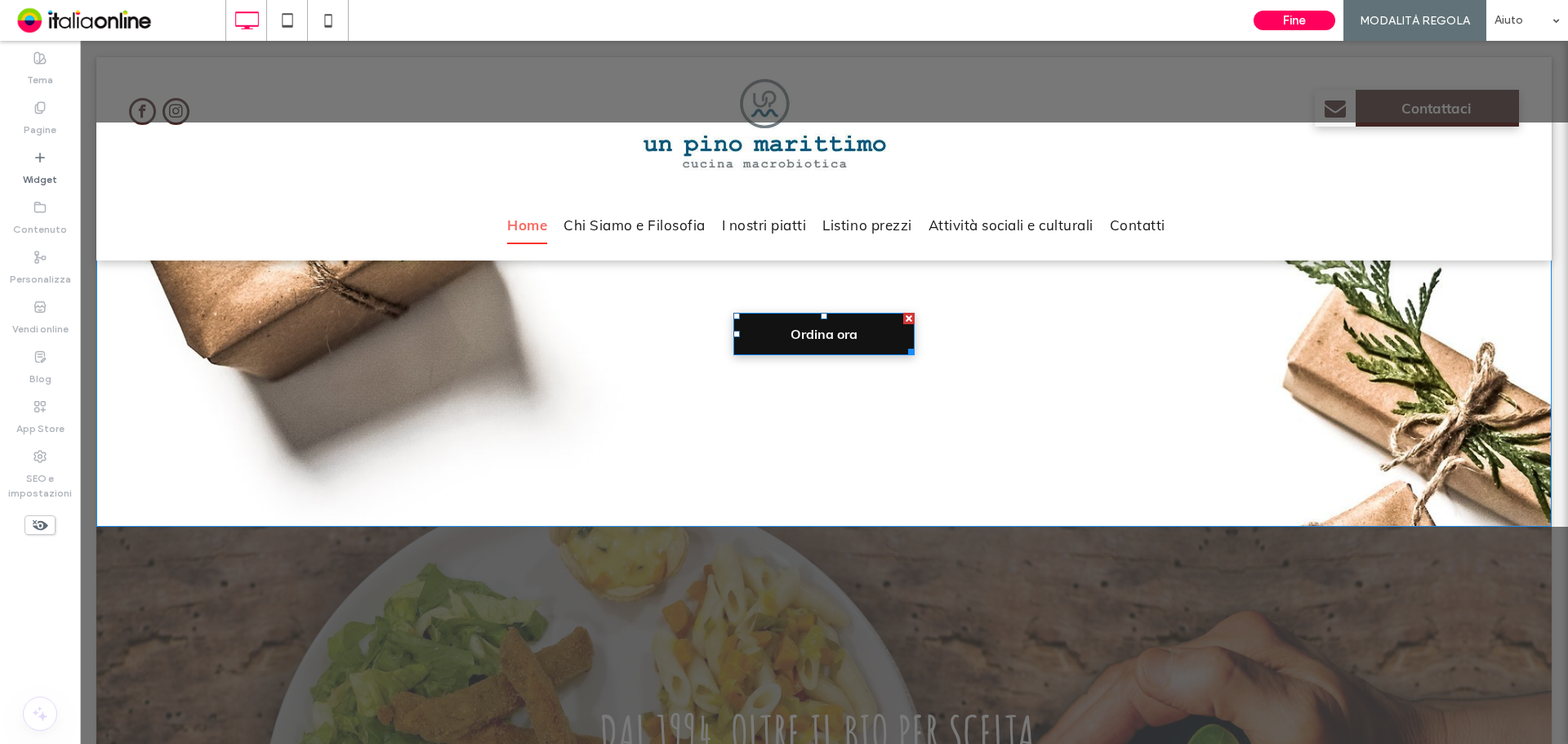
click at [903, 317] on div at bounding box center [909, 319] width 12 height 12
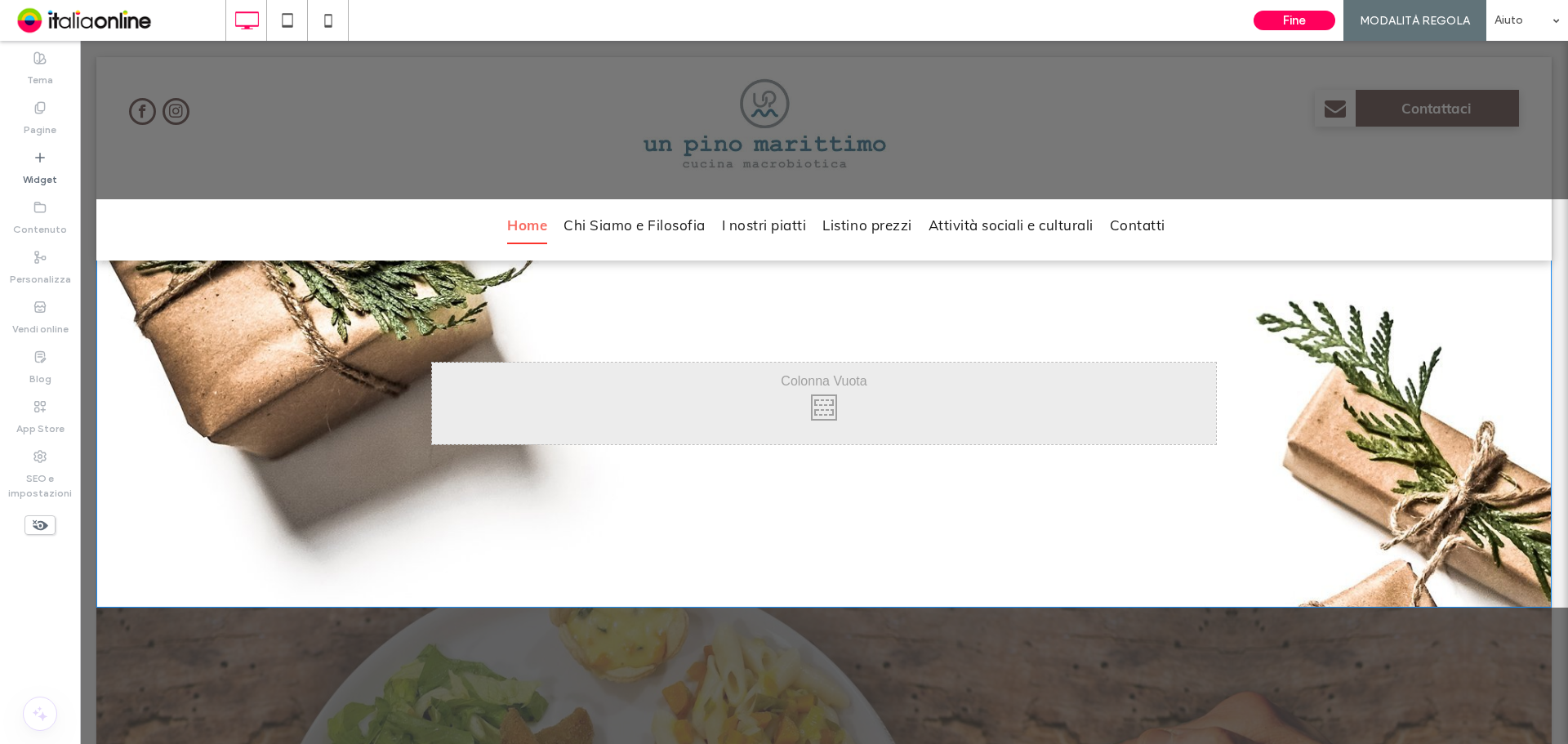
scroll to position [0, 0]
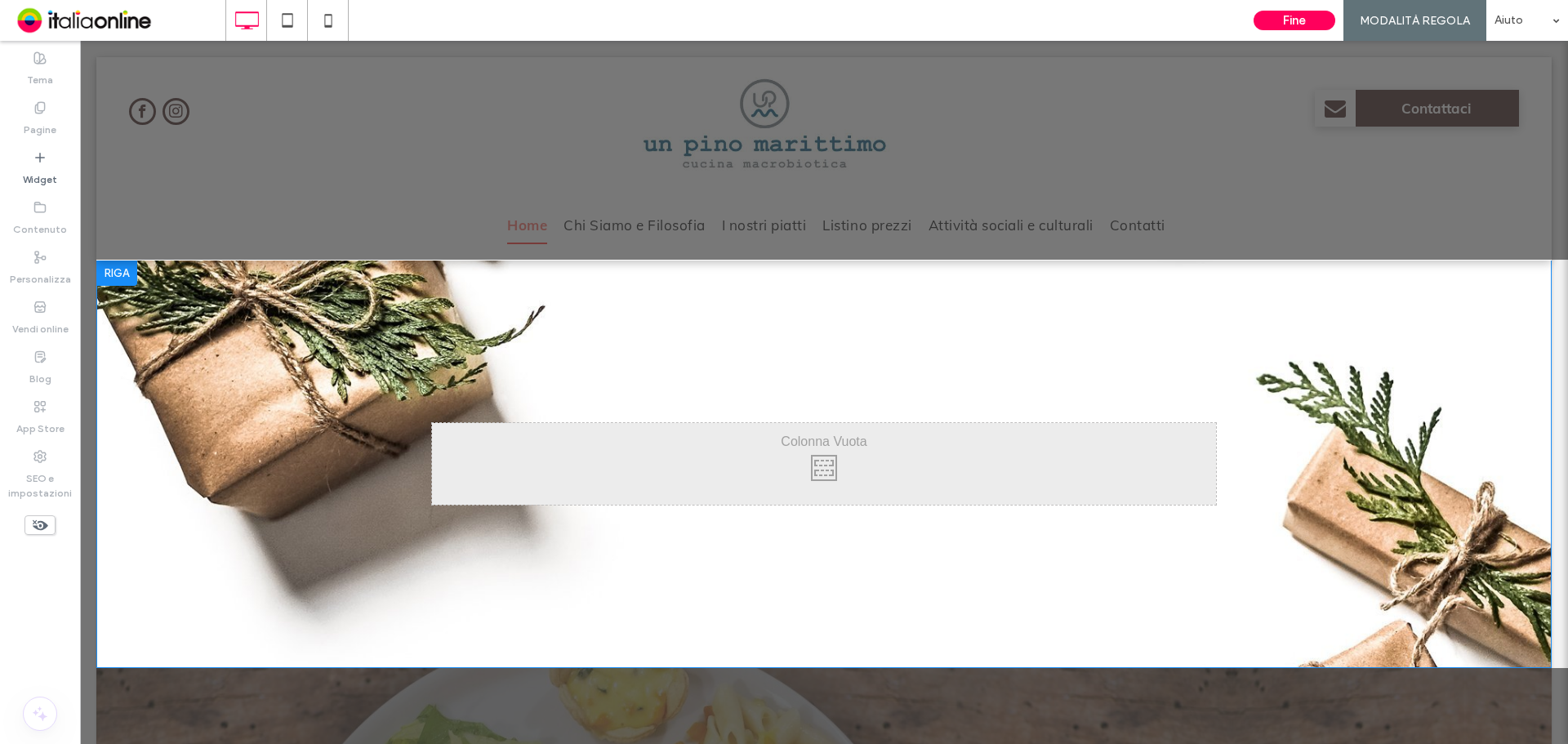
click at [315, 398] on div "Click To Paste Click To Paste Riga + Aggiungi sezione" at bounding box center [824, 464] width 1456 height 409
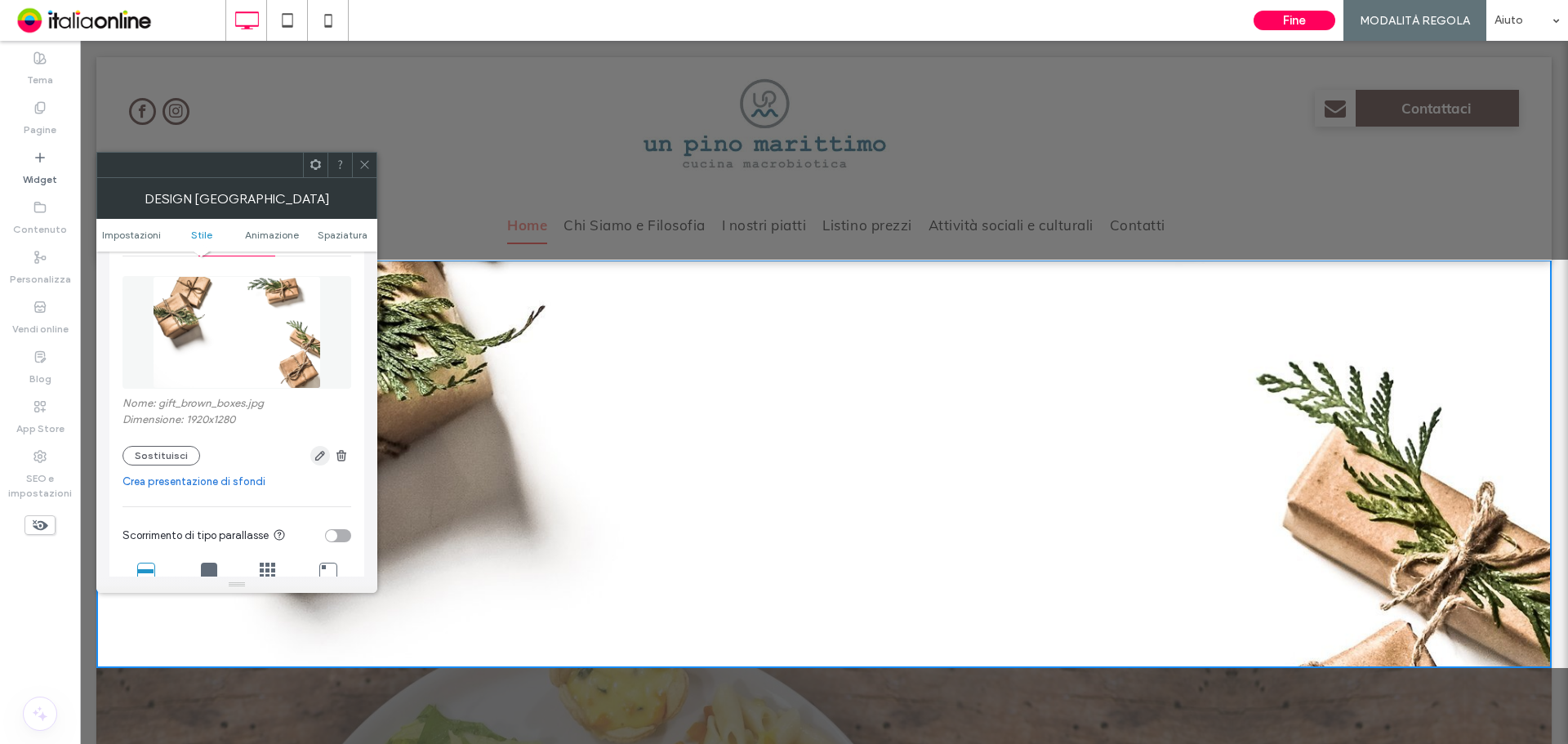
scroll to position [245, 0]
click at [346, 452] on icon "button" at bounding box center [340, 450] width 13 height 13
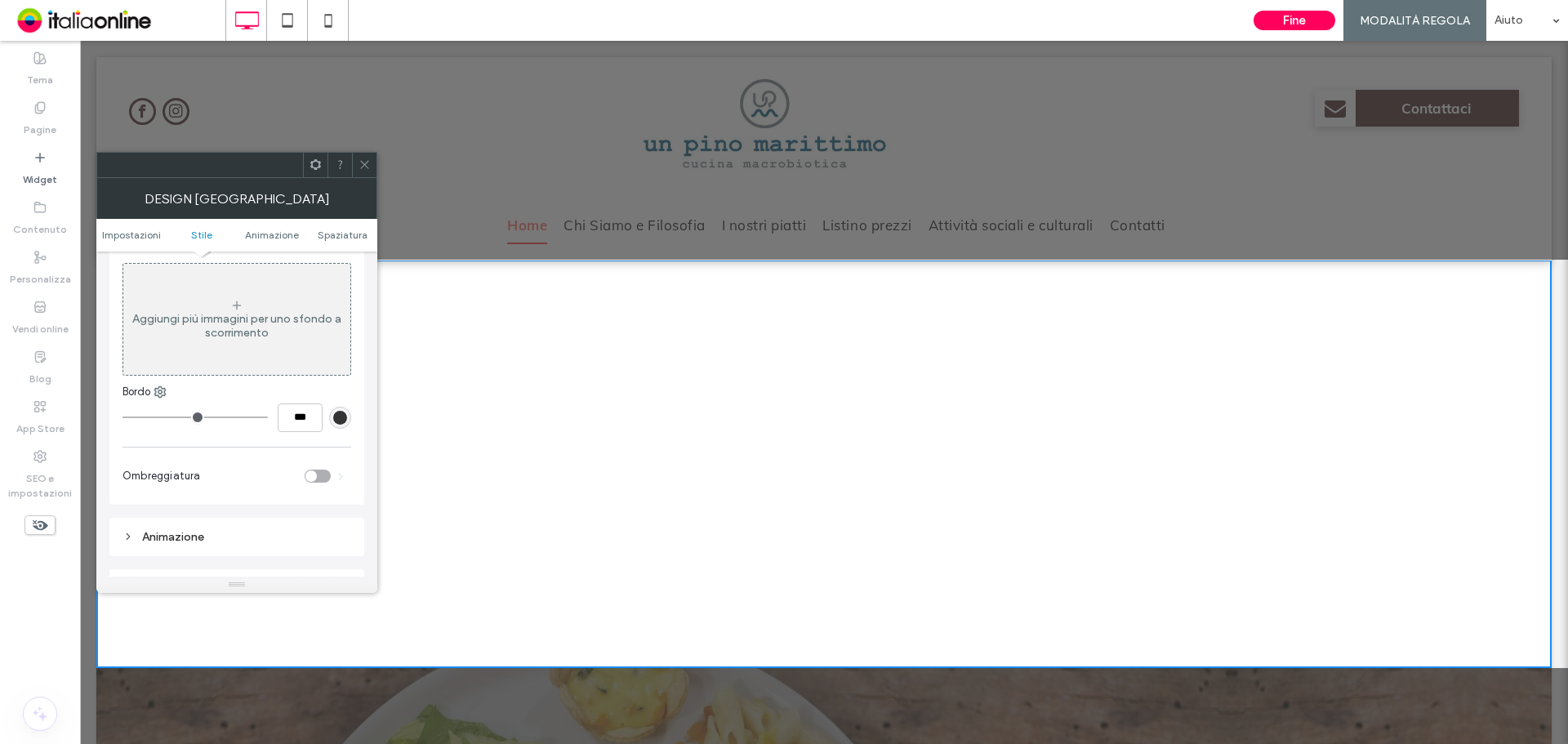
click at [241, 312] on div "Aggiungi più immagini per uno sfondo a scorrimento" at bounding box center [237, 326] width 227 height 28
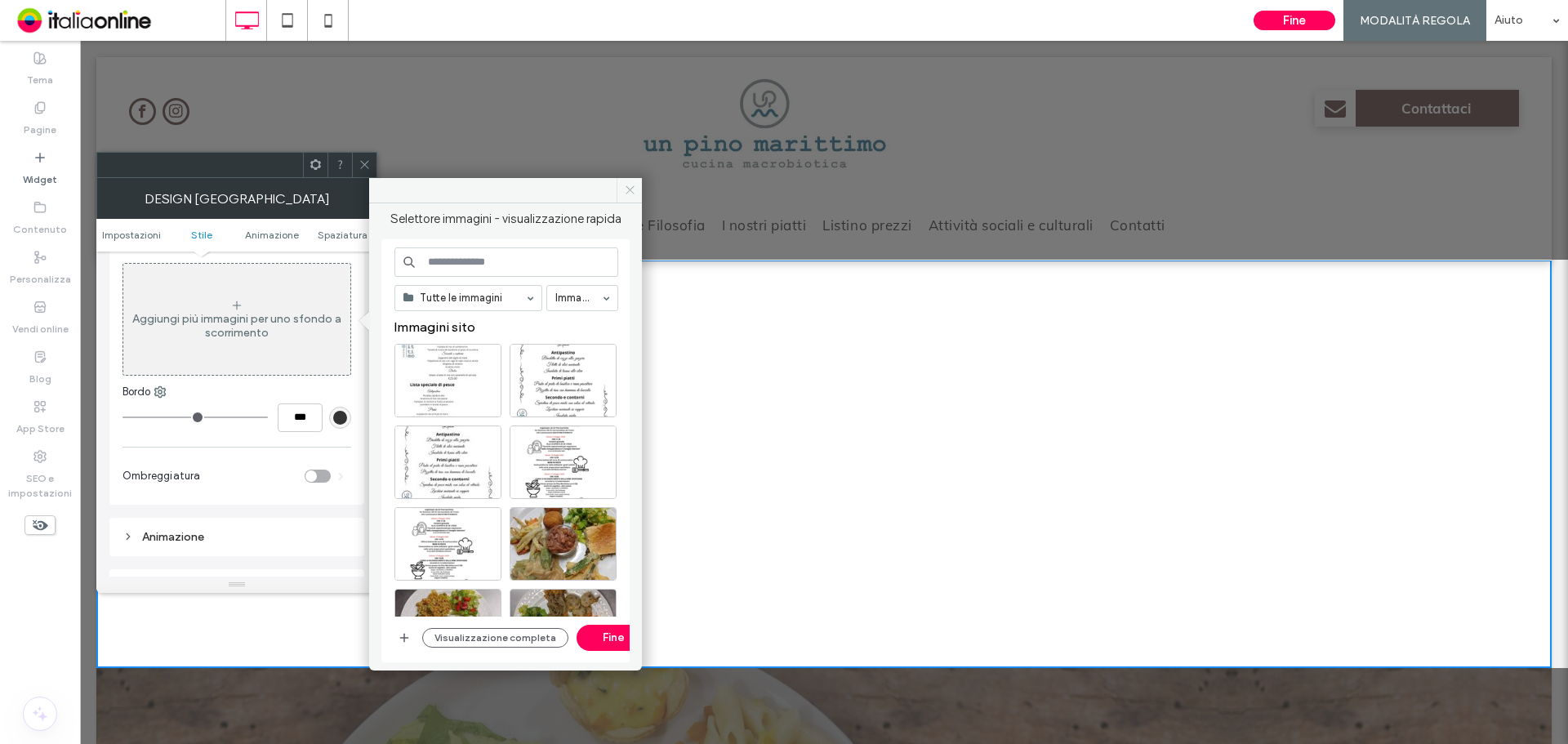
click at [625, 188] on icon at bounding box center [630, 189] width 12 height 12
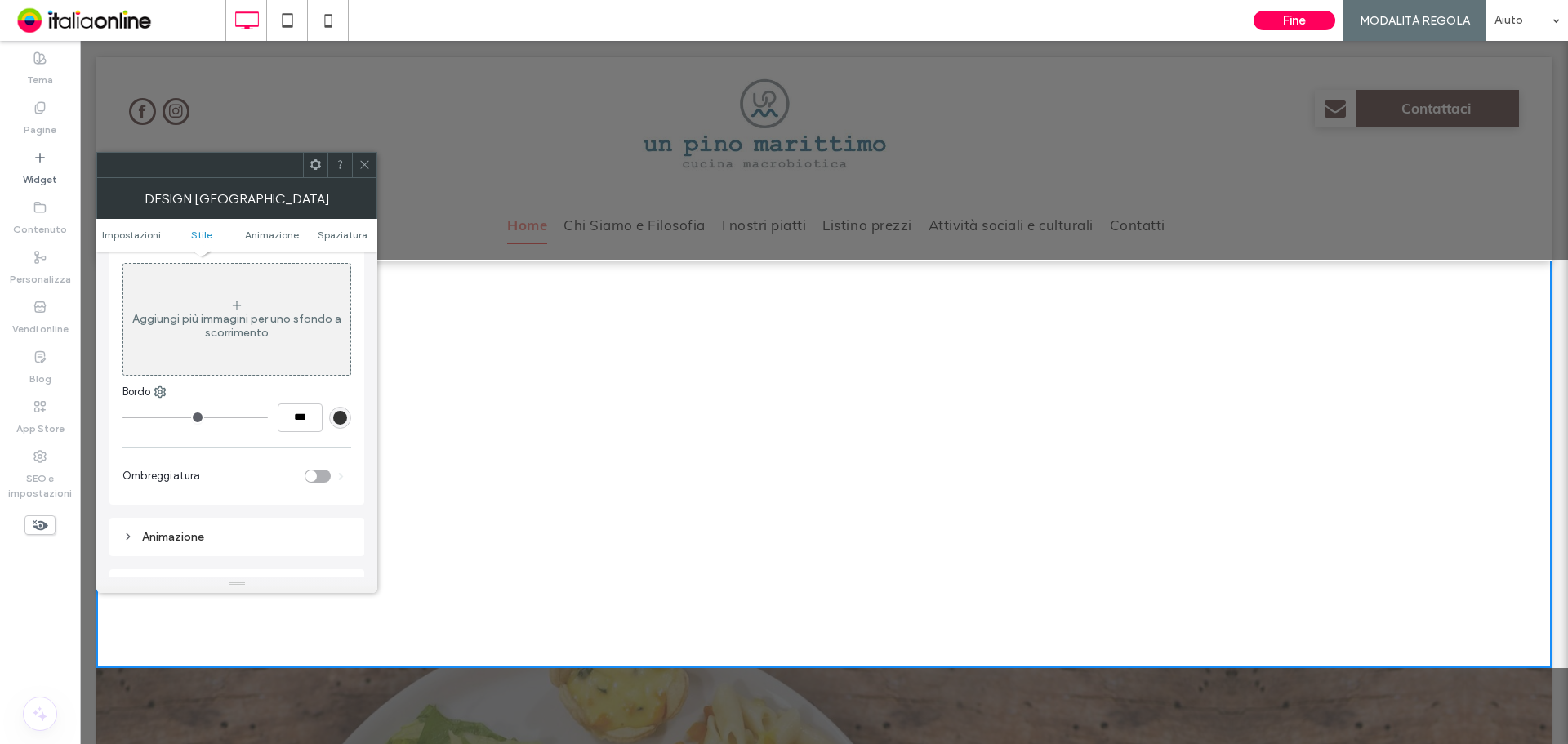
click at [375, 164] on div at bounding box center [364, 165] width 25 height 25
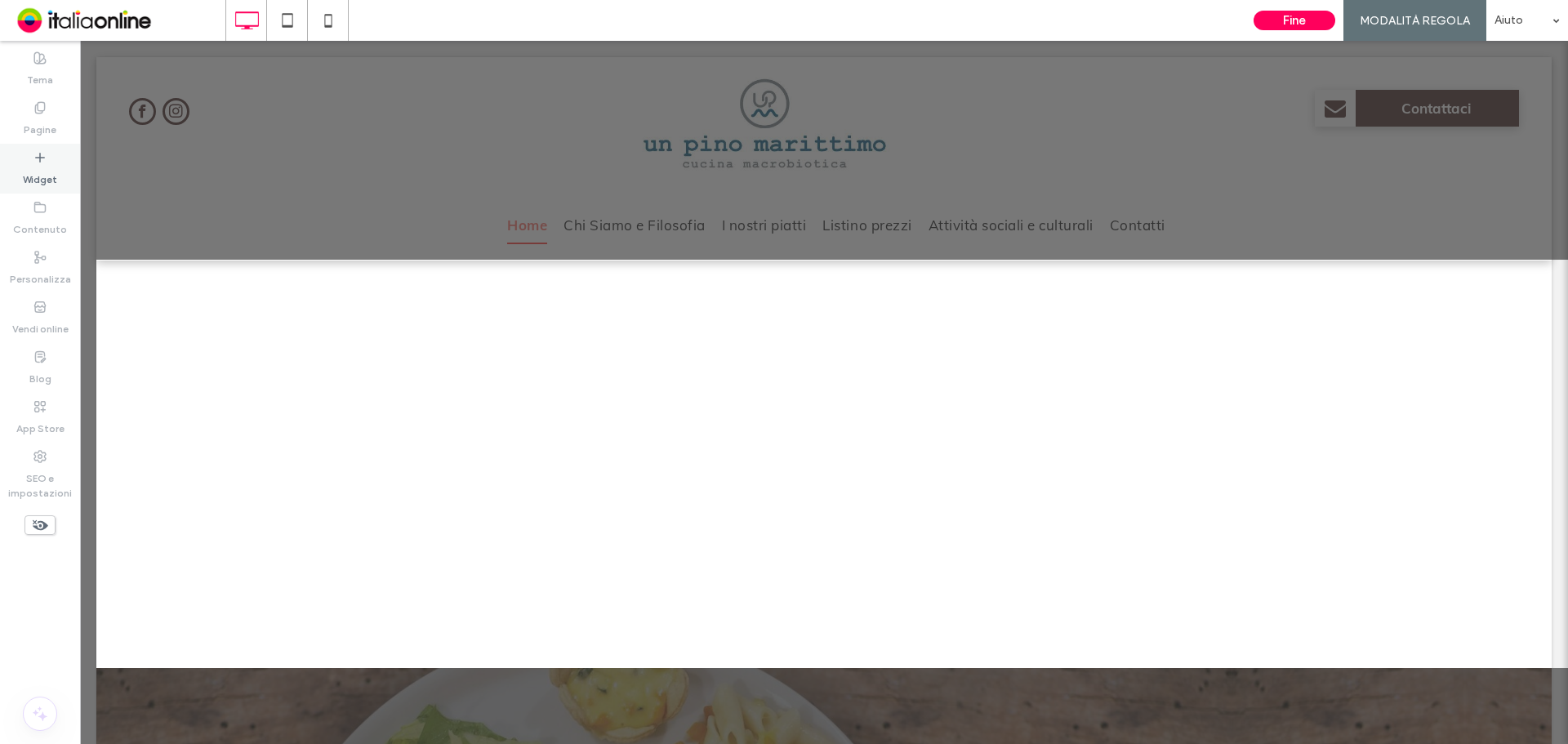
click at [58, 159] on div "Widget" at bounding box center [39, 169] width 80 height 49
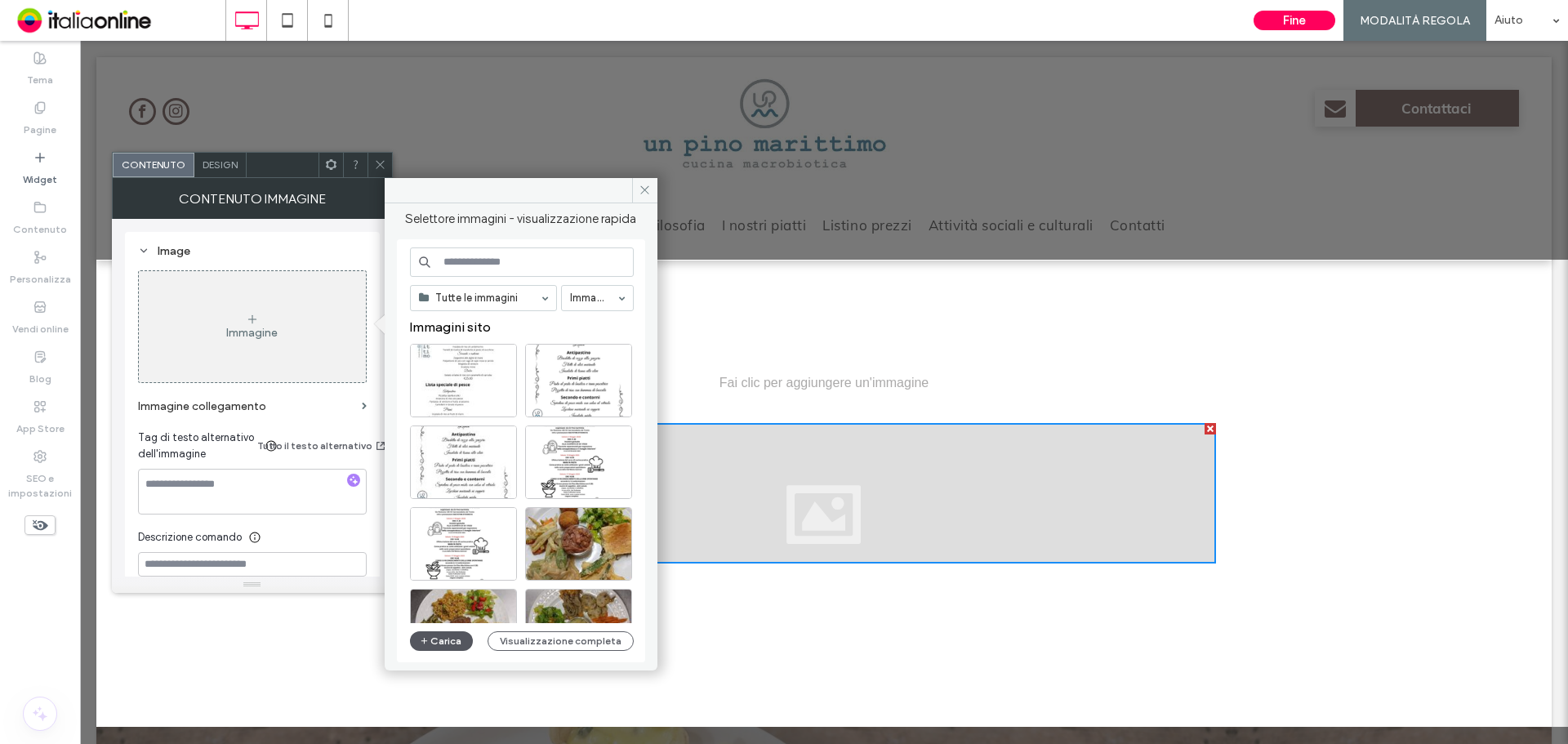
click at [458, 632] on button "Carica" at bounding box center [441, 641] width 64 height 20
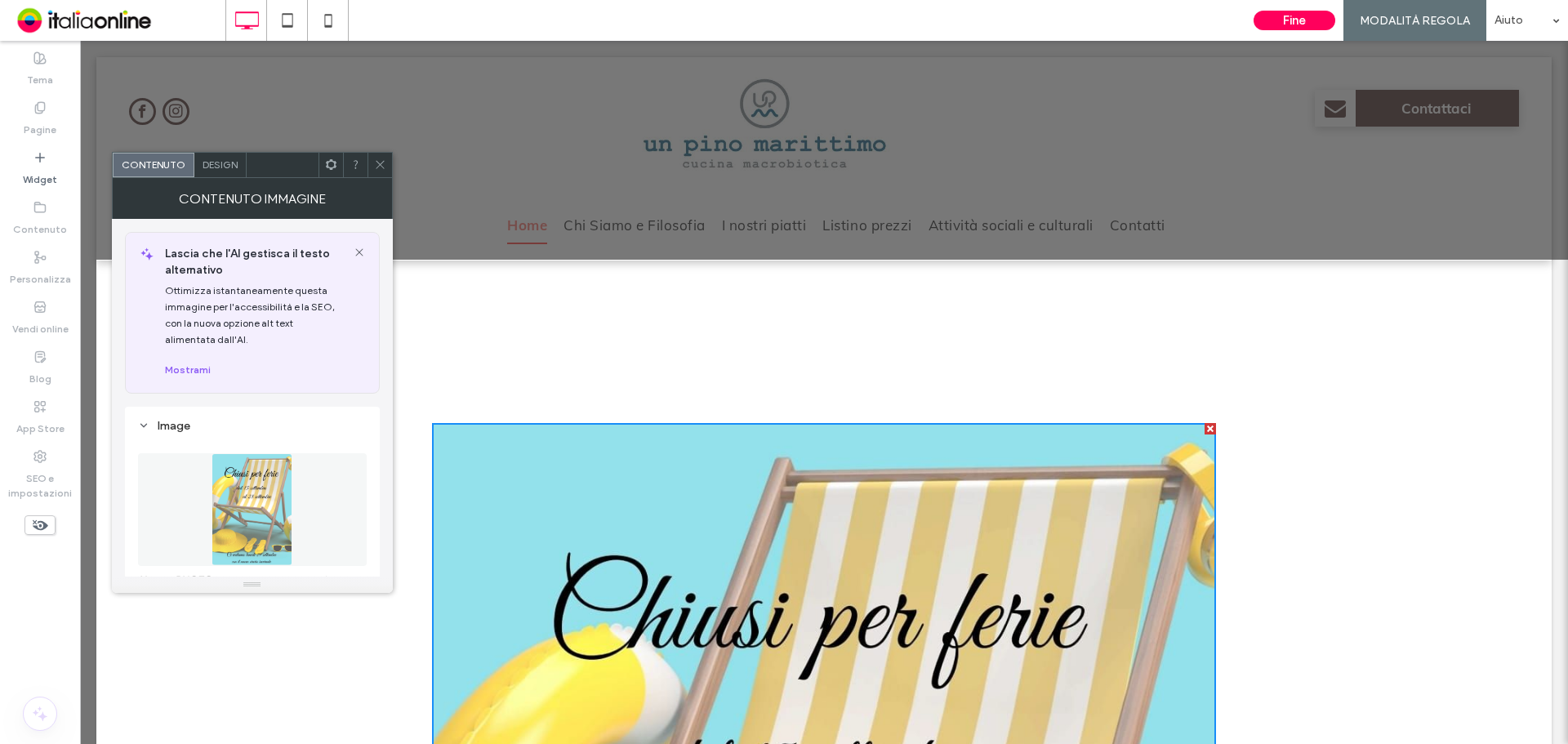
click at [216, 167] on span "Design" at bounding box center [220, 165] width 36 height 12
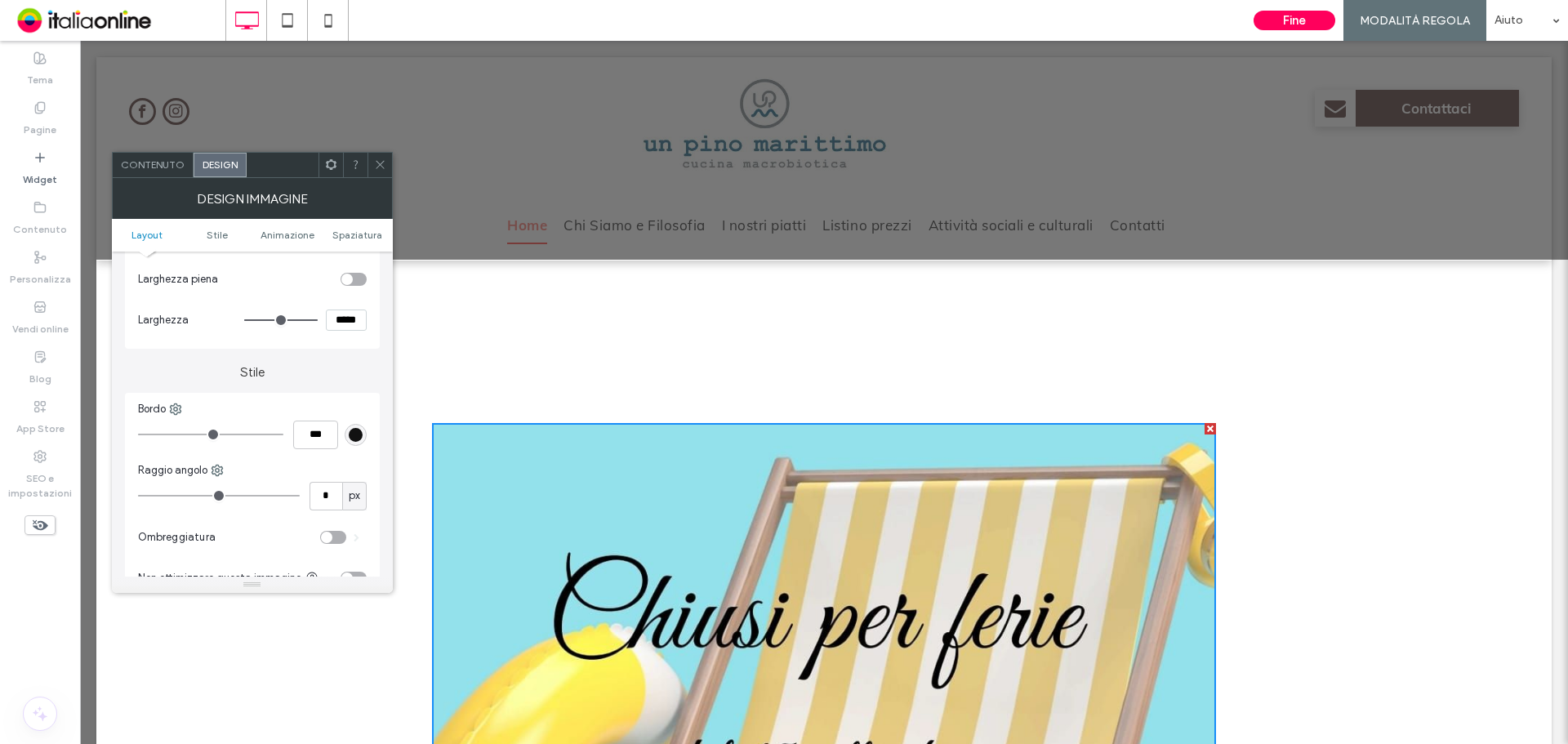
type input "***"
type input "*****"
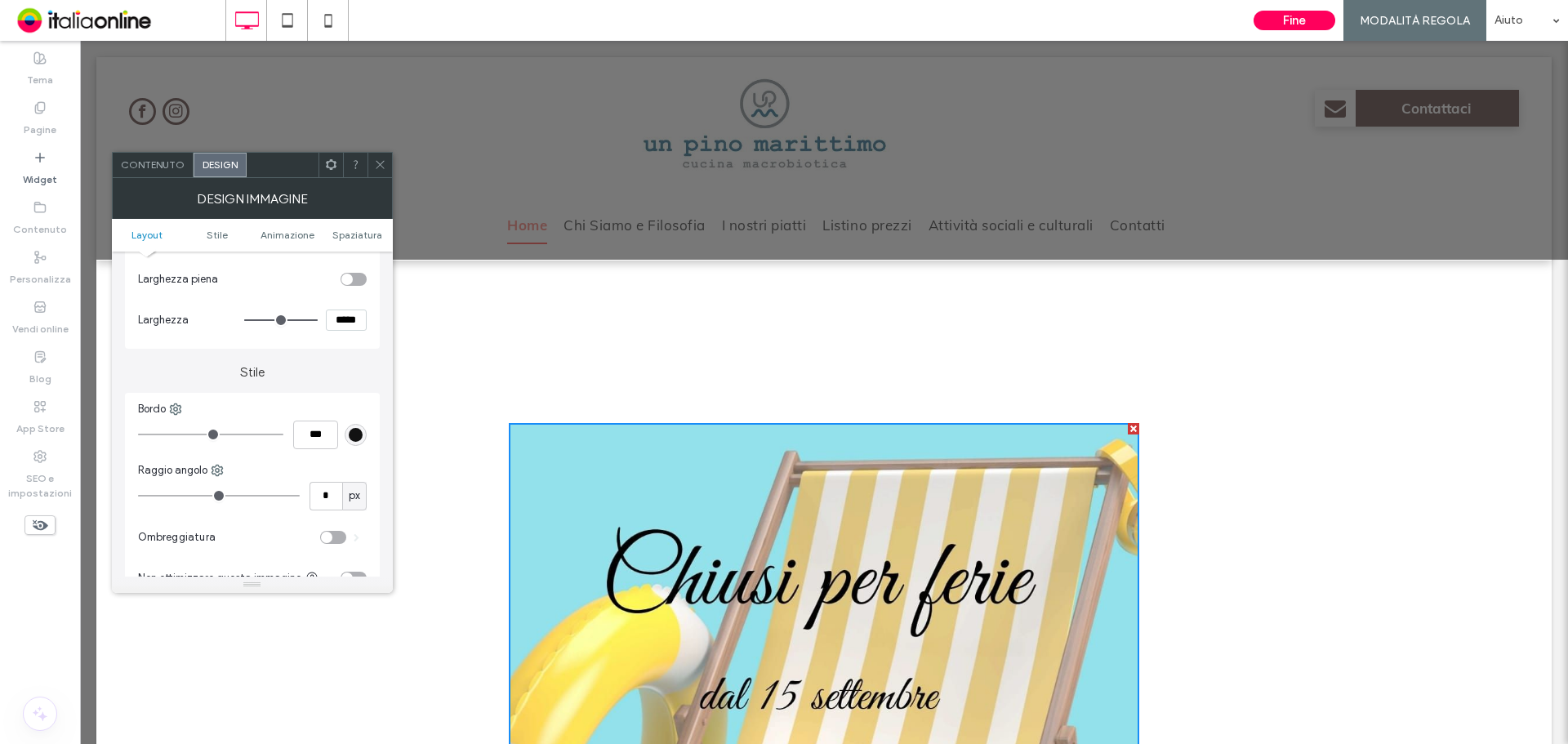
type input "***"
type input "*****"
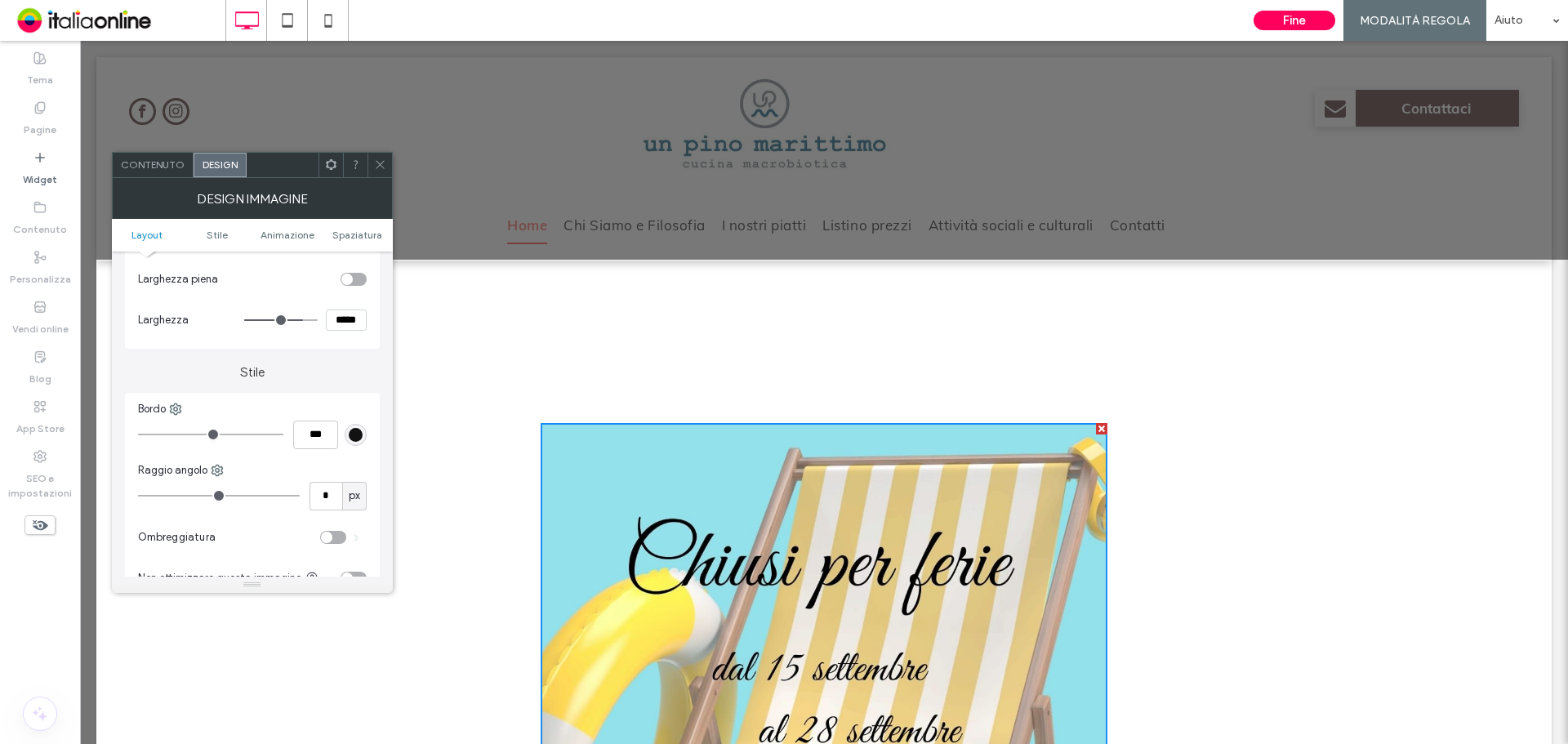
type input "***"
type input "*****"
type input "***"
type input "*****"
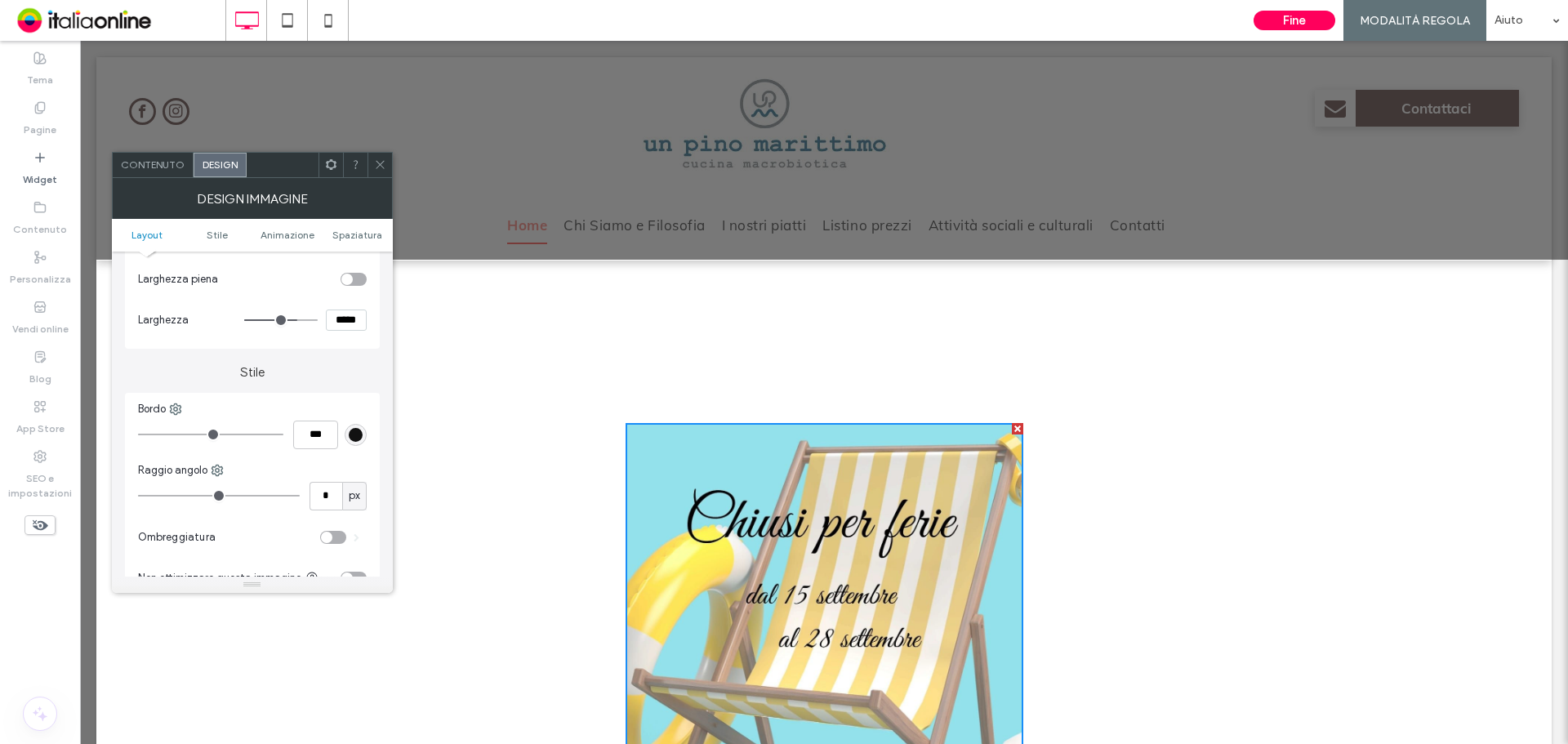
type input "***"
type input "*****"
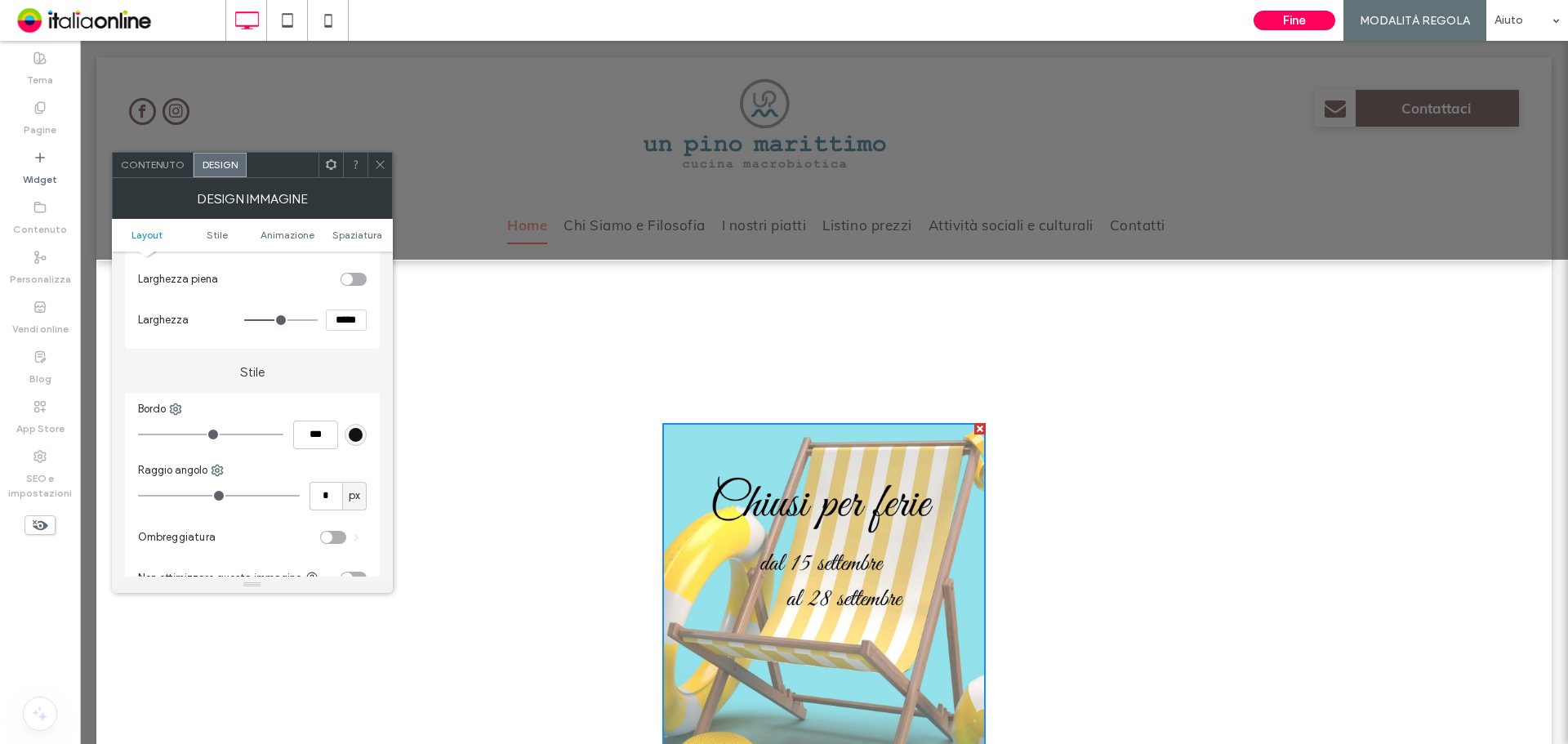
type input "***"
type input "*****"
drag, startPoint x: 310, startPoint y: 315, endPoint x: 278, endPoint y: 329, distance: 34.9
click at [275, 321] on input "range" at bounding box center [280, 321] width 73 height 2
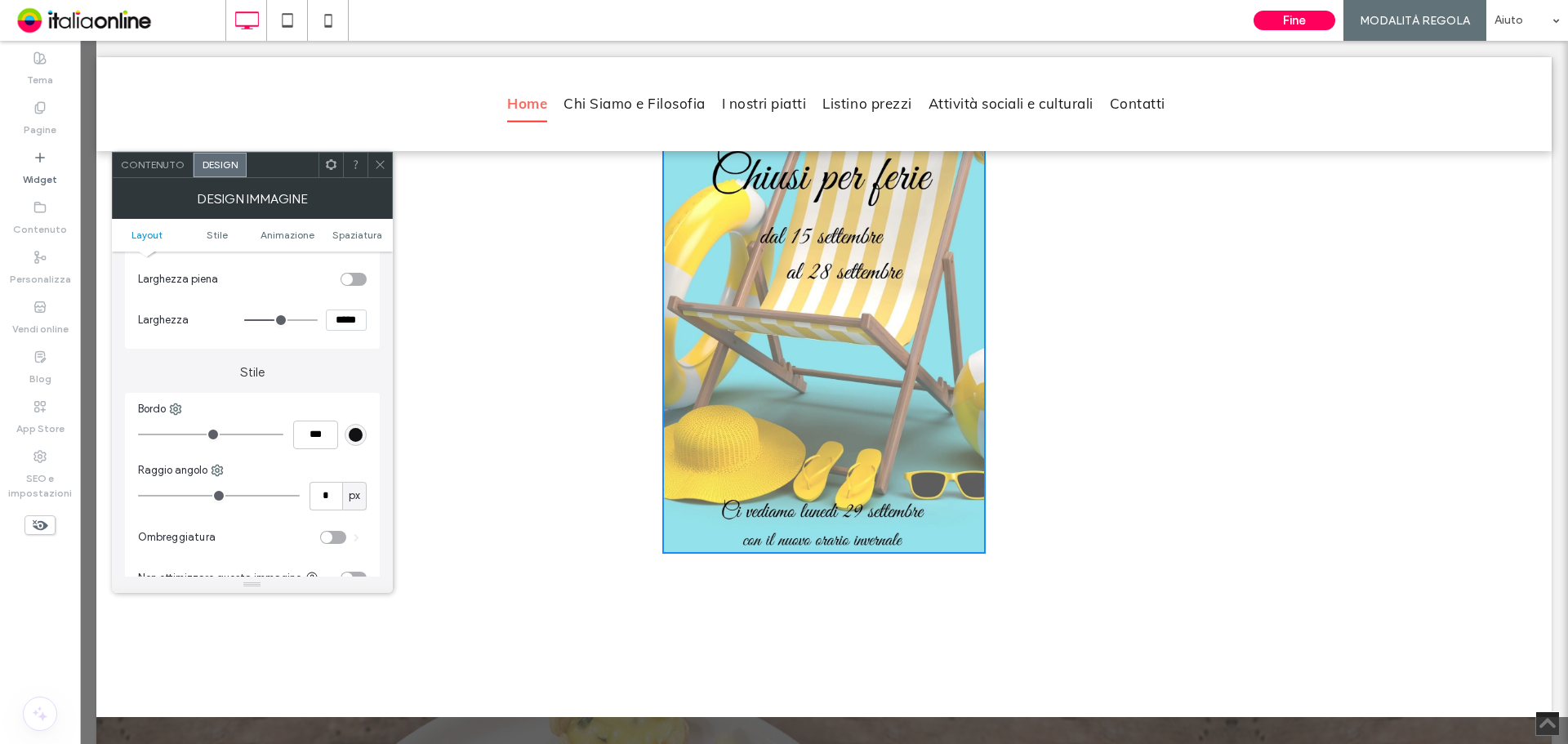
type input "***"
type input "*****"
type input "***"
type input "*****"
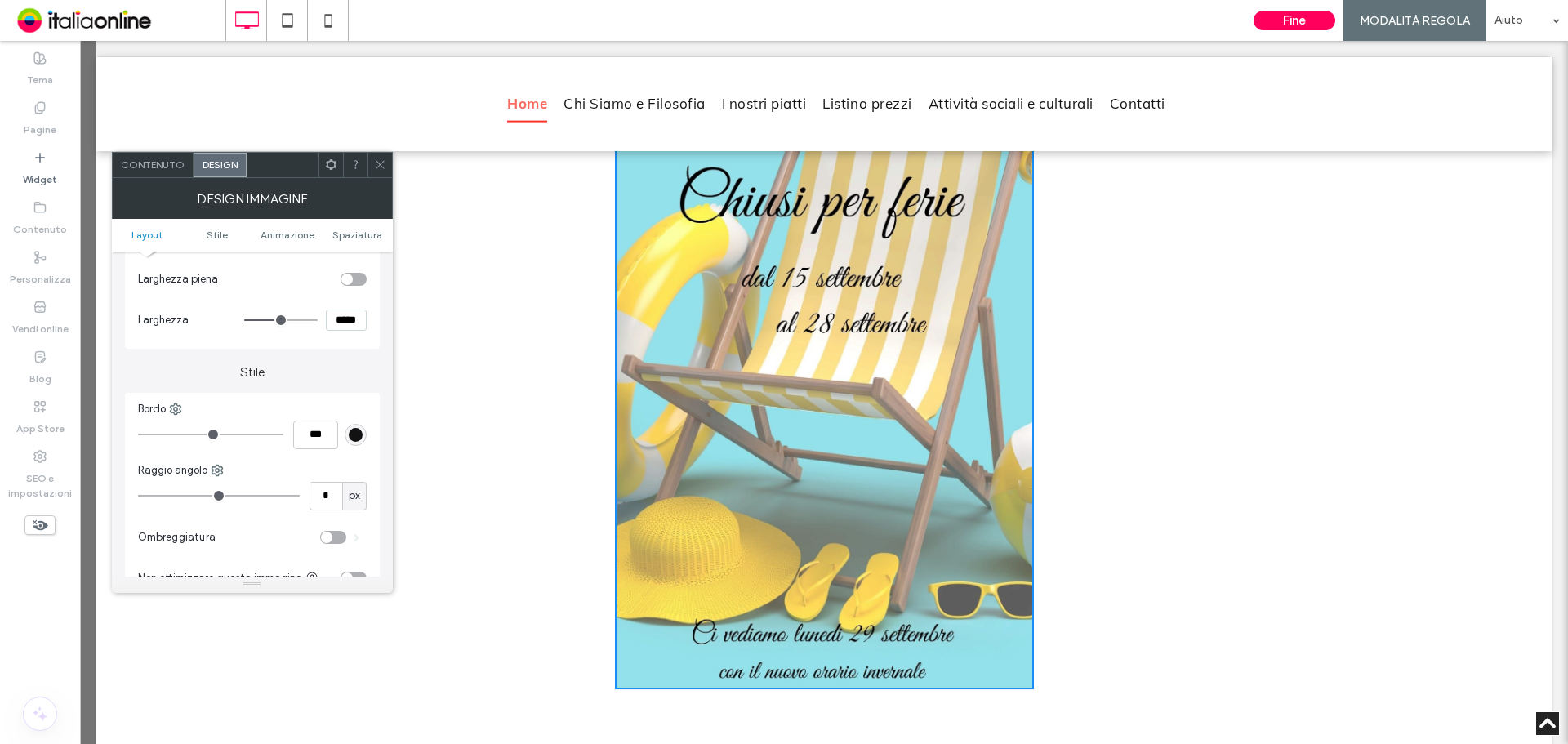
type input "***"
click at [282, 321] on input "range" at bounding box center [280, 321] width 73 height 2
click at [364, 247] on ul "Layout Stile Animazione Spaziatura" at bounding box center [252, 235] width 281 height 33
click at [370, 244] on ul "Layout Stile Animazione Spaziatura" at bounding box center [252, 235] width 281 height 33
click at [366, 235] on span "Spaziatura" at bounding box center [357, 235] width 49 height 12
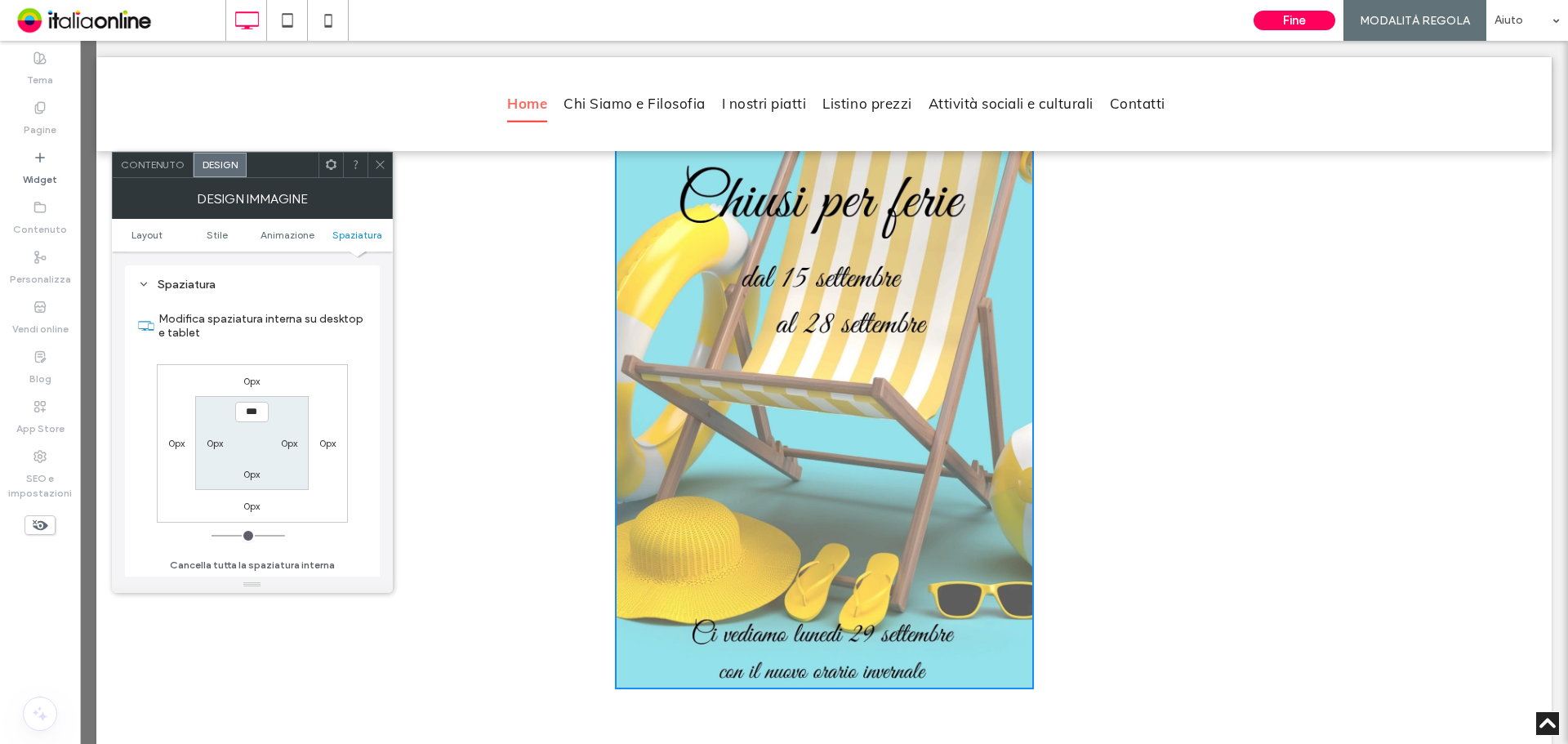
scroll to position [836, 0]
click at [375, 164] on icon at bounding box center [380, 165] width 12 height 12
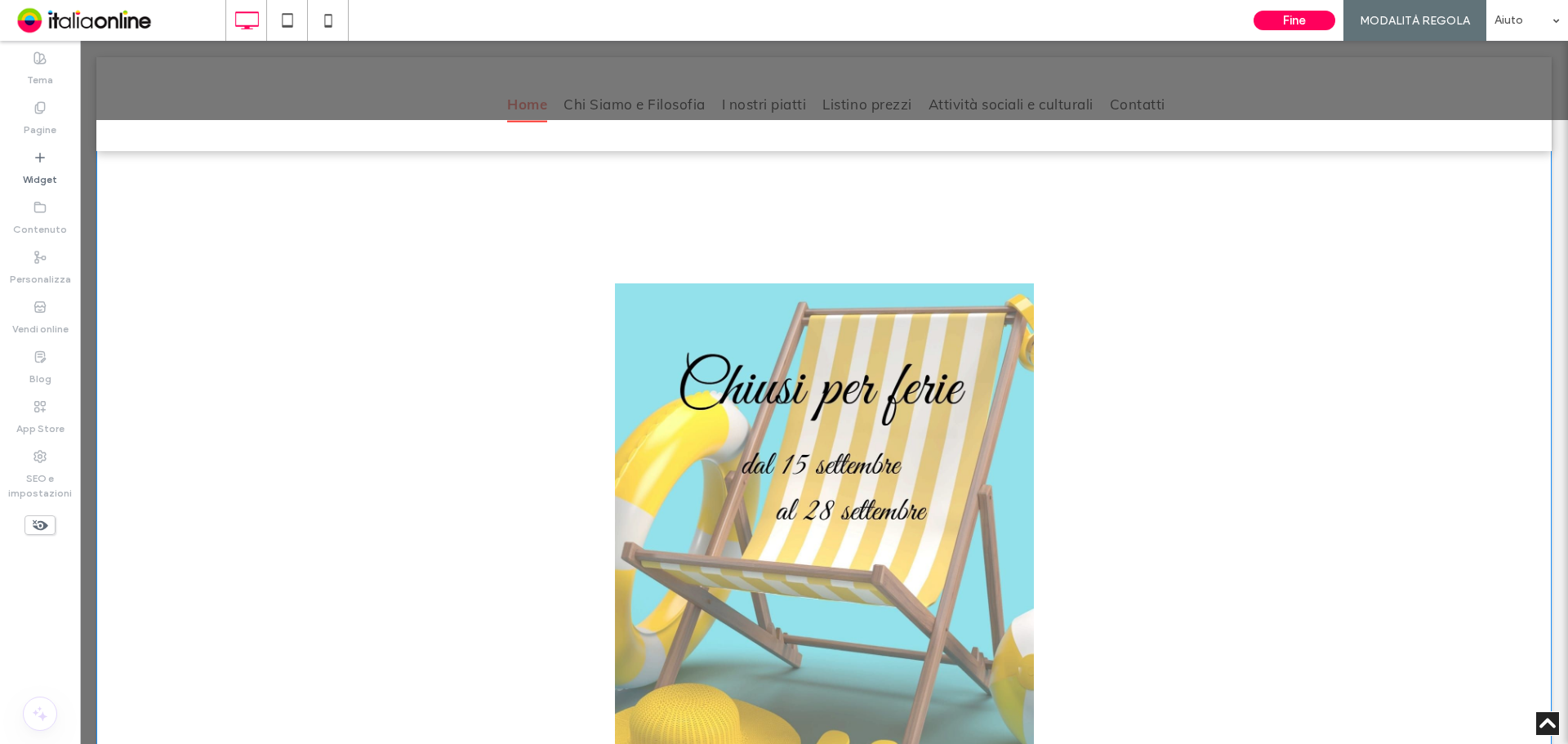
scroll to position [0, 0]
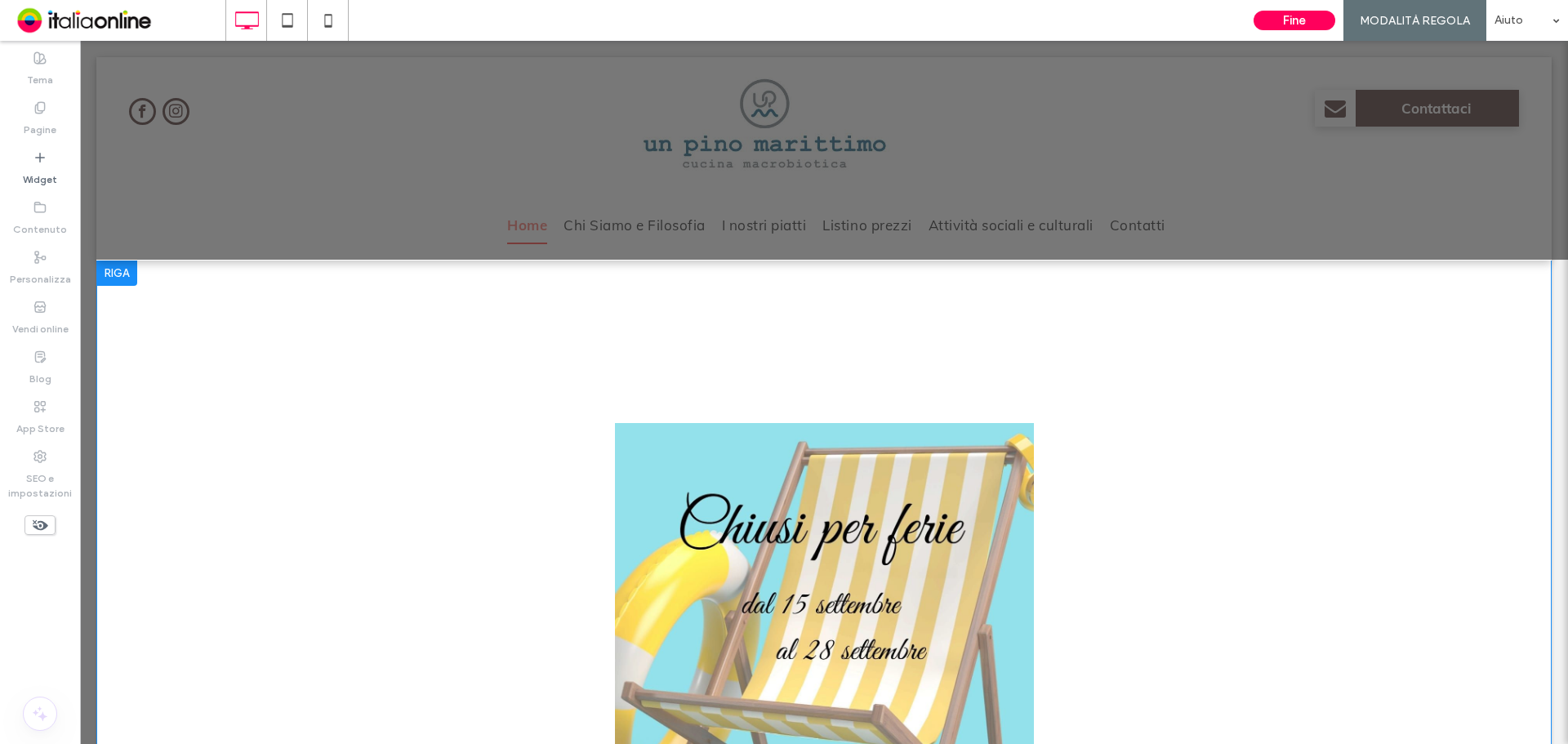
click at [435, 307] on div "Click To Paste Click To Paste Riga + Aggiungi sezione" at bounding box center [824, 719] width 1456 height 920
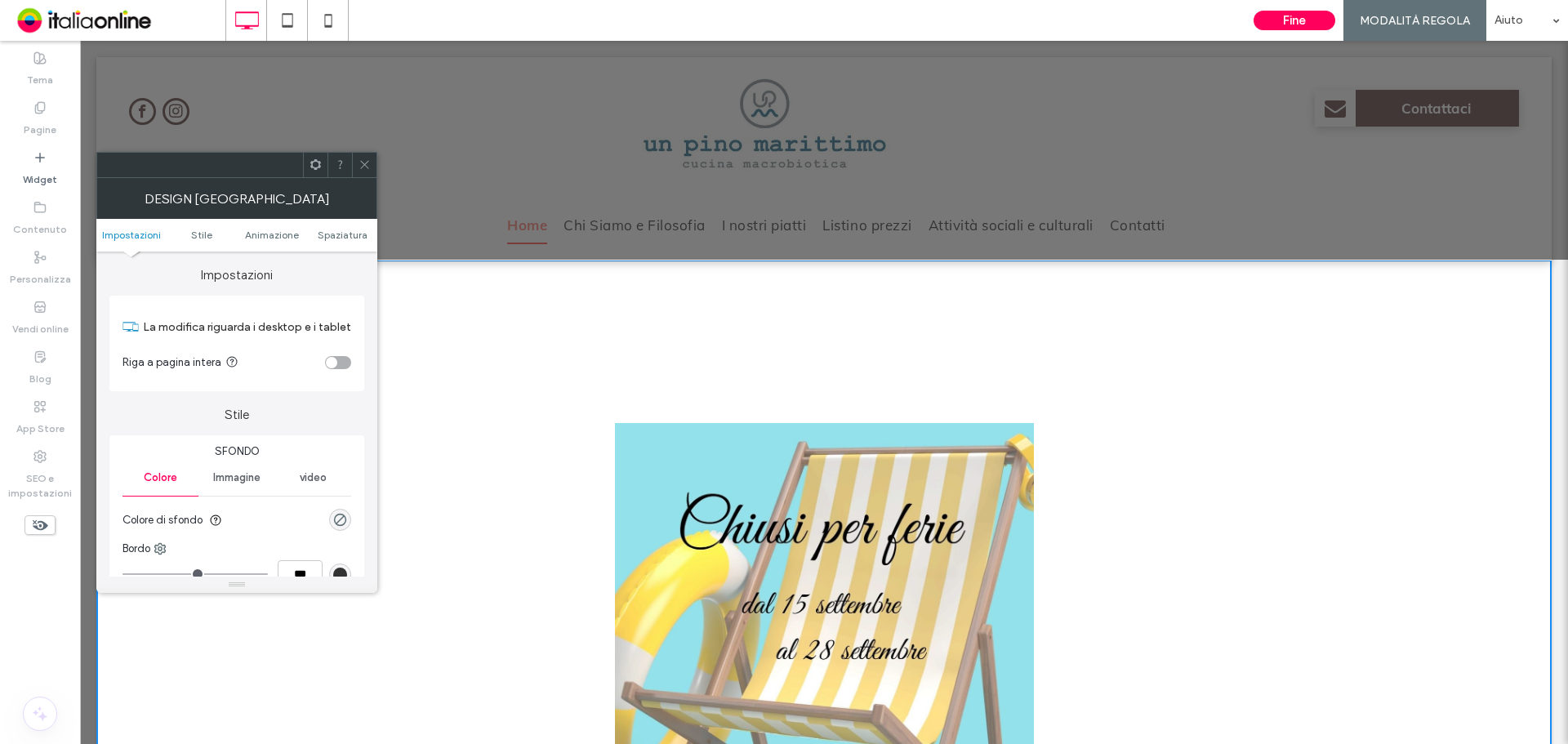
click at [349, 244] on ul "Impostazioni Stile Animazione Spaziatura" at bounding box center [237, 235] width 281 height 33
drag, startPoint x: 346, startPoint y: 241, endPoint x: 336, endPoint y: 239, distance: 10.2
click at [346, 241] on ul "Impostazioni Stile Animazione Spaziatura" at bounding box center [237, 235] width 281 height 33
drag, startPoint x: 333, startPoint y: 237, endPoint x: 320, endPoint y: 266, distance: 31.8
click at [333, 237] on span "Spaziatura" at bounding box center [342, 235] width 49 height 12
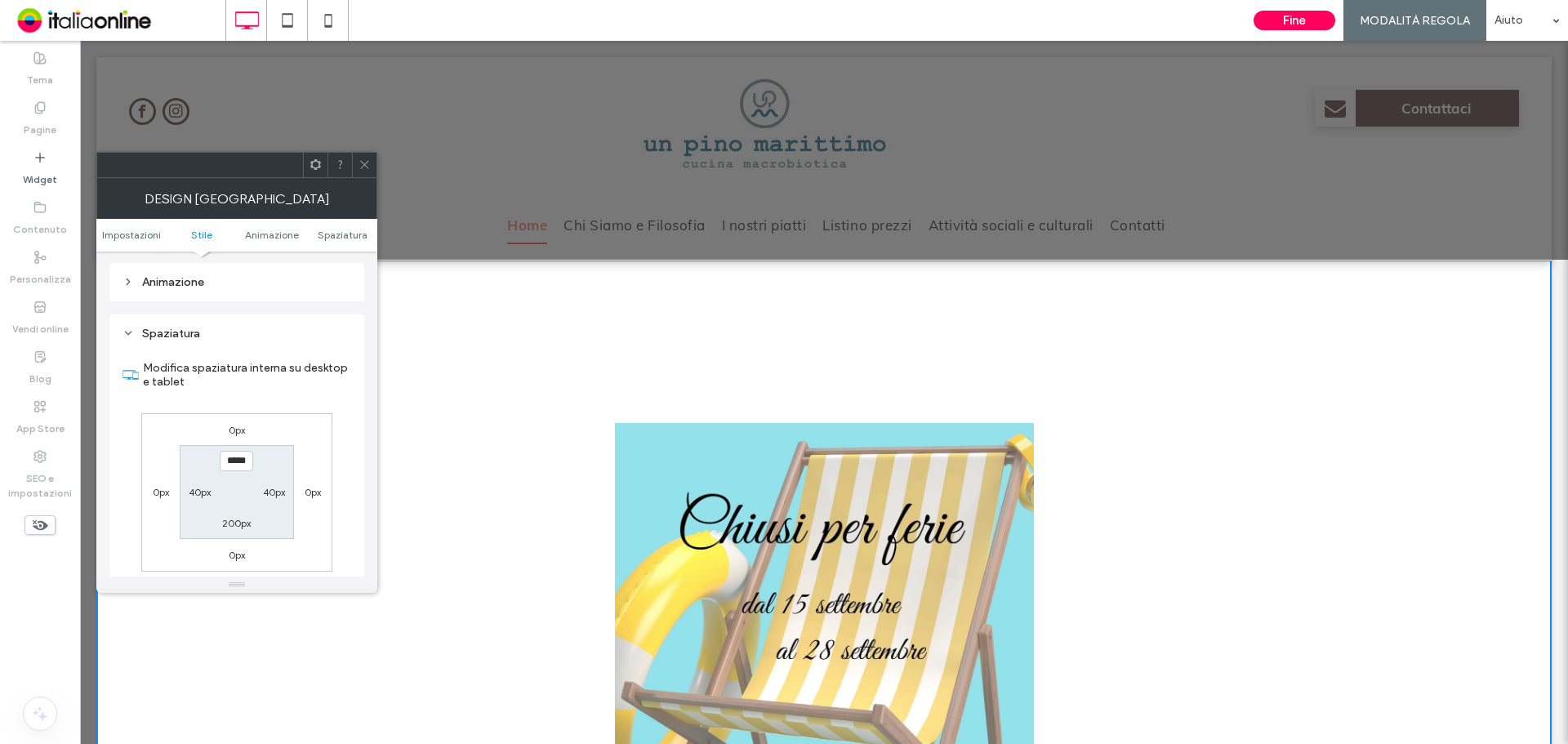
scroll to position [462, 0]
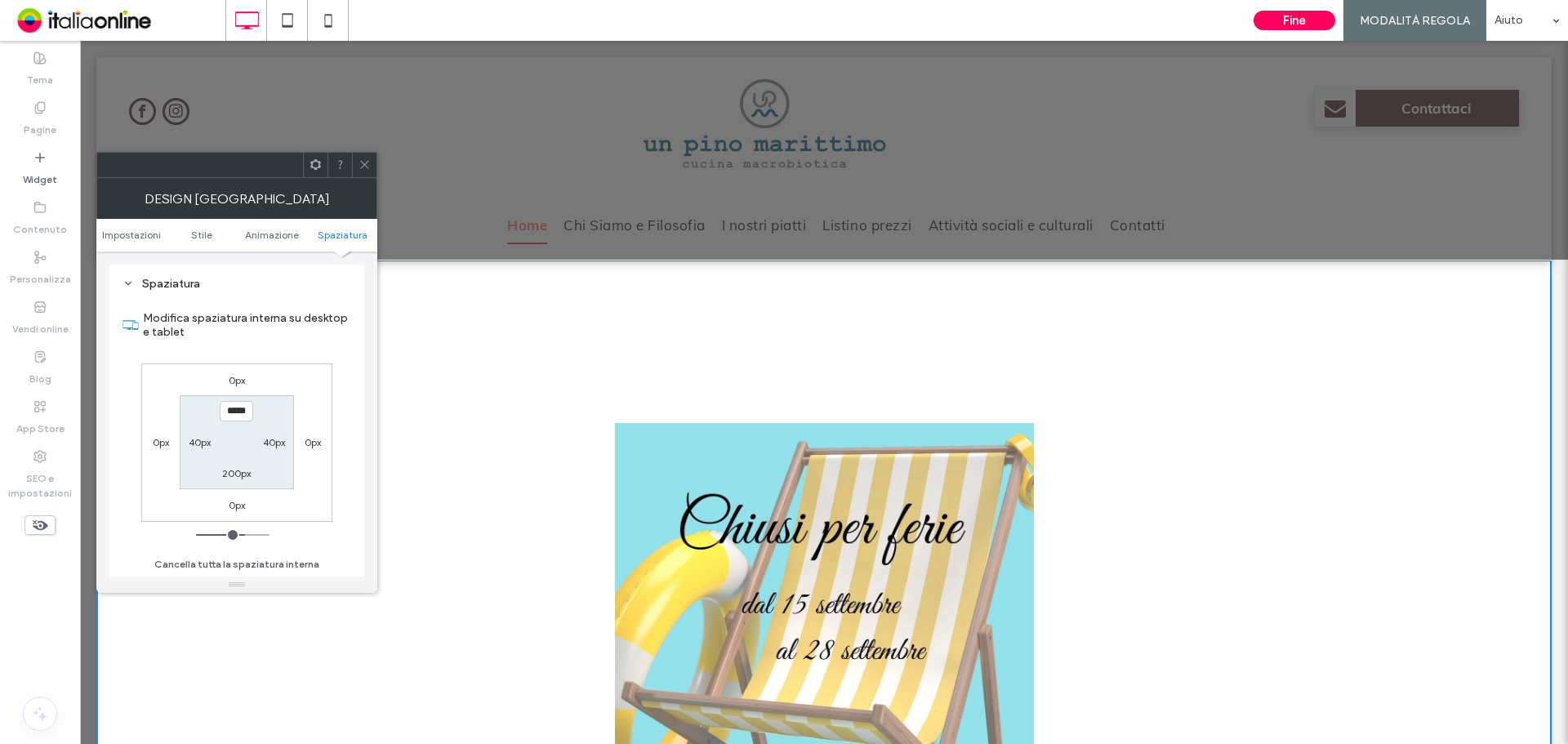
type input "*"
click at [244, 480] on label "200px" at bounding box center [236, 473] width 29 height 12
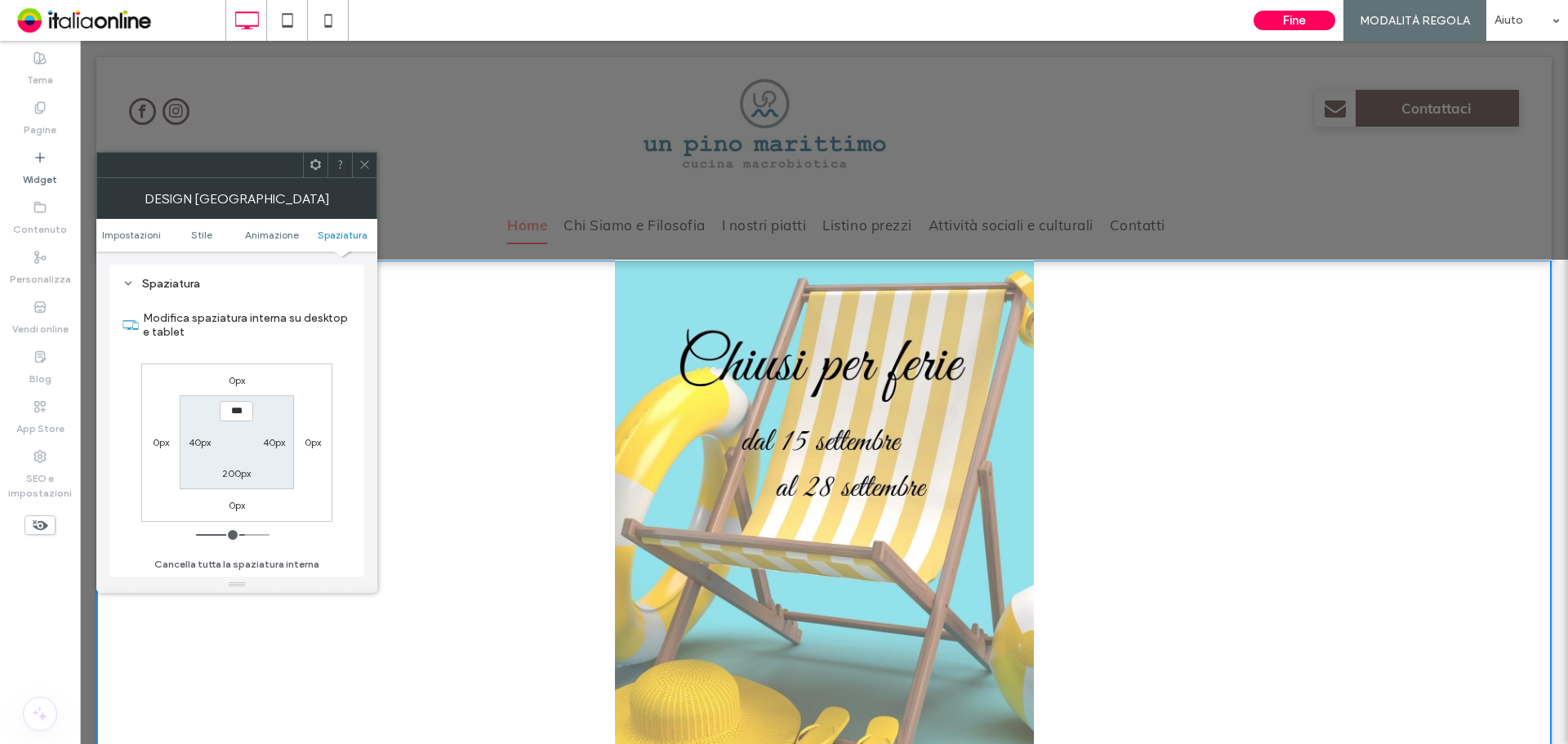
type input "***"
type input "*"
type input "***"
click at [232, 409] on label "0px" at bounding box center [237, 411] width 17 height 12
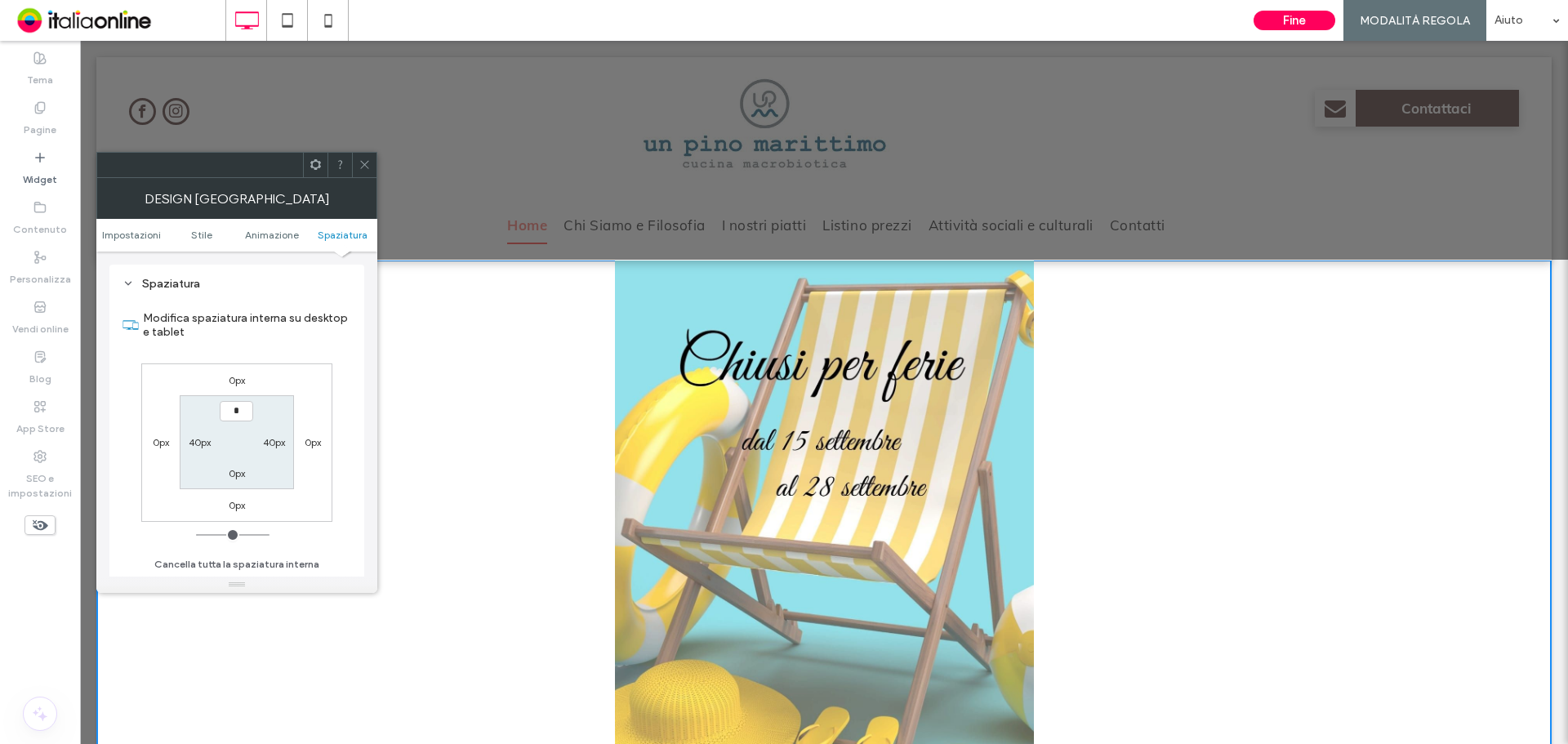
type input "**"
click at [244, 472] on label "0px" at bounding box center [237, 473] width 17 height 12
type input "*"
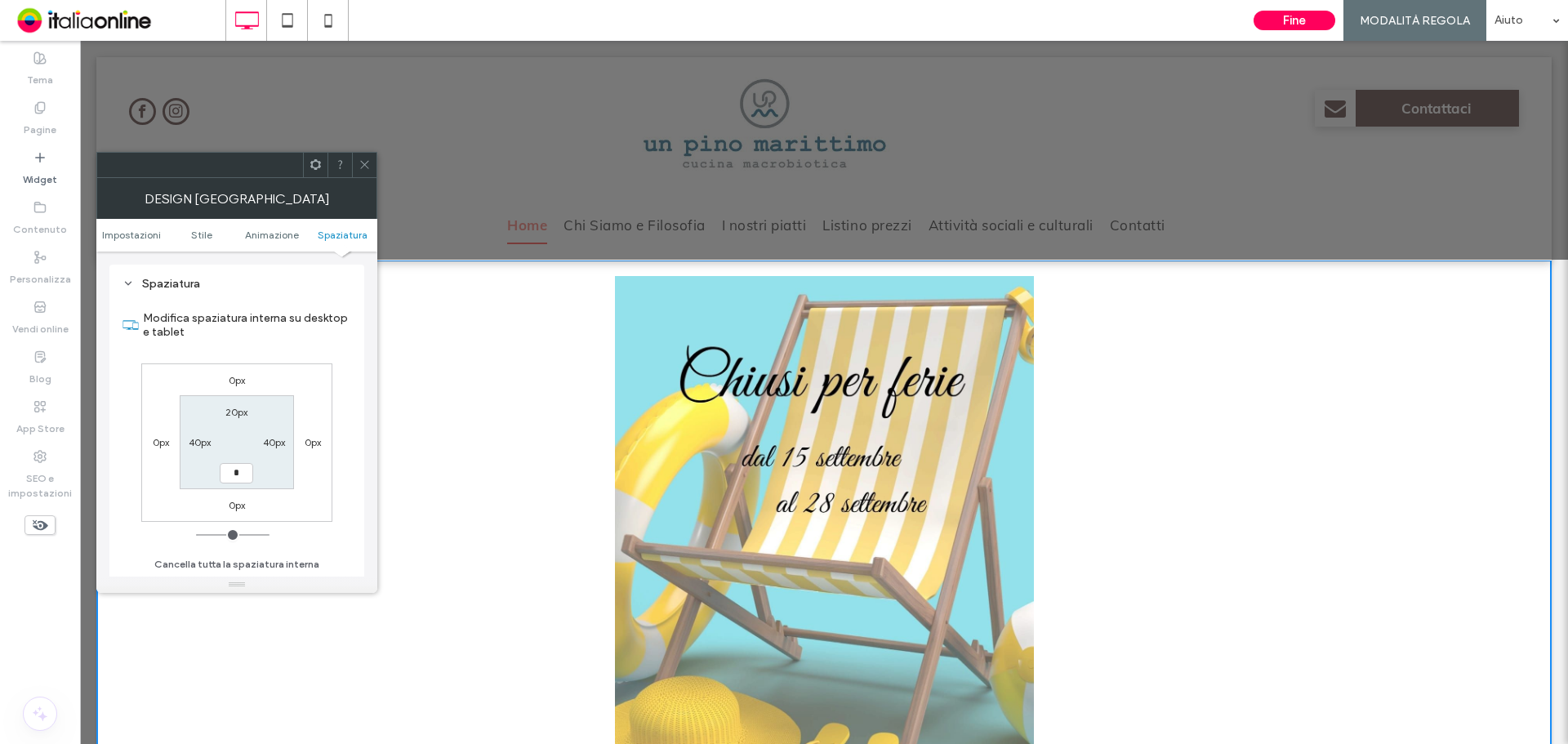
type input "**"
click at [199, 443] on label "40px" at bounding box center [199, 442] width 22 height 12
type input "**"
click at [277, 439] on label "40px" at bounding box center [273, 442] width 22 height 12
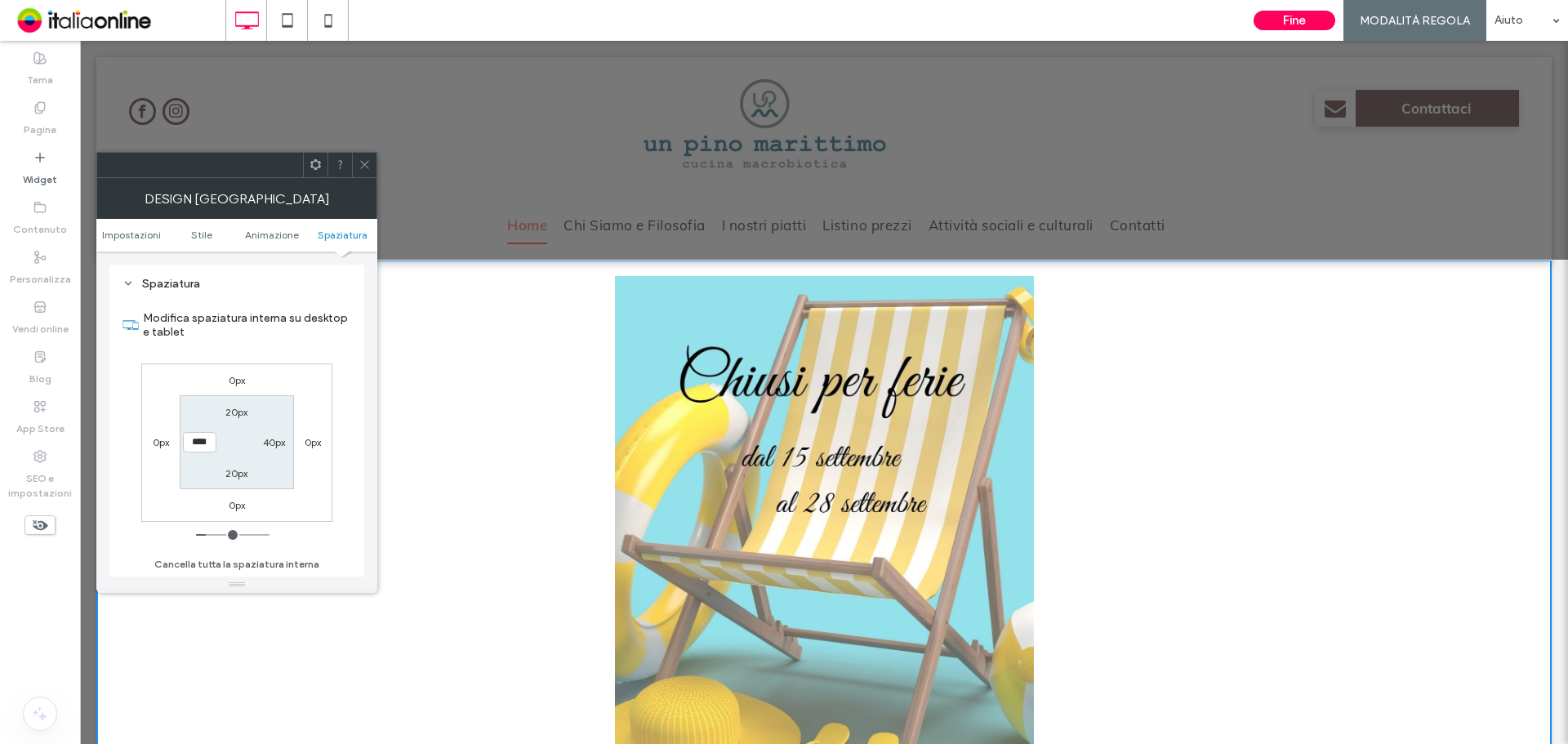
type input "**"
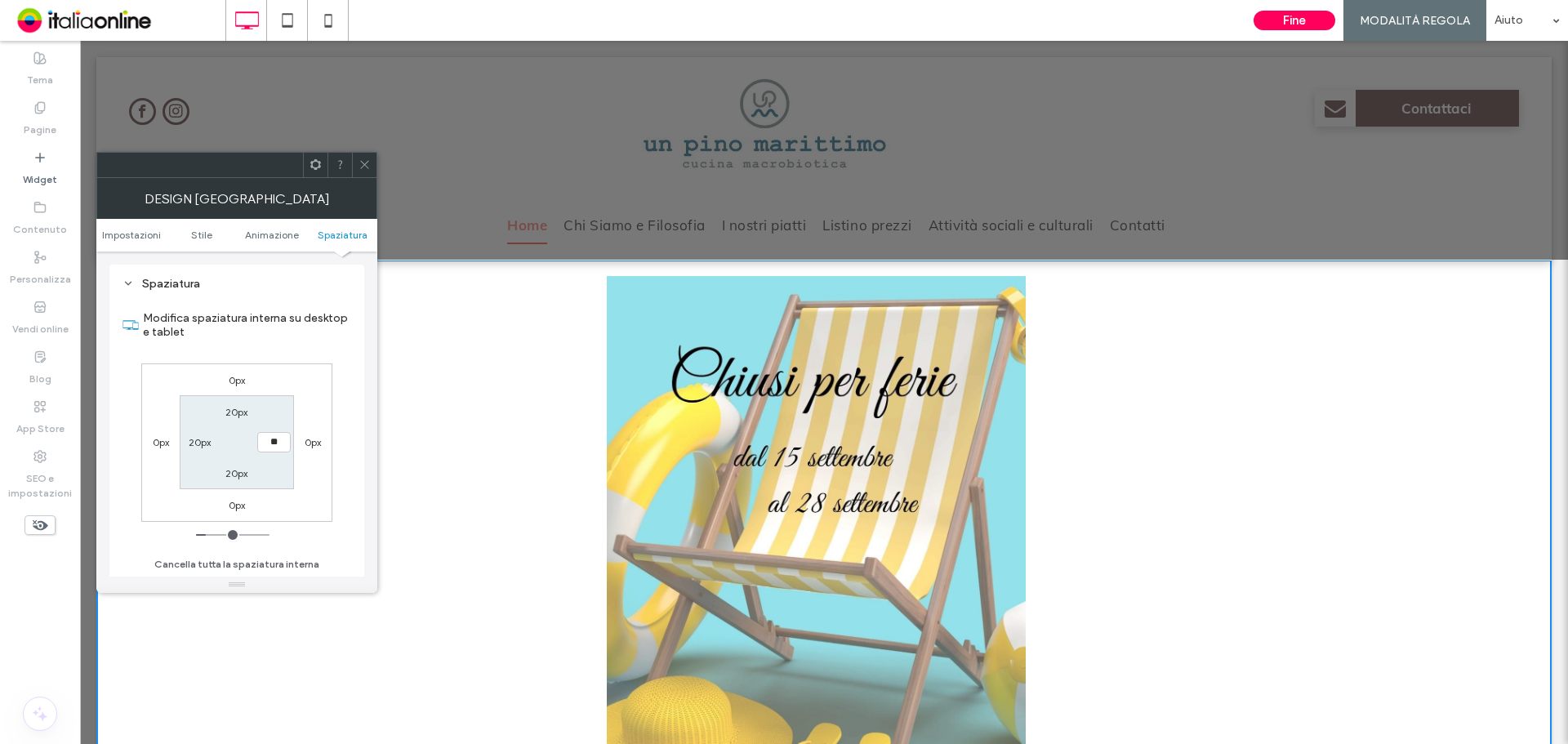
type input "**"
type input "****"
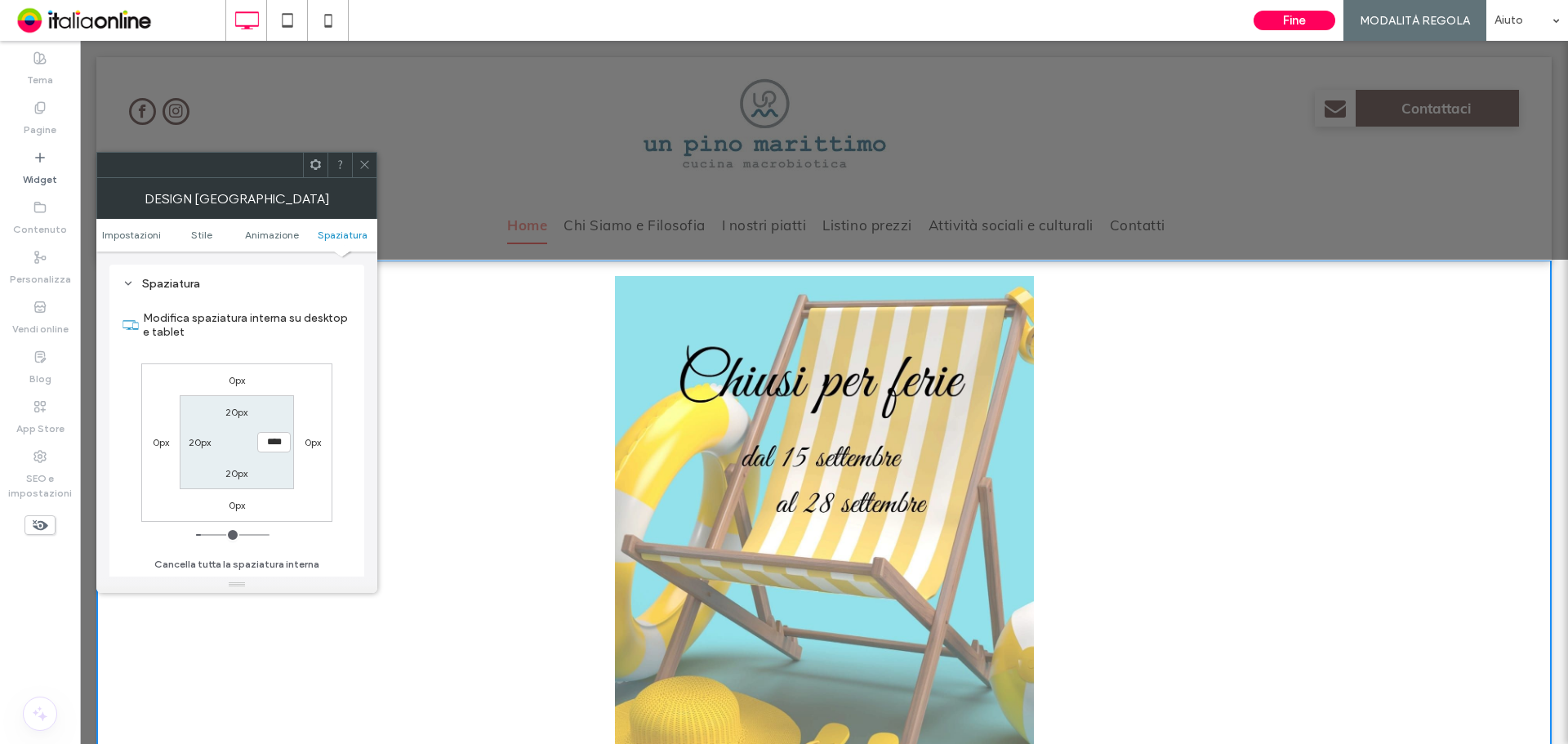
drag, startPoint x: 356, startPoint y: 165, endPoint x: 377, endPoint y: 177, distance: 24.2
click at [356, 165] on div at bounding box center [364, 165] width 25 height 25
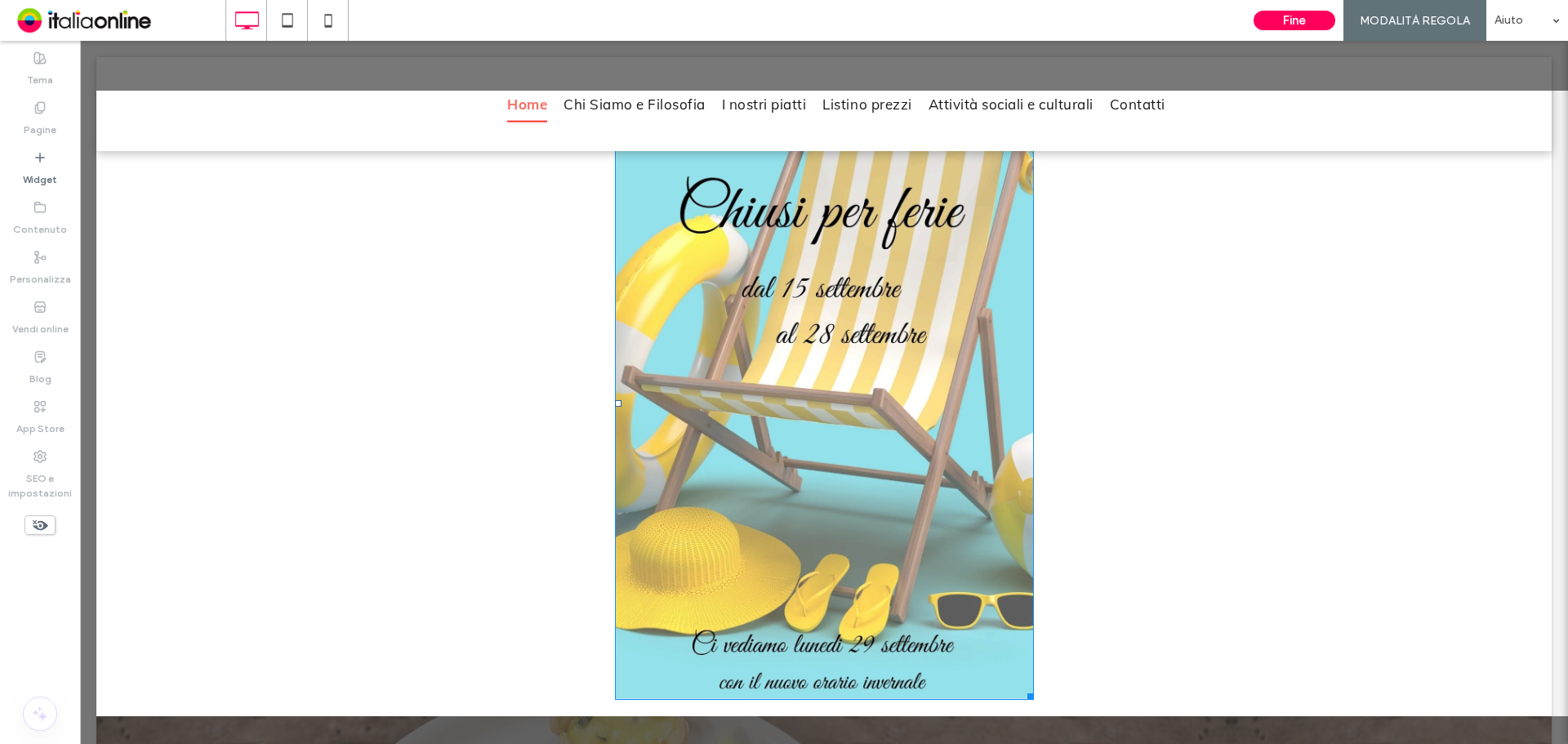
scroll to position [327, 0]
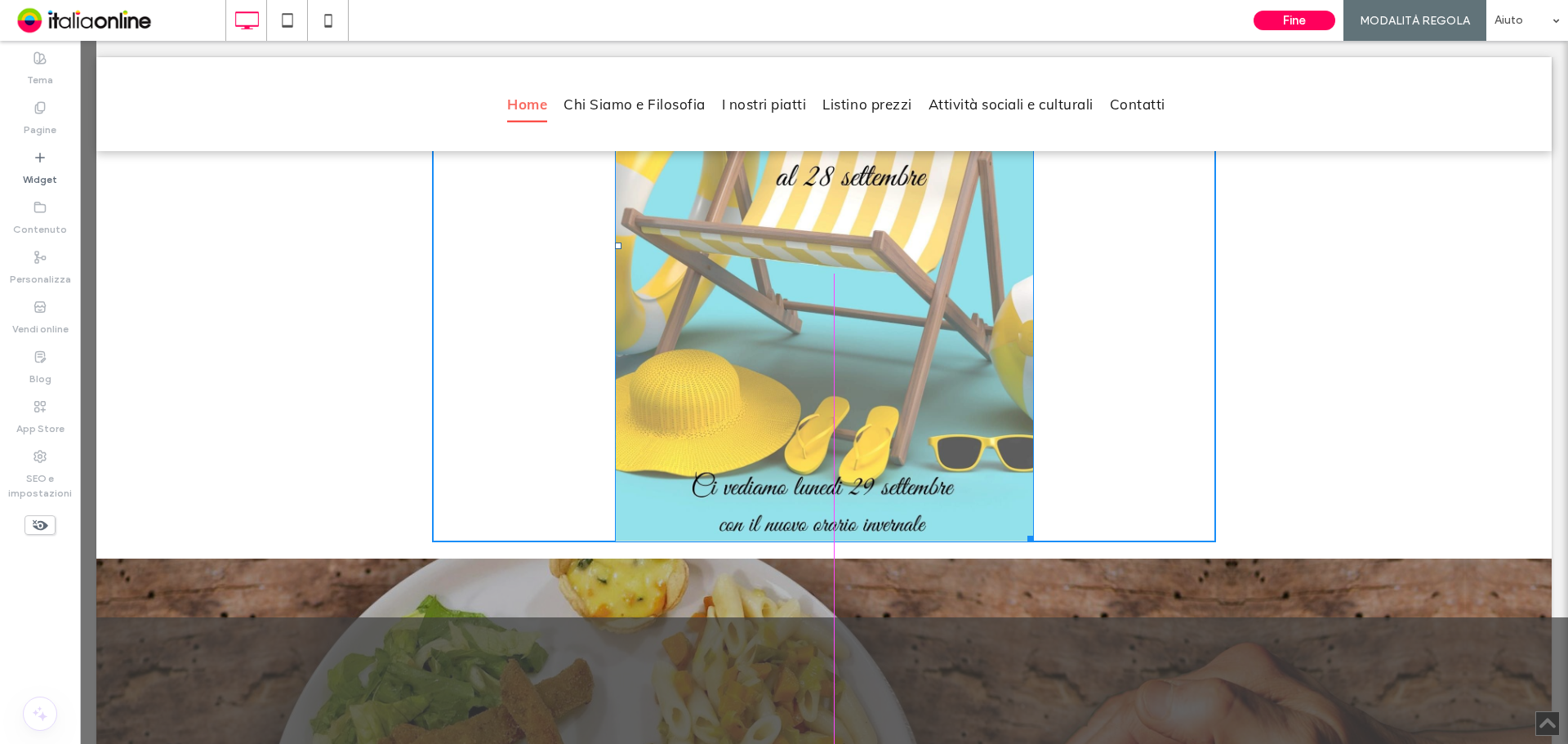
drag, startPoint x: 1022, startPoint y: 536, endPoint x: 1115, endPoint y: 575, distance: 100.8
click at [1034, 542] on div "W:564 H:798" at bounding box center [824, 246] width 419 height 593
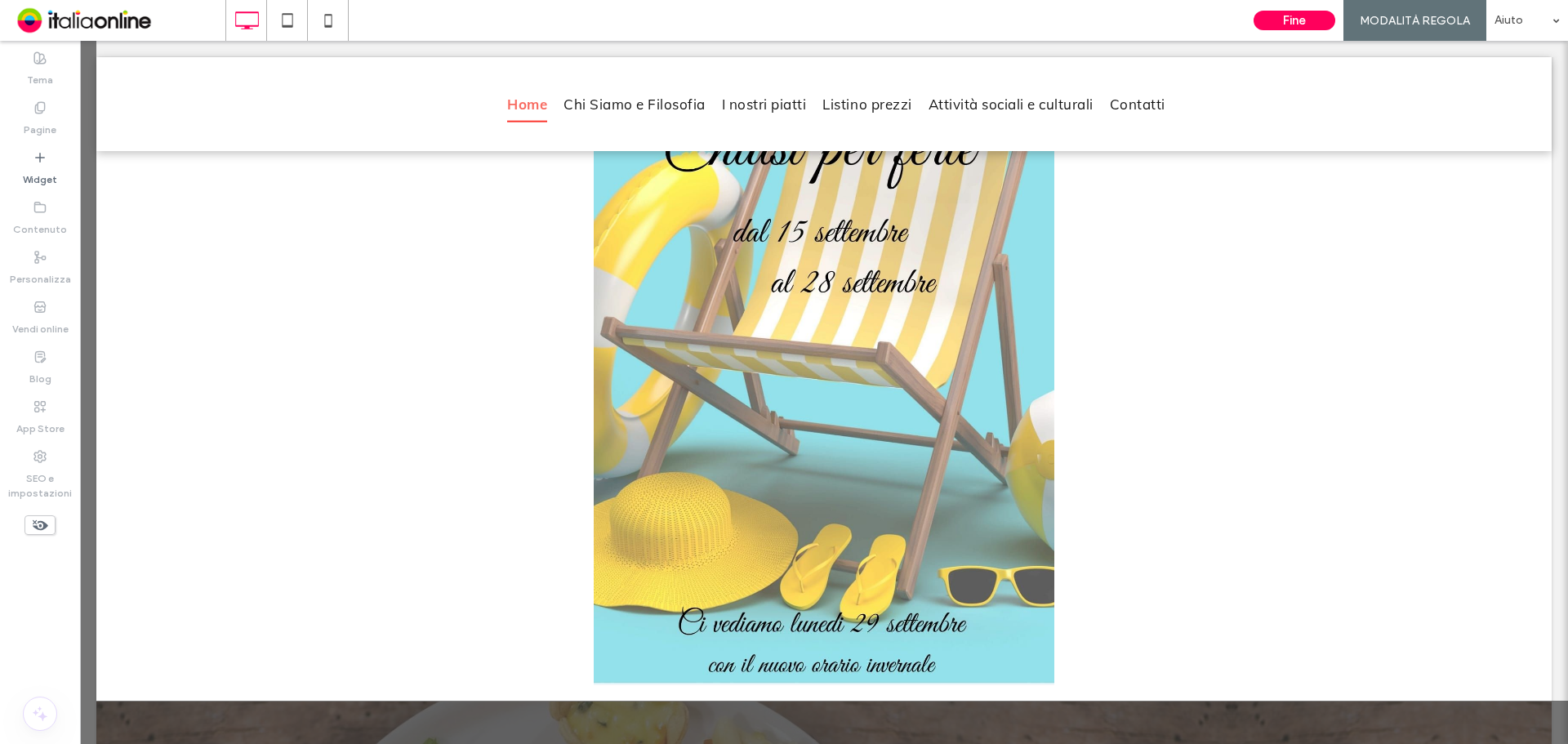
scroll to position [245, 0]
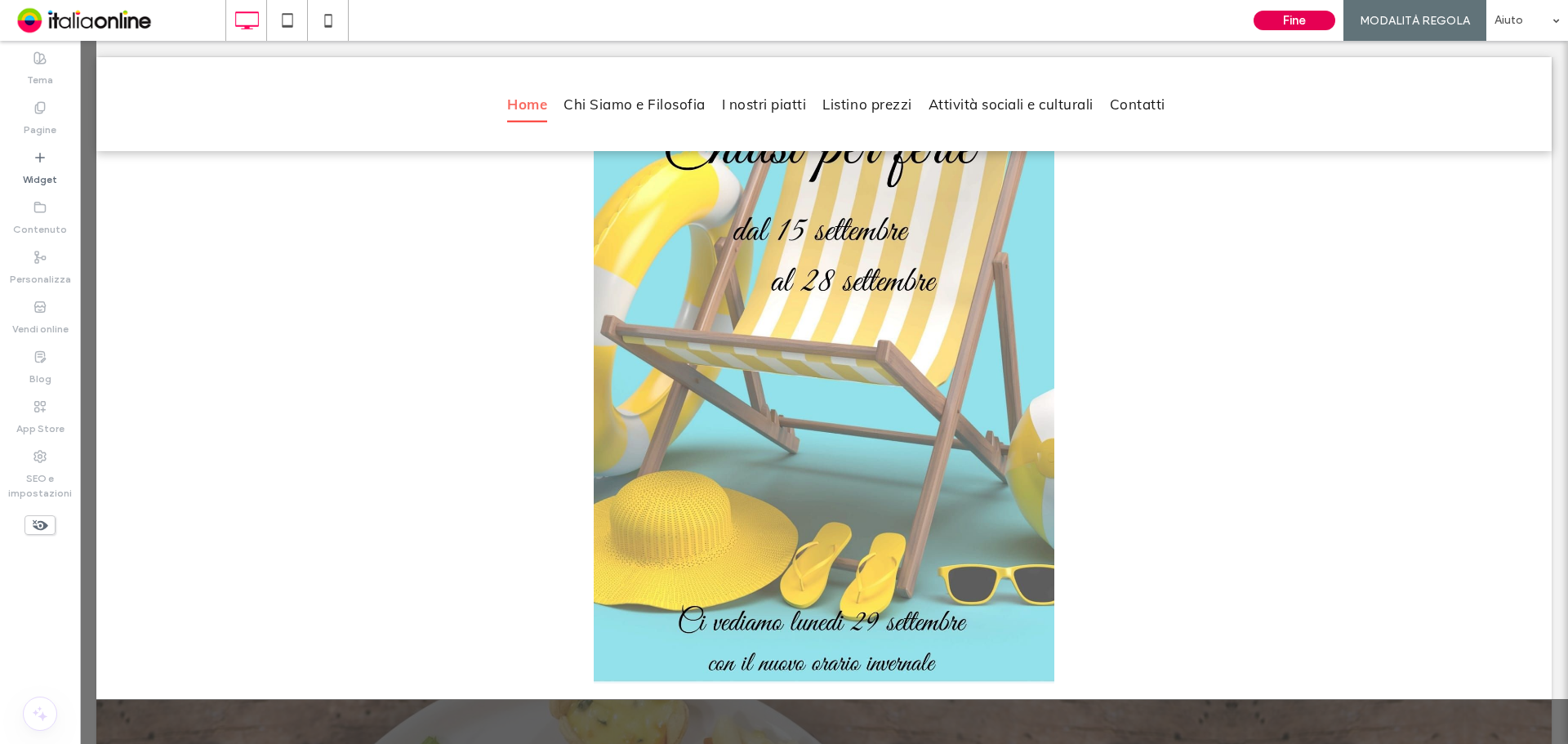
click at [1287, 26] on button "Fine" at bounding box center [1294, 21] width 82 height 20
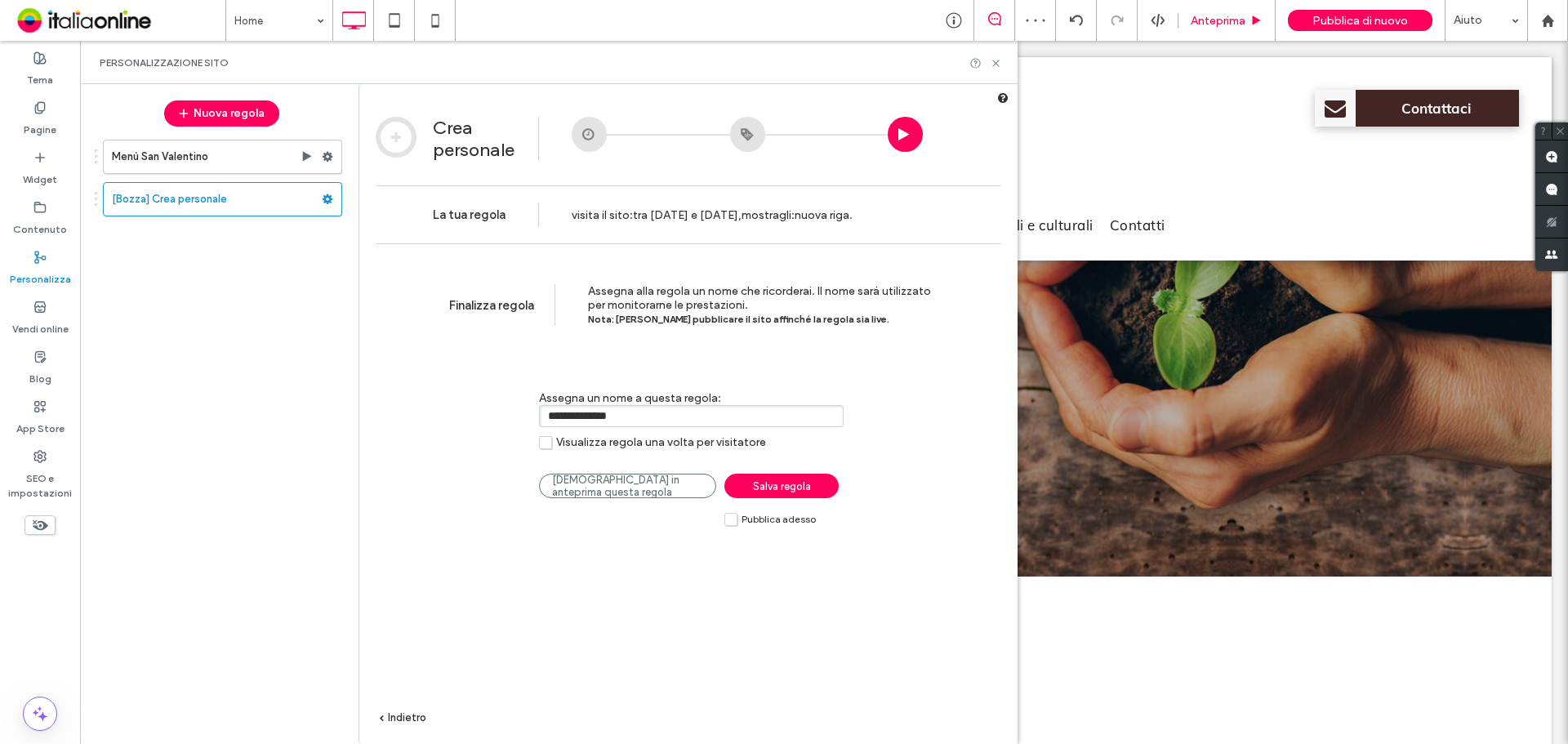
scroll to position [0, 0]
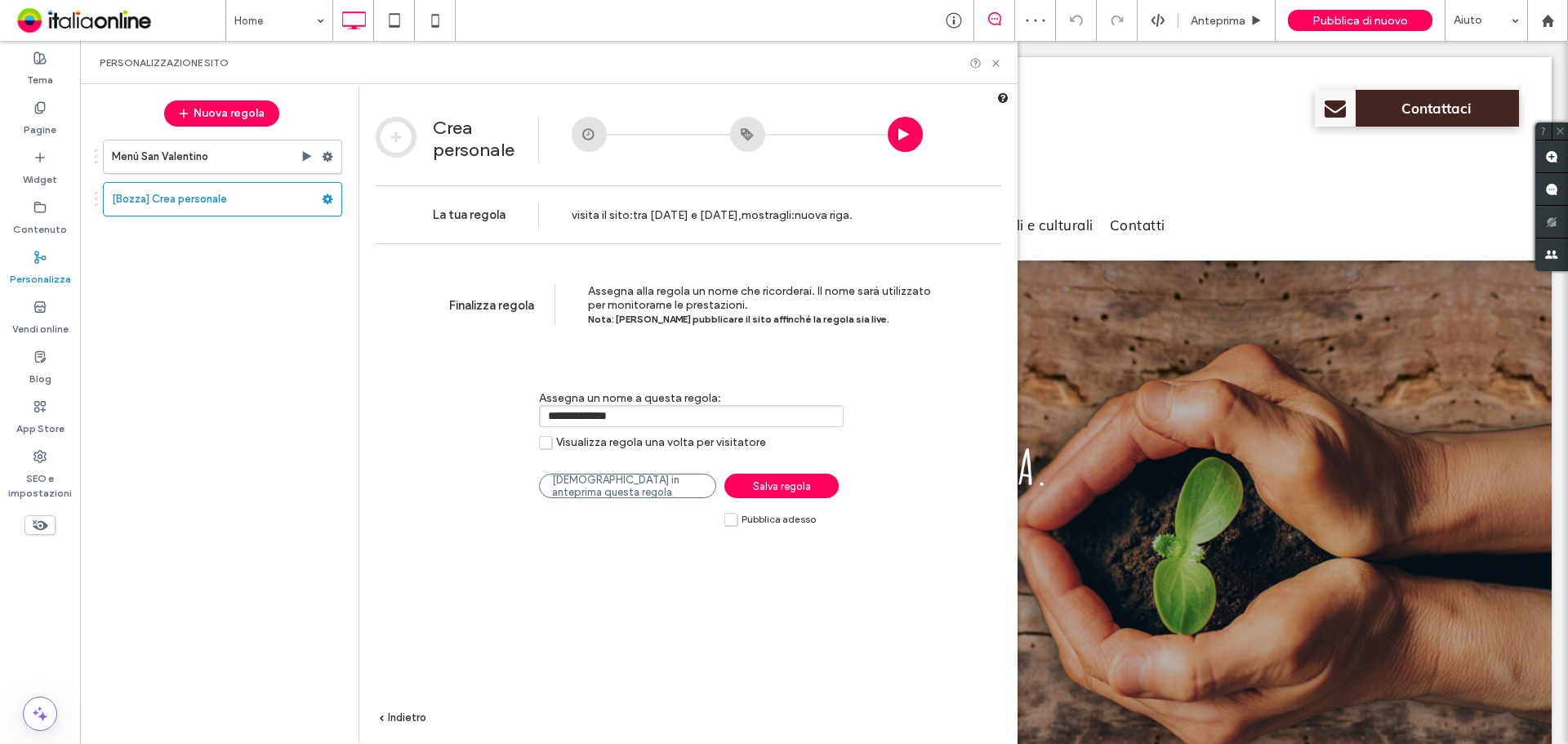
click at [662, 420] on input "**********" at bounding box center [691, 415] width 305 height 22
type input "********"
click at [779, 487] on span "Salva regola" at bounding box center [782, 486] width 58 height 12
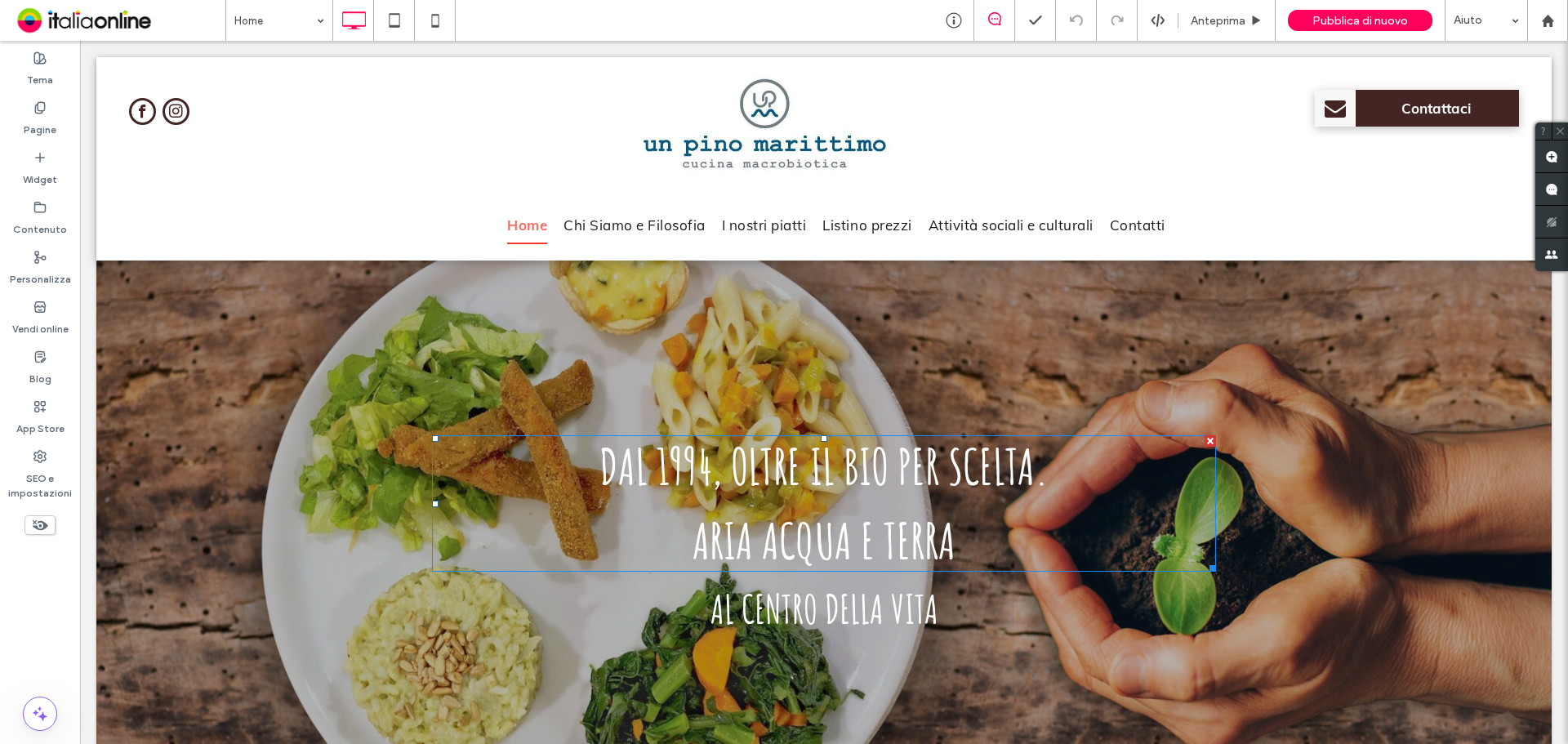
click at [751, 522] on span "ARIA ACQUA E TERRA" at bounding box center [824, 540] width 262 height 62
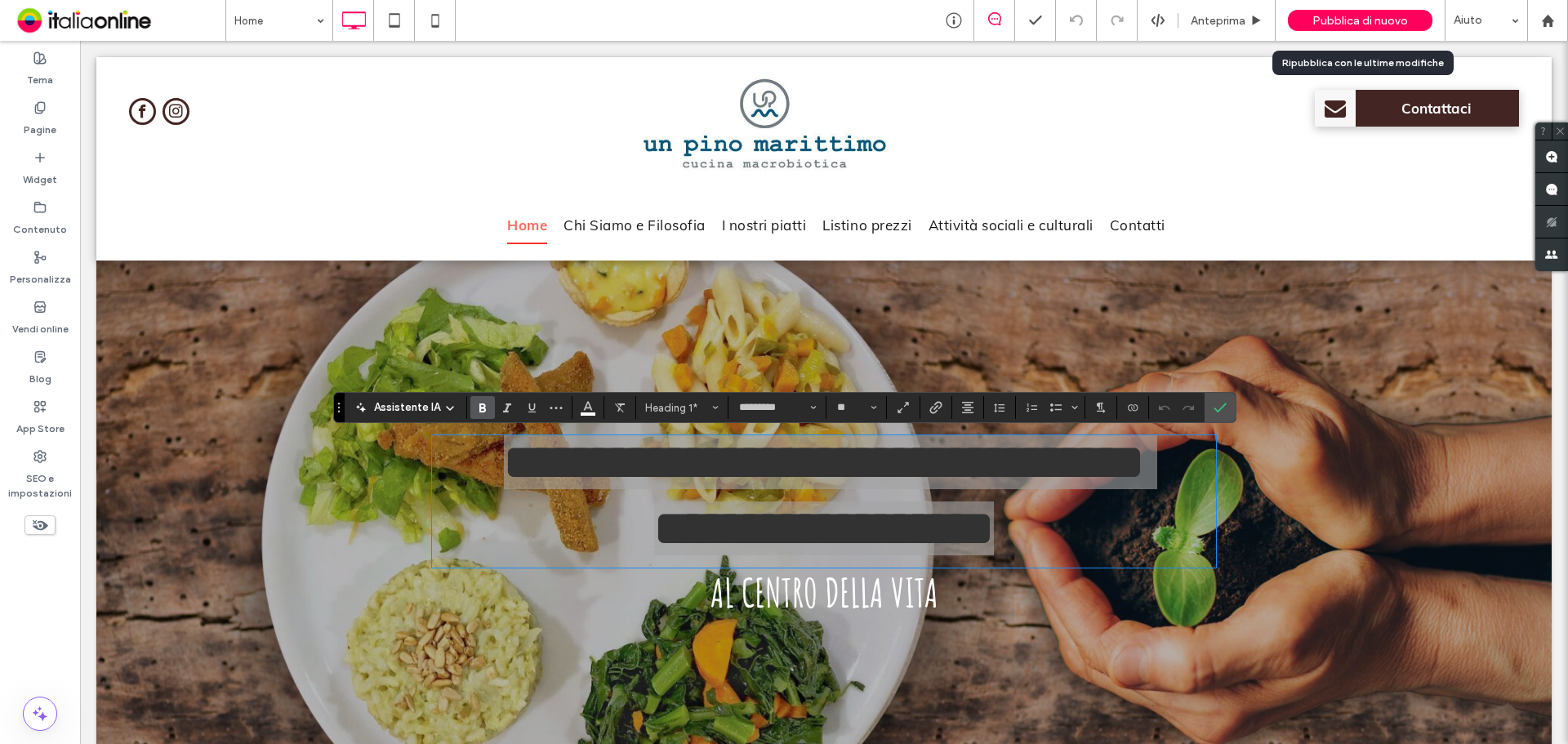
click at [1360, 26] on span "Pubblica di nuovo" at bounding box center [1360, 21] width 96 height 14
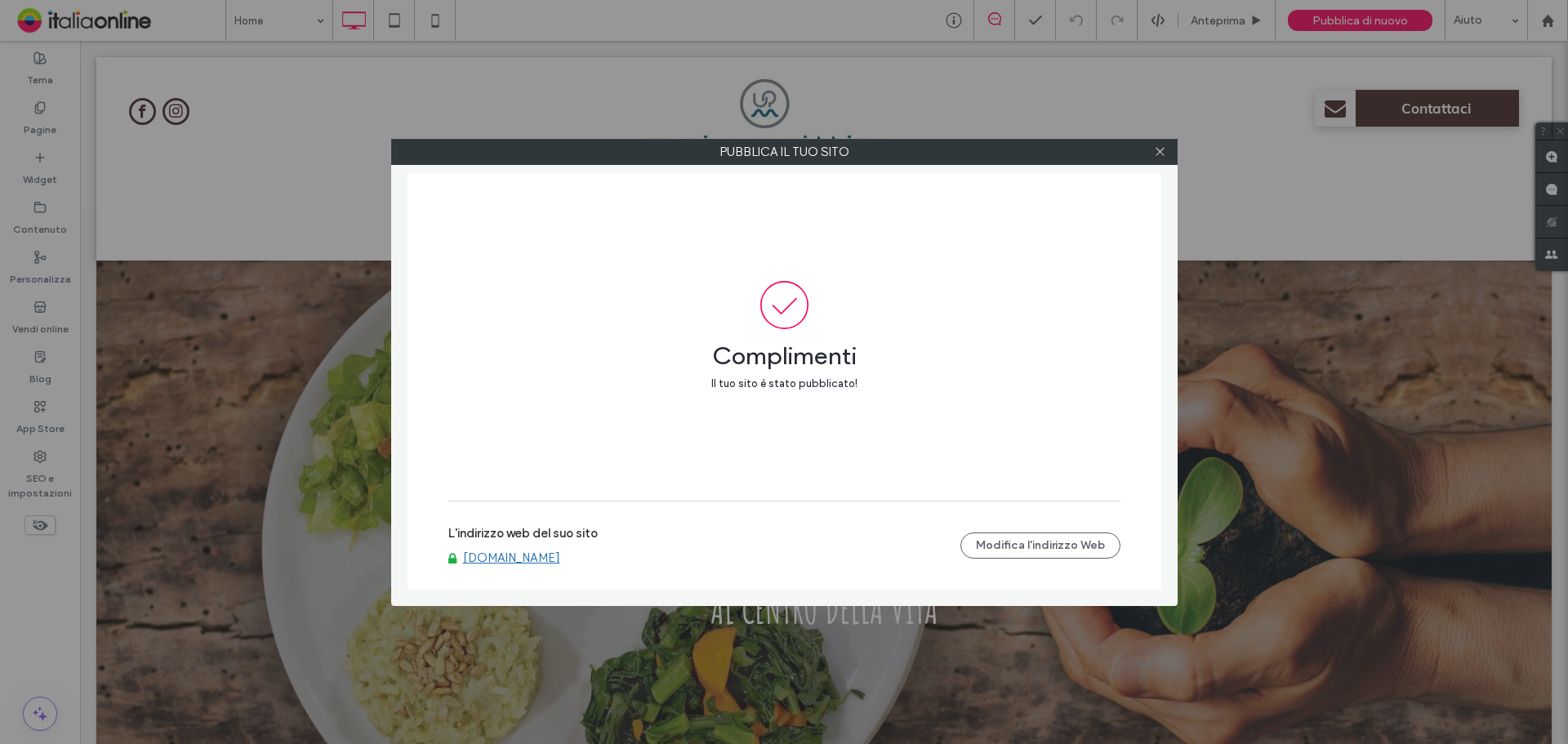
drag, startPoint x: 1160, startPoint y: 152, endPoint x: 1097, endPoint y: 105, distance: 78.6
click at [1160, 152] on use at bounding box center [1159, 152] width 8 height 8
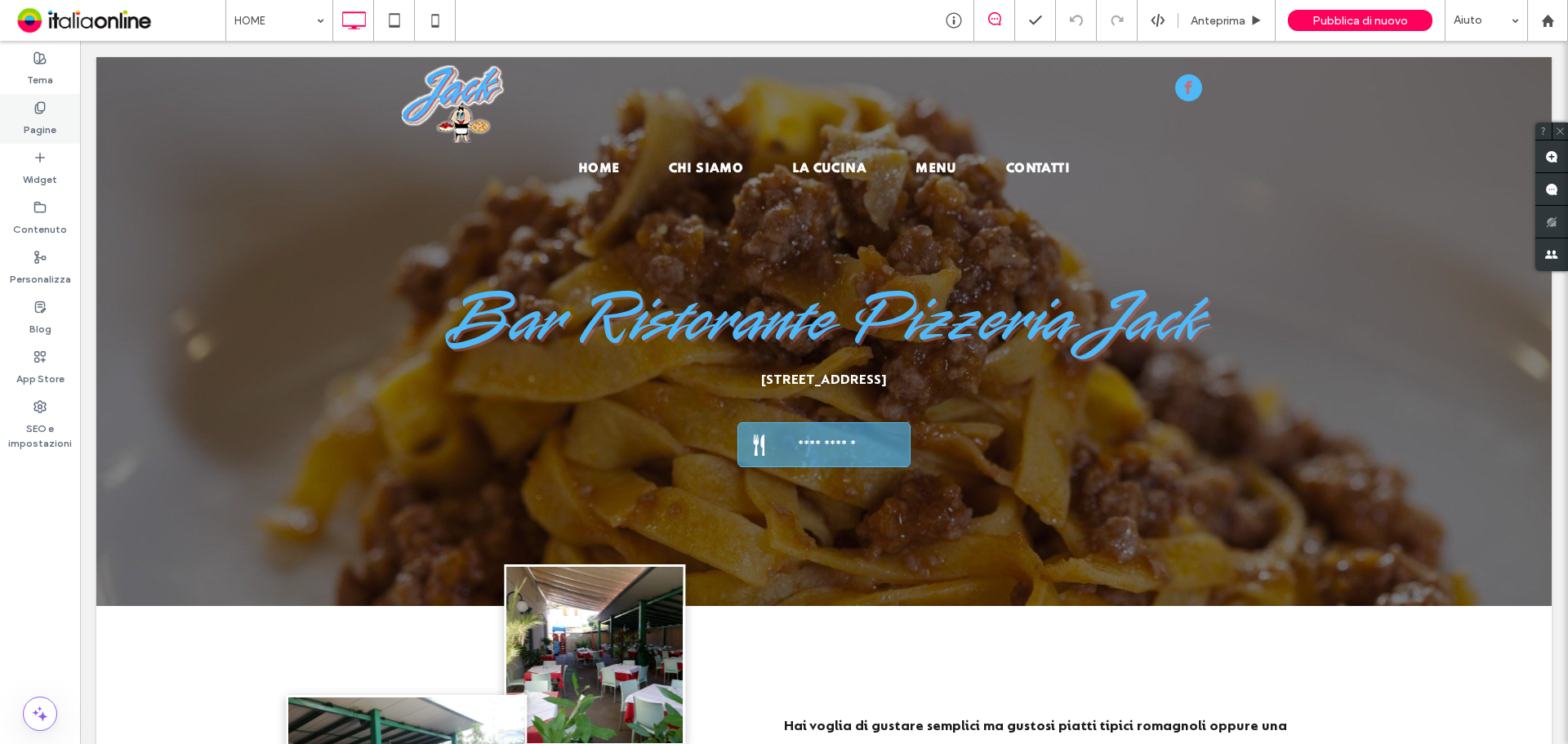
drag, startPoint x: 34, startPoint y: 98, endPoint x: 40, endPoint y: 107, distance: 10.8
click at [34, 98] on div "Pagine" at bounding box center [39, 118] width 80 height 49
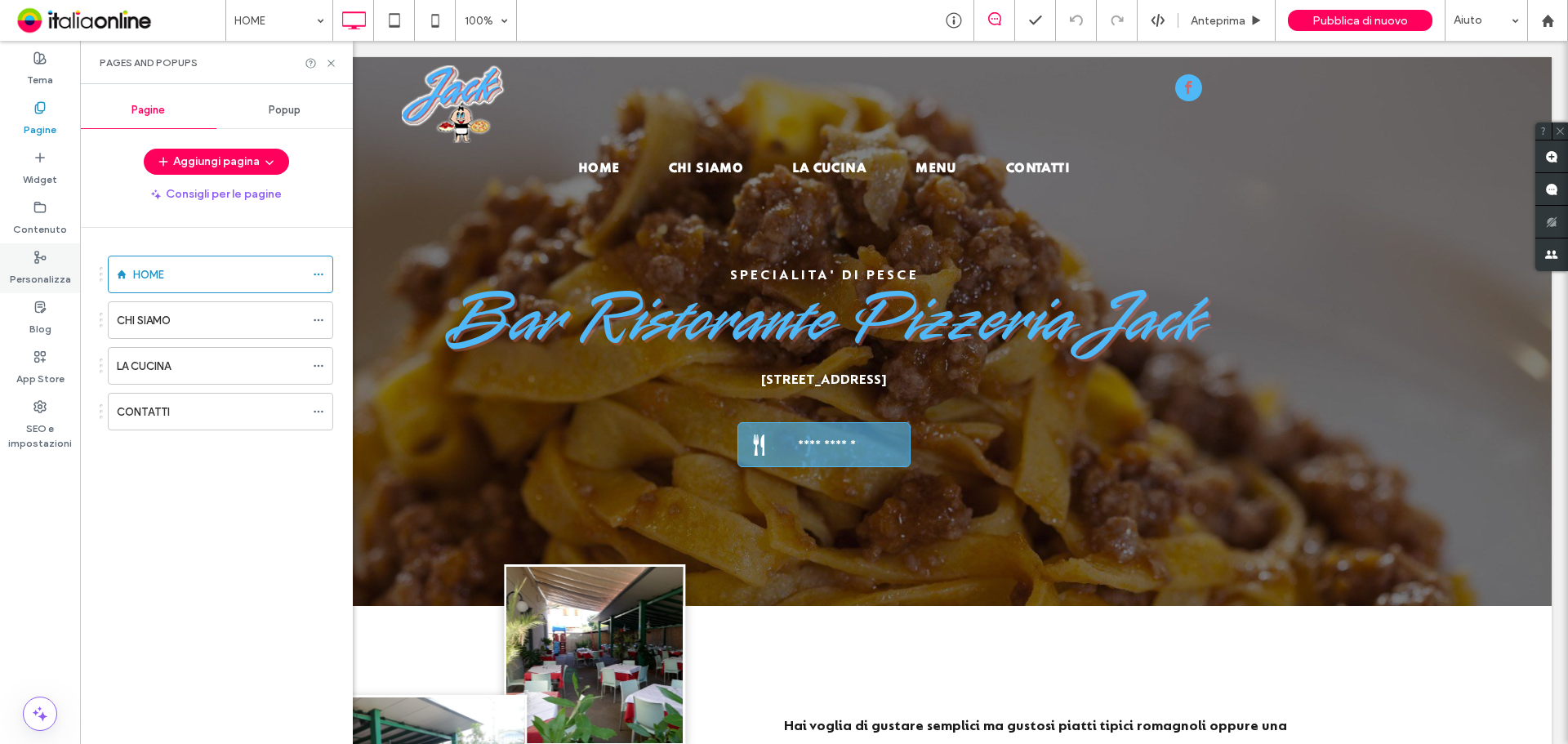
click at [52, 249] on div "Personalizza" at bounding box center [39, 268] width 80 height 49
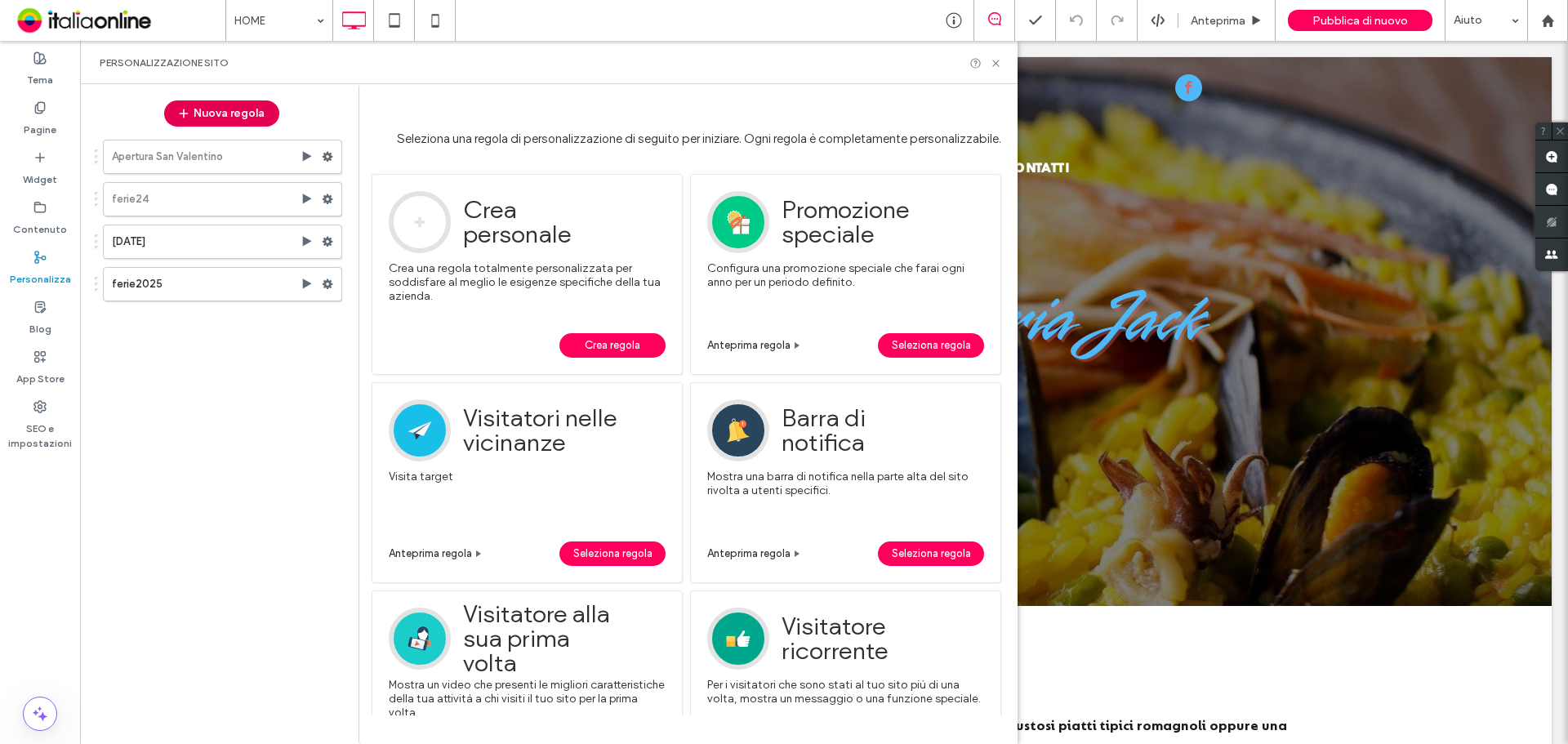
click at [222, 115] on button "Nuova regola" at bounding box center [221, 113] width 115 height 26
click at [603, 341] on span "Crea regola" at bounding box center [613, 345] width 55 height 25
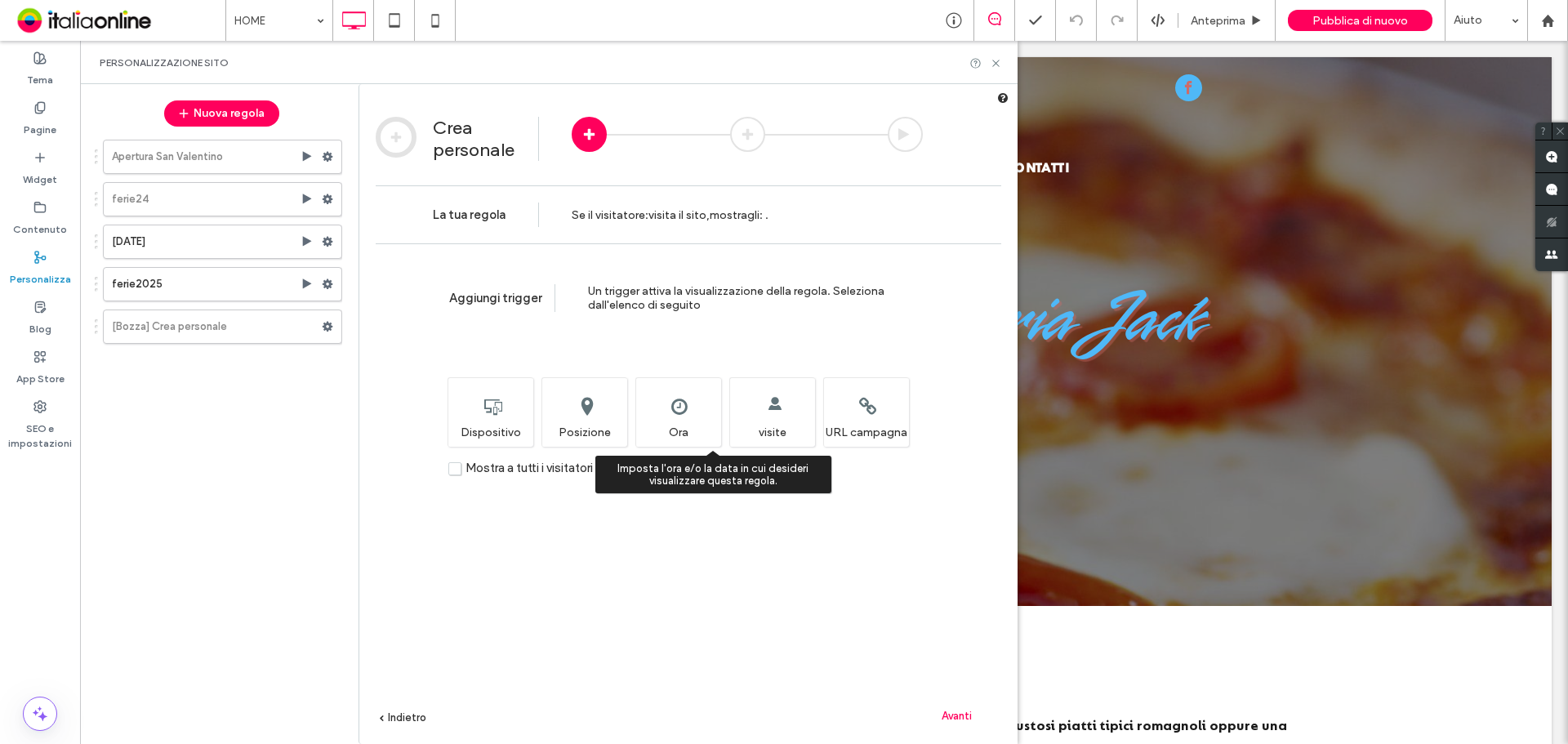
click at [685, 415] on div "Imposta l'ora e/o la data in cui desideri visualizzare questa regola. Ora" at bounding box center [678, 411] width 86 height 69
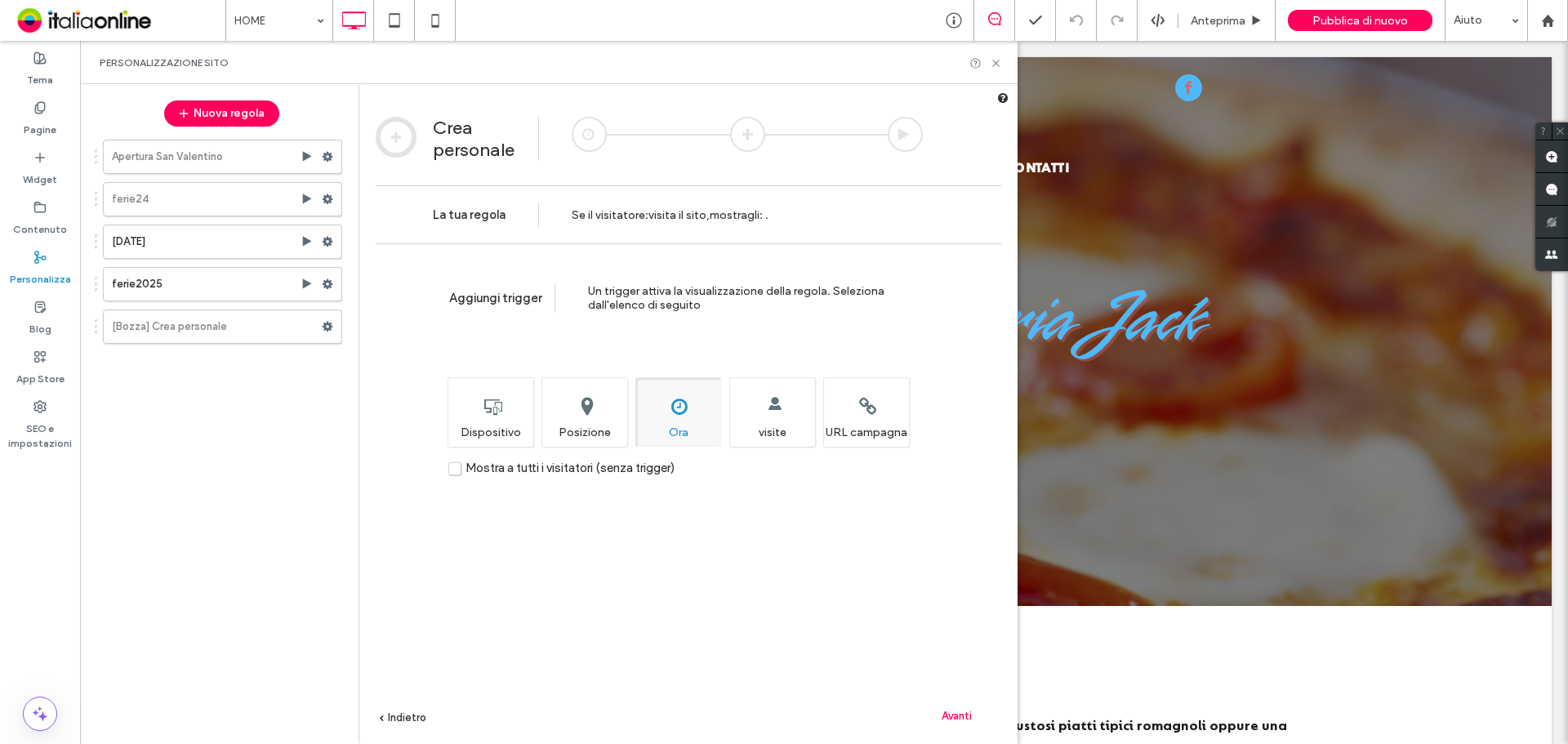
click at [958, 719] on span "Avanti" at bounding box center [956, 715] width 31 height 12
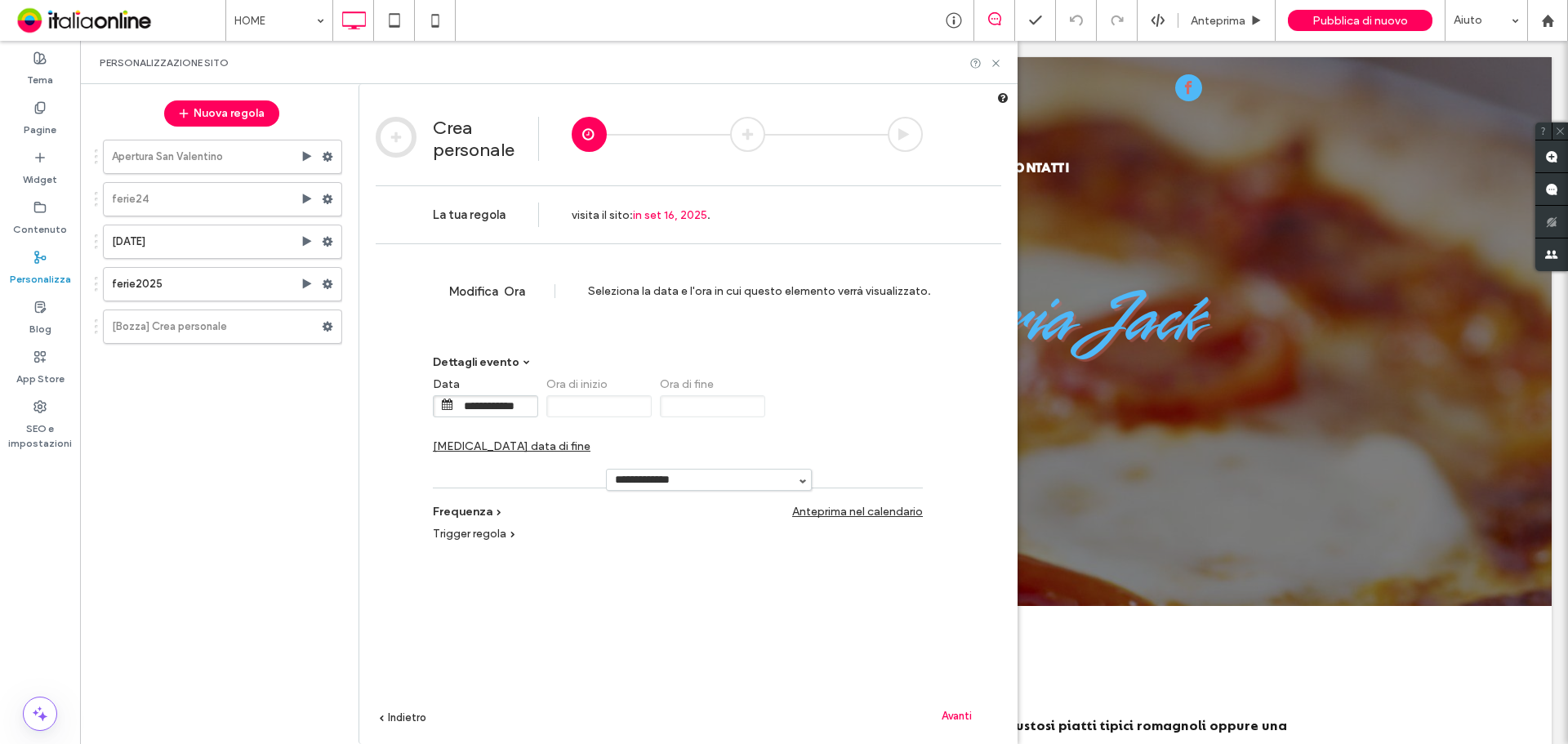
click at [590, 439] on span "[MEDICAL_DATA] data di fine" at bounding box center [512, 446] width 158 height 14
click at [826, 413] on input "**********" at bounding box center [837, 406] width 82 height 21
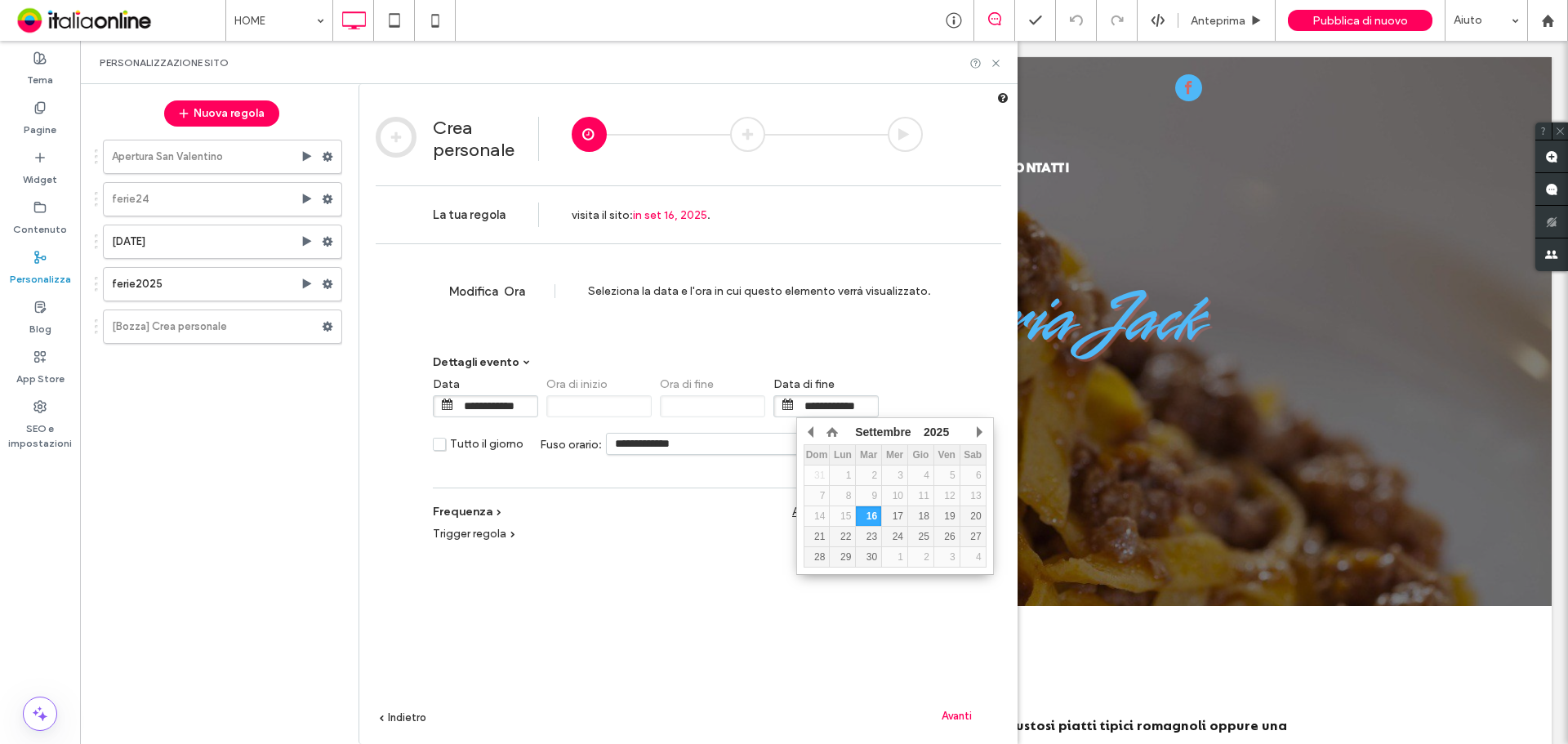
drag, startPoint x: 826, startPoint y: 557, endPoint x: 874, endPoint y: 604, distance: 67.2
click at [826, 557] on div "28" at bounding box center [817, 558] width 26 height 12
type input "**********"
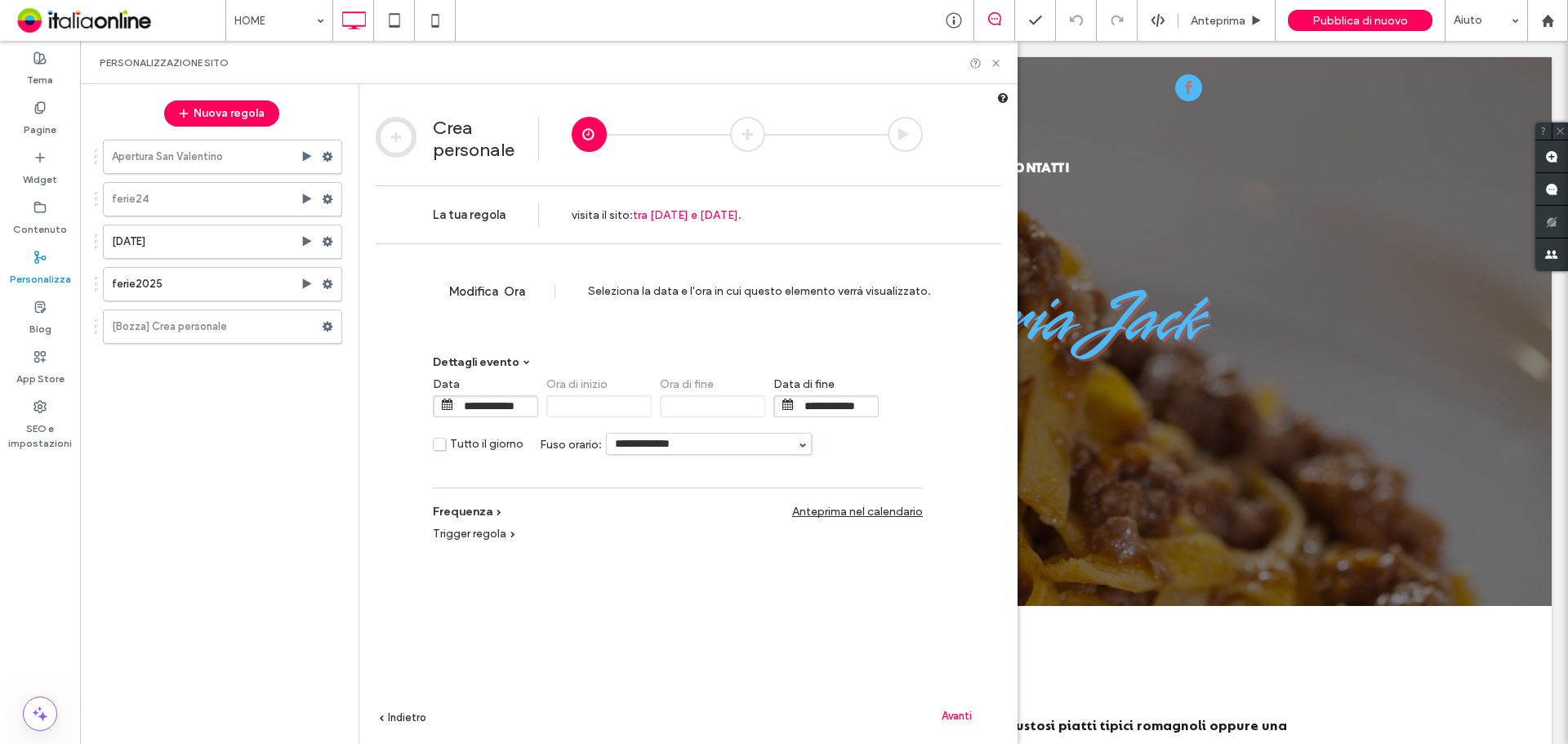
click at [946, 722] on div "Avanti" at bounding box center [956, 715] width 90 height 25
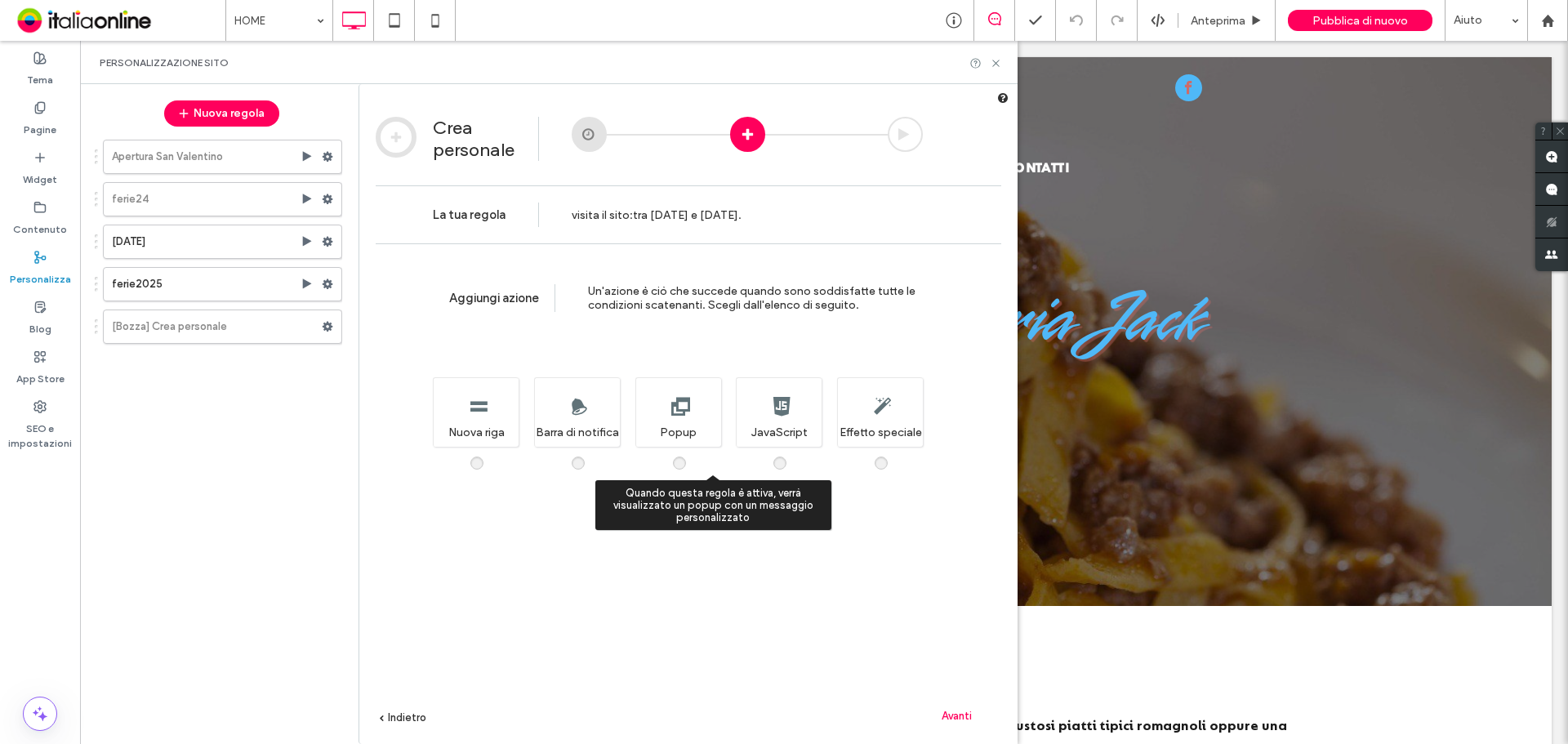
click at [698, 414] on div "Quando questa regola è attiva, verrà visualizzato un popup con un messaggio per…" at bounding box center [678, 411] width 86 height 69
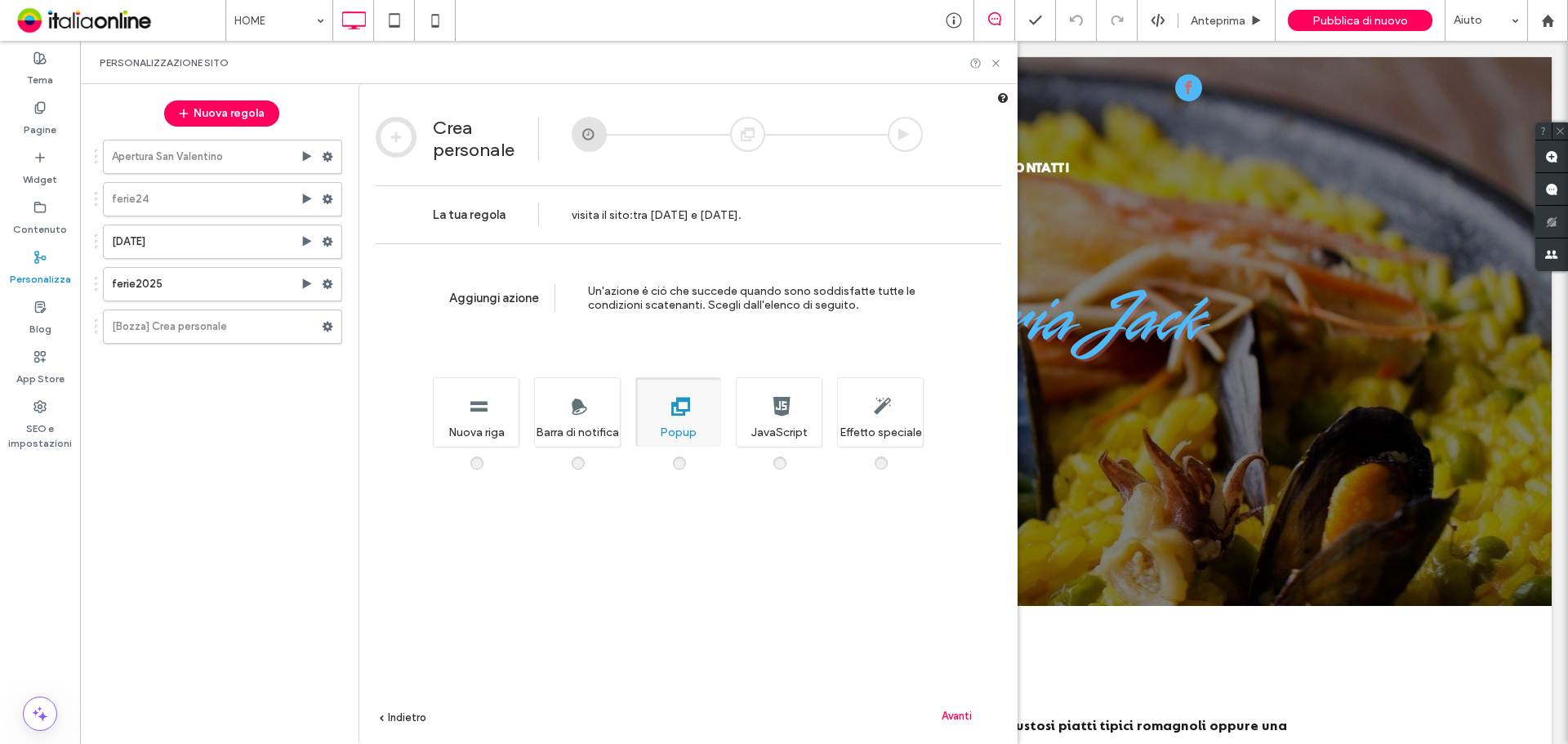
click at [961, 713] on span "Avanti" at bounding box center [956, 715] width 31 height 12
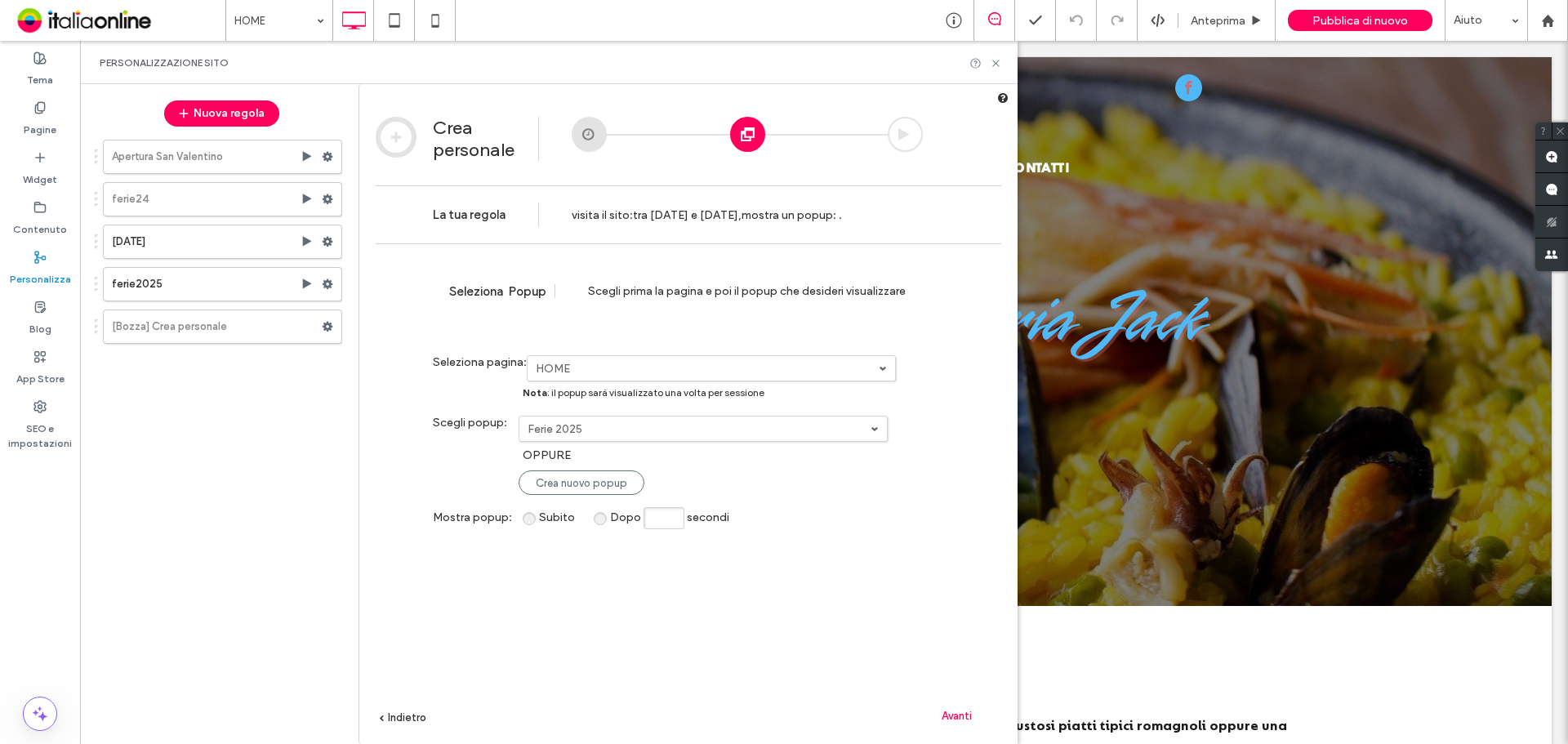
click at [660, 430] on label "Ferie 2025" at bounding box center [700, 429] width 343 height 14
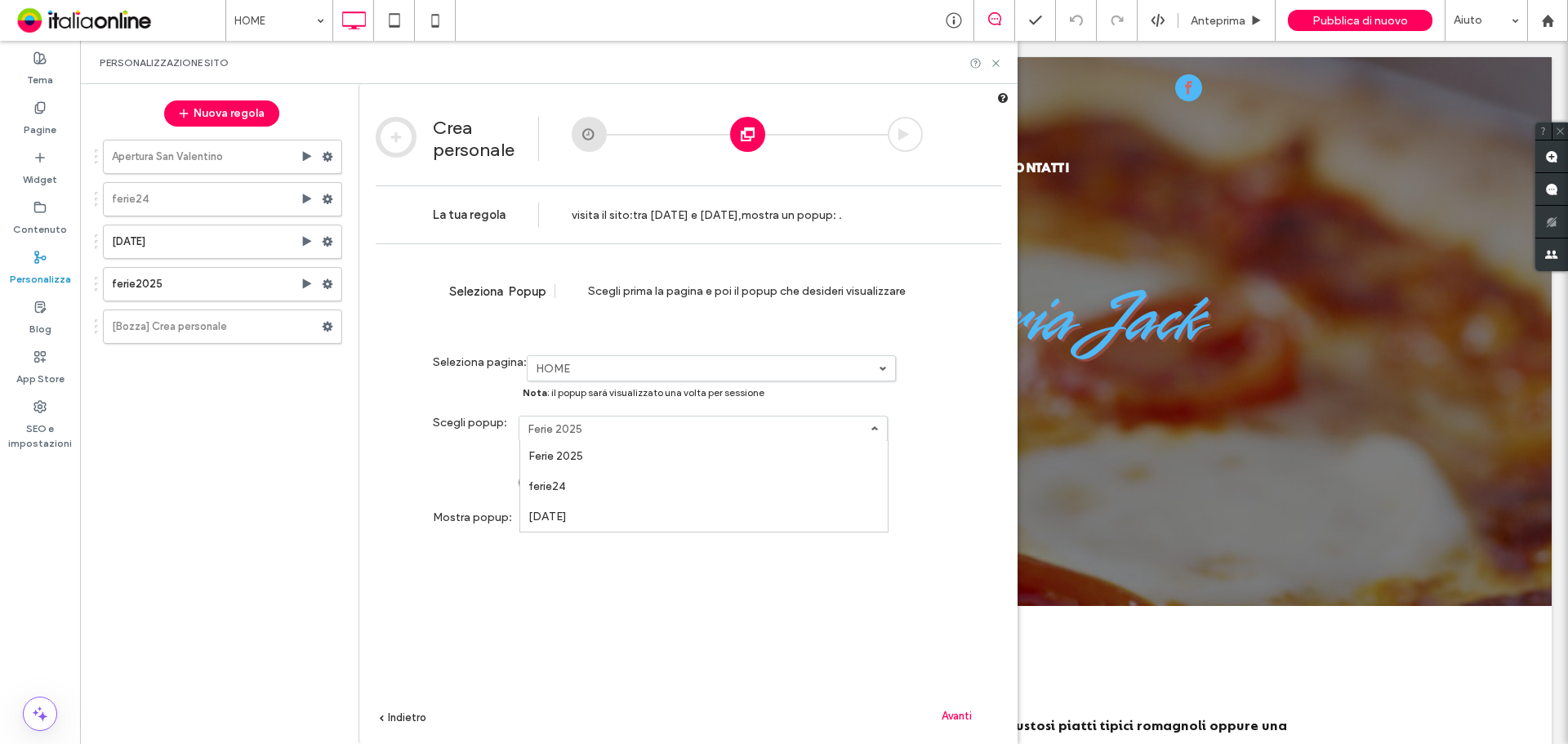
click at [654, 558] on div "**********" at bounding box center [689, 518] width 626 height 550
click at [589, 485] on span "Crea nuovo popup" at bounding box center [581, 483] width 92 height 12
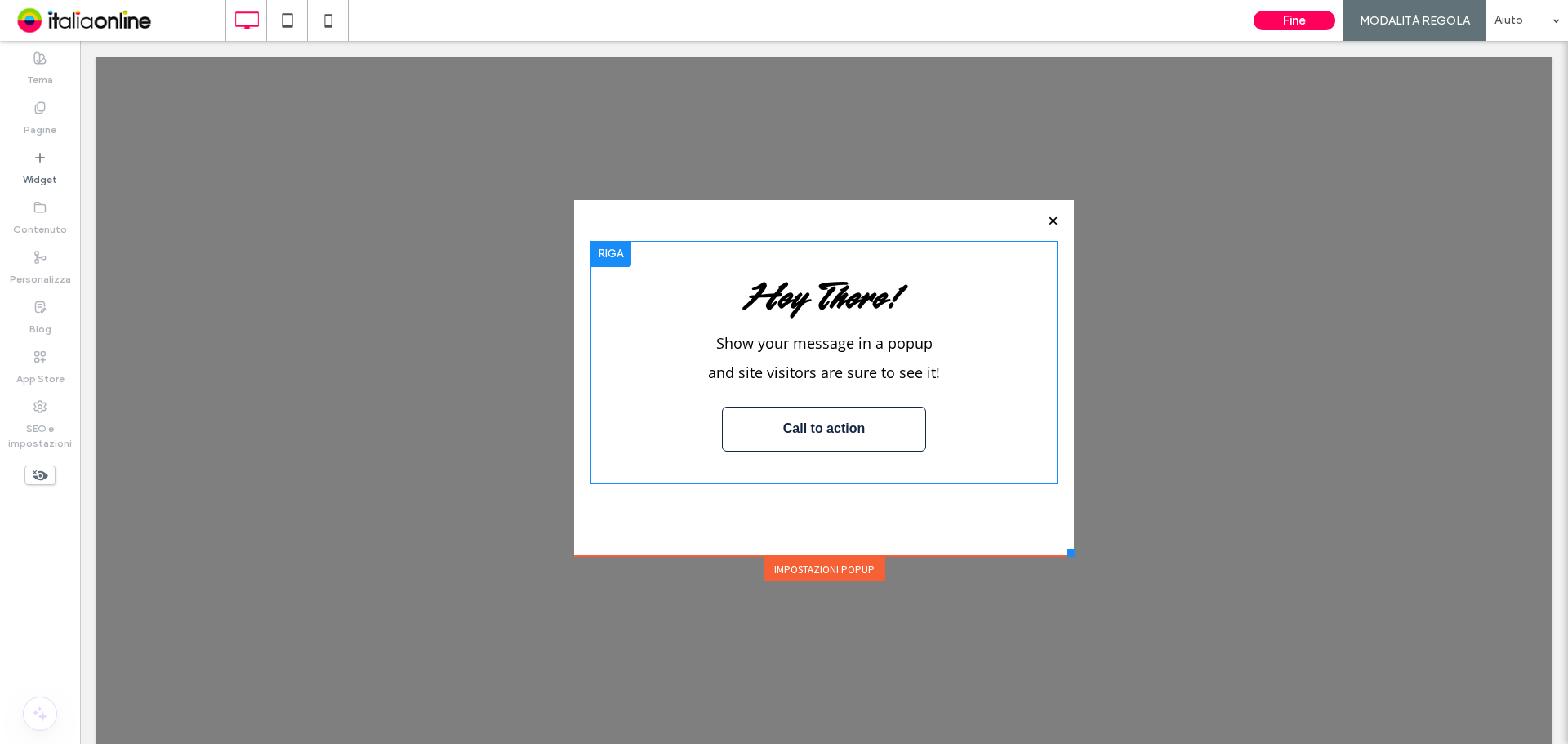
click at [612, 260] on div at bounding box center [610, 254] width 40 height 26
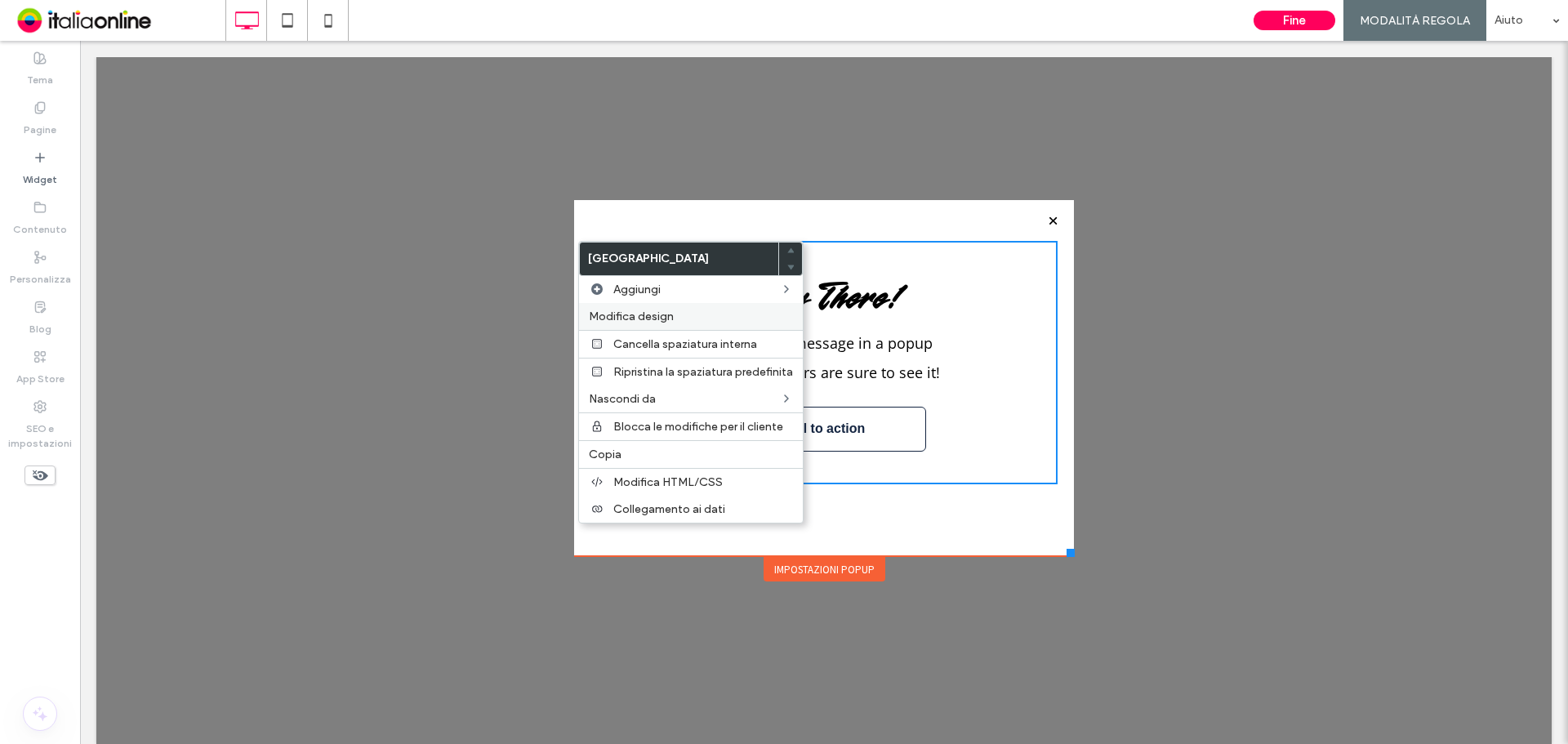
click at [629, 310] on span "Modifica design" at bounding box center [632, 317] width 85 height 14
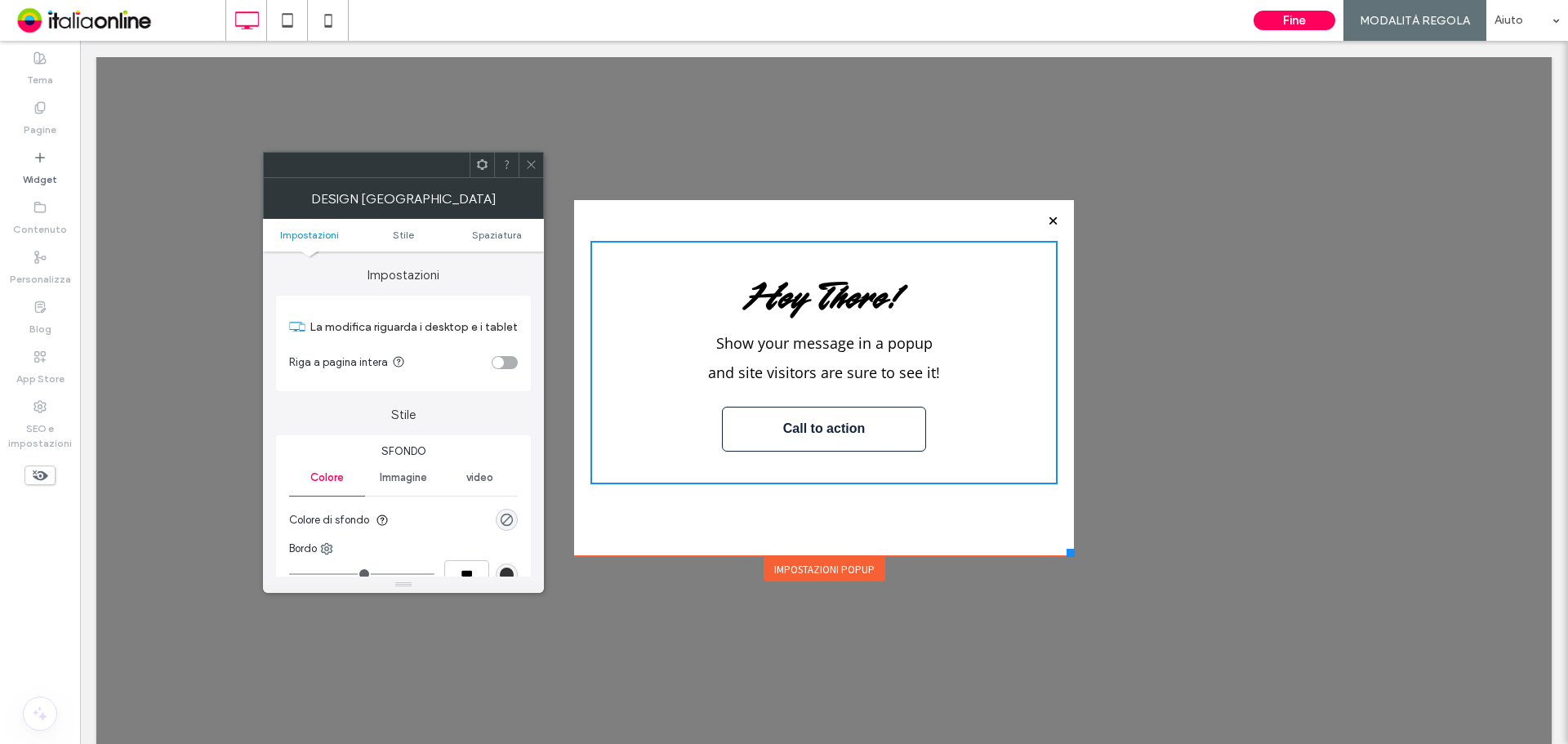
drag, startPoint x: 419, startPoint y: 474, endPoint x: 428, endPoint y: 466, distance: 12.0
click at [419, 474] on span "Immagine" at bounding box center [404, 477] width 47 height 13
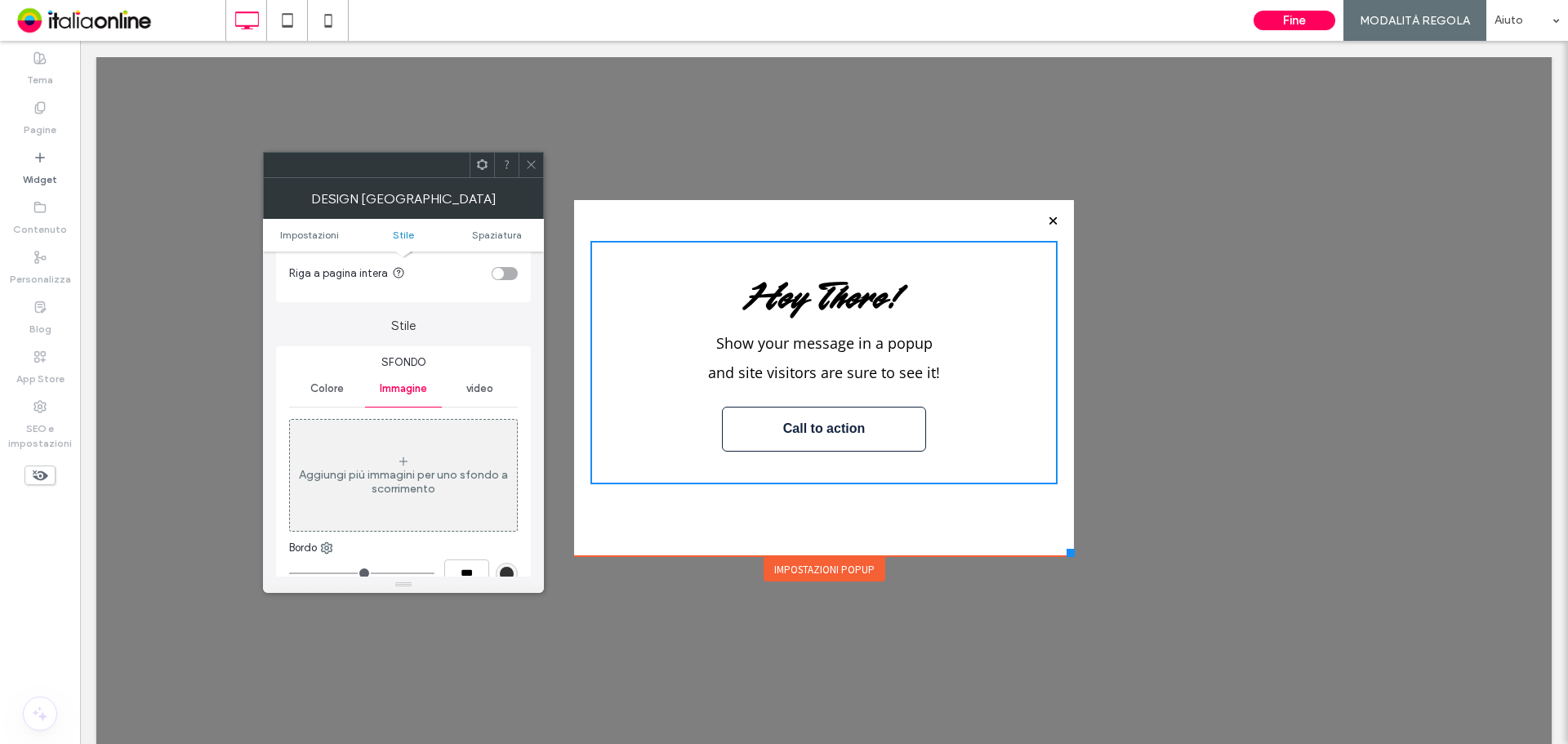
scroll to position [164, 0]
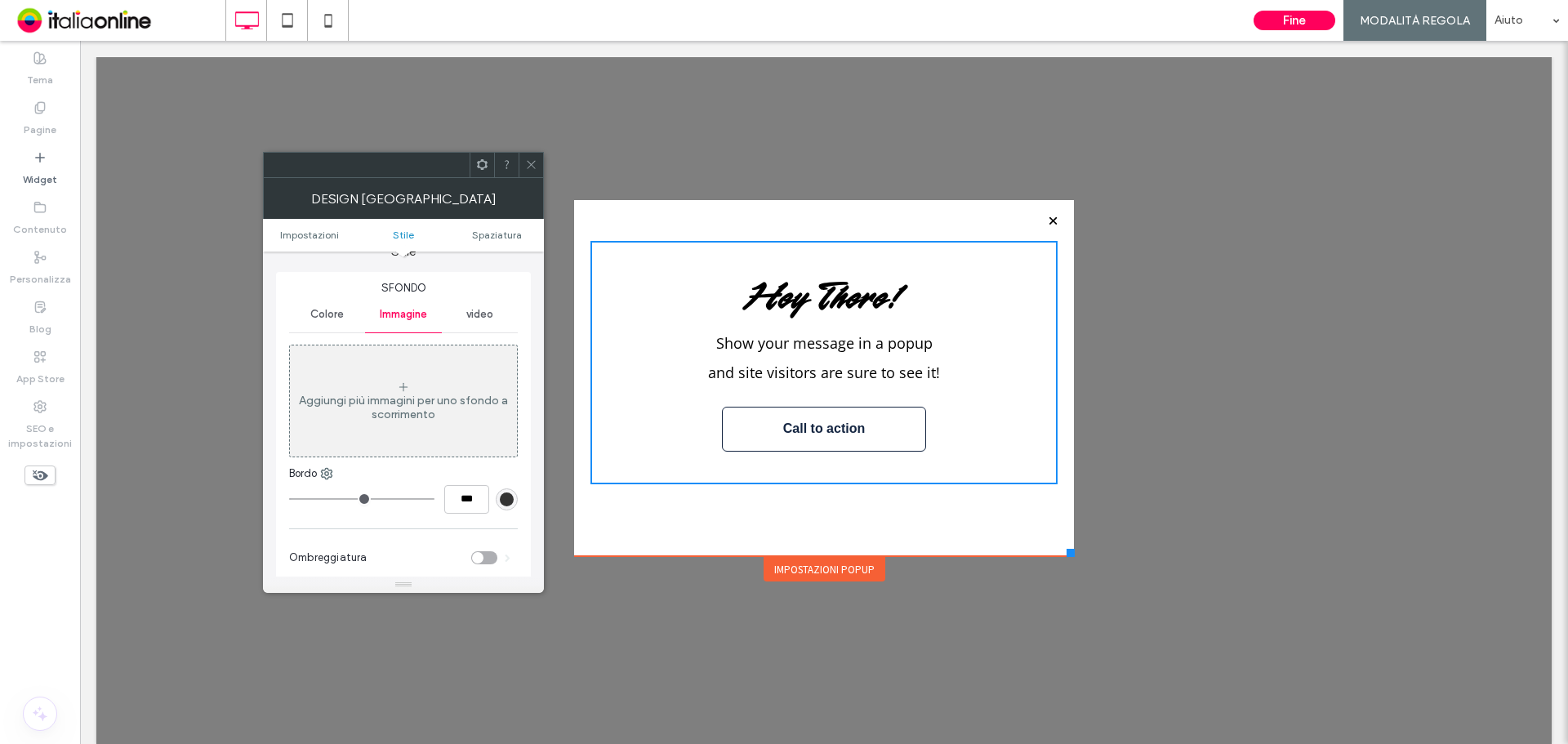
click at [414, 439] on div "Aggiungi più immagini per uno sfondo a scorrimento" at bounding box center [404, 401] width 227 height 108
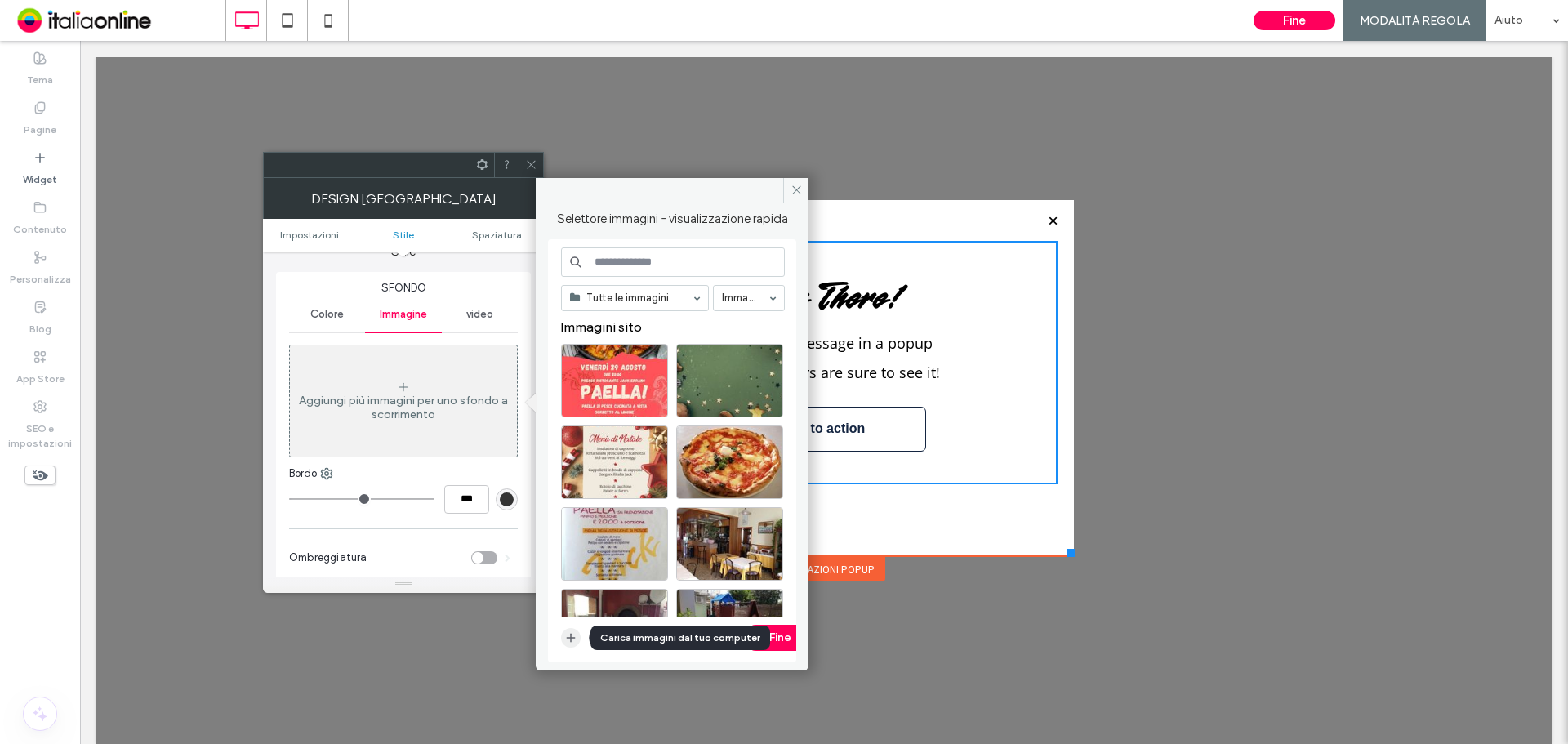
click at [563, 640] on span "button" at bounding box center [571, 637] width 20 height 20
click at [629, 272] on input at bounding box center [673, 262] width 224 height 30
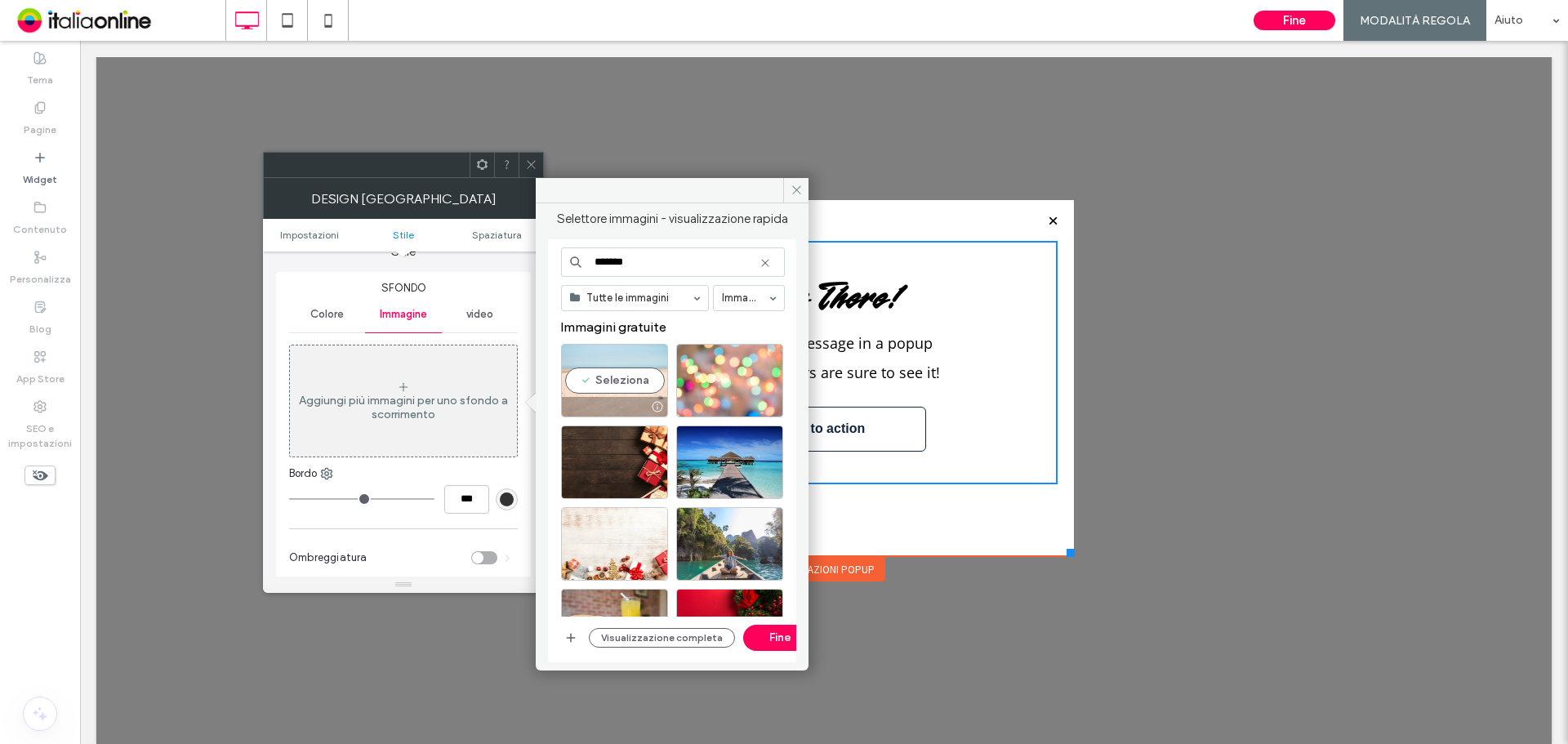
type input "*******"
click at [614, 372] on div "Seleziona" at bounding box center [615, 380] width 107 height 73
click at [763, 639] on button "Fine" at bounding box center [780, 637] width 73 height 26
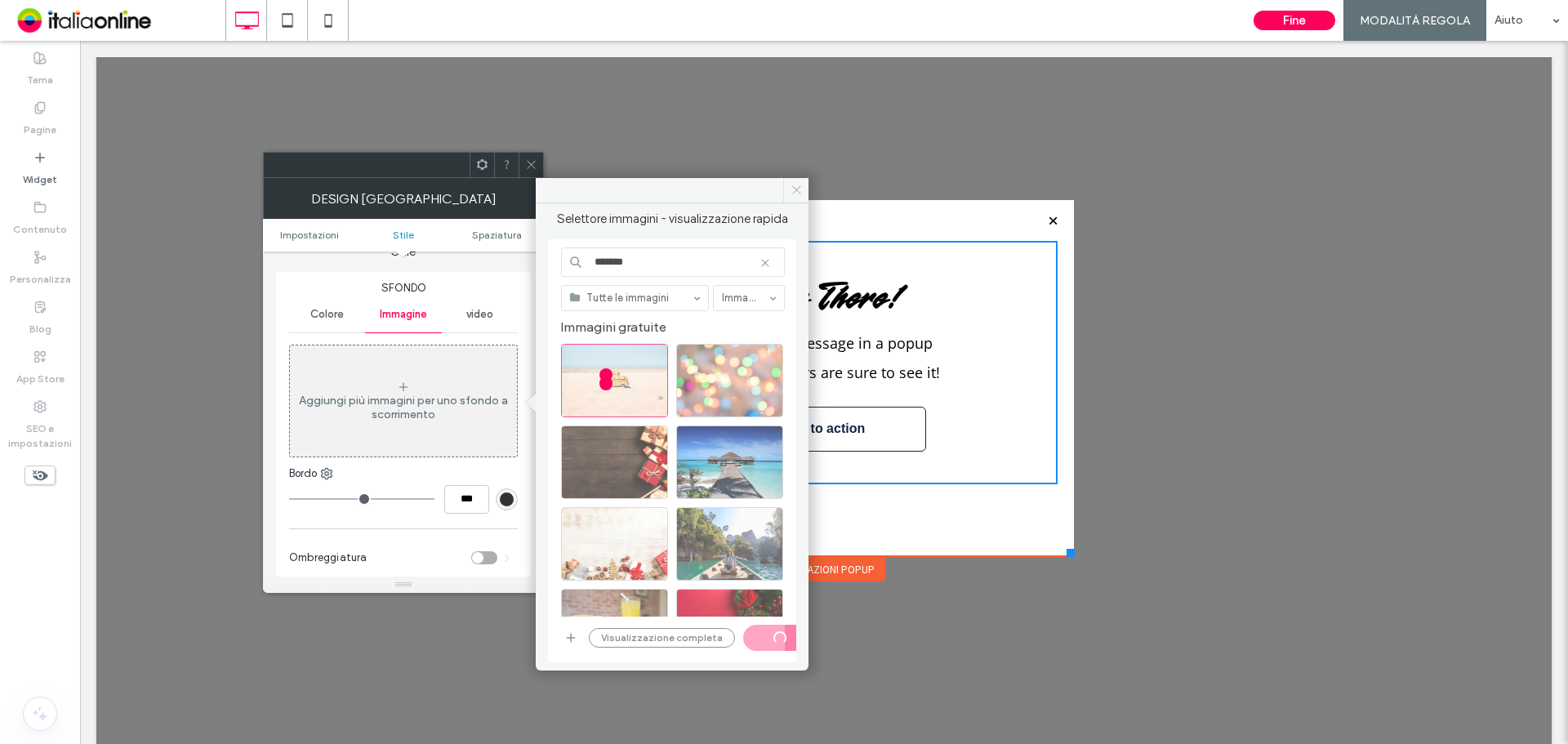
click at [796, 193] on icon at bounding box center [796, 189] width 12 height 12
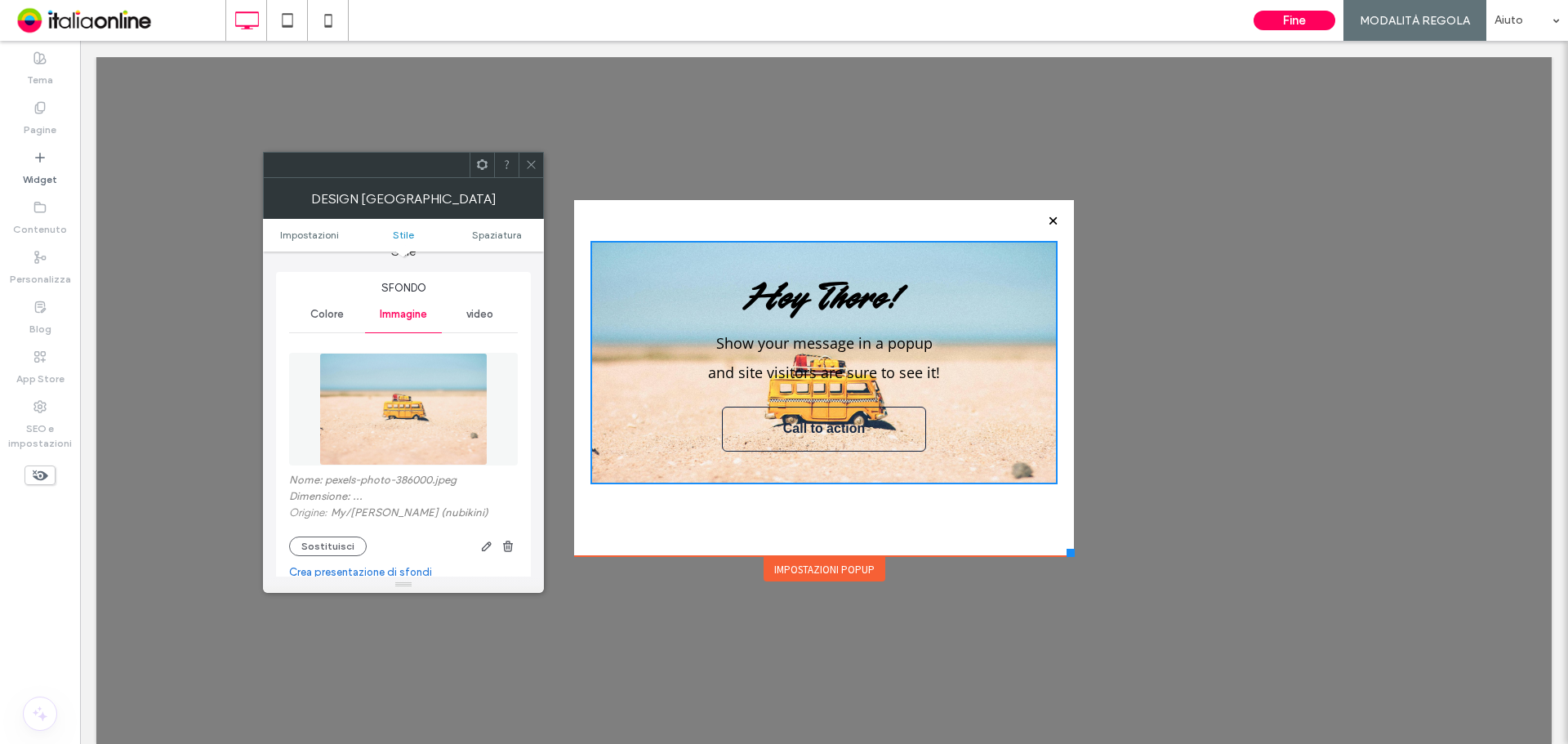
click at [835, 571] on div "Impostazioni popup" at bounding box center [824, 568] width 121 height 25
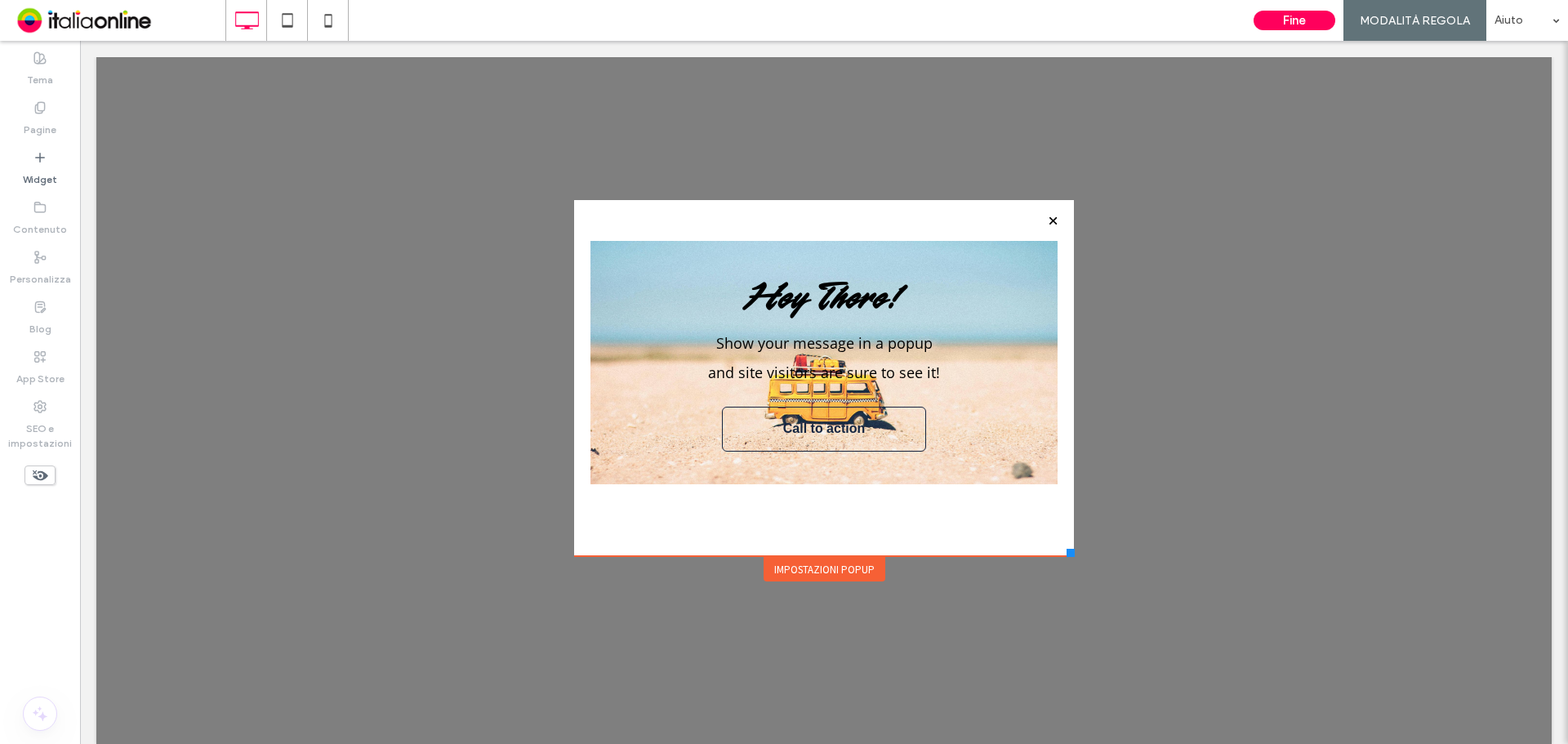
click at [811, 572] on div "Impostazioni popup" at bounding box center [824, 568] width 121 height 25
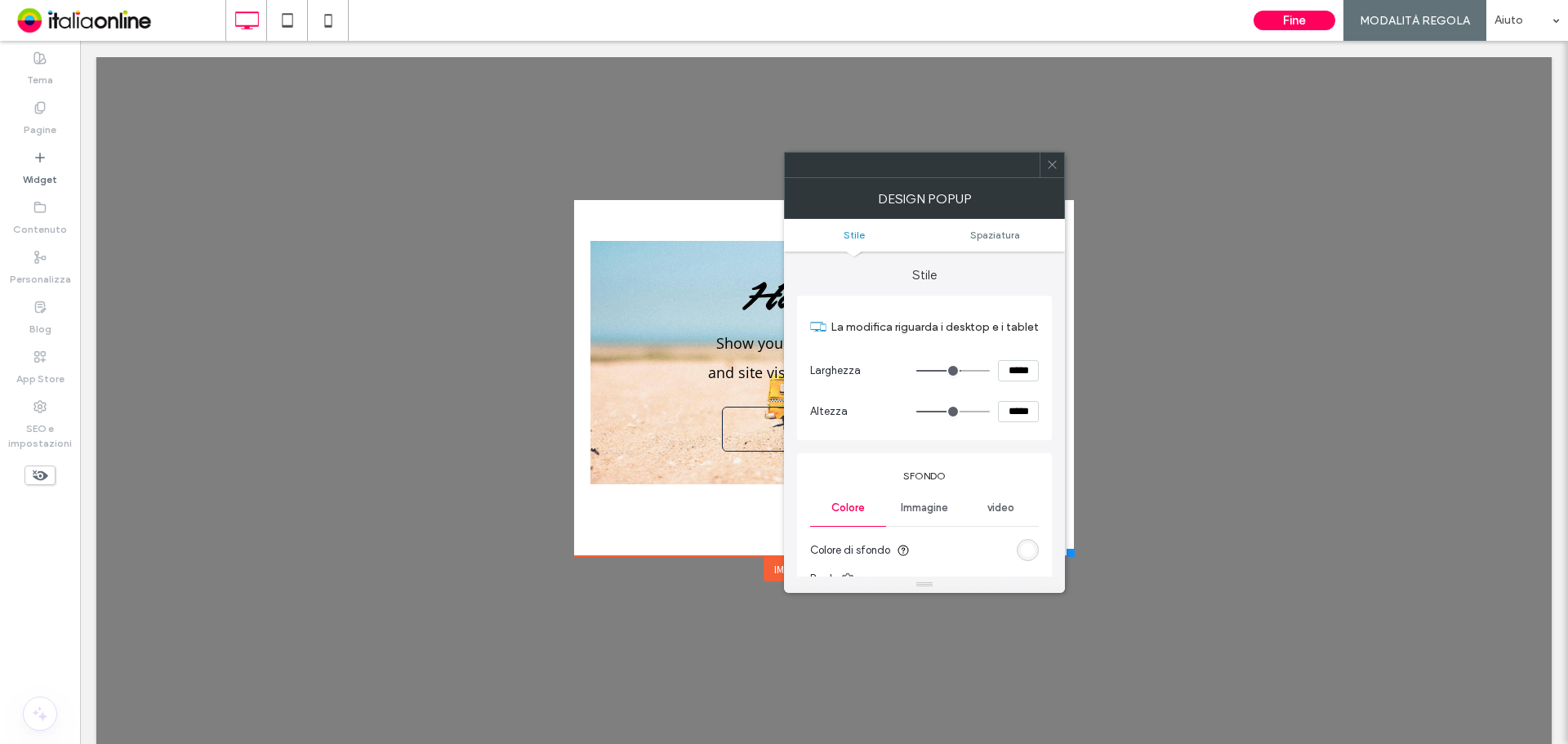
click at [932, 509] on span "Immagine" at bounding box center [925, 507] width 47 height 13
click at [912, 556] on div "Immagine" at bounding box center [925, 594] width 227 height 108
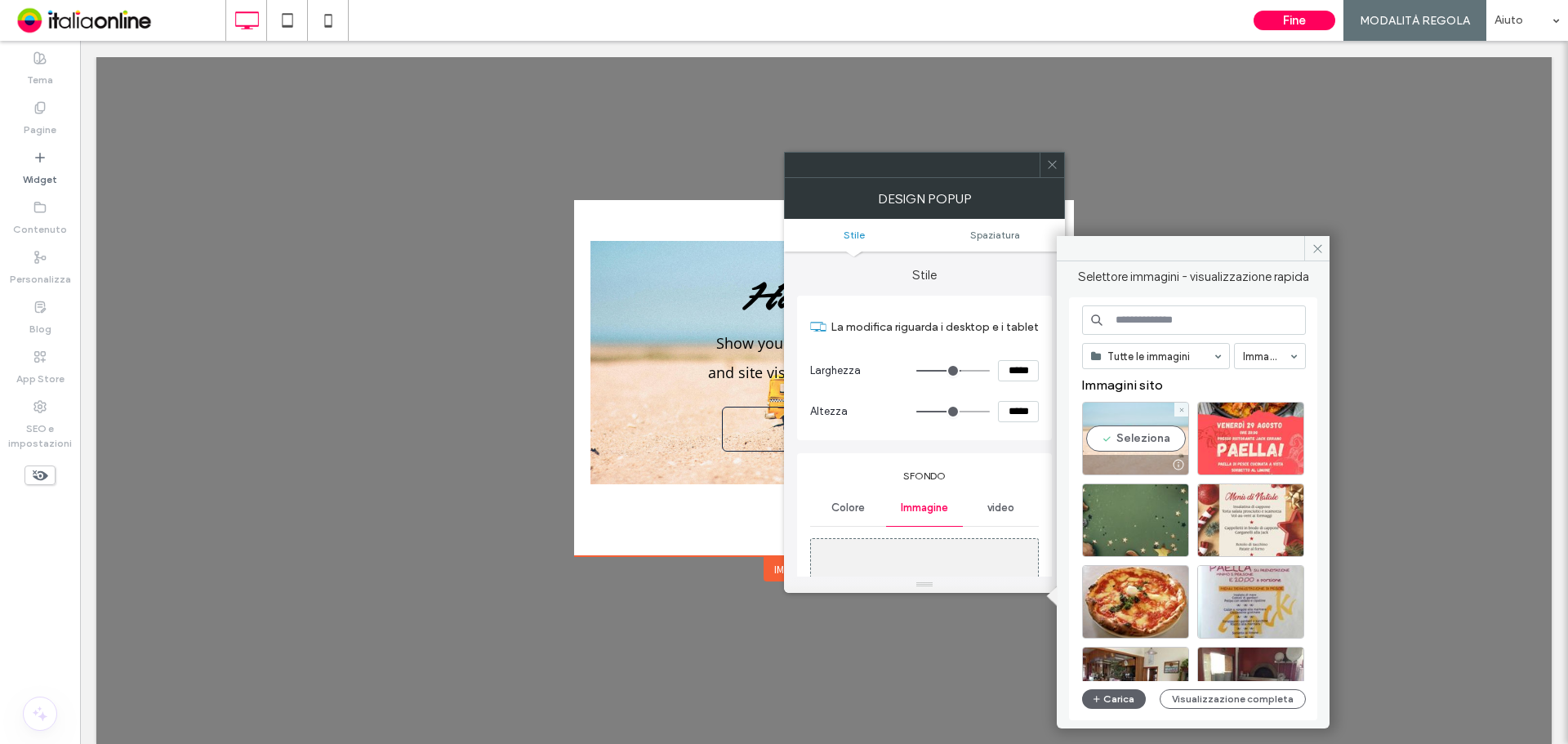
click at [1126, 439] on div "Seleziona" at bounding box center [1136, 438] width 107 height 73
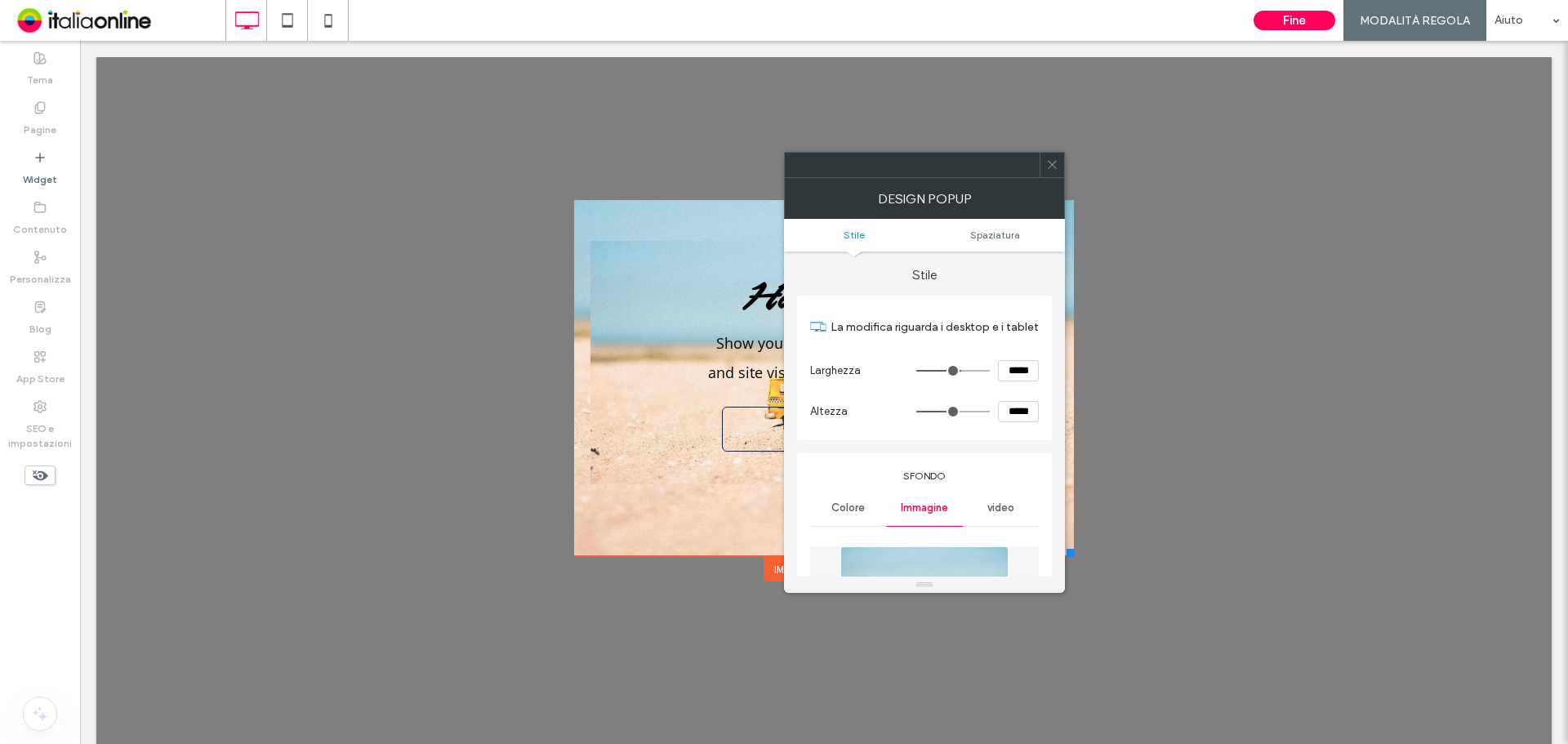
drag, startPoint x: 1047, startPoint y: 173, endPoint x: 997, endPoint y: 262, distance: 102.1
click at [1047, 173] on span at bounding box center [1052, 165] width 12 height 25
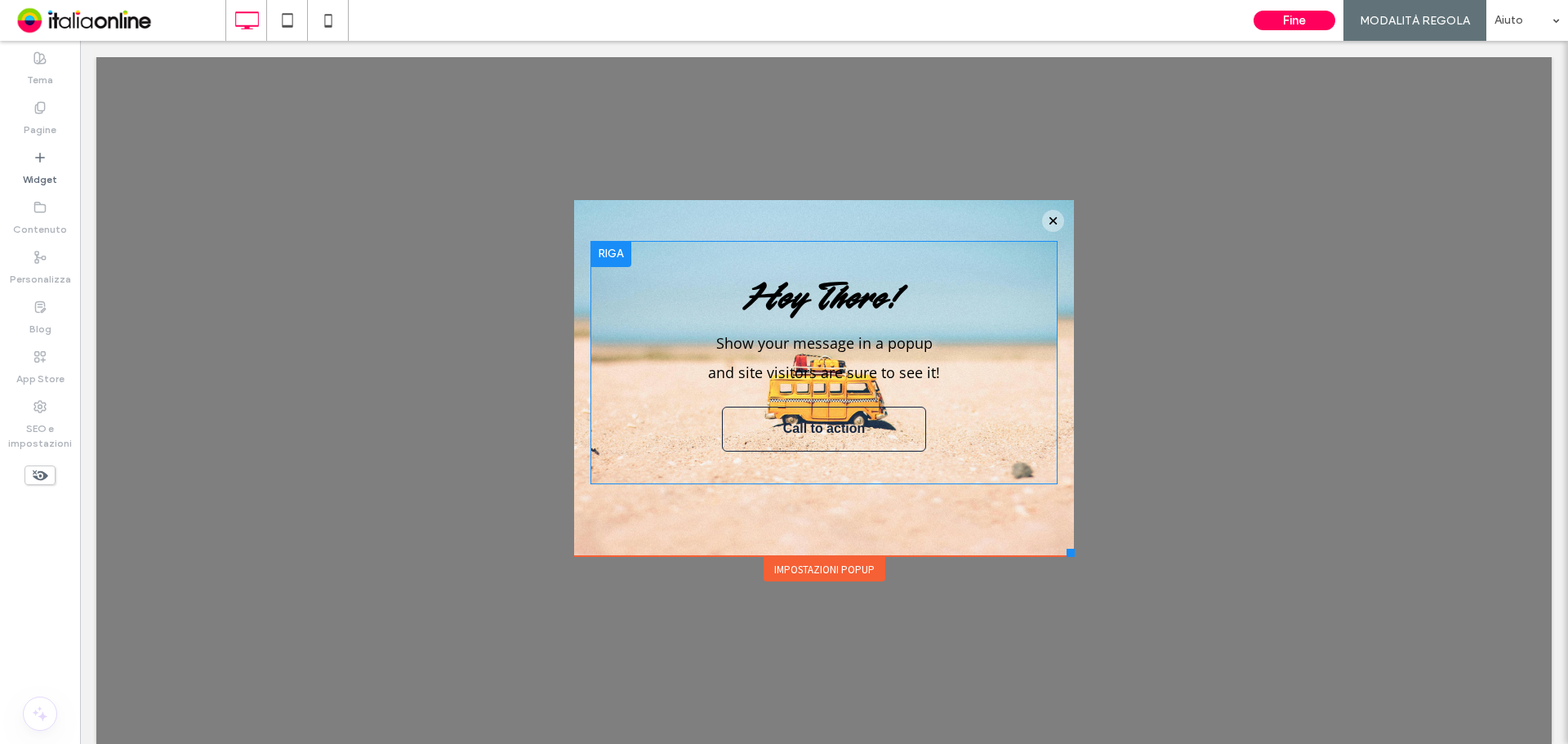
click at [600, 253] on div at bounding box center [610, 254] width 40 height 26
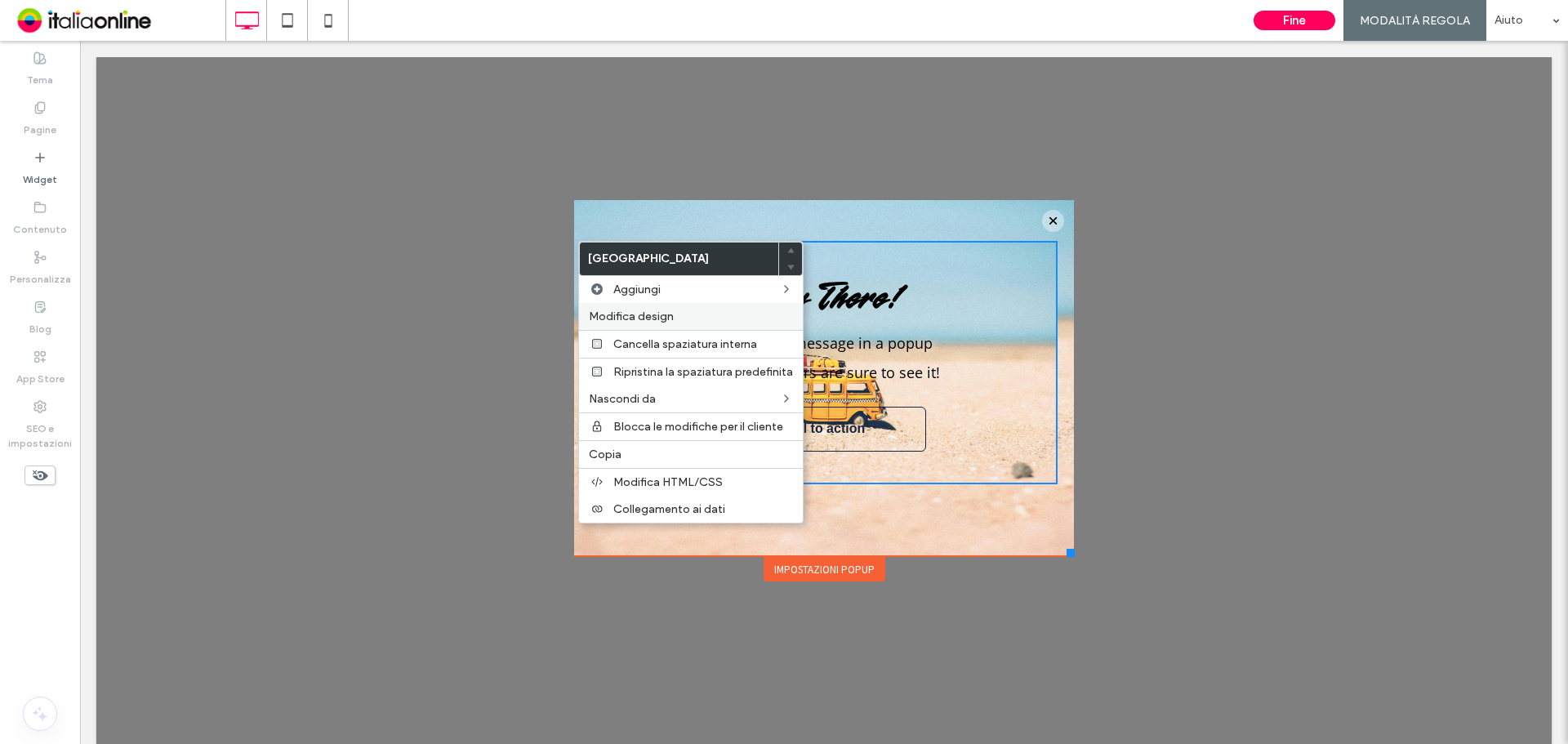
click at [645, 310] on span "Modifica design" at bounding box center [632, 317] width 85 height 14
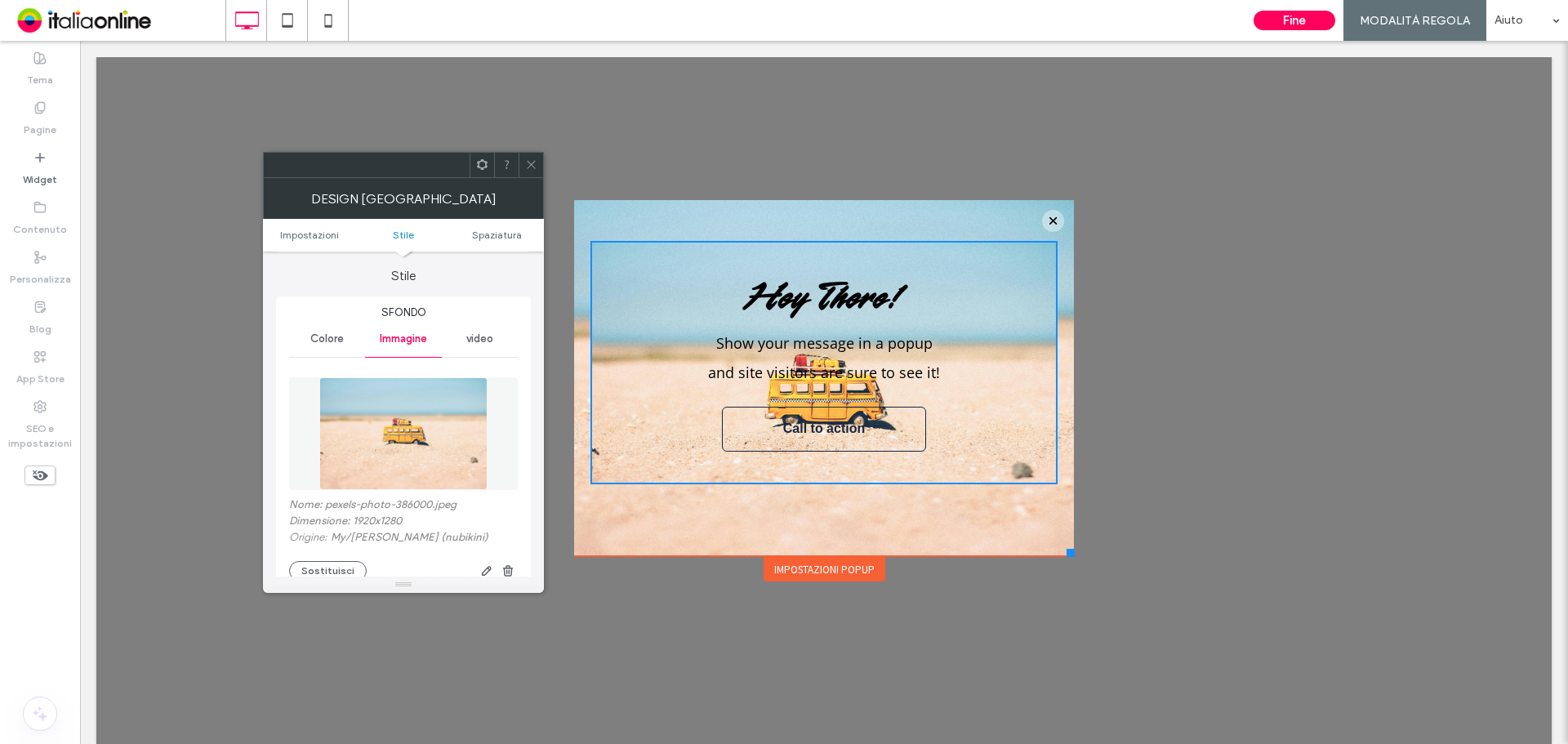
scroll to position [327, 0]
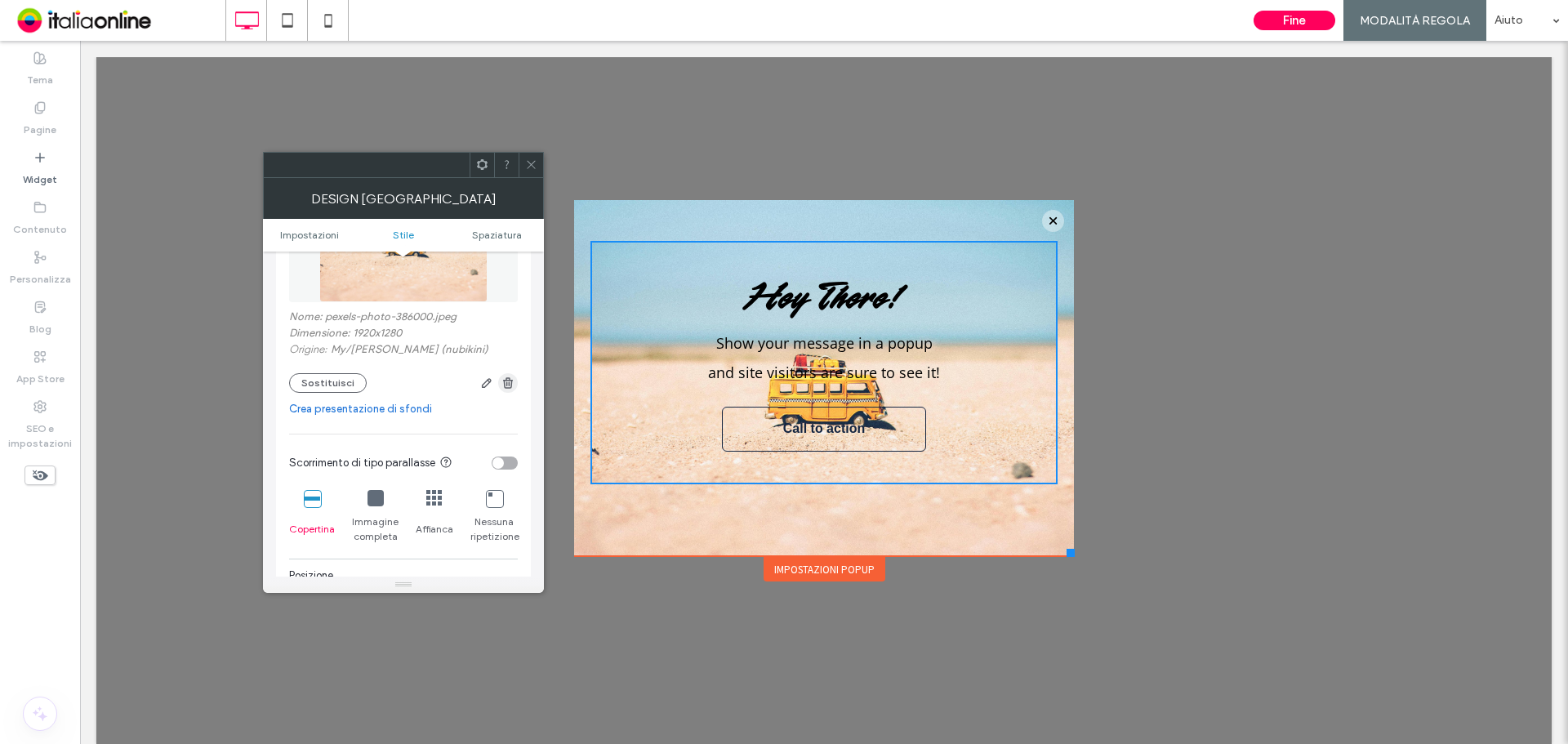
click at [504, 385] on icon "button" at bounding box center [507, 383] width 13 height 13
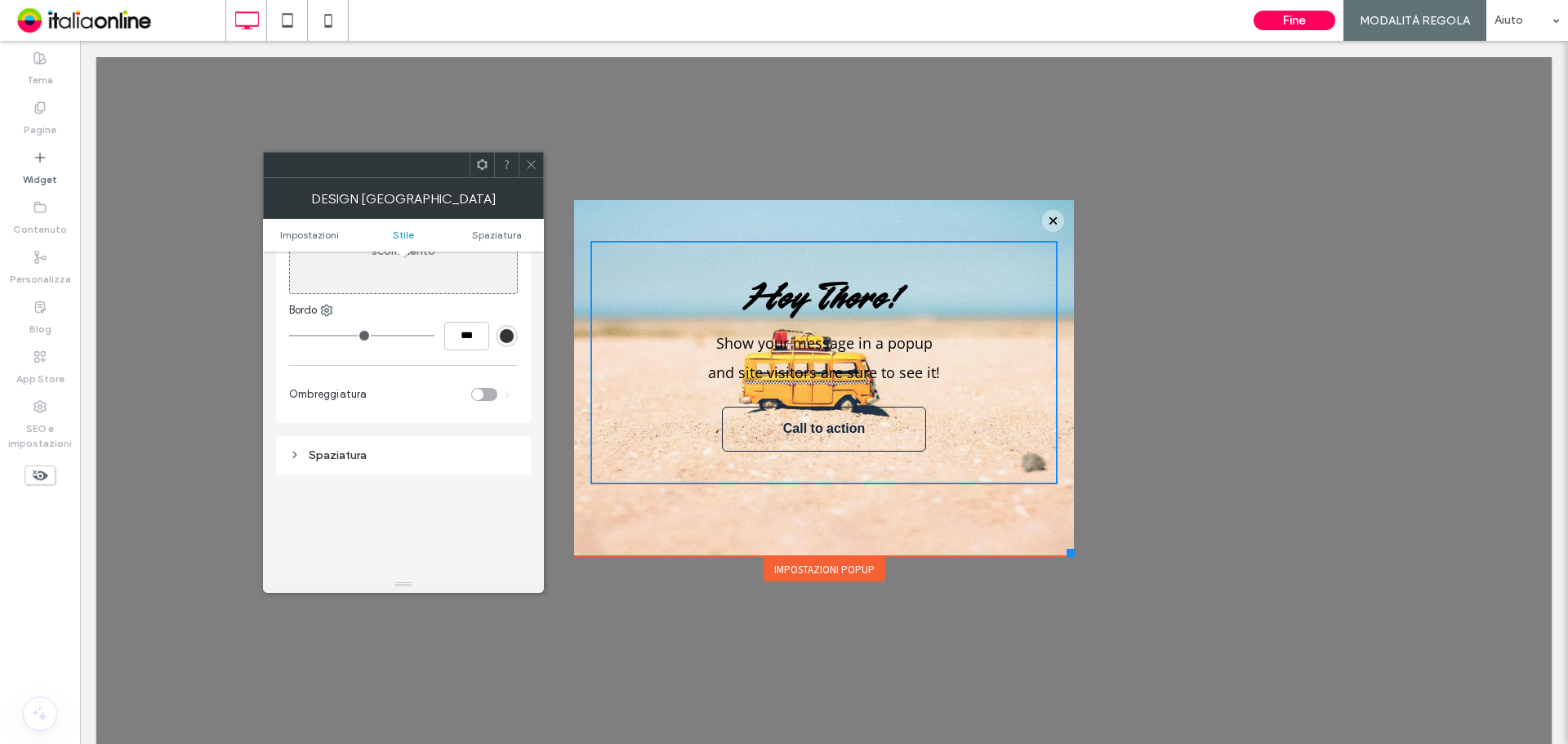
drag, startPoint x: 528, startPoint y: 158, endPoint x: 538, endPoint y: 164, distance: 11.7
click at [528, 158] on span at bounding box center [531, 165] width 12 height 25
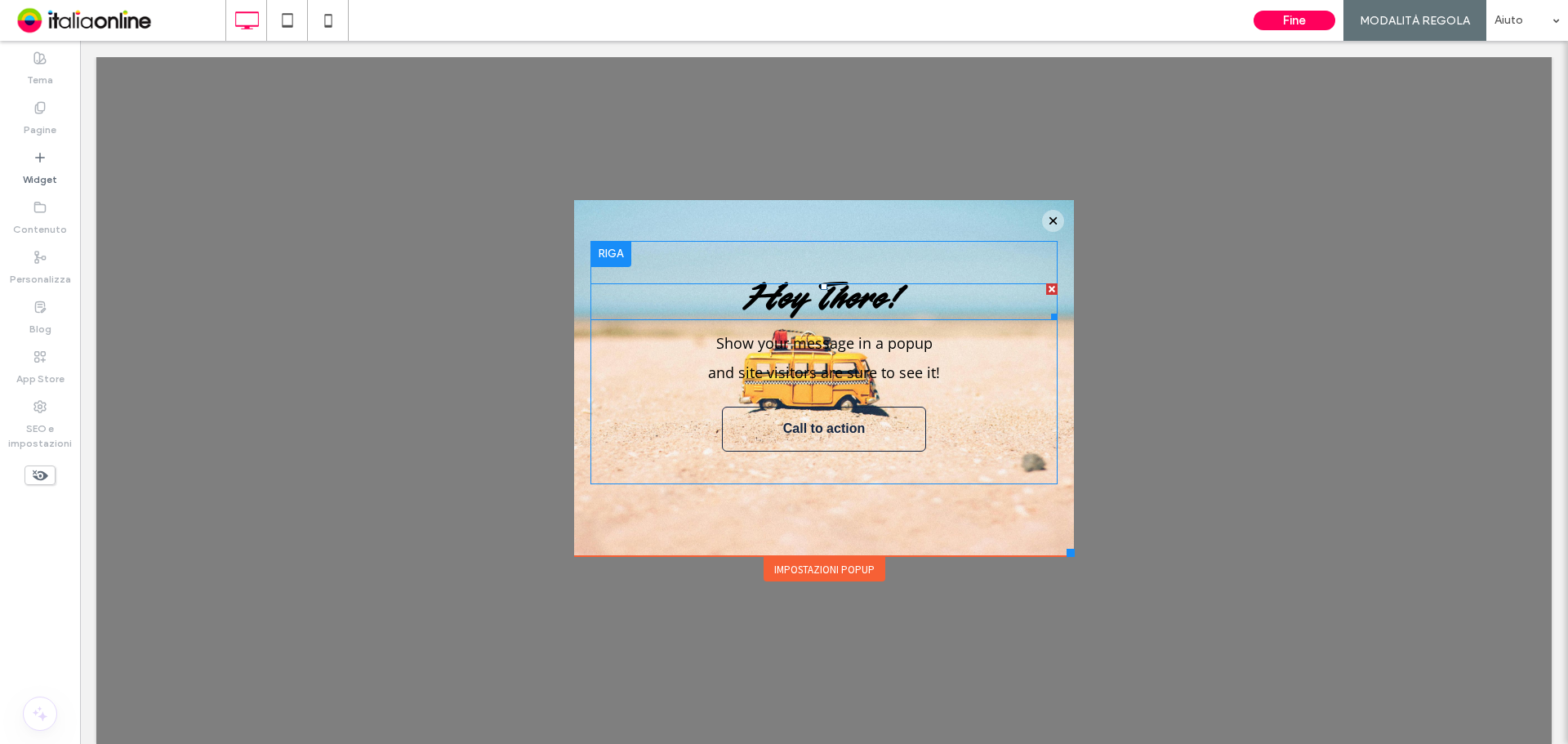
click at [805, 294] on span "Hey There!" at bounding box center [824, 302] width 159 height 32
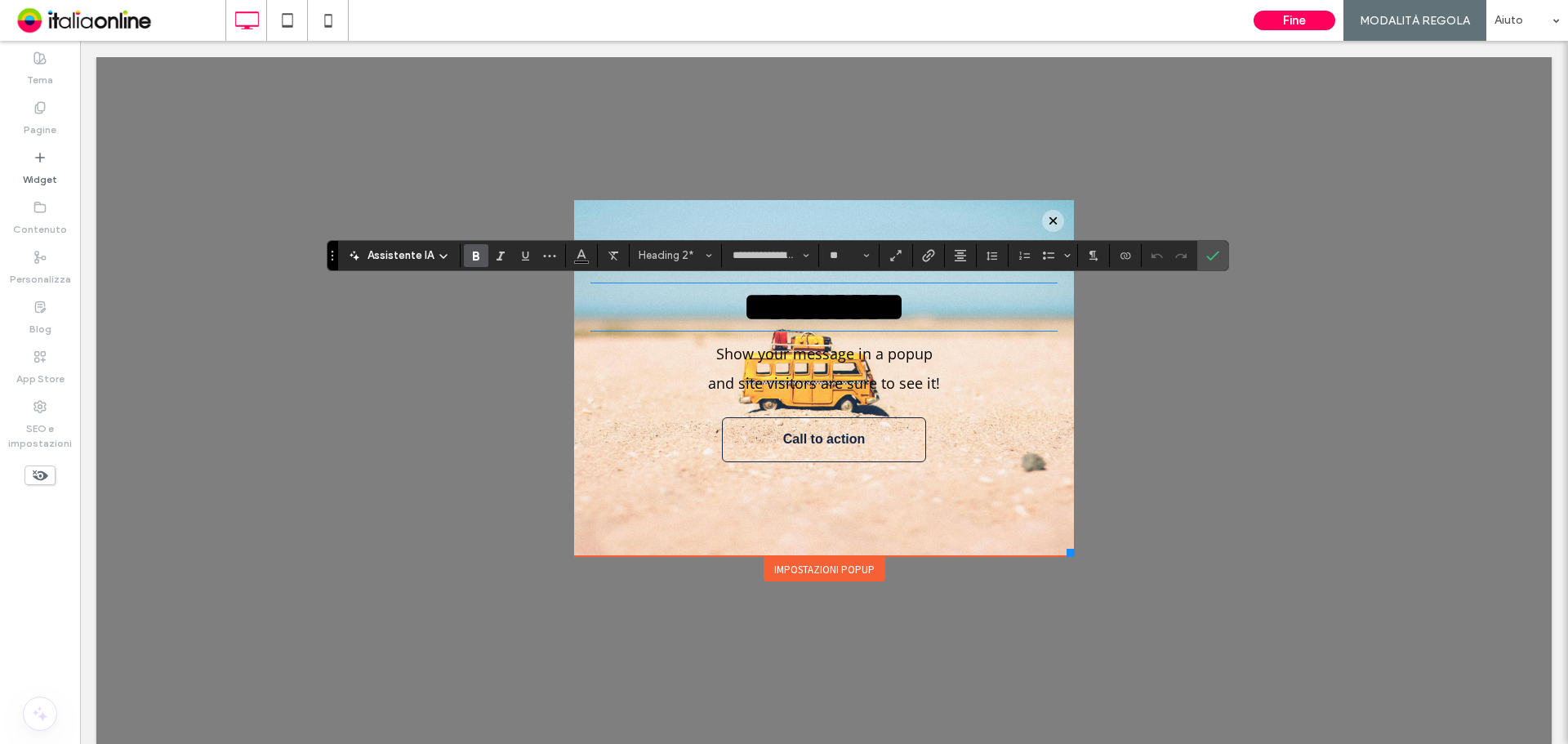
type input "*********"
type input "**"
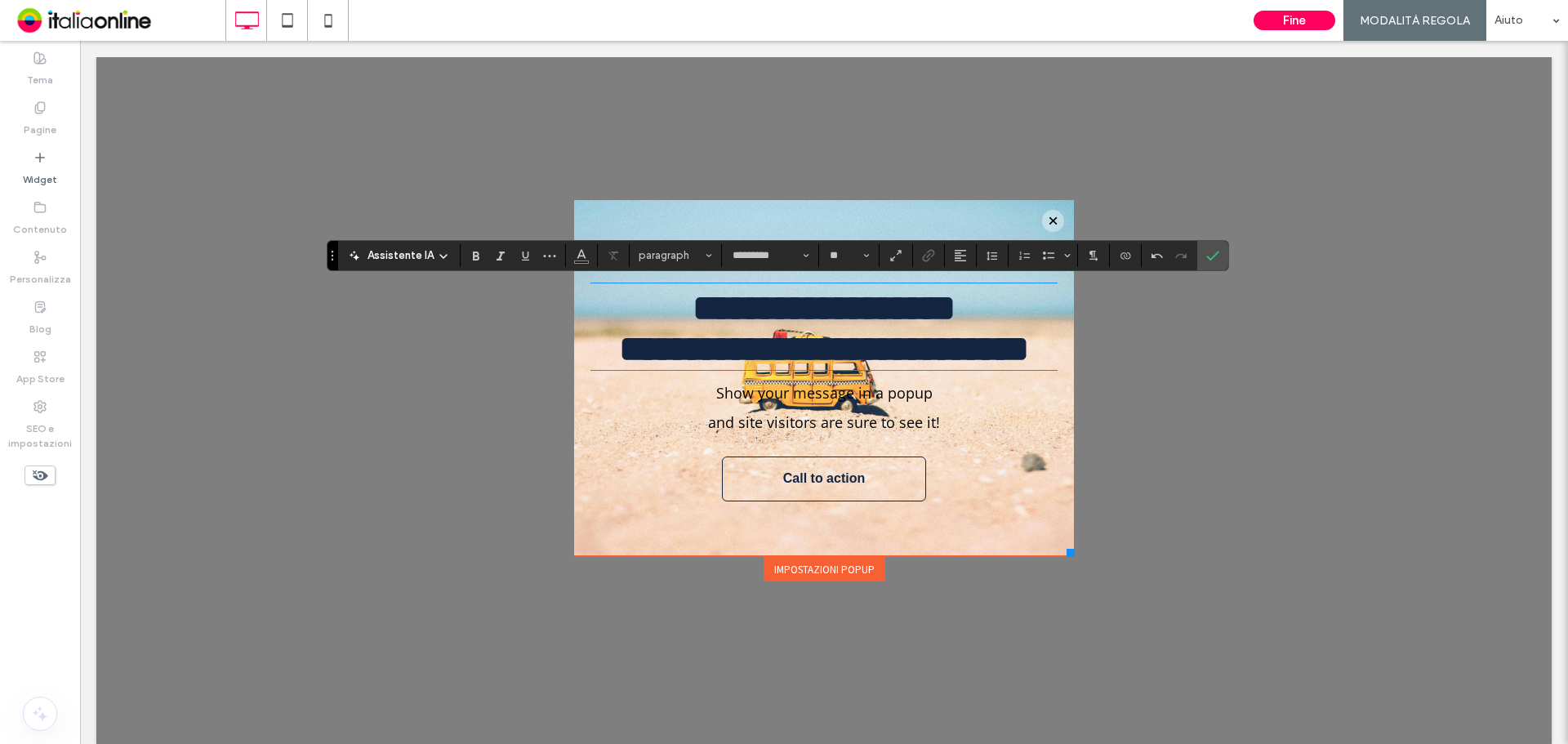
click at [936, 368] on h2 "**********" at bounding box center [823, 327] width 467 height 83
type input "**********"
type input "**"
drag, startPoint x: 944, startPoint y: 391, endPoint x: 662, endPoint y: 344, distance: 285.9
click at [668, 340] on h2 "**********" at bounding box center [823, 327] width 467 height 83
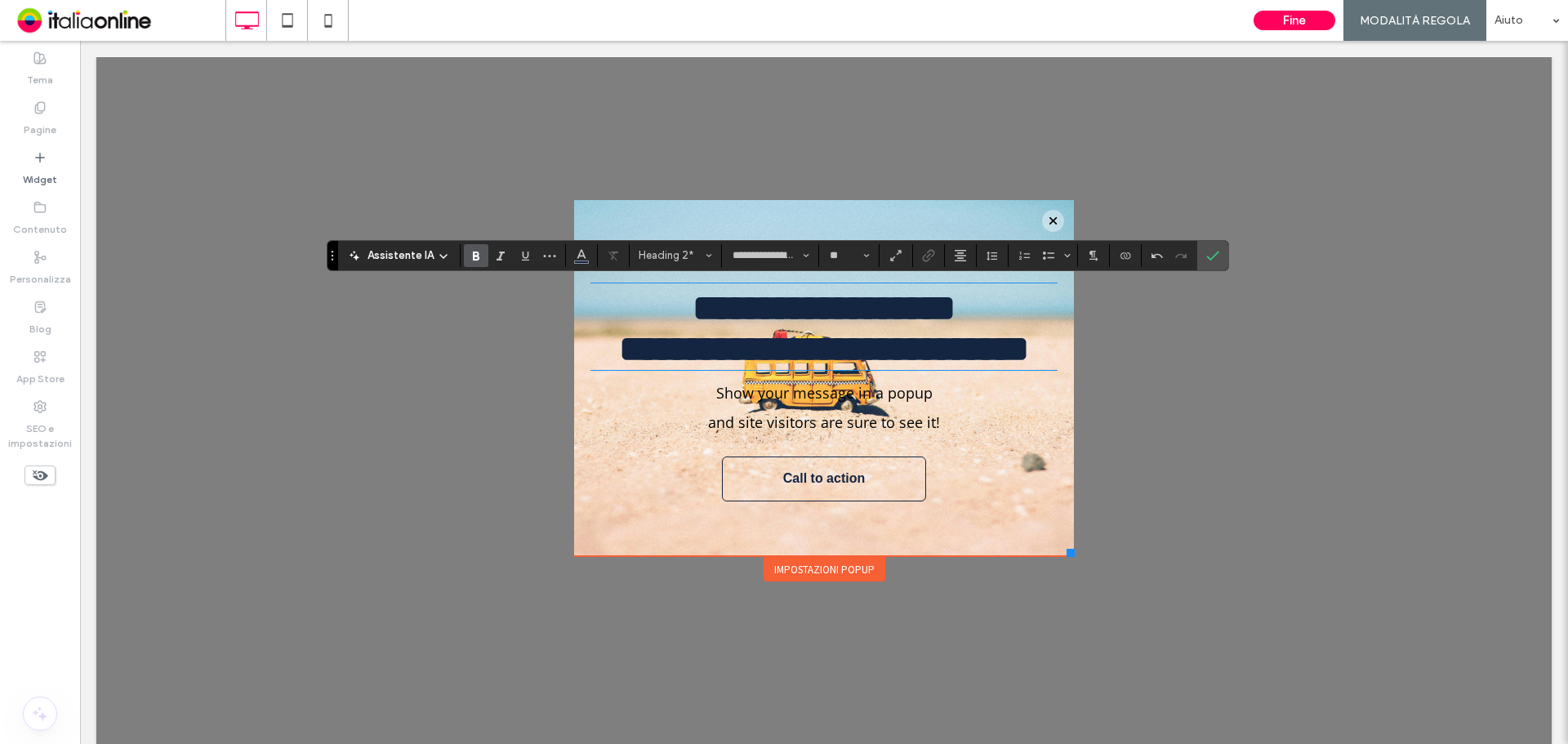
click at [650, 351] on strong "**********" at bounding box center [823, 348] width 410 height 36
click at [693, 308] on strong "**********" at bounding box center [824, 308] width 262 height 36
drag, startPoint x: 670, startPoint y: 355, endPoint x: 994, endPoint y: 396, distance: 326.6
click at [994, 368] on h2 "**********" at bounding box center [823, 327] width 467 height 83
click at [986, 368] on h2 "**********" at bounding box center [823, 327] width 467 height 83
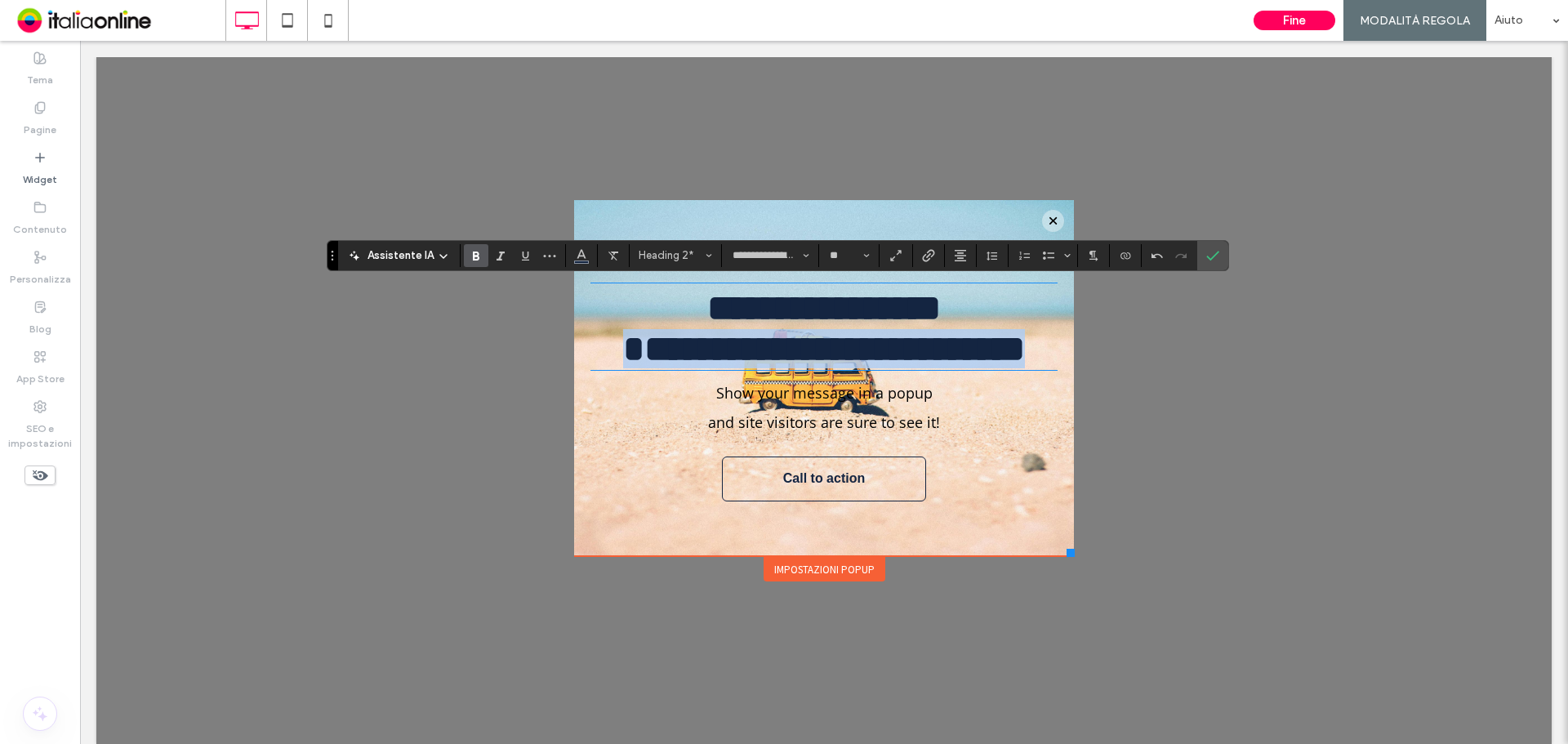
drag, startPoint x: 980, startPoint y: 403, endPoint x: 564, endPoint y: 337, distance: 421.2
click at [574, 337] on div "**********" at bounding box center [824, 378] width 499 height 356
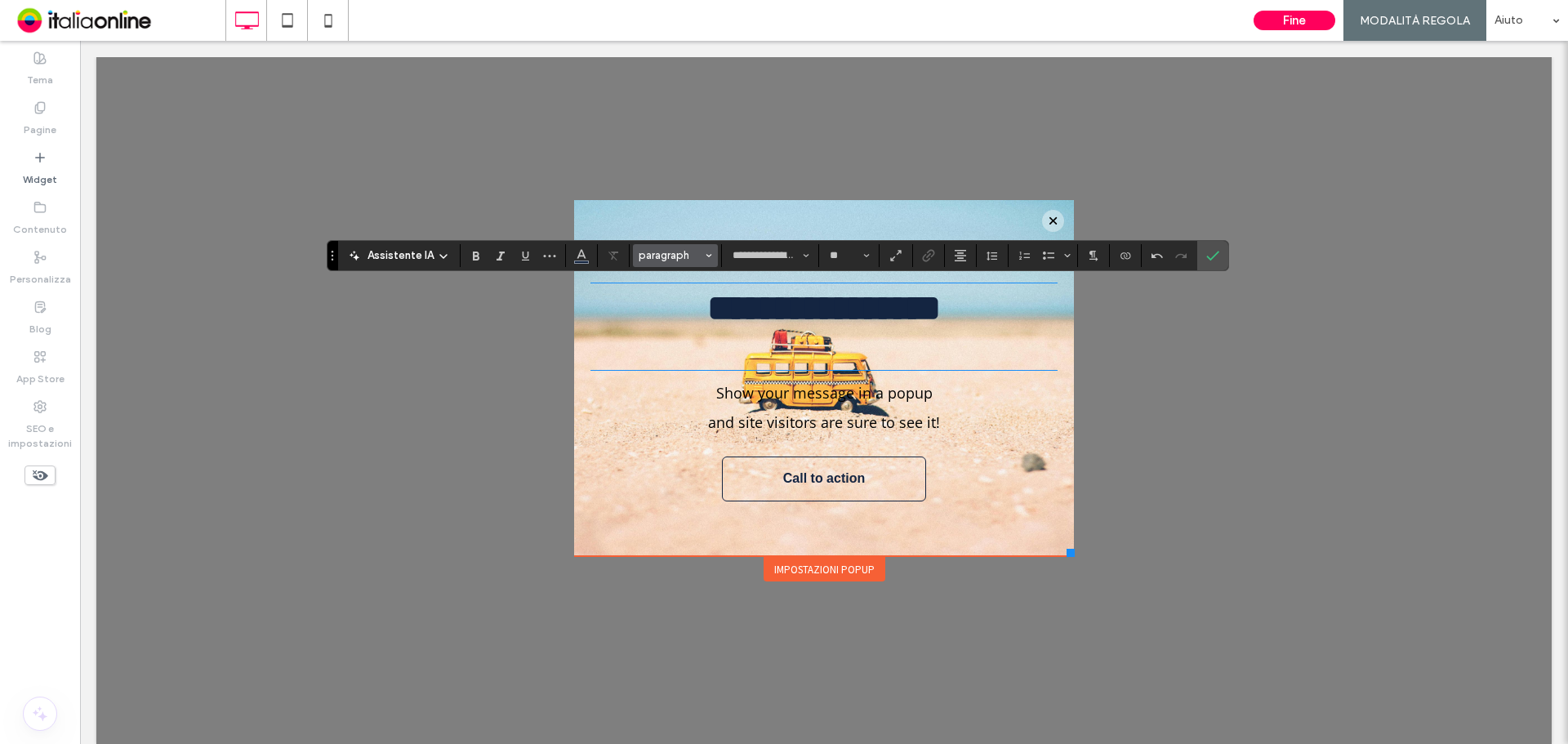
click at [694, 252] on span "paragraph" at bounding box center [670, 255] width 64 height 12
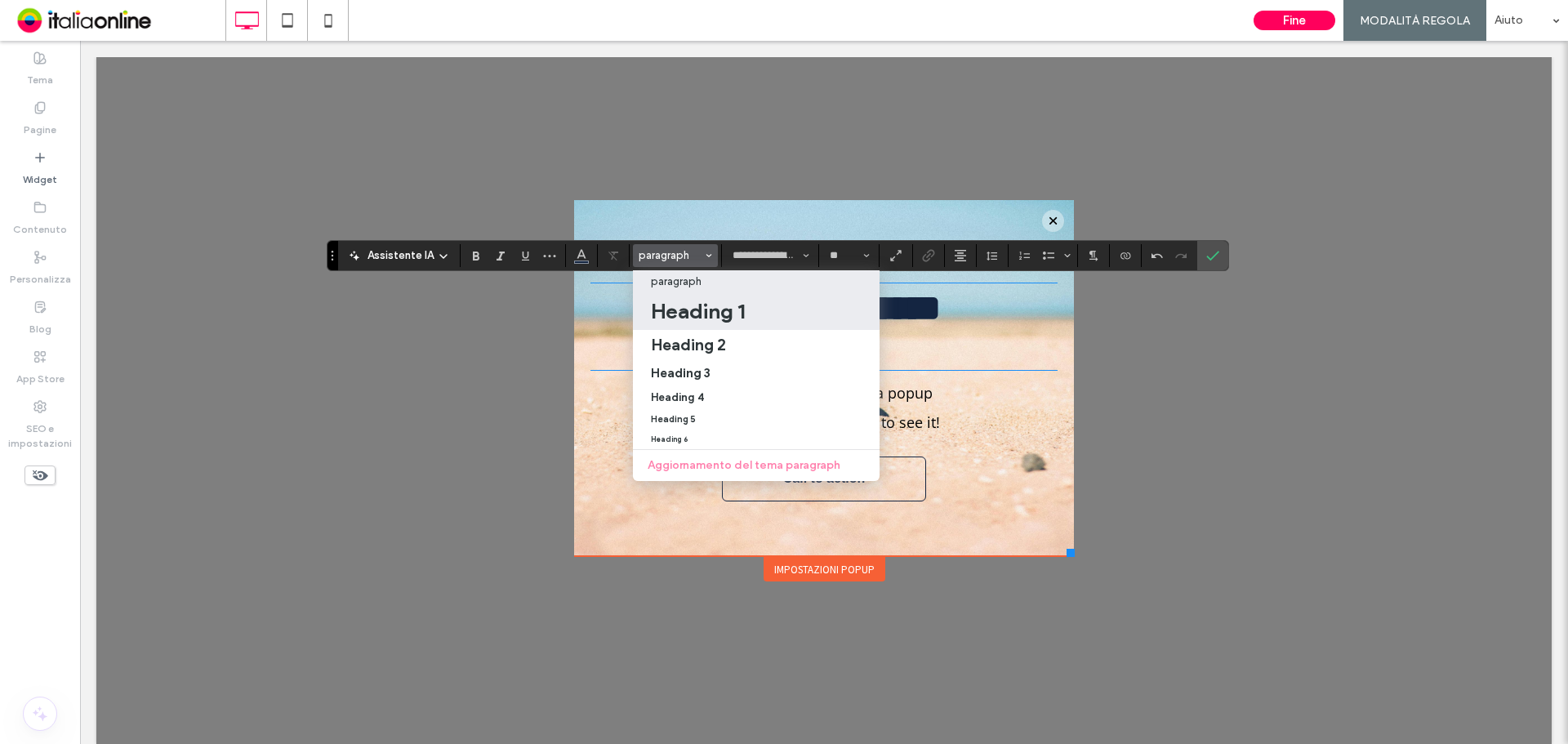
click at [700, 309] on h1 "Heading 1" at bounding box center [698, 311] width 94 height 26
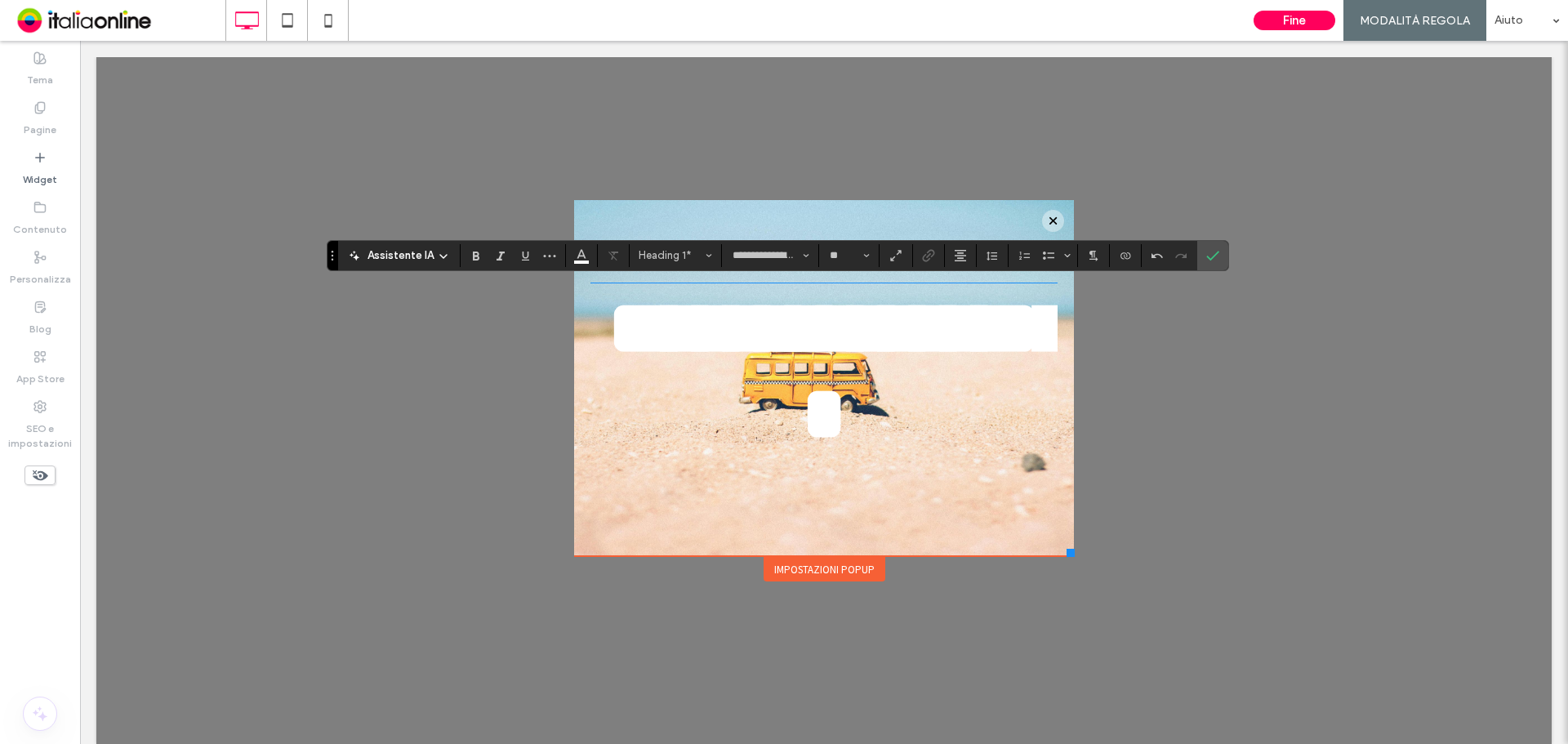
type input "**"
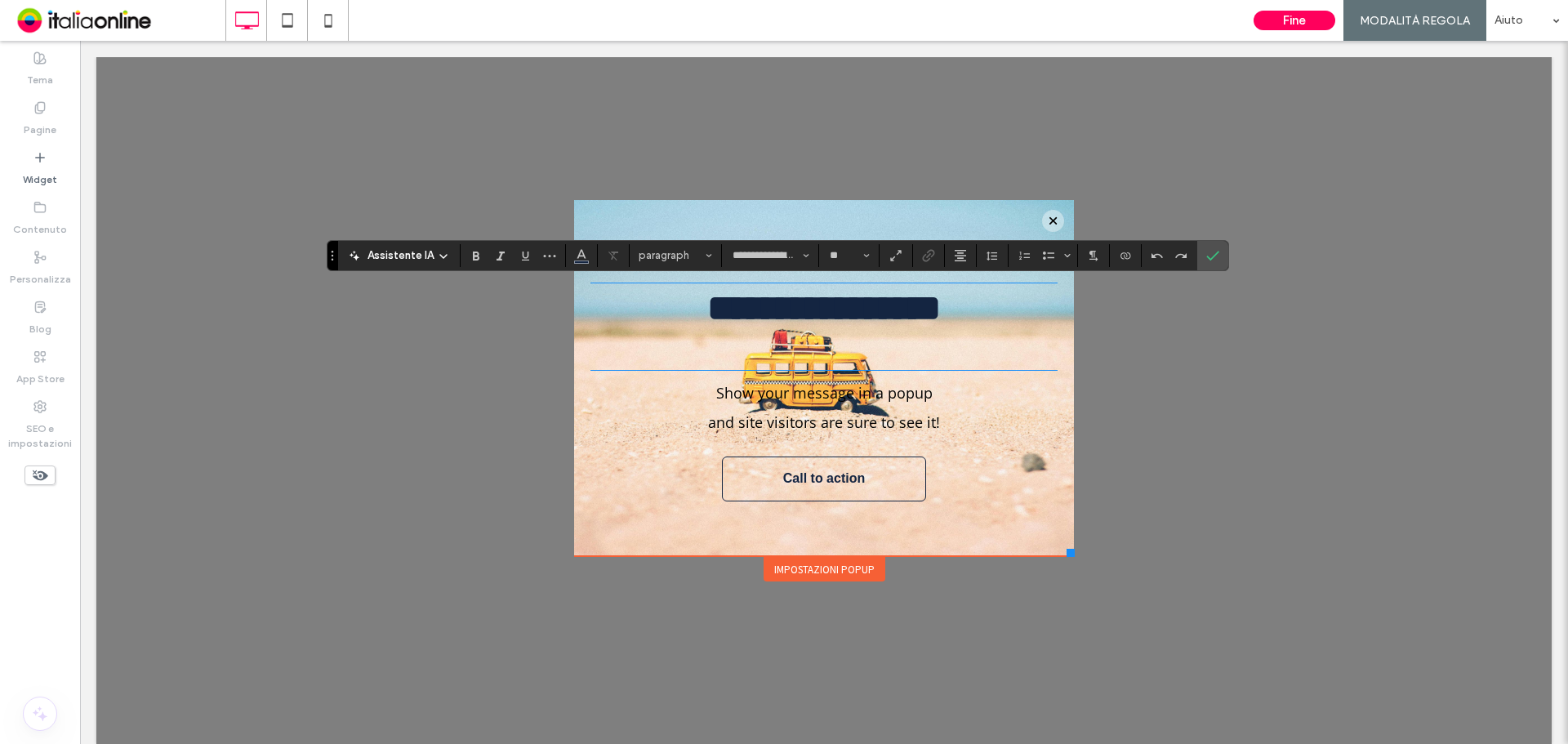
click at [845, 432] on span "and site visitors are sure to see it!" at bounding box center [823, 422] width 232 height 20
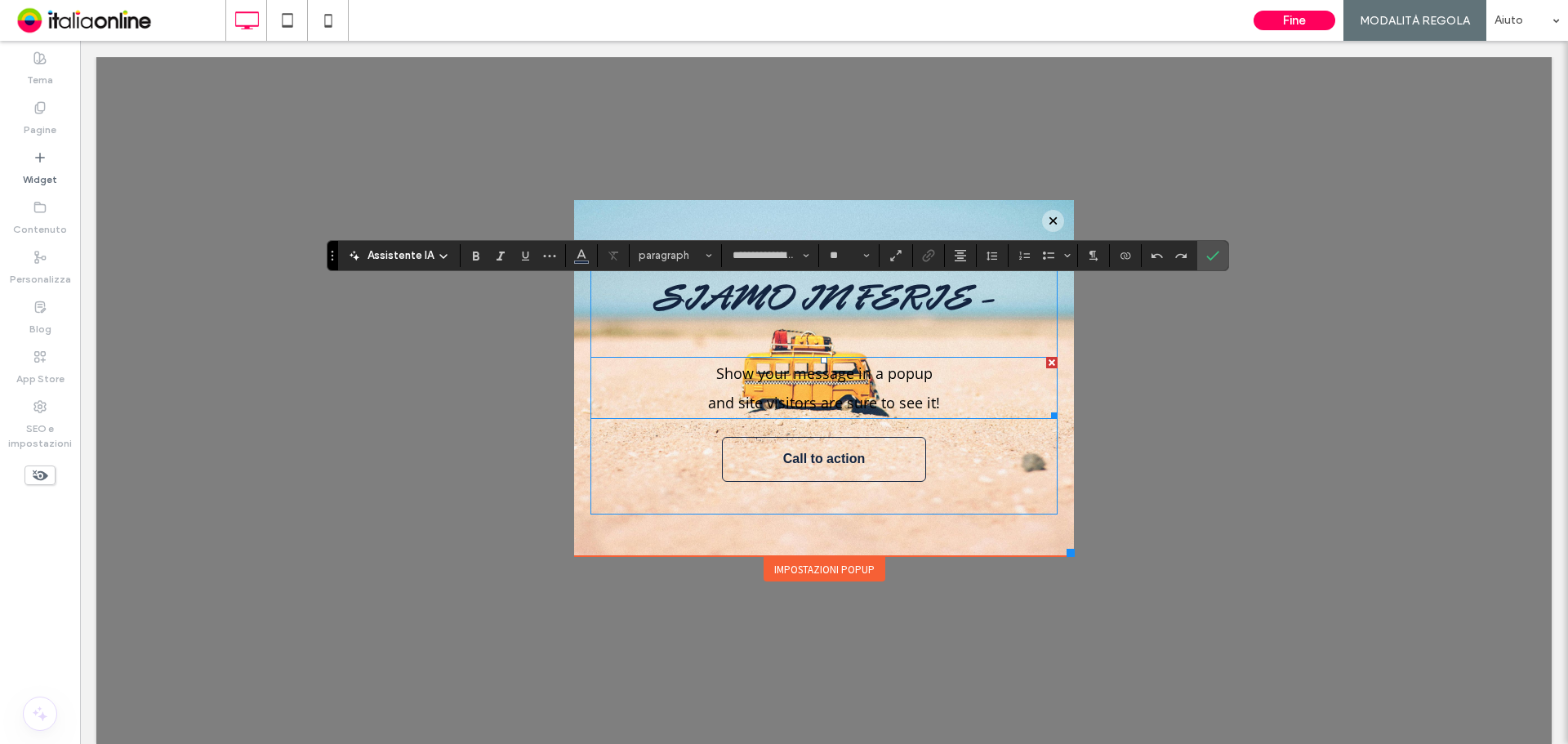
click at [845, 412] on span "and site visitors are sure to see it!" at bounding box center [823, 403] width 232 height 20
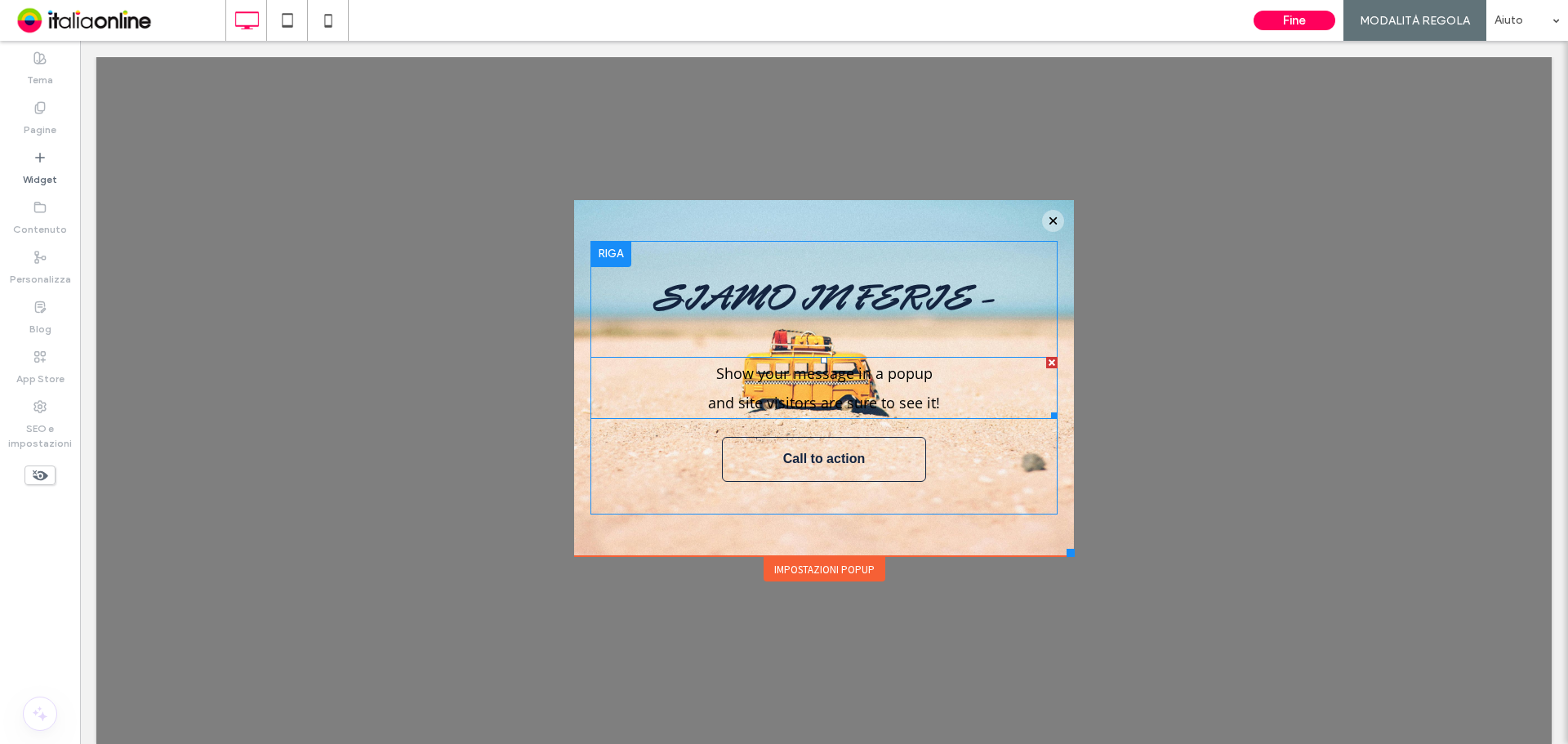
type input "*********"
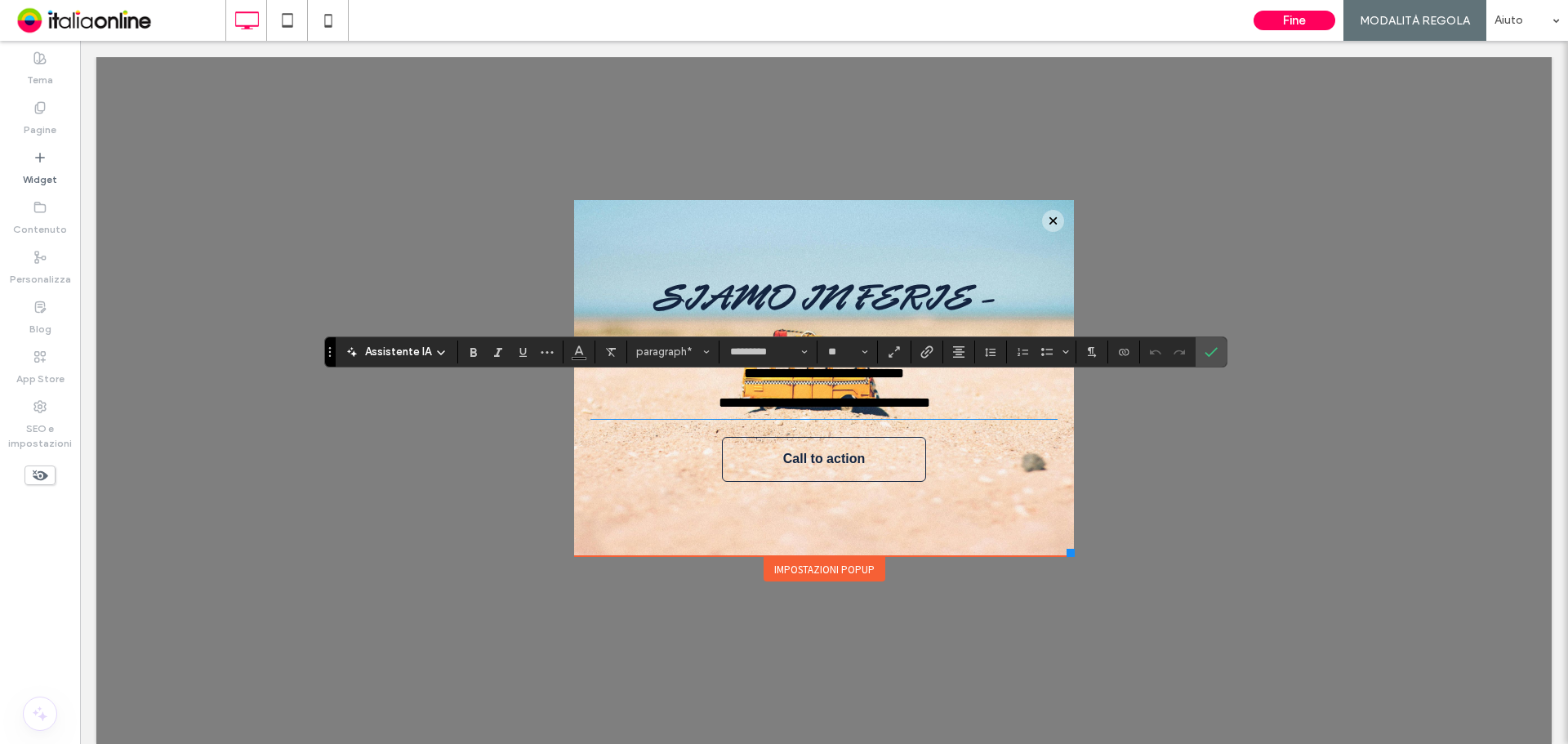
type input "**"
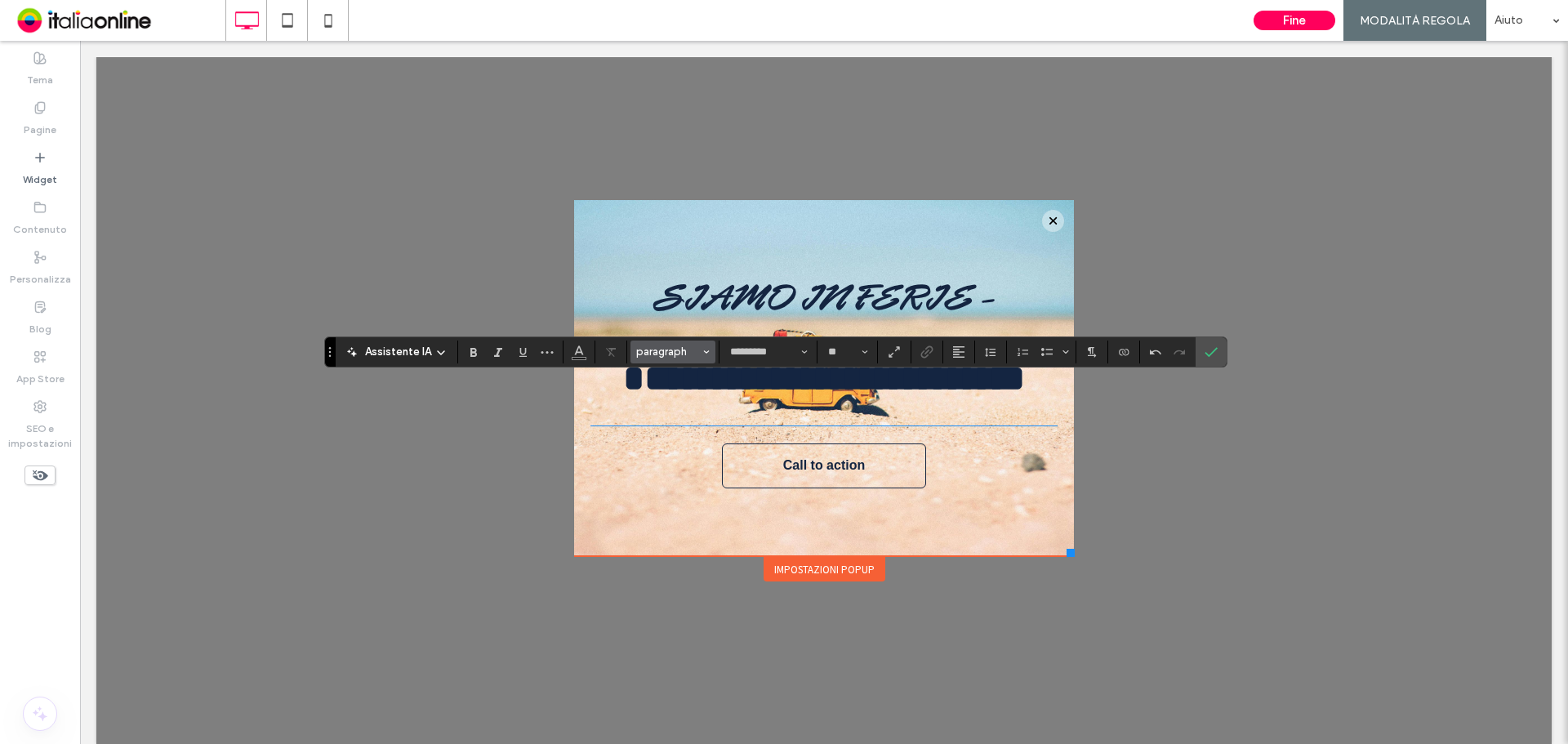
click at [657, 354] on span "paragraph" at bounding box center [668, 351] width 64 height 12
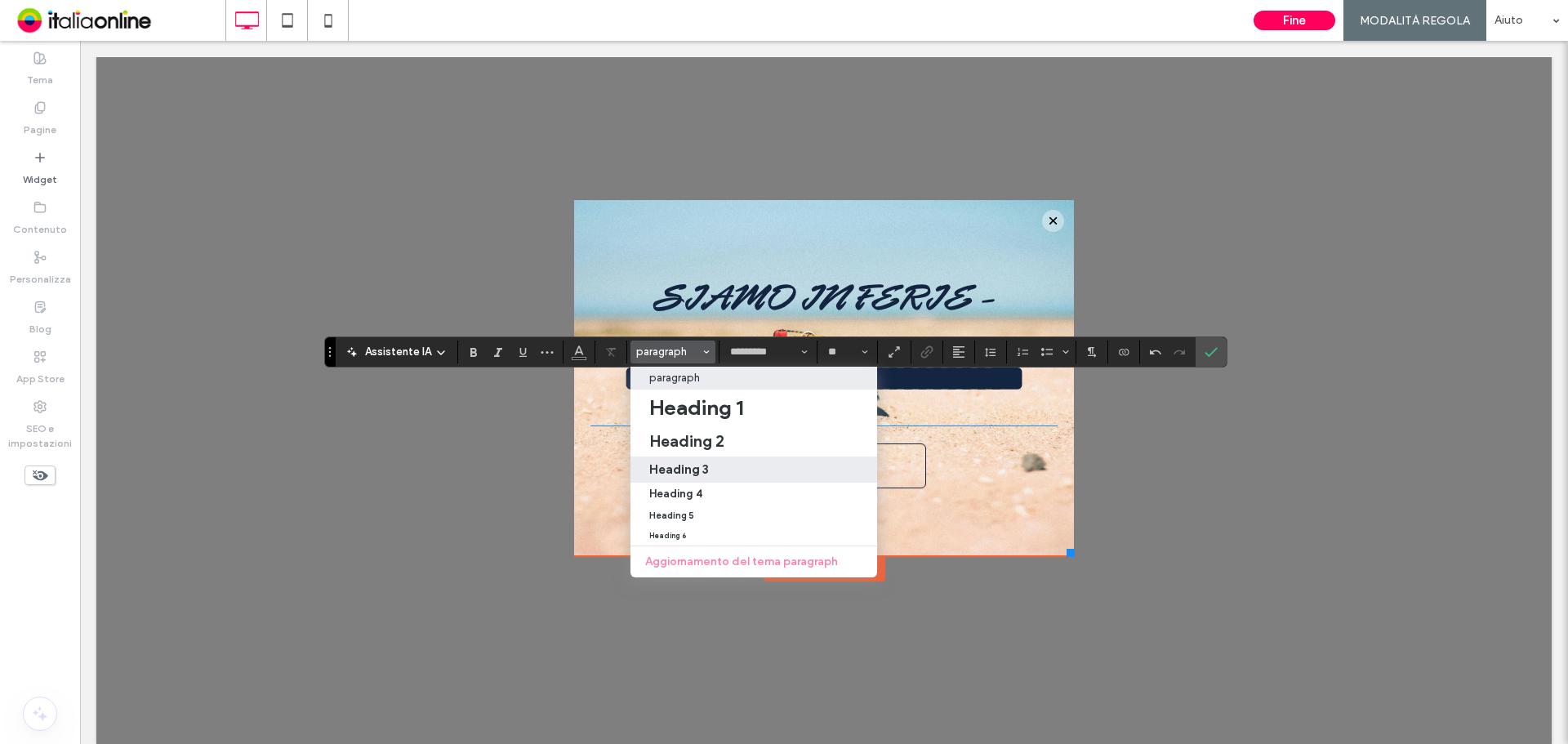
click at [689, 476] on h3 "Heading 3" at bounding box center [679, 470] width 59 height 16
type input "**"
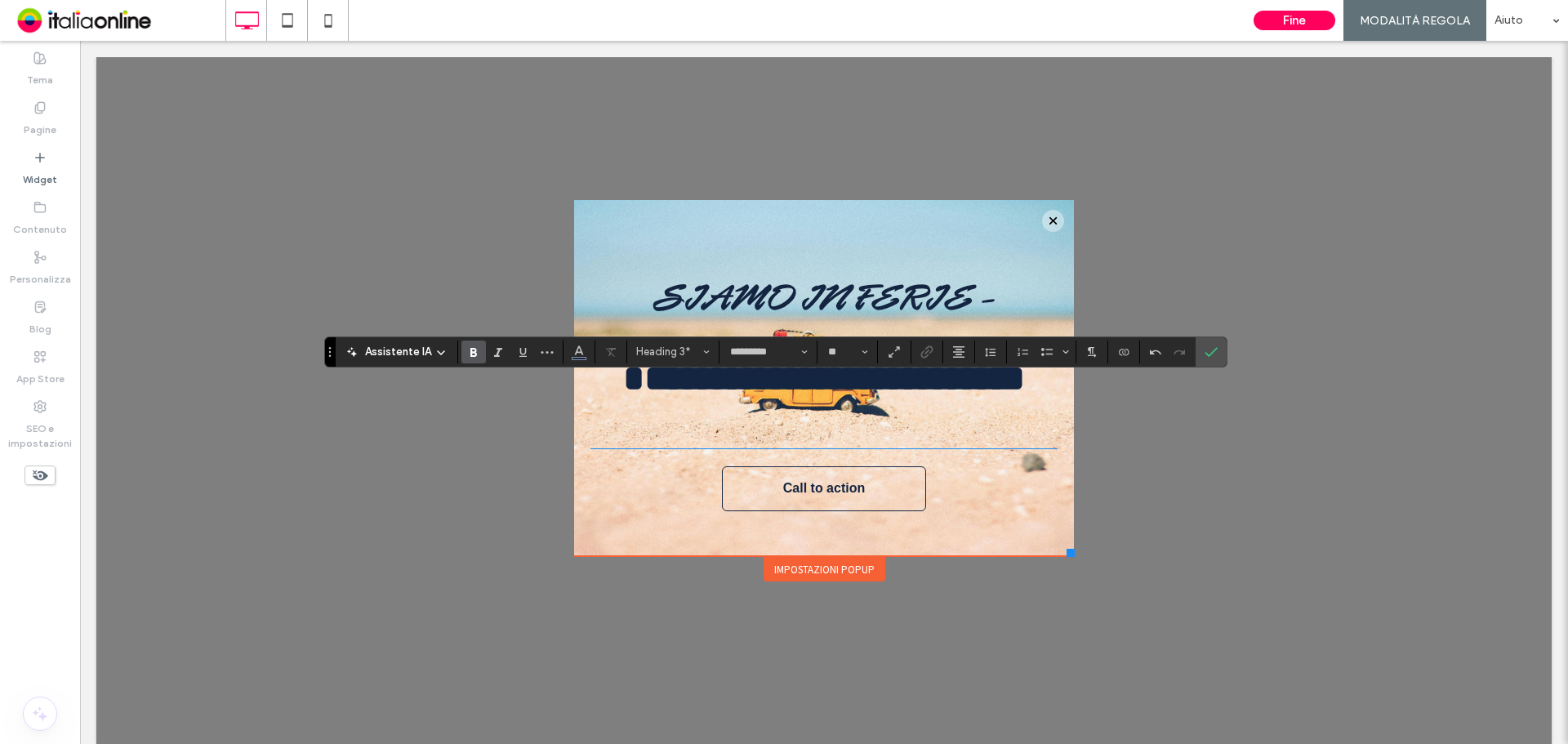
type input "*"
drag, startPoint x: 963, startPoint y: 478, endPoint x: 555, endPoint y: 361, distance: 424.4
click at [565, 361] on div "**********" at bounding box center [823, 401] width 516 height 418
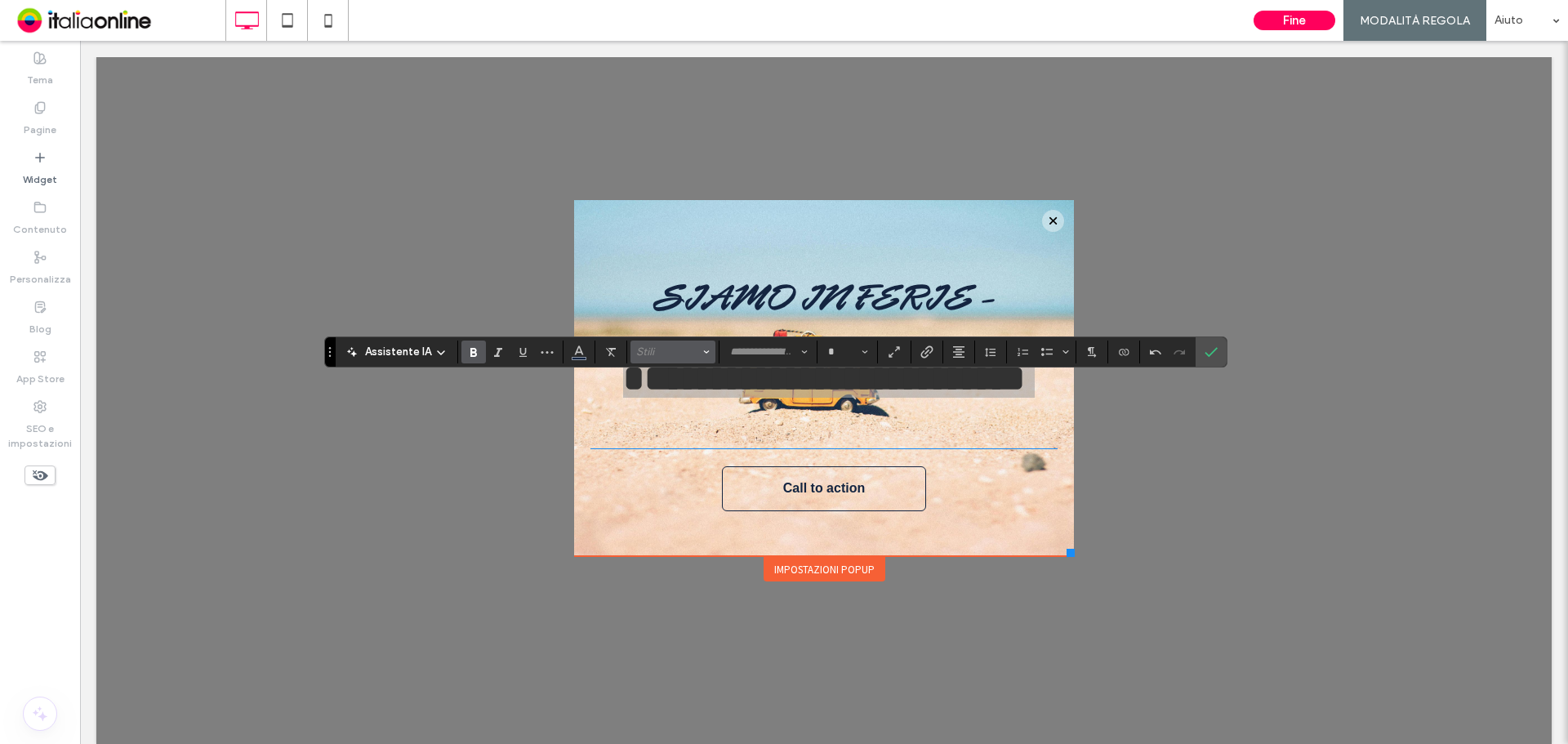
click at [636, 347] on span "Stili" at bounding box center [668, 351] width 64 height 12
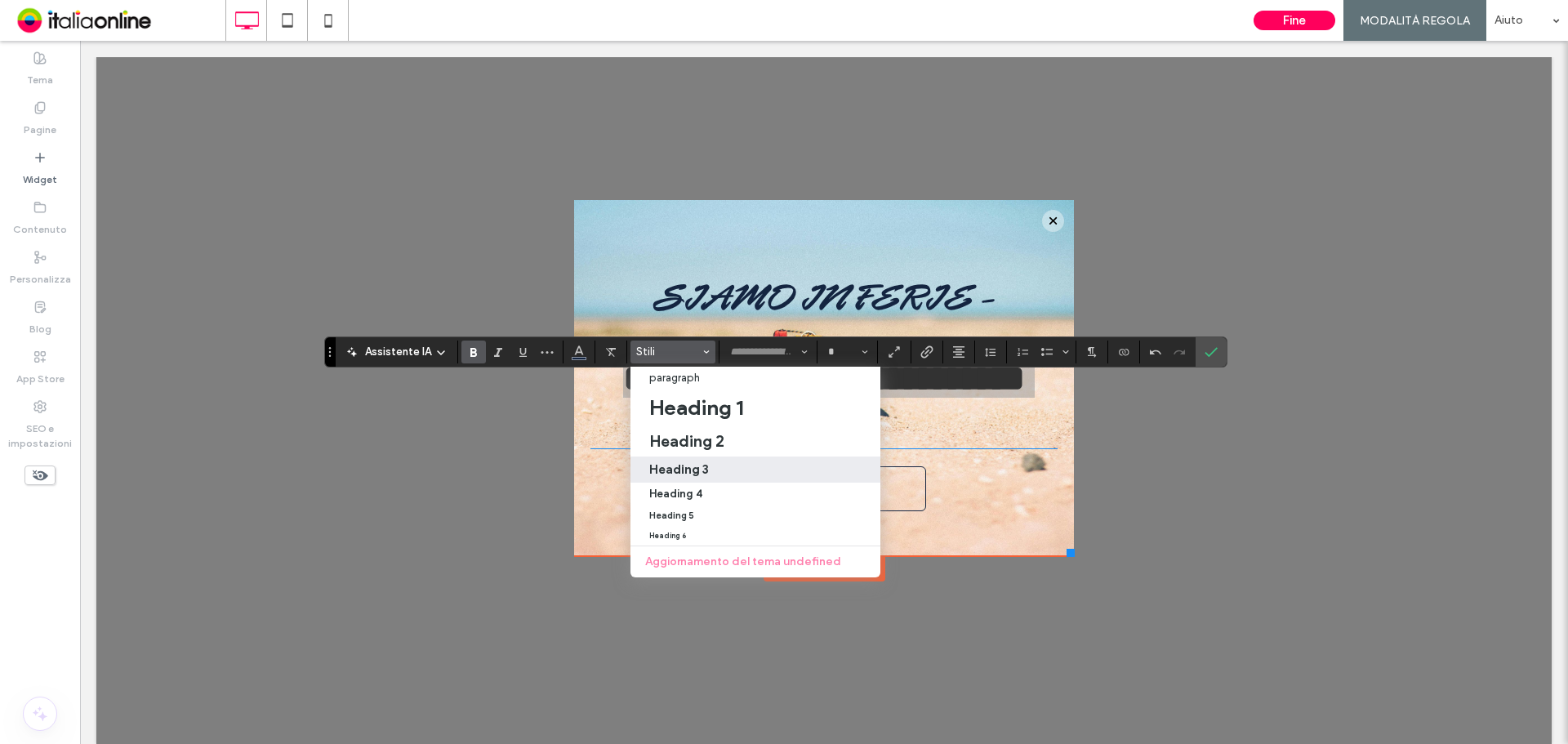
click at [695, 468] on h3 "Heading 3" at bounding box center [679, 470] width 59 height 16
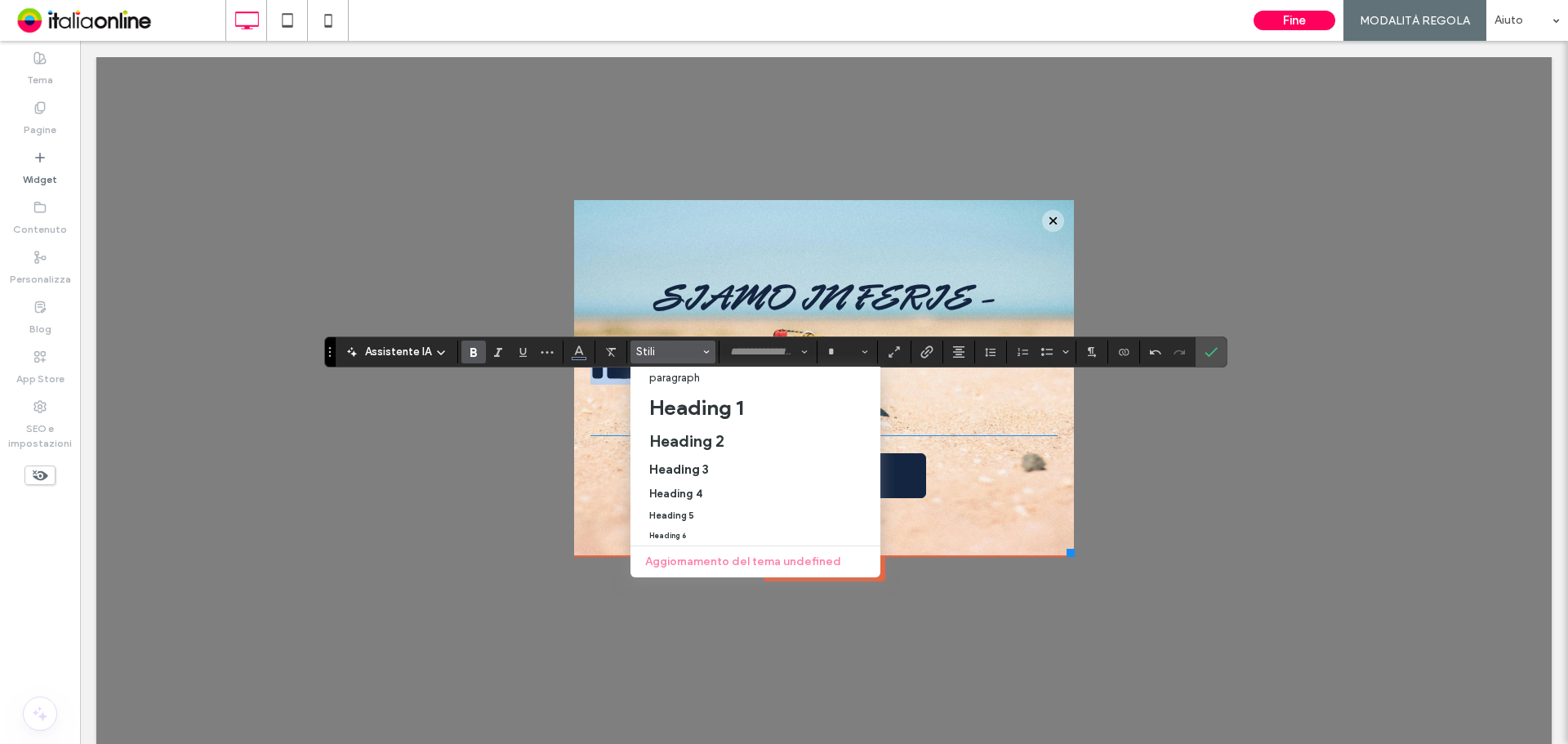
type input "*********"
type input "**"
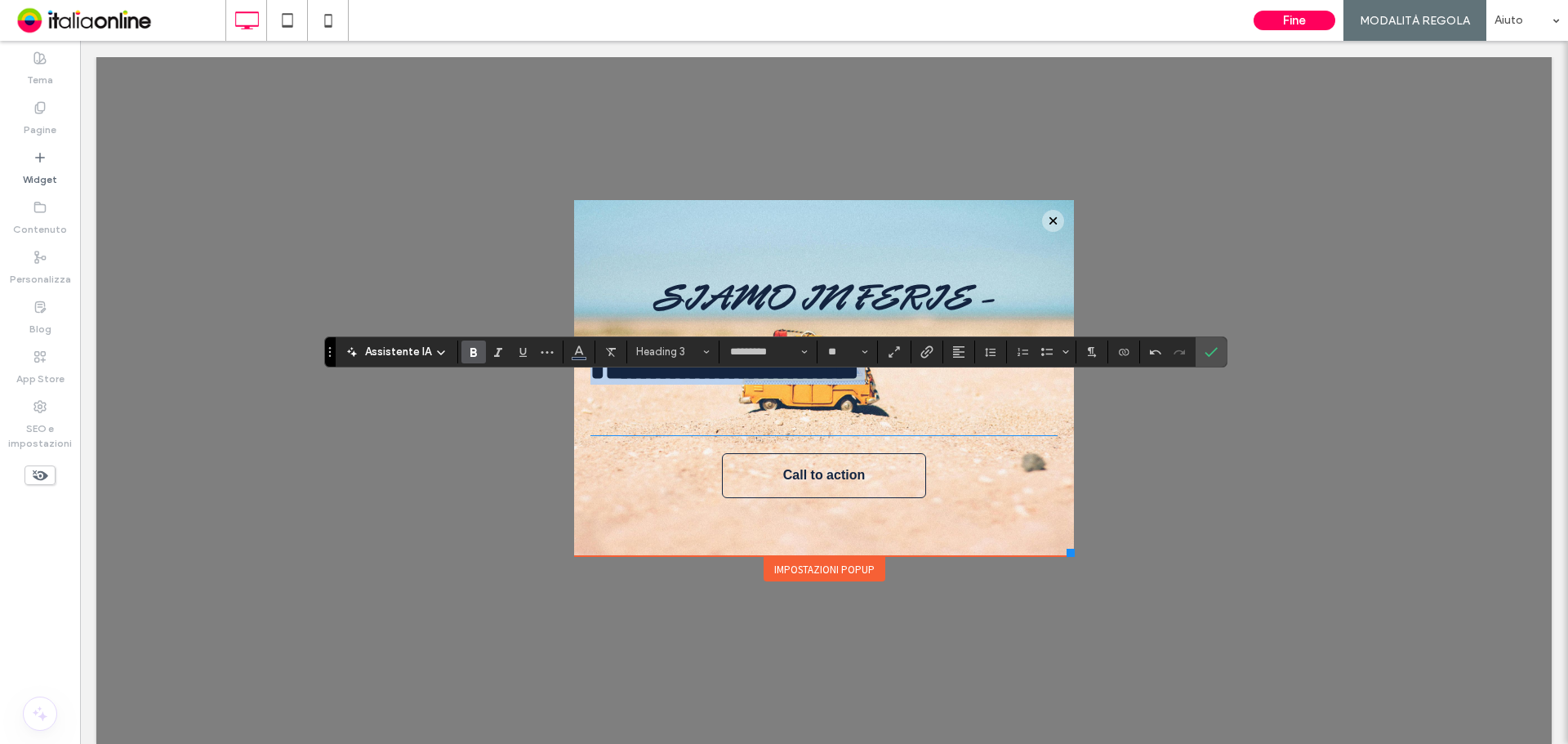
click at [921, 433] on h3 "﻿" at bounding box center [823, 409] width 467 height 49
click at [1176, 363] on div "Assistente IA Heading 3* ********* **" at bounding box center [776, 351] width 902 height 31
click at [1200, 362] on label "Conferma" at bounding box center [1211, 352] width 25 height 30
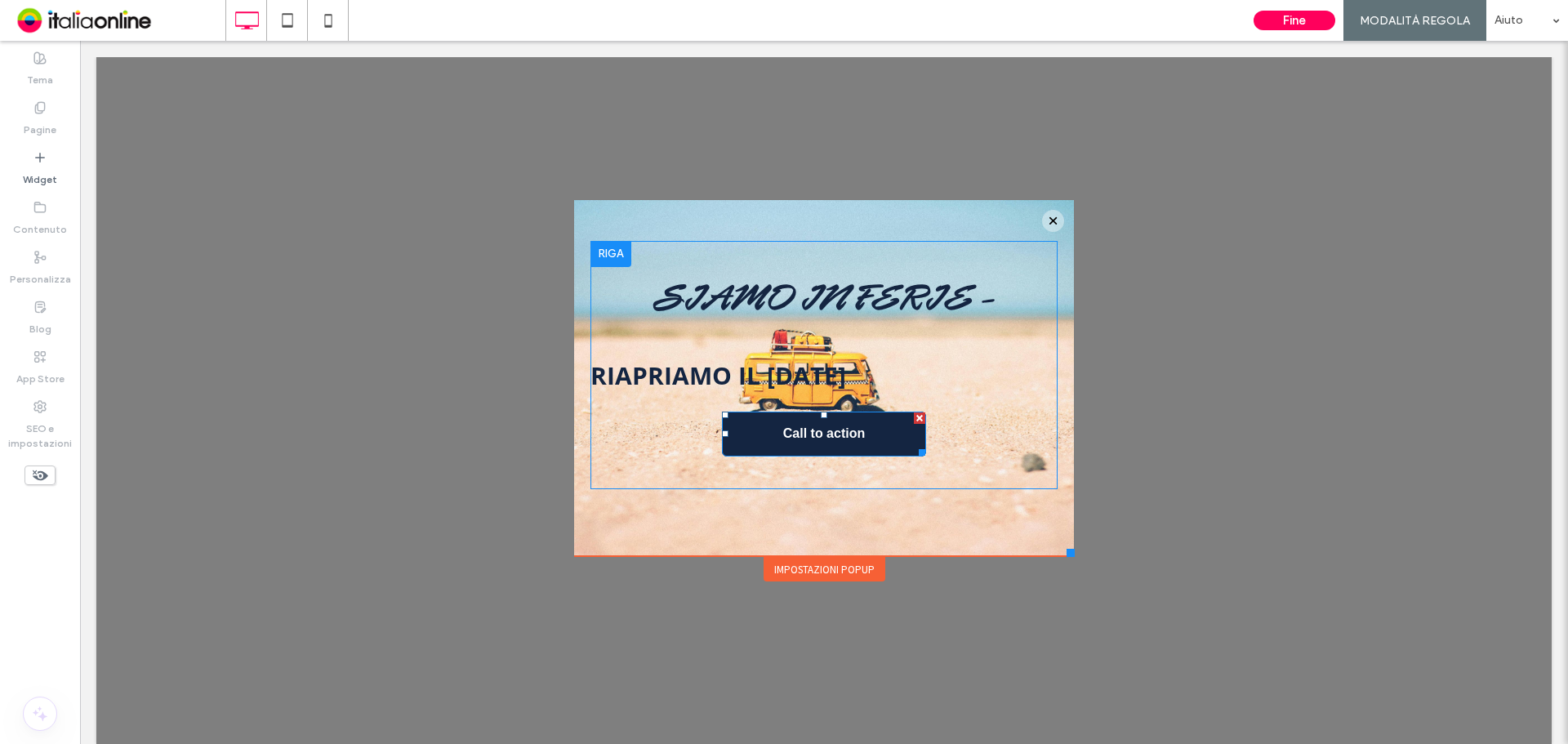
drag, startPoint x: 906, startPoint y: 438, endPoint x: 857, endPoint y: 425, distance: 50.7
click at [914, 424] on div at bounding box center [920, 418] width 12 height 12
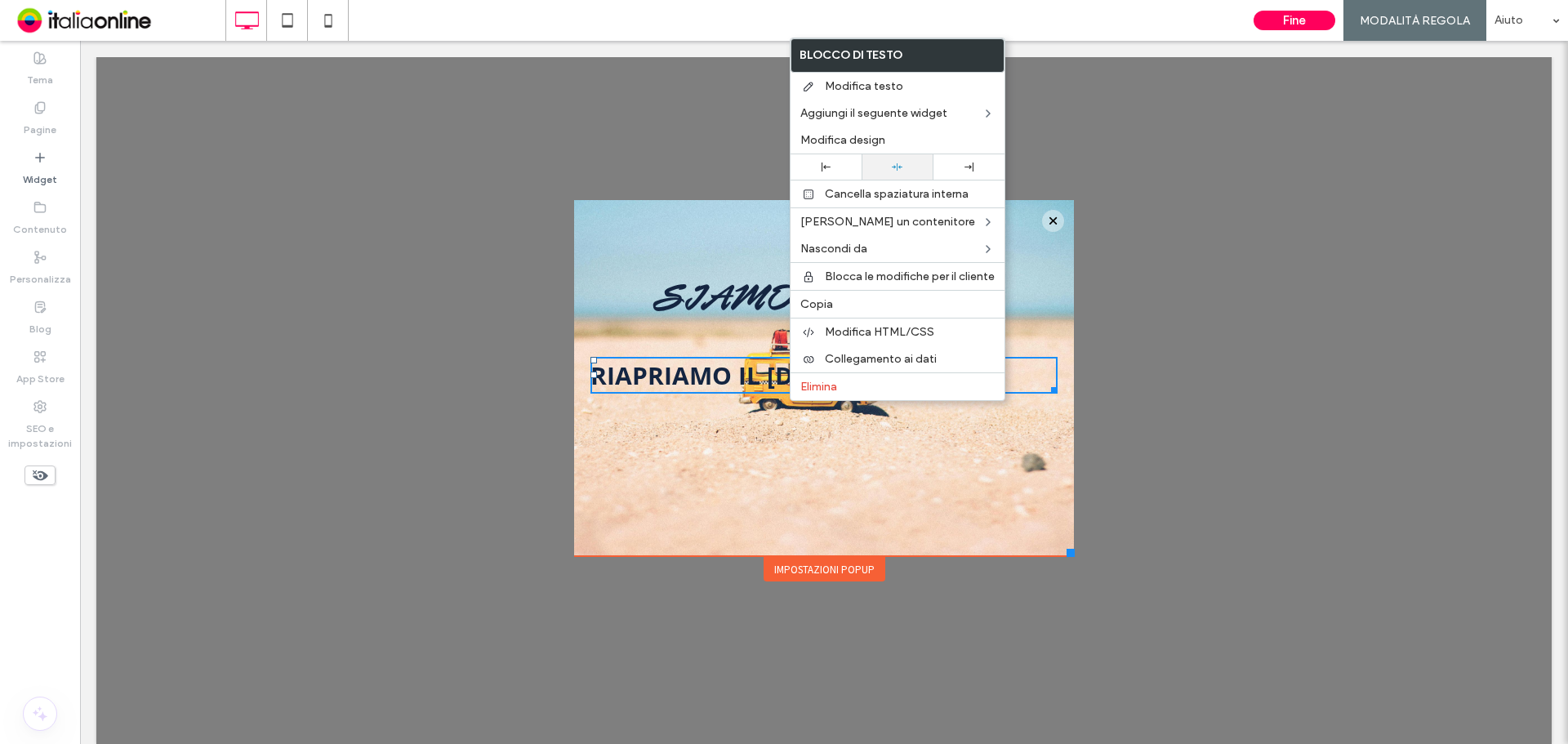
click at [887, 159] on div at bounding box center [897, 167] width 71 height 26
drag, startPoint x: 889, startPoint y: 438, endPoint x: 694, endPoint y: 396, distance: 199.5
click at [694, 392] on span "RIAPRIAMO IL 29 SETTEMBRE ﻿" at bounding box center [717, 375] width 256 height 34
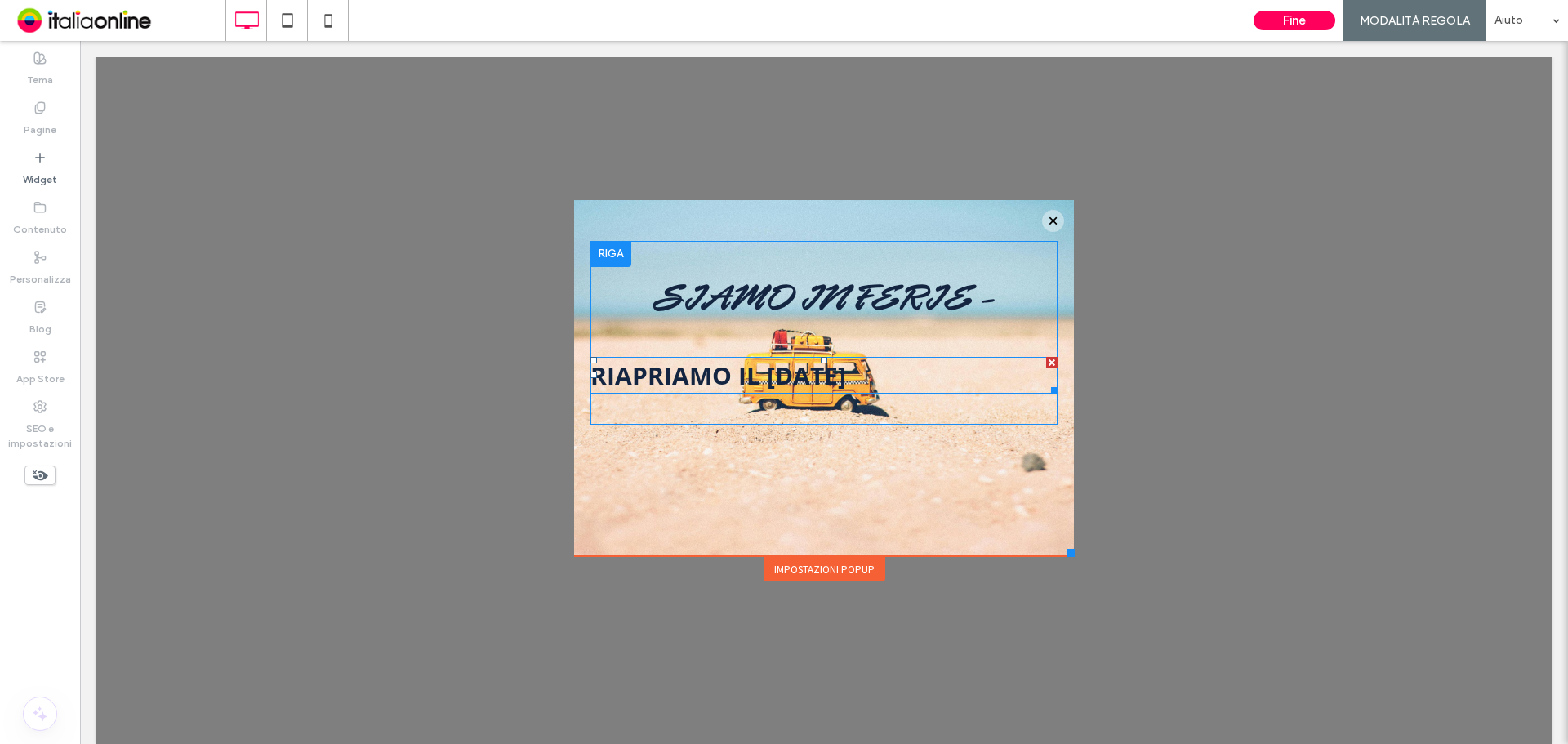
click at [693, 392] on span "RIAPRIAMO IL 29 SETTEMBRE ﻿" at bounding box center [717, 375] width 256 height 34
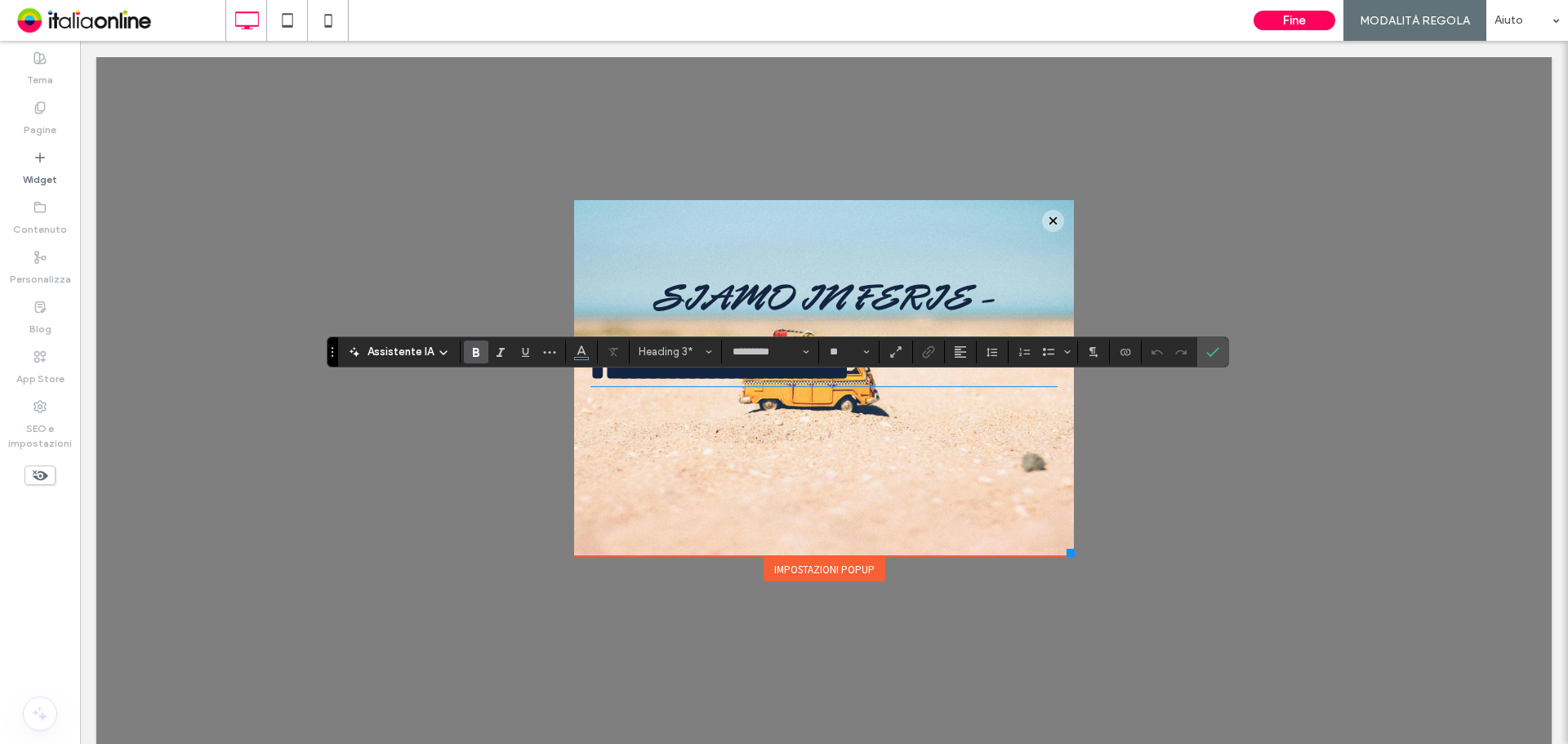
click at [693, 383] on span "**********" at bounding box center [719, 371] width 259 height 24
click at [968, 348] on button "Allineamento" at bounding box center [960, 351] width 25 height 23
click at [987, 409] on label "ui.textEditor.alignment.center" at bounding box center [977, 403] width 57 height 24
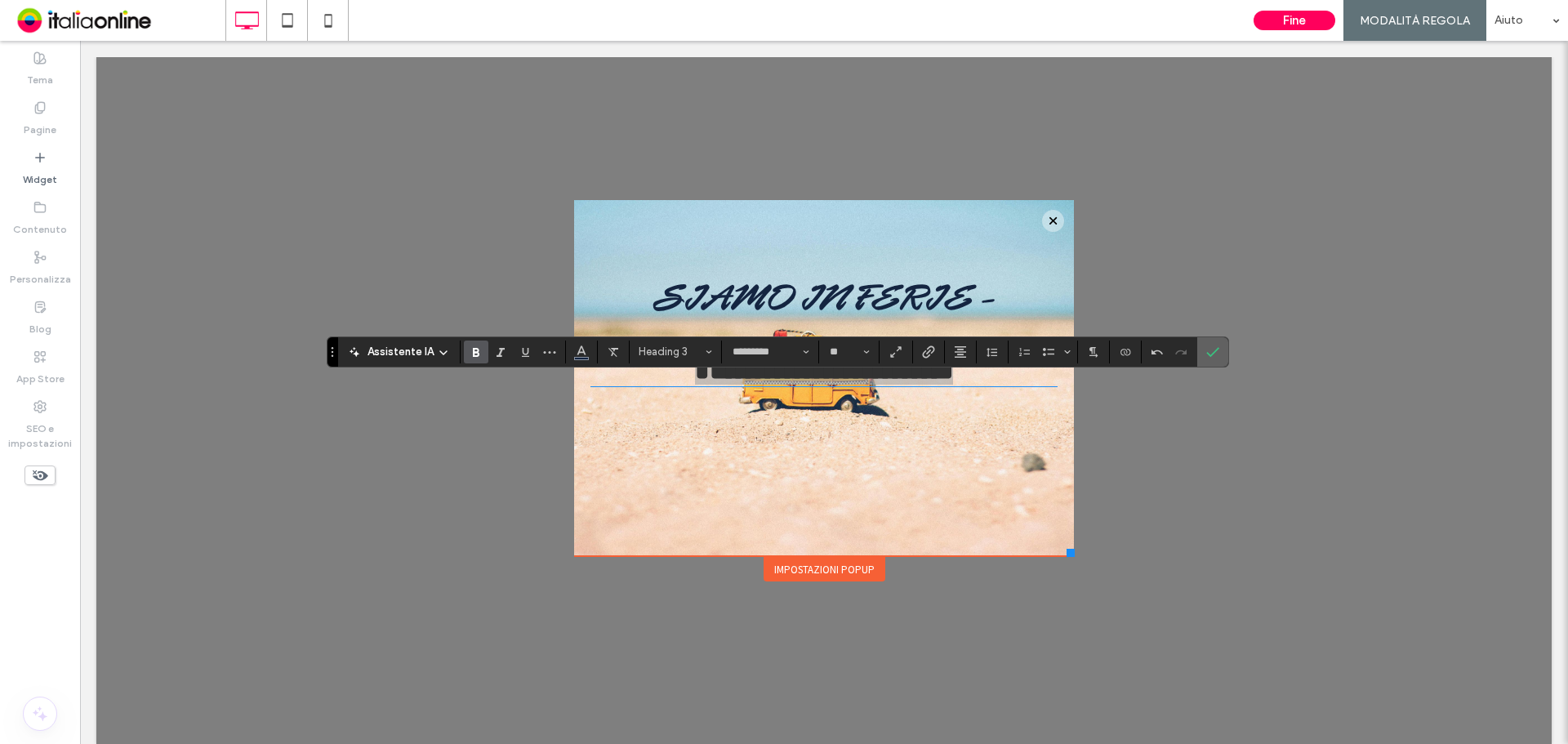
click at [1206, 355] on icon "Conferma" at bounding box center [1212, 351] width 13 height 13
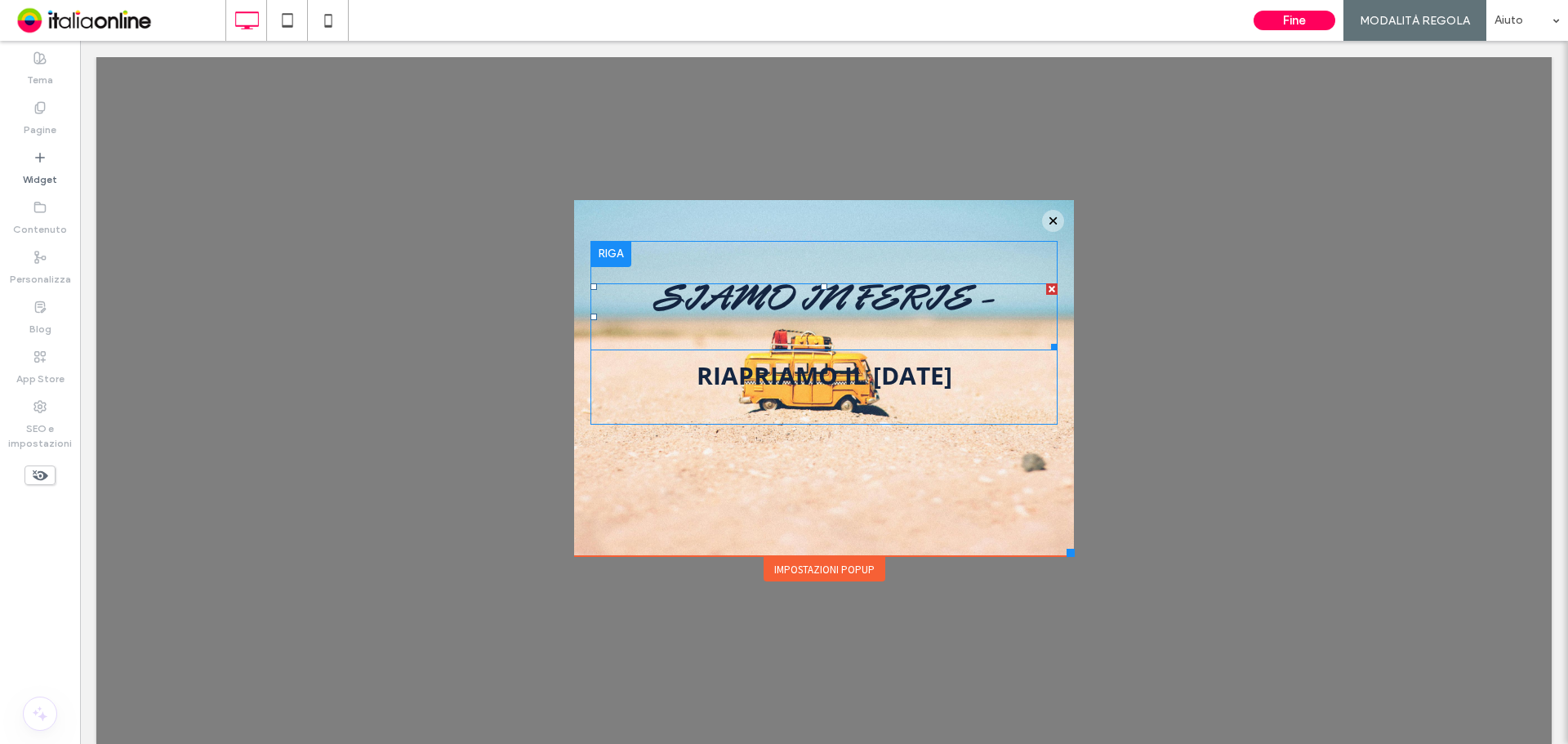
click at [909, 348] on h2 "SIAMO IN FERIE -" at bounding box center [823, 317] width 467 height 64
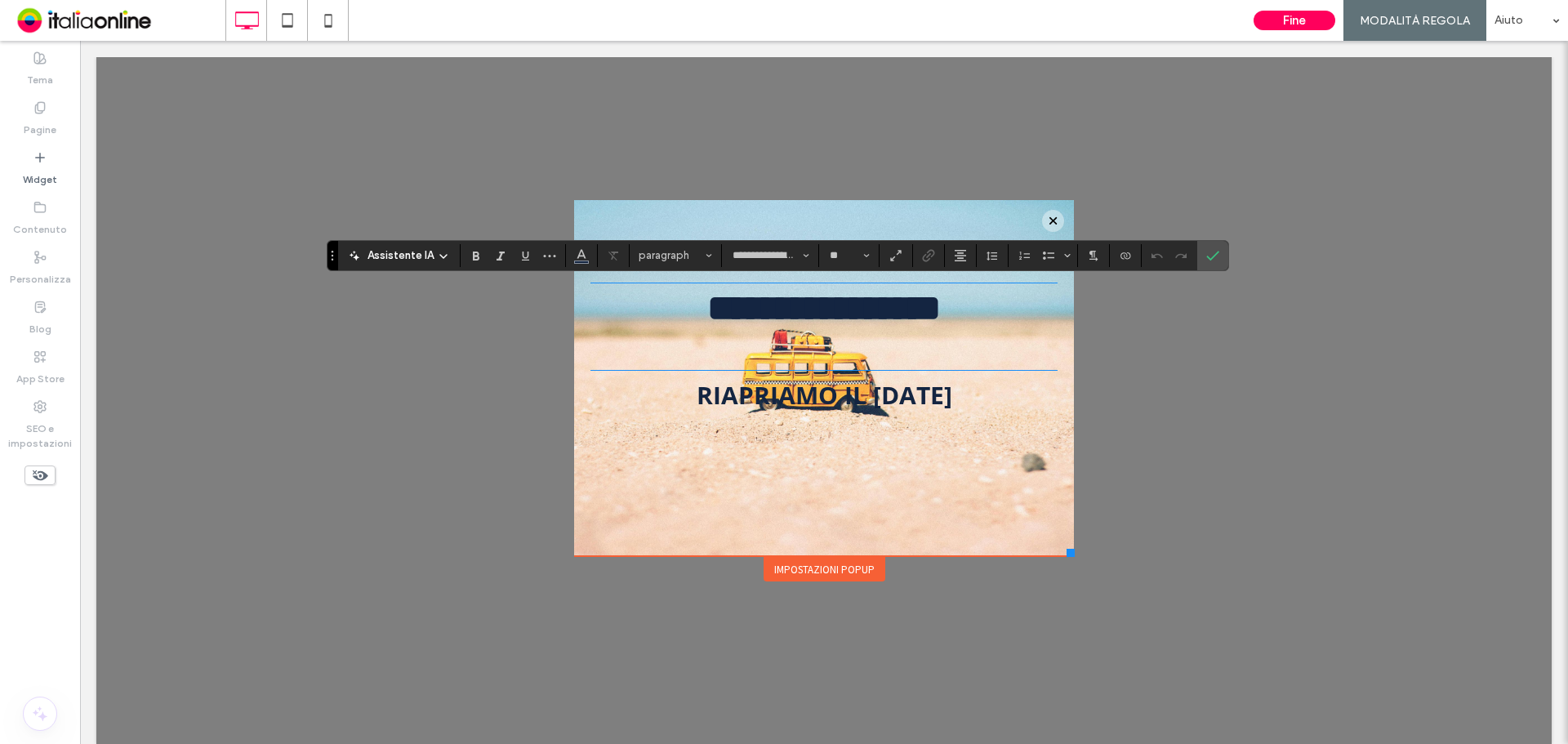
click at [888, 349] on h2 "**********" at bounding box center [823, 327] width 467 height 83
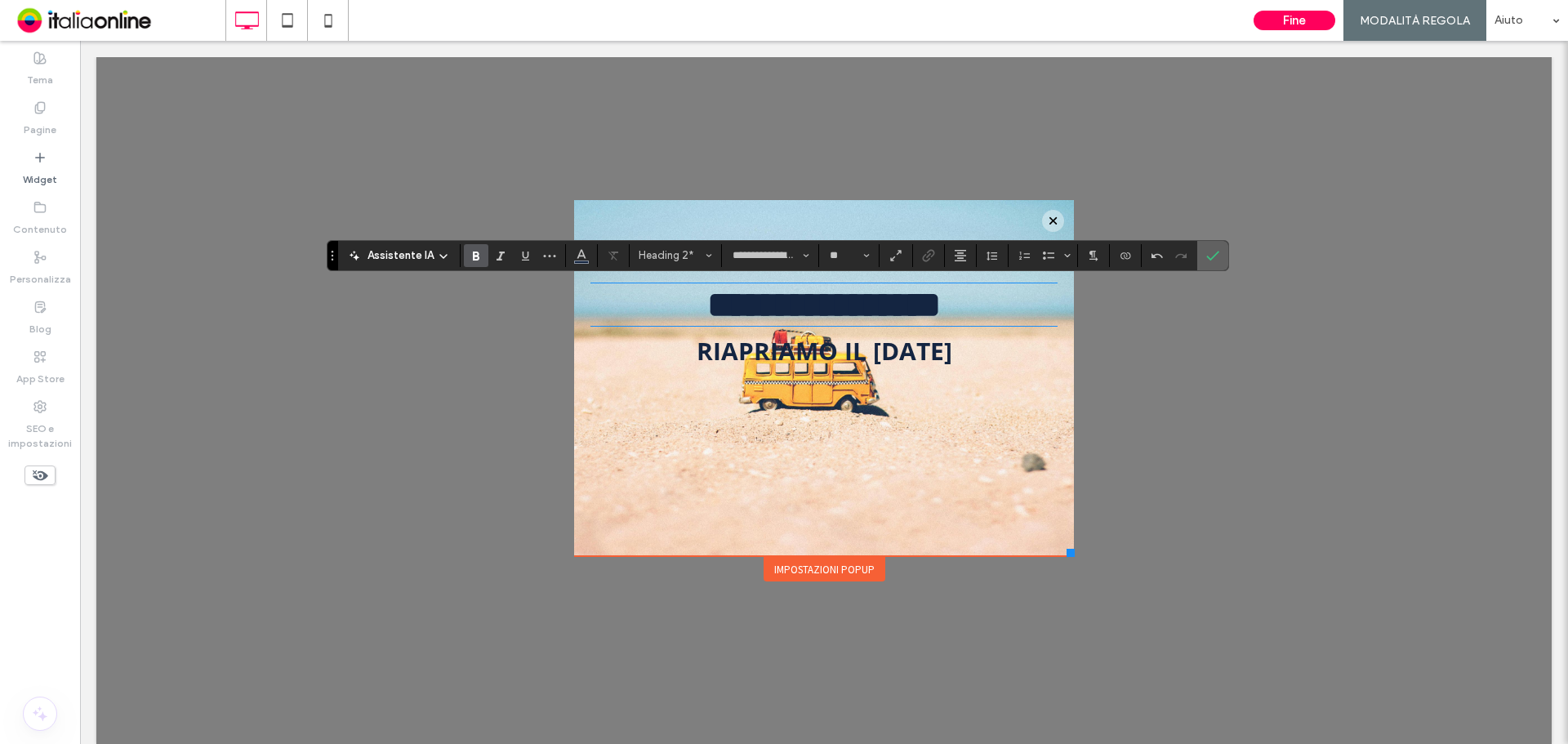
click at [1213, 256] on use "Conferma" at bounding box center [1212, 256] width 13 height 10
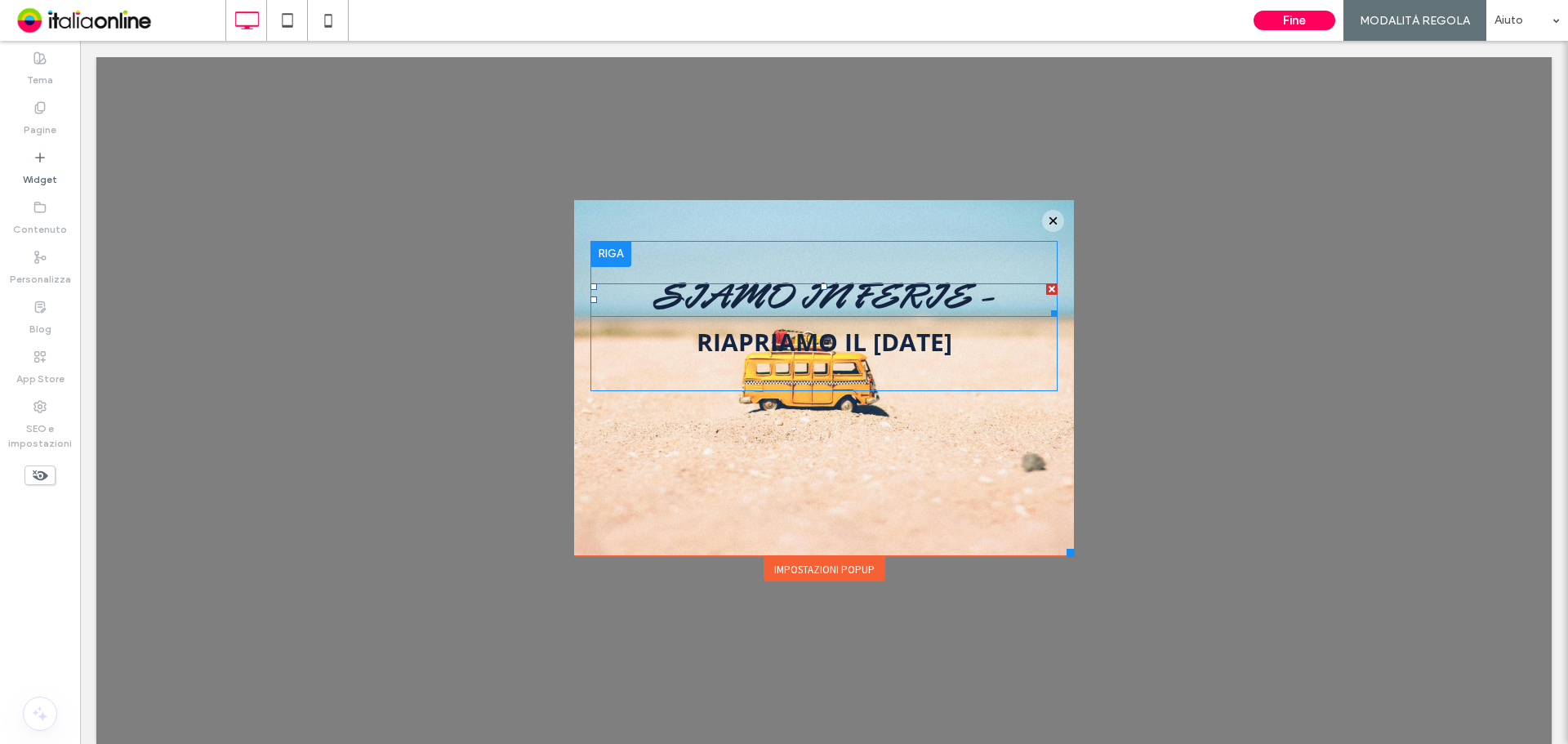
click at [973, 299] on strong "SIAMO IN FERIE -" at bounding box center [824, 300] width 343 height 29
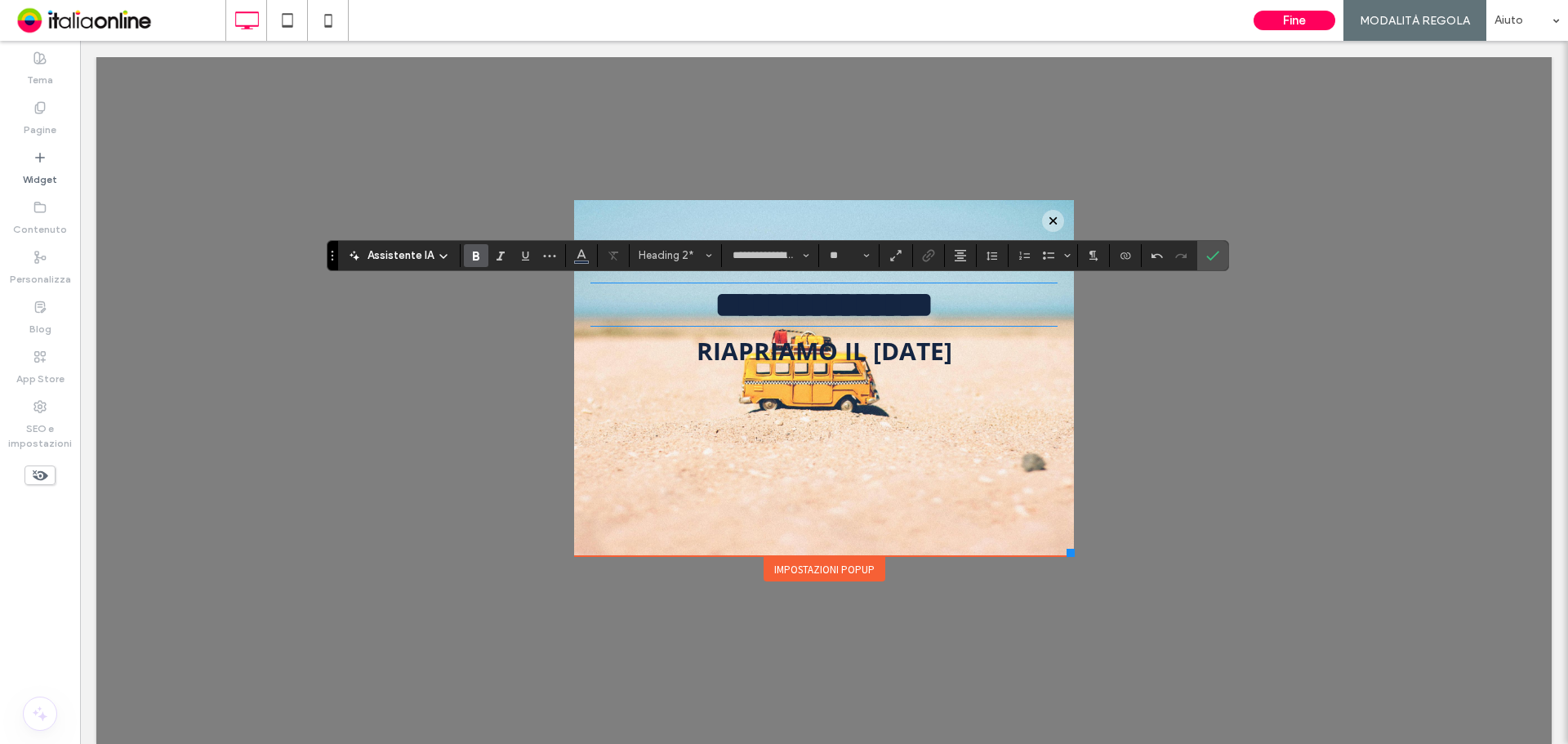
click at [848, 300] on strong "**********" at bounding box center [824, 304] width 219 height 36
click at [1213, 265] on span "Conferma" at bounding box center [1212, 256] width 13 height 28
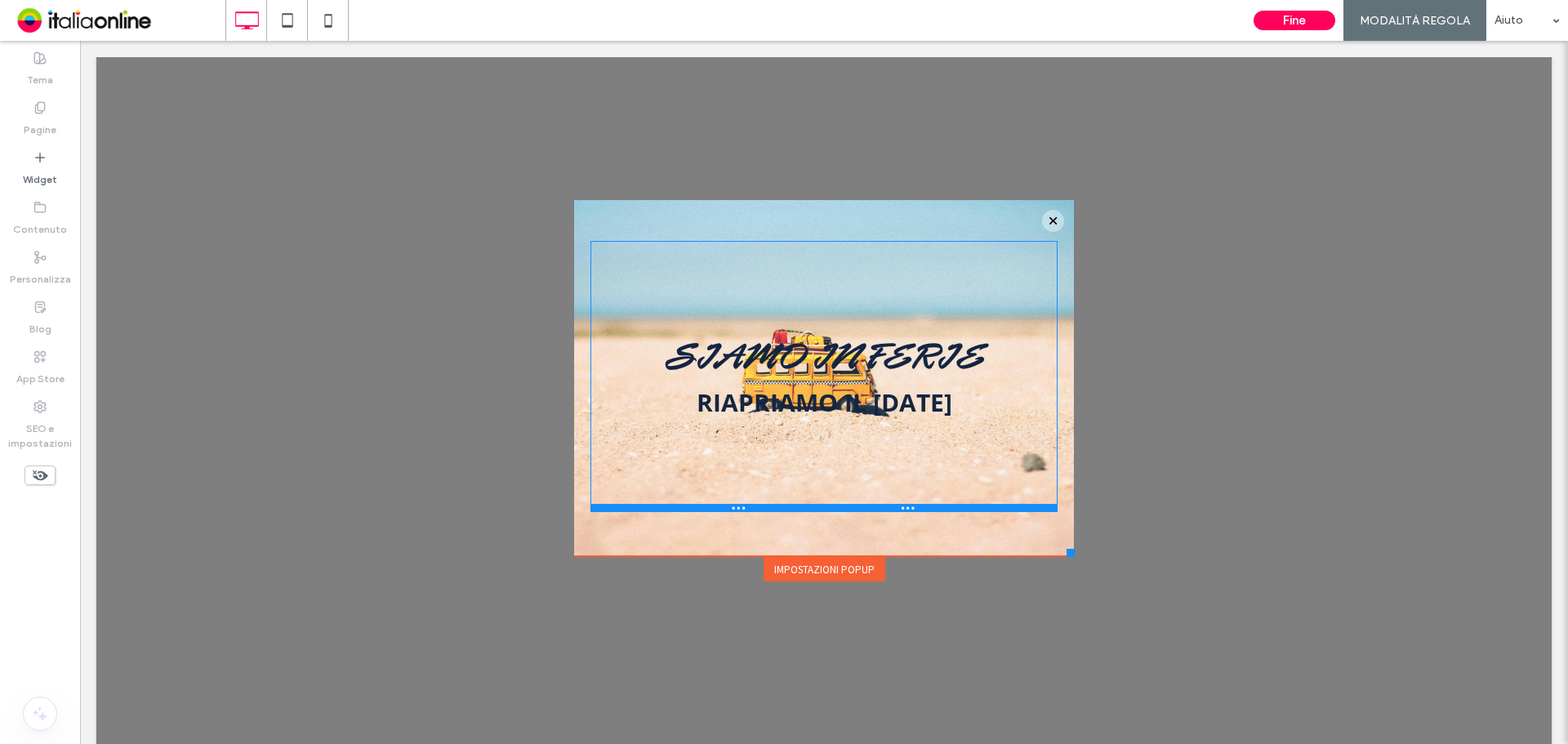
drag, startPoint x: 812, startPoint y: 400, endPoint x: 821, endPoint y: 520, distance: 120.3
click at [821, 512] on div at bounding box center [823, 508] width 467 height 8
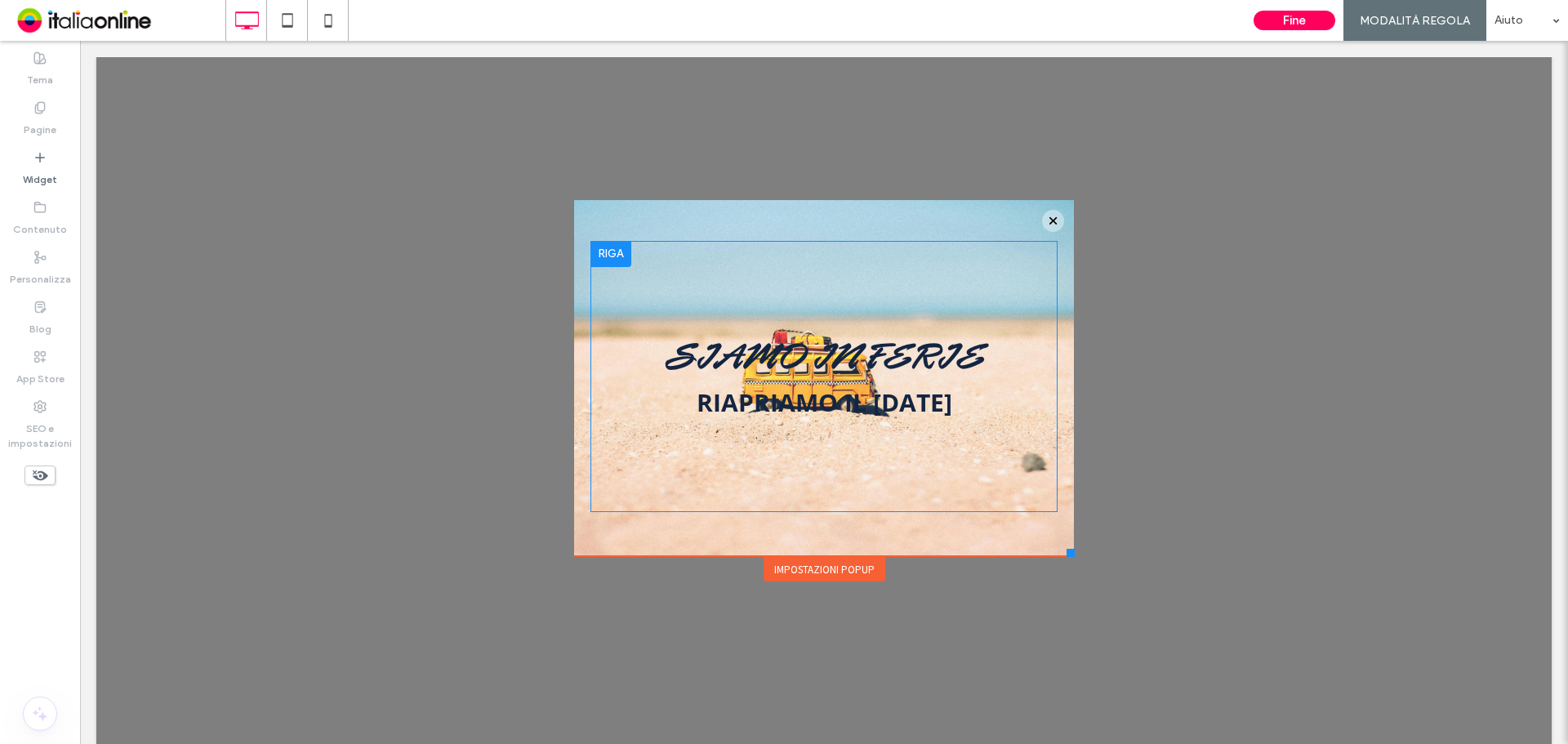
click at [596, 249] on div at bounding box center [610, 254] width 40 height 26
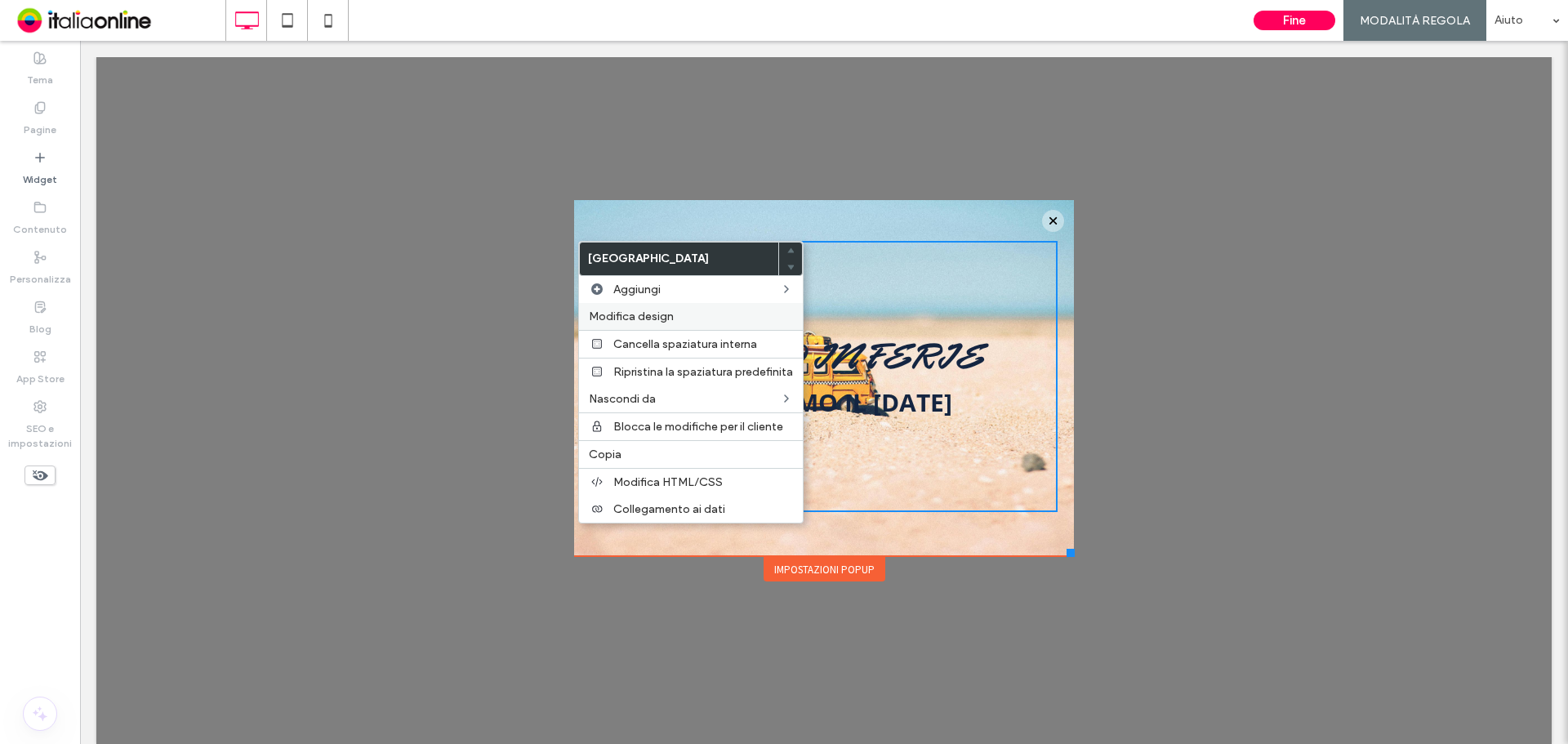
click at [636, 307] on div "Modifica design" at bounding box center [691, 316] width 224 height 27
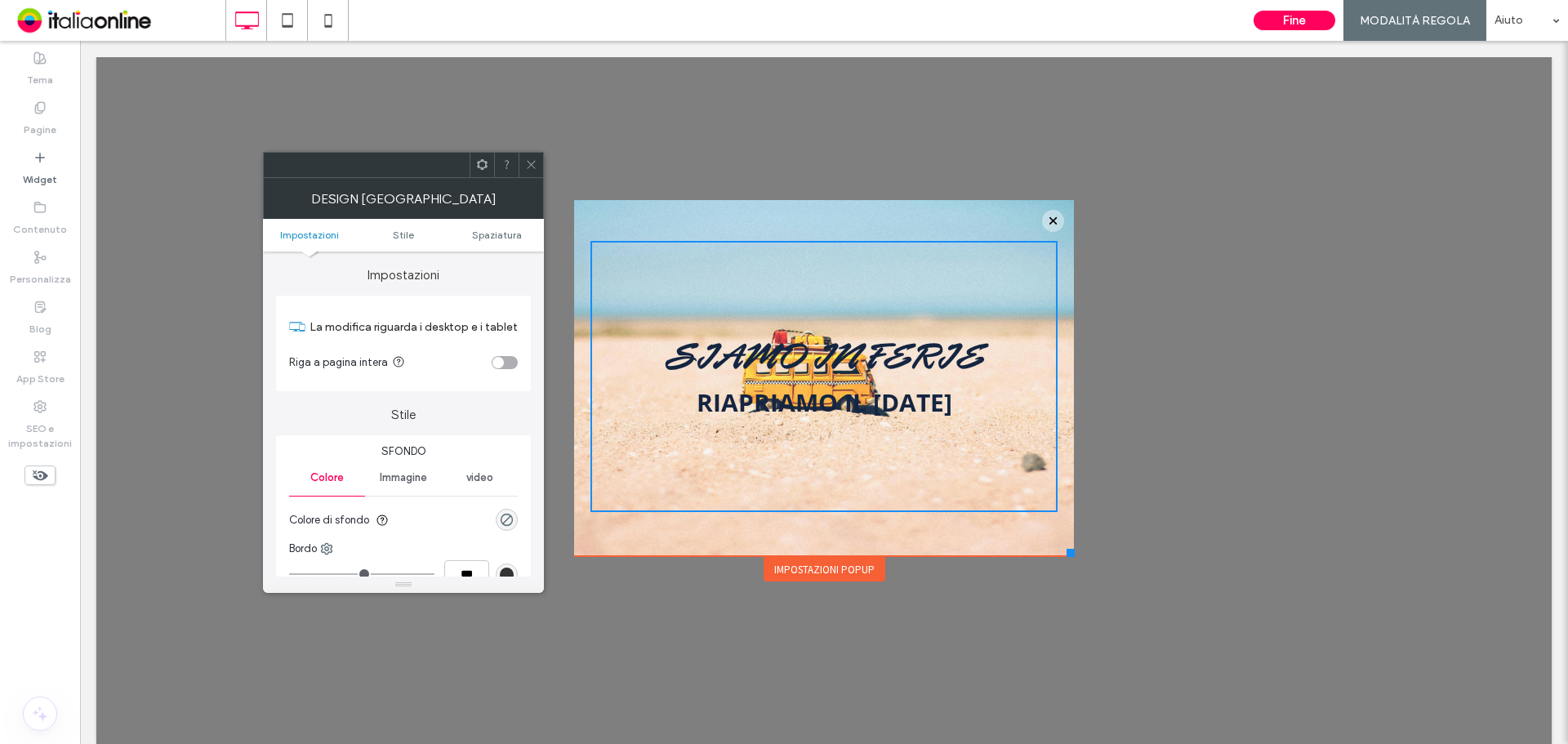
drag, startPoint x: 539, startPoint y: 168, endPoint x: 518, endPoint y: 230, distance: 65.5
click at [539, 168] on div at bounding box center [530, 165] width 25 height 25
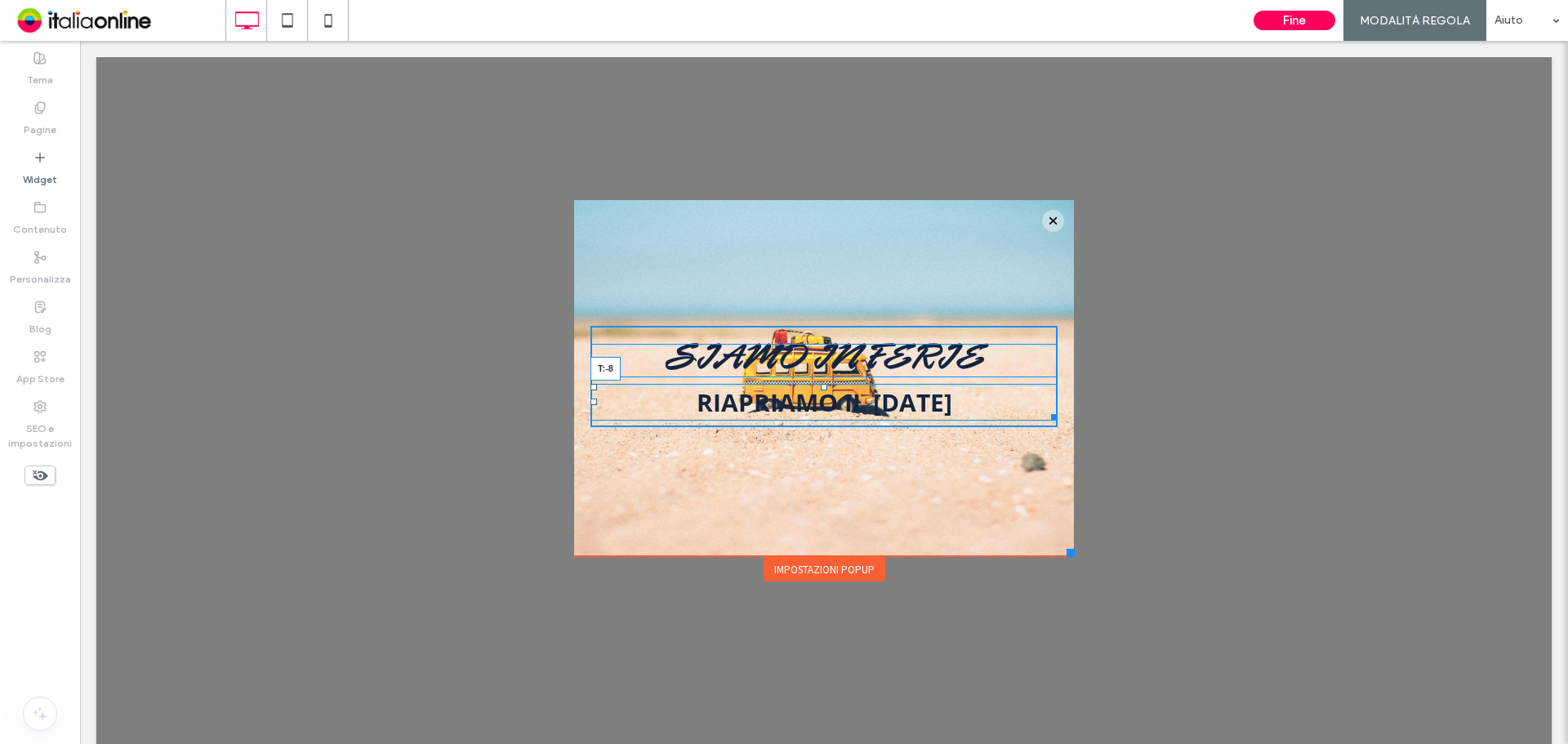
drag, startPoint x: 809, startPoint y: 395, endPoint x: 809, endPoint y: 378, distance: 17.0
click at [809, 378] on div "SIAMO IN FERIE RIAPRIAMO IL 29 SETTEMBRE T:-8 Click To Paste" at bounding box center [823, 376] width 467 height 102
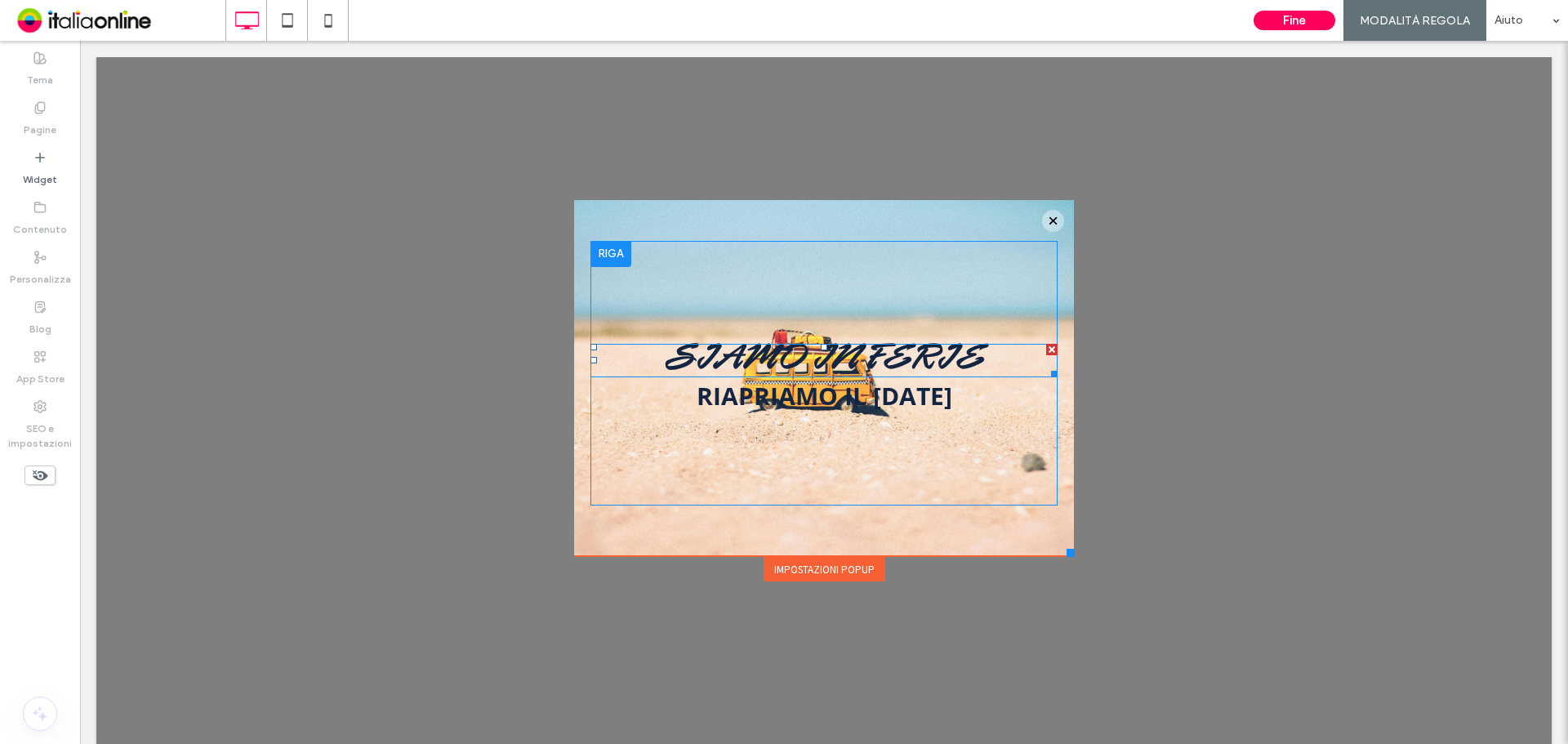
click at [625, 358] on h2 "SIAMO IN FERIE" at bounding box center [823, 360] width 467 height 31
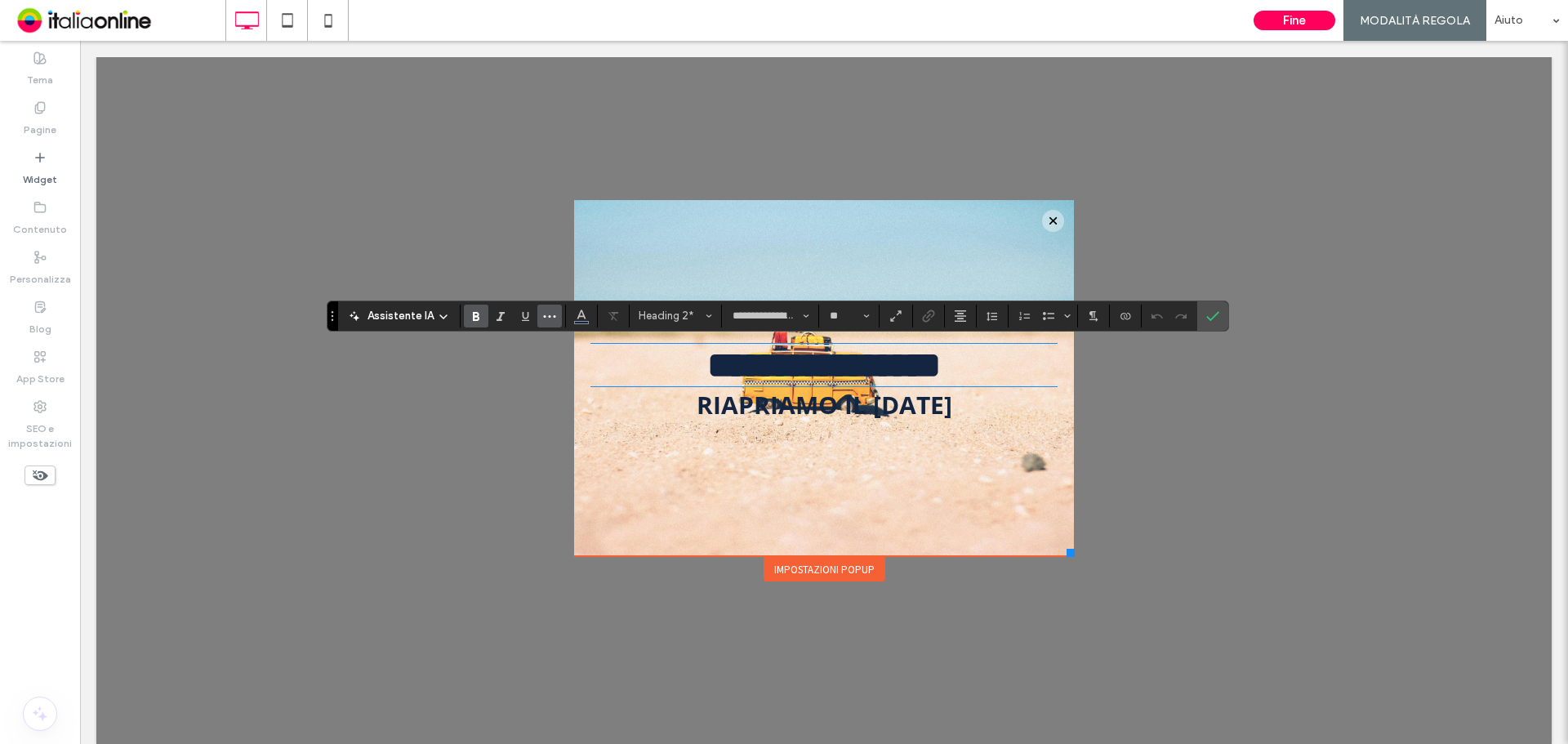
click at [556, 312] on button "Altro" at bounding box center [550, 316] width 25 height 23
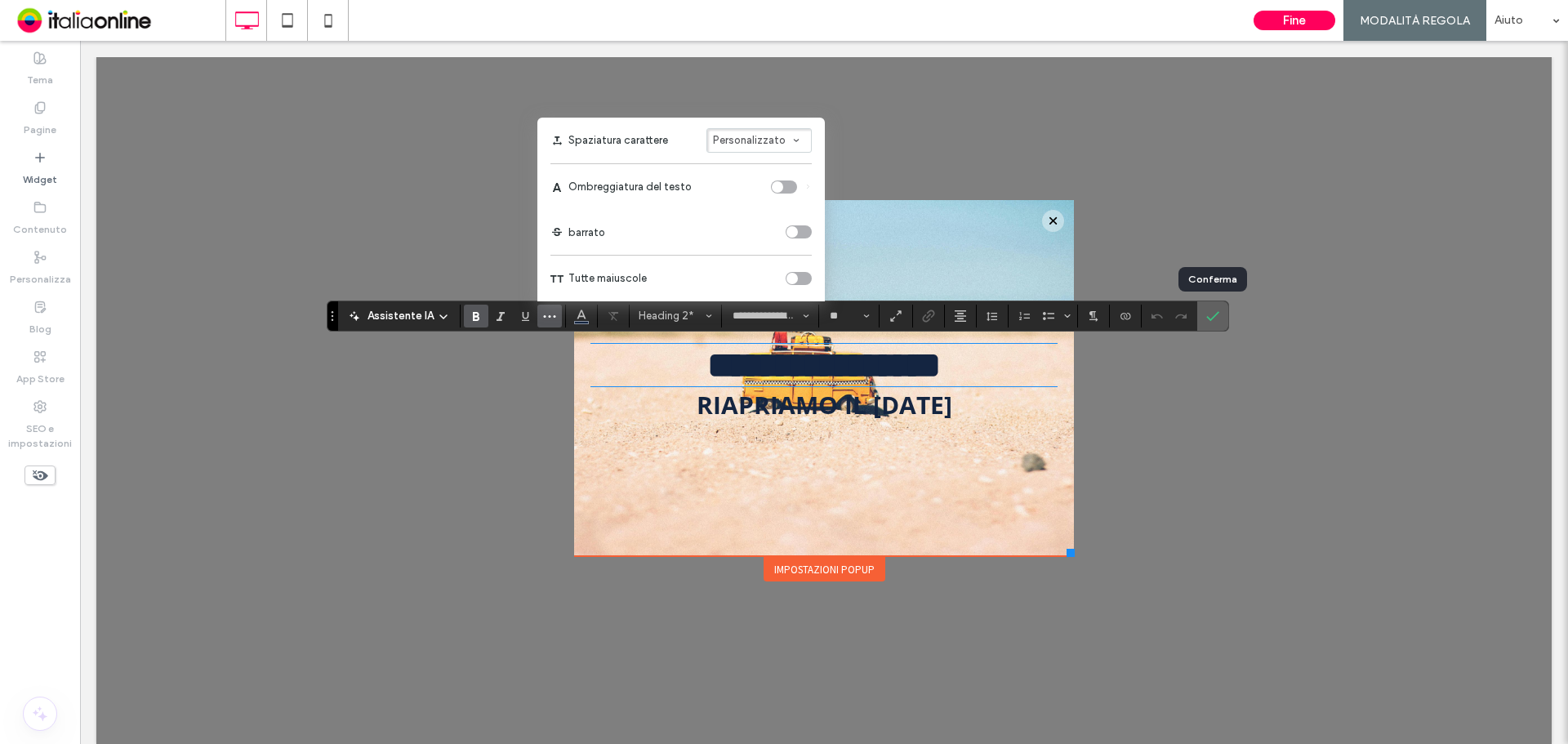
click at [1207, 318] on use "Conferma" at bounding box center [1212, 316] width 13 height 10
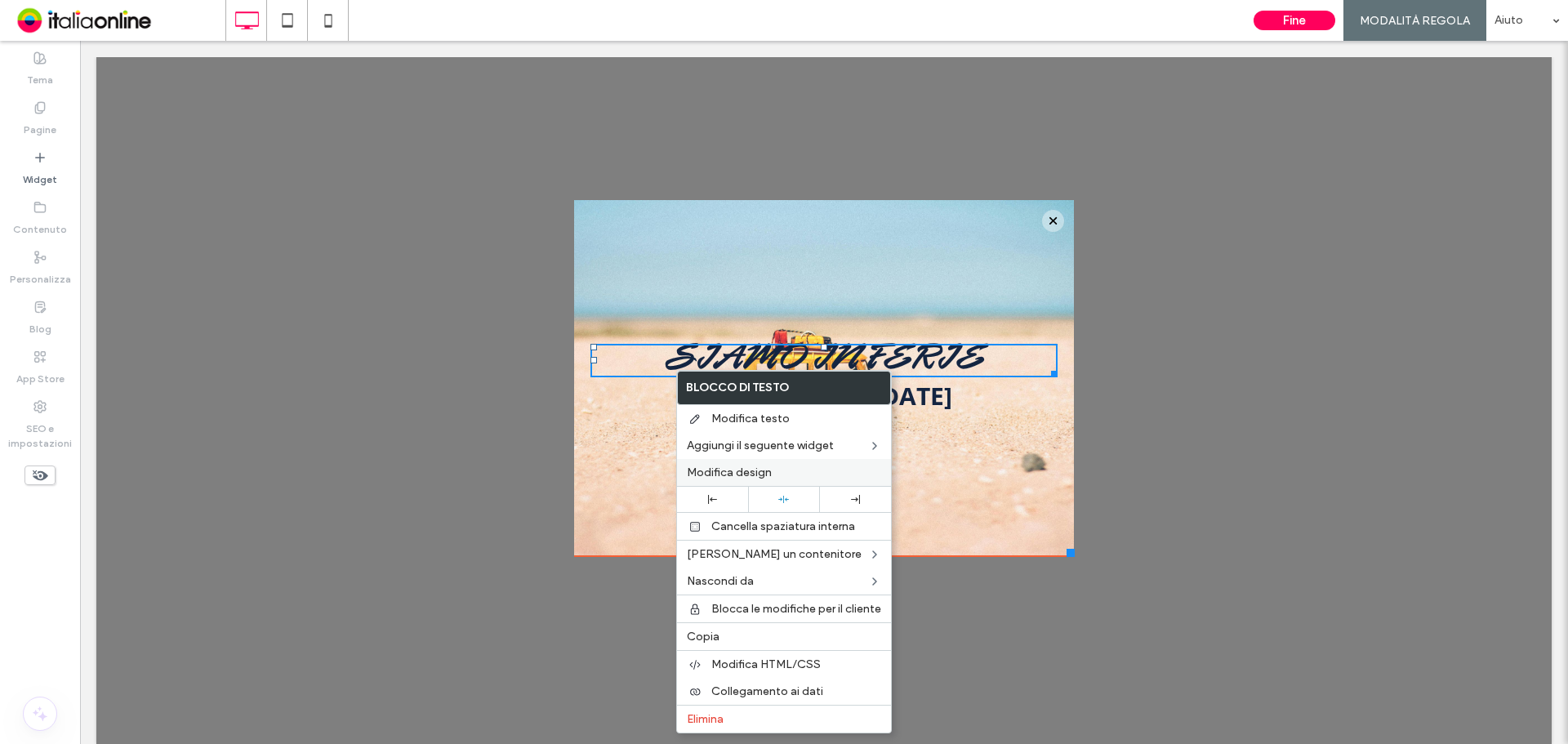
click at [749, 466] on span "Modifica design" at bounding box center [729, 473] width 85 height 14
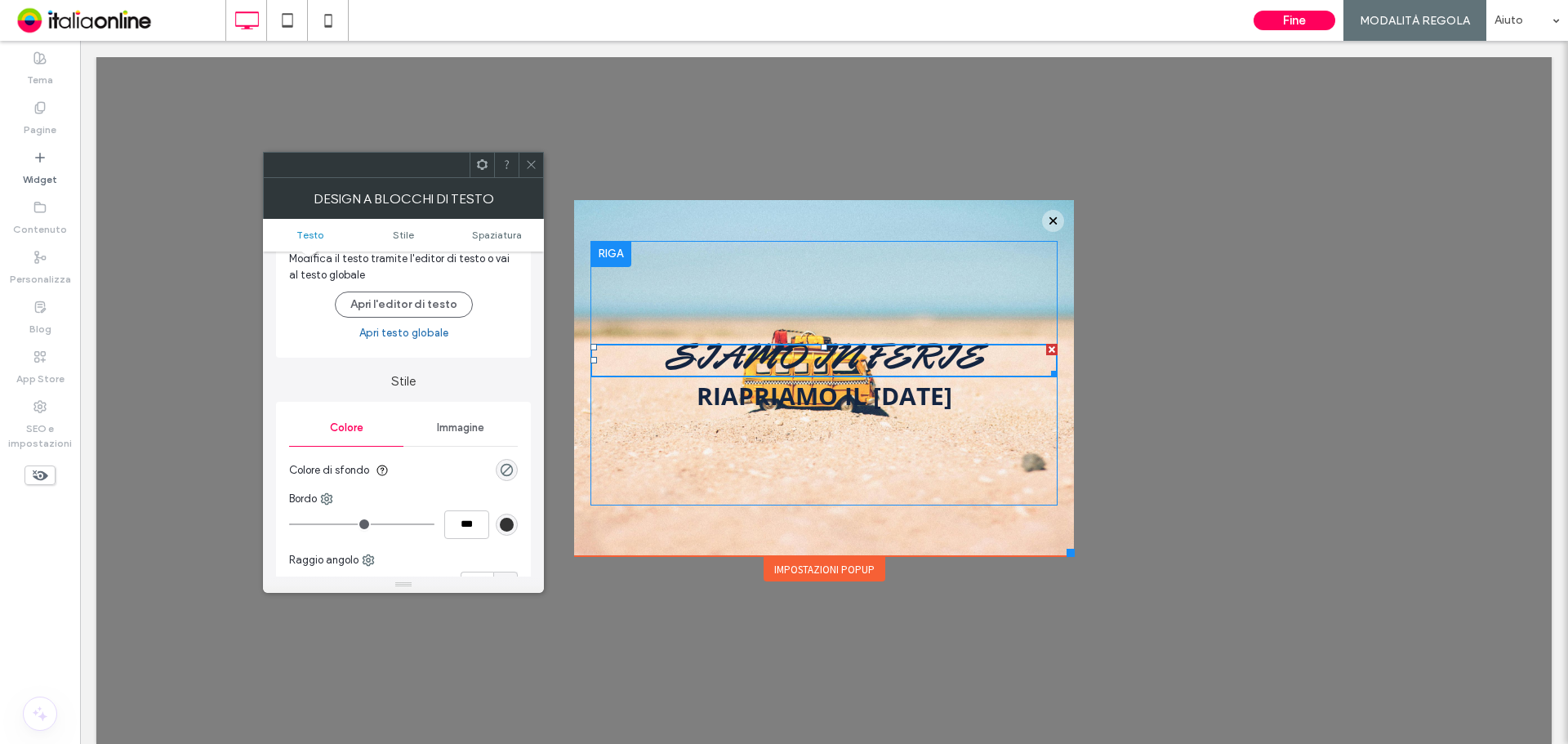
scroll to position [82, 0]
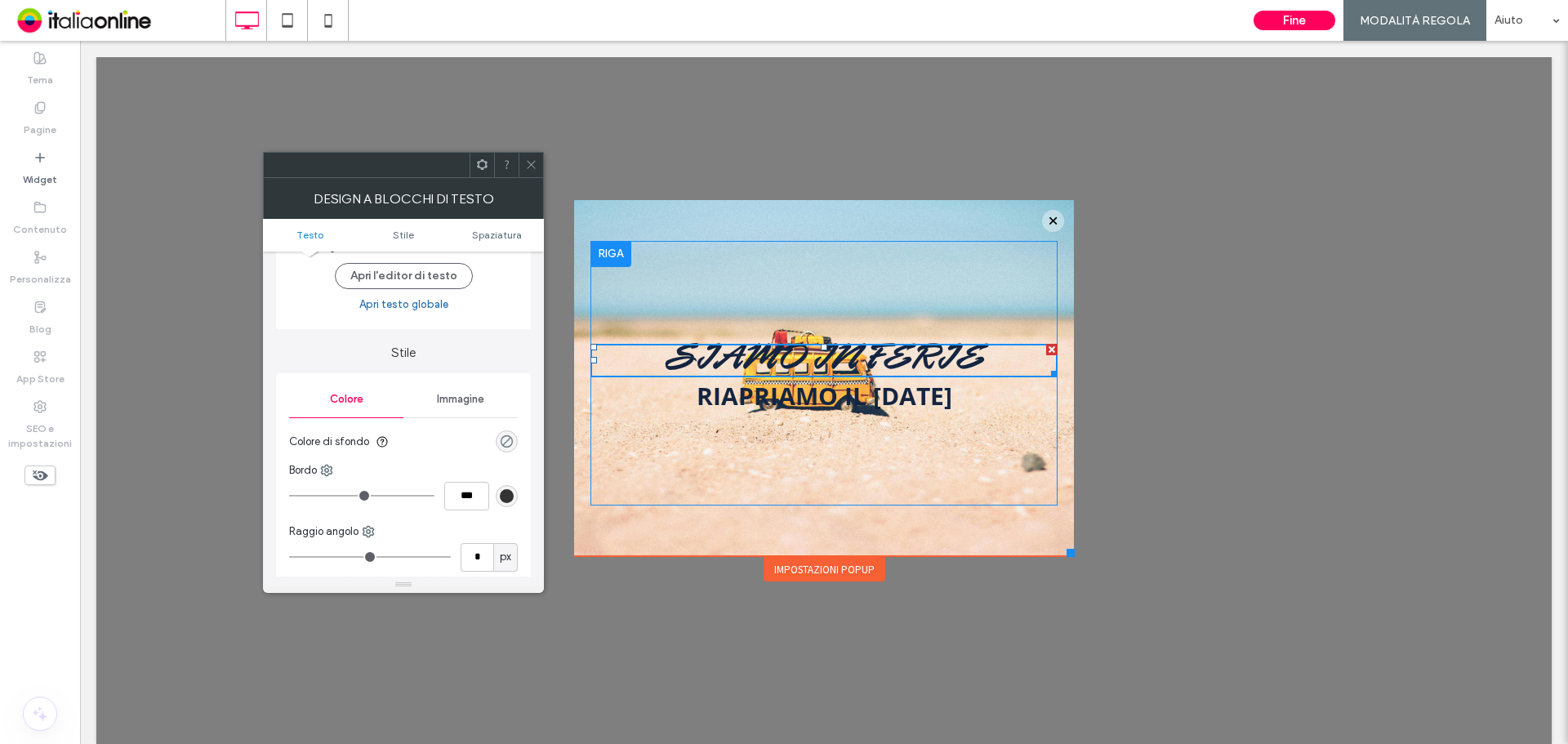
click at [505, 442] on div "rgba(0, 0, 0, 0)" at bounding box center [506, 441] width 14 height 14
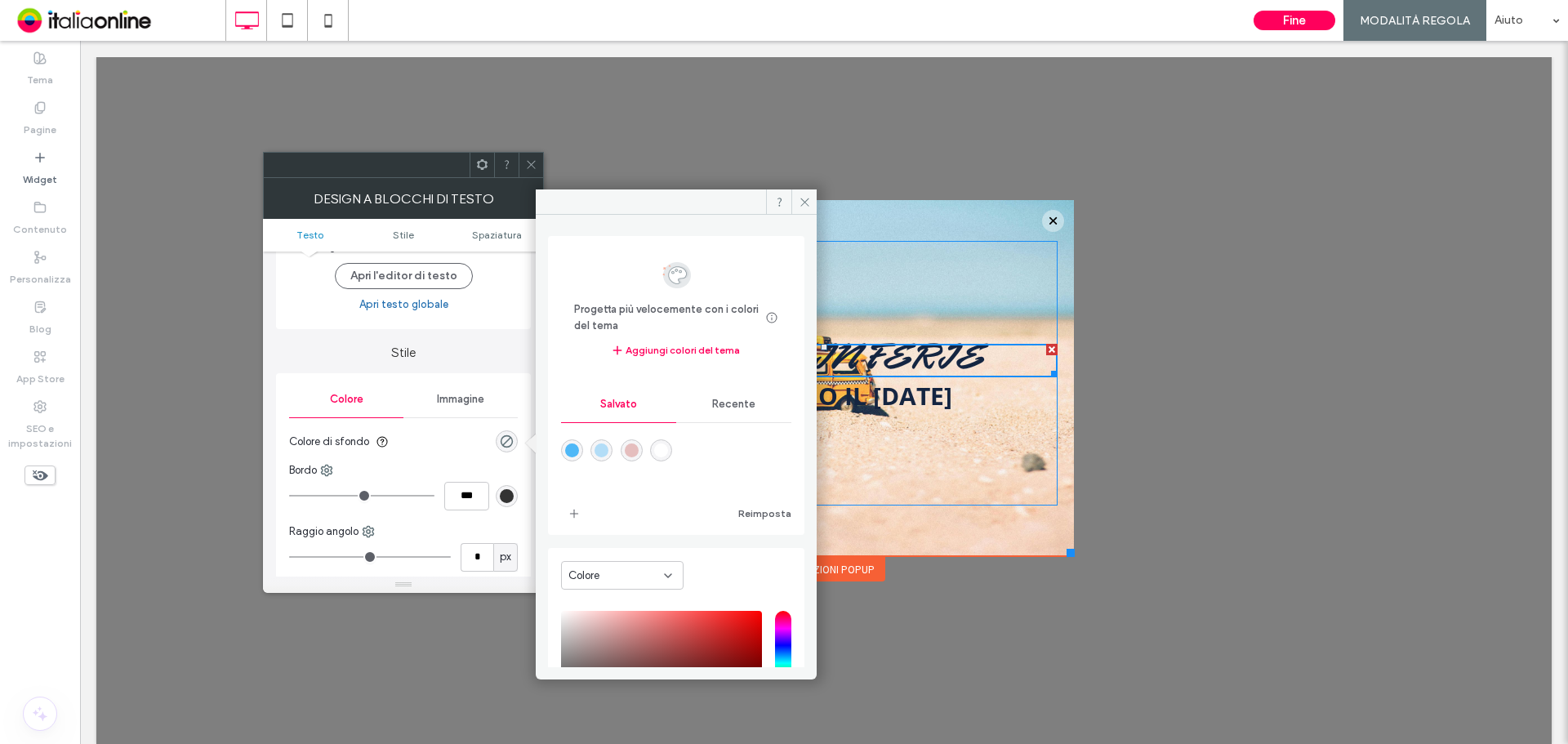
click at [672, 443] on div "rgba(255,255,255,1)" at bounding box center [661, 450] width 22 height 22
type input "*******"
type input "***"
type input "****"
click at [854, 407] on span "RIAPRIAMO IL 29 SETTEMBRE" at bounding box center [824, 396] width 256 height 34
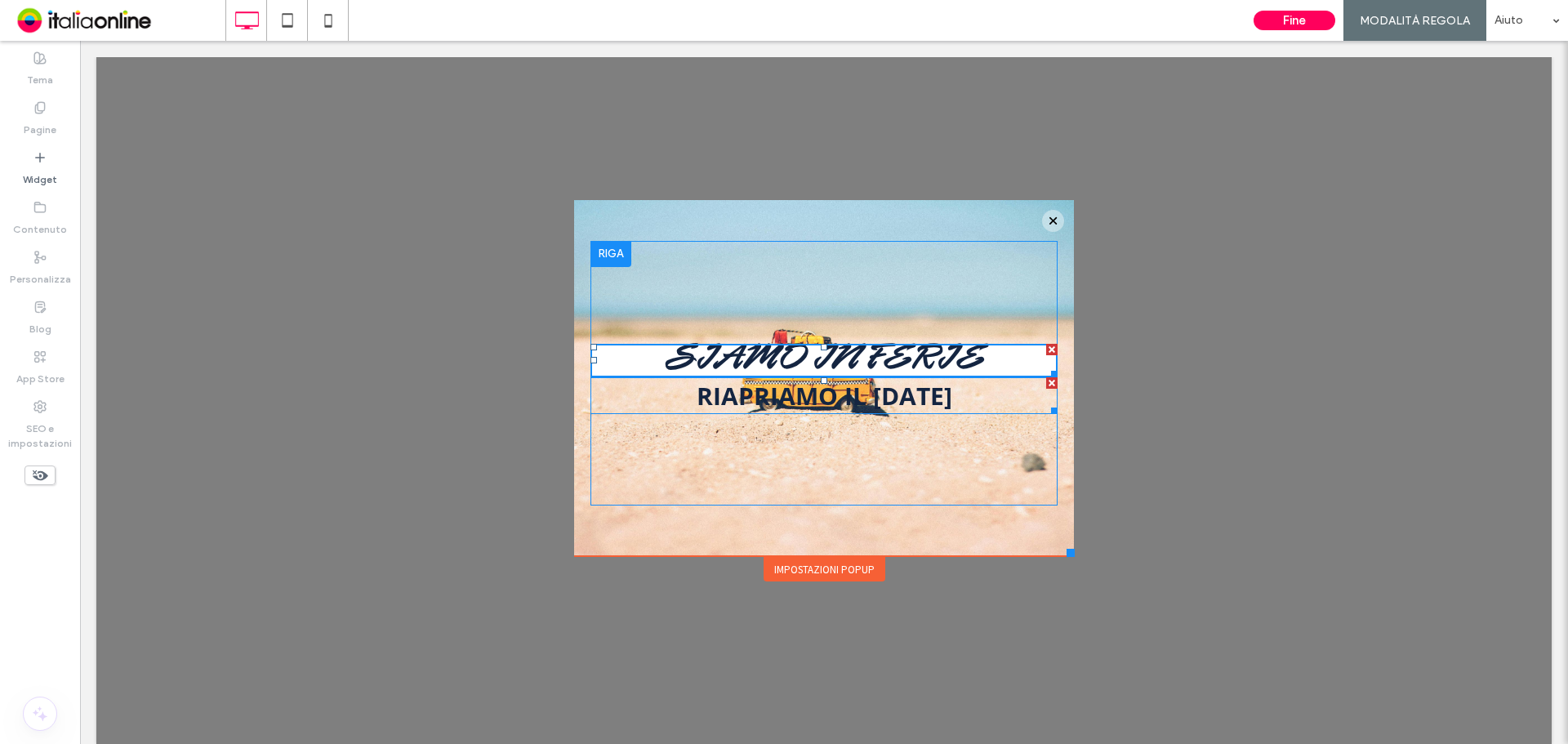
type input "*********"
type input "**"
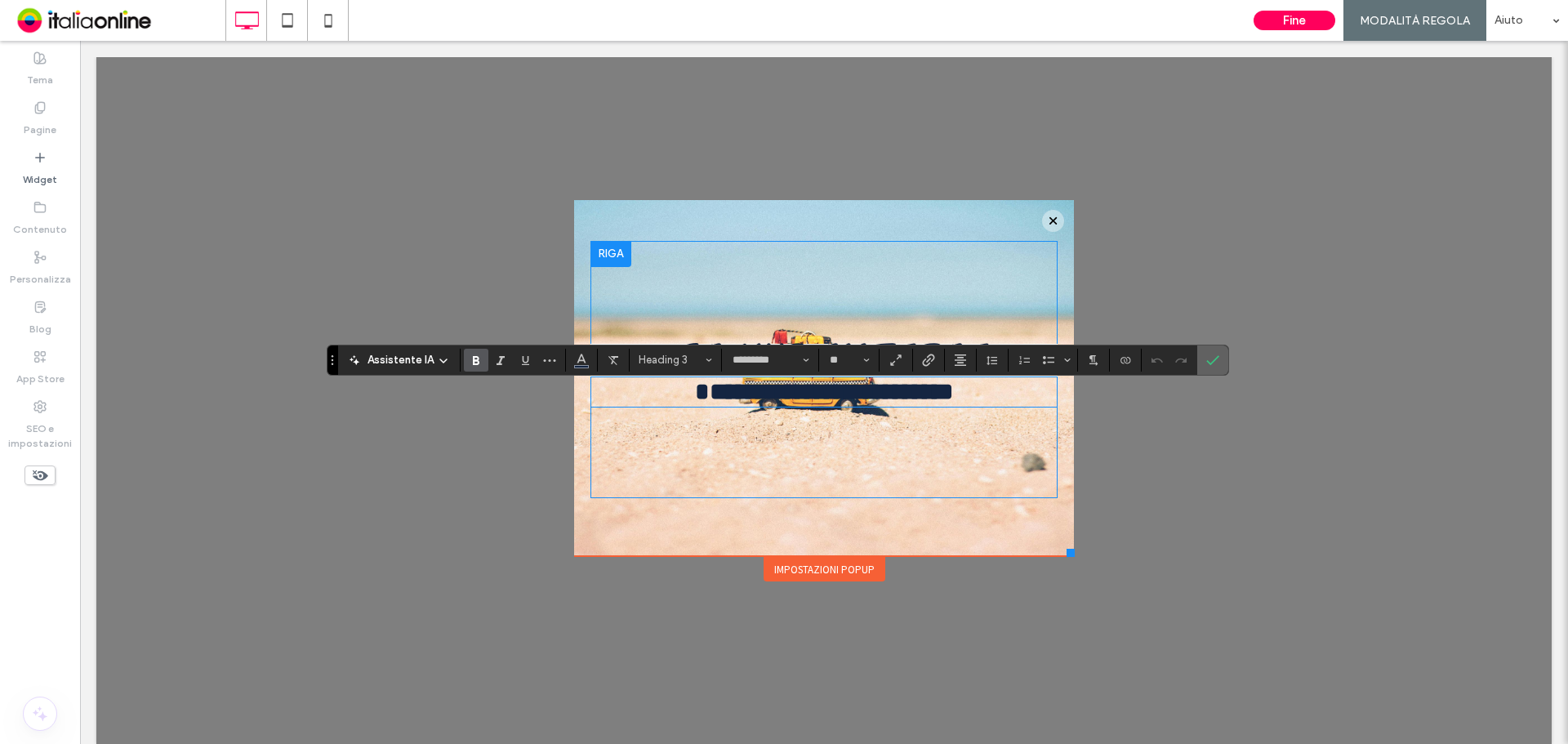
click at [1206, 358] on icon "Conferma" at bounding box center [1212, 359] width 13 height 13
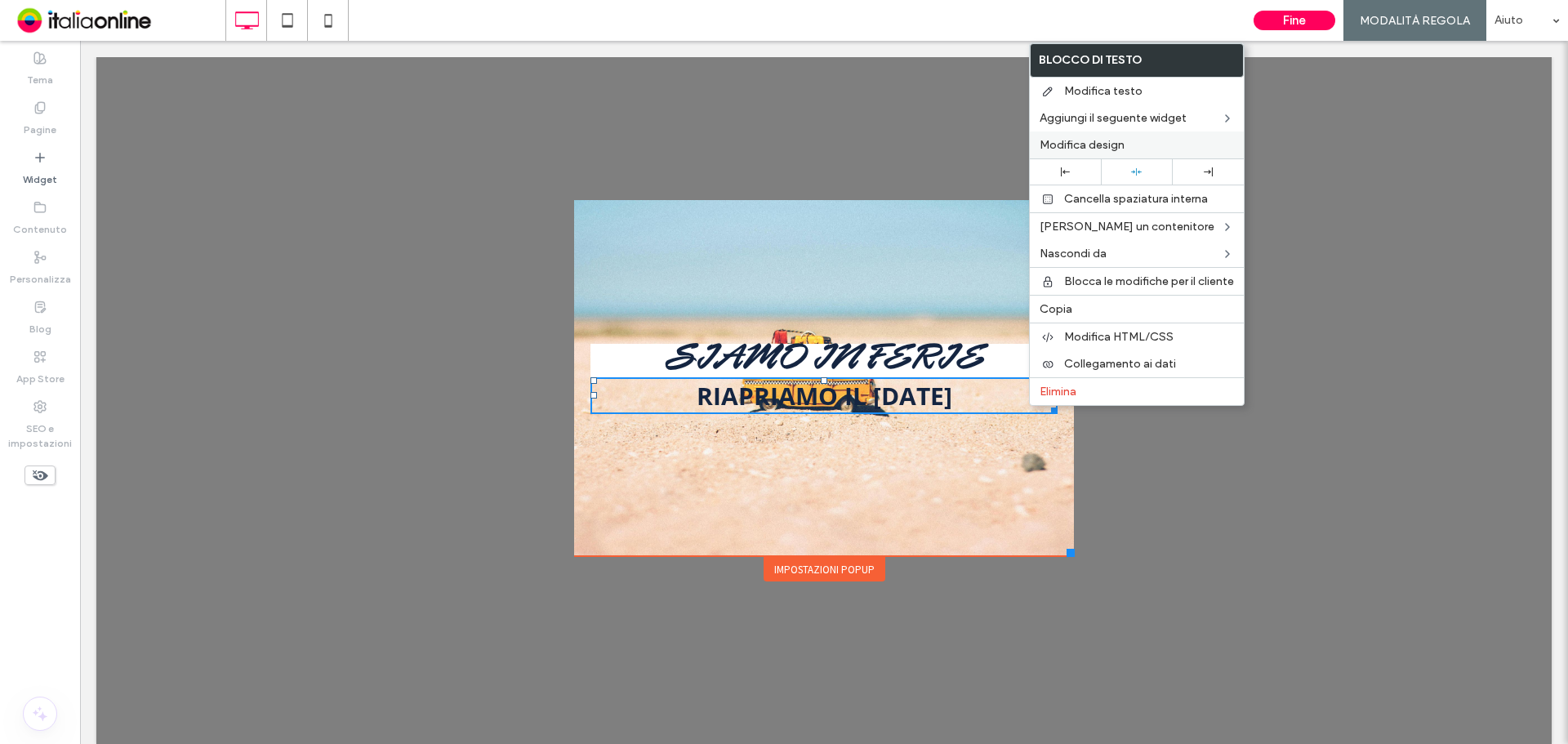
drag, startPoint x: 1077, startPoint y: 151, endPoint x: 1083, endPoint y: 143, distance: 10.0
click at [1077, 151] on span "Modifica design" at bounding box center [1082, 145] width 85 height 14
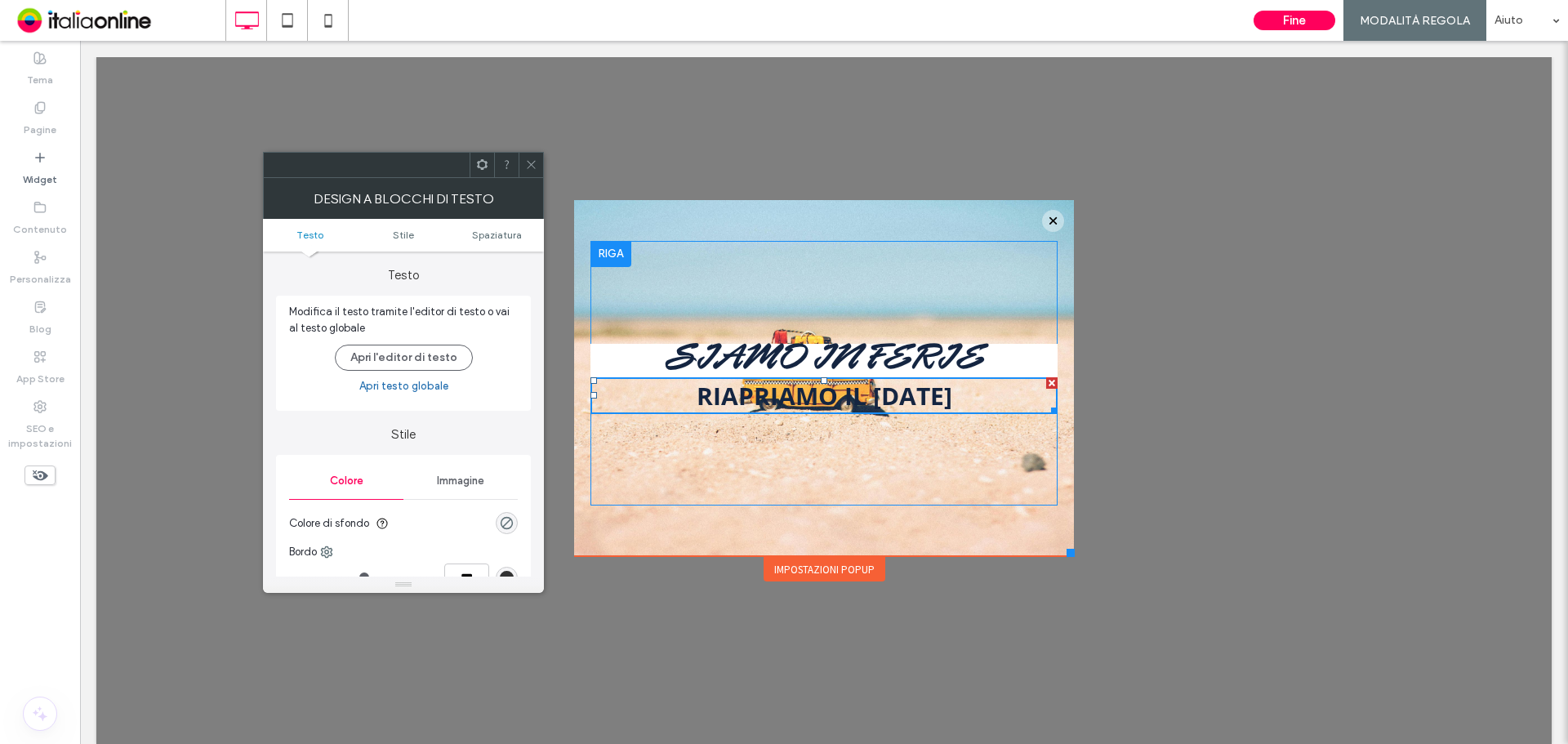
click at [516, 520] on div "rgba(0, 0, 0, 0)" at bounding box center [506, 523] width 22 height 22
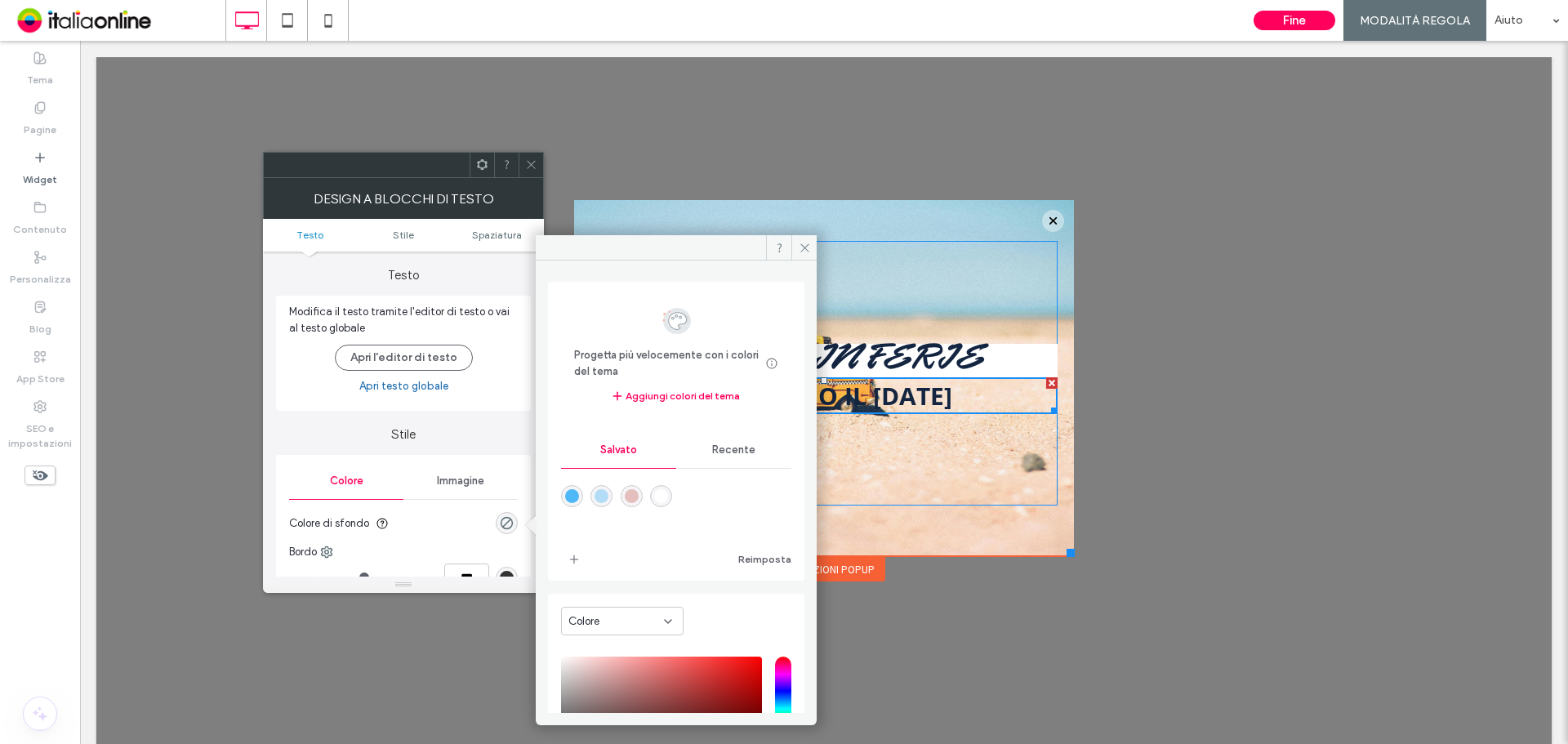
click at [668, 494] on div "rgba(255,255,255,1)" at bounding box center [661, 496] width 14 height 14
type input "*******"
type input "***"
type input "****"
click at [800, 248] on icon at bounding box center [804, 248] width 12 height 12
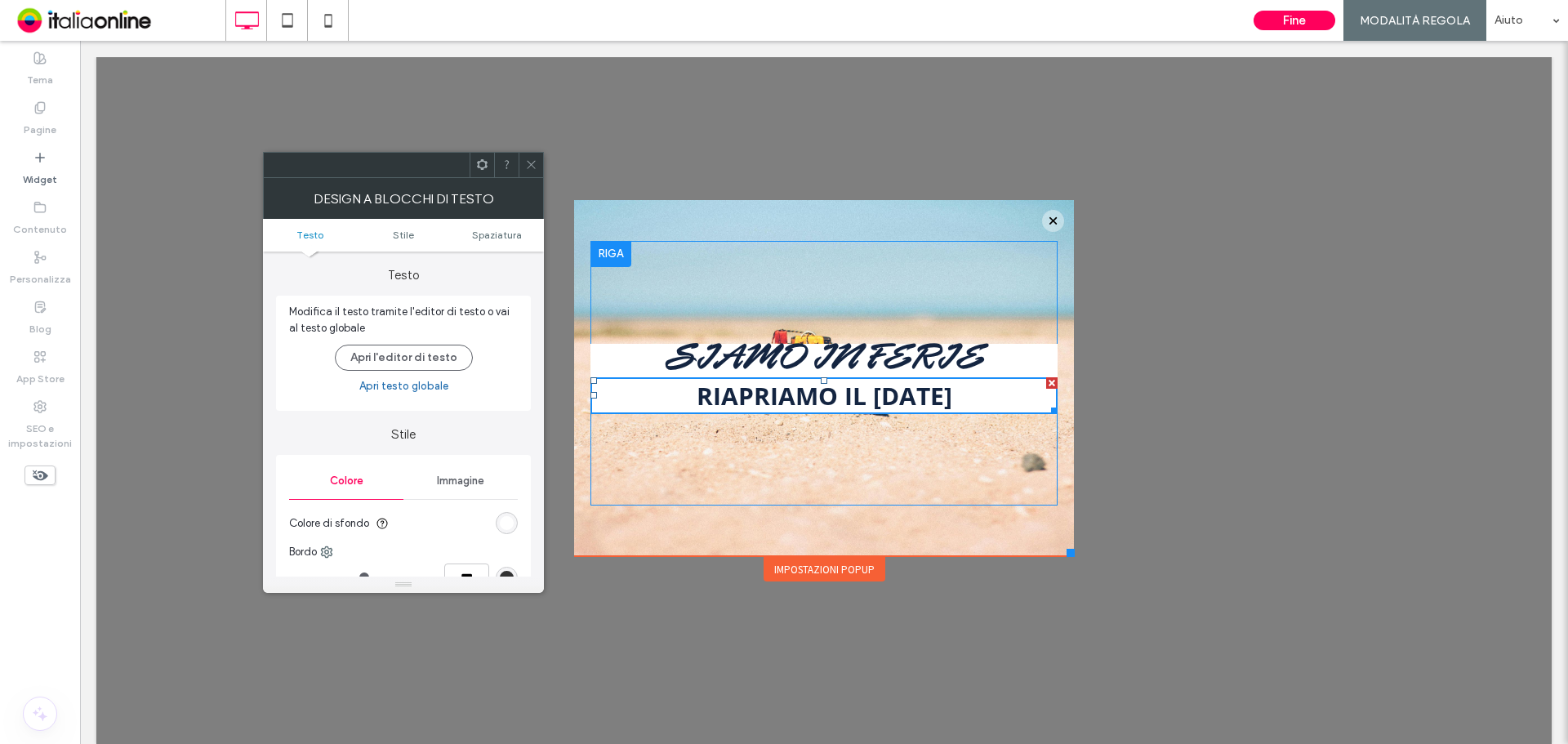
click at [902, 523] on div "SIAMO IN FERIE RIAPRIAMO IL 29 SETTEMBRE Click To Paste" at bounding box center [824, 378] width 499 height 356
drag, startPoint x: 526, startPoint y: 159, endPoint x: 538, endPoint y: 171, distance: 17.0
click at [526, 159] on icon at bounding box center [531, 165] width 12 height 12
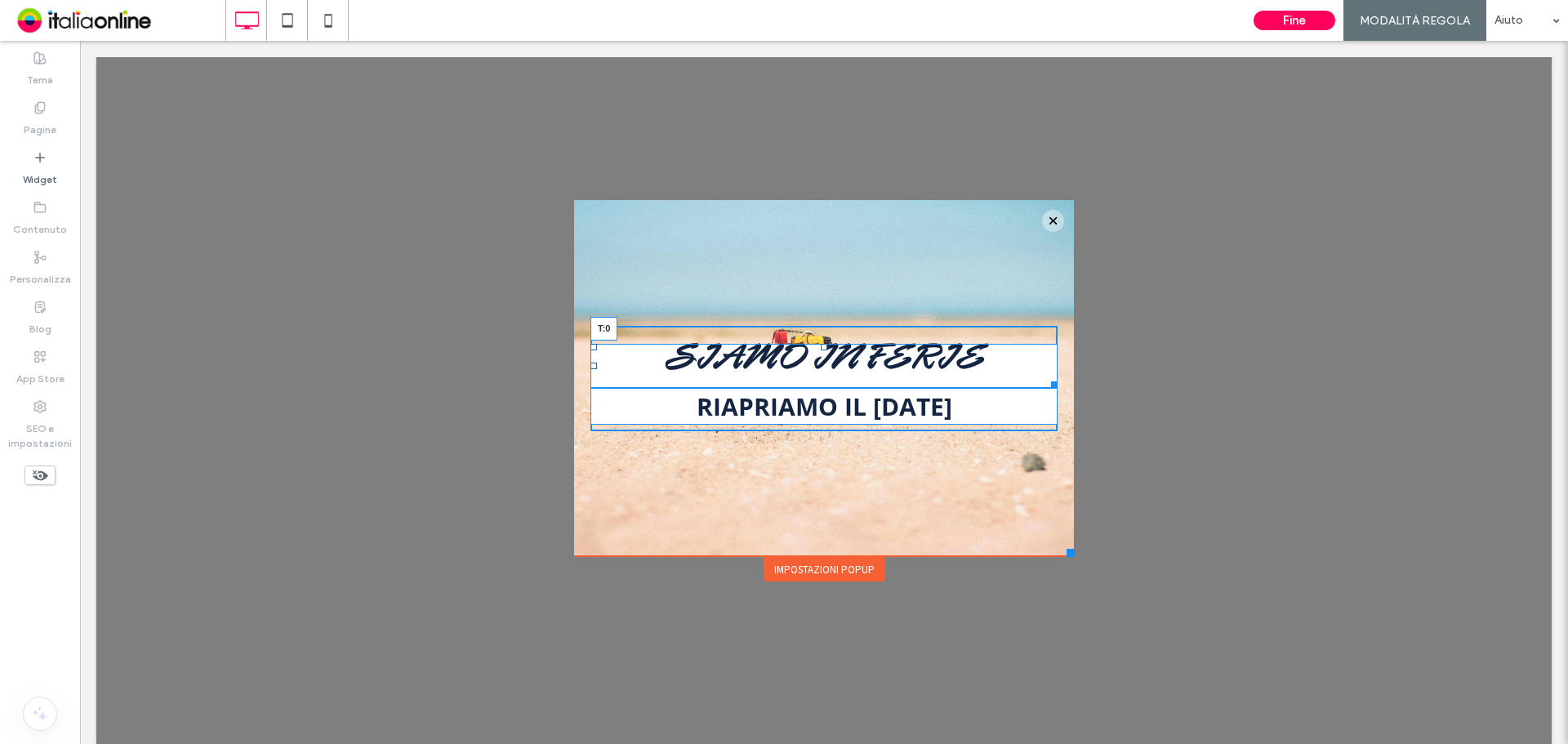
drag, startPoint x: 809, startPoint y: 347, endPoint x: 810, endPoint y: 297, distance: 50.0
click at [810, 297] on div "SIAMO IN FERIE T:0 RIAPRIAMO IL 29 SETTEMBRE Click To Paste" at bounding box center [823, 378] width 467 height 275
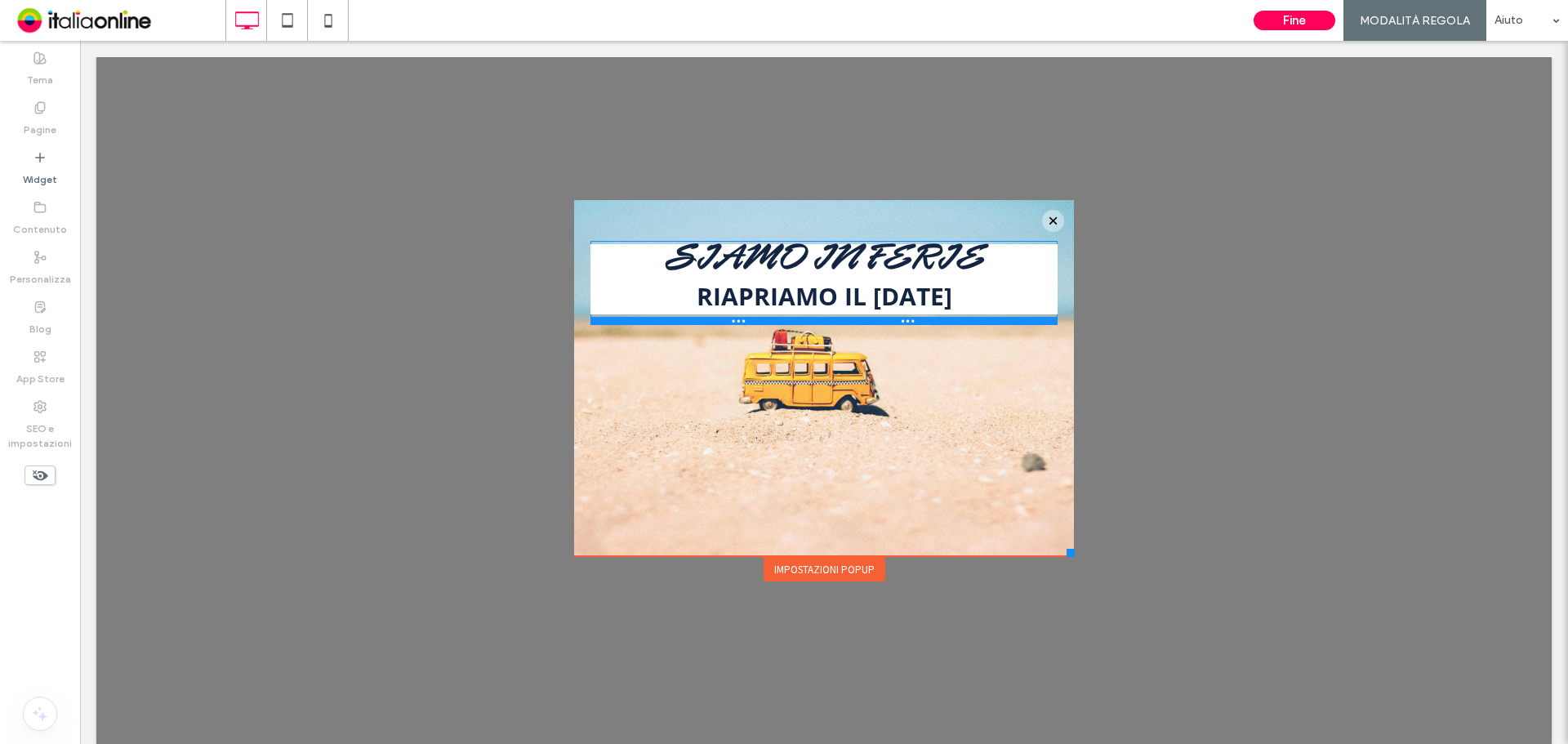
drag, startPoint x: 802, startPoint y: 494, endPoint x: 819, endPoint y: 333, distance: 161.9
click at [819, 325] on div at bounding box center [823, 321] width 467 height 8
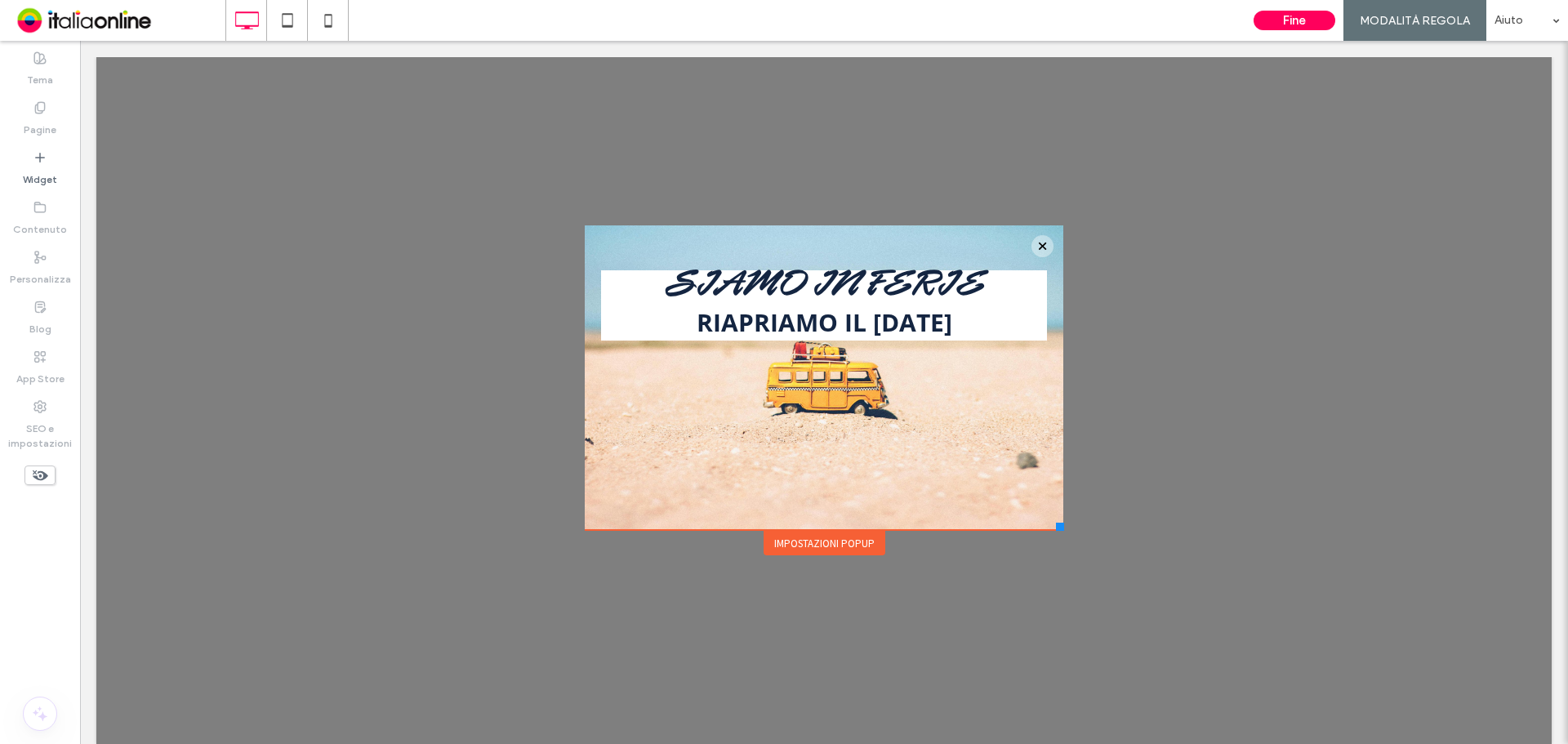
drag, startPoint x: 1058, startPoint y: 555, endPoint x: 1049, endPoint y: 530, distance: 26.6
click at [1056, 530] on div at bounding box center [1060, 527] width 8 height 8
click at [1296, 16] on button "Fine" at bounding box center [1294, 21] width 82 height 20
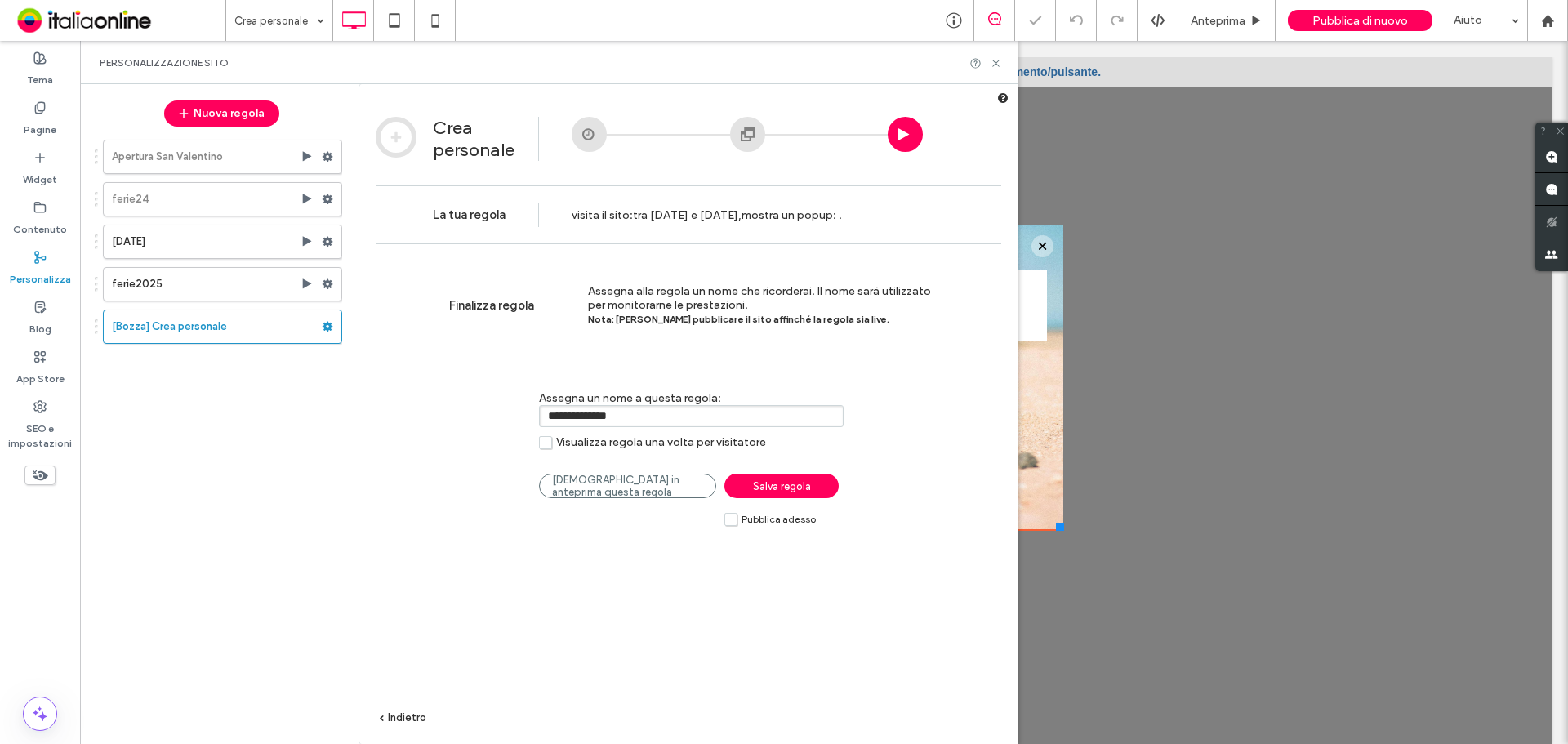
click at [741, 523] on span "Pubblica adesso" at bounding box center [778, 520] width 74 height 12
click at [770, 488] on span "Salva regola" at bounding box center [782, 486] width 58 height 12
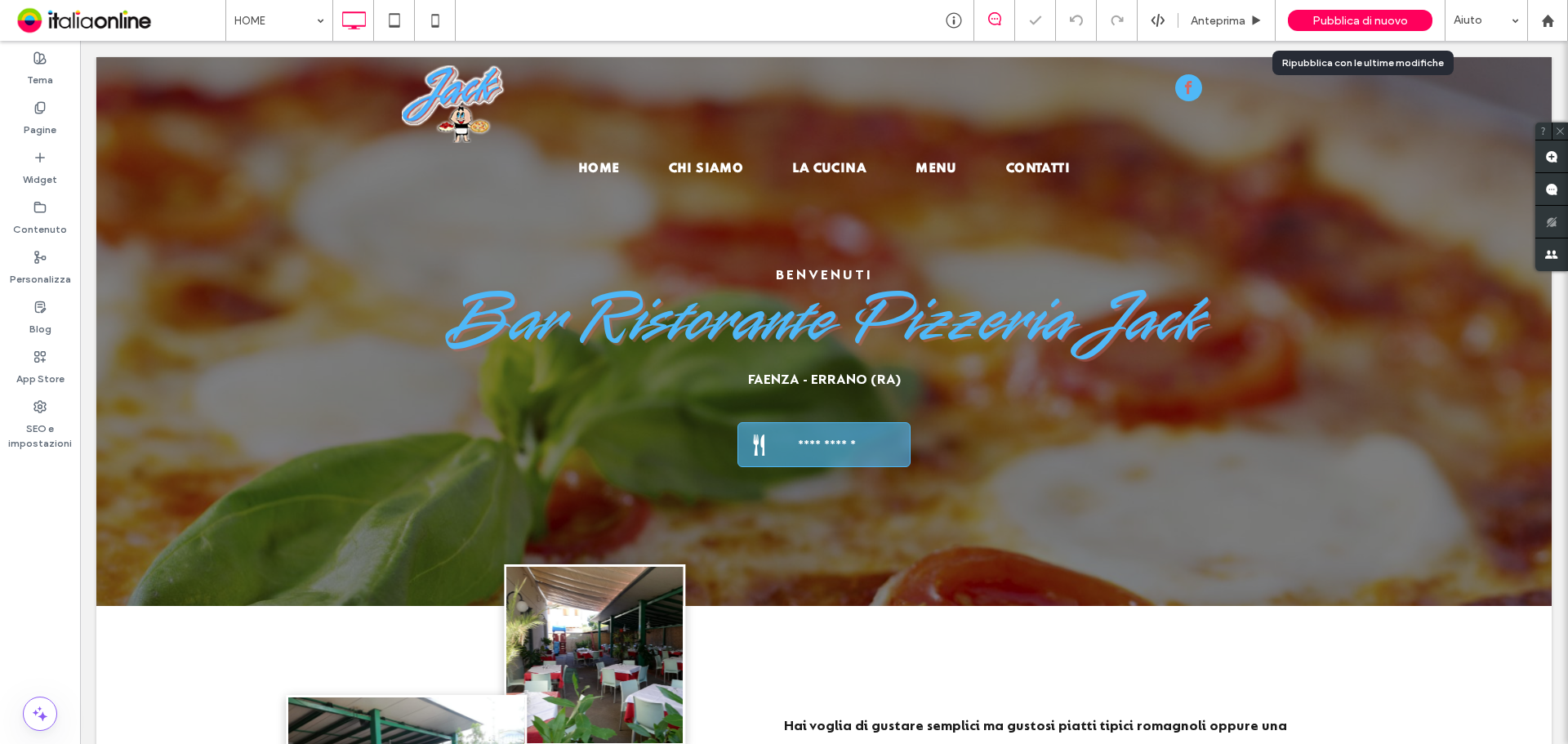
click at [1309, 23] on div "Pubblica di nuovo" at bounding box center [1360, 21] width 144 height 22
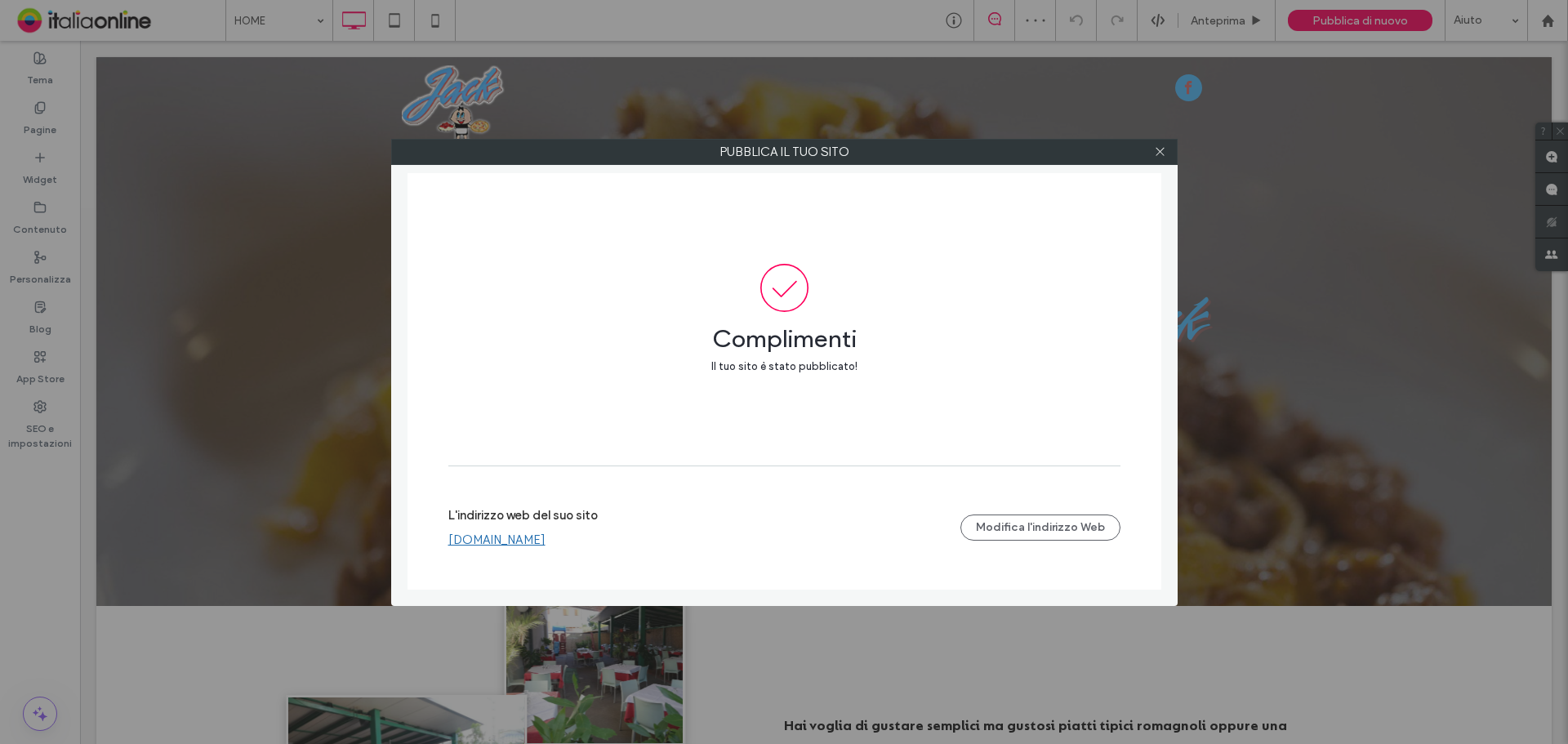
click at [476, 540] on link "www.ristorantejack.it" at bounding box center [496, 540] width 97 height 15
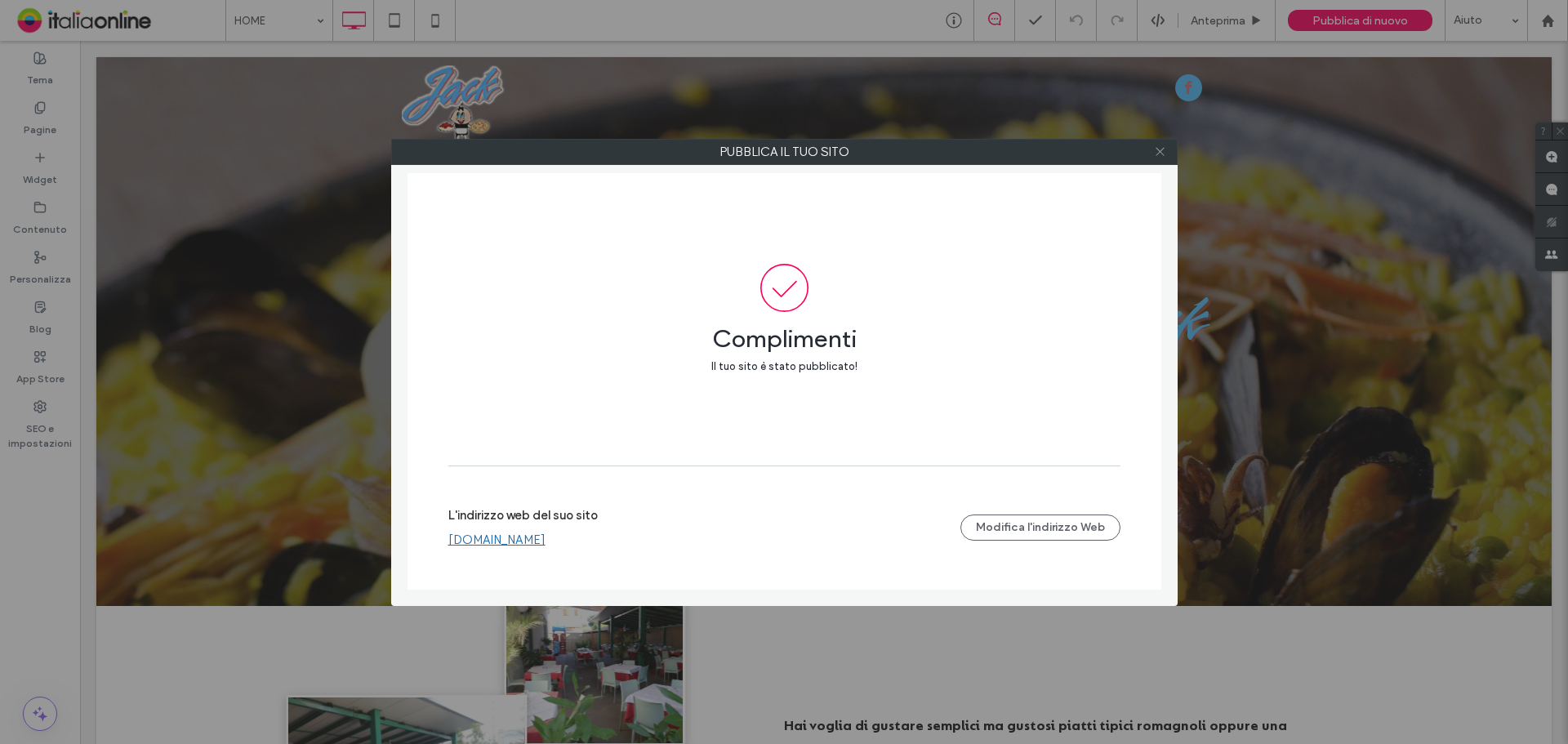
click at [1158, 159] on span at bounding box center [1159, 152] width 12 height 25
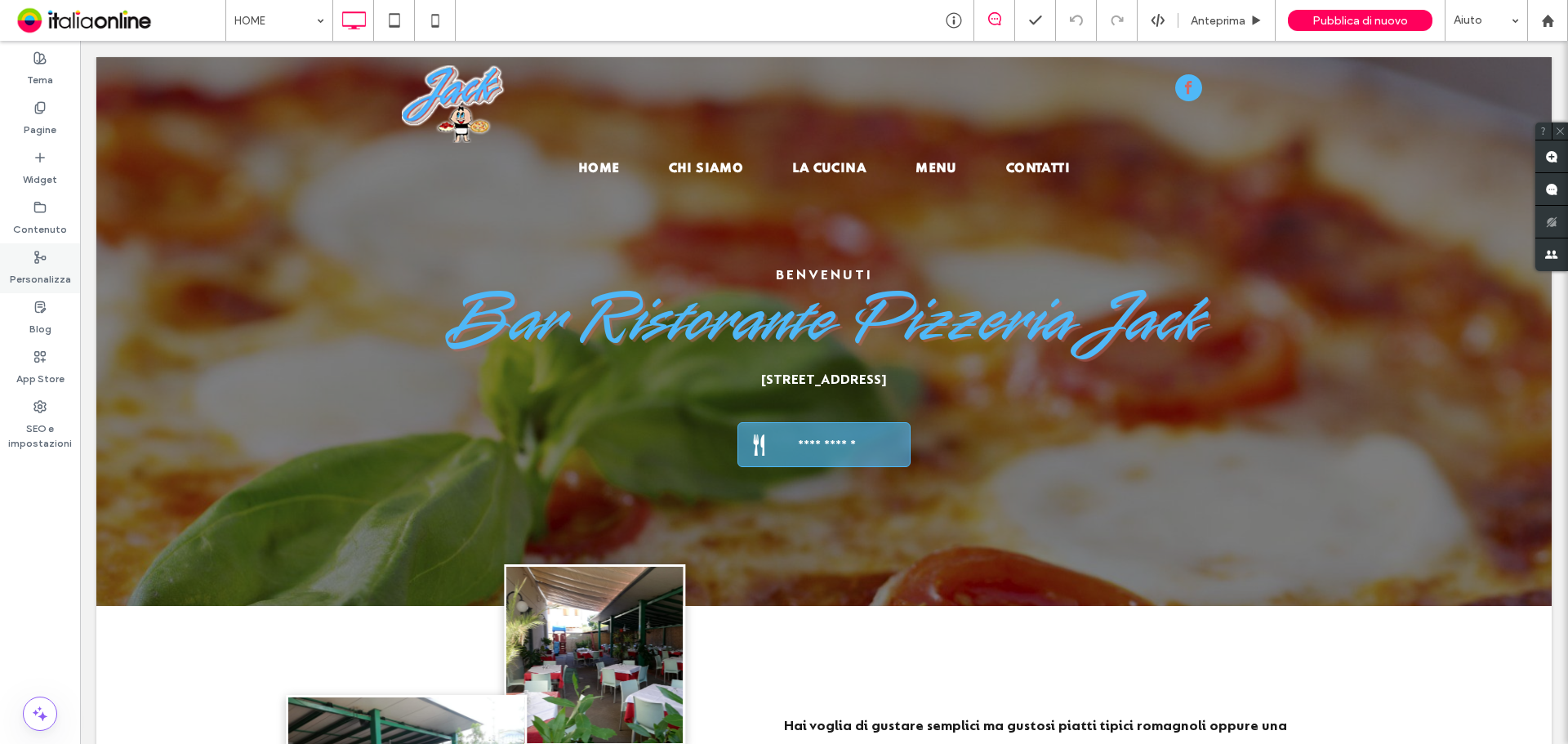
click at [40, 282] on label "Personalizza" at bounding box center [40, 274] width 61 height 23
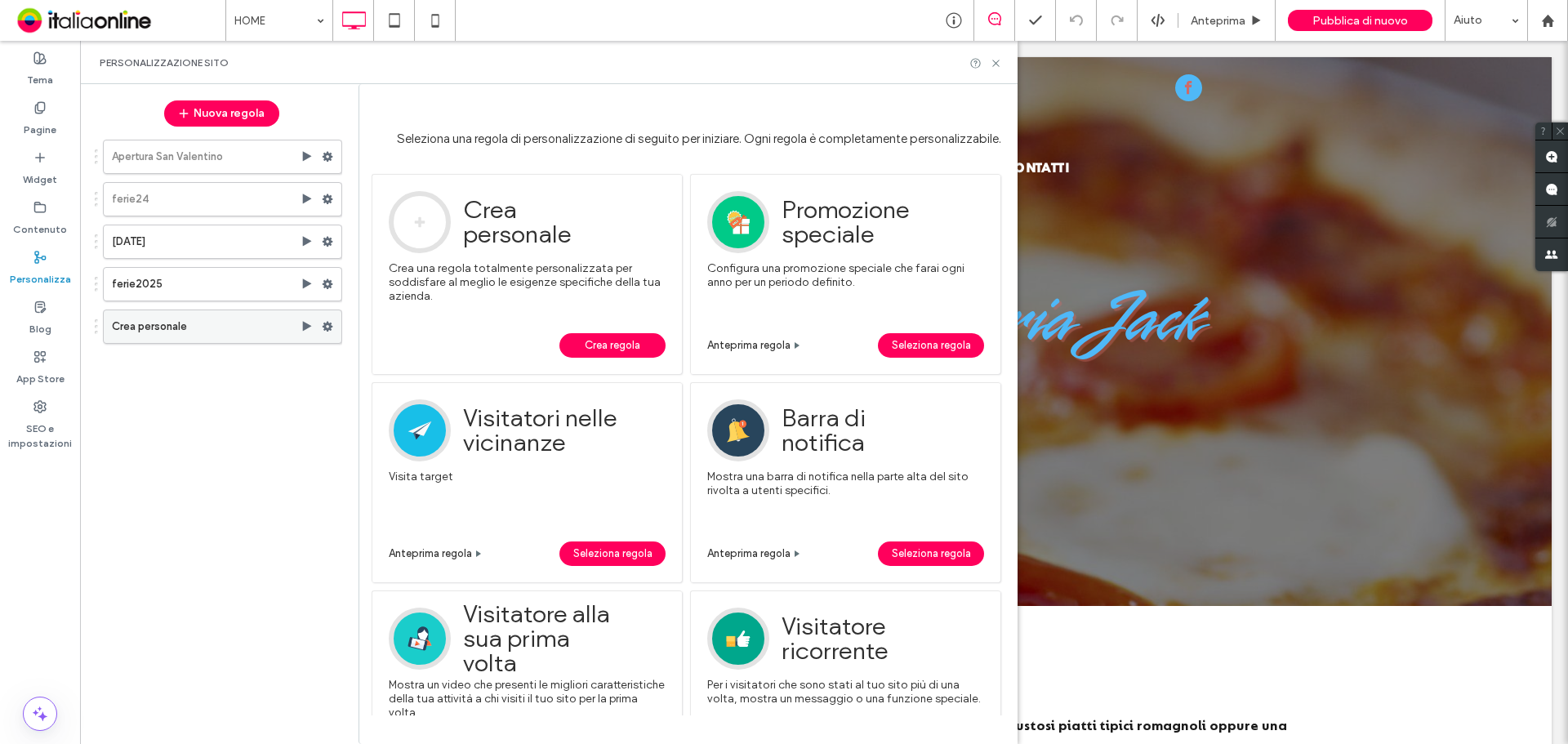
click at [191, 313] on label "Crea personale" at bounding box center [205, 326] width 188 height 33
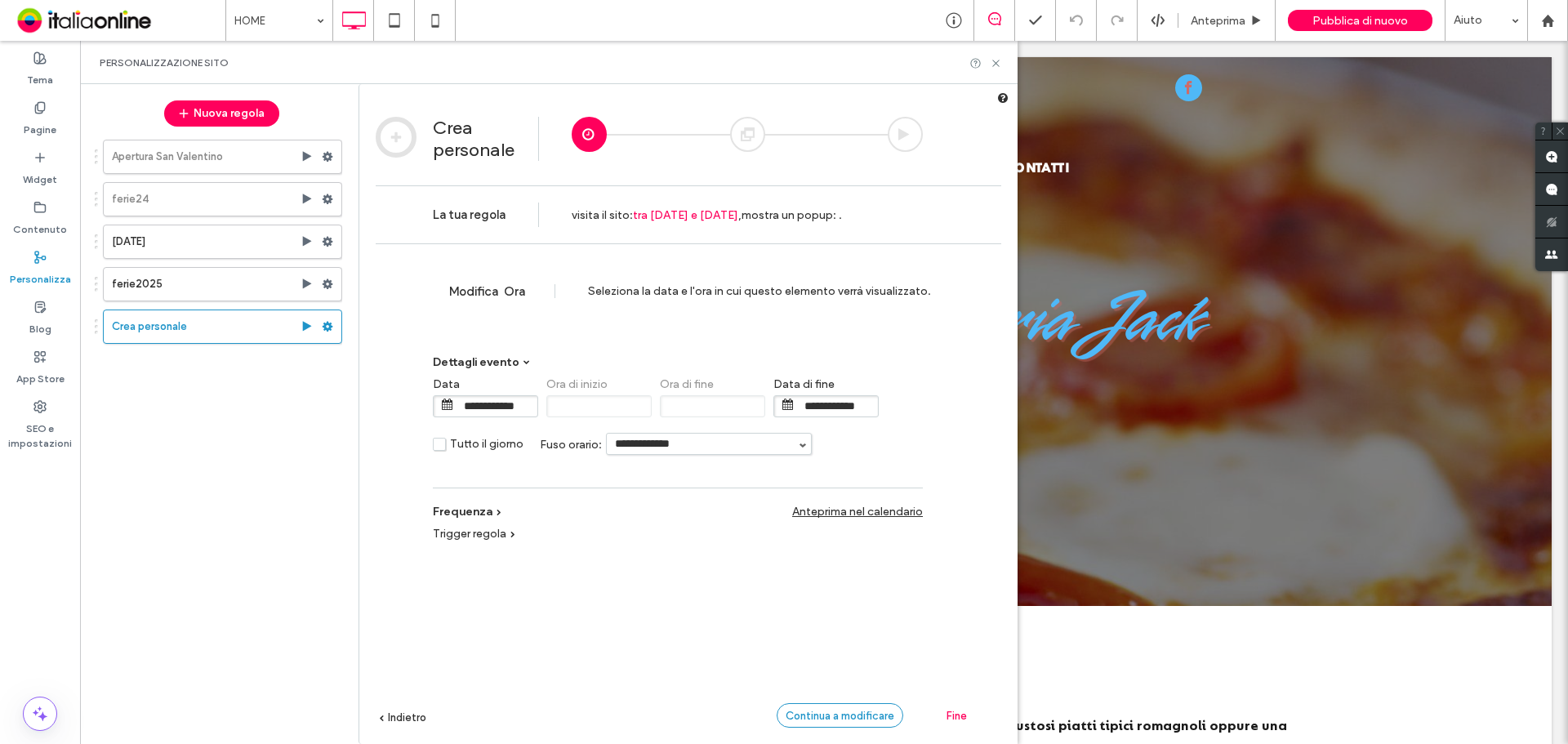
click at [868, 722] on div "Continua a modificare" at bounding box center [840, 715] width 126 height 25
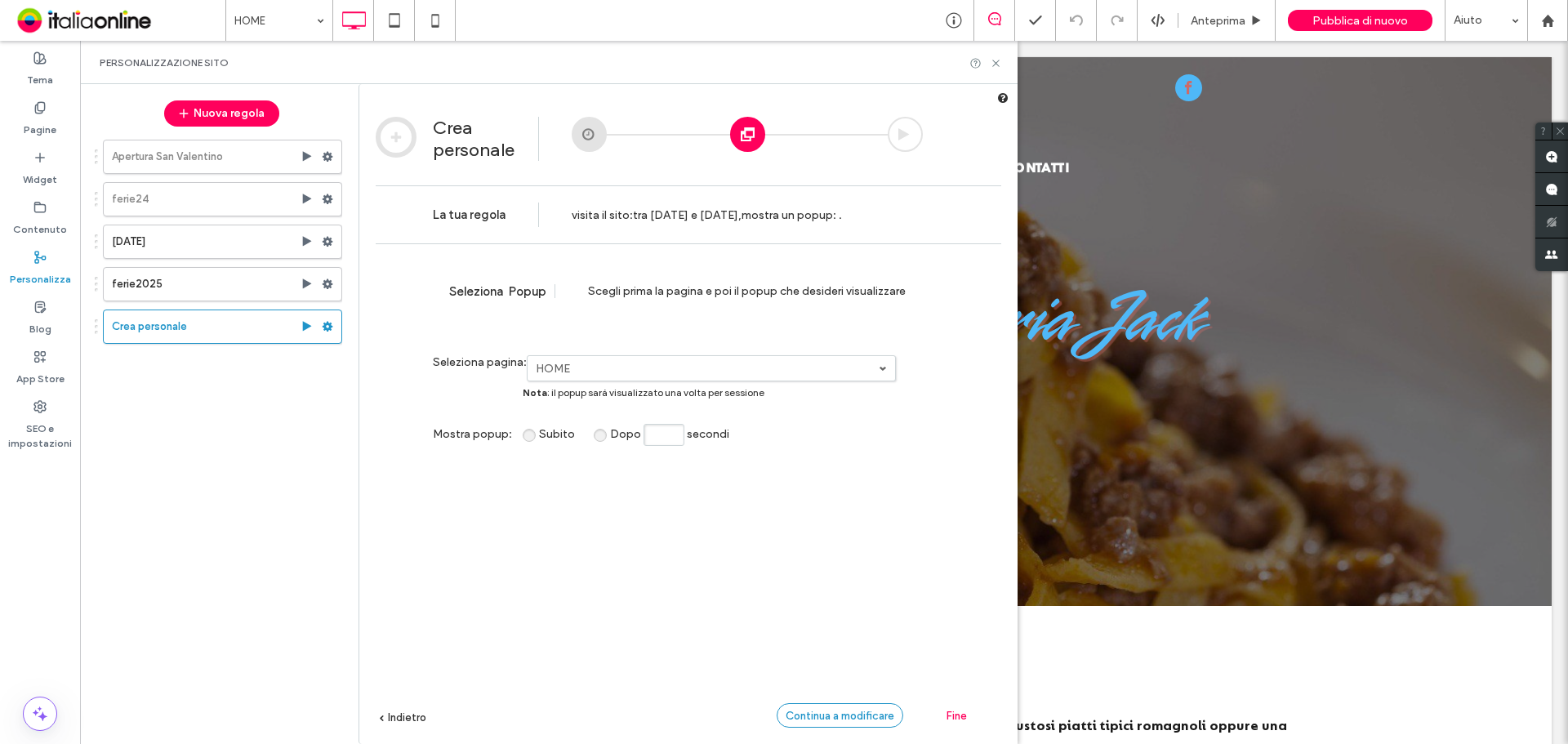
click at [868, 722] on div "Continua a modificare" at bounding box center [840, 715] width 126 height 25
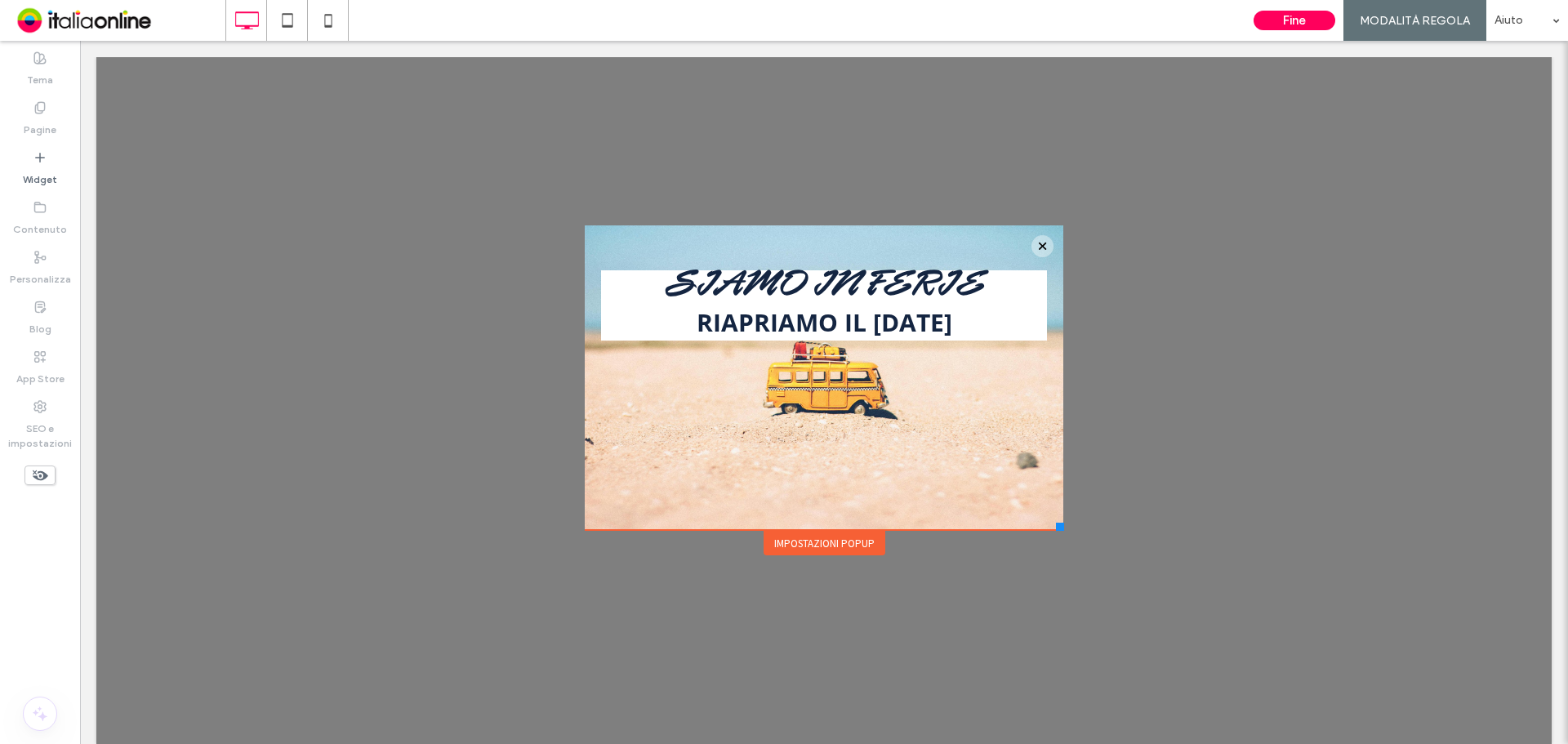
click at [729, 436] on div "SIAMO IN FERIE RIAPRIAMO IL 29 SETTEMBRE Click To Paste" at bounding box center [824, 382] width 446 height 231
click at [847, 545] on div "Impostazioni popup" at bounding box center [824, 543] width 121 height 25
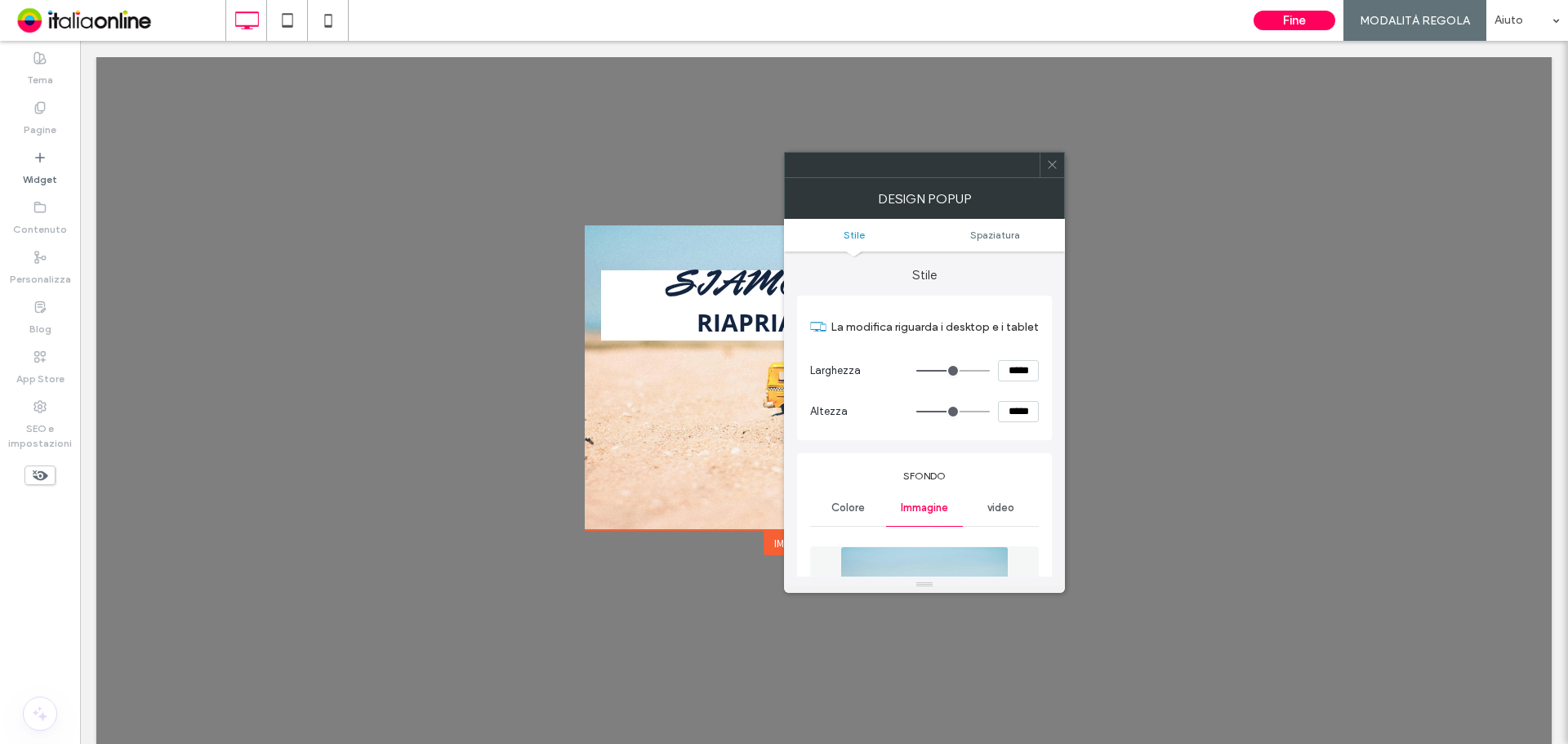
scroll to position [327, 0]
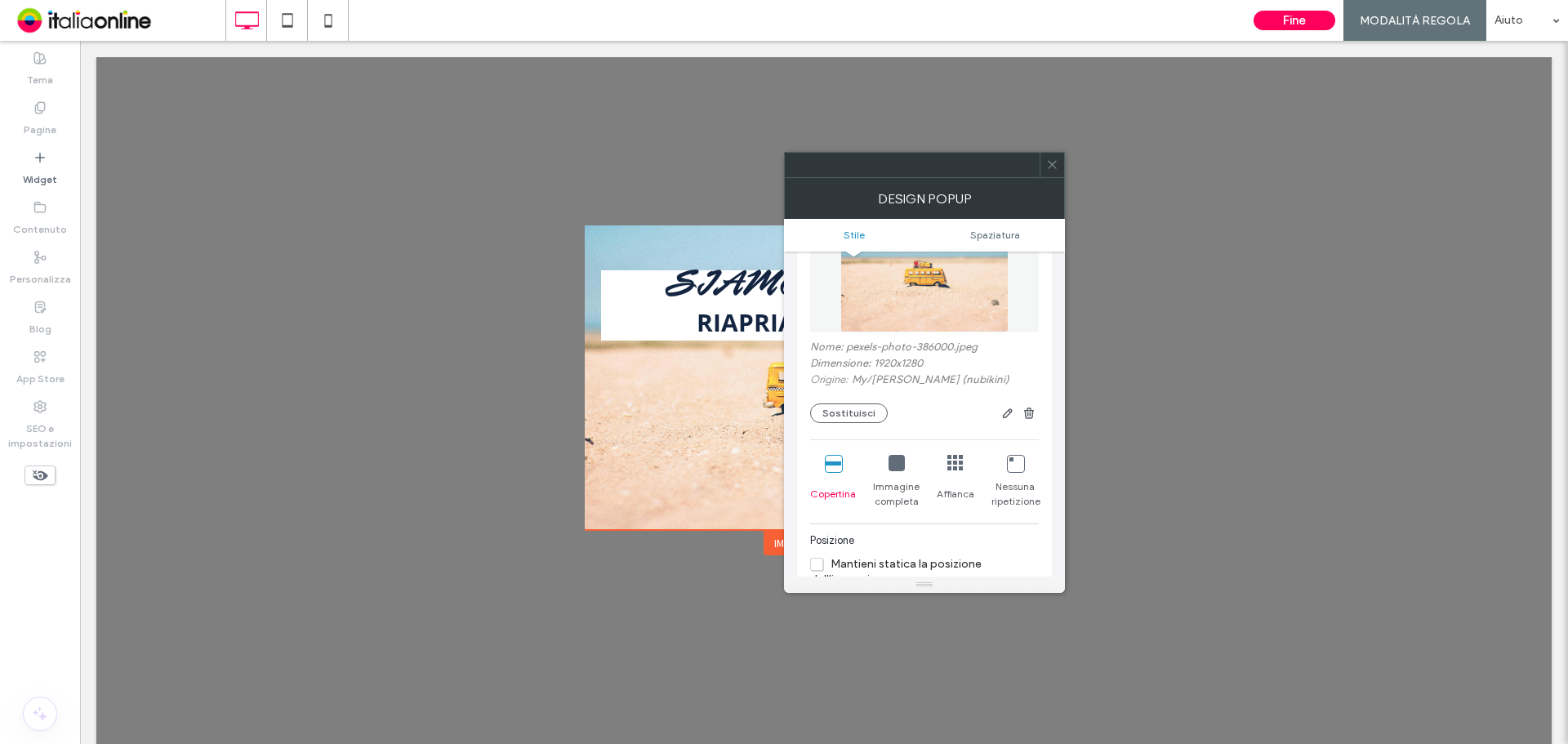
click at [897, 468] on icon at bounding box center [896, 463] width 17 height 17
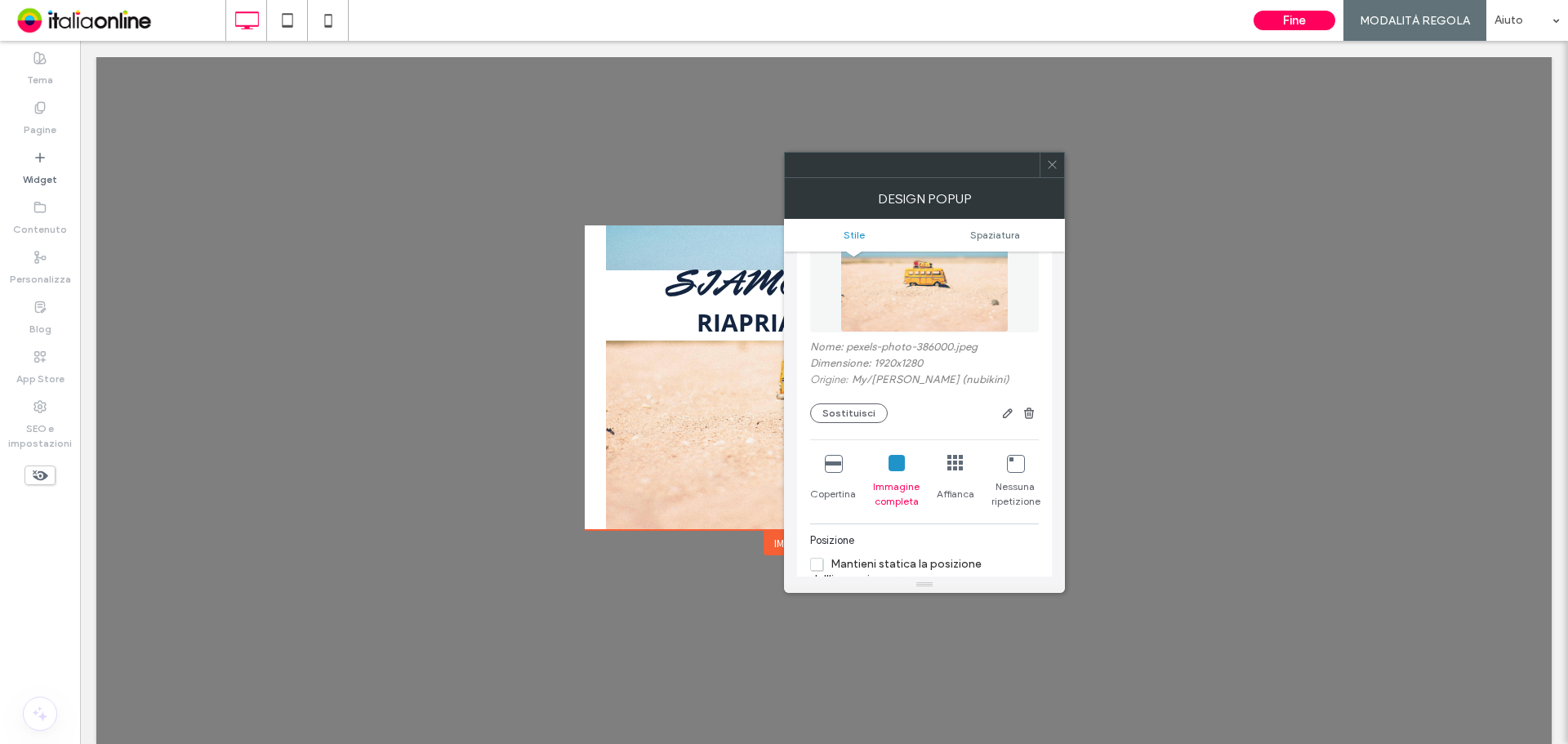
click at [841, 464] on icon at bounding box center [833, 463] width 17 height 17
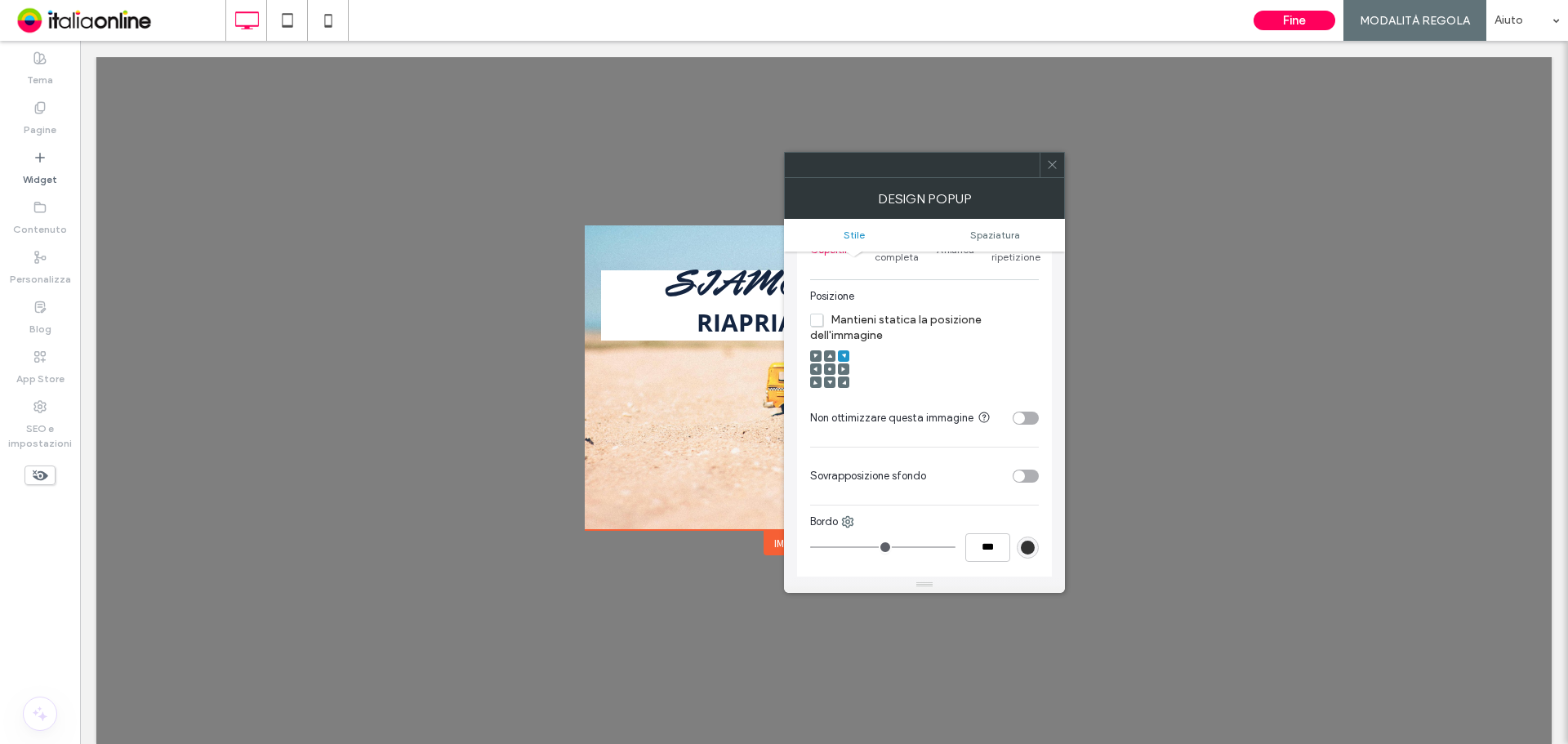
scroll to position [571, 0]
click at [831, 369] on icon at bounding box center [829, 368] width 5 height 5
click at [1055, 179] on div "DESIGN POPUP" at bounding box center [924, 197] width 281 height 40
drag, startPoint x: 992, startPoint y: 111, endPoint x: 1063, endPoint y: 154, distance: 83.0
click at [1060, 154] on div at bounding box center [1051, 165] width 25 height 25
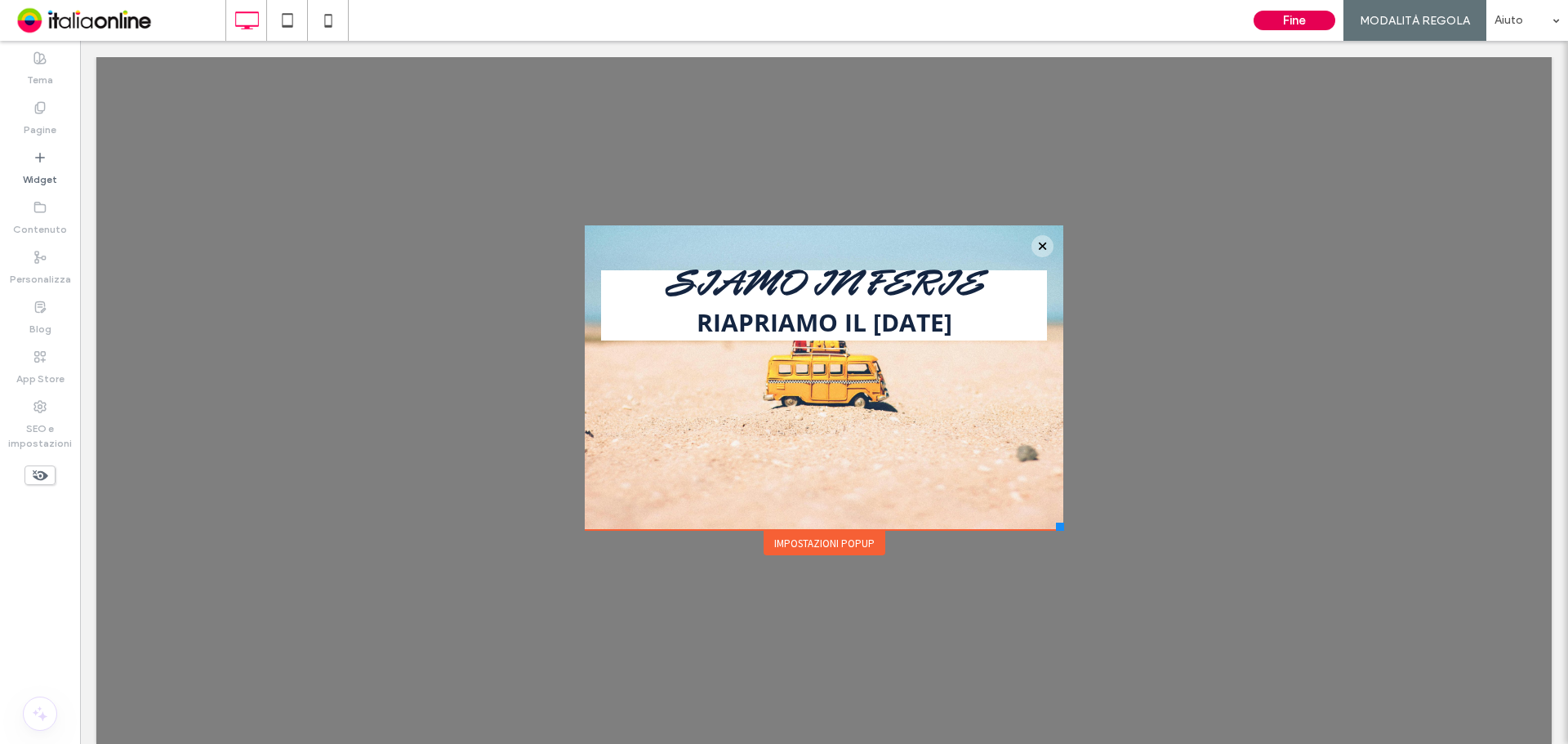
click at [1295, 20] on button "Fine" at bounding box center [1294, 21] width 82 height 20
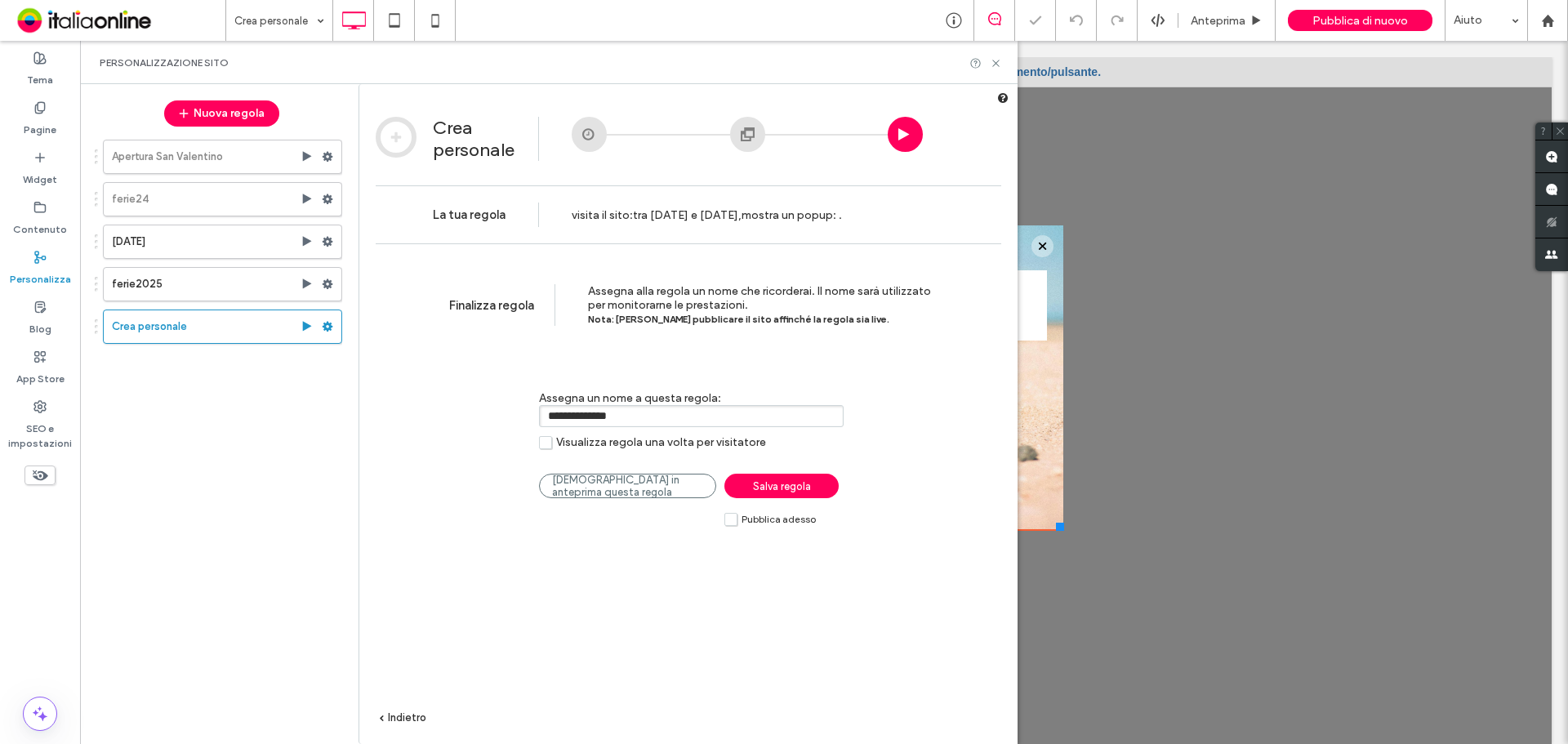
click at [764, 486] on span "Salva regola" at bounding box center [782, 486] width 58 height 12
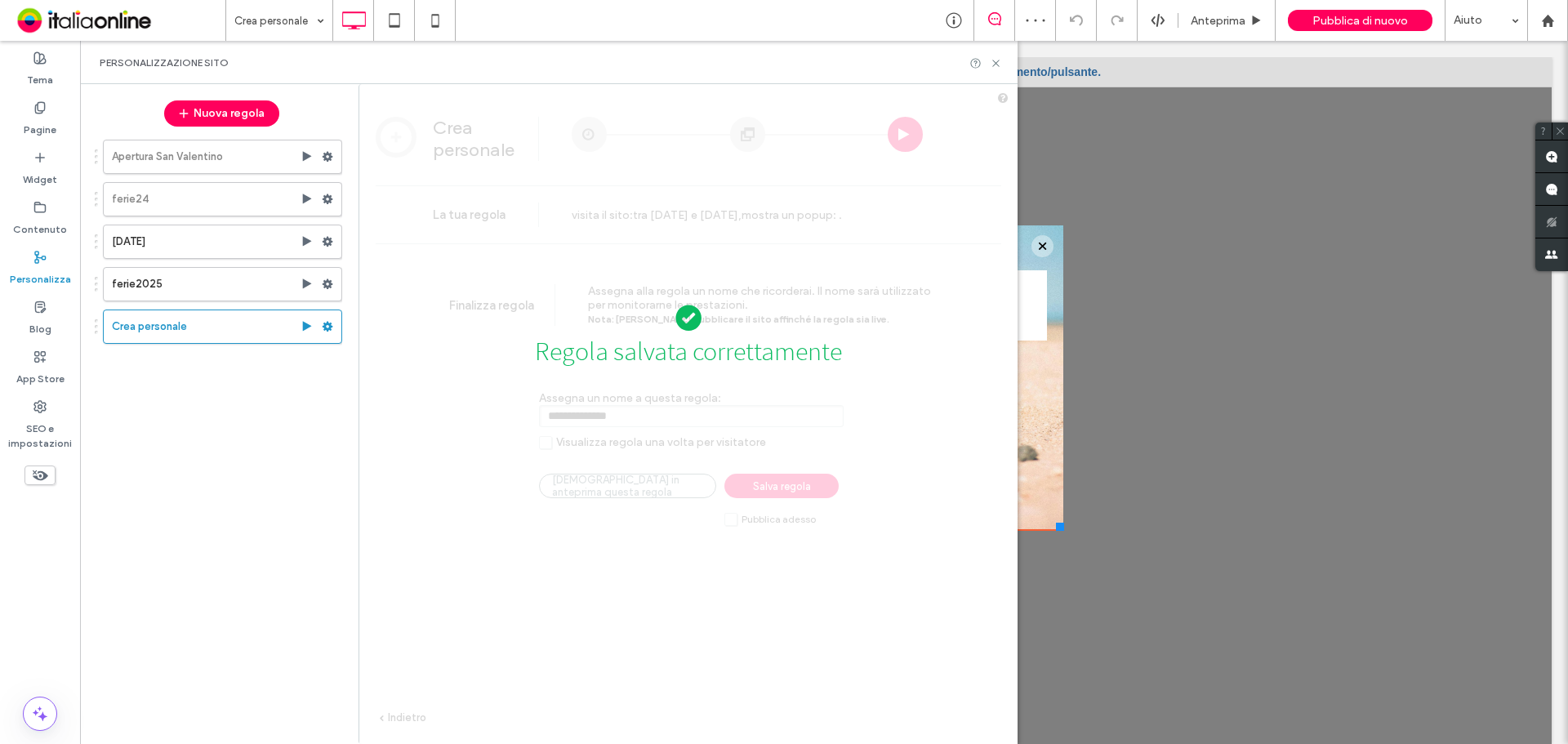
click at [997, 54] on div "Personalizzazione sito" at bounding box center [549, 62] width 937 height 43
click at [994, 67] on icon at bounding box center [996, 63] width 12 height 12
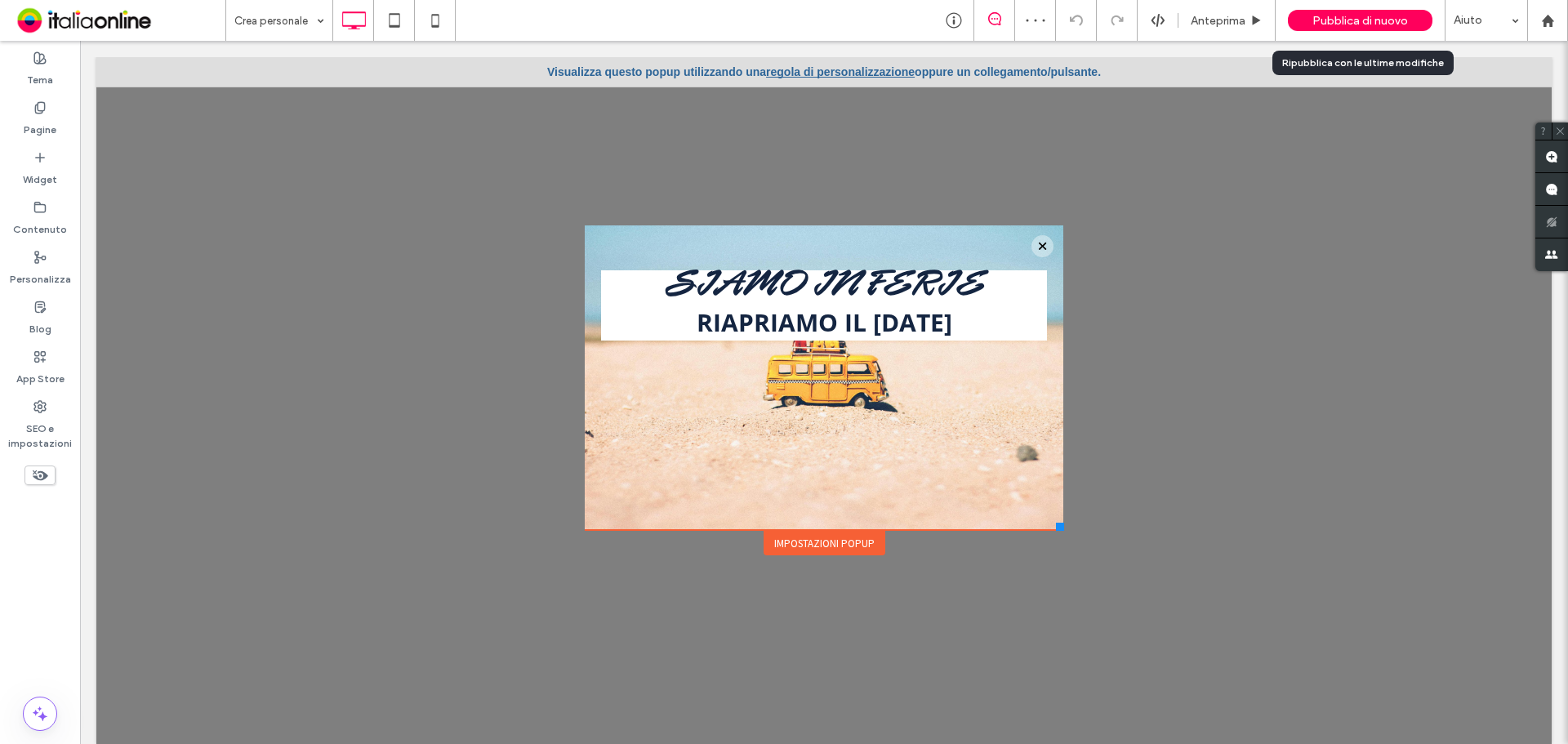
click at [1344, 26] on span "Pubblica di nuovo" at bounding box center [1360, 21] width 96 height 14
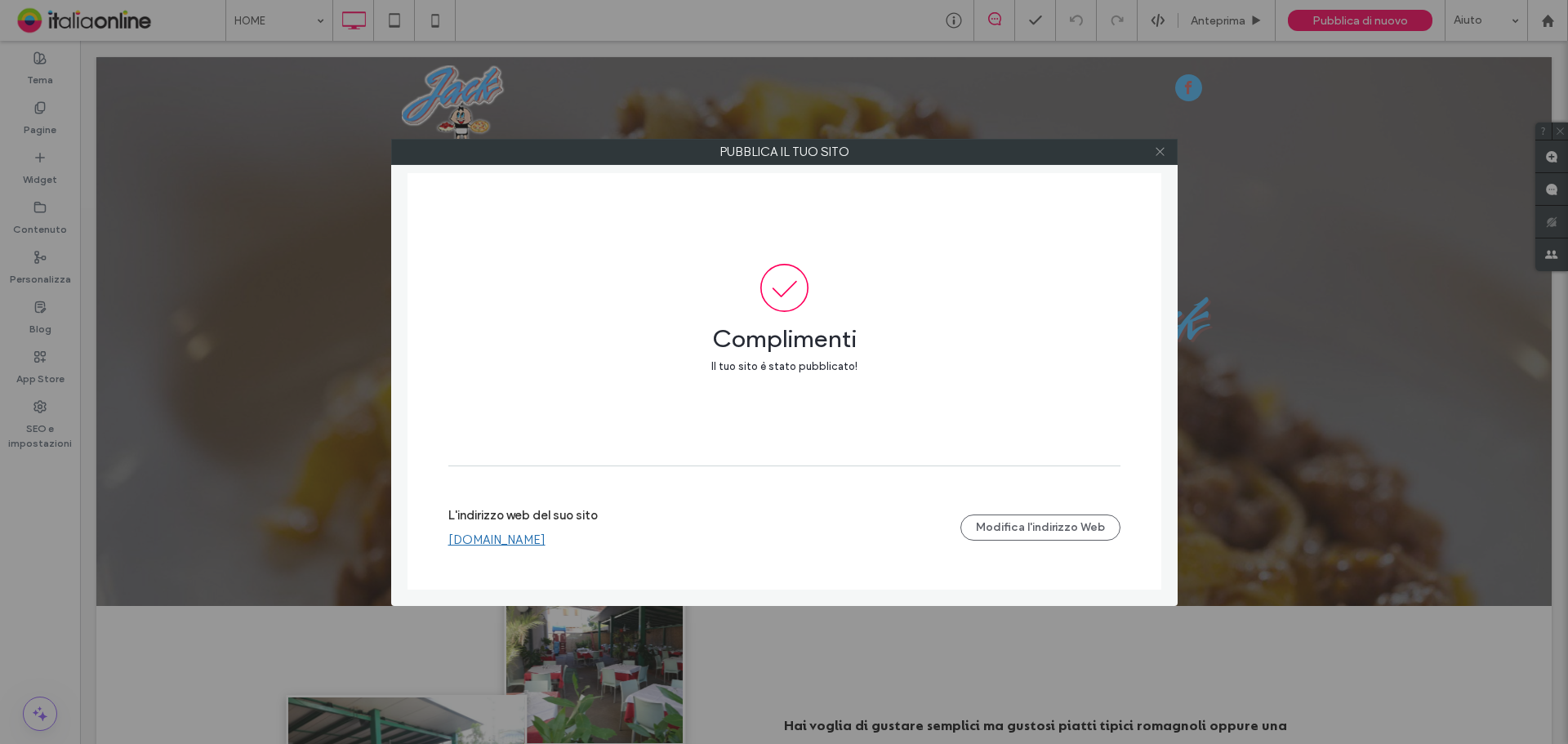
click at [1163, 155] on use at bounding box center [1159, 152] width 8 height 8
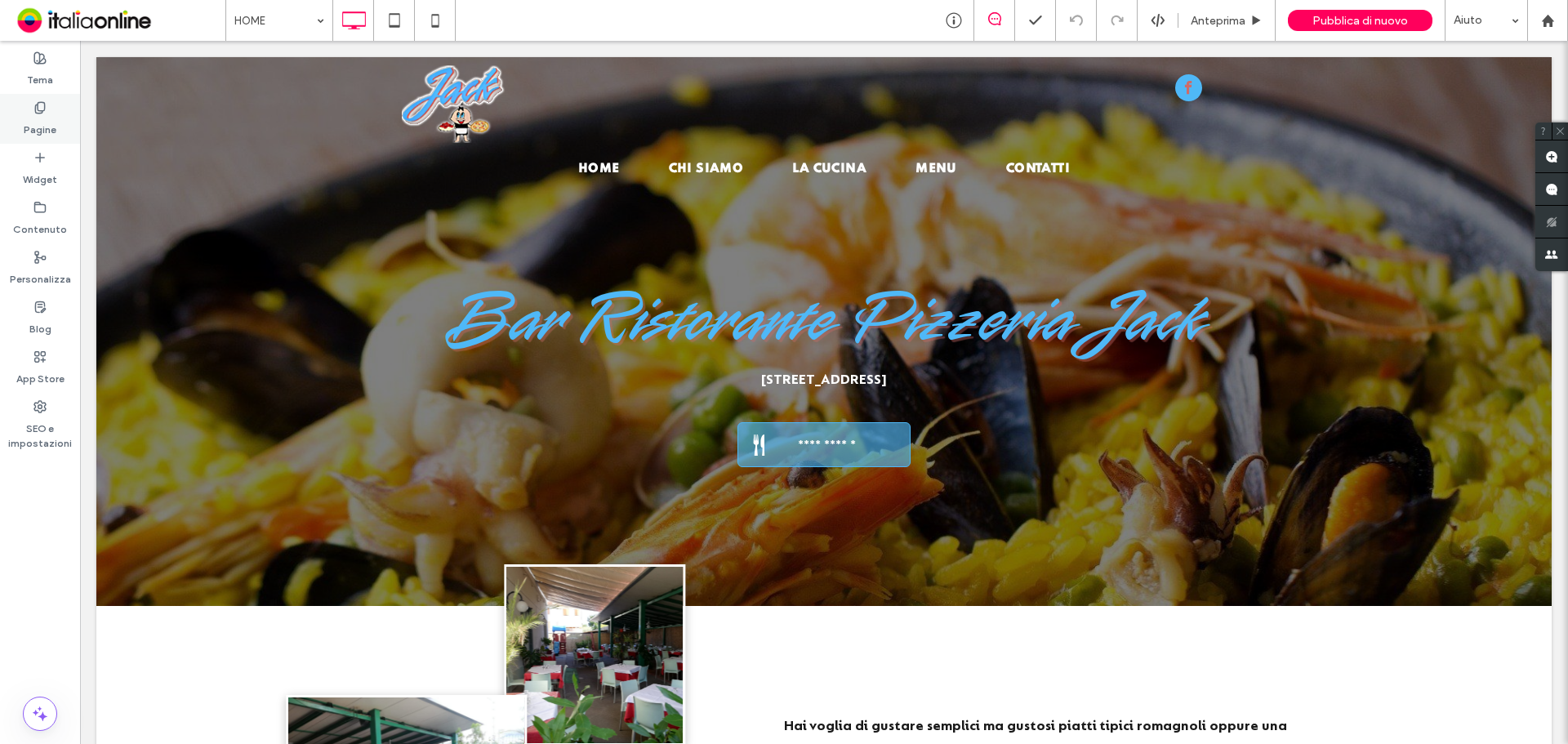
click at [28, 102] on div "Pagine" at bounding box center [39, 118] width 80 height 49
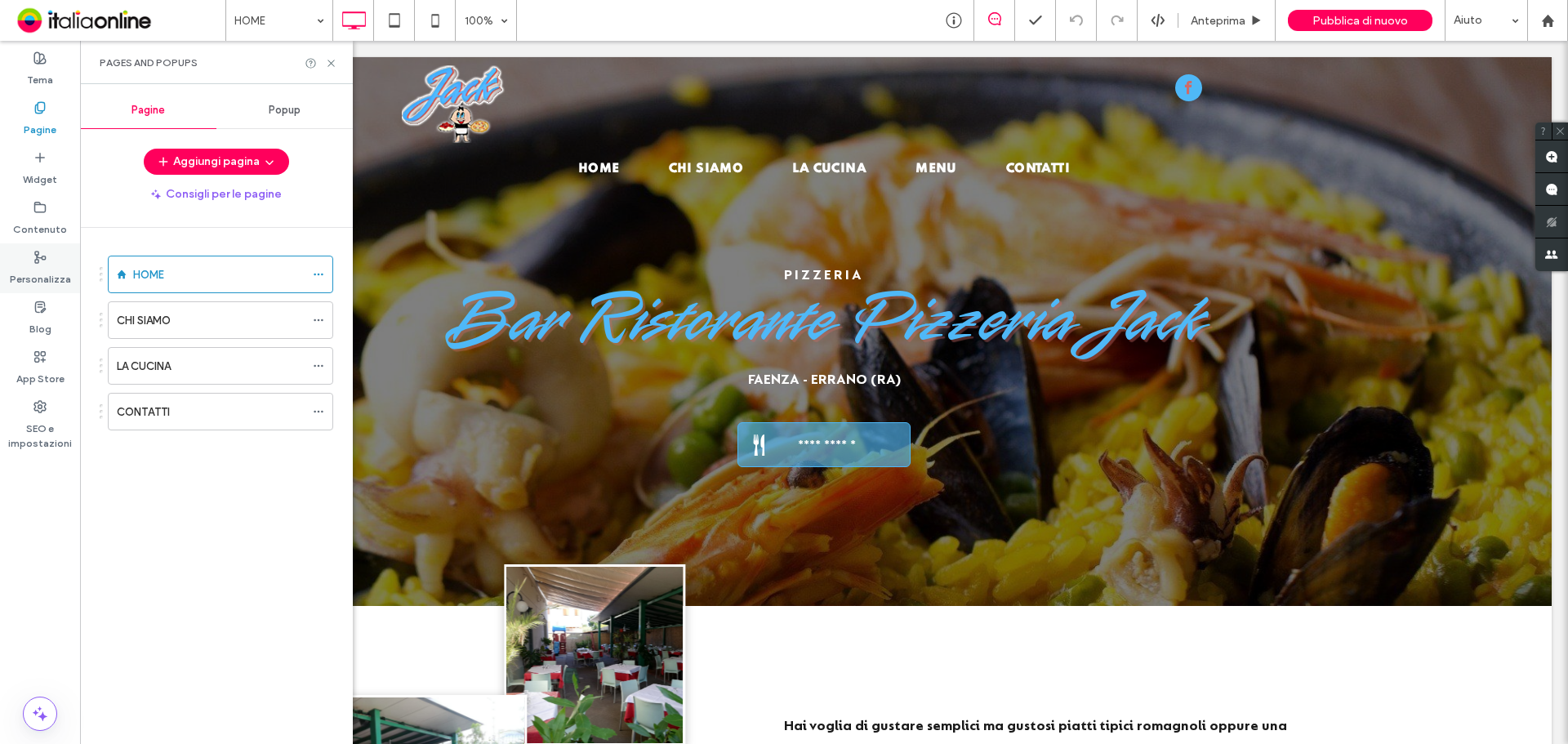
click at [37, 267] on label "Personalizza" at bounding box center [40, 274] width 61 height 23
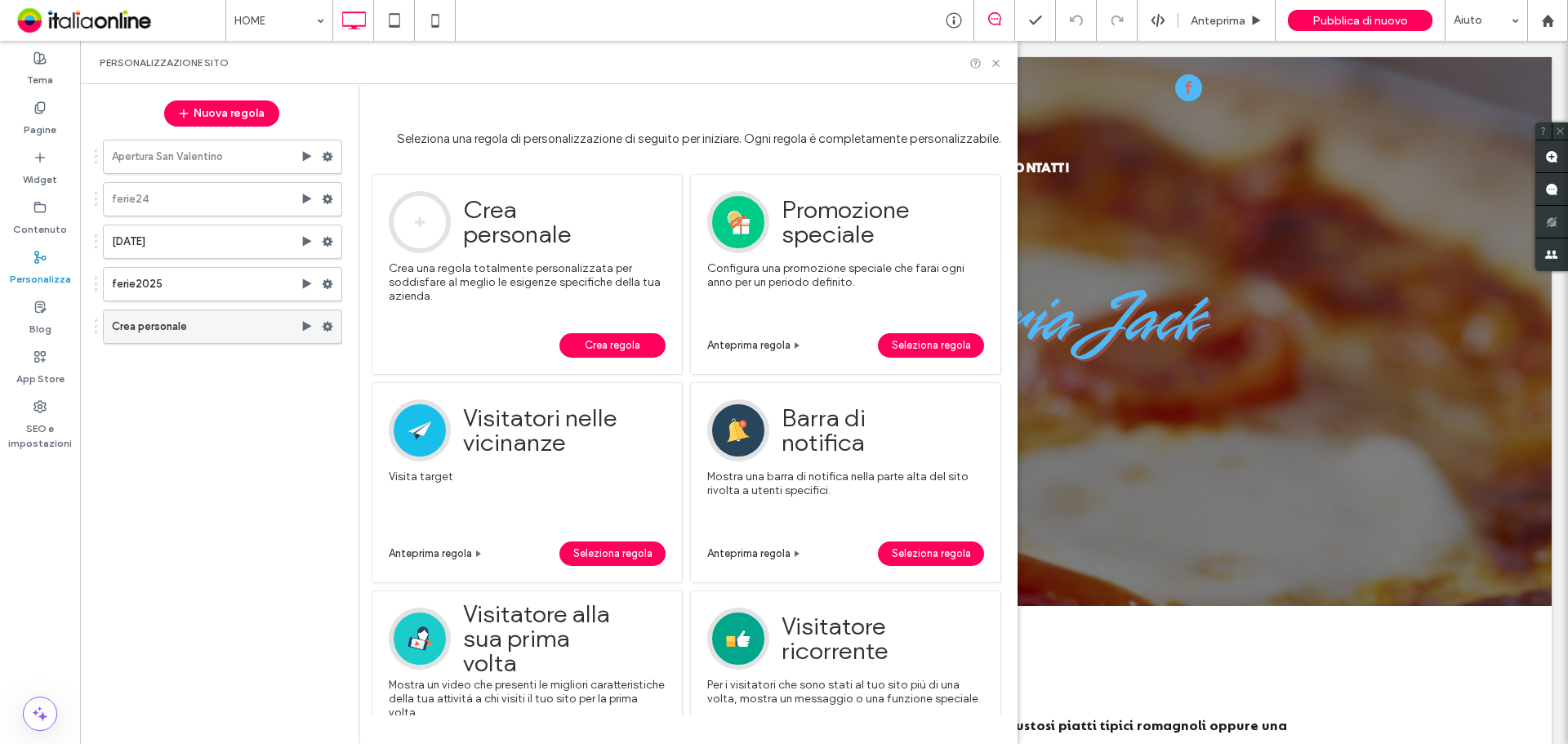
click at [200, 321] on label "Crea personale" at bounding box center [205, 326] width 188 height 33
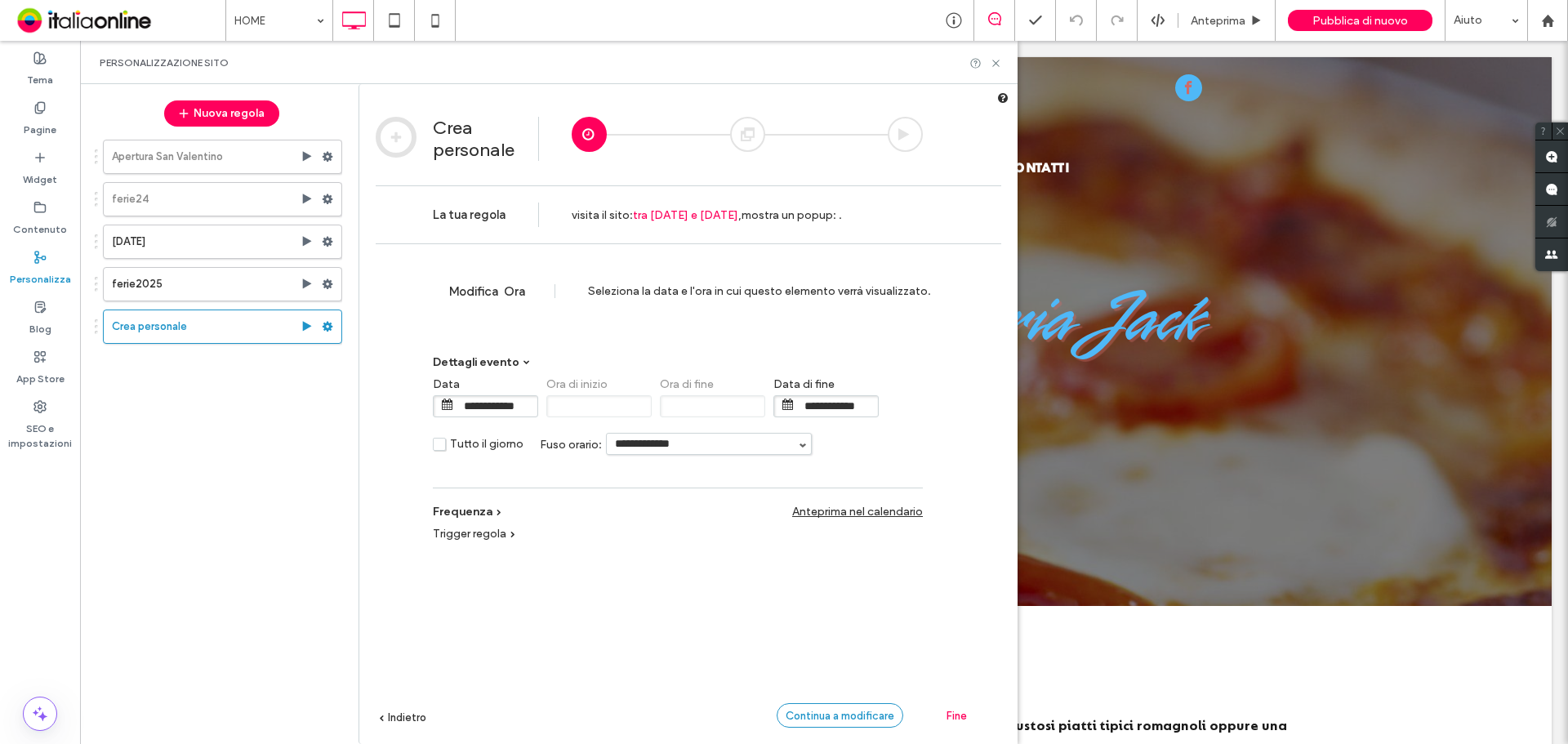
click at [821, 713] on span "Continua a modificare" at bounding box center [840, 715] width 109 height 12
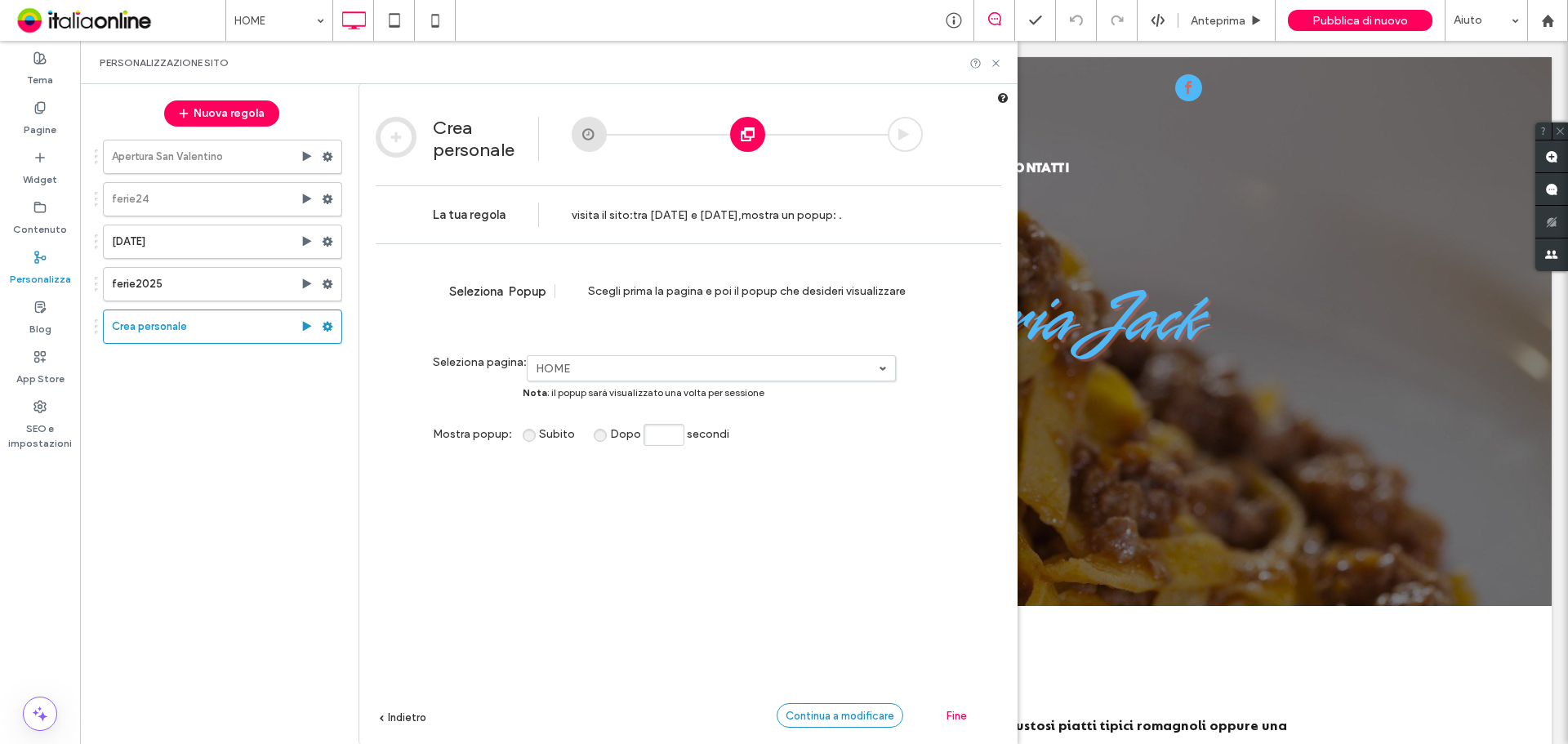
click at [821, 713] on span "Continua a modificare" at bounding box center [840, 715] width 109 height 12
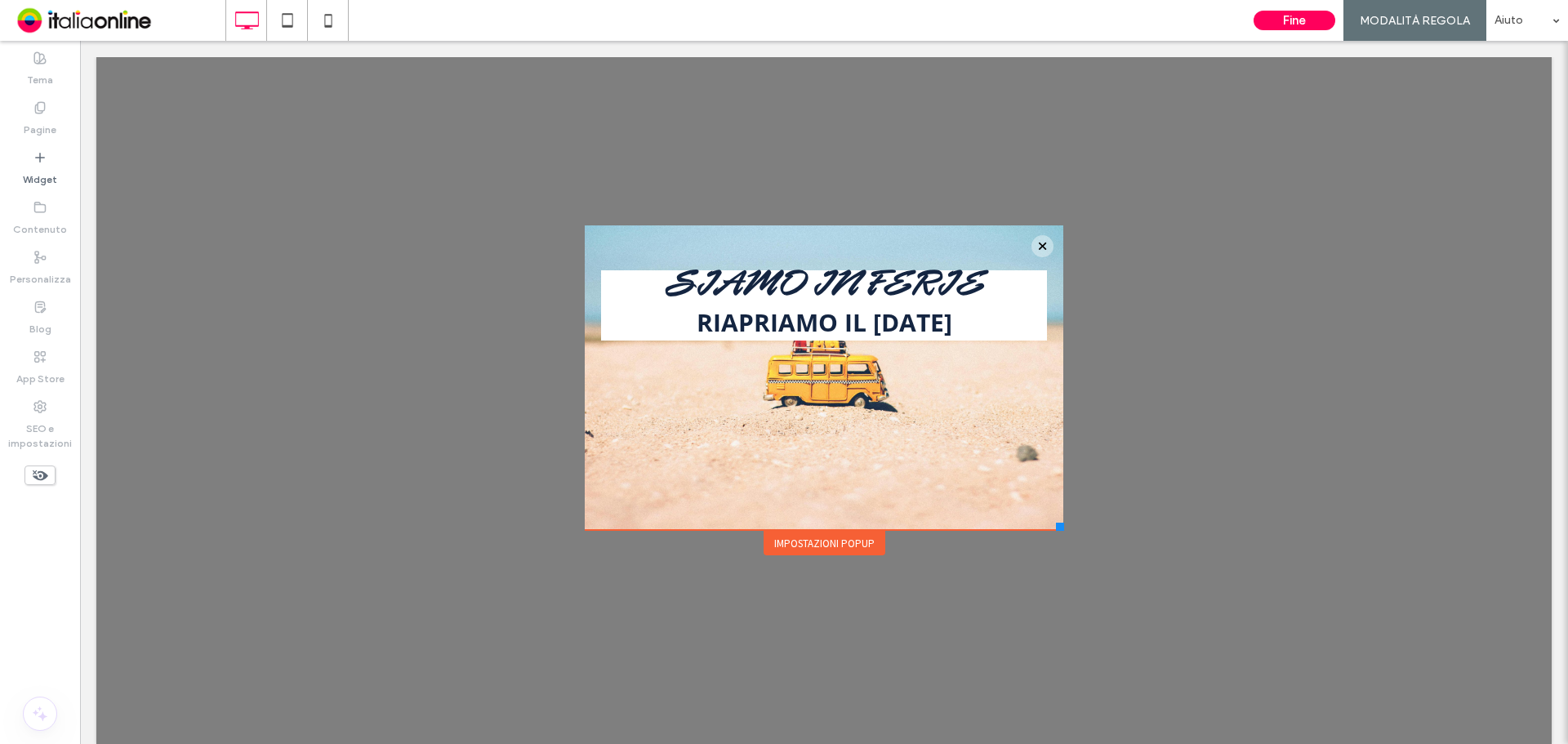
click at [1312, 32] on div "Fine MODALITÀ REGOLA Aiuto" at bounding box center [1406, 20] width 323 height 40
click at [1310, 24] on button "Fine" at bounding box center [1294, 21] width 82 height 20
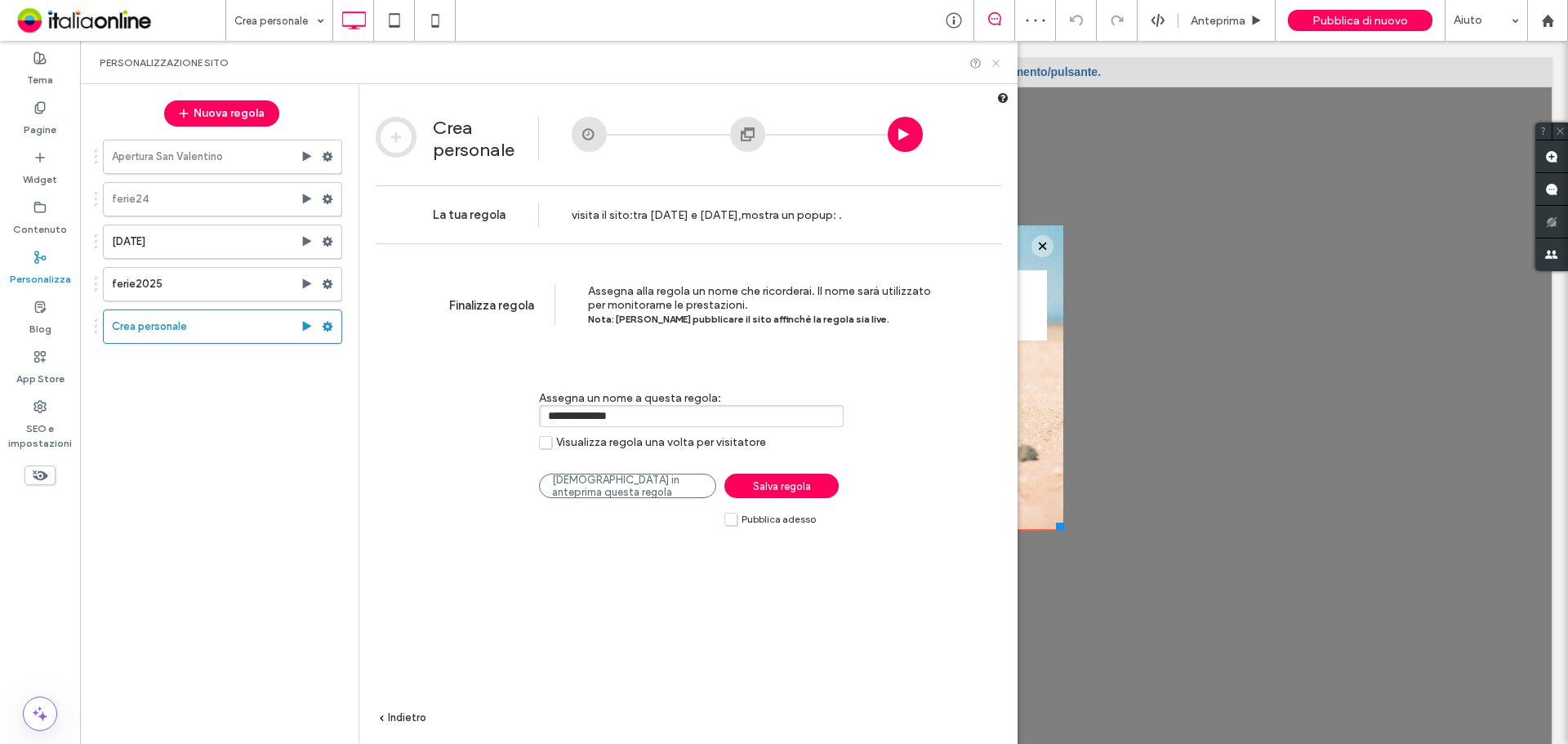
click at [997, 62] on use at bounding box center [995, 62] width 7 height 7
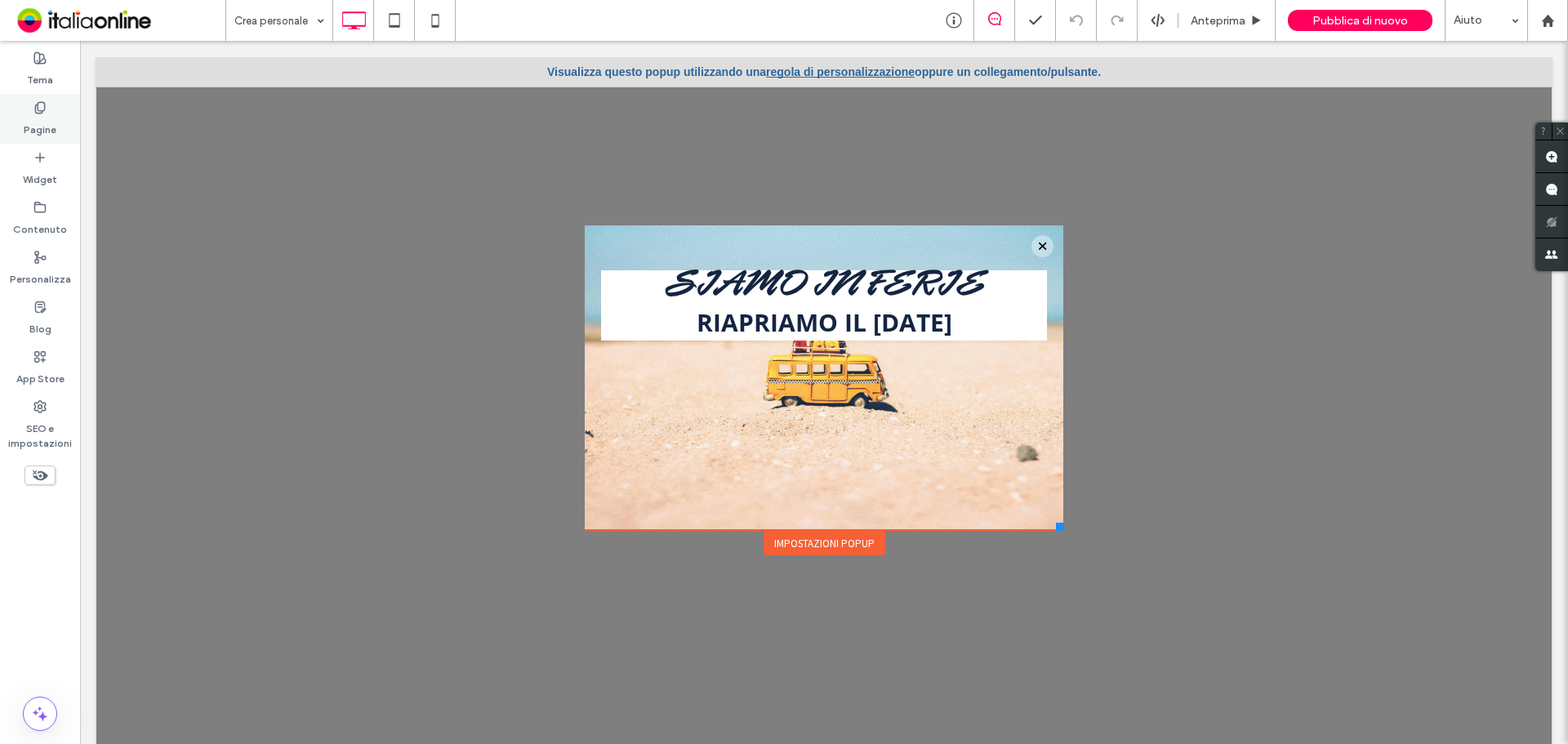
click at [24, 121] on label "Pagine" at bounding box center [39, 125] width 33 height 23
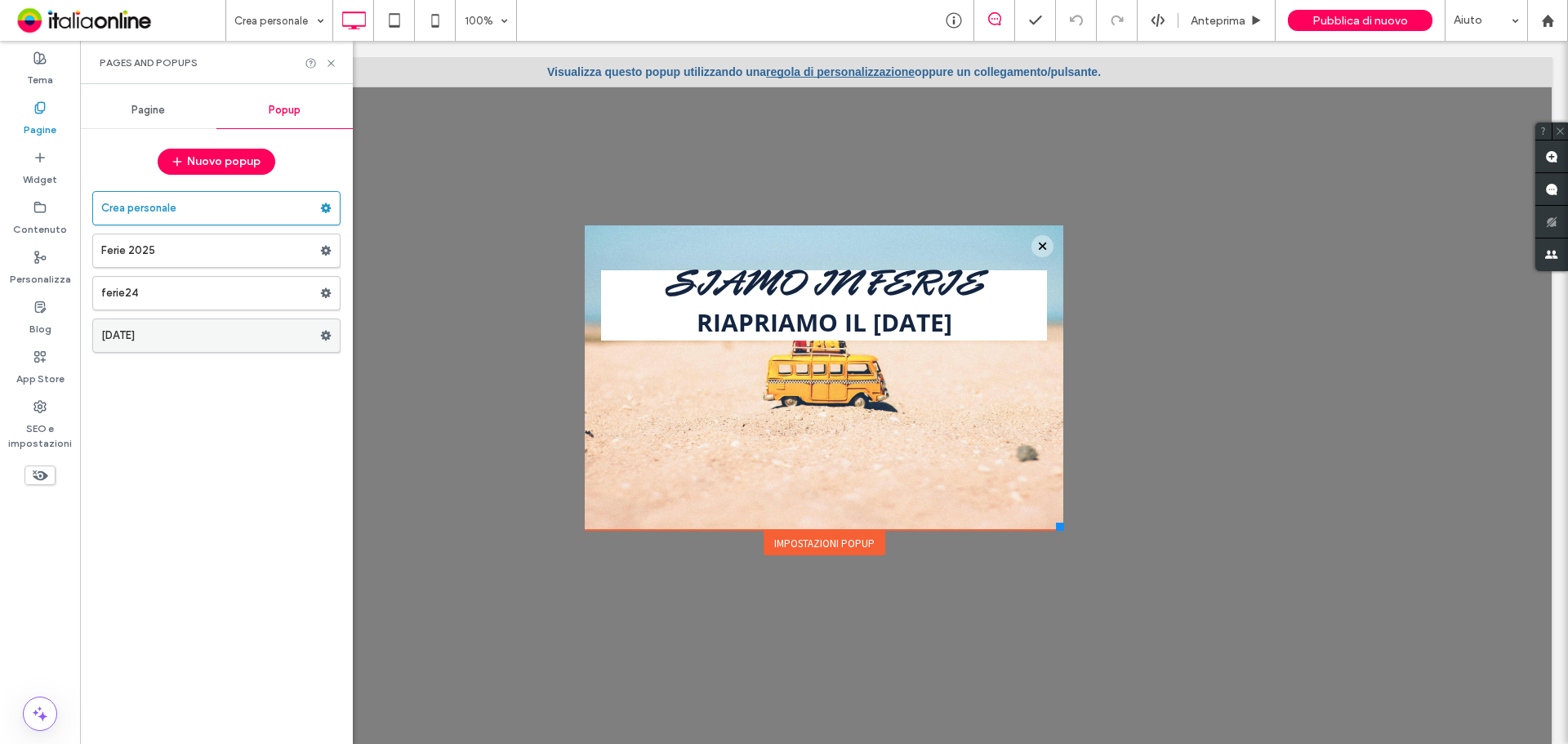
click at [145, 338] on label "natale 2024" at bounding box center [211, 335] width 219 height 33
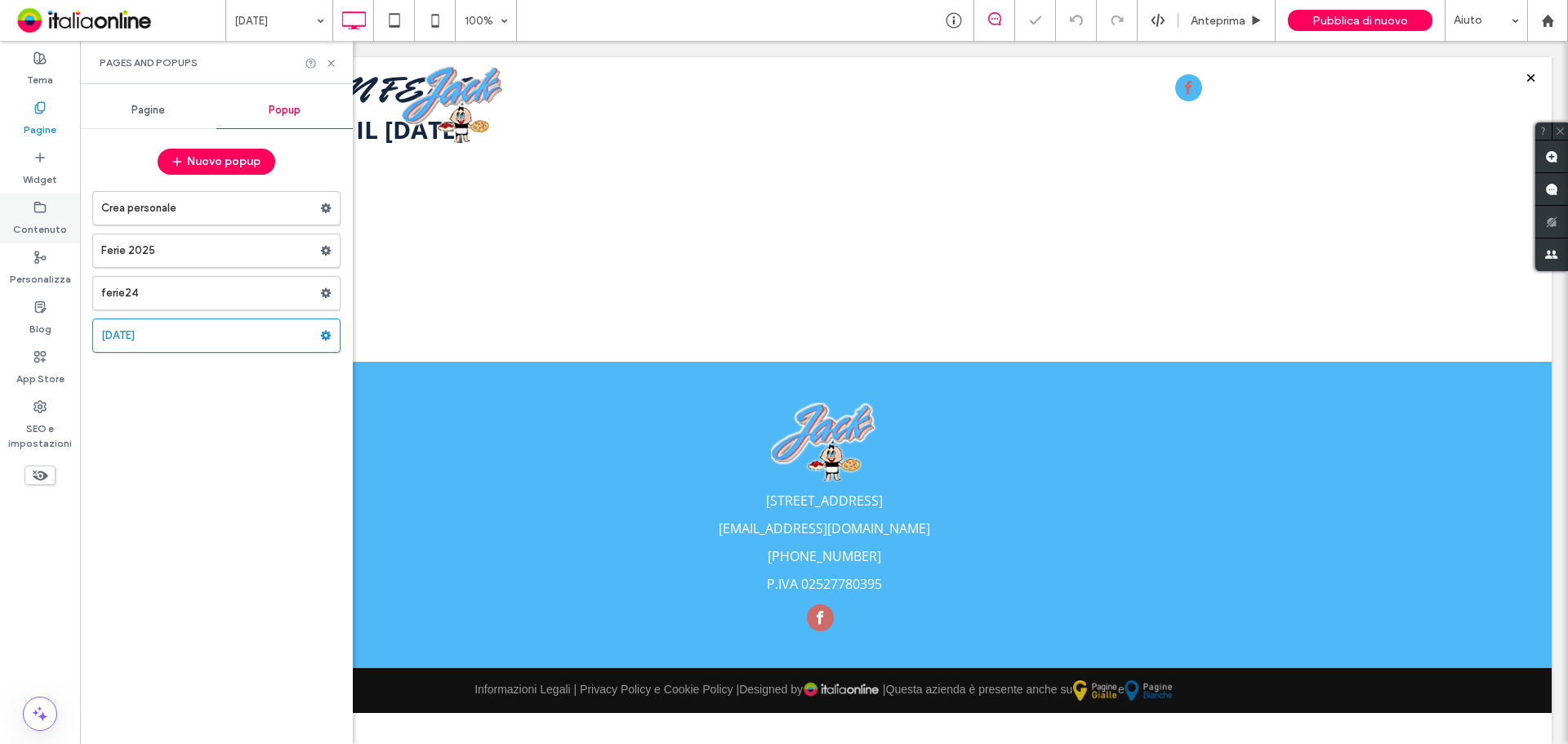
click at [31, 219] on label "Contenuto" at bounding box center [39, 225] width 54 height 23
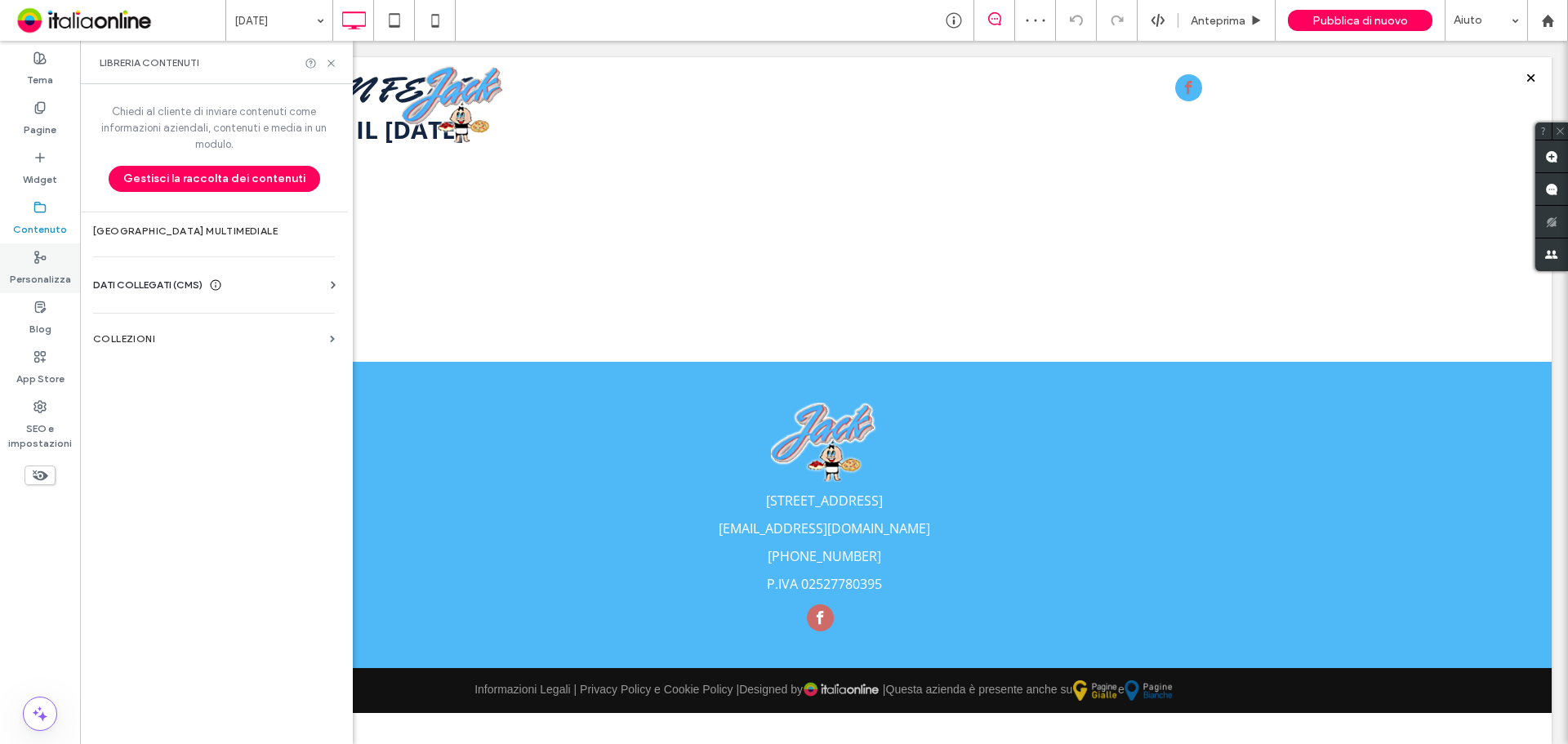
click at [39, 277] on label "Personalizza" at bounding box center [40, 274] width 61 height 23
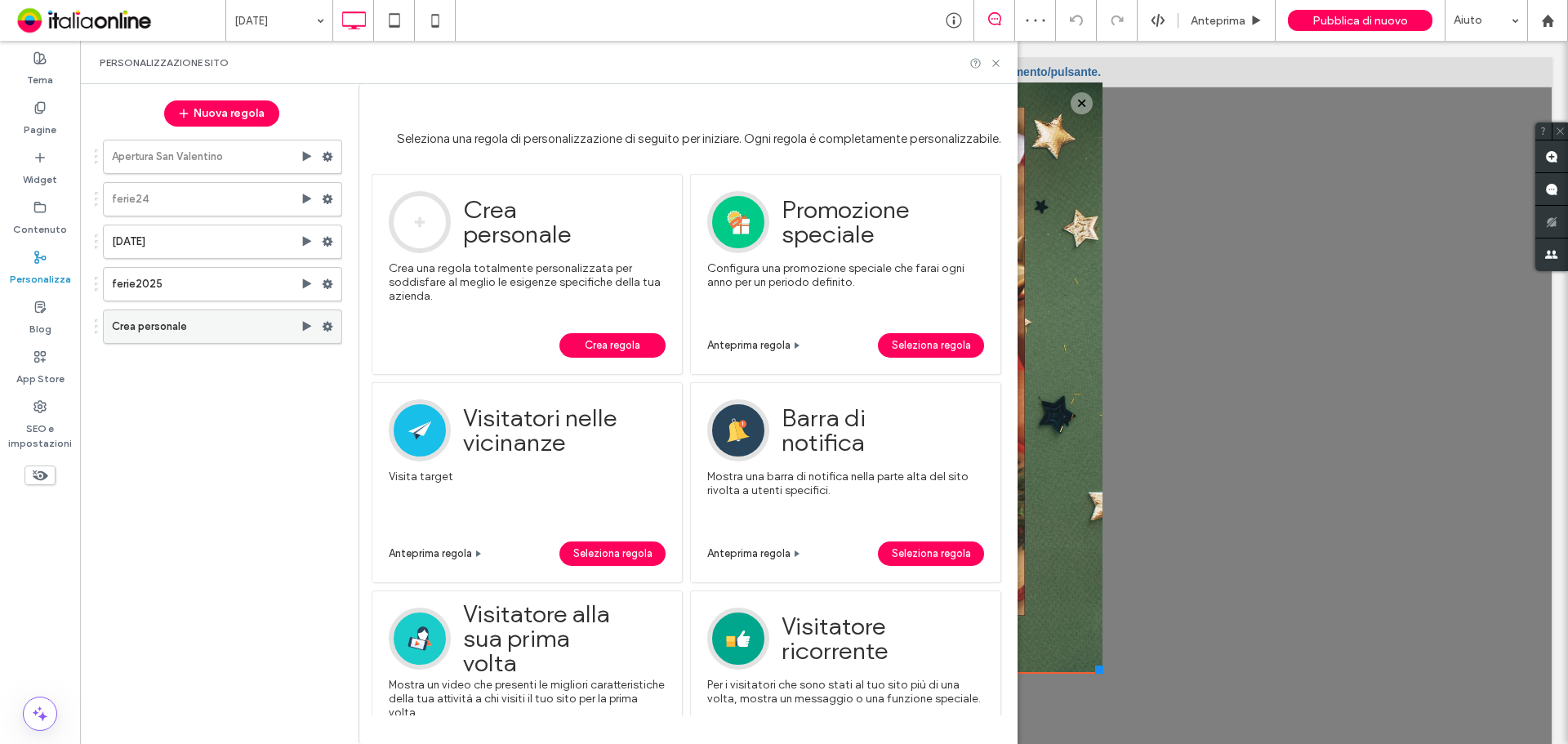
click at [240, 317] on label "Crea personale" at bounding box center [205, 326] width 188 height 33
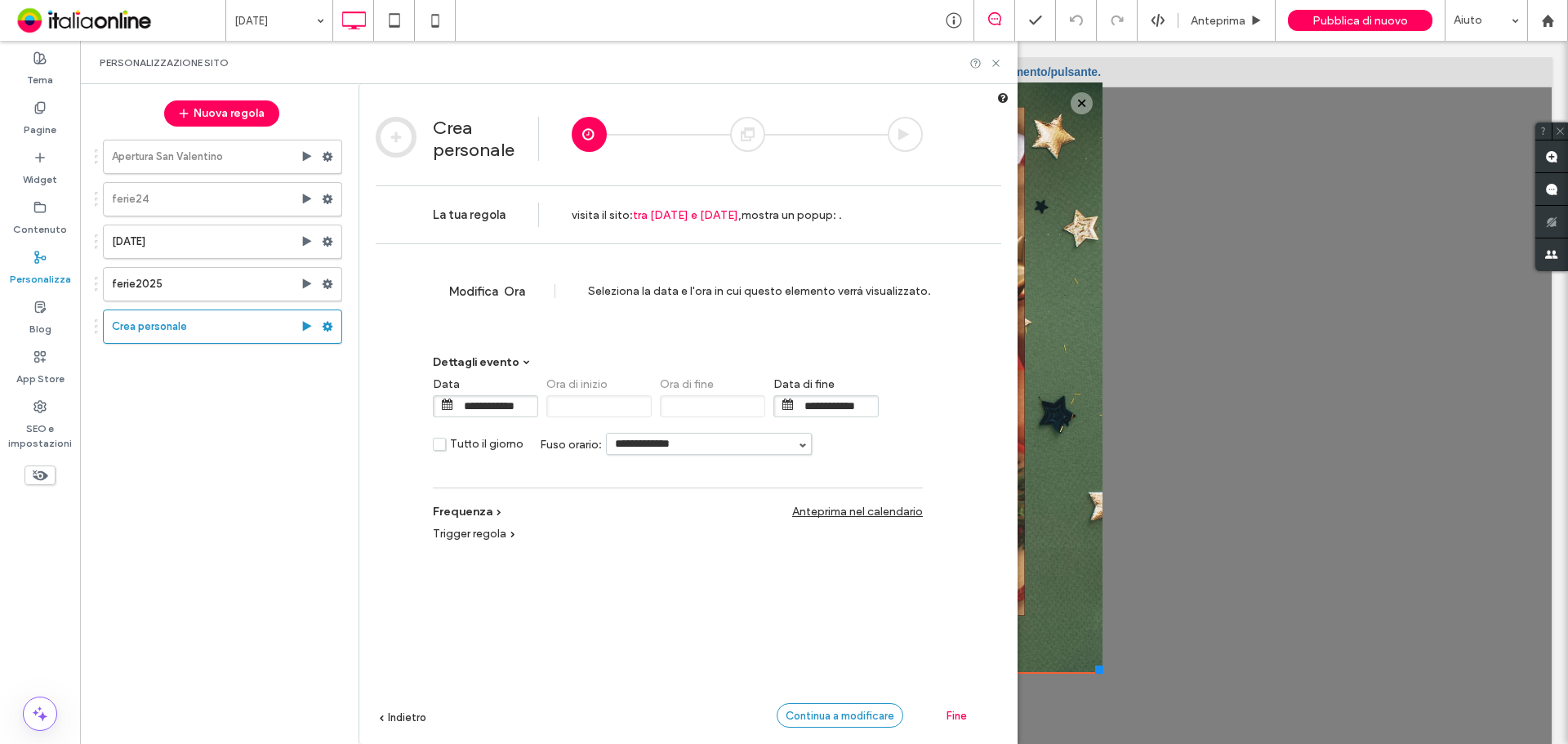
click at [850, 707] on div "Continua a modificare" at bounding box center [840, 715] width 126 height 25
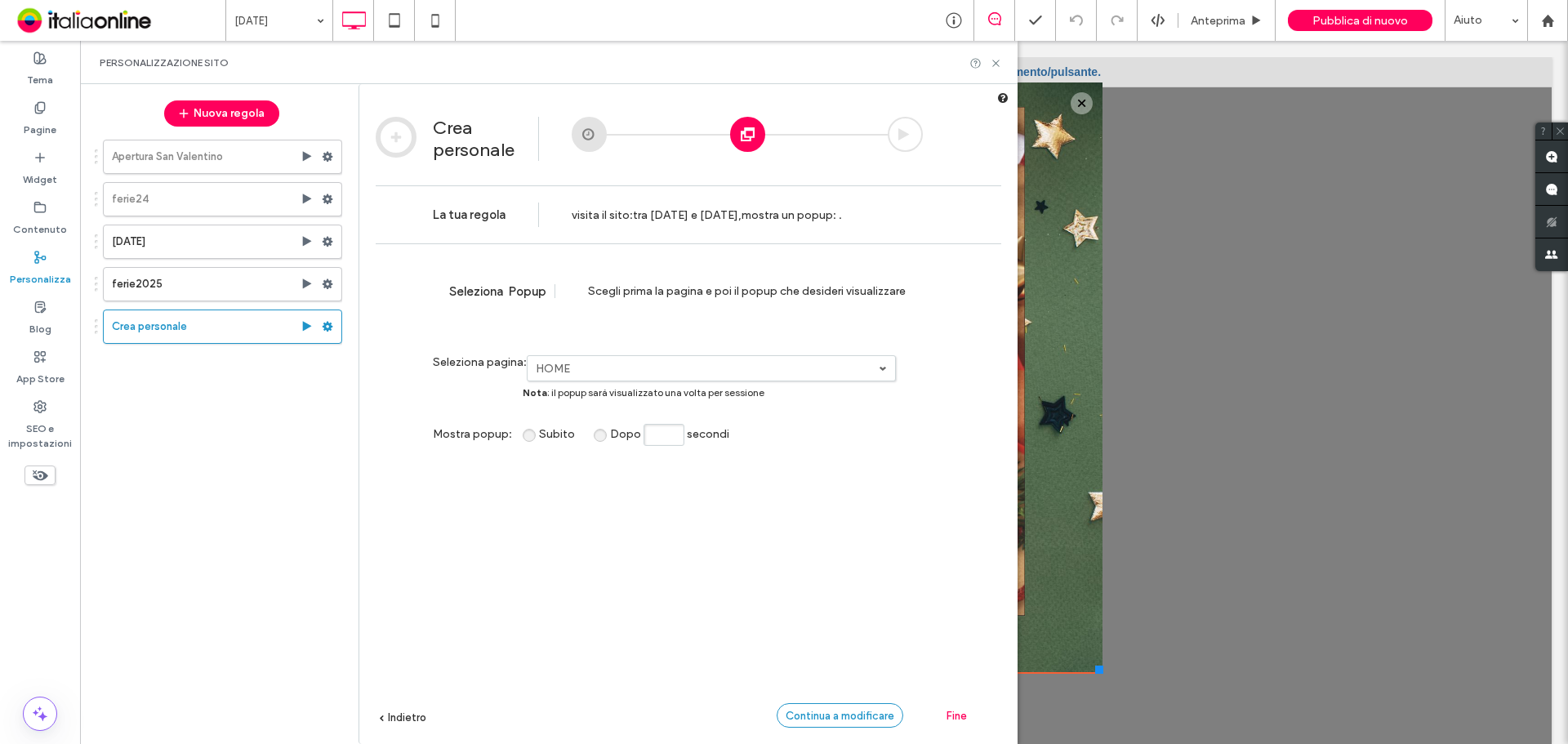
click at [850, 707] on div "Continua a modificare" at bounding box center [840, 715] width 126 height 25
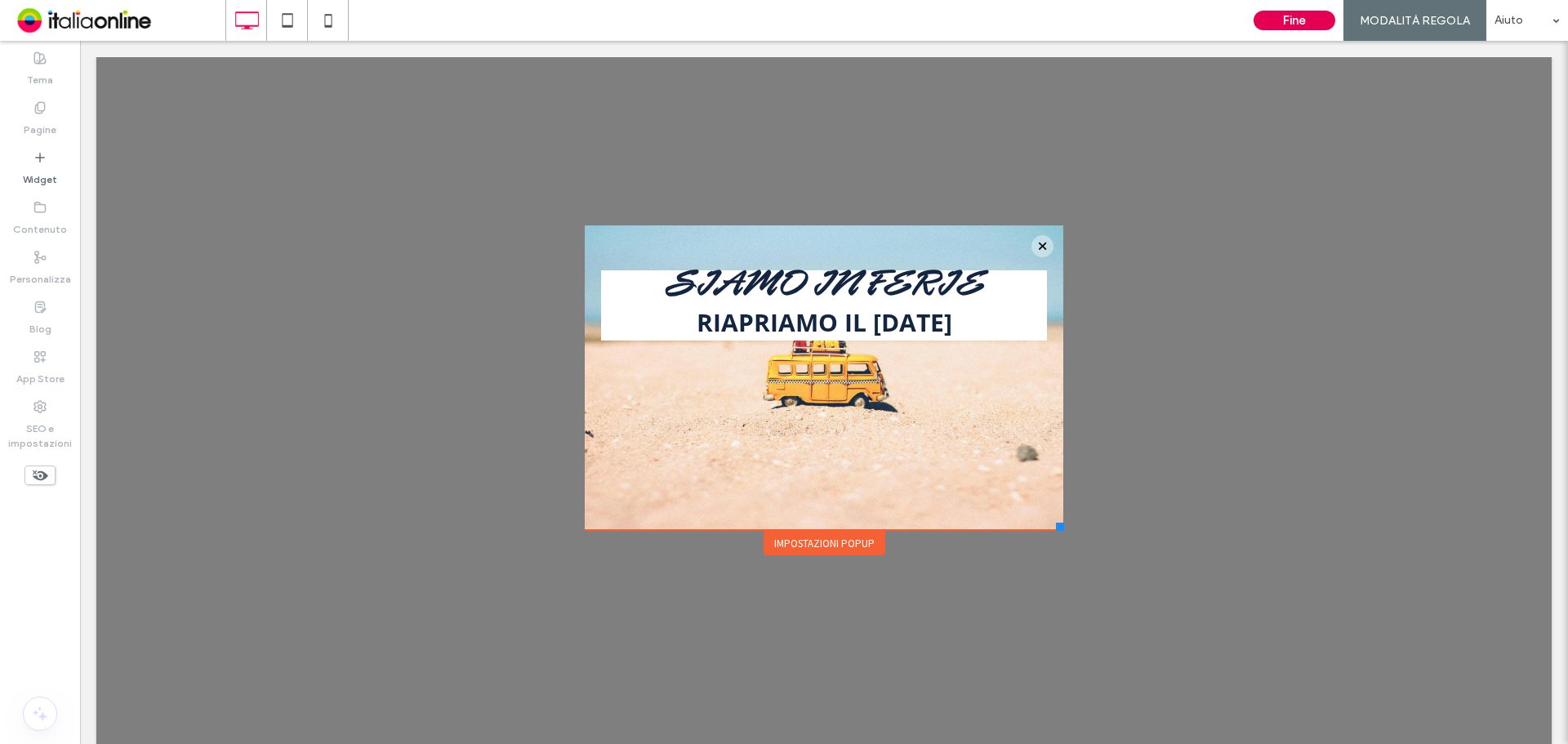
click at [1277, 29] on button "Fine" at bounding box center [1294, 21] width 82 height 20
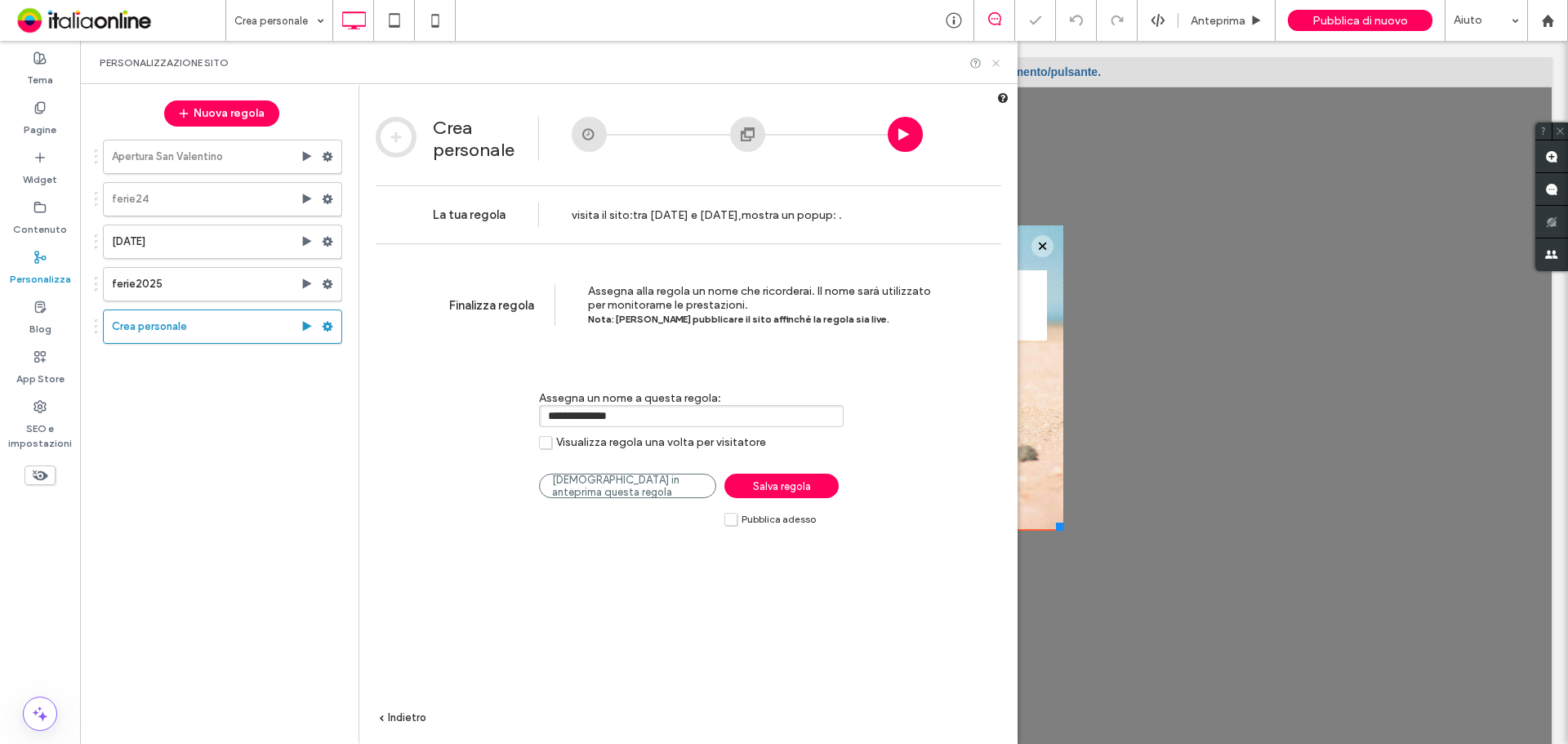
click at [997, 60] on icon at bounding box center [996, 63] width 12 height 12
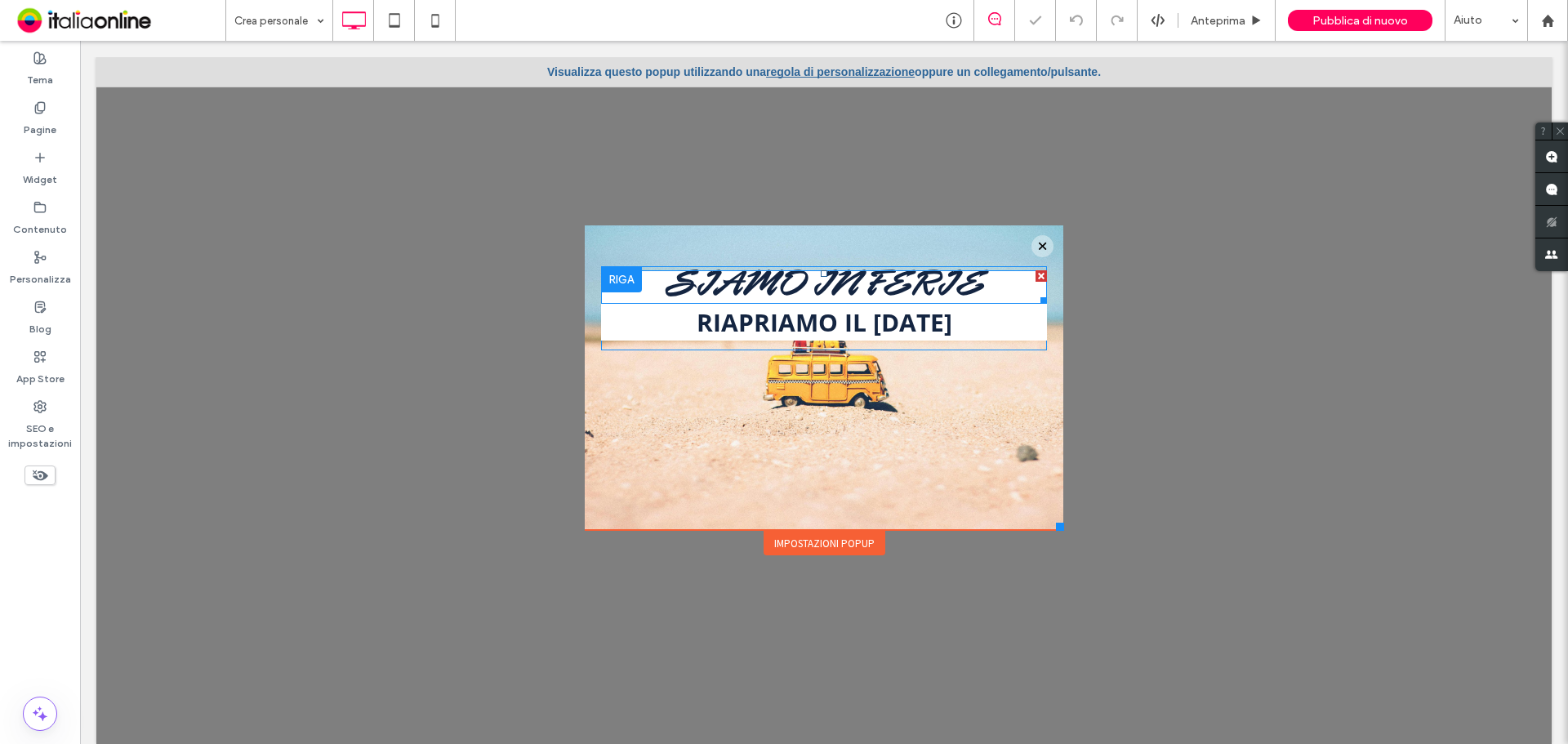
click at [852, 291] on strong "SIAMO IN FERIE" at bounding box center [825, 286] width 320 height 29
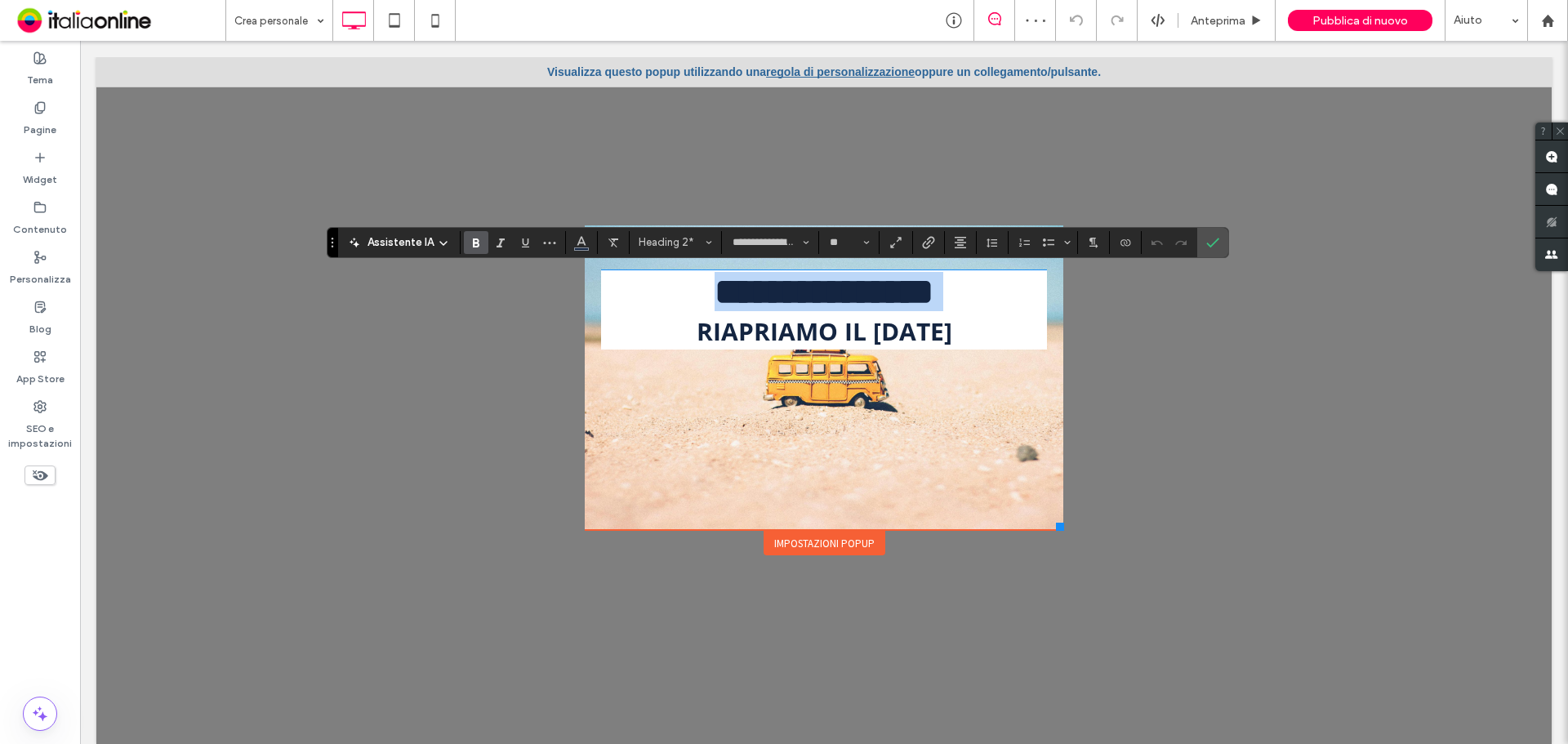
click at [856, 287] on strong "**********" at bounding box center [824, 291] width 219 height 36
click at [1213, 251] on span "Conferma" at bounding box center [1212, 243] width 13 height 28
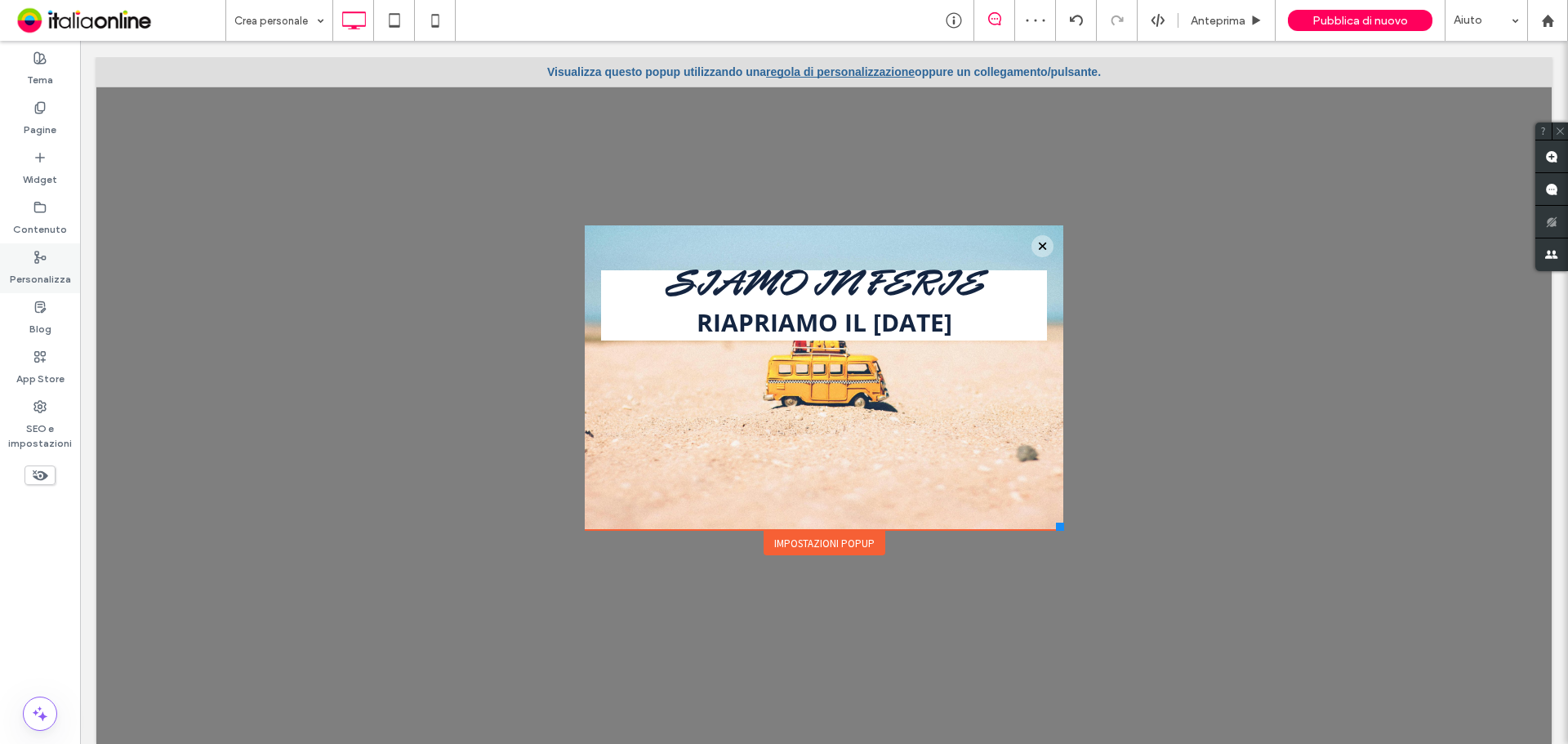
click at [40, 246] on div "Personalizza" at bounding box center [39, 268] width 80 height 49
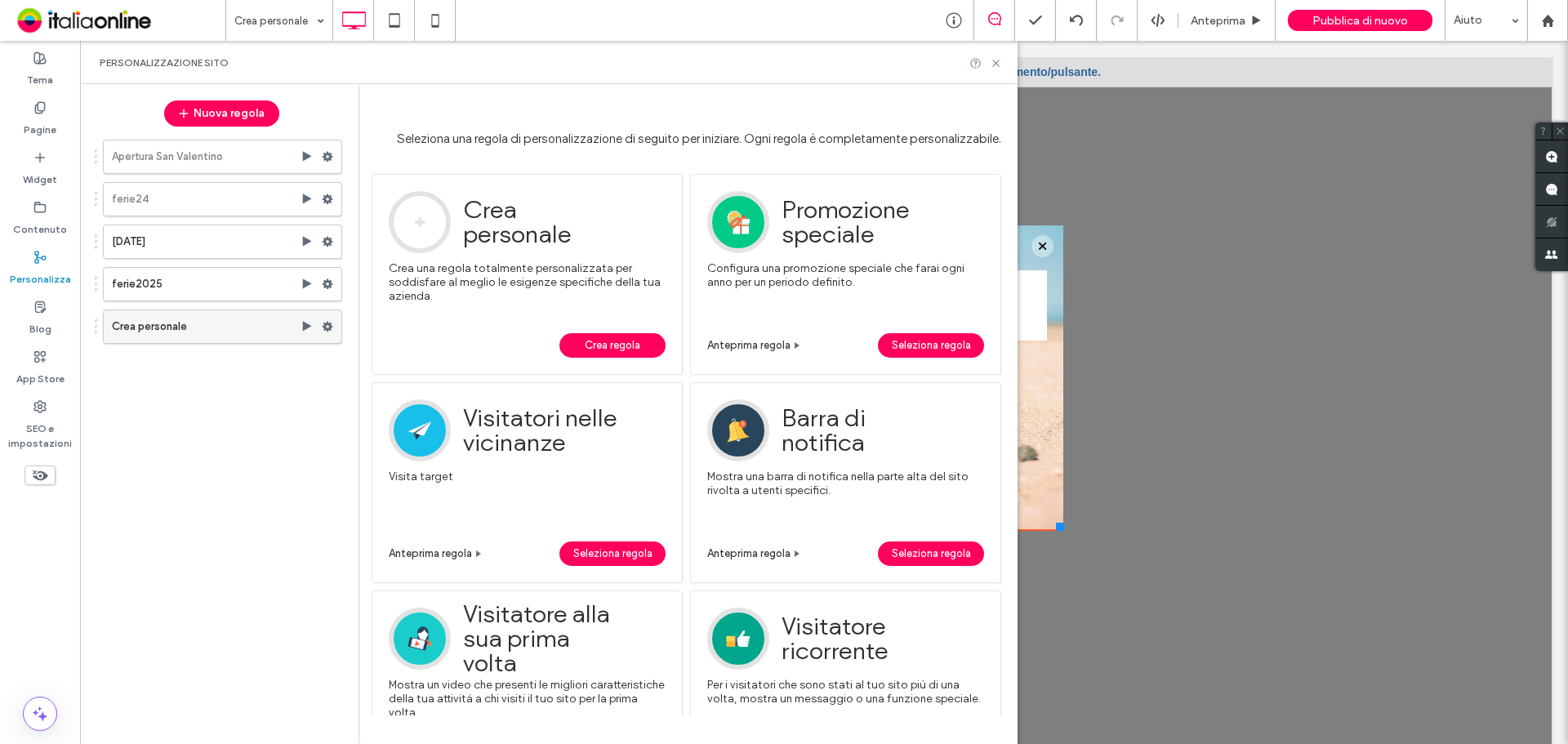
click at [158, 314] on label "Crea personale" at bounding box center [205, 326] width 188 height 33
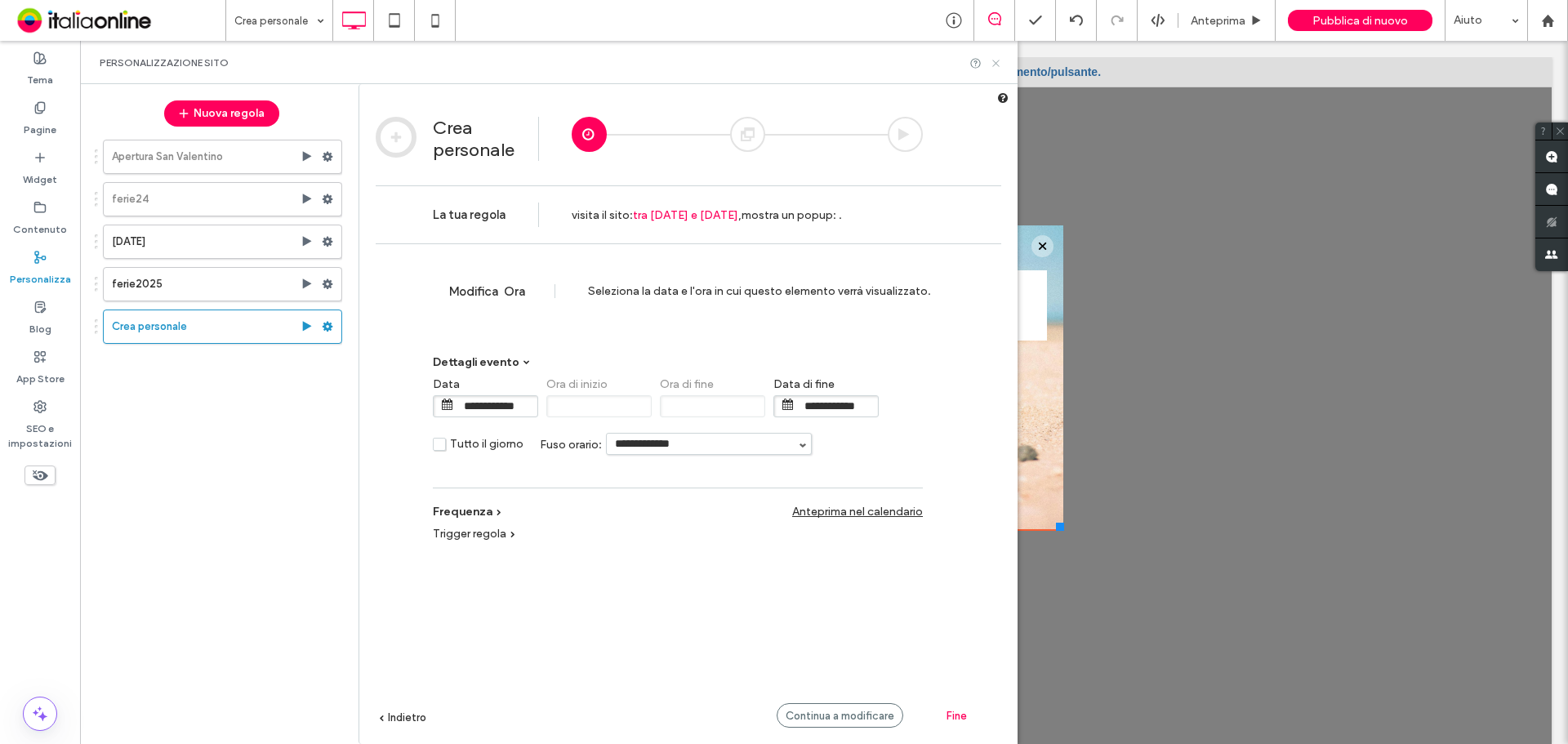
click at [1000, 61] on icon at bounding box center [996, 63] width 12 height 12
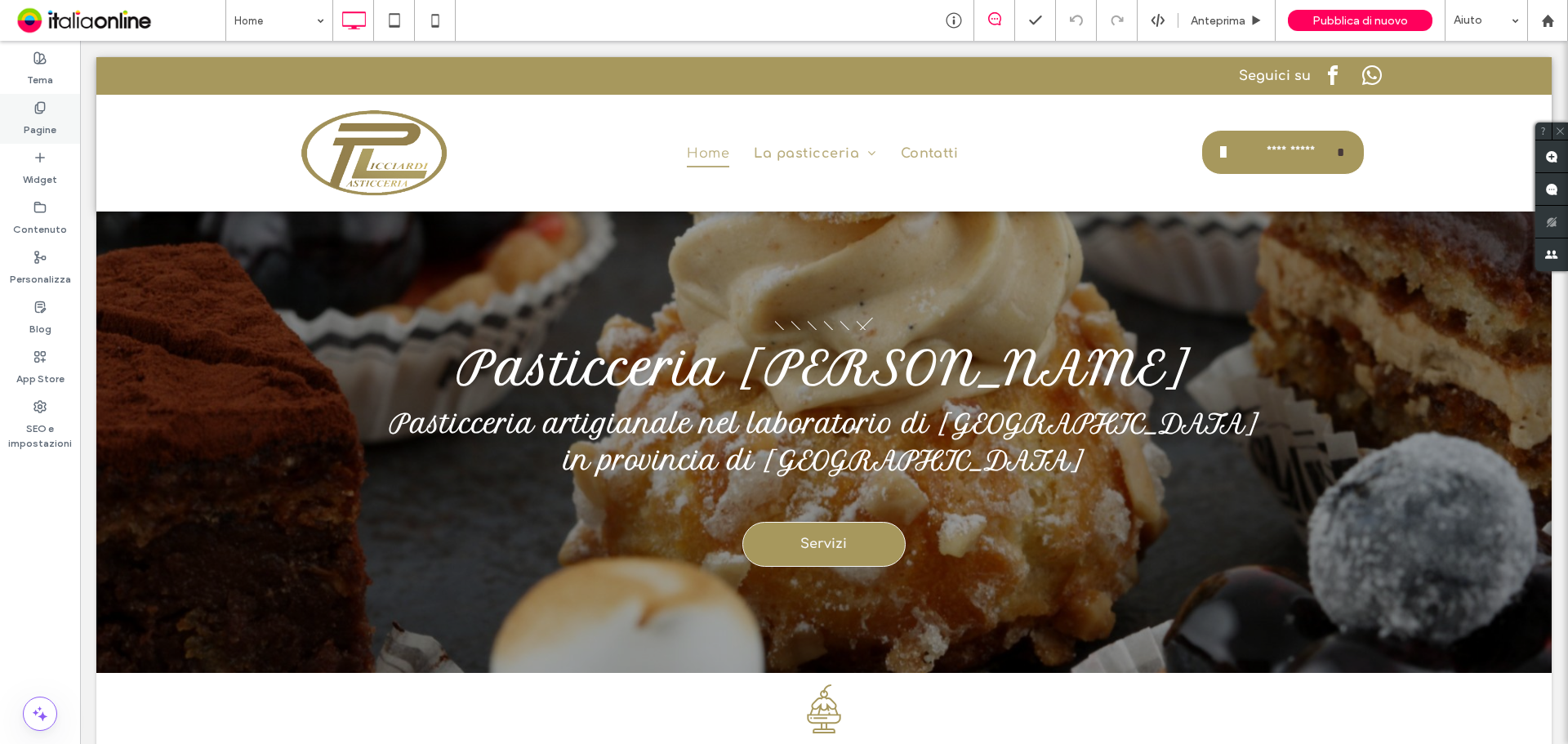
click at [31, 119] on label "Pagine" at bounding box center [39, 125] width 33 height 23
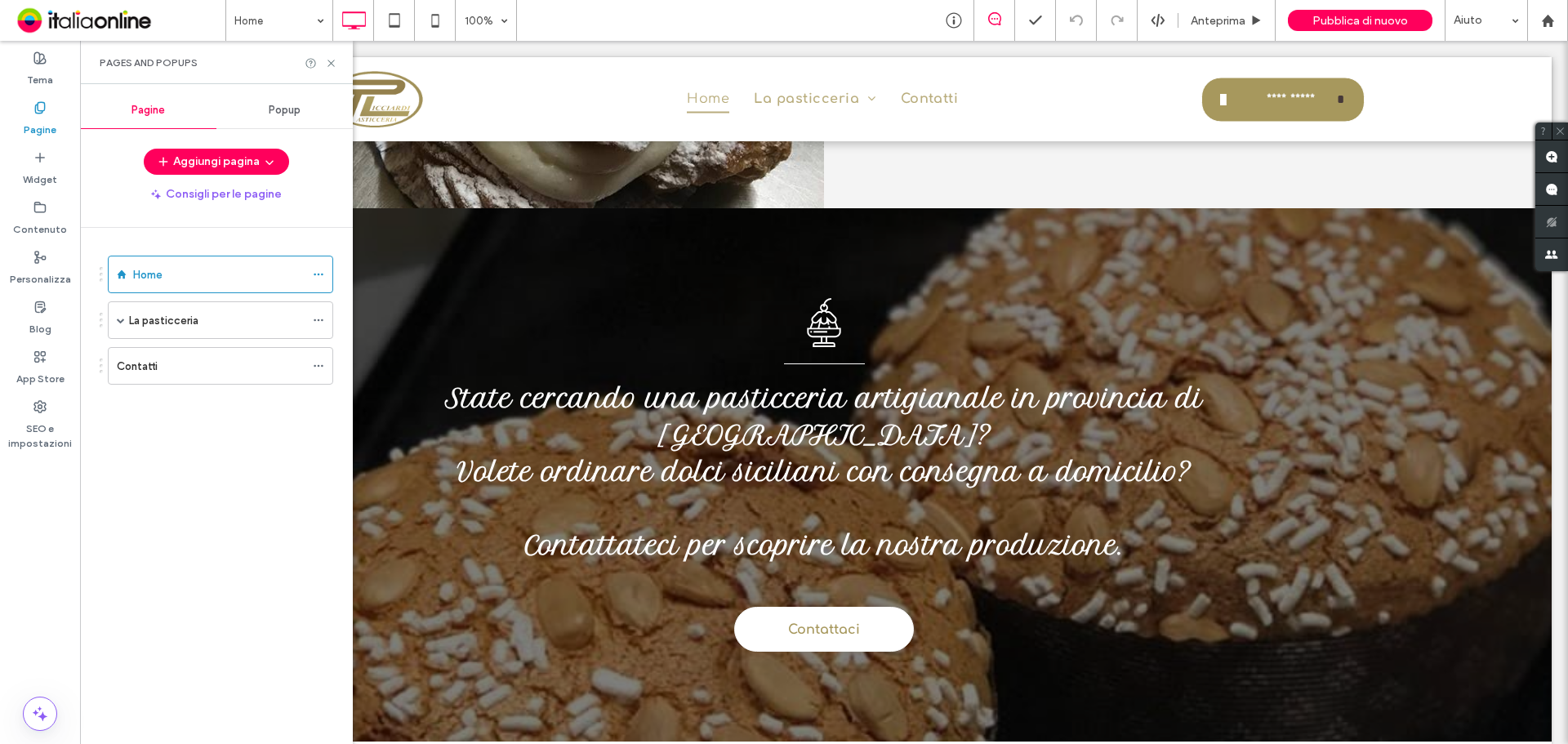
scroll to position [2858, 0]
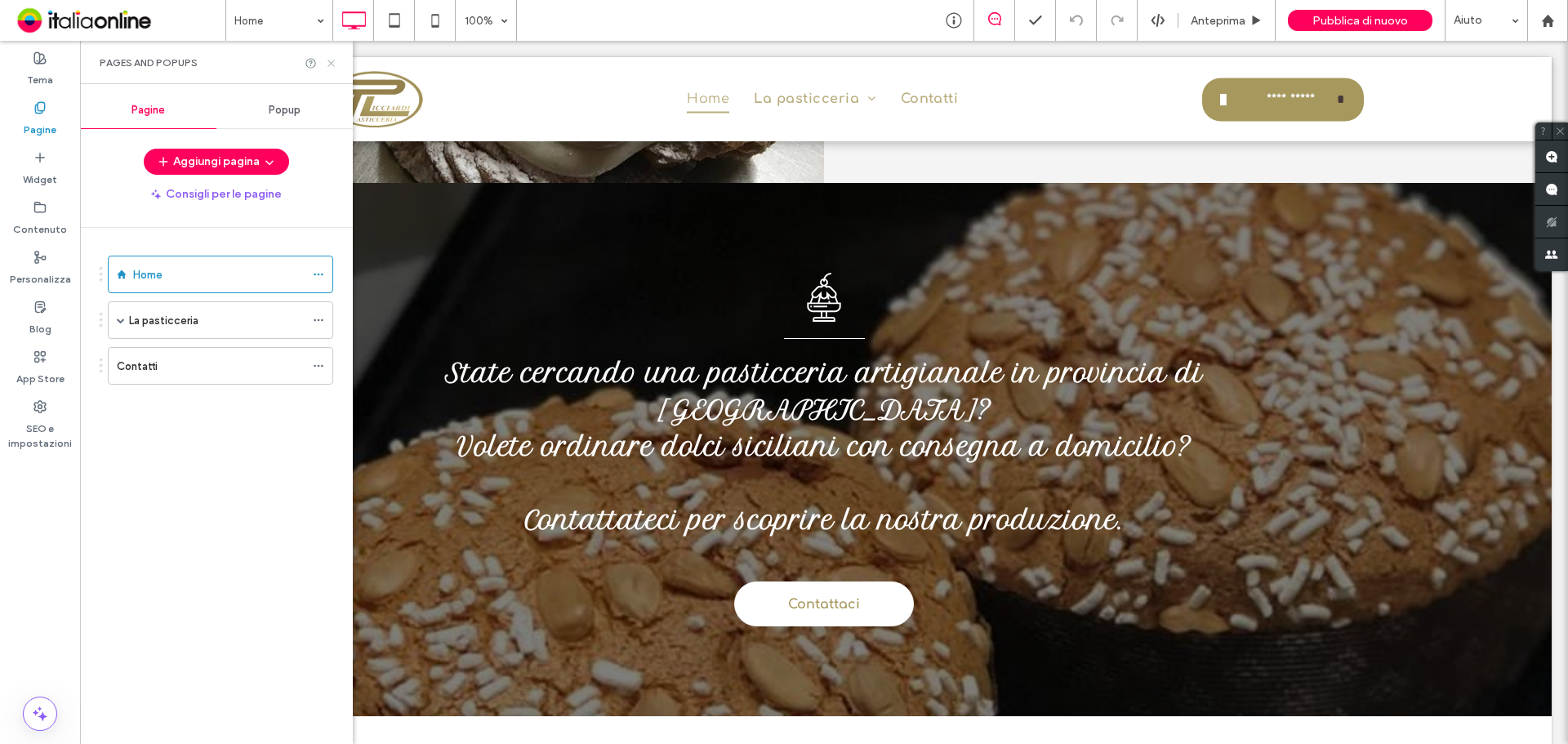
click at [336, 64] on icon at bounding box center [331, 63] width 12 height 12
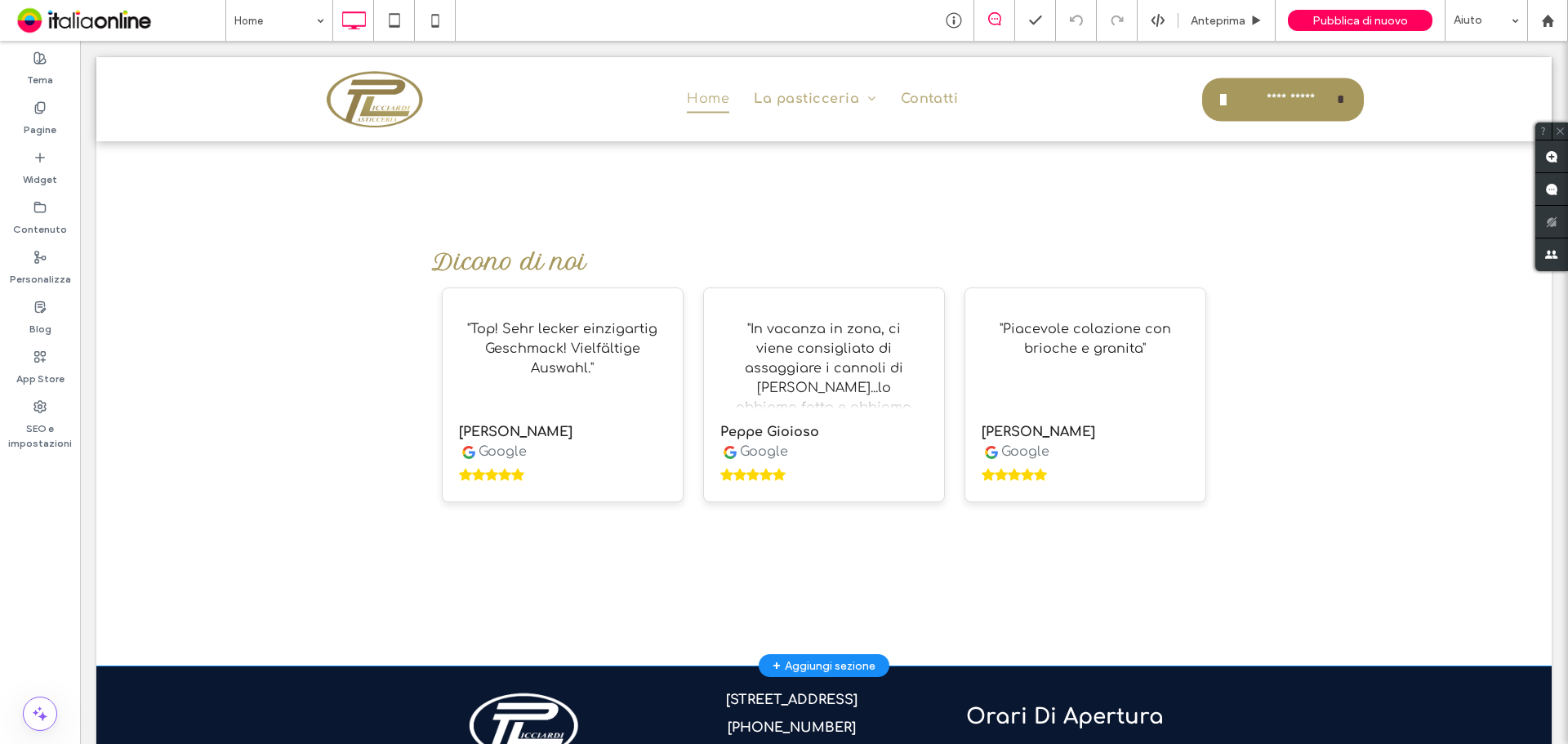
scroll to position [3617, 0]
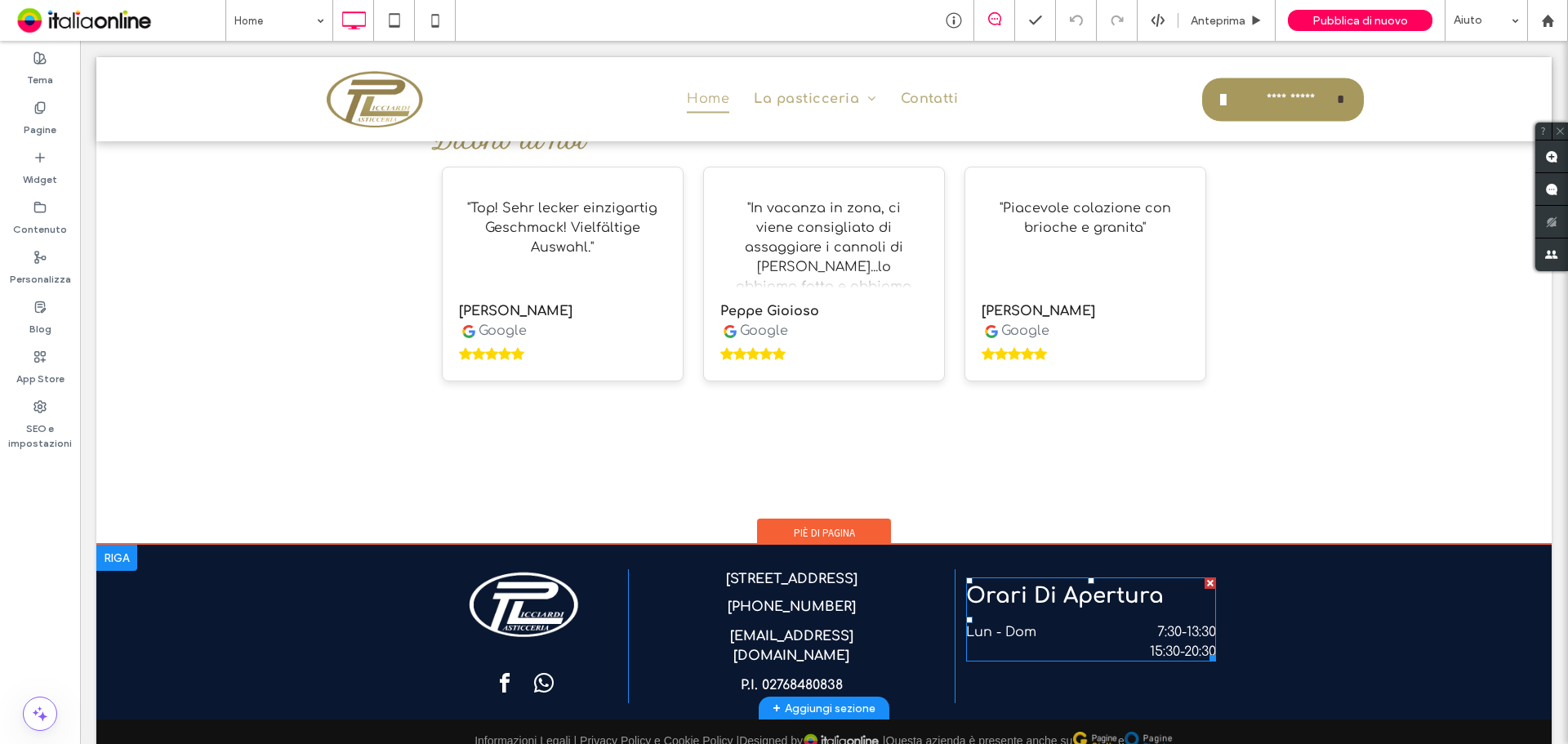
drag, startPoint x: 1154, startPoint y: 608, endPoint x: 1140, endPoint y: 609, distance: 14.0
click at [1157, 644] on time "15:30" at bounding box center [1164, 651] width 31 height 15
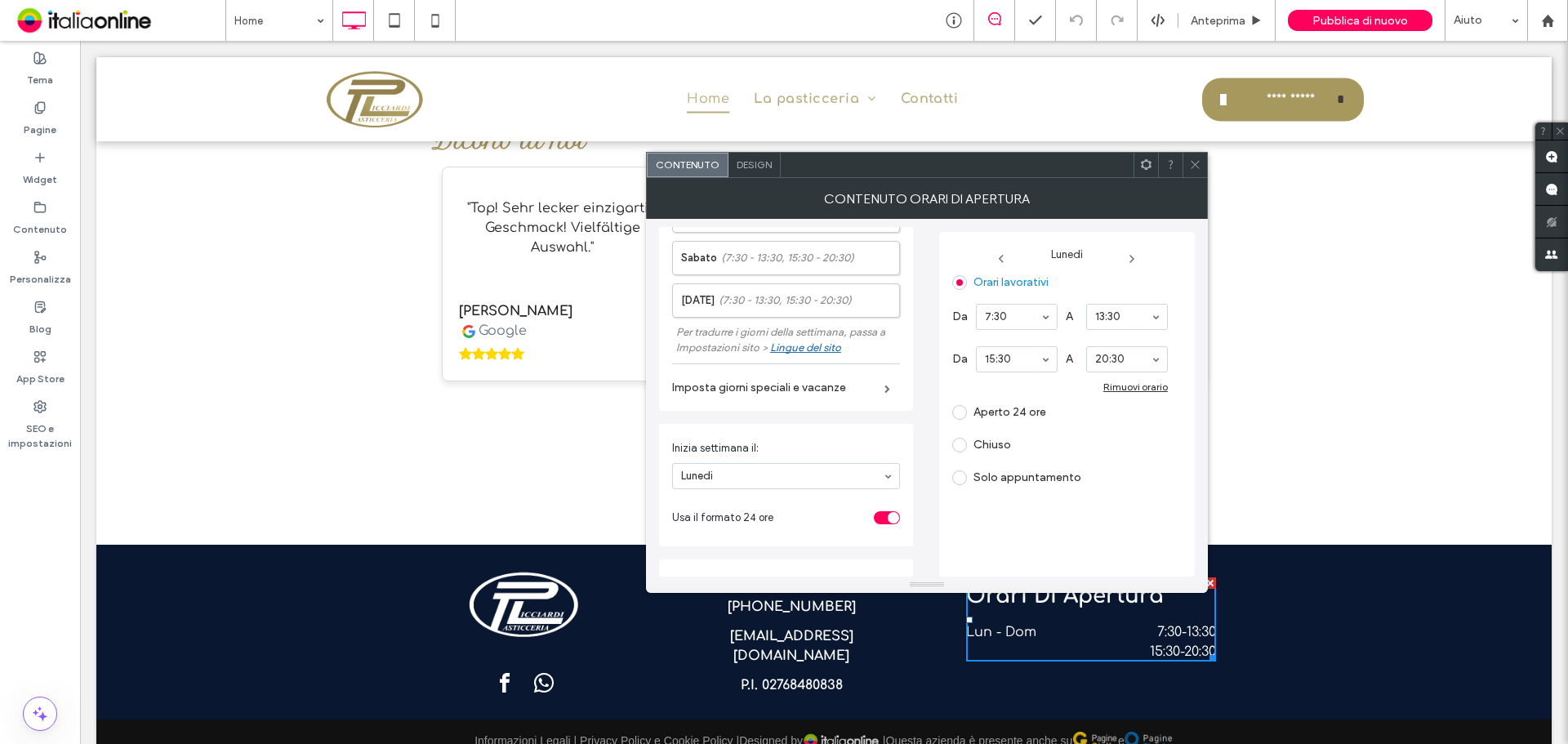
scroll to position [110, 0]
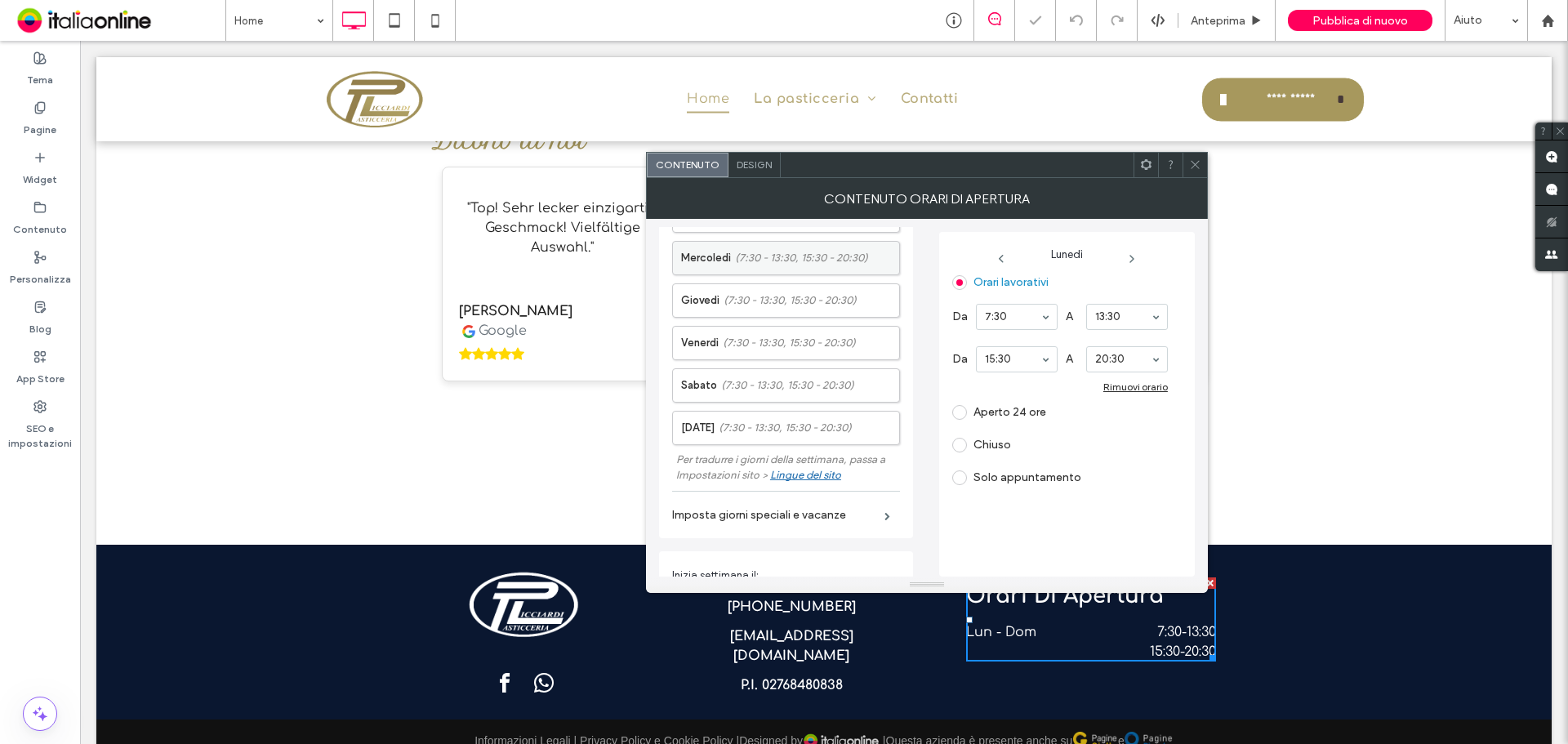
click at [746, 267] on label "[DATE] (7:30 - 13:30, 15:30 - 20:30)" at bounding box center [789, 258] width 218 height 33
click at [1000, 438] on label "Chiuso" at bounding box center [992, 445] width 37 height 14
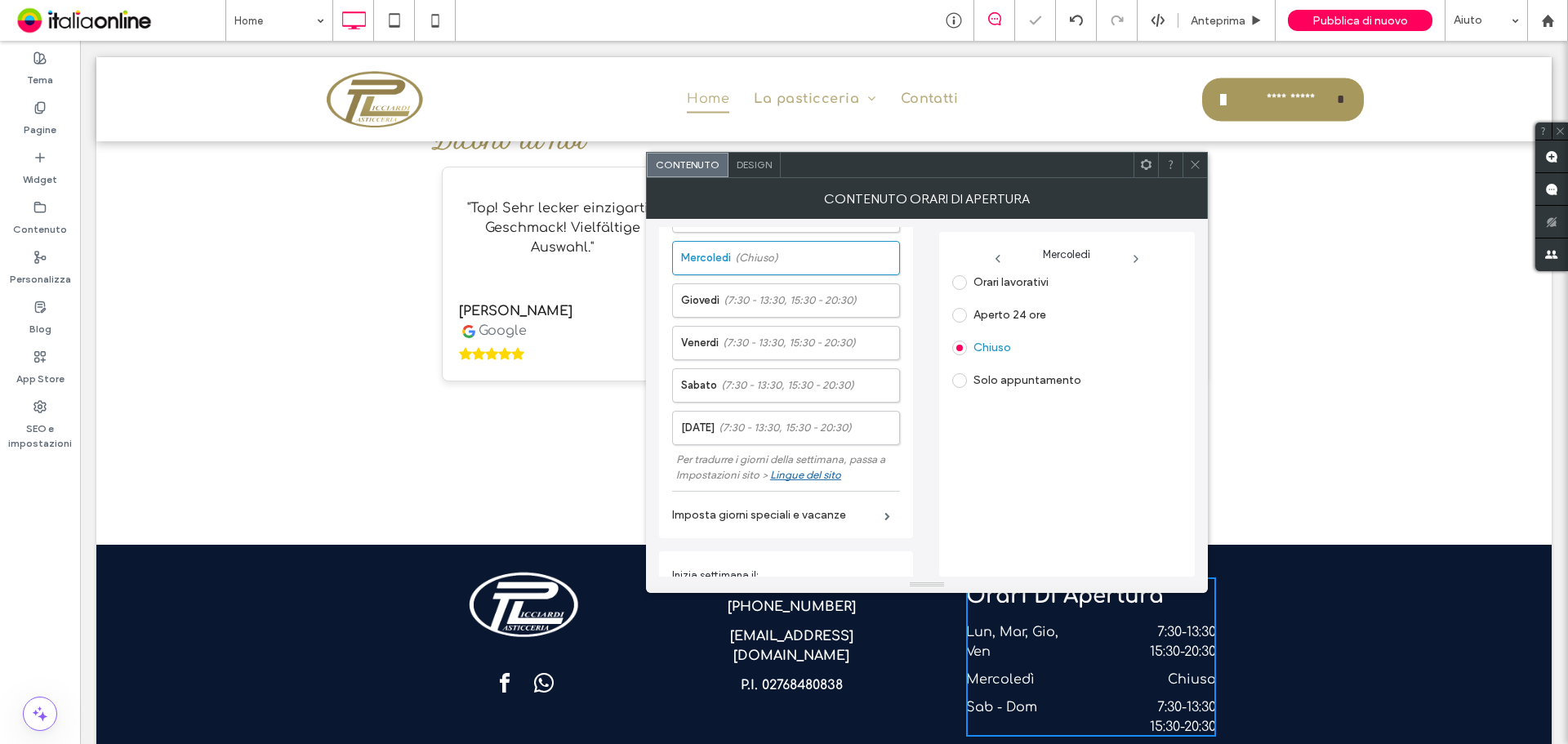
click at [1198, 164] on icon at bounding box center [1195, 165] width 12 height 12
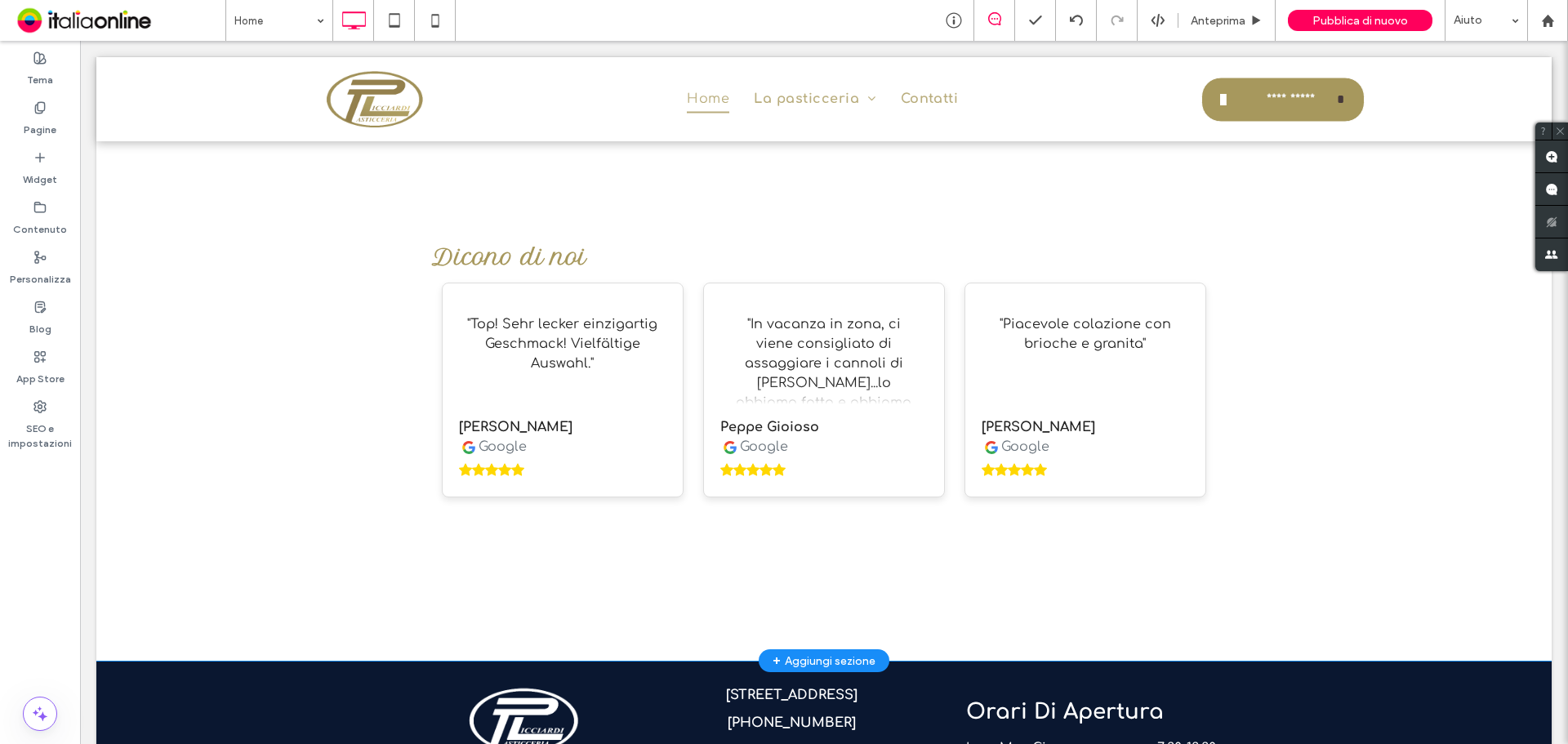
scroll to position [3651, 0]
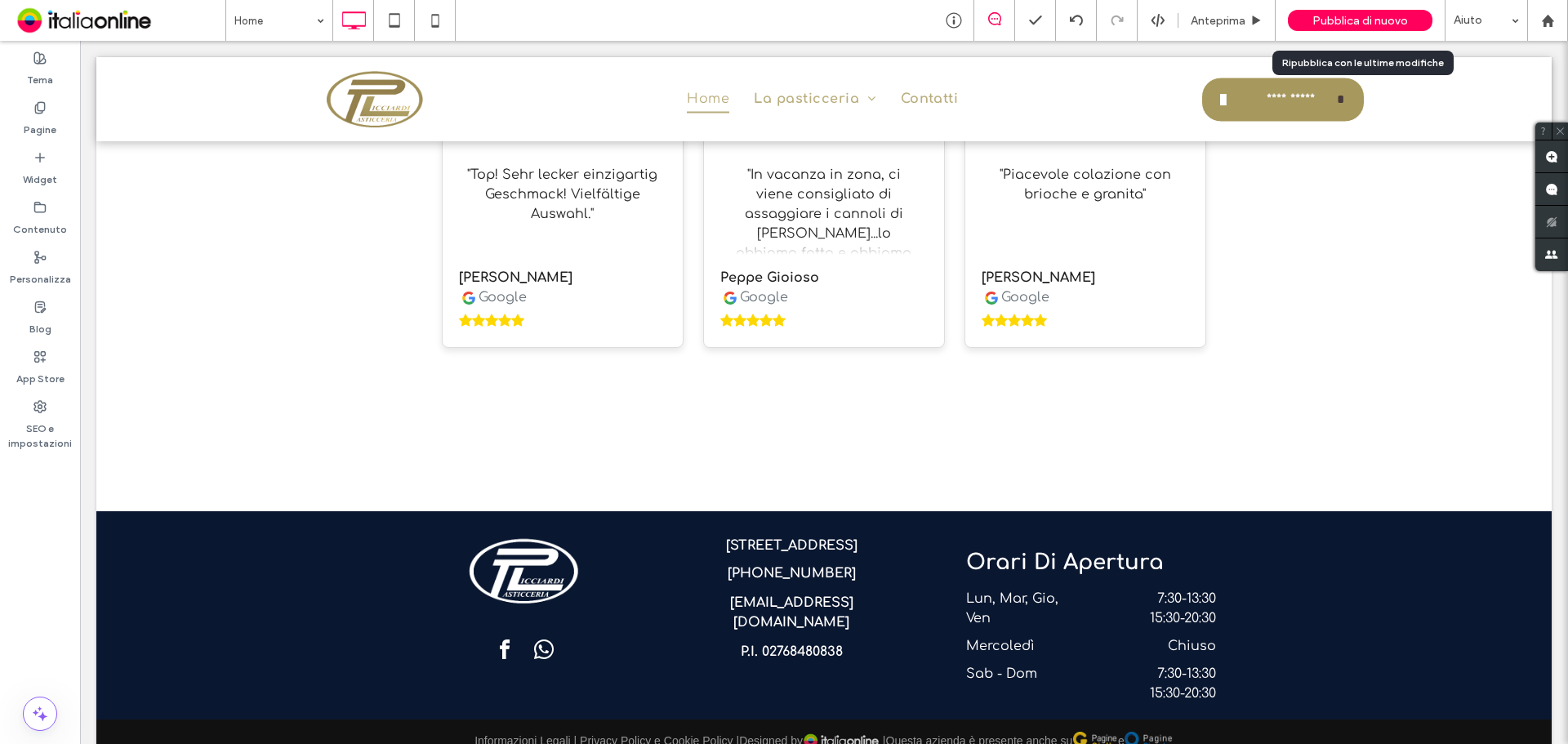
click at [1338, 22] on span "Pubblica di nuovo" at bounding box center [1360, 21] width 96 height 14
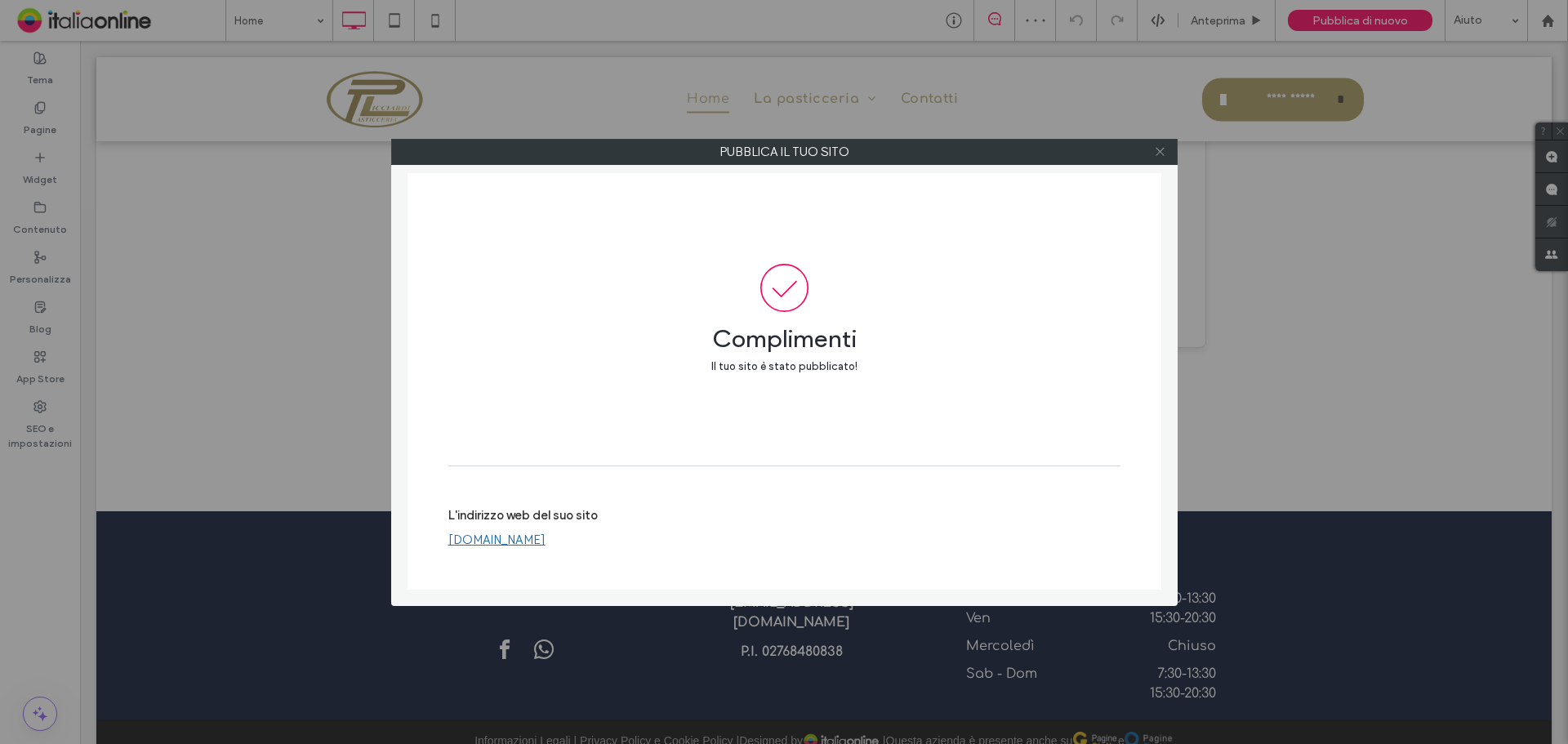
click at [1162, 148] on icon at bounding box center [1159, 151] width 12 height 12
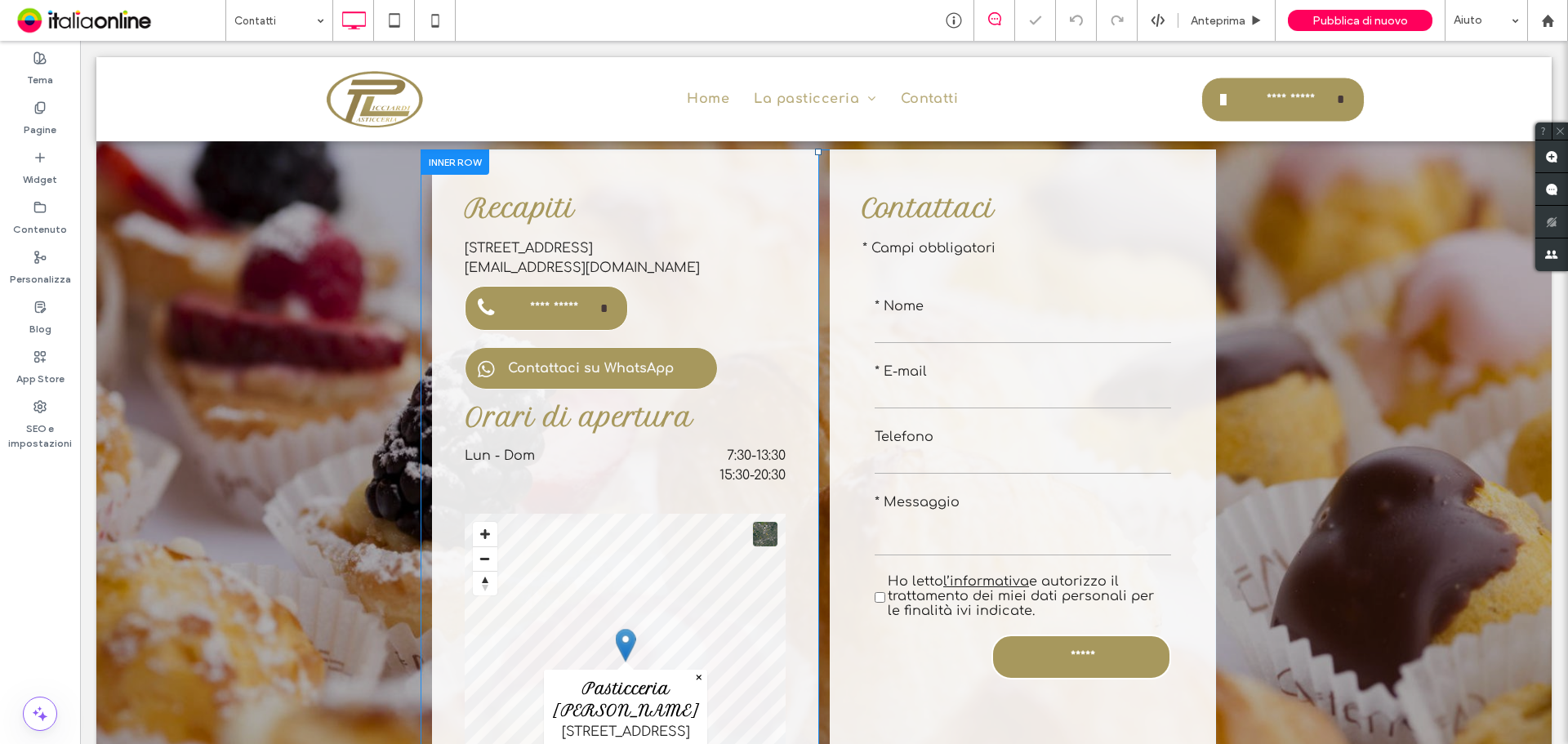
scroll to position [1144, 0]
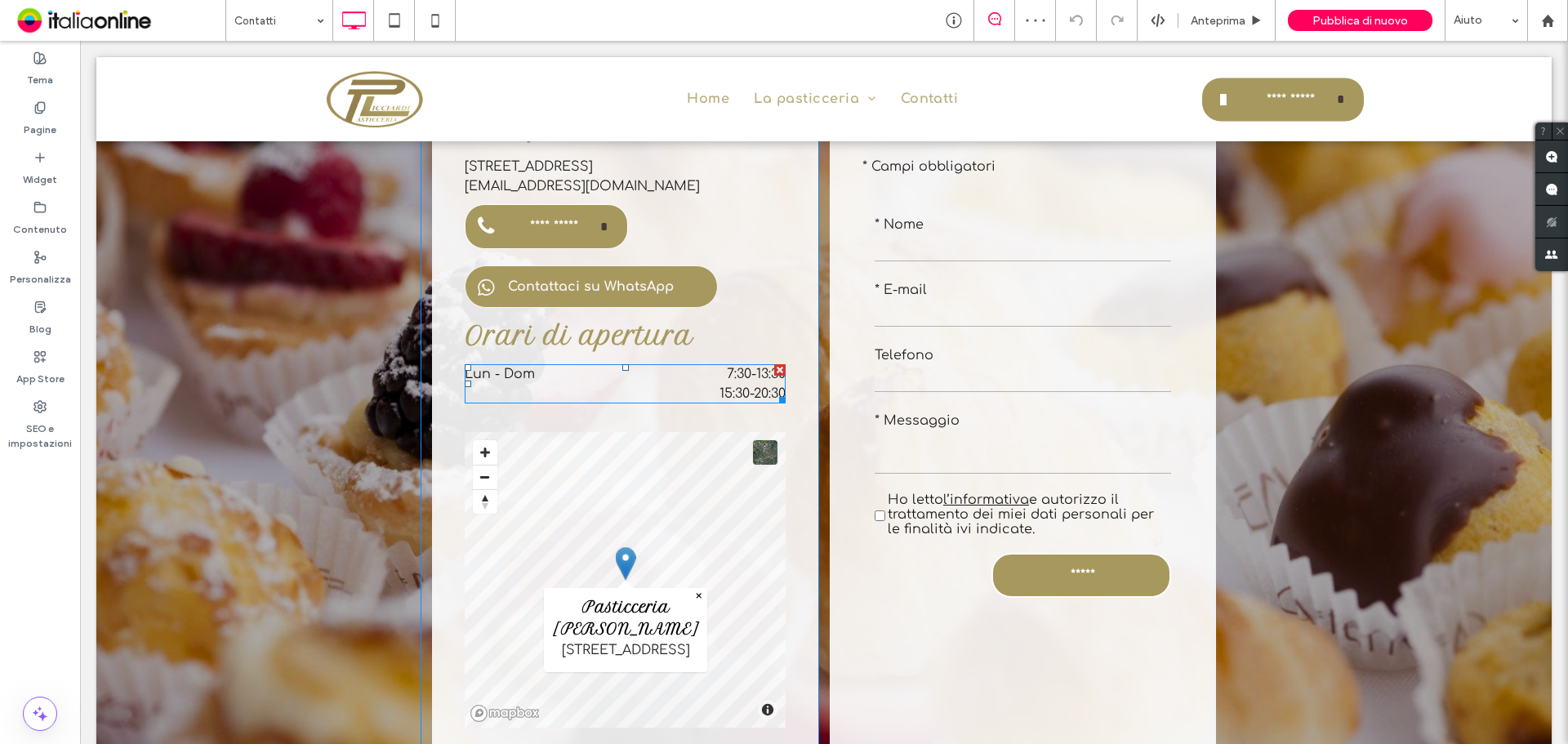
click at [701, 364] on span "7:30 - 13:30" at bounding box center [691, 374] width 189 height 20
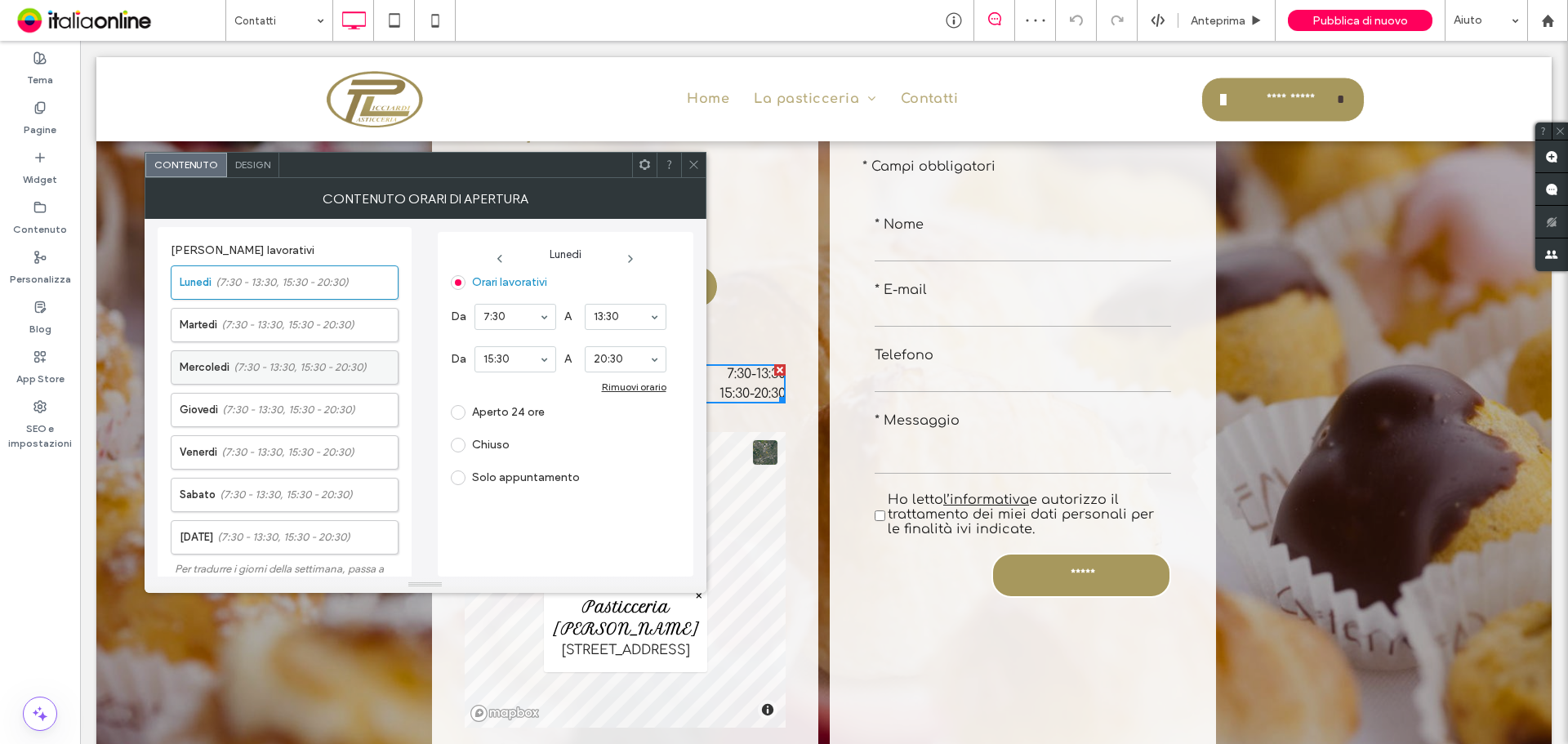
click at [231, 359] on label "Mercoledì (7:30 - 13:30, 15:30 - 20:30)" at bounding box center [288, 367] width 218 height 33
click at [490, 436] on span "Chiuso" at bounding box center [481, 444] width 59 height 16
drag, startPoint x: 487, startPoint y: 440, endPoint x: 496, endPoint y: 429, distance: 14.2
click at [487, 440] on label "Chiuso" at bounding box center [490, 445] width 37 height 14
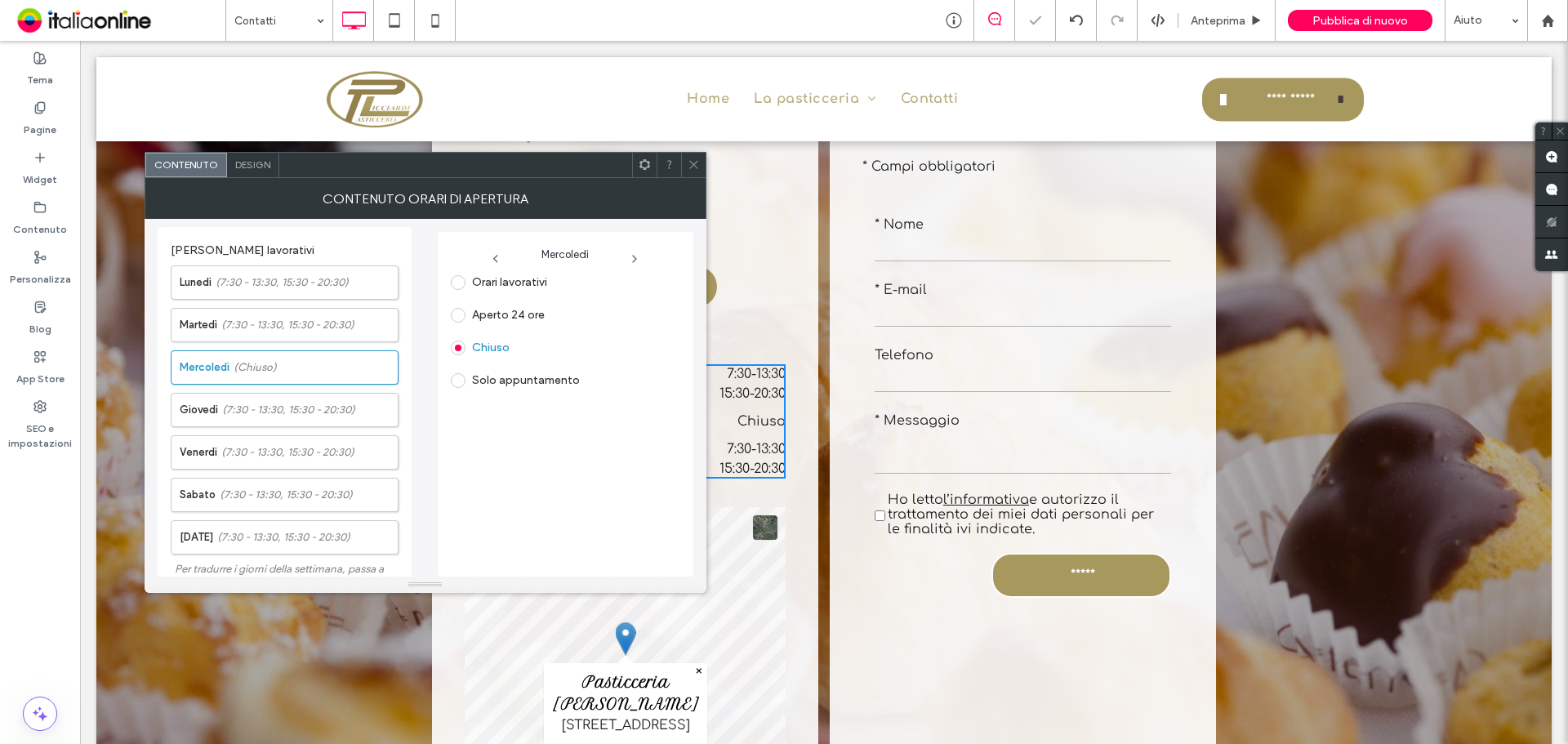
click at [694, 173] on span at bounding box center [694, 165] width 12 height 25
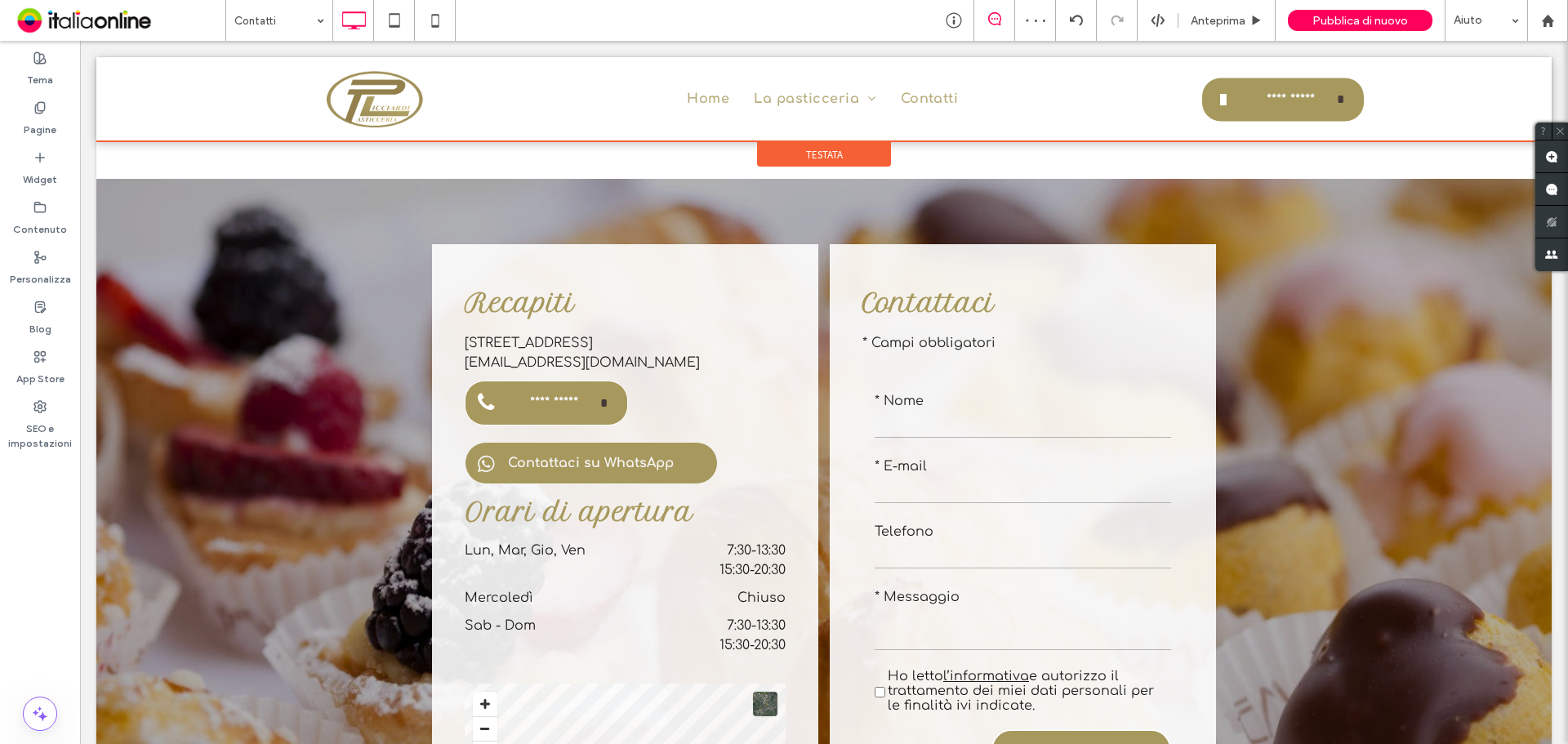
scroll to position [1125, 0]
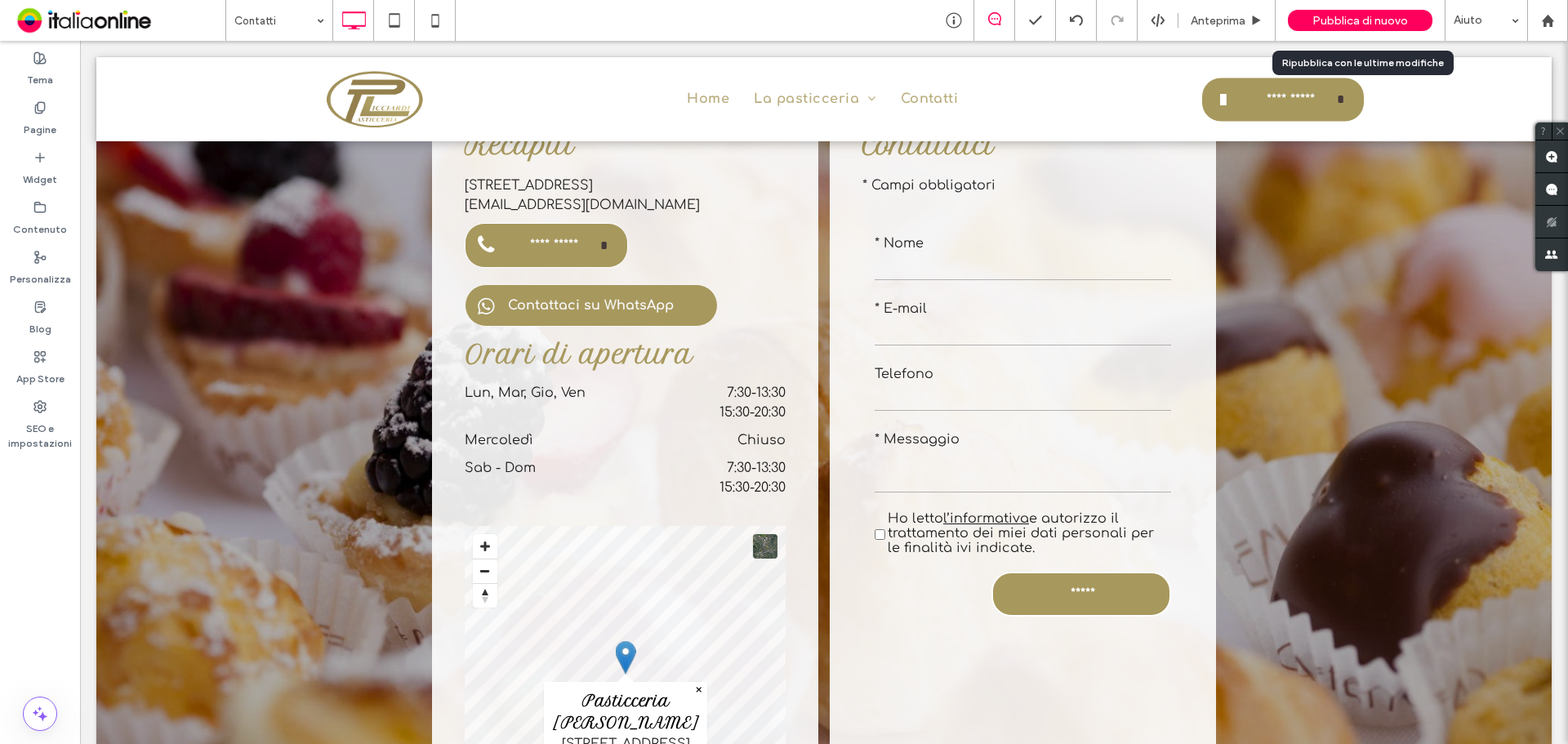
click at [1368, 16] on span "Pubblica di nuovo" at bounding box center [1360, 21] width 96 height 14
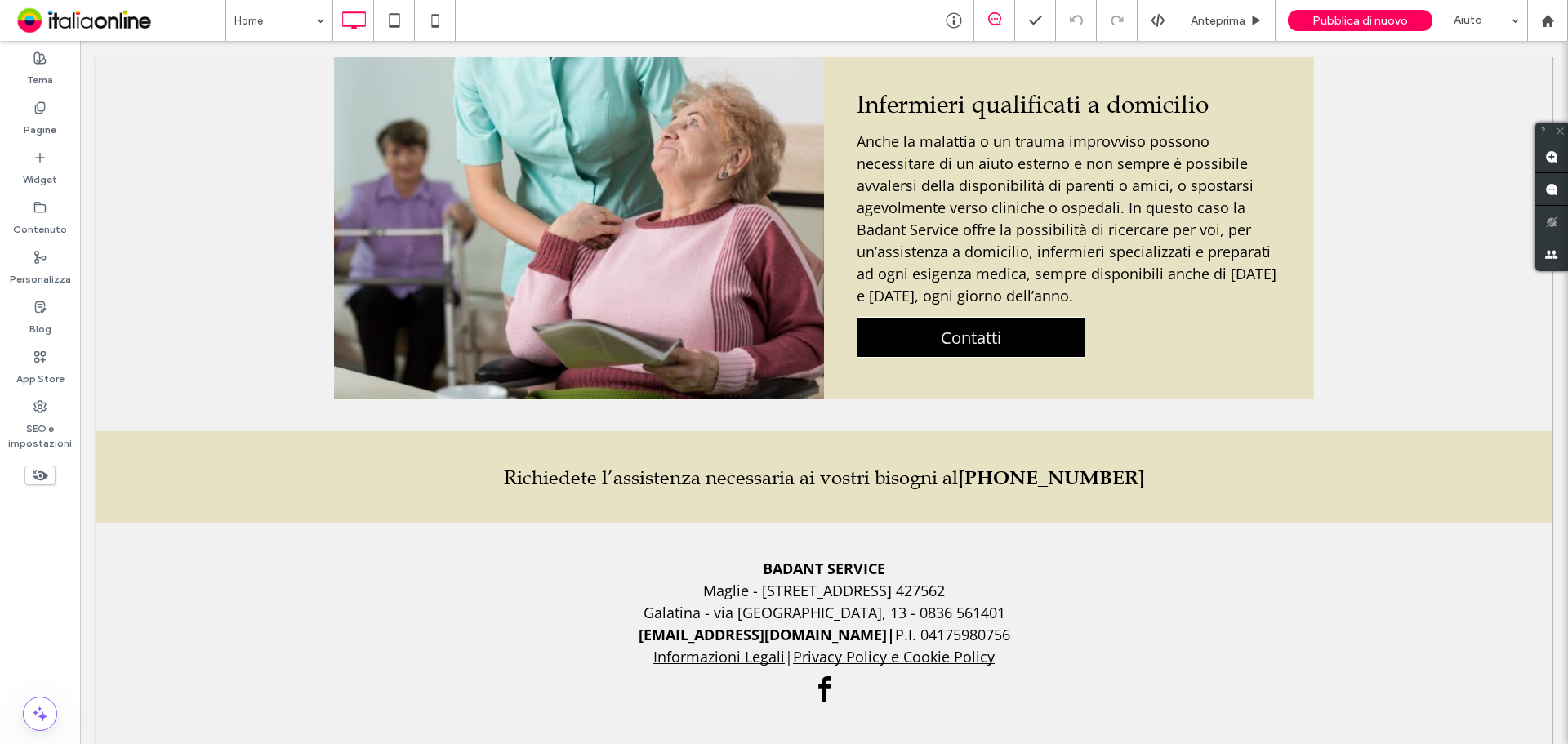
scroll to position [2303, 0]
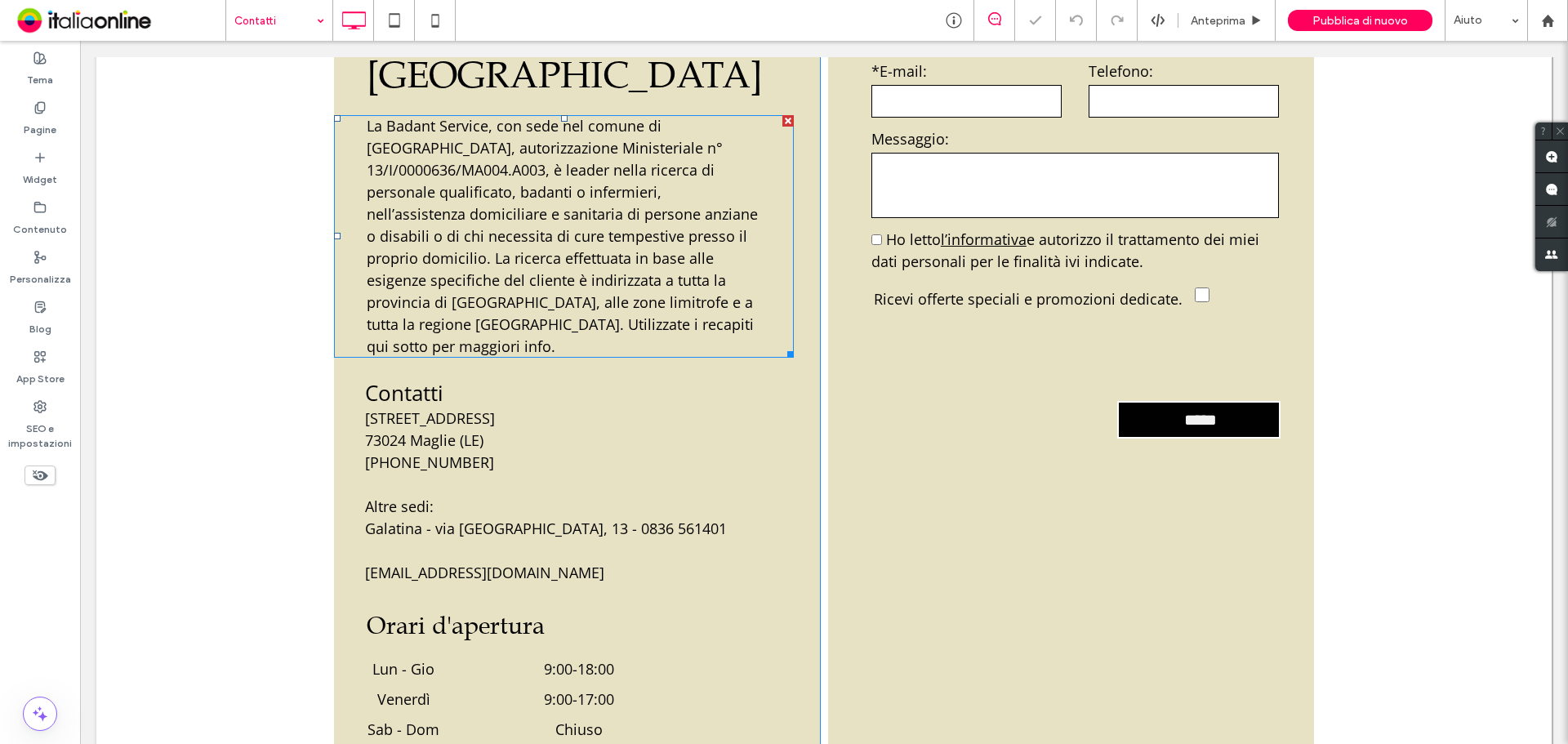
scroll to position [490, 0]
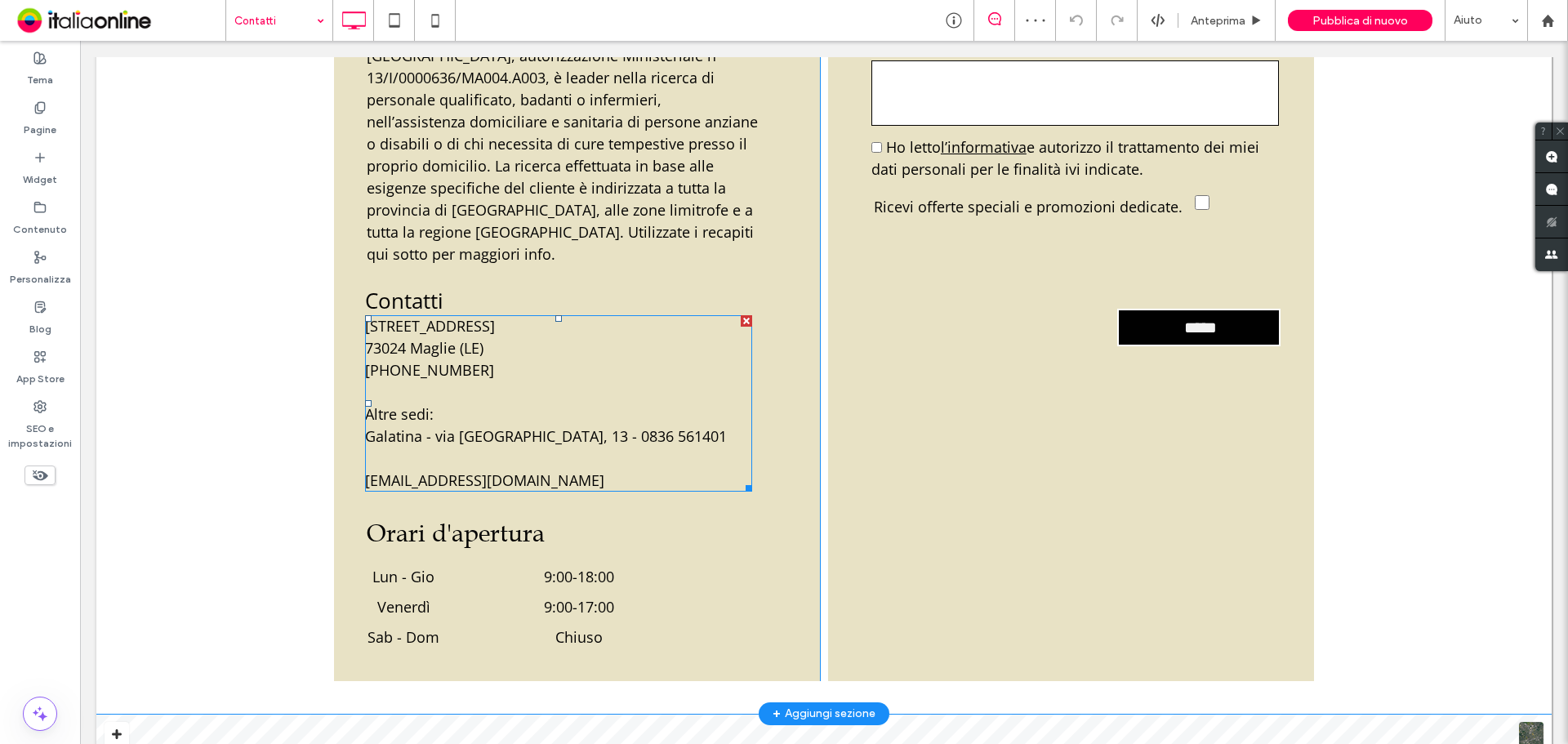
click at [490, 426] on font "Galatina - via [GEOGRAPHIC_DATA], 13 - 0836 561401" at bounding box center [546, 436] width 362 height 20
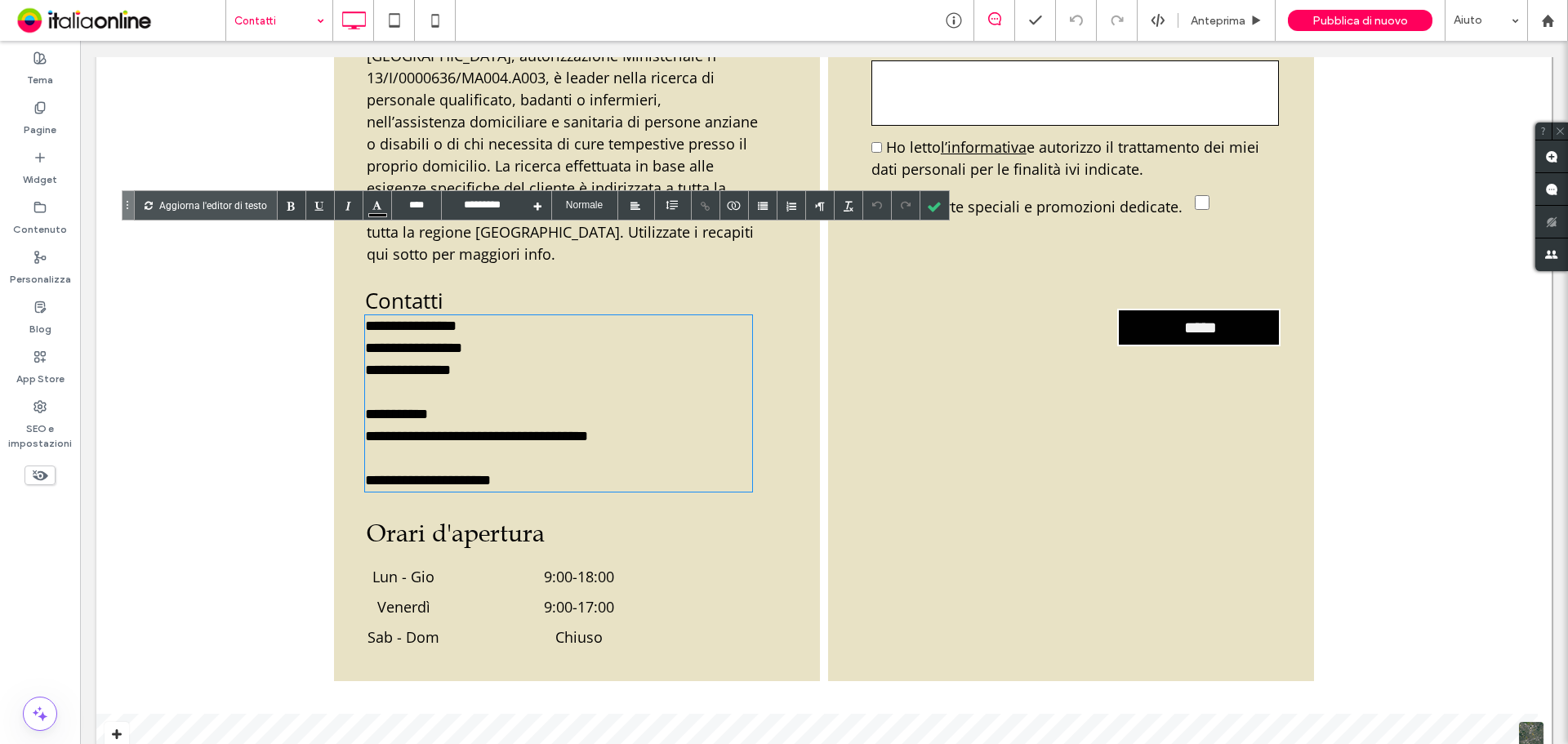
click at [464, 425] on div "**********" at bounding box center [559, 436] width 387 height 22
click at [533, 404] on div "**********" at bounding box center [559, 414] width 387 height 22
drag, startPoint x: 933, startPoint y: 204, endPoint x: 769, endPoint y: 251, distance: 170.6
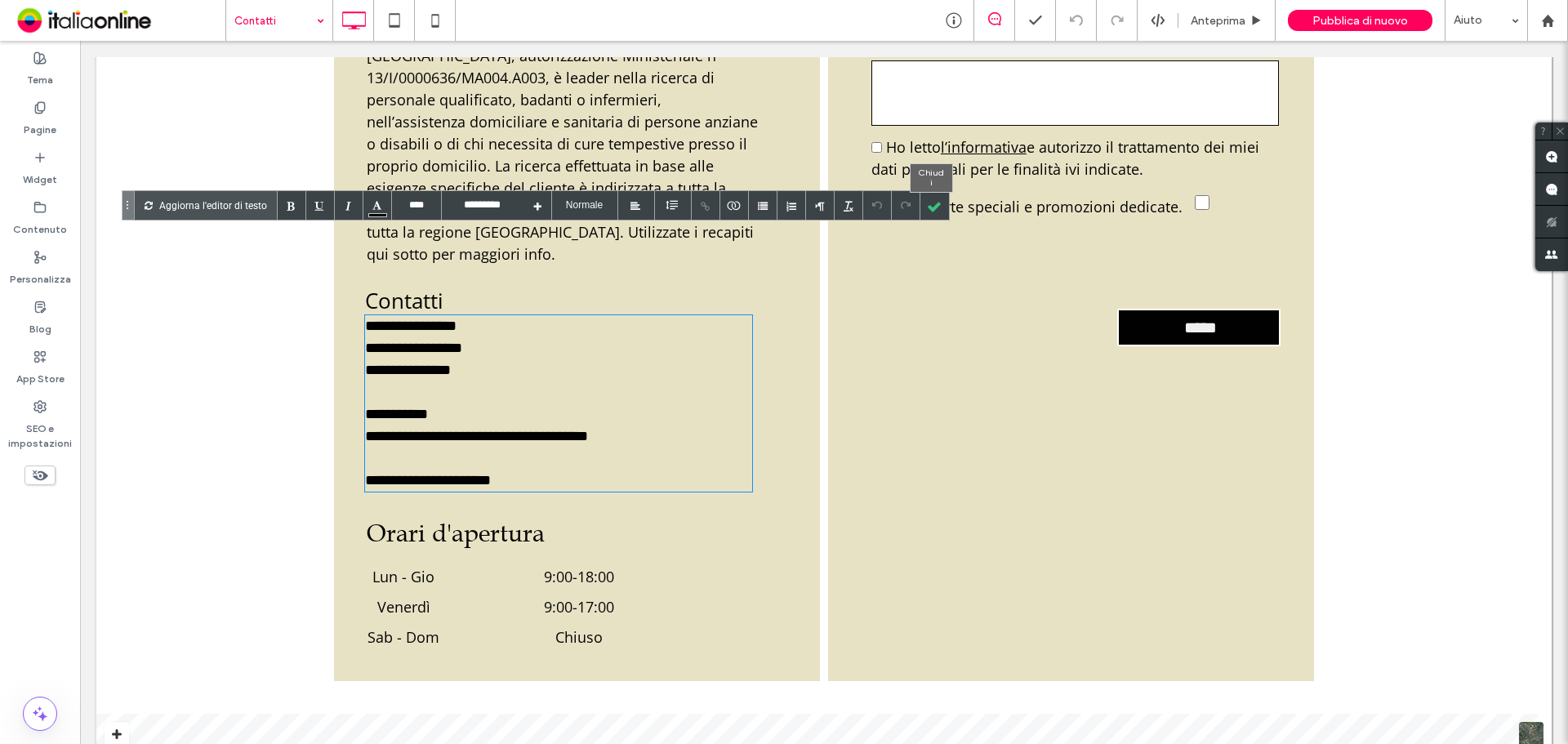
click at [933, 204] on div at bounding box center [934, 205] width 29 height 29
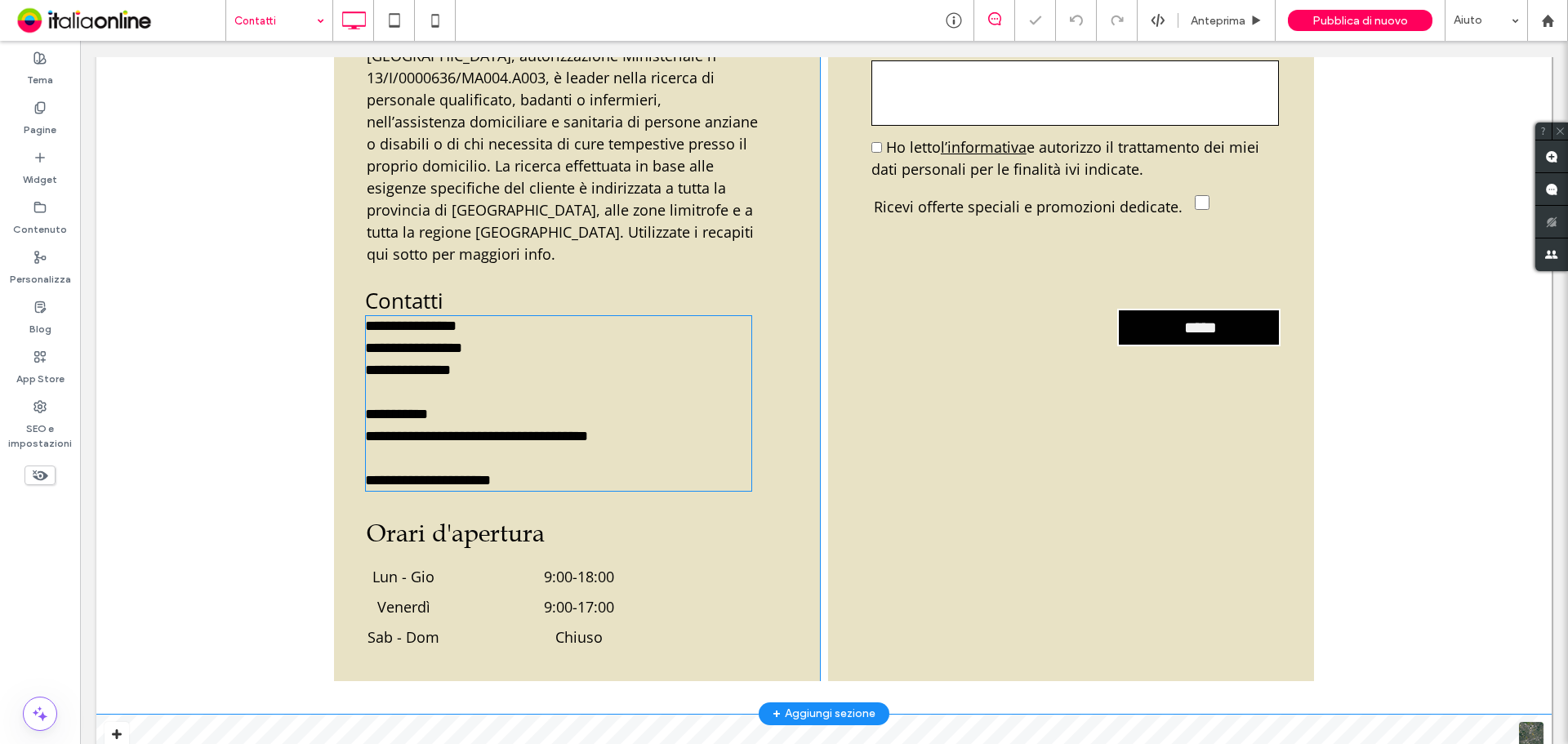
click at [426, 319] on font "**********" at bounding box center [411, 326] width 92 height 15
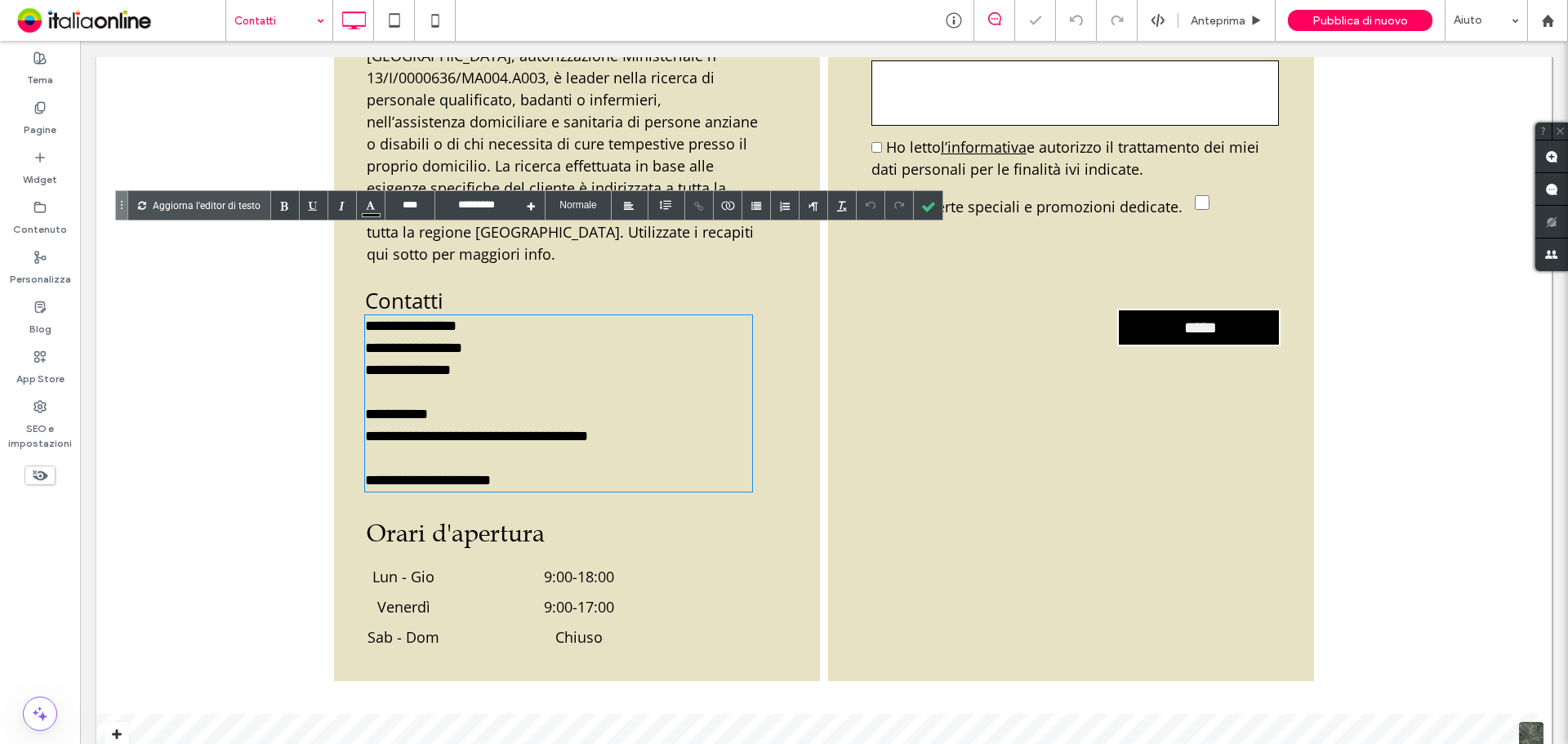
click at [426, 319] on font "**********" at bounding box center [411, 326] width 92 height 15
paste div
drag, startPoint x: 546, startPoint y: 239, endPoint x: 737, endPoint y: 252, distance: 191.4
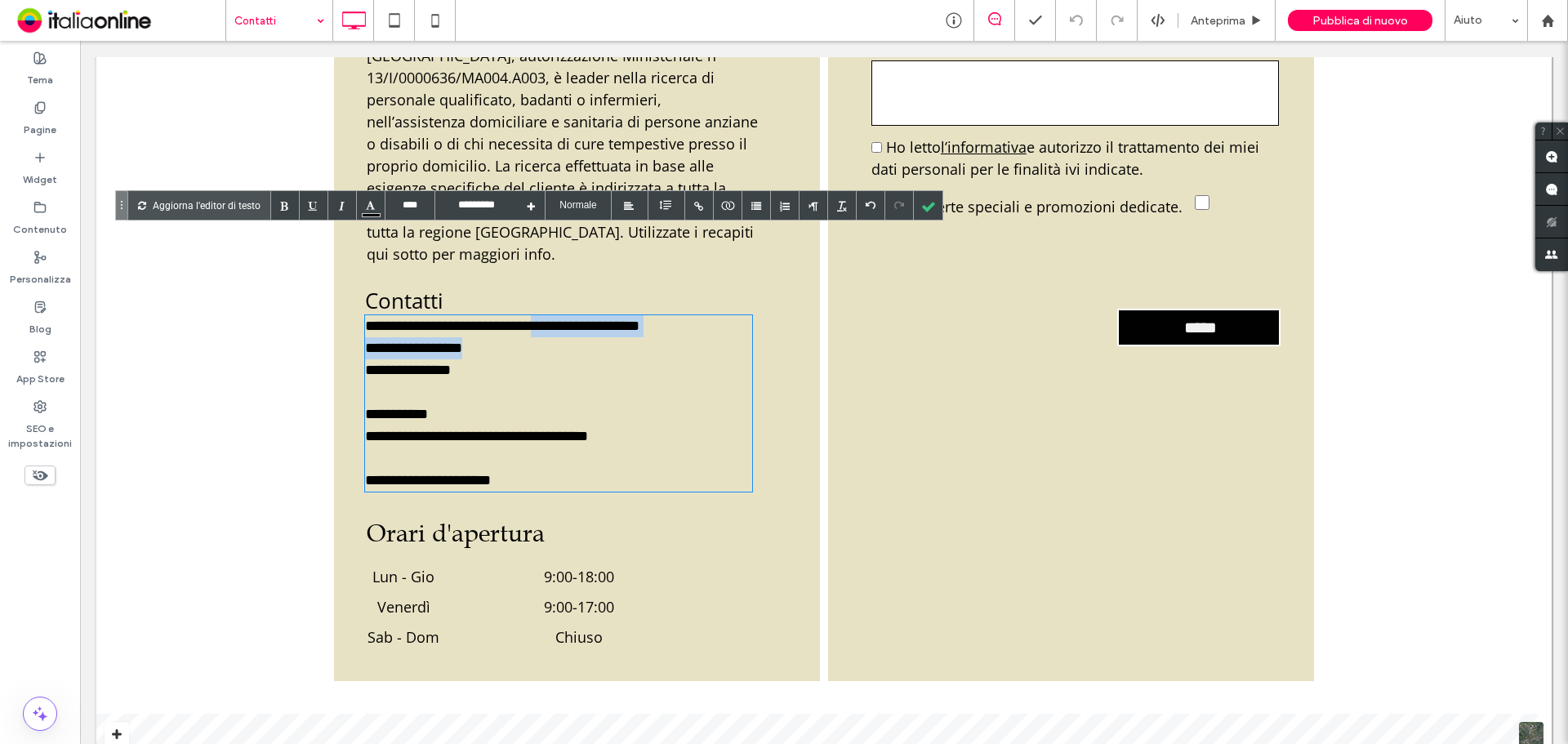
click at [737, 315] on div "**********" at bounding box center [559, 403] width 387 height 177
click at [714, 315] on div "**********" at bounding box center [559, 326] width 387 height 22
drag, startPoint x: 700, startPoint y: 244, endPoint x: 546, endPoint y: 241, distance: 154.0
click at [544, 315] on div "**********" at bounding box center [559, 326] width 387 height 22
drag, startPoint x: 917, startPoint y: 206, endPoint x: 902, endPoint y: 212, distance: 16.2
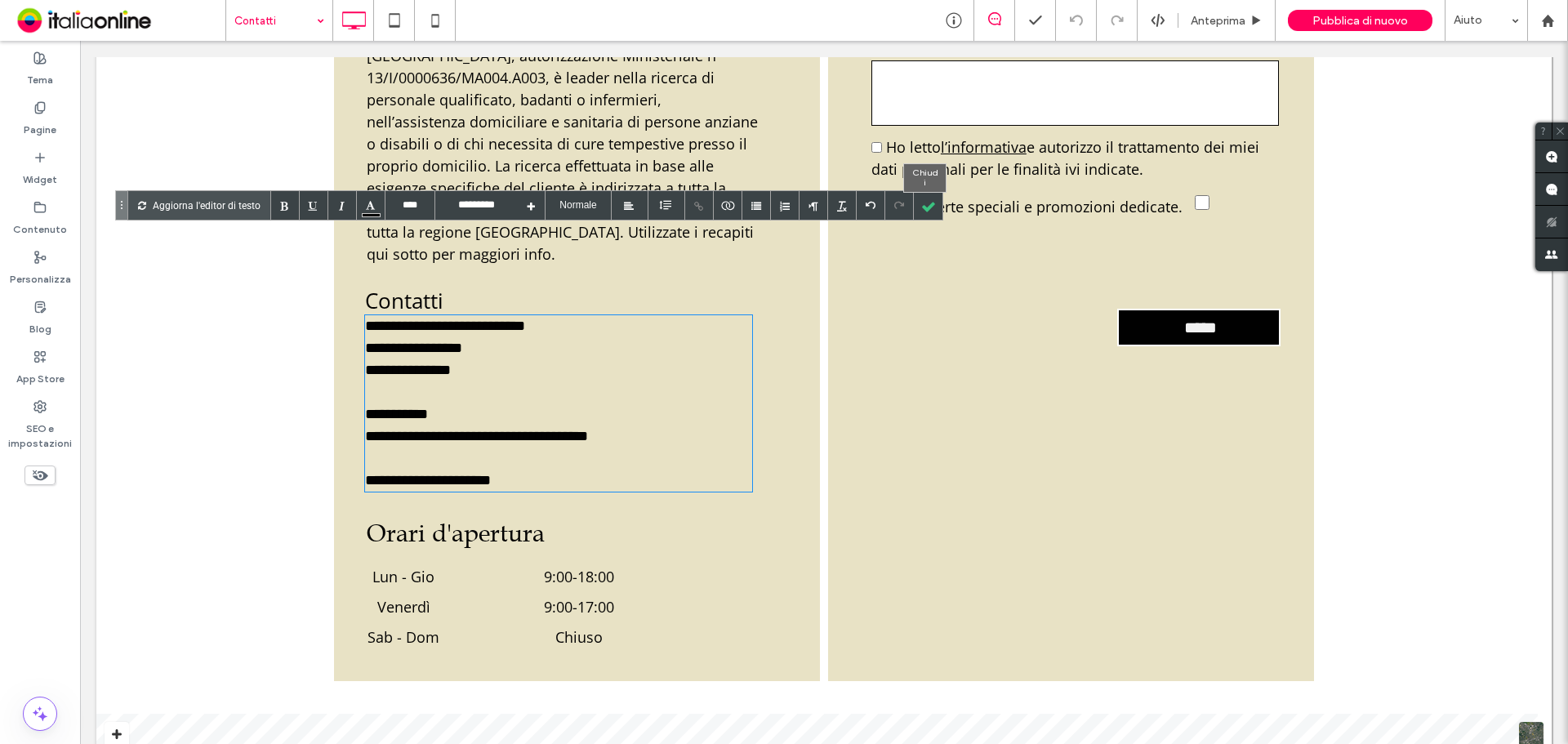
click at [917, 206] on div at bounding box center [928, 205] width 29 height 29
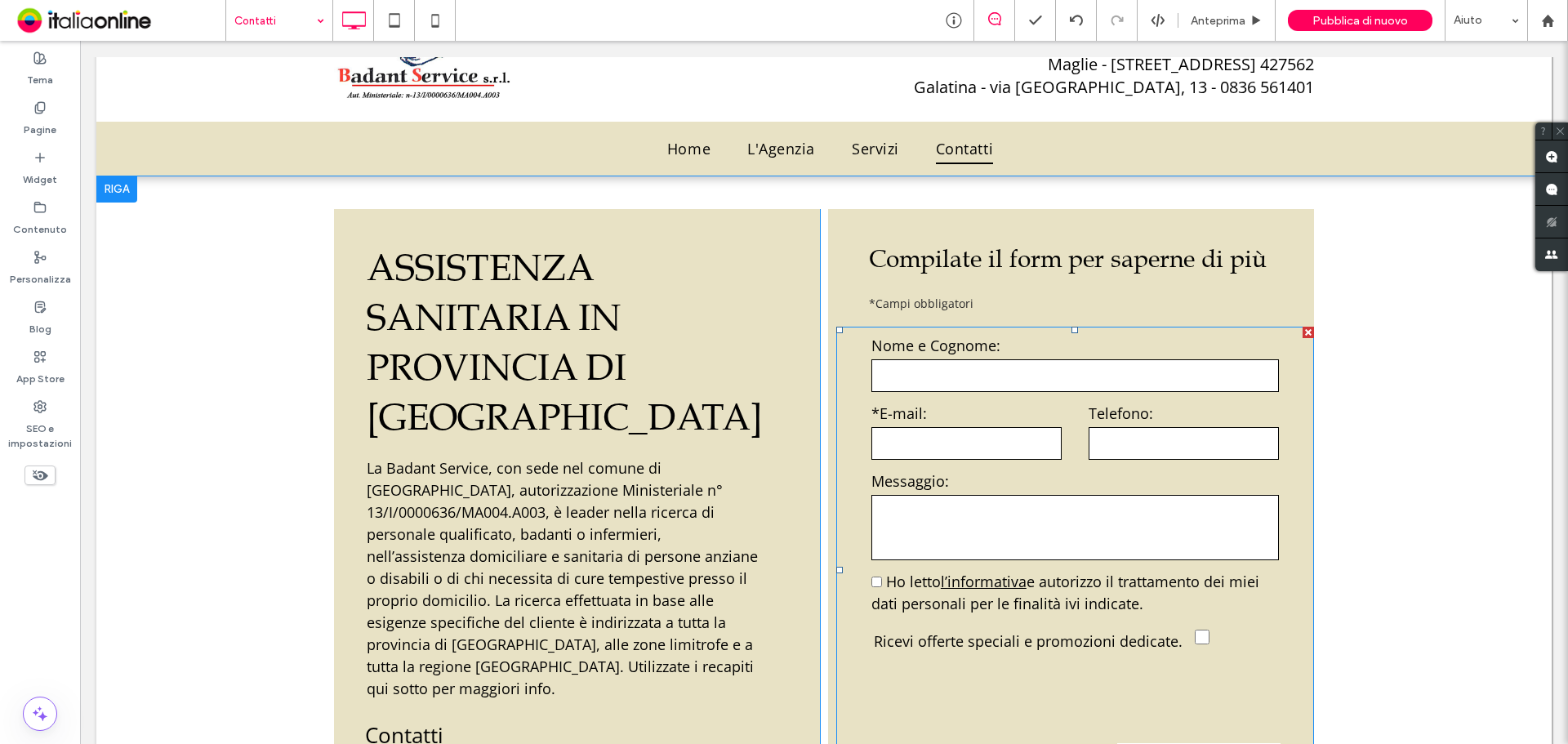
scroll to position [0, 0]
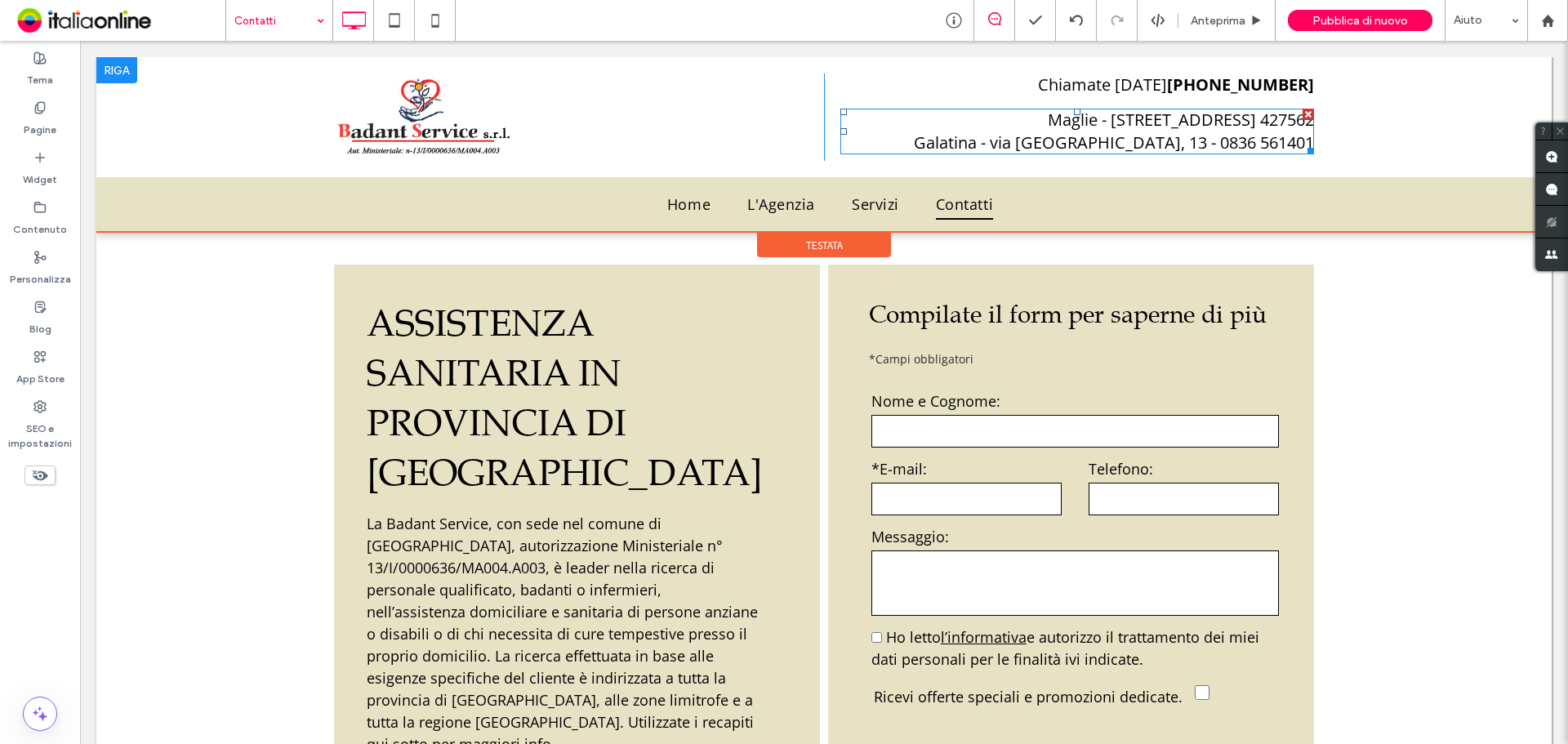
click at [1115, 125] on span "Maglie - [STREET_ADDRESS] 427562" at bounding box center [1181, 119] width 266 height 22
type input "****"
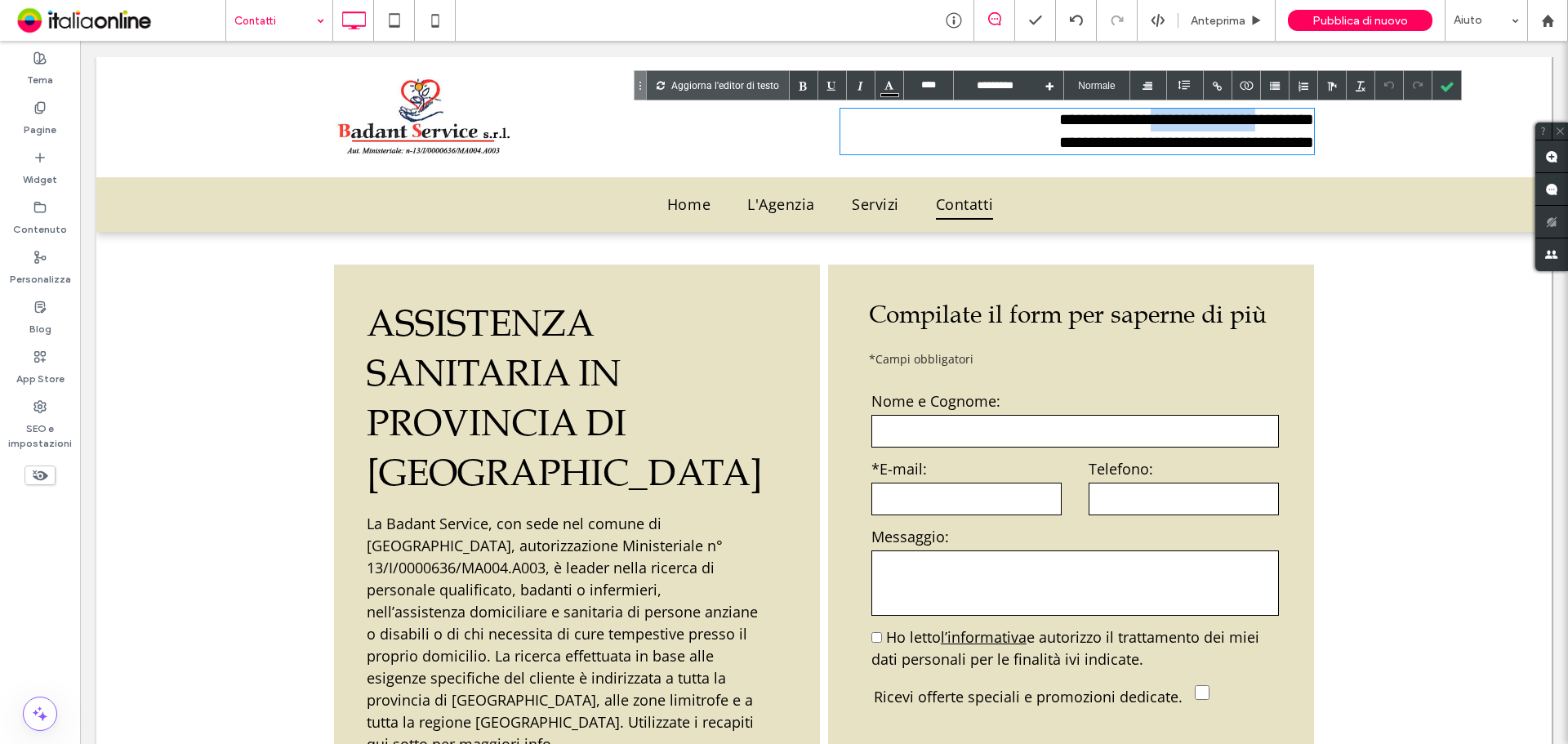
drag, startPoint x: 1073, startPoint y: 120, endPoint x: 1194, endPoint y: 117, distance: 121.0
click at [1194, 117] on span "**********" at bounding box center [1186, 119] width 255 height 17
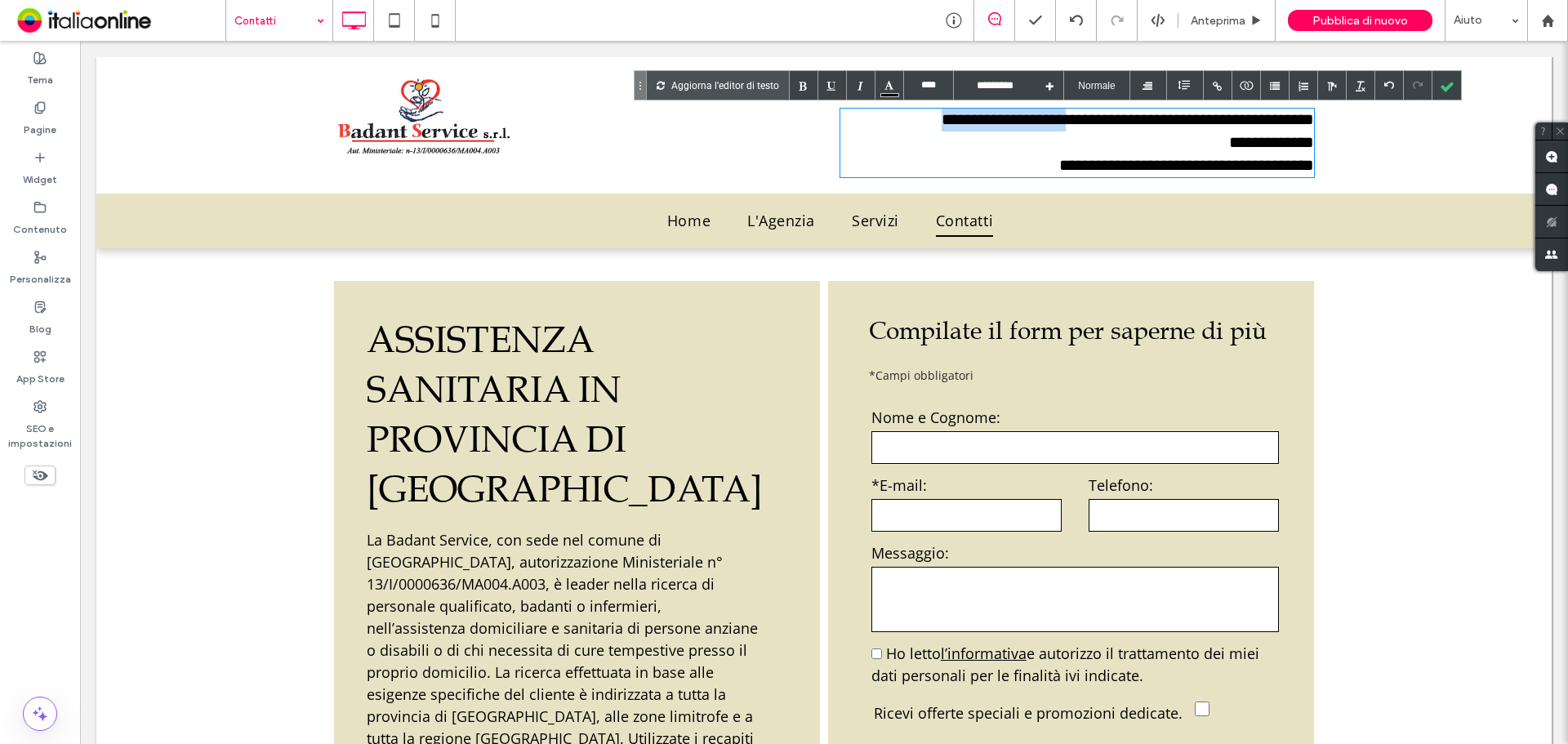
drag, startPoint x: 1163, startPoint y: 119, endPoint x: 1306, endPoint y: 118, distance: 143.0
click at [1306, 118] on span "**********" at bounding box center [1127, 119] width 372 height 17
click at [1073, 117] on span "**********" at bounding box center [1193, 119] width 242 height 17
drag, startPoint x: 1442, startPoint y: 83, endPoint x: 1396, endPoint y: 112, distance: 54.4
click at [1442, 84] on div at bounding box center [1447, 85] width 29 height 29
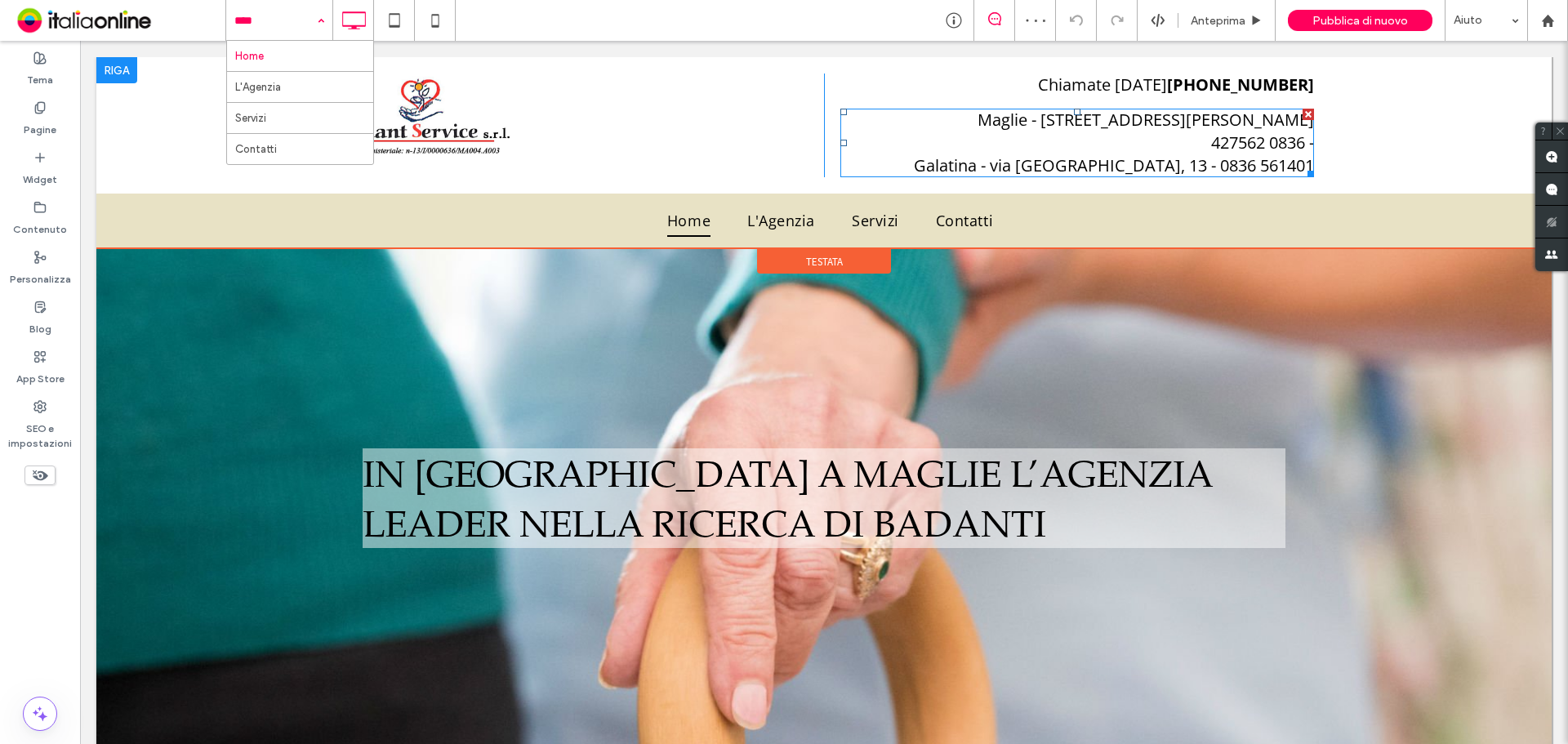
click at [1075, 111] on span "Maglie - [STREET_ADDRESS][PERSON_NAME]" at bounding box center [1146, 119] width 336 height 22
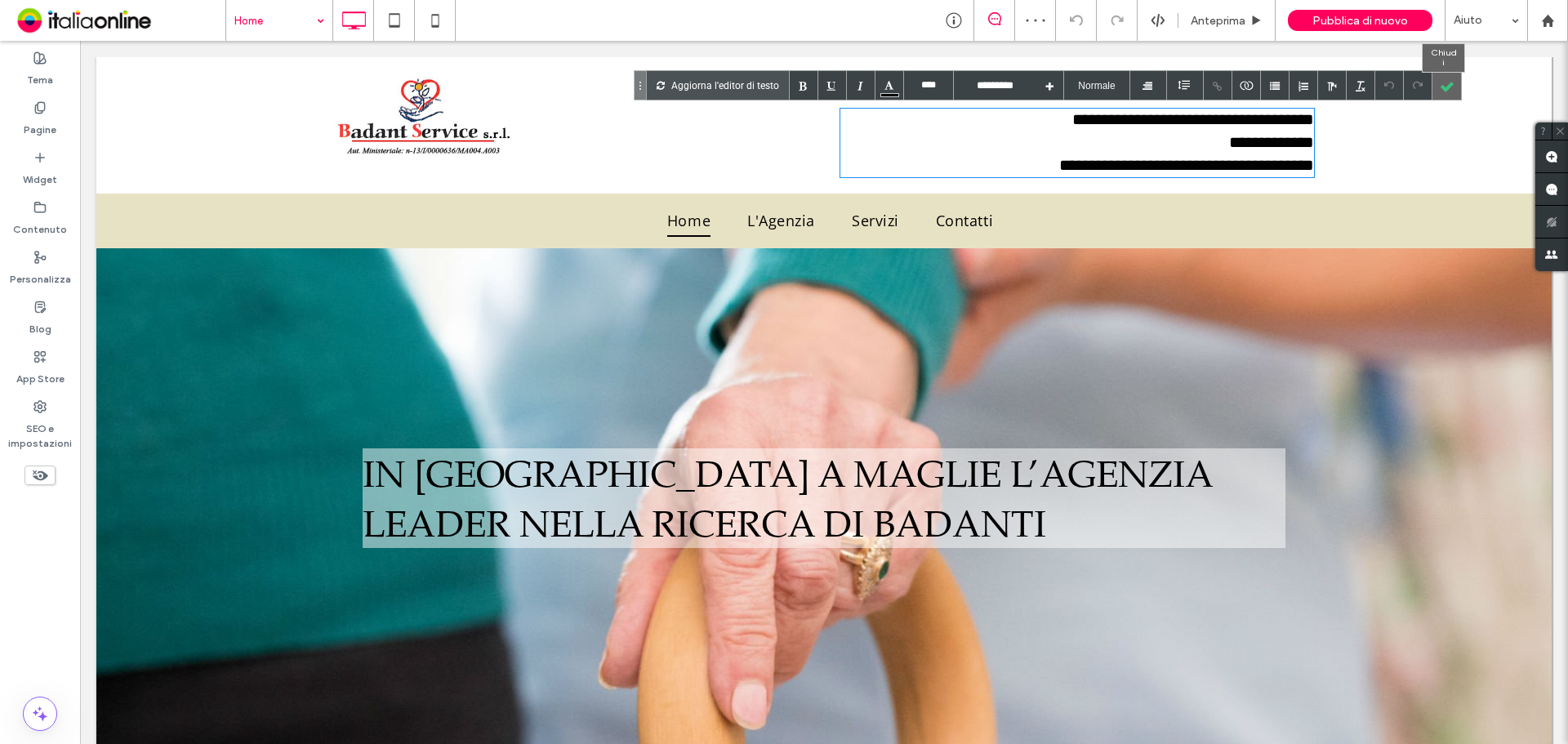
click at [1437, 88] on div at bounding box center [1447, 85] width 29 height 29
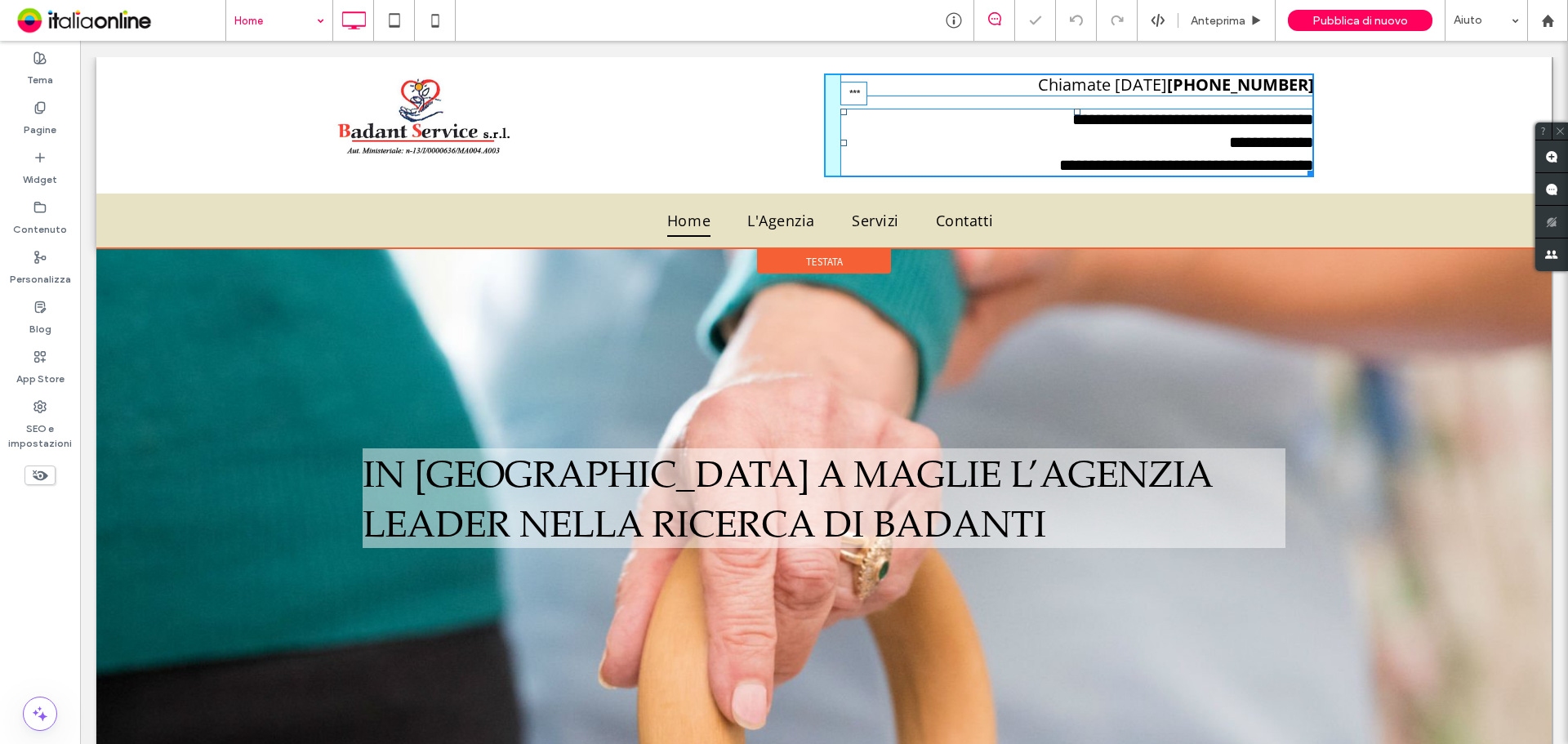
drag, startPoint x: 1071, startPoint y: 110, endPoint x: 1073, endPoint y: 93, distance: 17.1
click at [1073, 93] on div "**********" at bounding box center [1069, 124] width 490 height 104
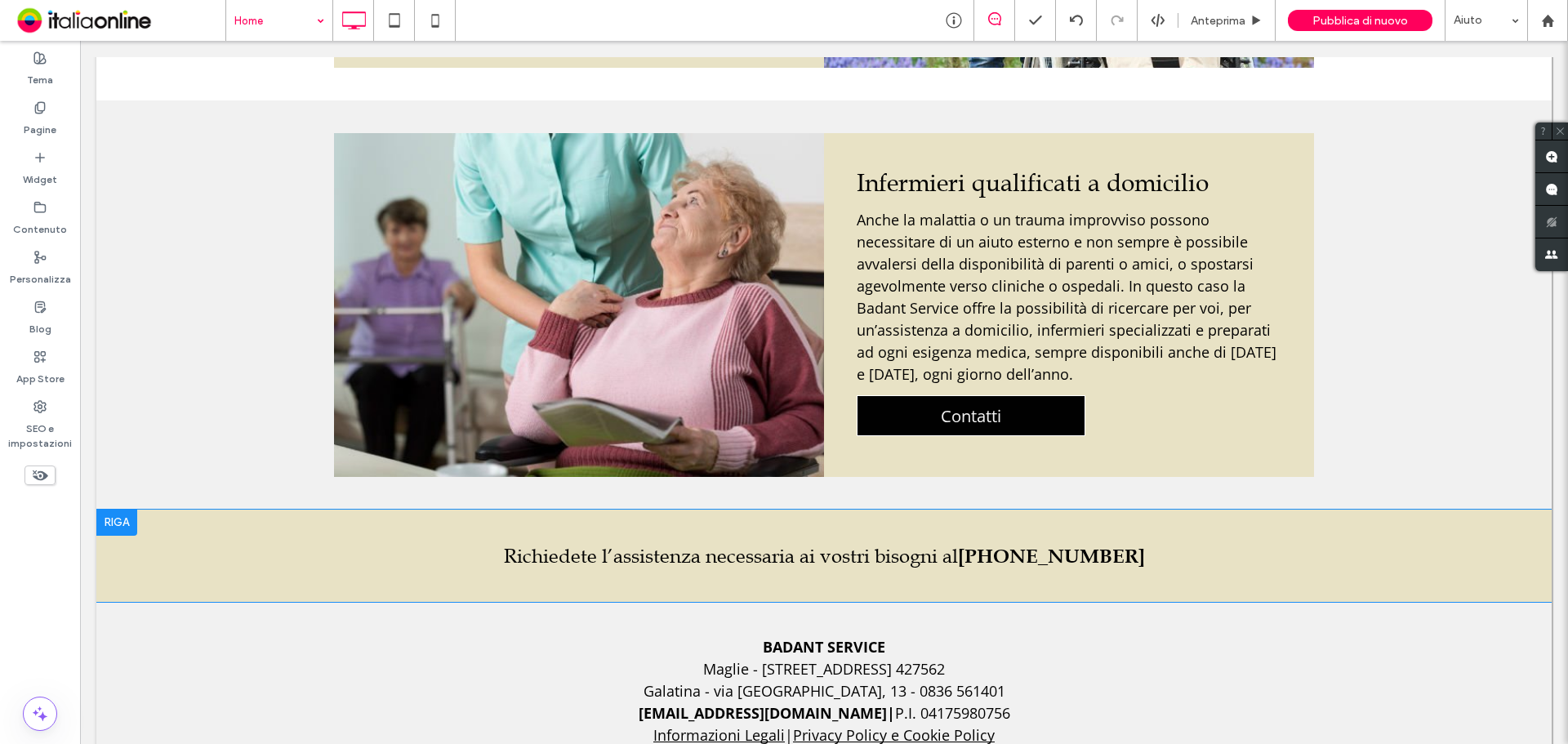
scroll to position [2307, 0]
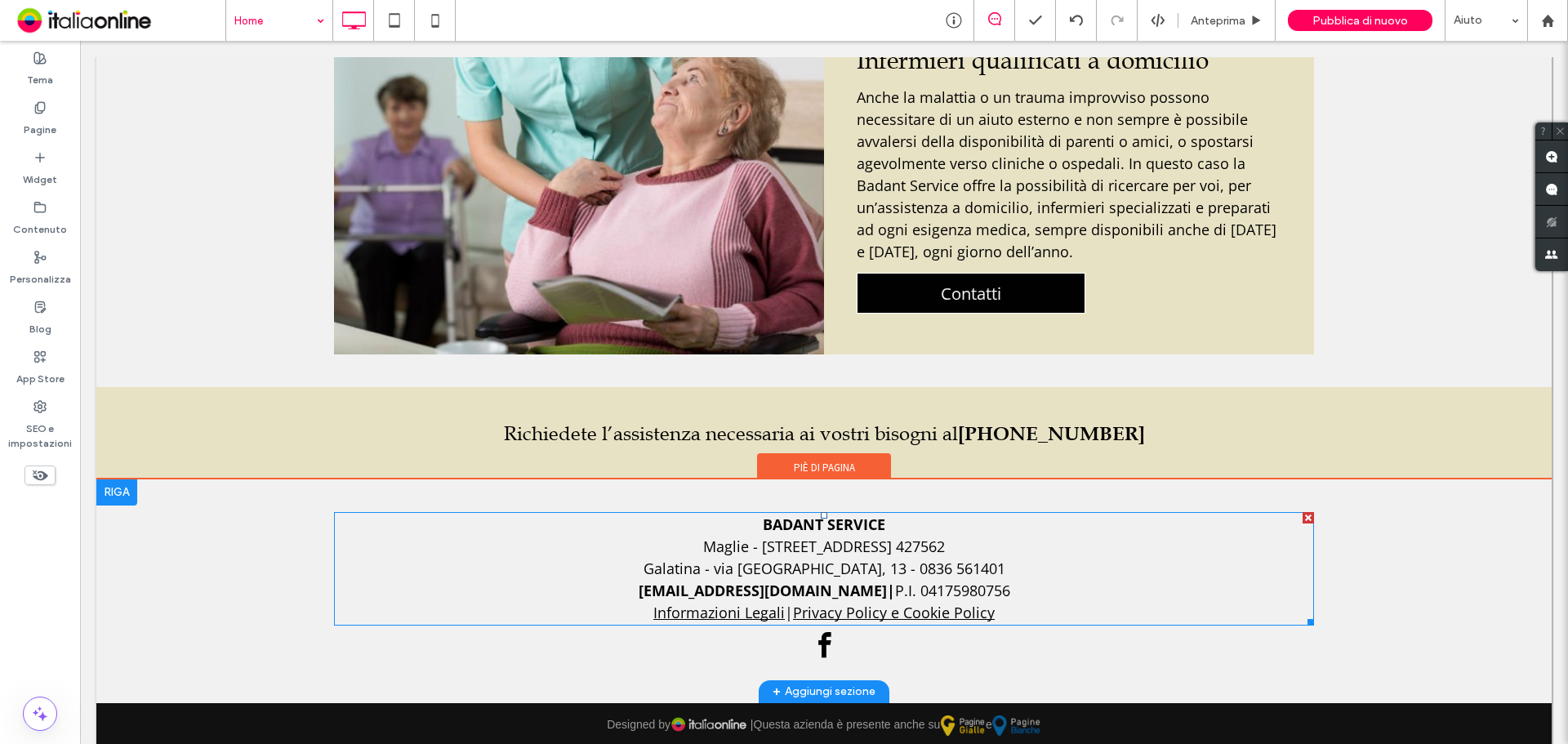
click at [801, 537] on span "Maglie - [STREET_ADDRESS] 427562" at bounding box center [824, 547] width 242 height 20
type input "****"
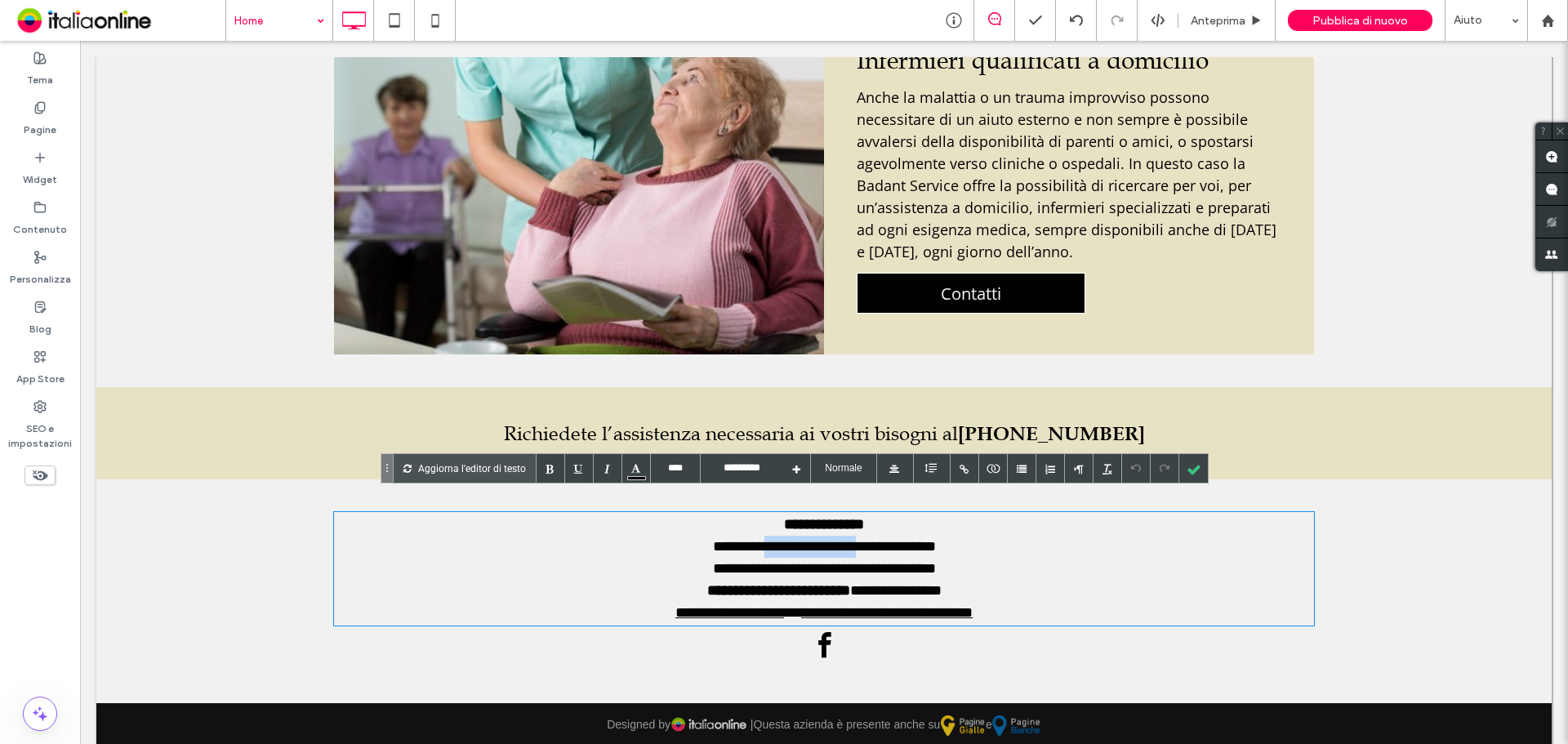
drag, startPoint x: 736, startPoint y: 525, endPoint x: 847, endPoint y: 514, distance: 111.5
click at [847, 536] on div "**********" at bounding box center [823, 547] width 980 height 22
drag, startPoint x: 953, startPoint y: 527, endPoint x: 822, endPoint y: 523, distance: 131.1
click at [822, 536] on div "**********" at bounding box center [823, 547] width 980 height 22
click at [1198, 462] on div at bounding box center [1193, 468] width 29 height 29
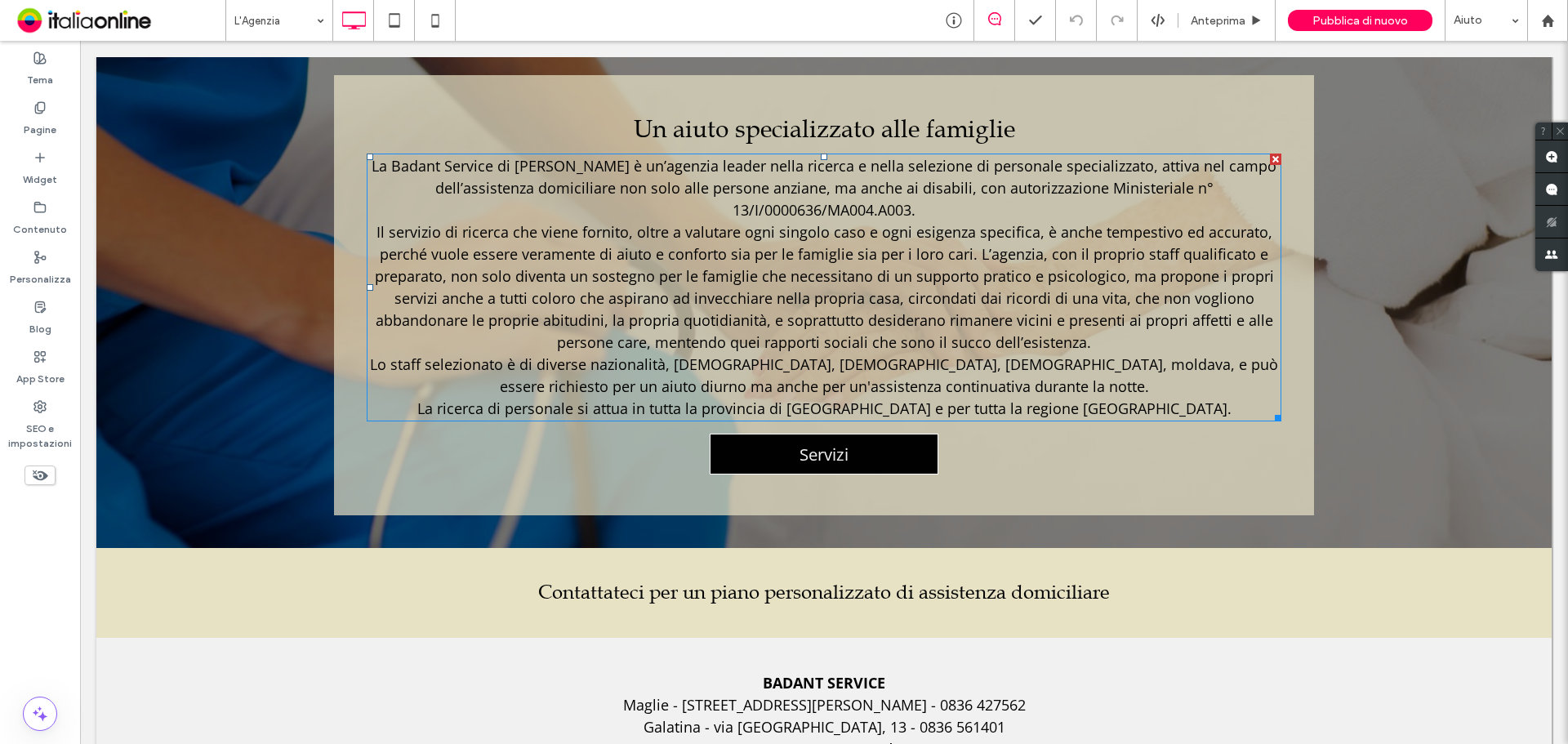
scroll to position [1285, 0]
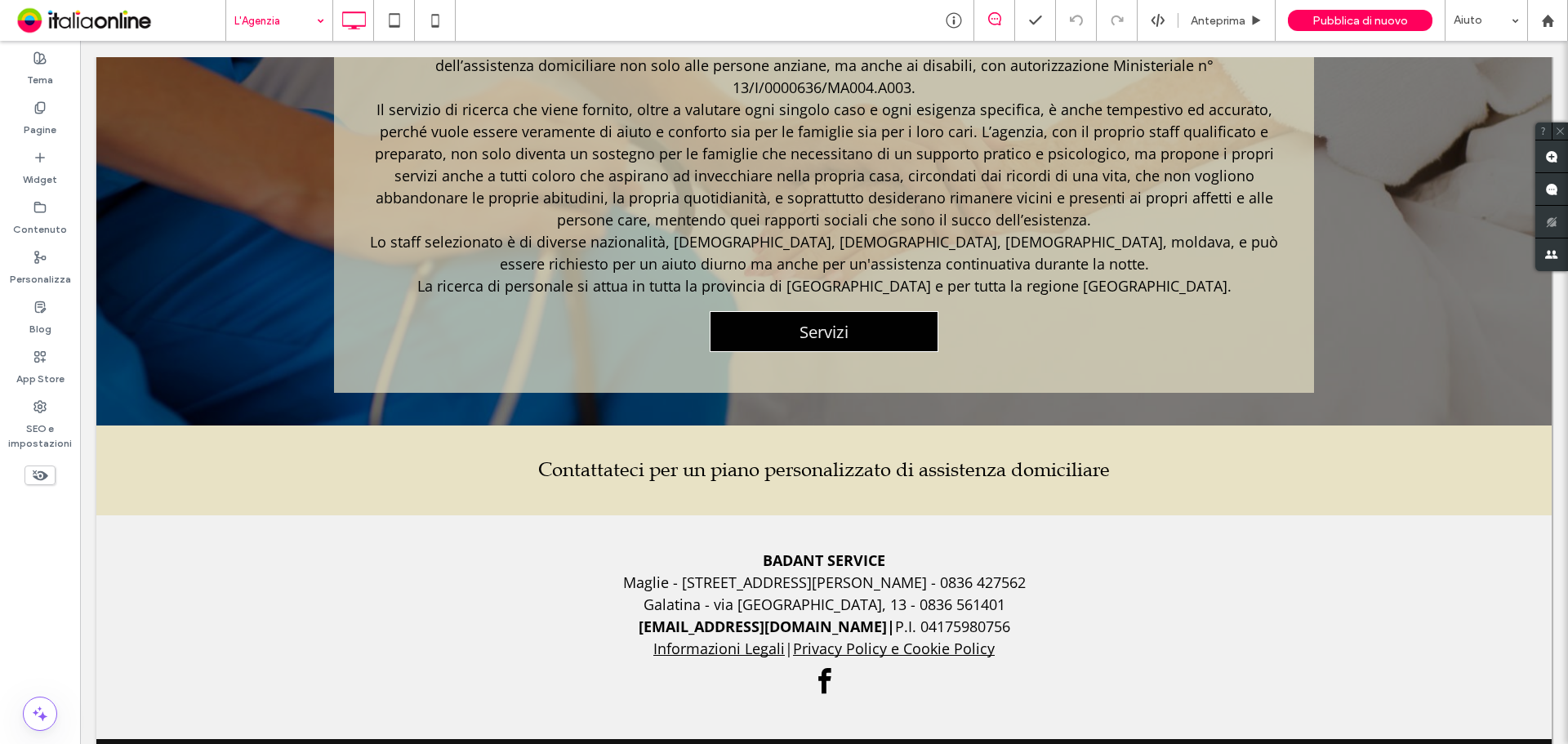
click at [262, 27] on input at bounding box center [275, 20] width 82 height 40
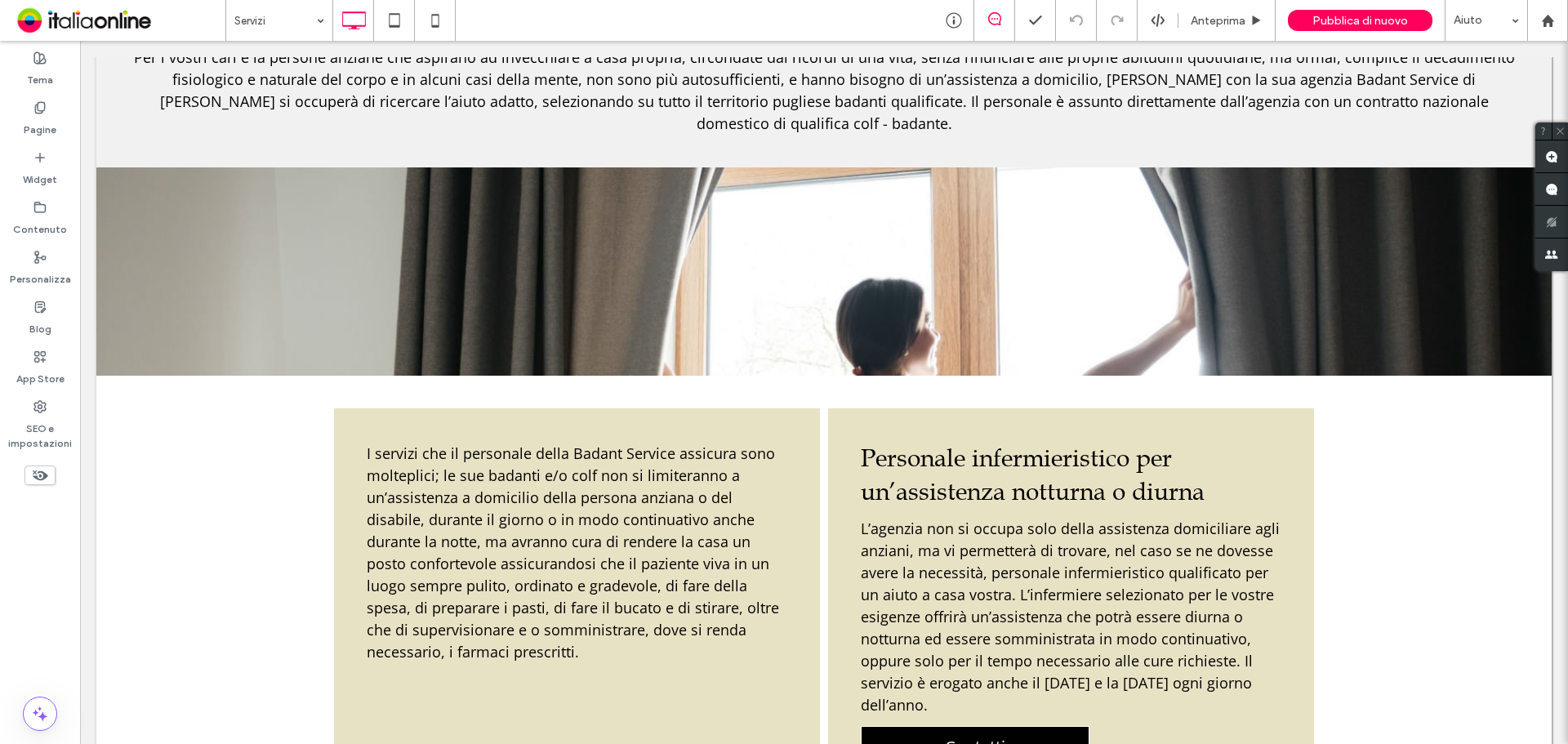
scroll to position [1423, 0]
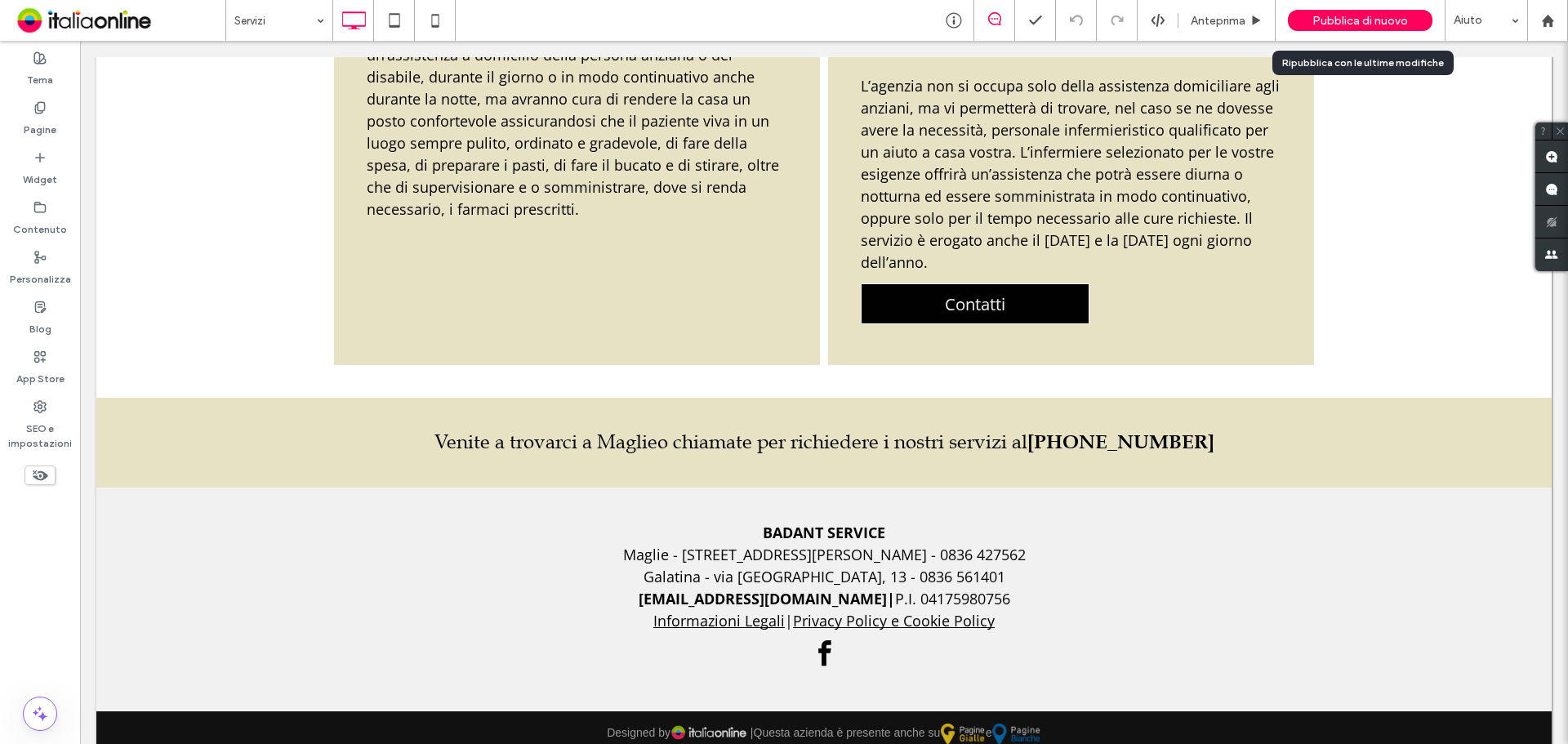
click at [1322, 25] on span "Pubblica di nuovo" at bounding box center [1360, 21] width 96 height 14
